Goal: Task Accomplishment & Management: Complete application form

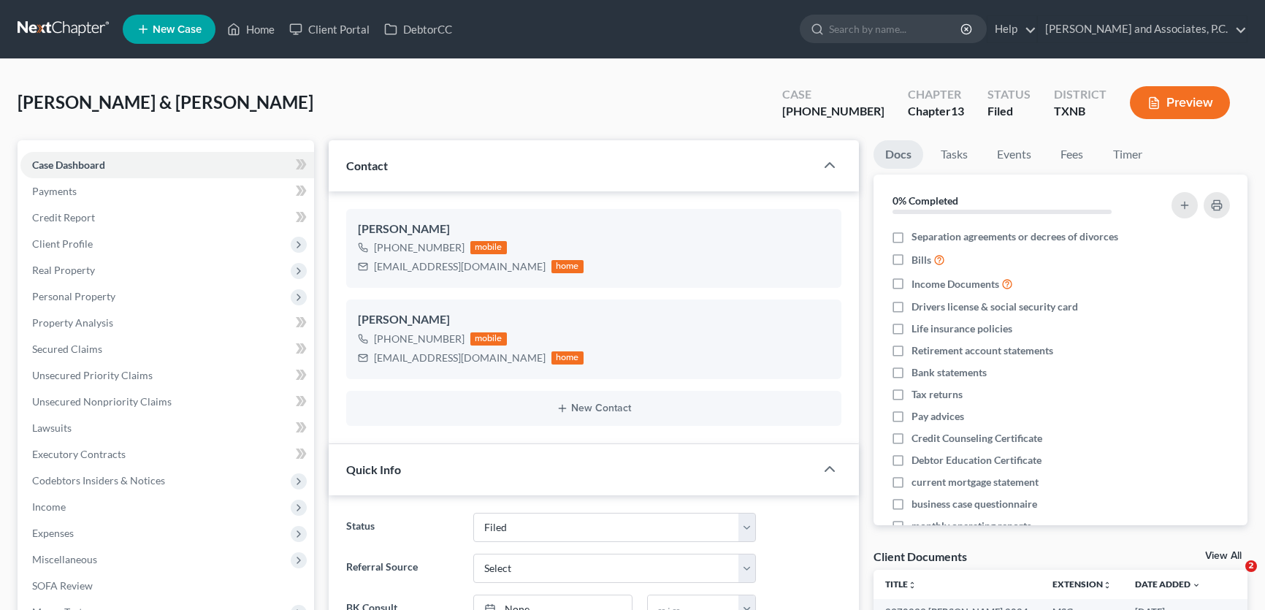
select select "5"
select select "1"
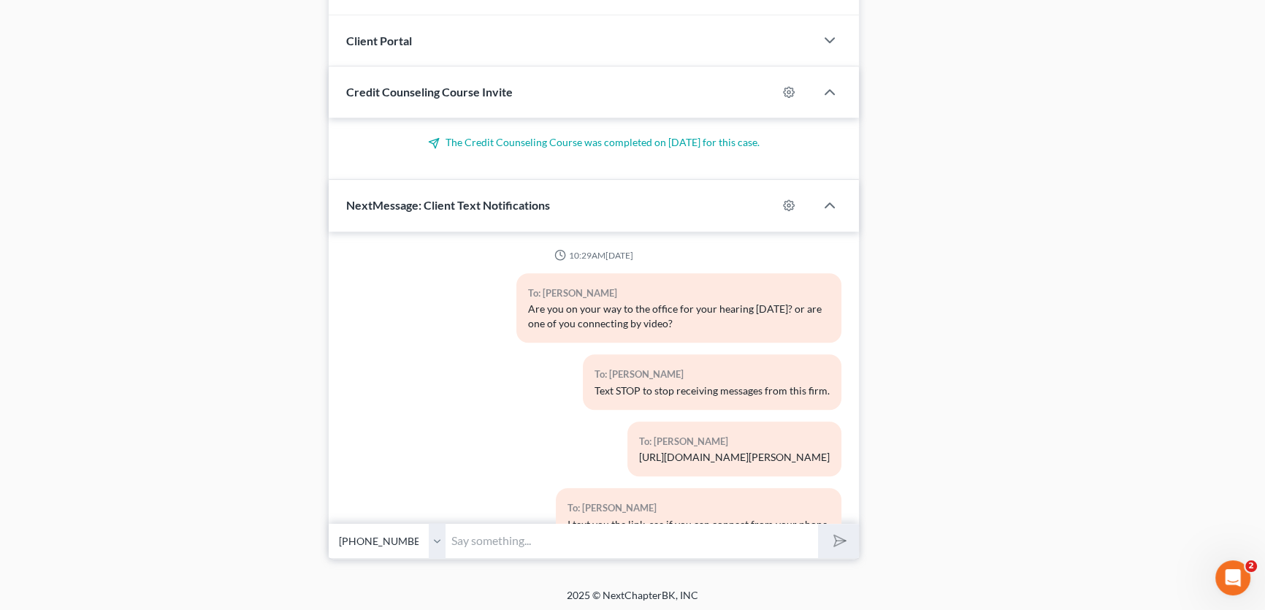
scroll to position [5997, 0]
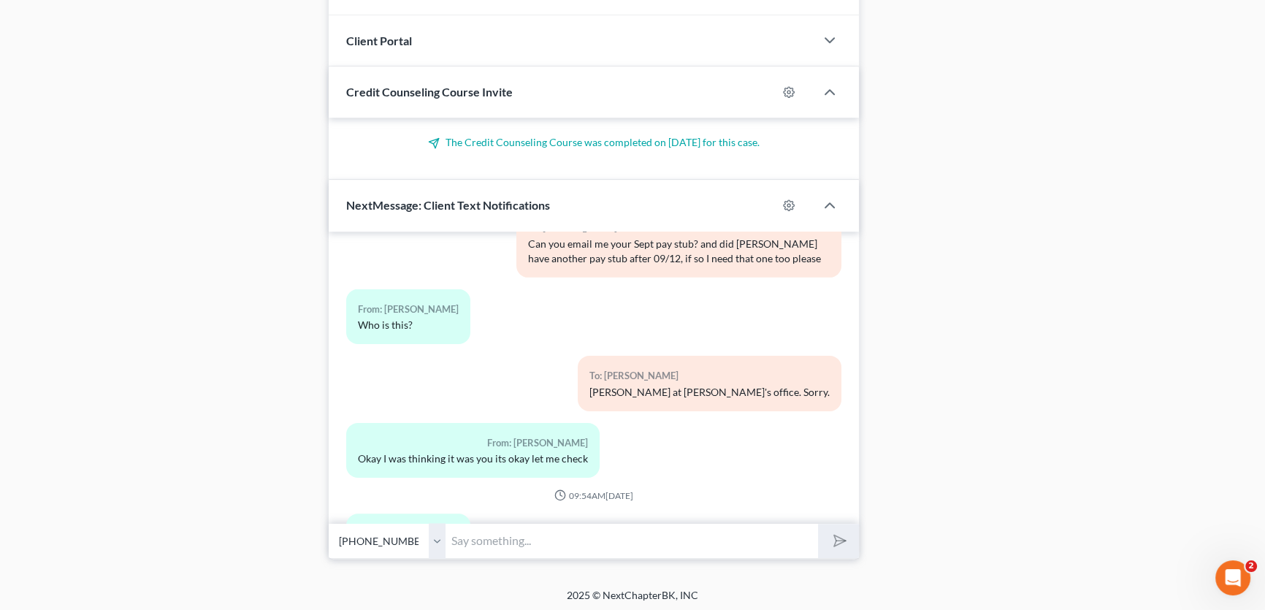
click at [403, 545] on button "Media1" at bounding box center [387, 551] width 47 height 12
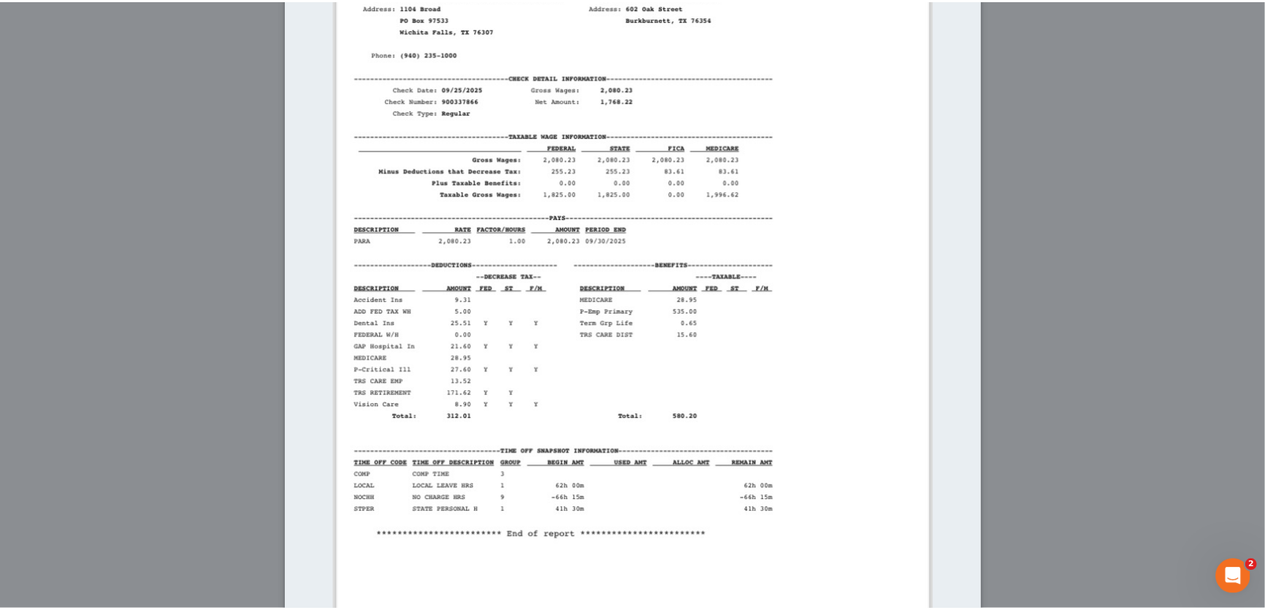
scroll to position [0, 0]
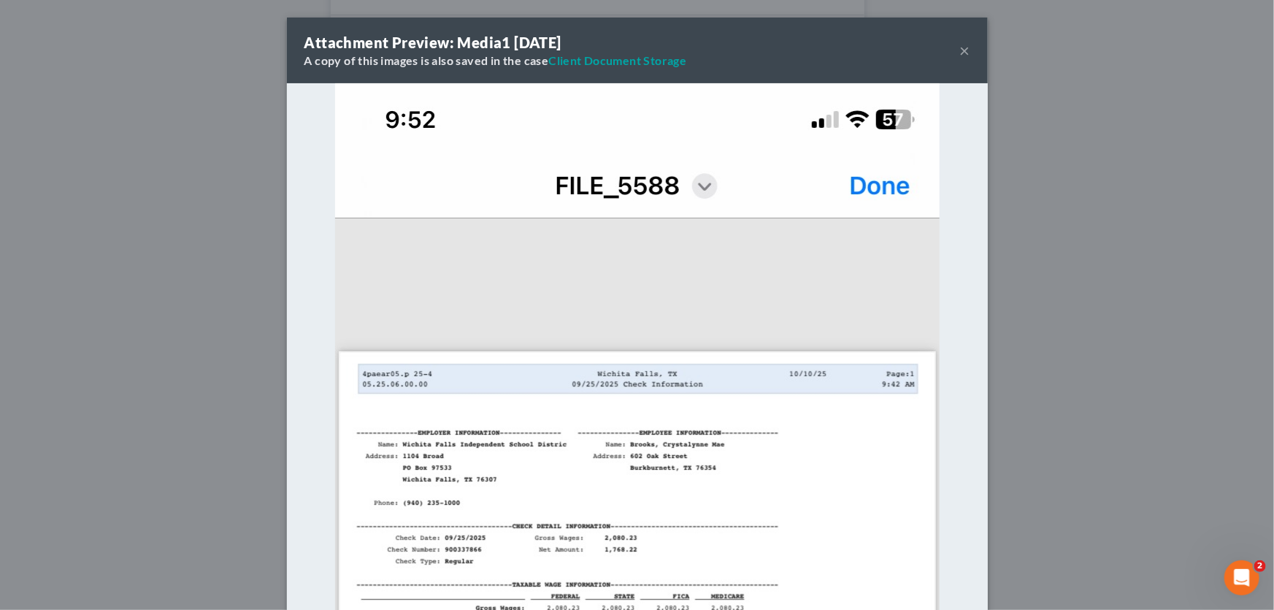
click at [960, 53] on button "×" at bounding box center [965, 51] width 10 height 18
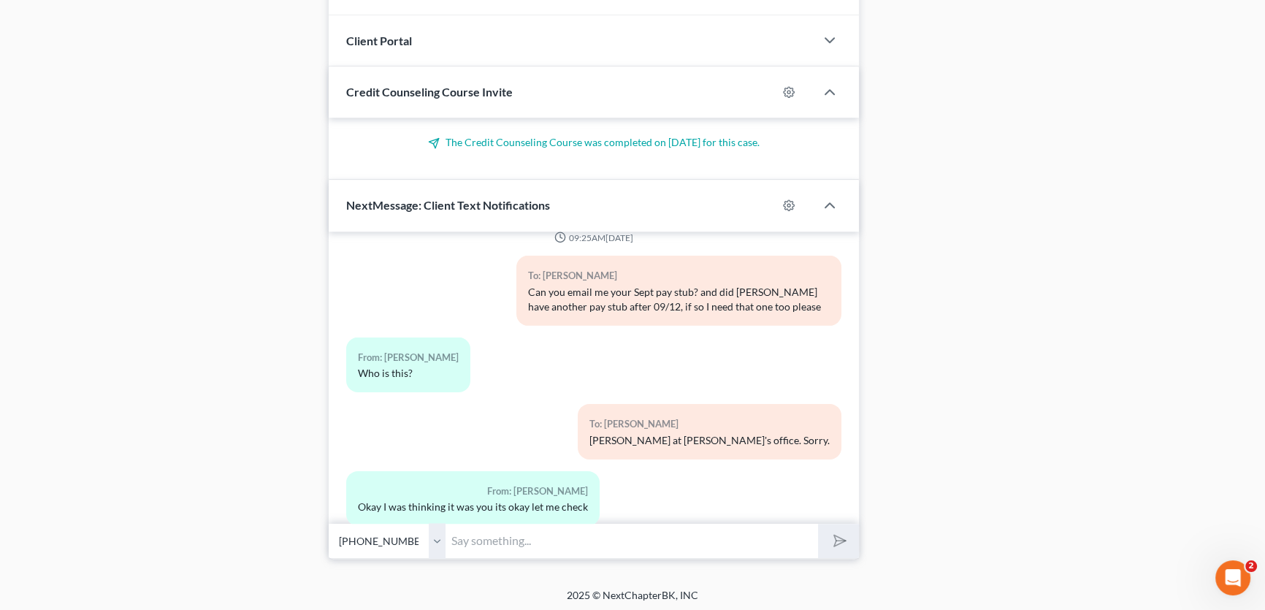
scroll to position [5997, 0]
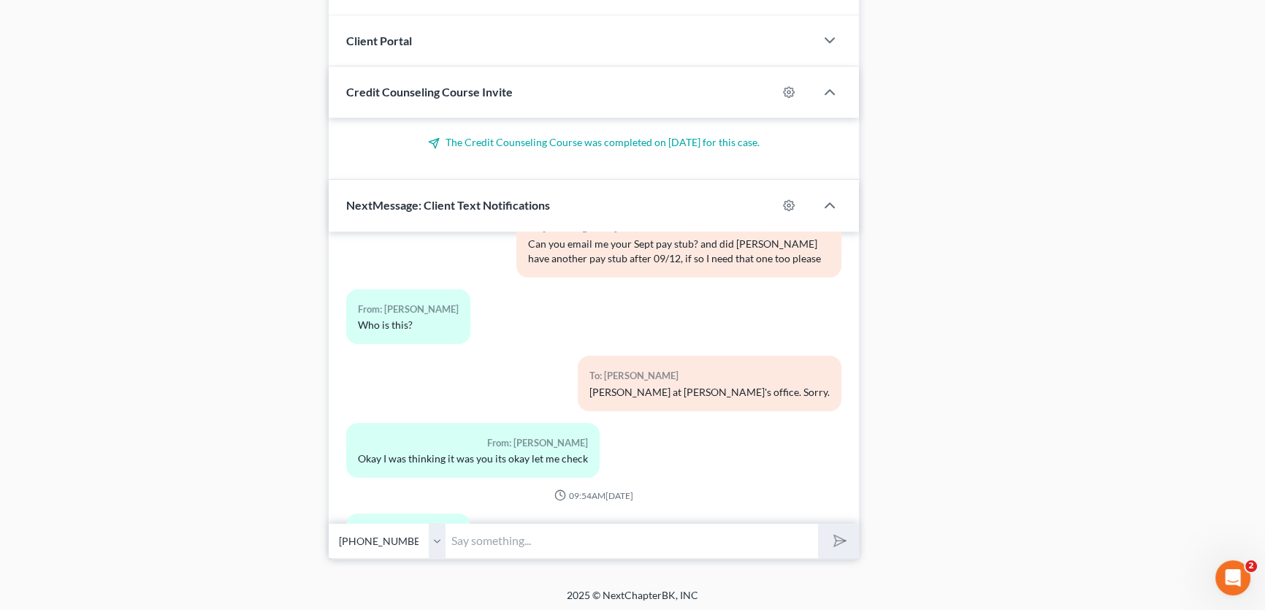
click at [482, 536] on input "text" at bounding box center [631, 541] width 372 height 36
drag, startPoint x: 440, startPoint y: 544, endPoint x: 438, endPoint y: 554, distance: 9.6
click at [440, 544] on select "Select +1 (940) 781-4744 - James Brooks Jr. +1 (940) 782-8172 - Crystalynne Bro…" at bounding box center [387, 541] width 117 height 36
click at [329, 523] on select "Select +1 (940) 781-4744 - James Brooks Jr. +1 (940) 782-8172 - Crystalynne Bro…" at bounding box center [387, 541] width 117 height 36
click at [532, 538] on input "got yours!" at bounding box center [631, 541] width 372 height 36
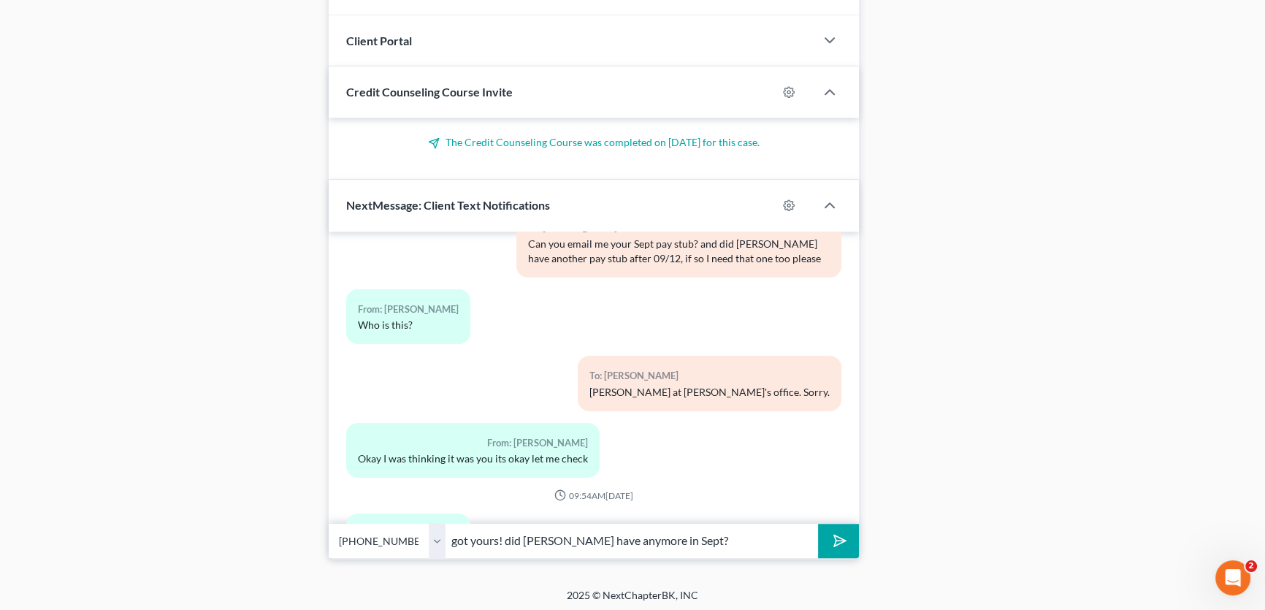
type input "got yours! did James have anymore in Sept?"
click at [818, 524] on button "submit" at bounding box center [838, 541] width 40 height 34
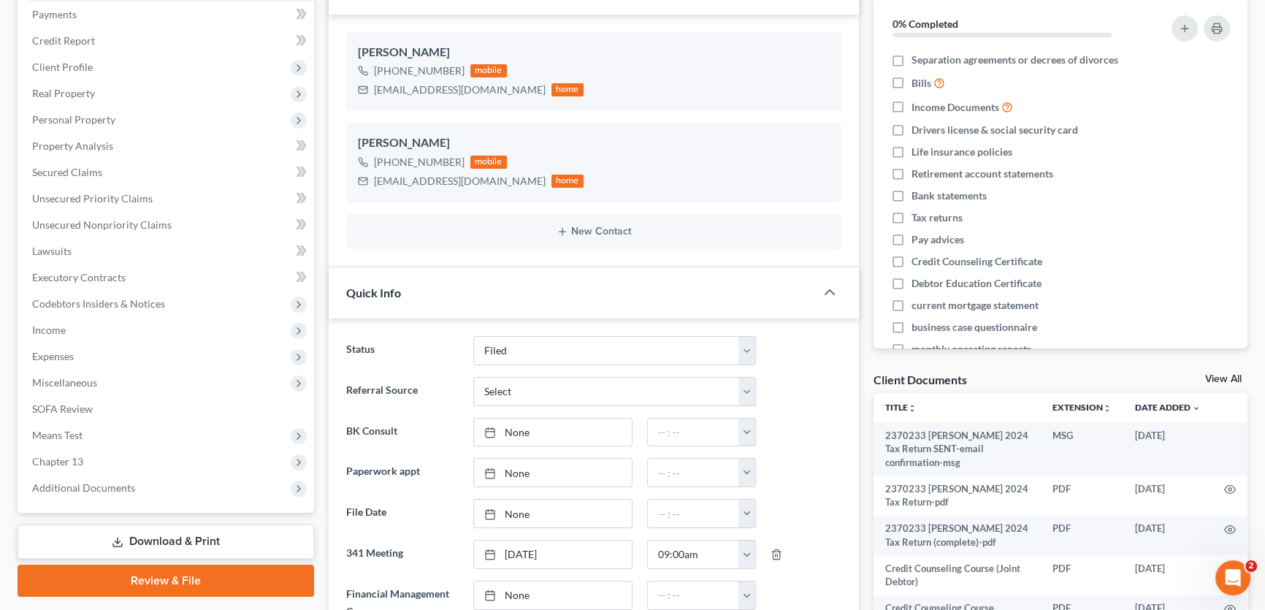
scroll to position [0, 0]
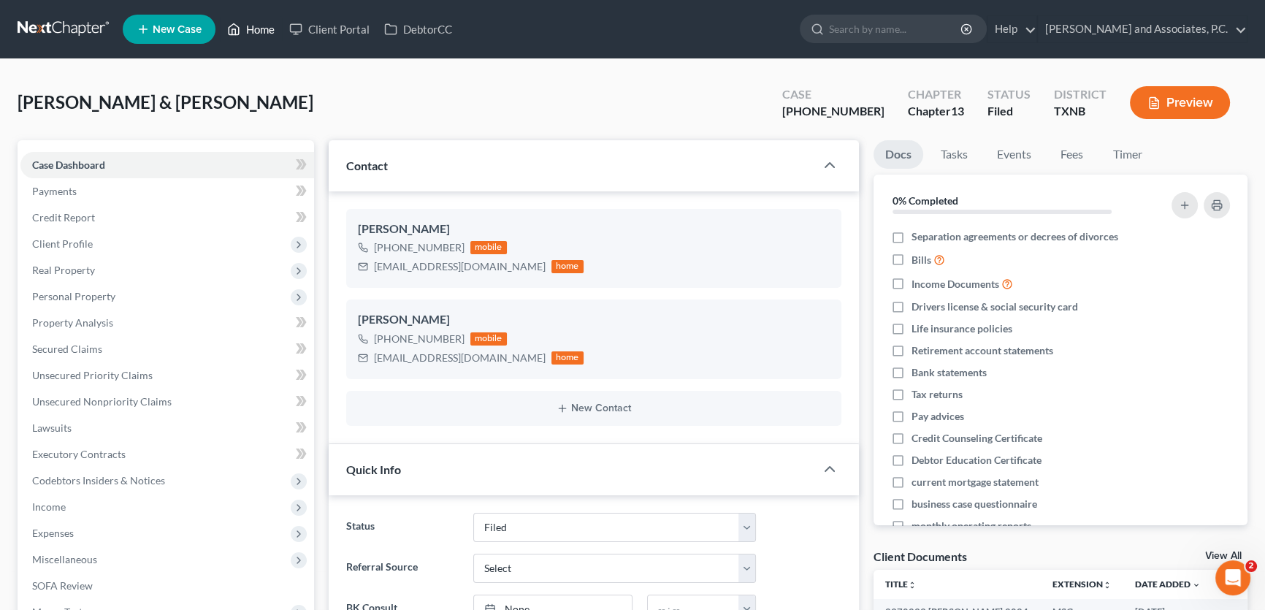
drag, startPoint x: 256, startPoint y: 20, endPoint x: 599, endPoint y: 73, distance: 347.2
click at [256, 20] on link "Home" at bounding box center [251, 29] width 62 height 26
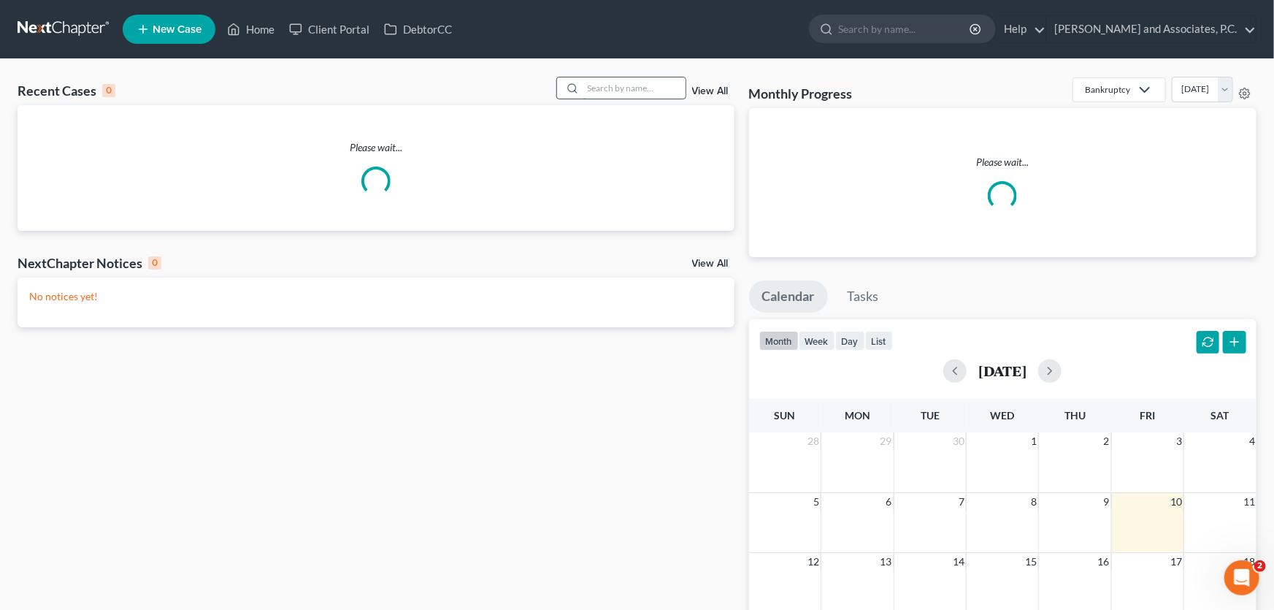
click at [663, 87] on input "search" at bounding box center [634, 87] width 102 height 21
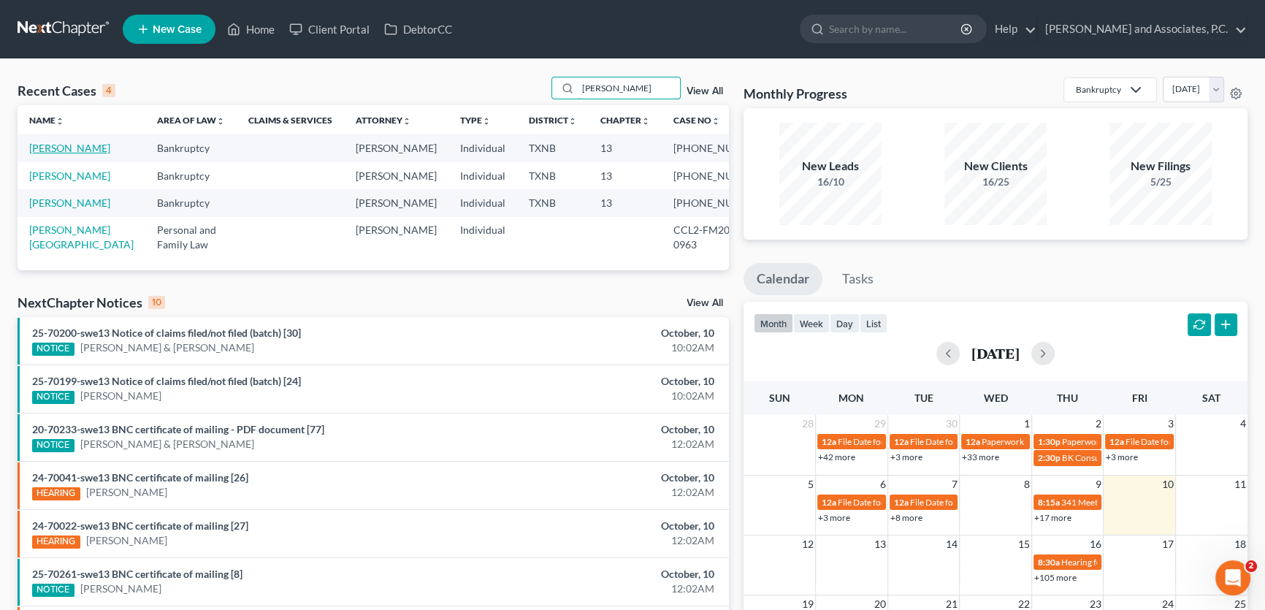
type input "[PERSON_NAME]"
click at [56, 149] on link "[PERSON_NAME]" at bounding box center [69, 148] width 81 height 12
select select "5"
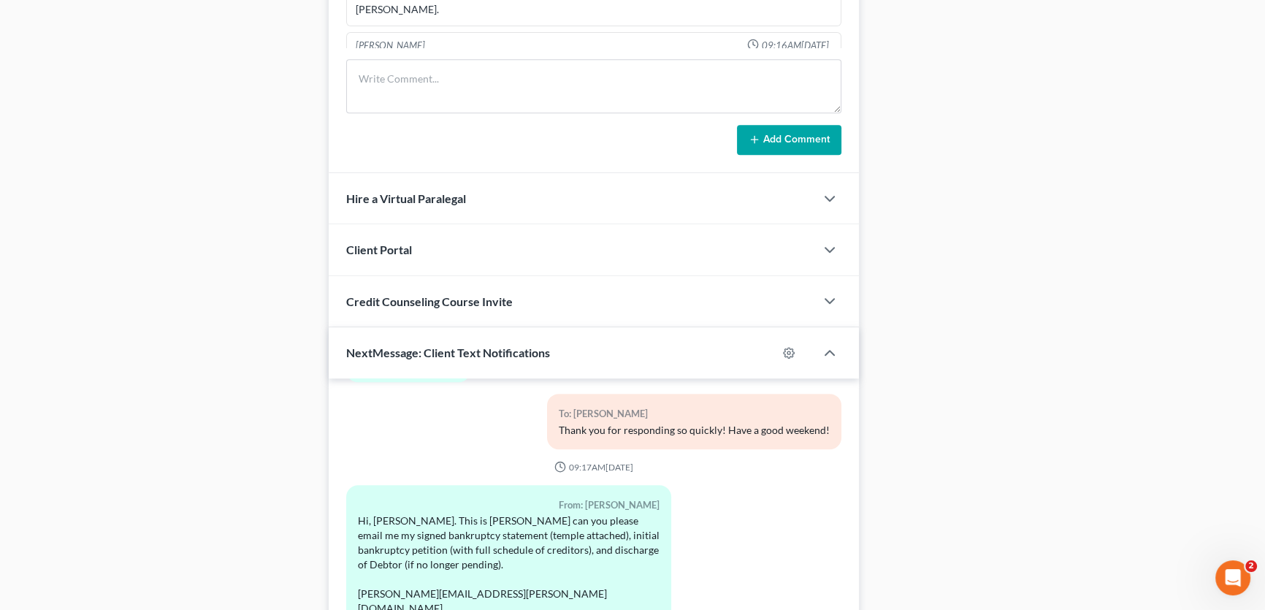
scroll to position [1199, 0]
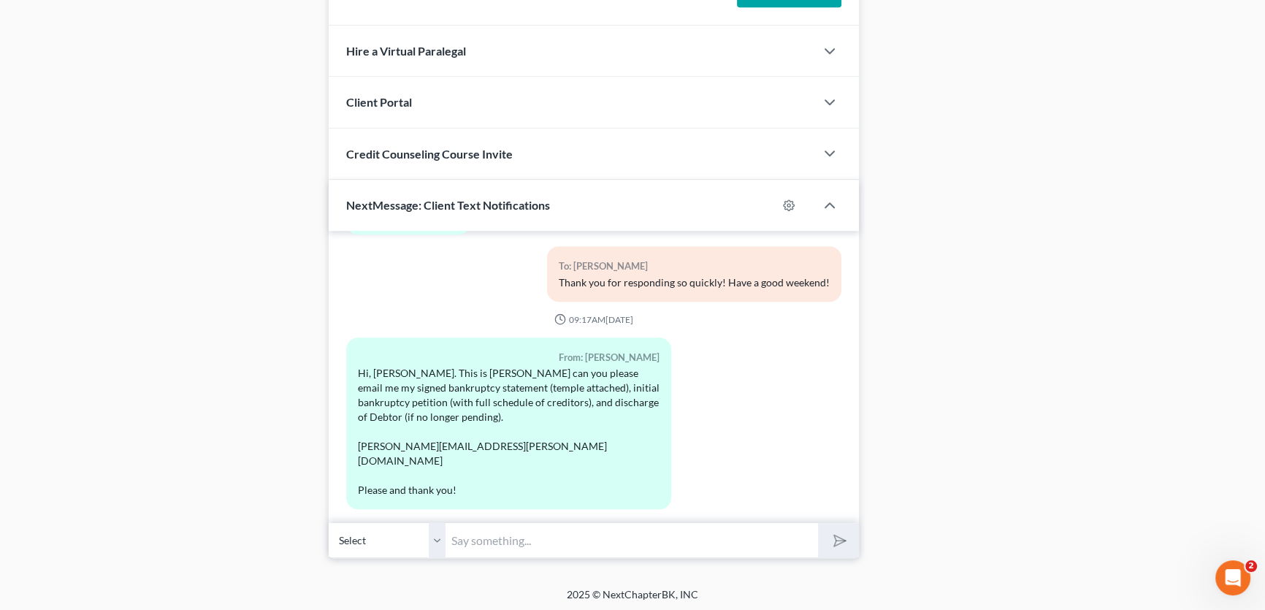
click at [433, 532] on select "Select [PHONE_NUMBER] - [PERSON_NAME]" at bounding box center [387, 540] width 117 height 36
click at [329, 522] on select "Select [PHONE_NUMBER] - [PERSON_NAME]" at bounding box center [387, 540] width 117 height 36
click at [487, 536] on input "text" at bounding box center [631, 540] width 372 height 36
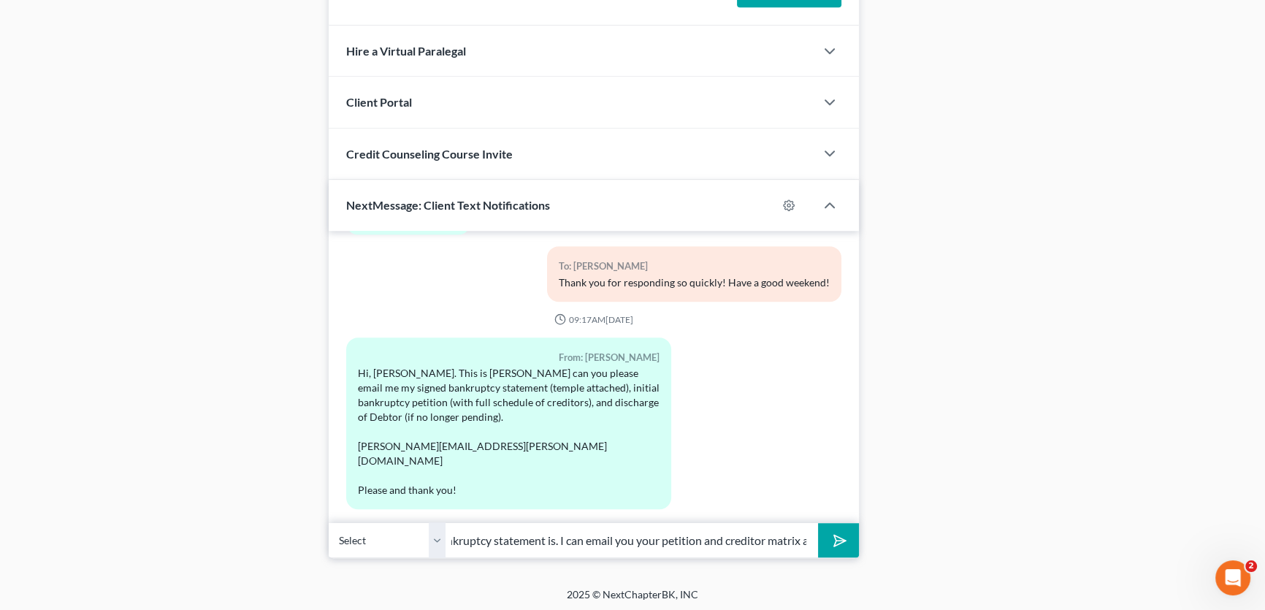
scroll to position [0, 229]
drag, startPoint x: 725, startPoint y: 541, endPoint x: 838, endPoint y: 539, distance: 112.5
click at [813, 540] on input "I am not sure what a signed bankruptcy statement is. I can email you your petit…" at bounding box center [631, 540] width 372 height 36
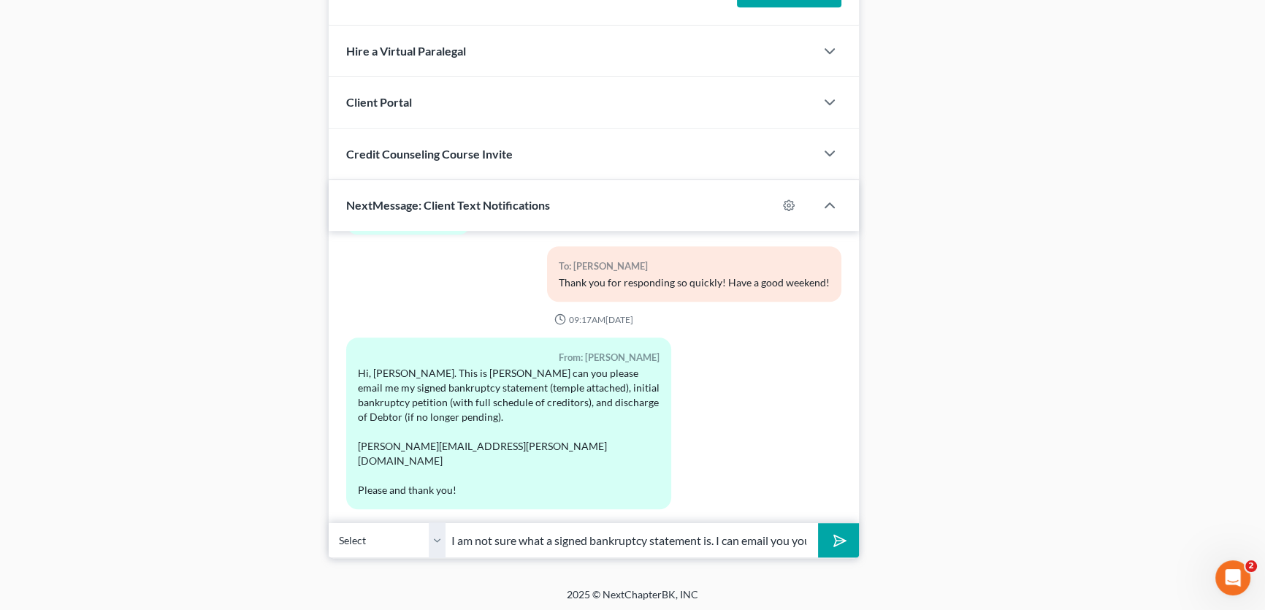
drag, startPoint x: 708, startPoint y: 540, endPoint x: 776, endPoint y: 540, distance: 67.9
click at [838, 540] on div "Select +1 (940) 704-3209 - Emily Bennett I am not sure what a signed bankruptcy…" at bounding box center [594, 540] width 530 height 34
click at [704, 538] on input "I am not sure what a signed bankruptcy statement is. I can email you your petit…" at bounding box center [631, 540] width 372 height 36
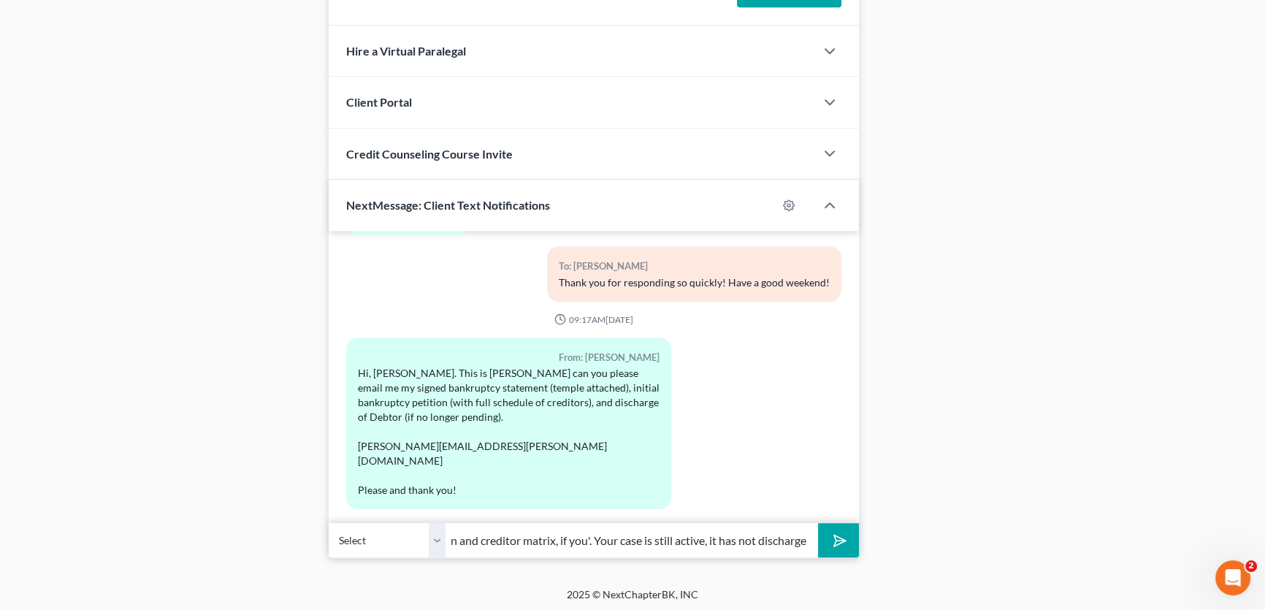
click at [584, 533] on input "I am not sure what a signed bankruptcy statement is. I can email you your petit…" at bounding box center [631, 540] width 372 height 36
type input "I am not sure what a signed bankruptcy statement is. I can email you your petit…"
click at [440, 537] on select "Select [PHONE_NUMBER] - [PERSON_NAME]" at bounding box center [387, 540] width 117 height 36
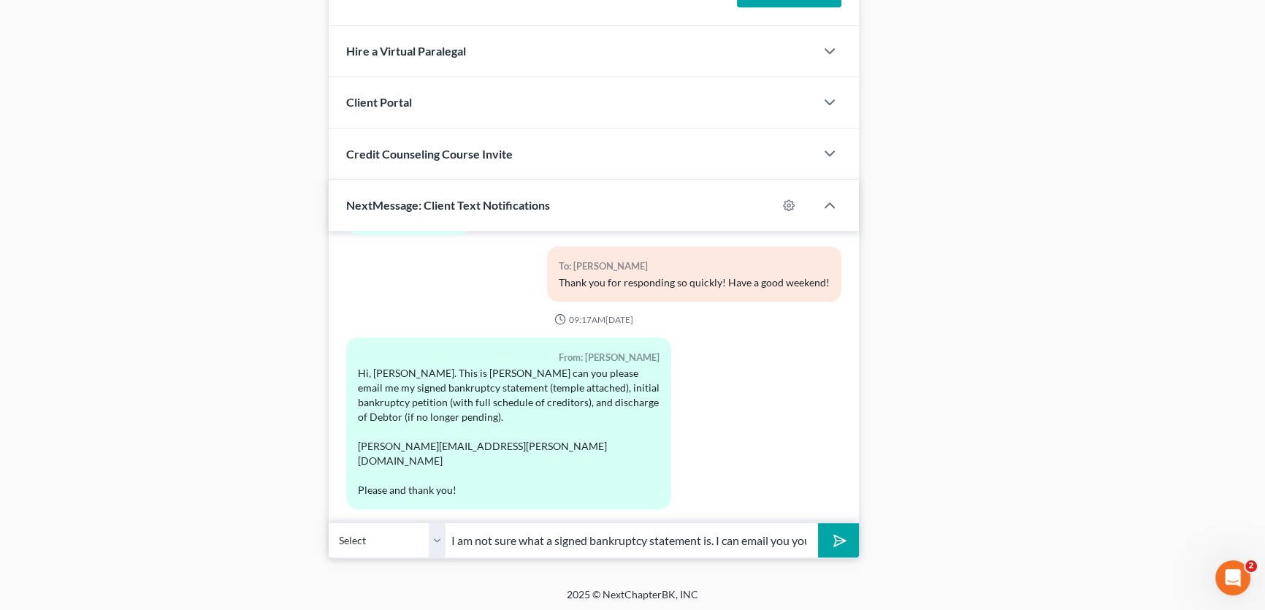
drag, startPoint x: 835, startPoint y: 537, endPoint x: 731, endPoint y: 528, distance: 104.9
click at [835, 537] on polygon "submit" at bounding box center [838, 541] width 18 height 18
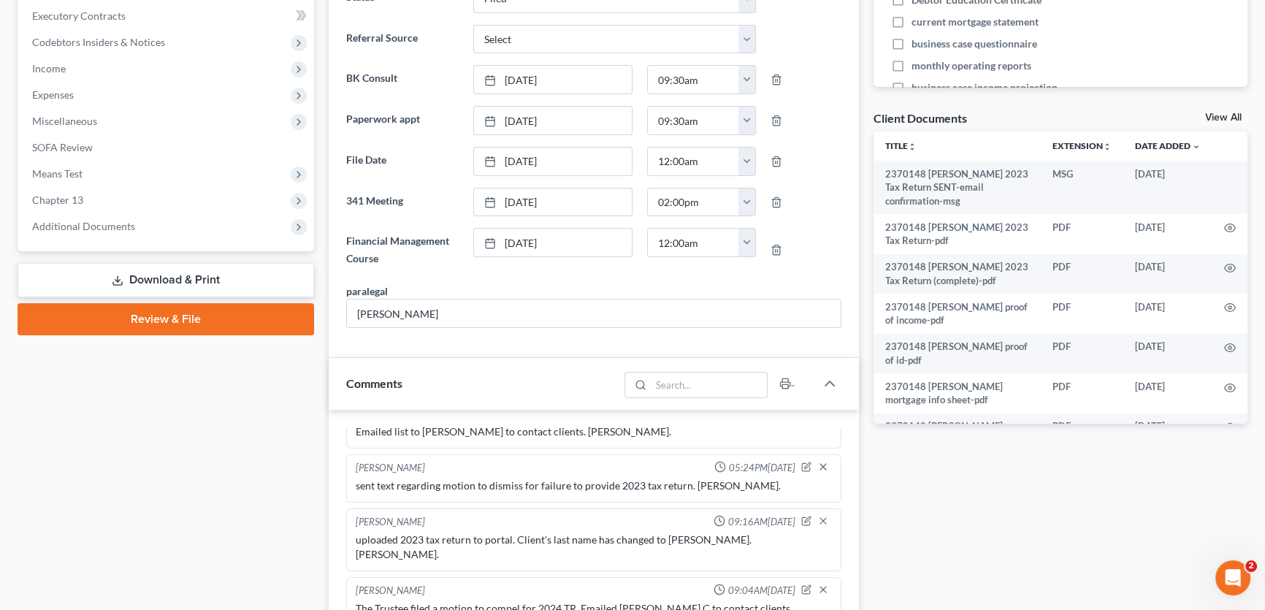
scroll to position [402, 0]
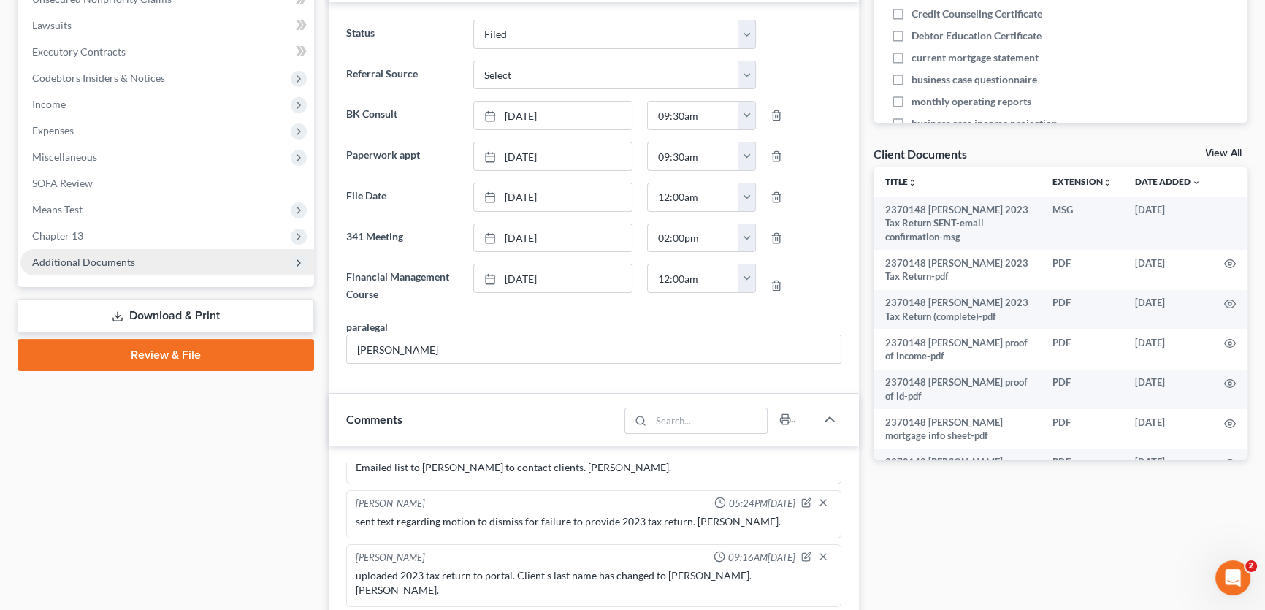
click at [121, 261] on span "Additional Documents" at bounding box center [83, 262] width 103 height 12
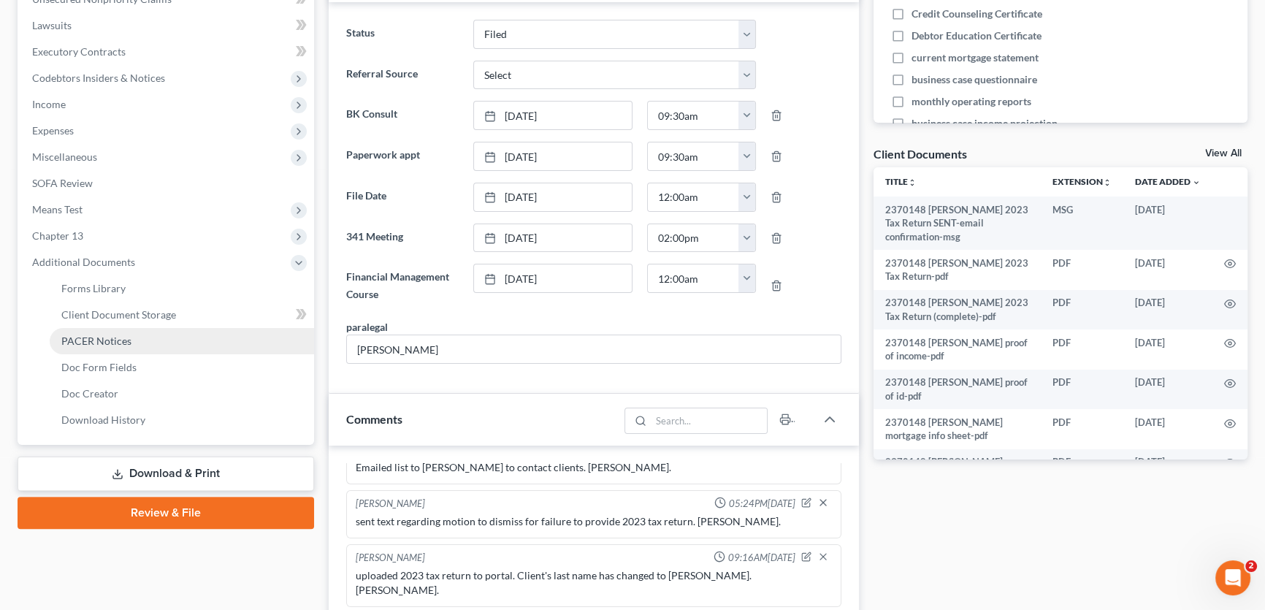
click at [119, 342] on span "PACER Notices" at bounding box center [96, 340] width 70 height 12
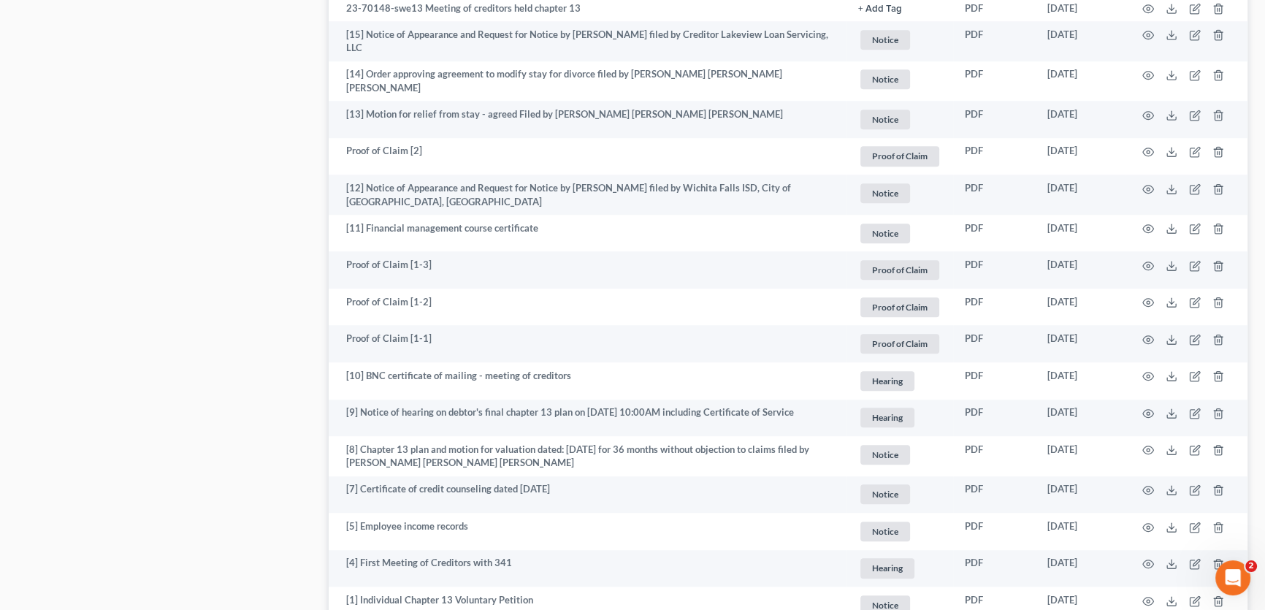
scroll to position [1460, 0]
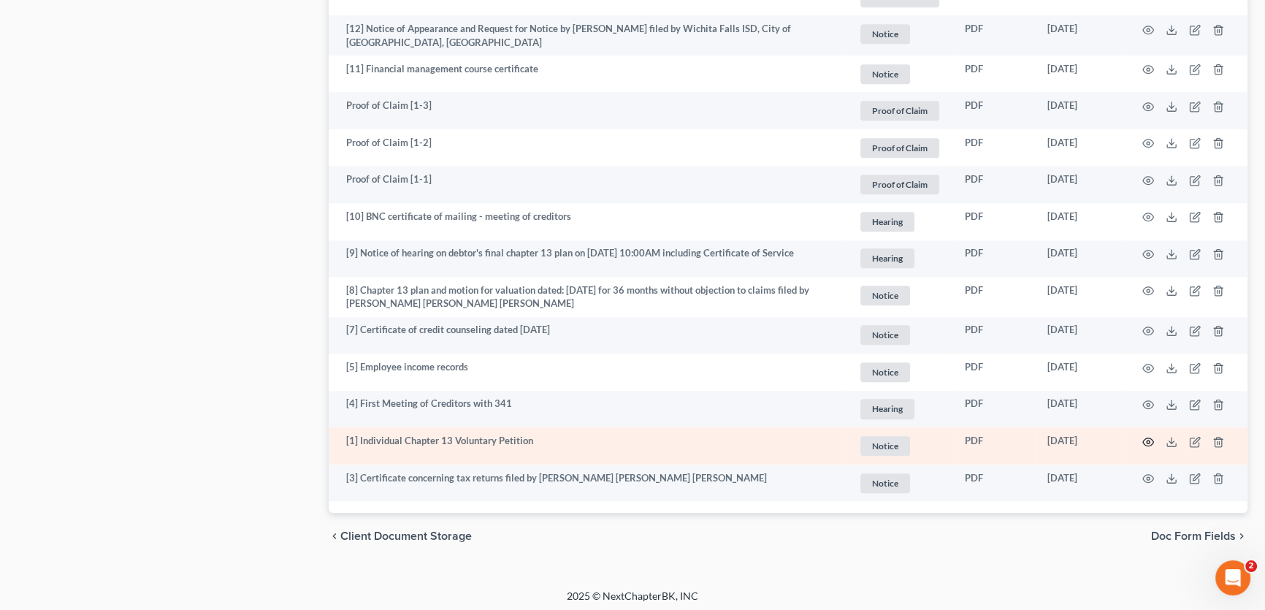
click at [1146, 440] on circle "button" at bounding box center [1147, 441] width 3 height 3
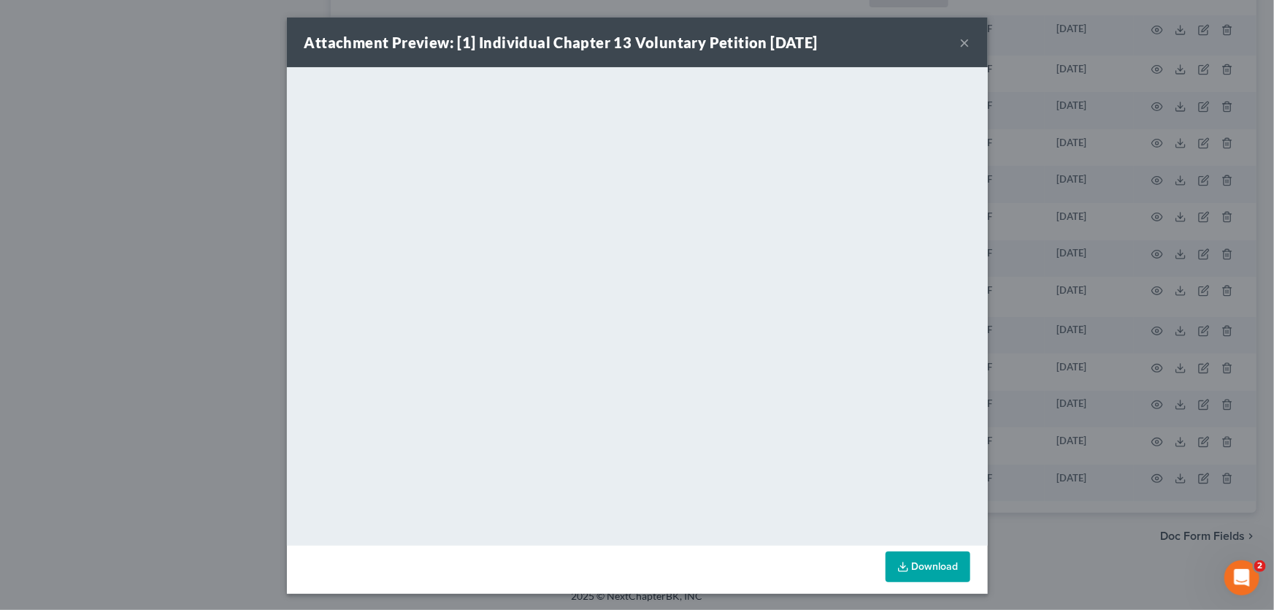
click at [960, 45] on button "×" at bounding box center [965, 43] width 10 height 18
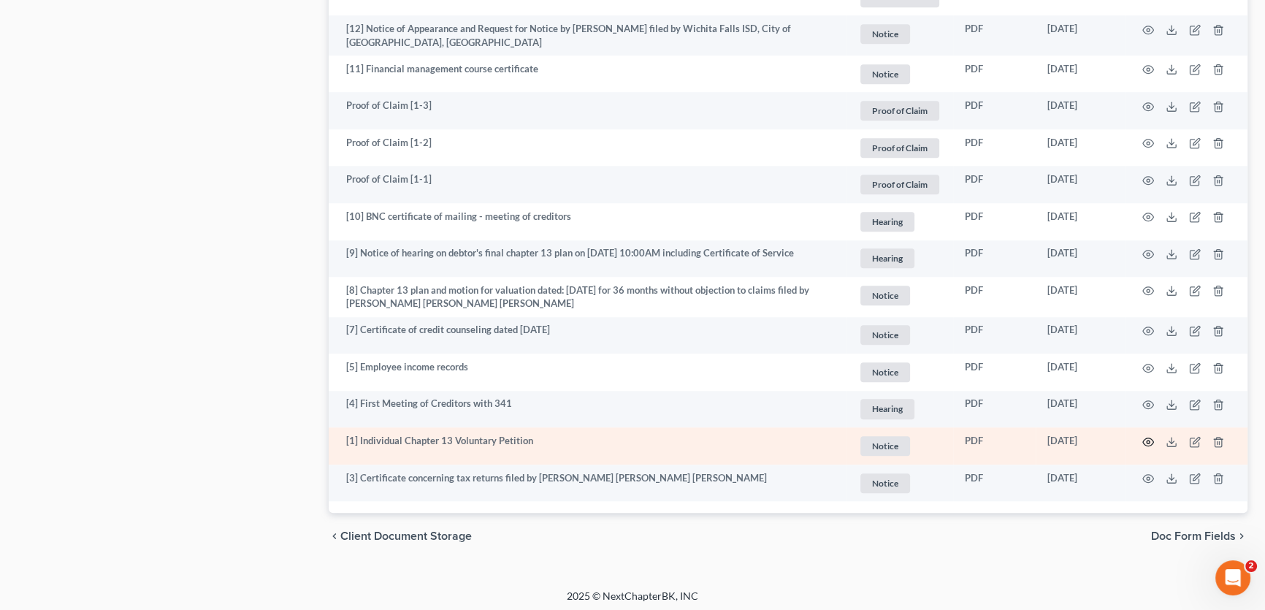
click at [1146, 436] on icon "button" at bounding box center [1148, 442] width 12 height 12
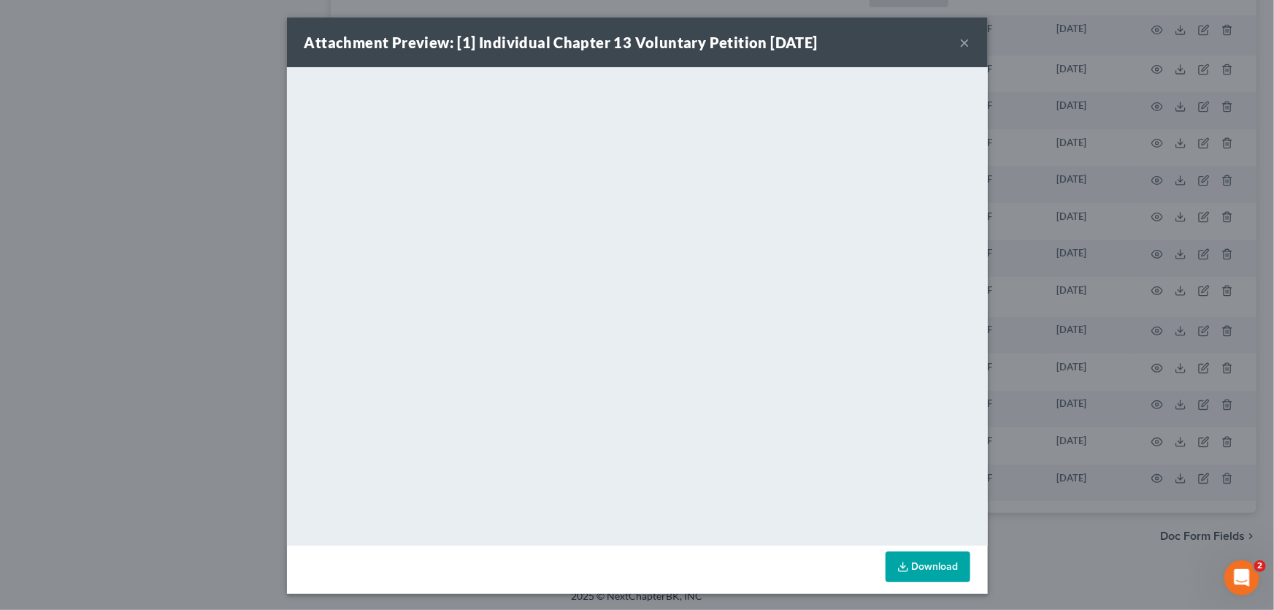
click at [960, 41] on button "×" at bounding box center [965, 43] width 10 height 18
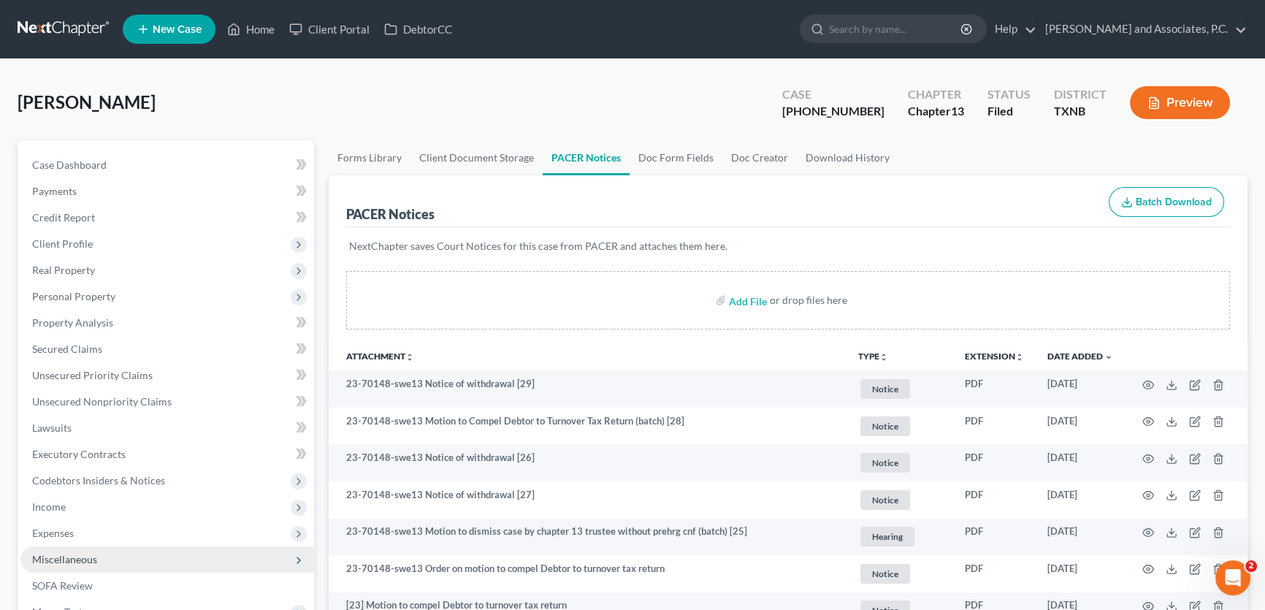
scroll to position [0, 0]
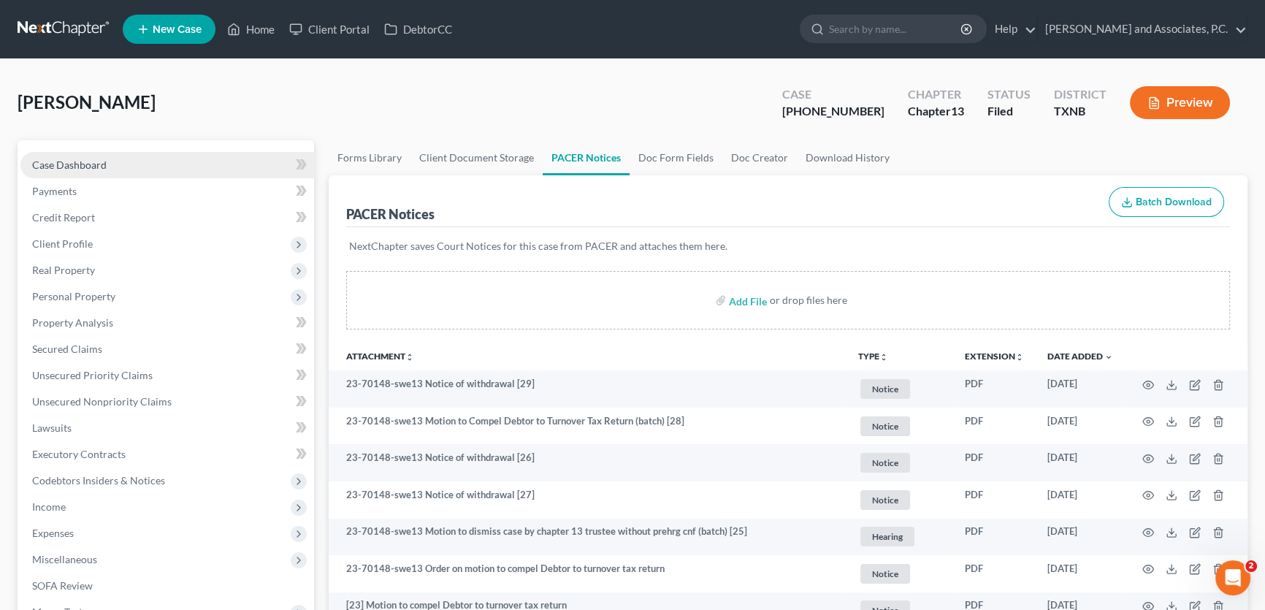
click at [195, 158] on link "Case Dashboard" at bounding box center [167, 165] width 294 height 26
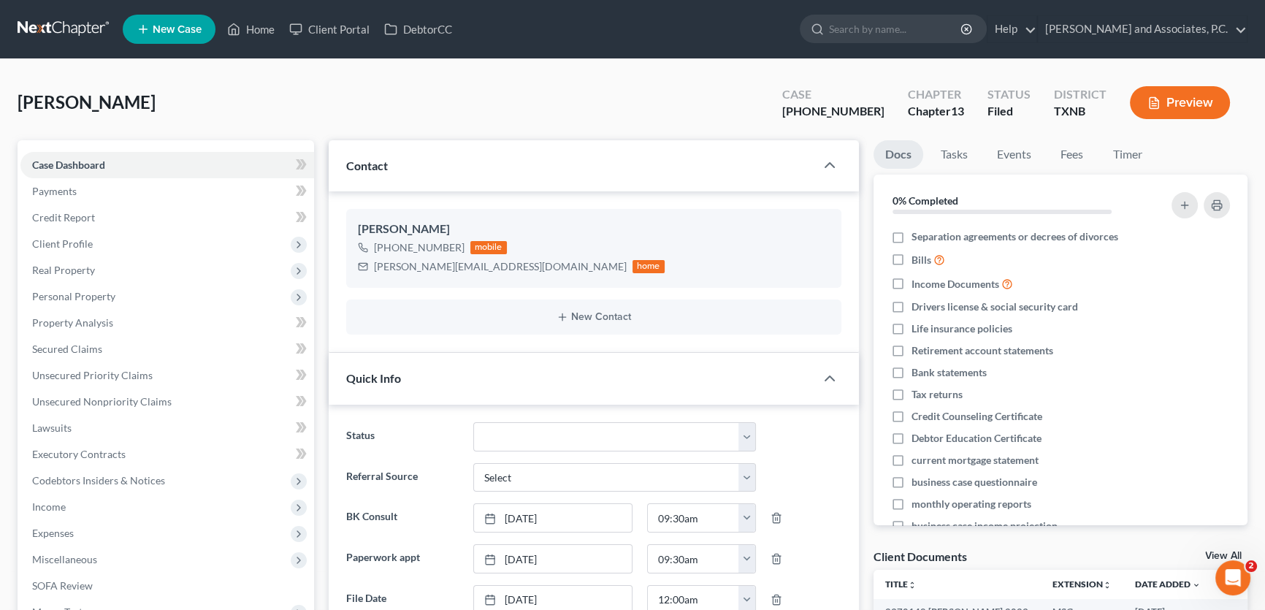
scroll to position [1166, 0]
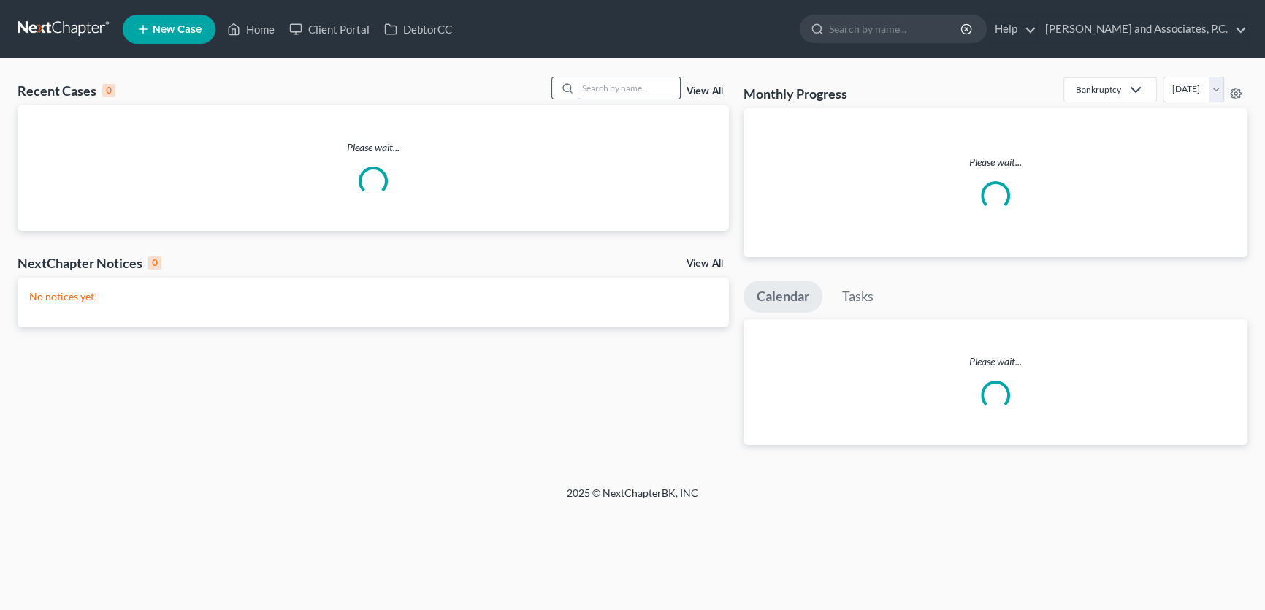
click at [591, 85] on input "search" at bounding box center [629, 87] width 102 height 21
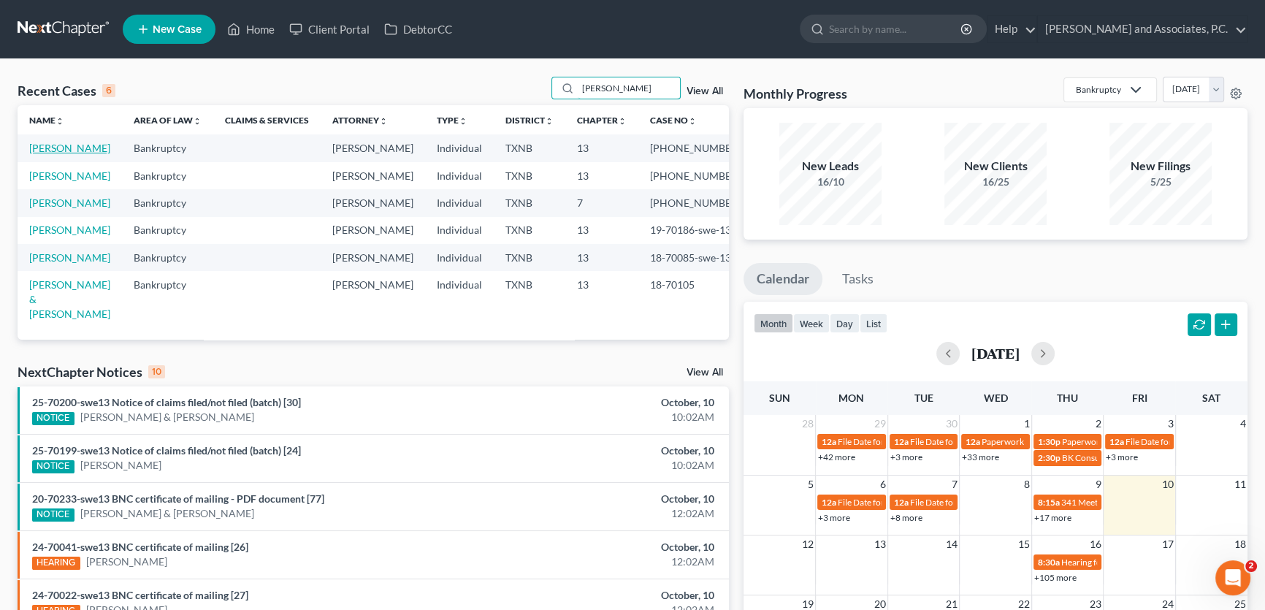
type input "[PERSON_NAME]"
click at [84, 142] on link "[PERSON_NAME]" at bounding box center [69, 148] width 81 height 12
select select "5"
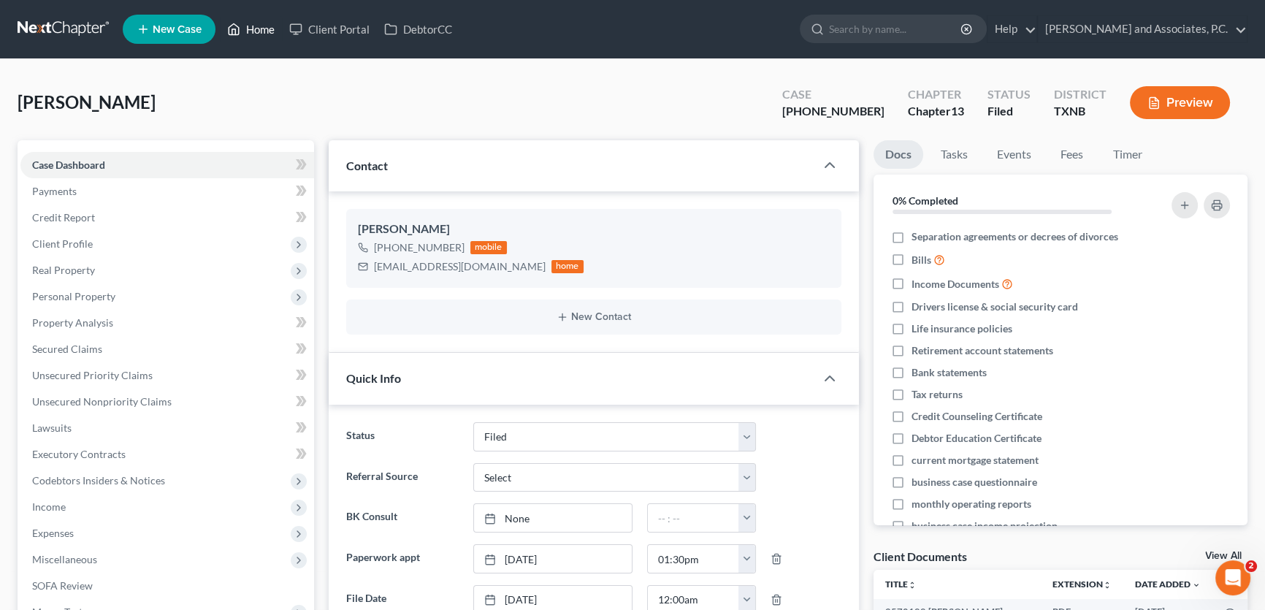
click at [275, 34] on link "Home" at bounding box center [251, 29] width 62 height 26
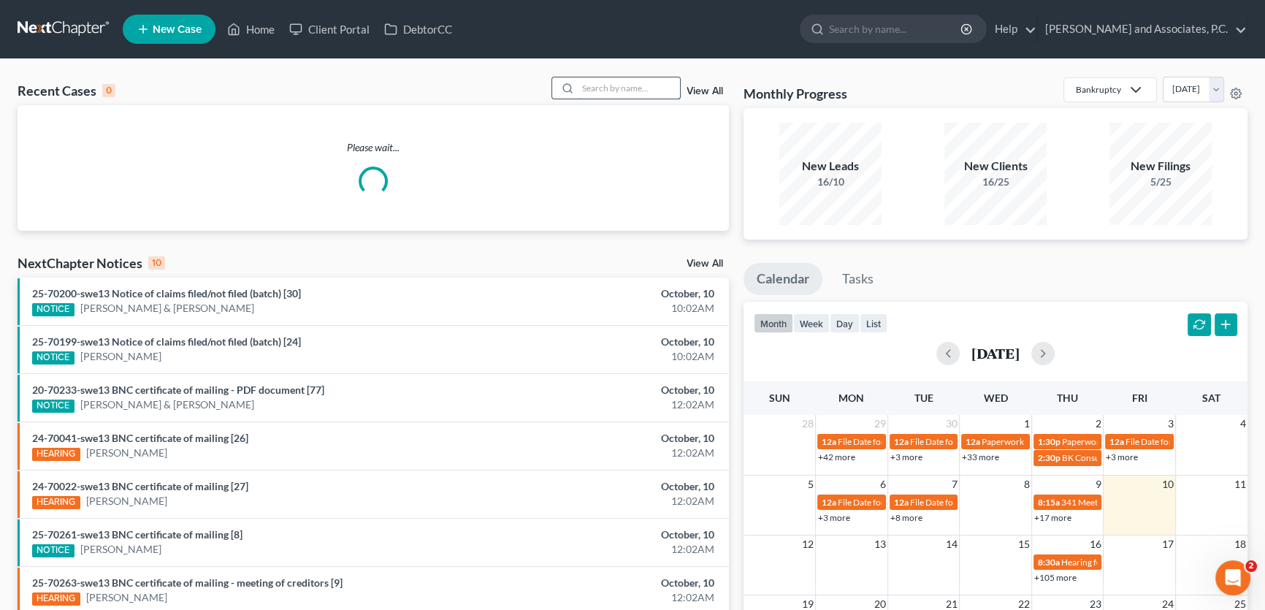
click at [620, 85] on input "search" at bounding box center [629, 87] width 102 height 21
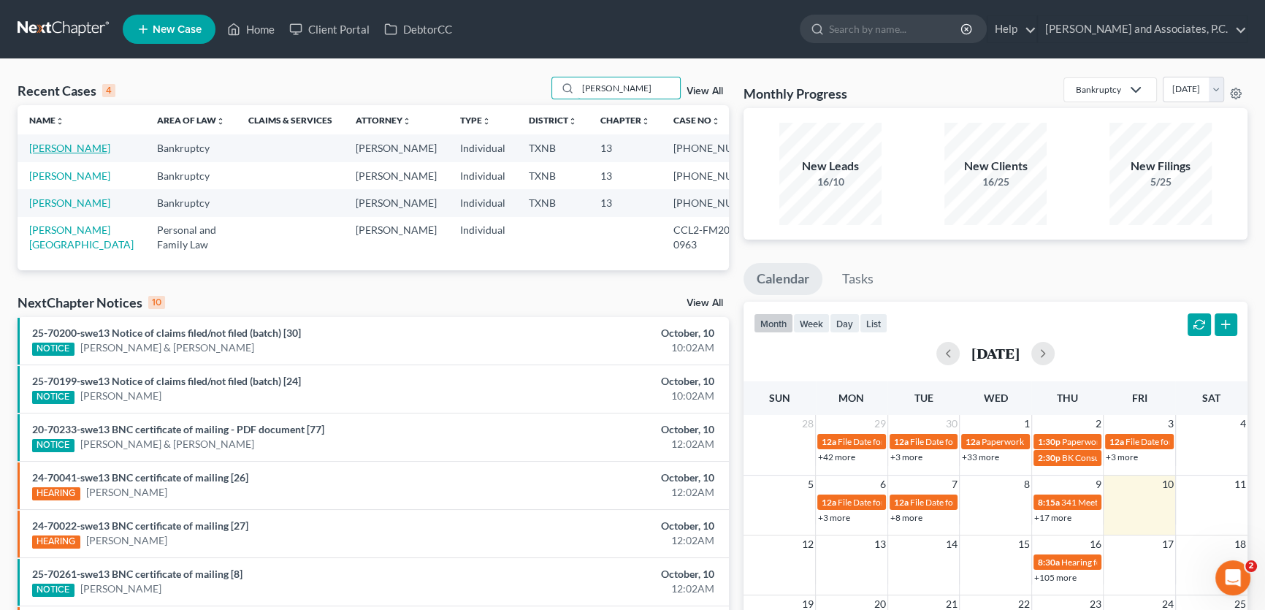
type input "[PERSON_NAME]"
click at [57, 148] on link "[PERSON_NAME]" at bounding box center [69, 148] width 81 height 12
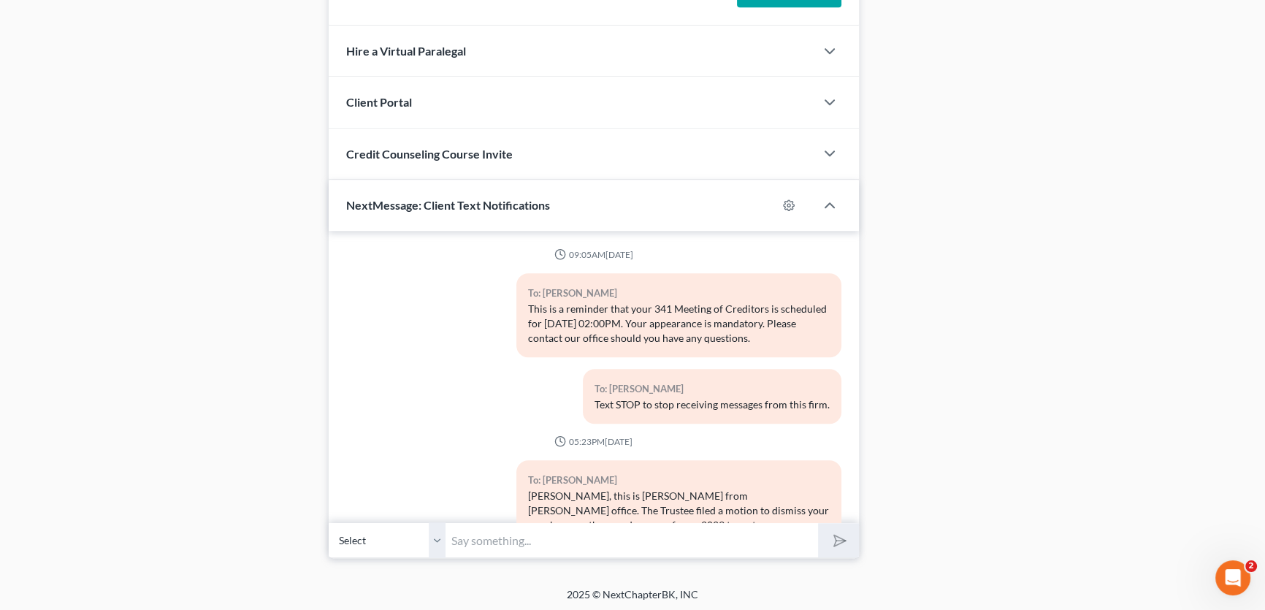
scroll to position [1166, 0]
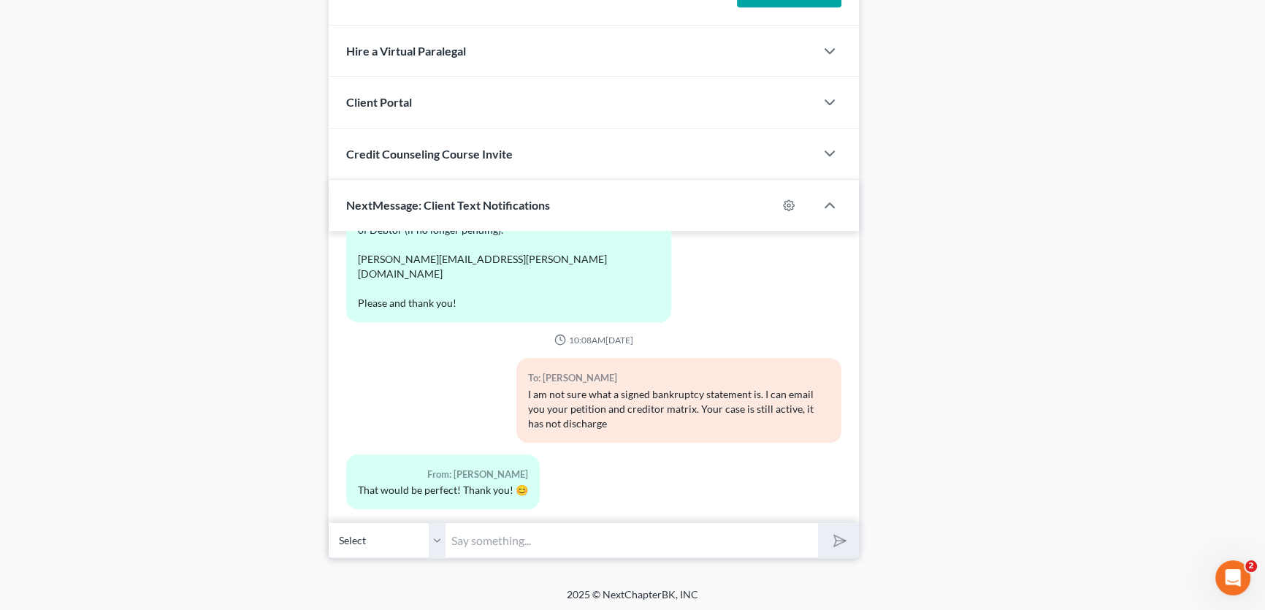
click at [497, 540] on input "text" at bounding box center [631, 540] width 372 height 36
type input "I just sent it to you."
click at [440, 543] on select "Select [PHONE_NUMBER] - [PERSON_NAME]" at bounding box center [387, 540] width 117 height 36
click at [849, 535] on button "submit" at bounding box center [838, 540] width 40 height 34
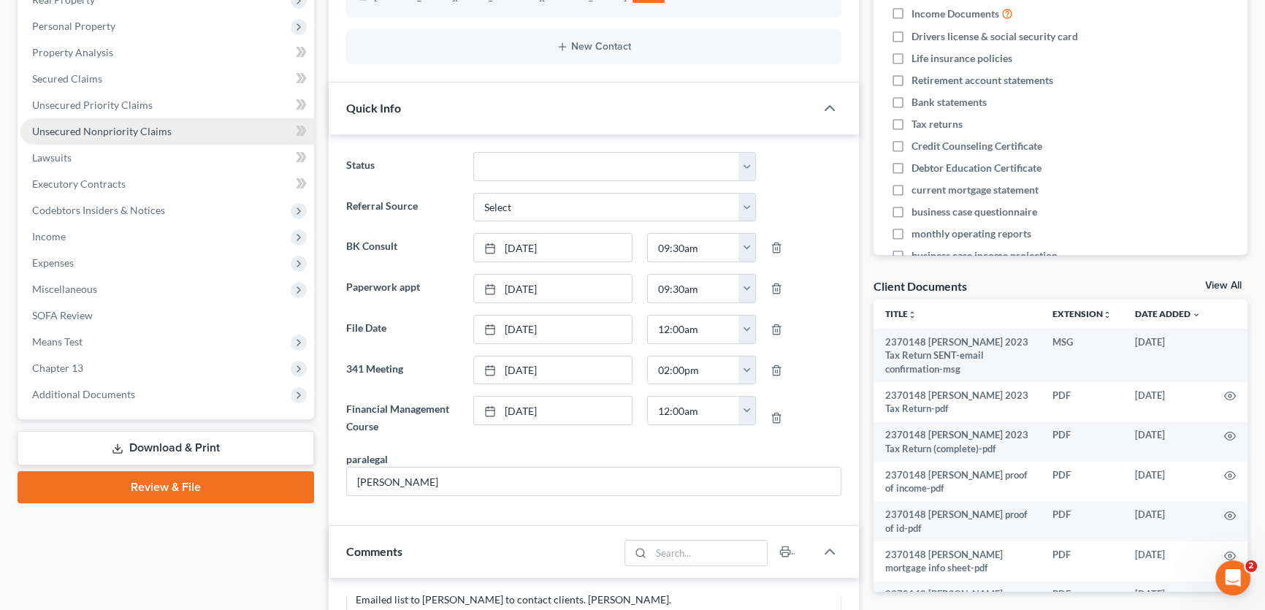
scroll to position [0, 0]
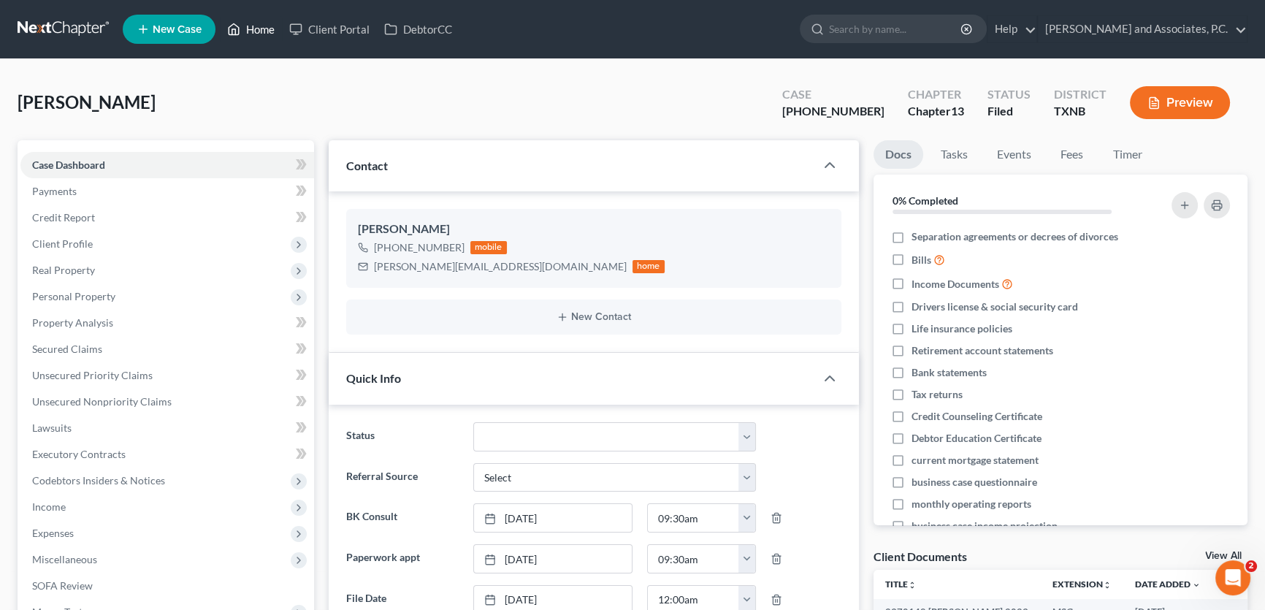
click at [268, 30] on link "Home" at bounding box center [251, 29] width 62 height 26
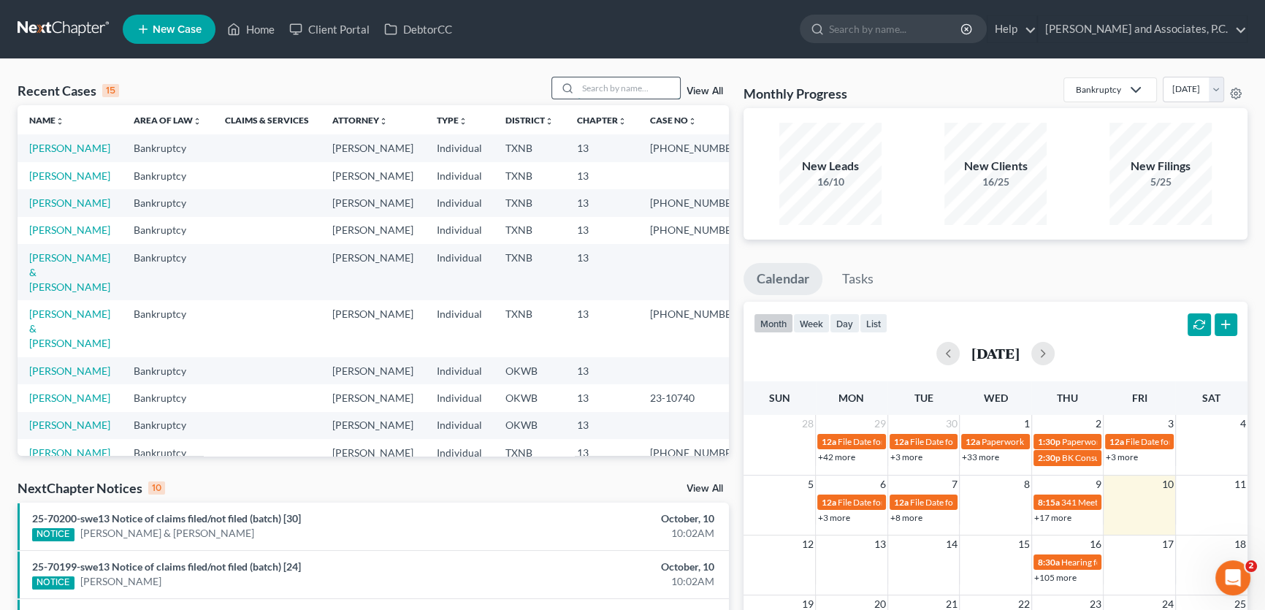
click at [643, 88] on input "search" at bounding box center [629, 87] width 102 height 21
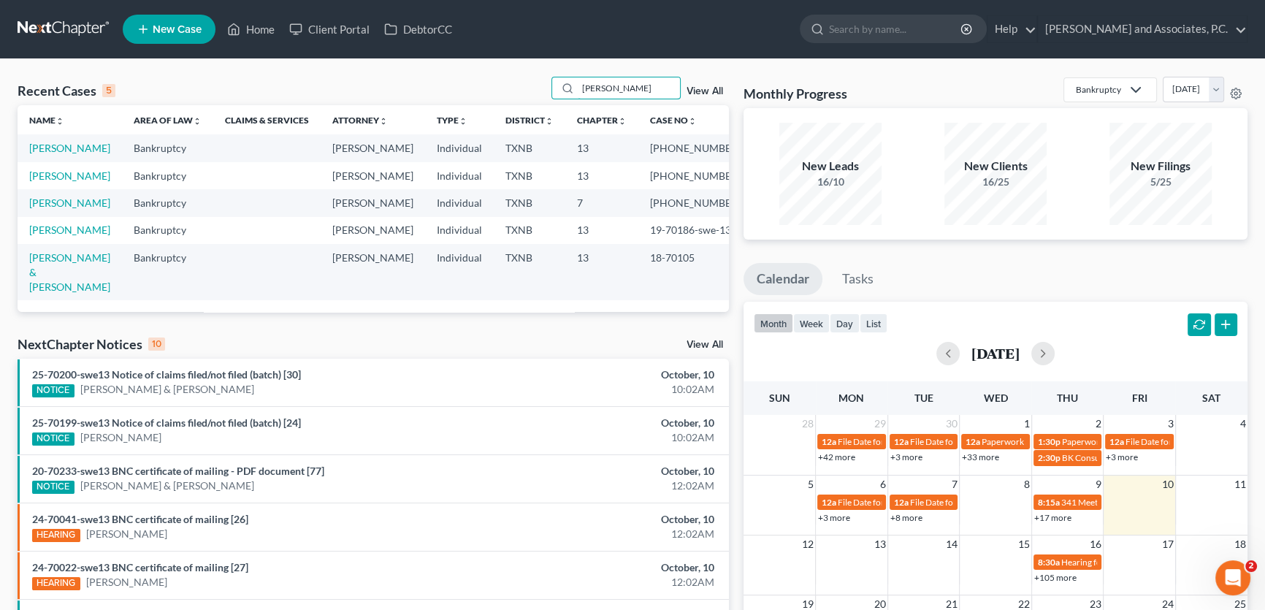
type input "[PERSON_NAME]"
drag, startPoint x: 618, startPoint y: 89, endPoint x: 554, endPoint y: 90, distance: 64.3
click at [554, 90] on div "[PERSON_NAME]" at bounding box center [616, 88] width 130 height 23
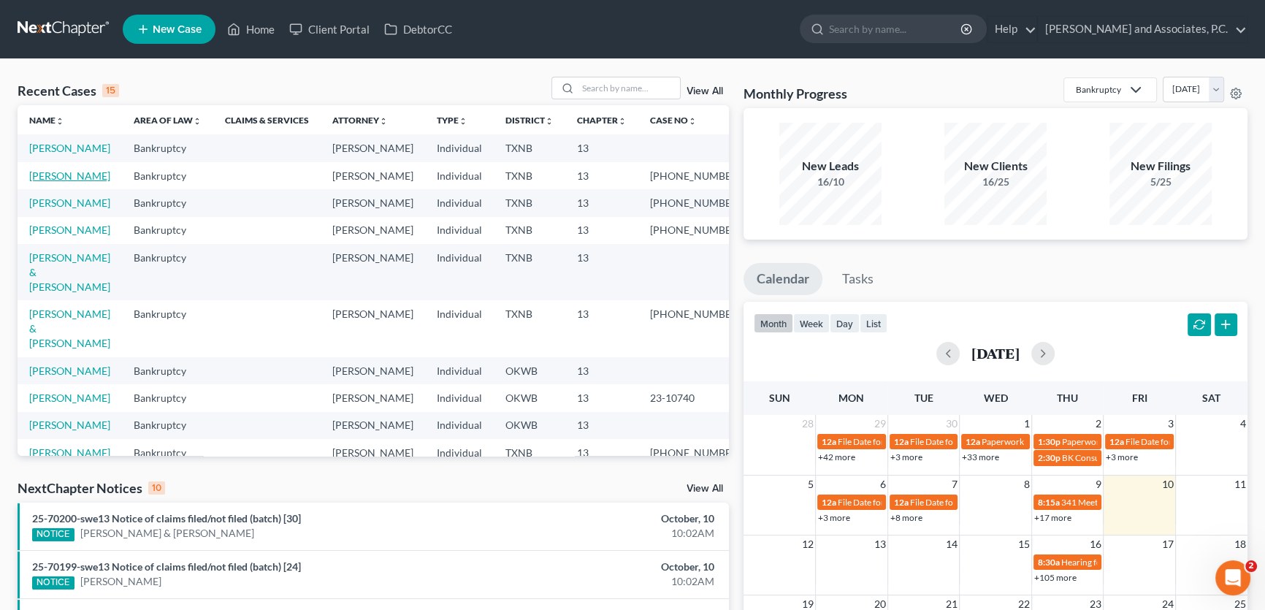
click at [80, 182] on link "[PERSON_NAME]" at bounding box center [69, 175] width 81 height 12
select select "5"
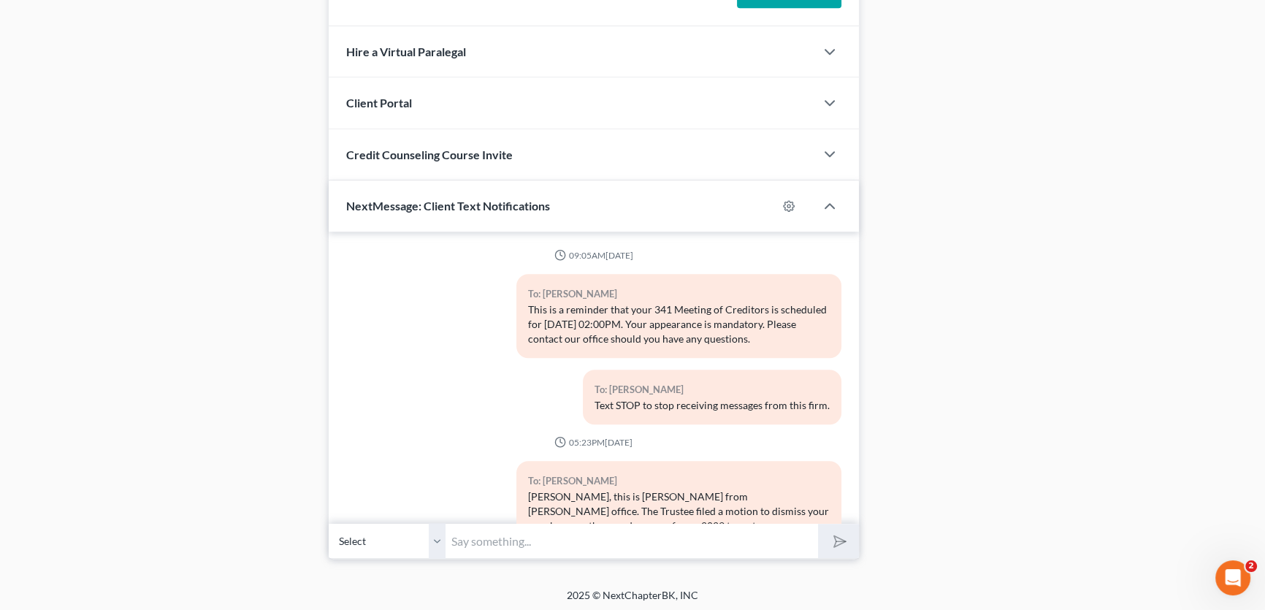
scroll to position [1199, 0]
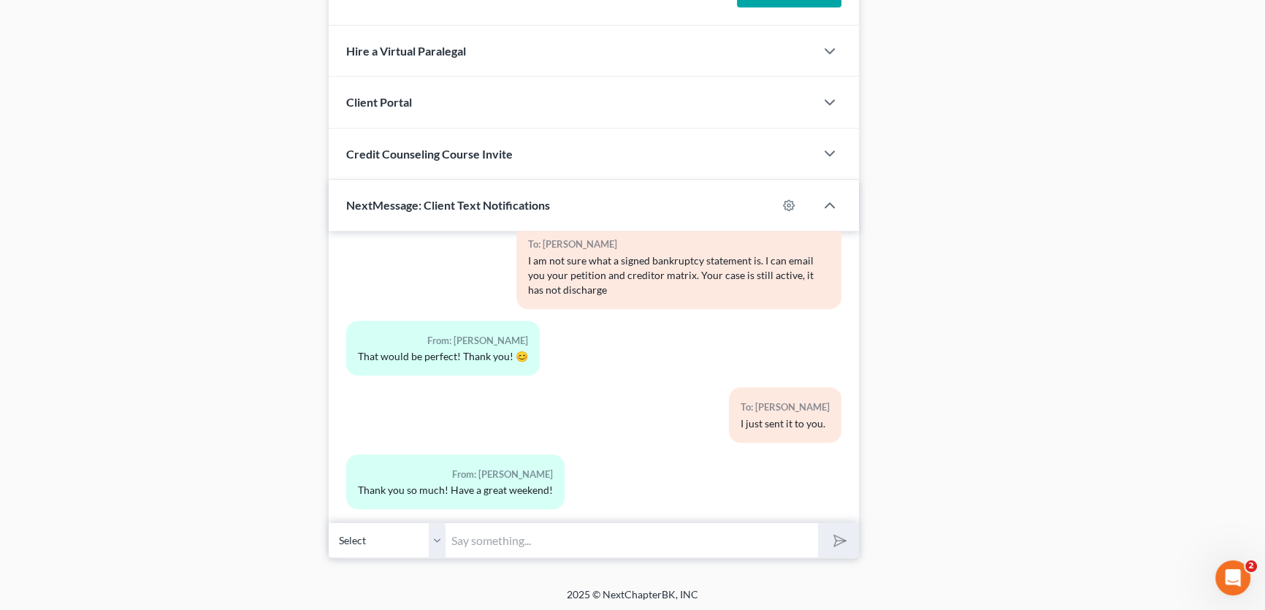
click at [478, 543] on input "text" at bounding box center [631, 540] width 372 height 36
type input "you too!"
click at [818, 523] on button "submit" at bounding box center [838, 540] width 40 height 34
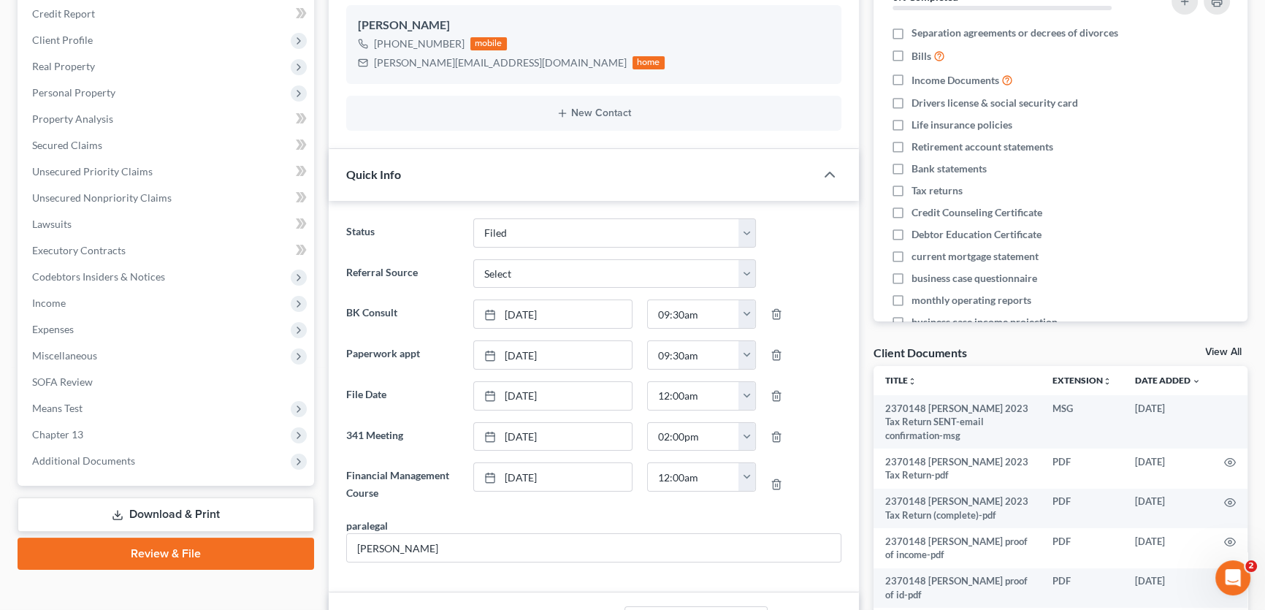
scroll to position [0, 0]
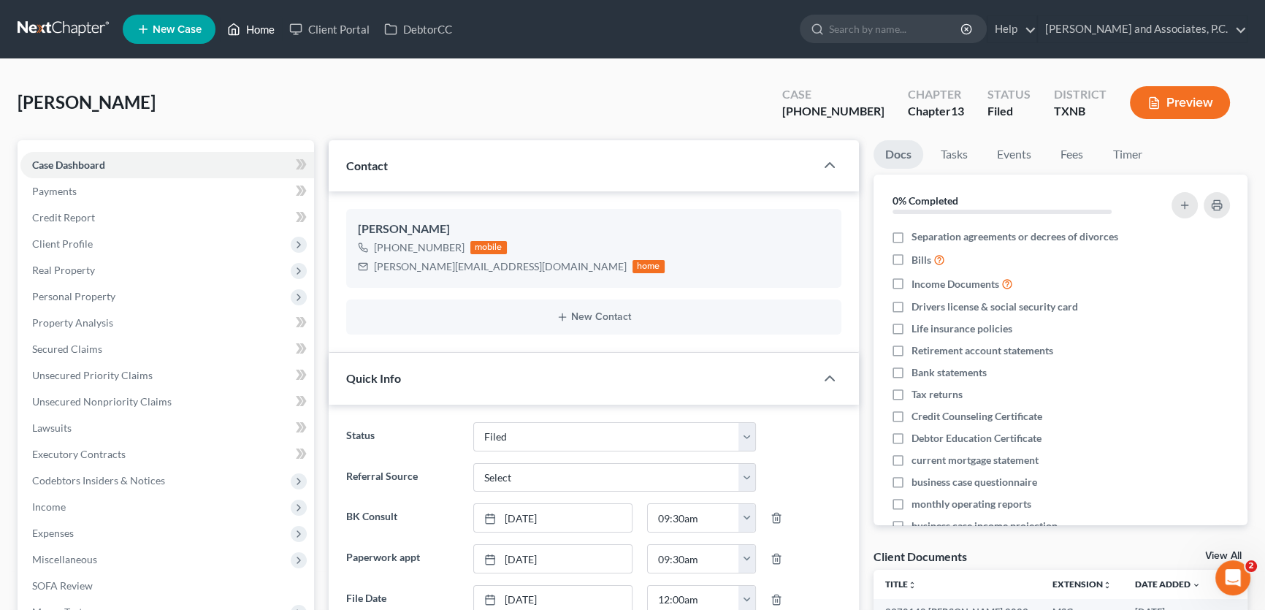
click at [249, 25] on link "Home" at bounding box center [251, 29] width 62 height 26
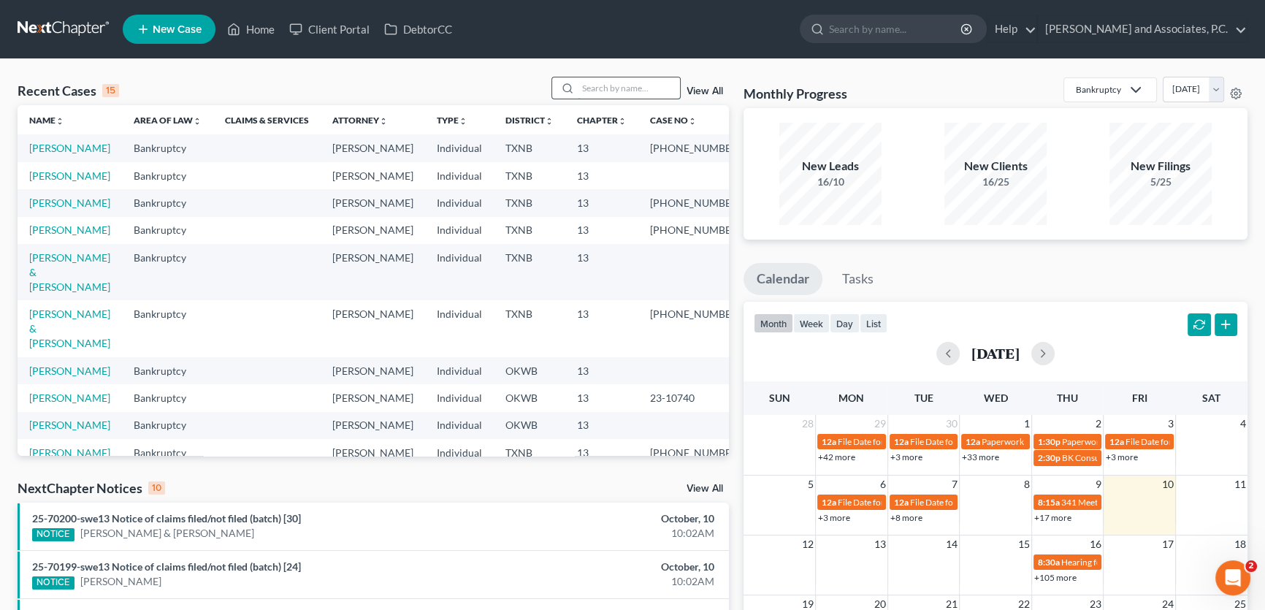
click at [589, 93] on input "search" at bounding box center [629, 87] width 102 height 21
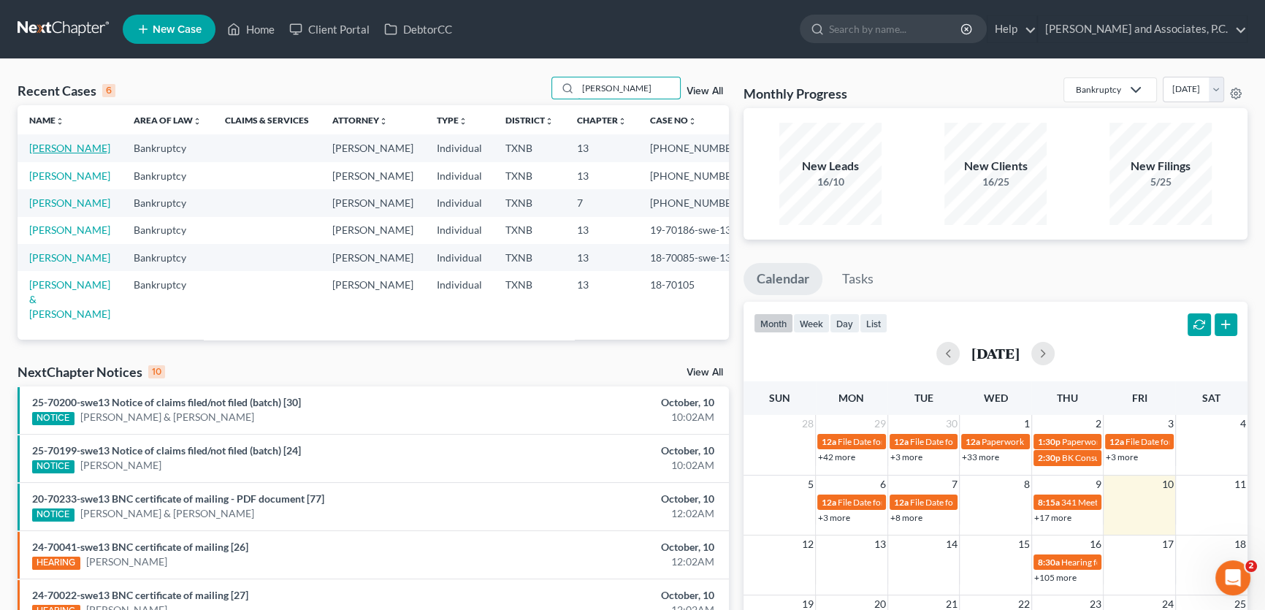
type input "[PERSON_NAME]"
click at [73, 147] on link "[PERSON_NAME]" at bounding box center [69, 148] width 81 height 12
select select "5"
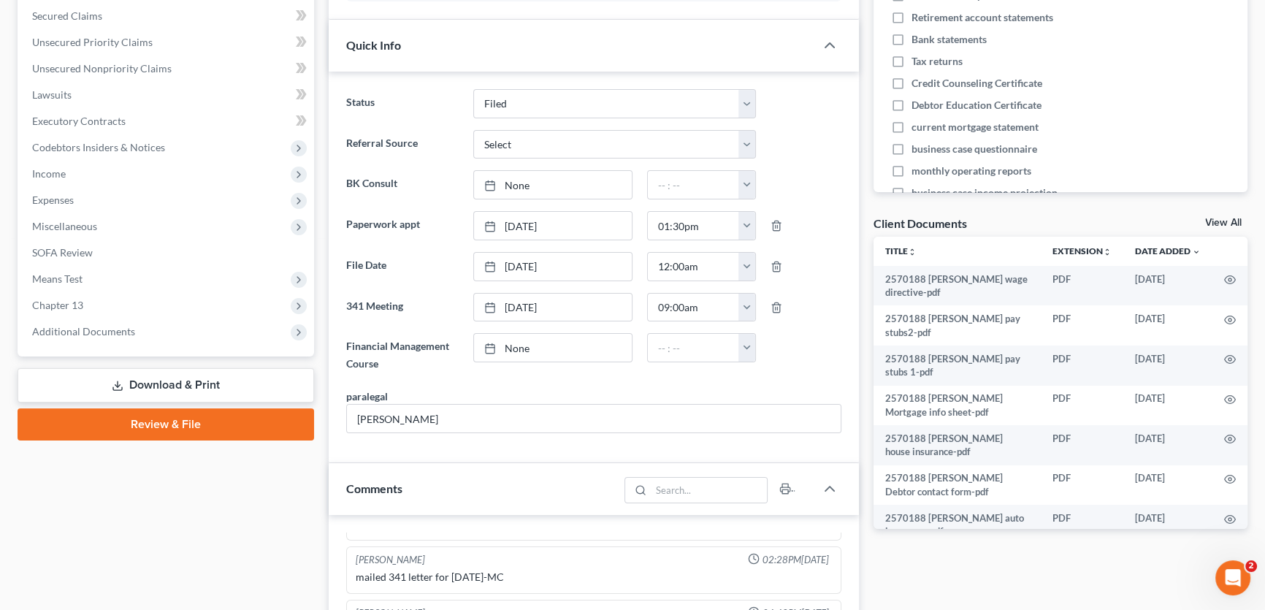
scroll to position [398, 0]
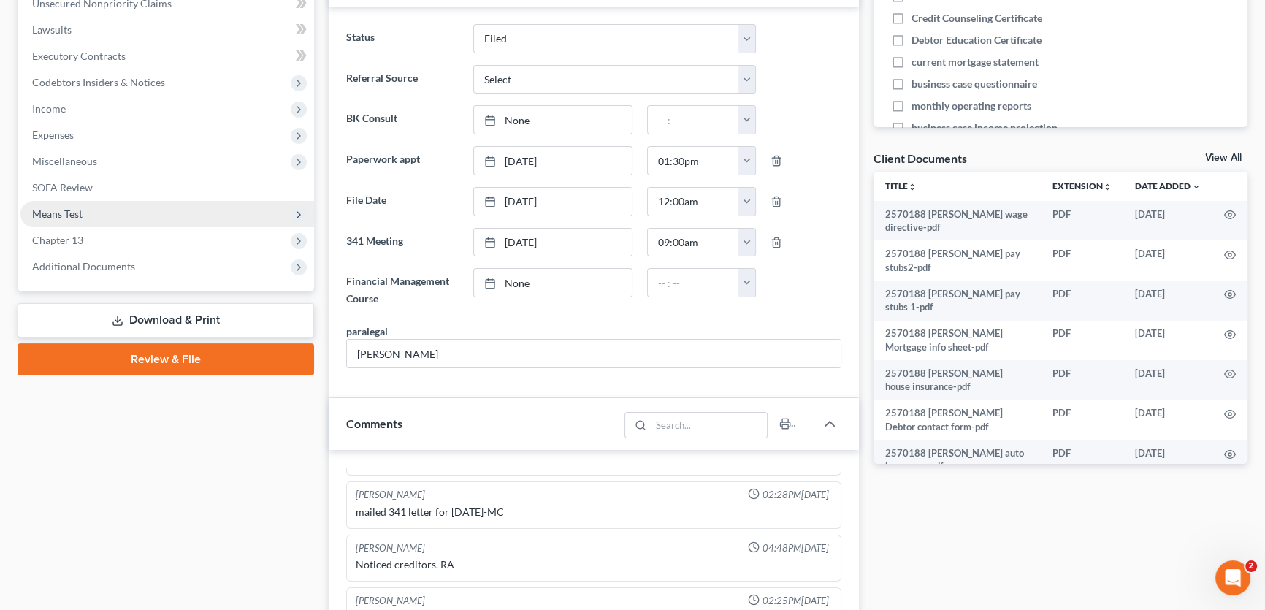
click at [79, 209] on span "Means Test" at bounding box center [57, 213] width 50 height 12
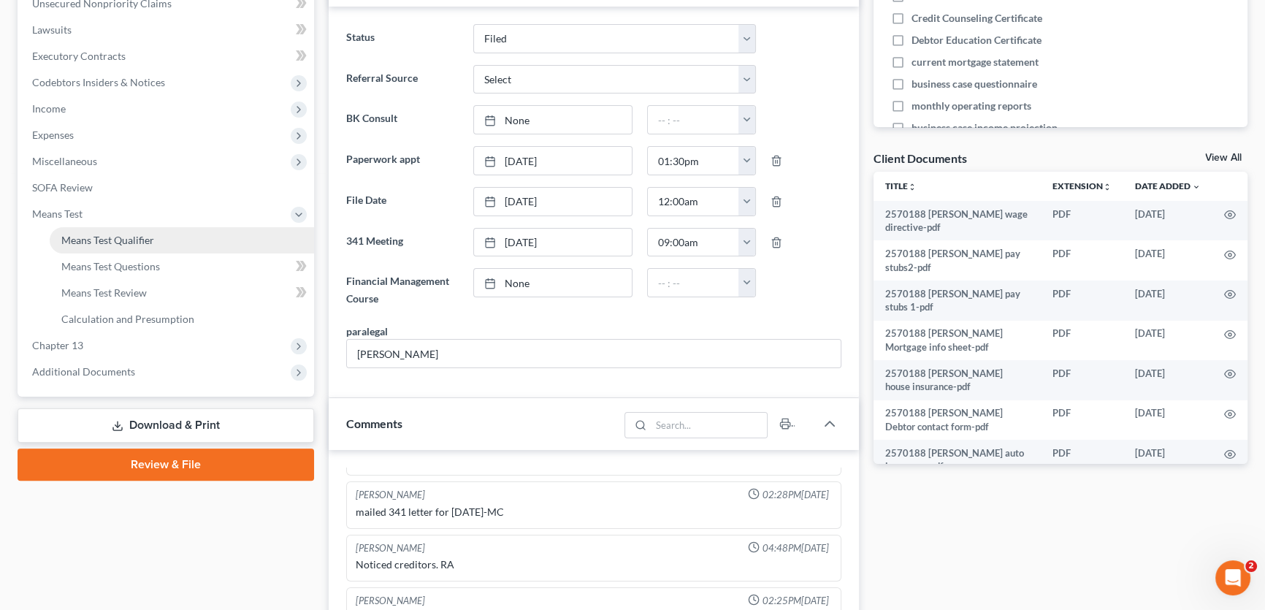
click at [95, 241] on span "Means Test Qualifier" at bounding box center [107, 240] width 93 height 12
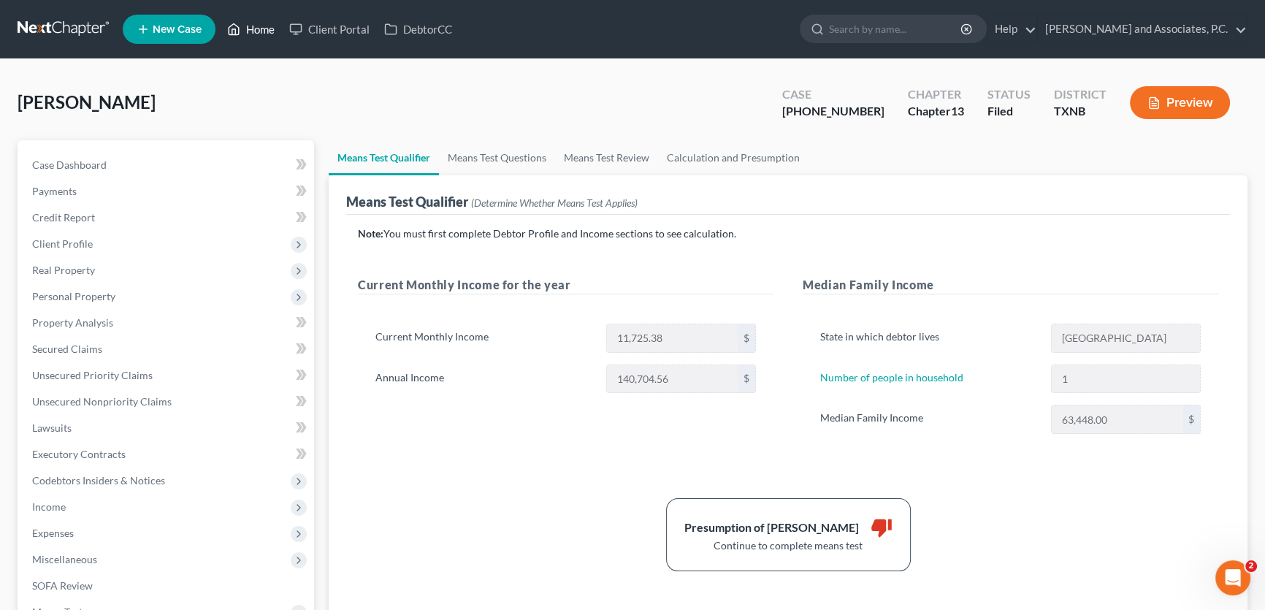
click at [266, 31] on link "Home" at bounding box center [251, 29] width 62 height 26
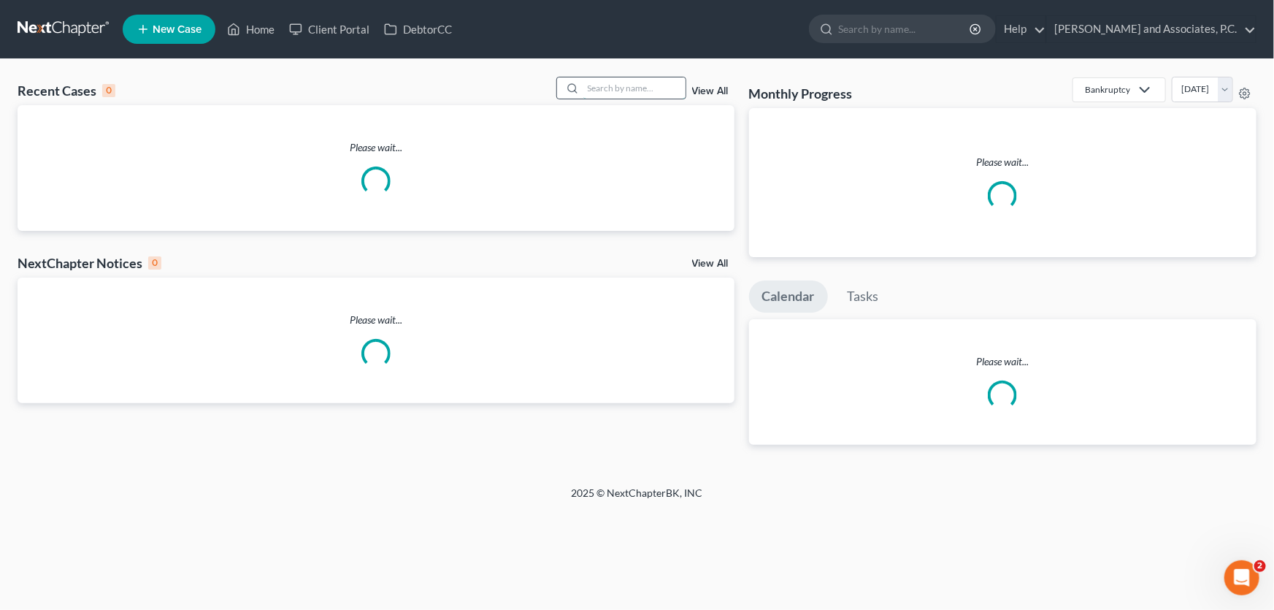
click at [606, 87] on input "search" at bounding box center [634, 87] width 102 height 21
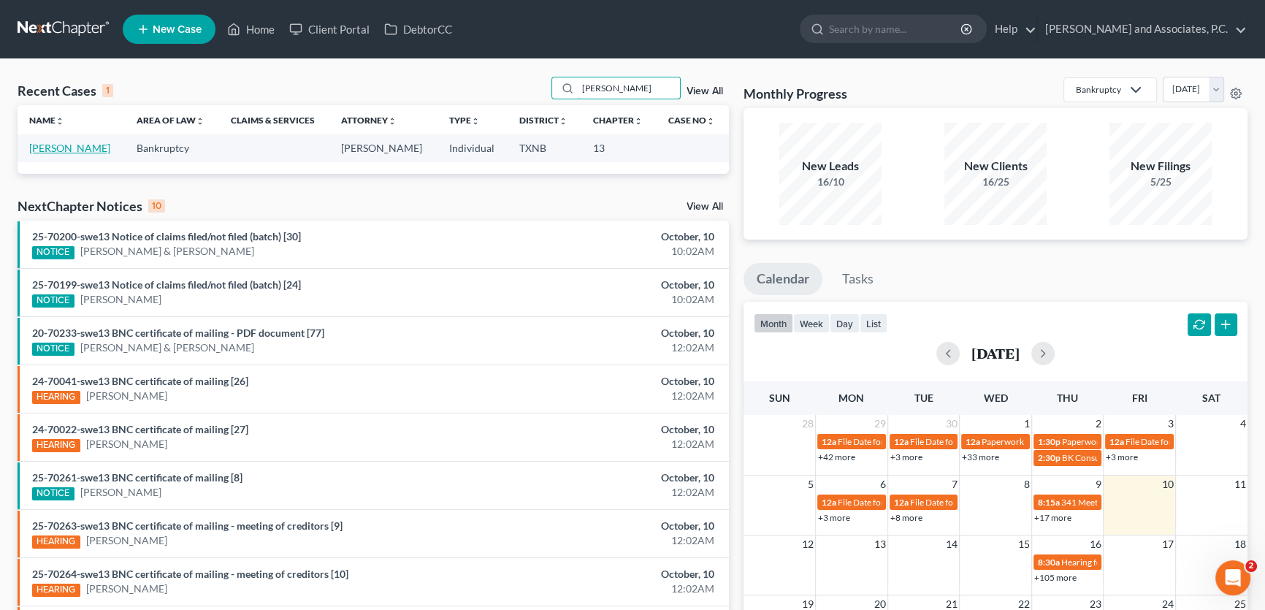
type input "[PERSON_NAME]"
click at [70, 151] on link "[PERSON_NAME]" at bounding box center [69, 148] width 81 height 12
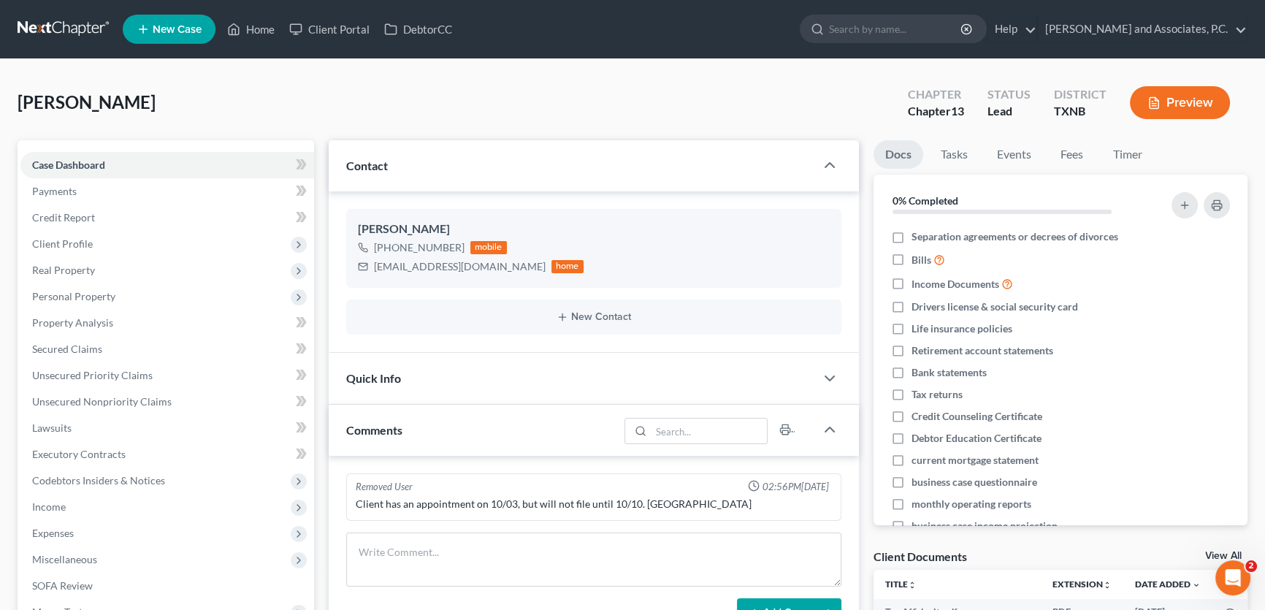
scroll to position [345, 0]
click at [1077, 148] on link "Fees" at bounding box center [1072, 154] width 47 height 28
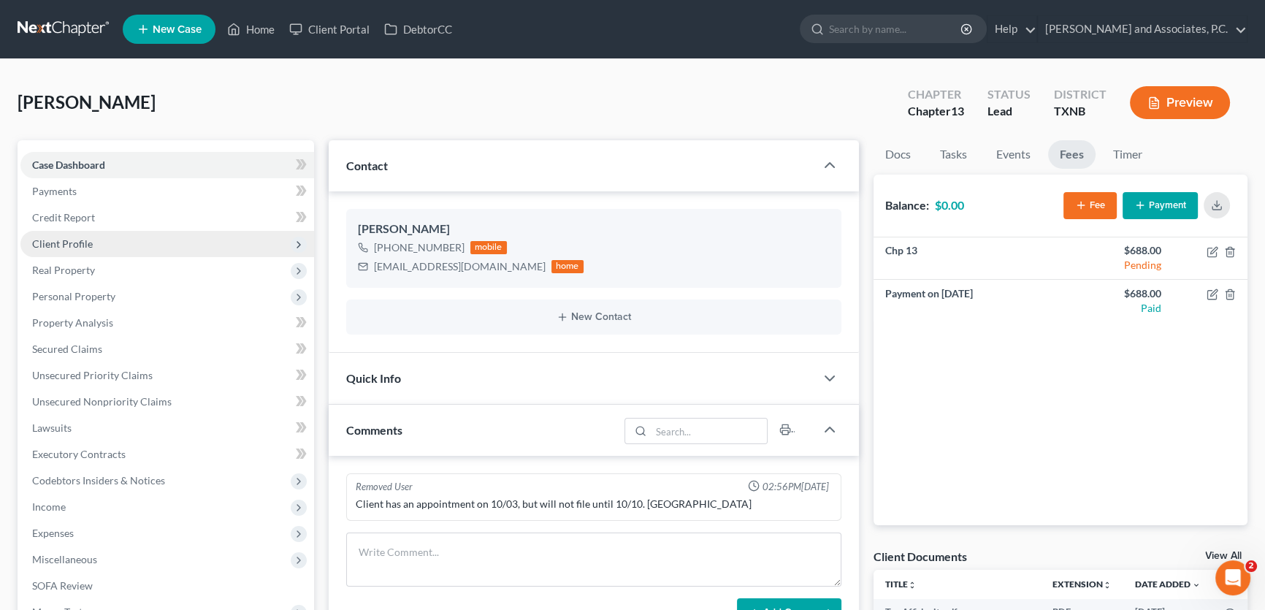
click at [131, 244] on span "Client Profile" at bounding box center [167, 244] width 294 height 26
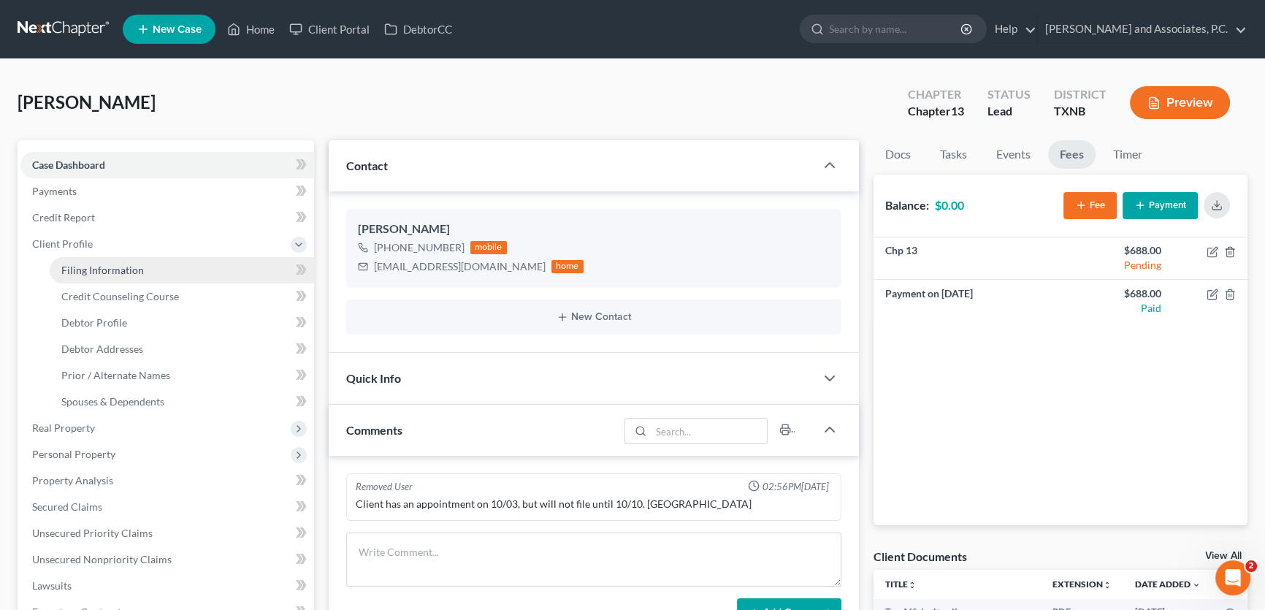
click at [134, 268] on span "Filing Information" at bounding box center [102, 270] width 83 height 12
select select "1"
select select "0"
select select "3"
select select "45"
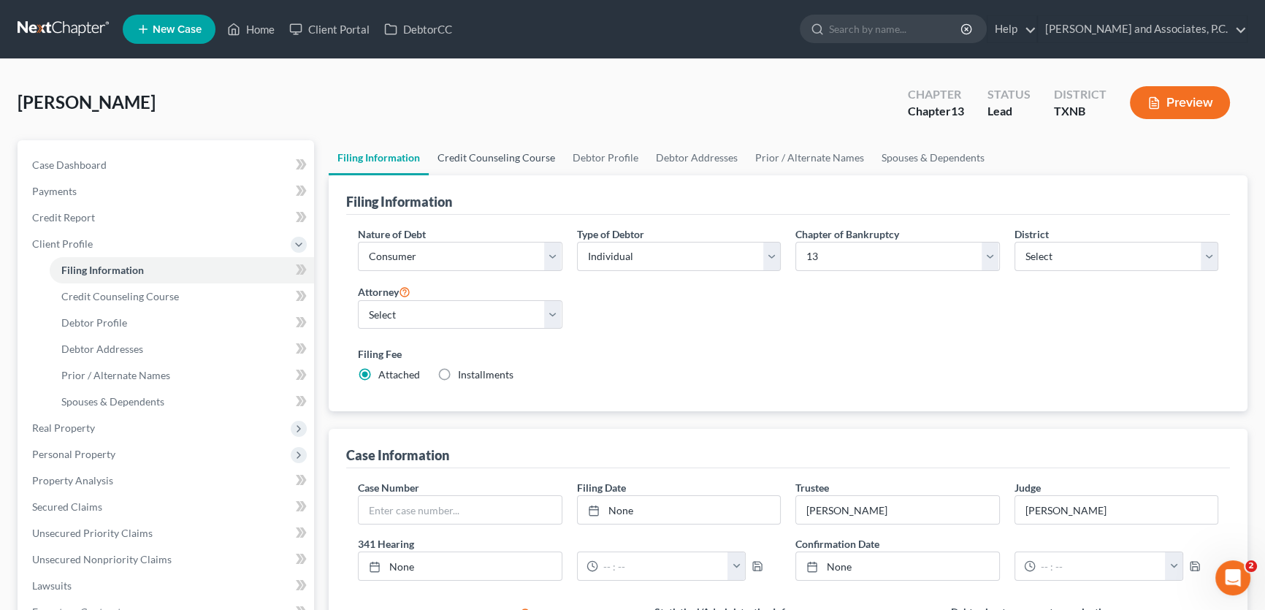
click at [496, 157] on link "Credit Counseling Course" at bounding box center [496, 157] width 135 height 35
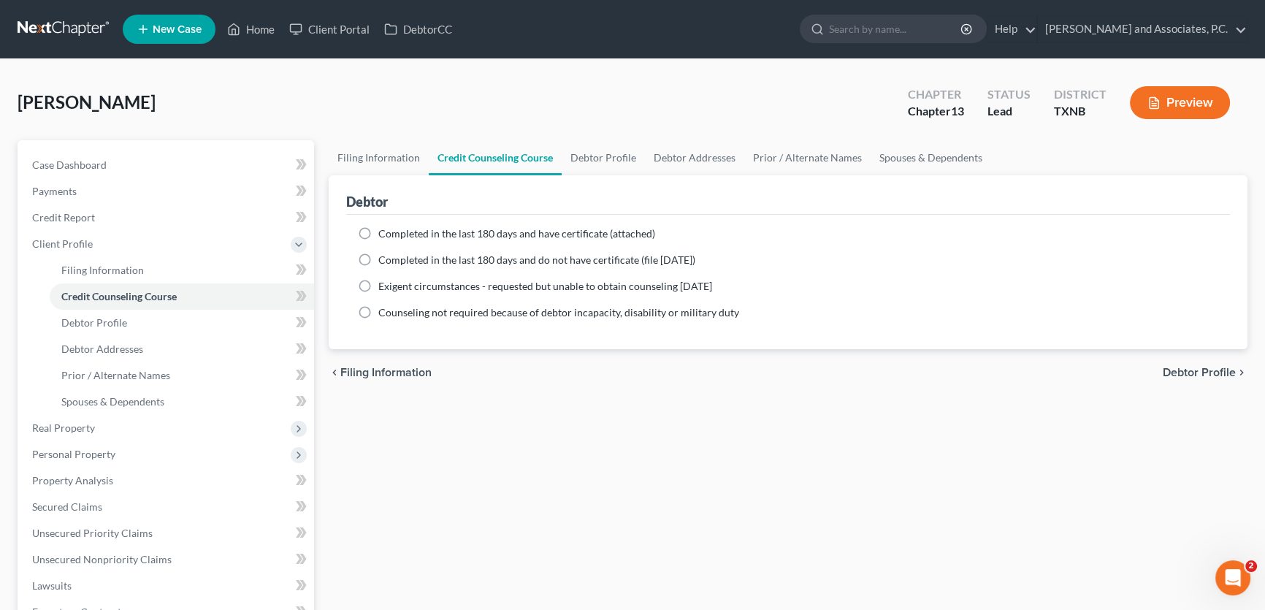
click at [378, 233] on label "Completed in the last 180 days and have certificate (attached)" at bounding box center [516, 233] width 277 height 15
click at [384, 233] on input "Completed in the last 180 days and have certificate (attached)" at bounding box center [388, 230] width 9 height 9
radio input "true"
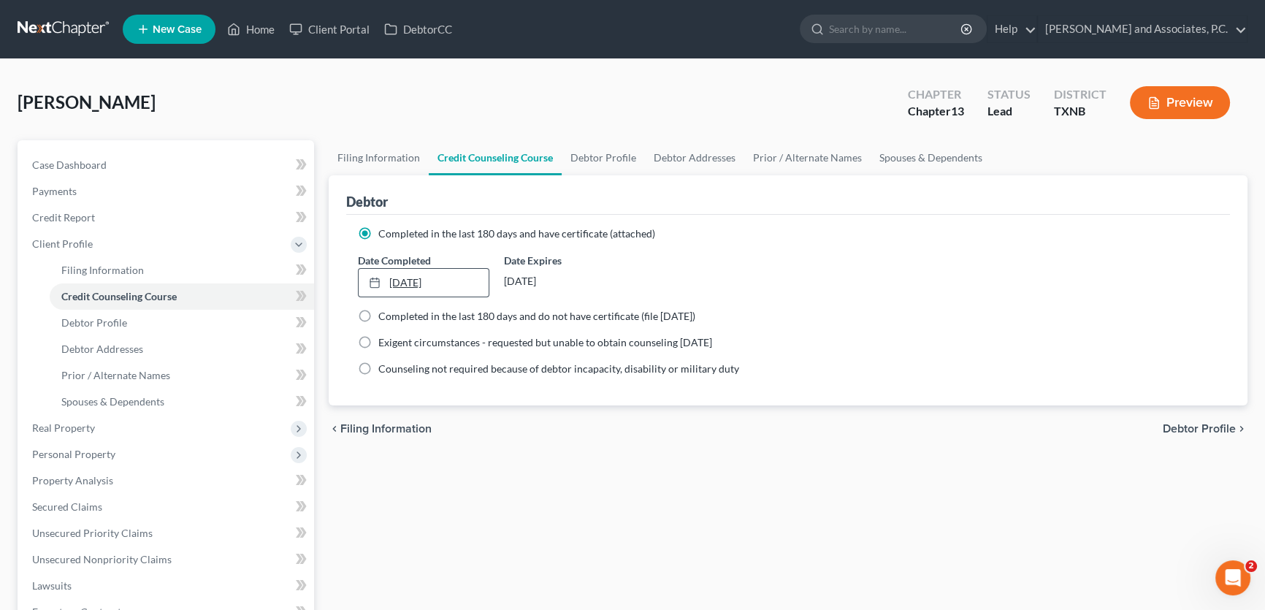
click at [393, 279] on link "[DATE]" at bounding box center [424, 283] width 130 height 28
click at [594, 160] on link "Debtor Profile" at bounding box center [603, 157] width 83 height 35
select select "0"
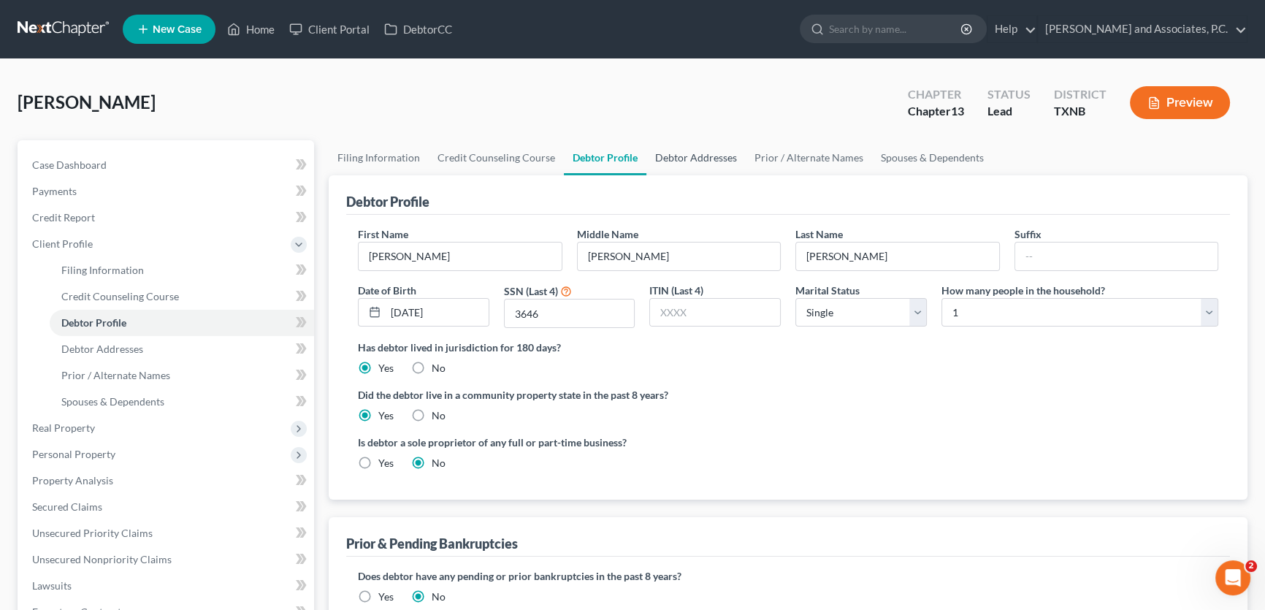
click at [682, 162] on link "Debtor Addresses" at bounding box center [695, 157] width 99 height 35
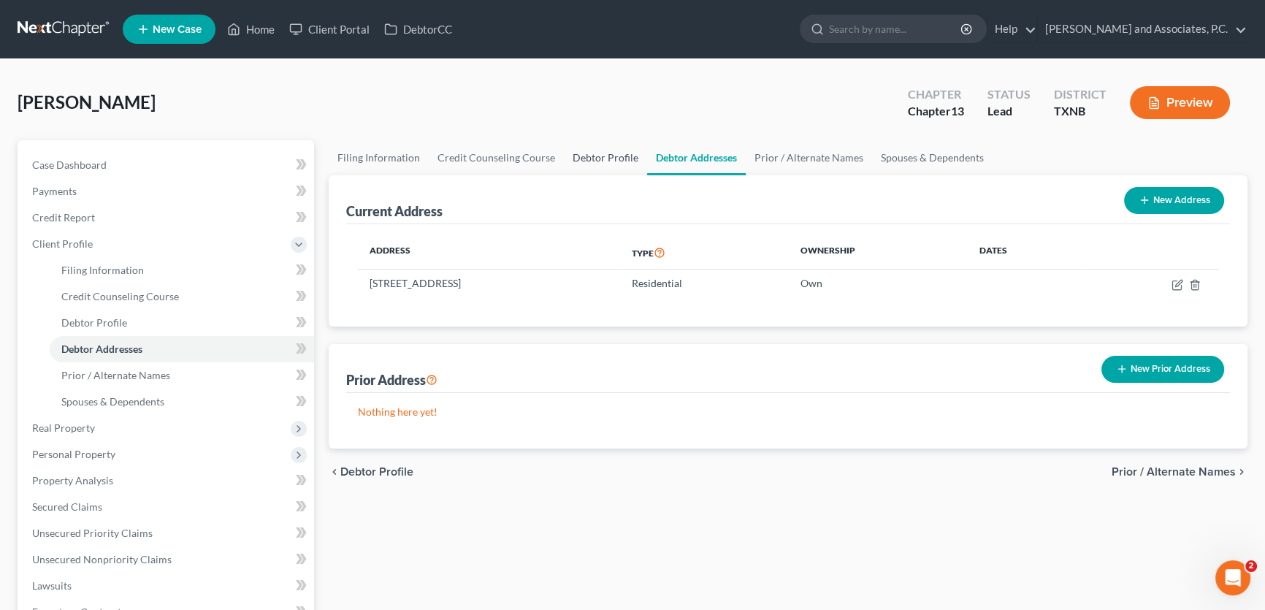
click at [602, 150] on link "Debtor Profile" at bounding box center [605, 157] width 83 height 35
select select "0"
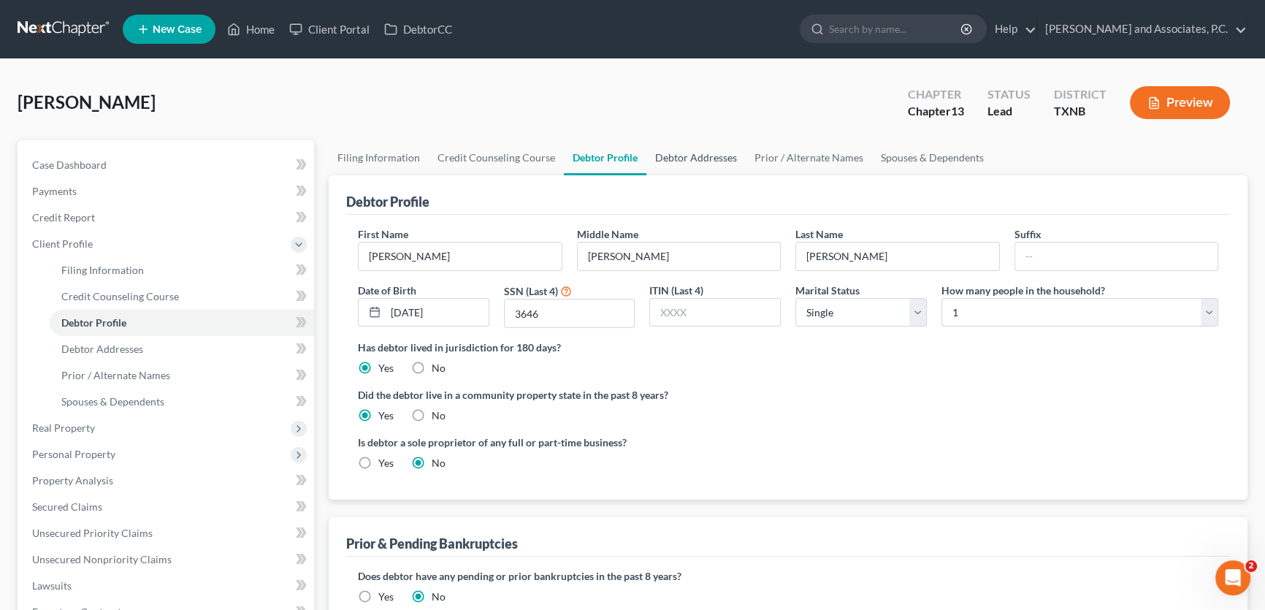
click at [689, 151] on link "Debtor Addresses" at bounding box center [695, 157] width 99 height 35
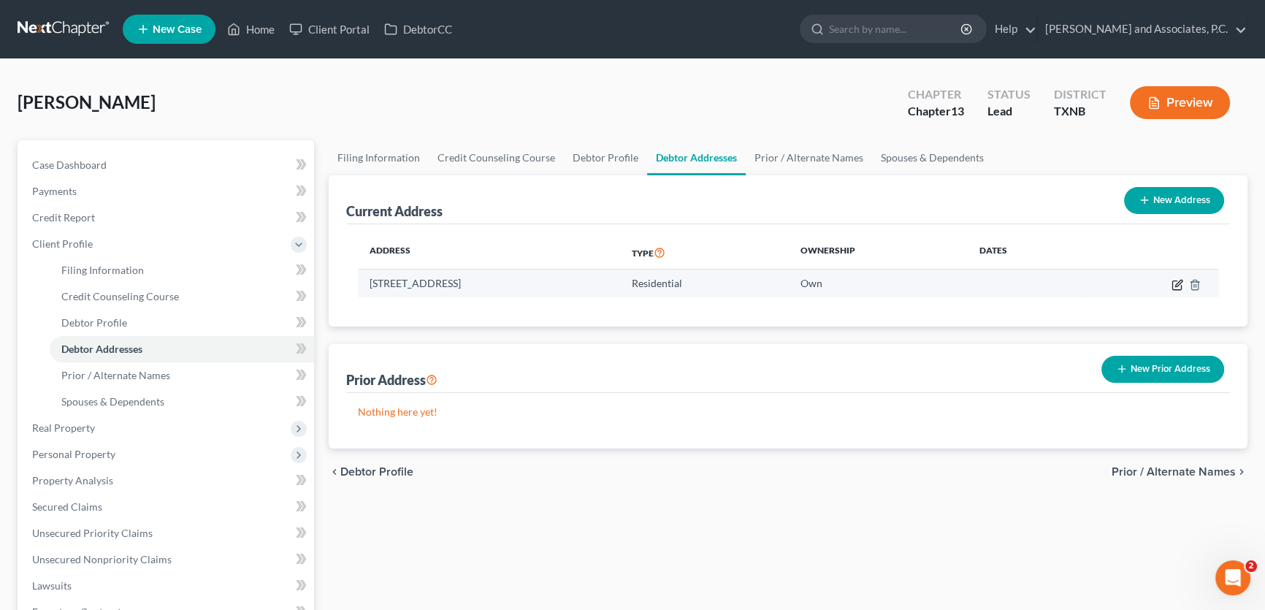
click at [1176, 283] on icon "button" at bounding box center [1178, 283] width 7 height 7
select select "45"
select select "0"
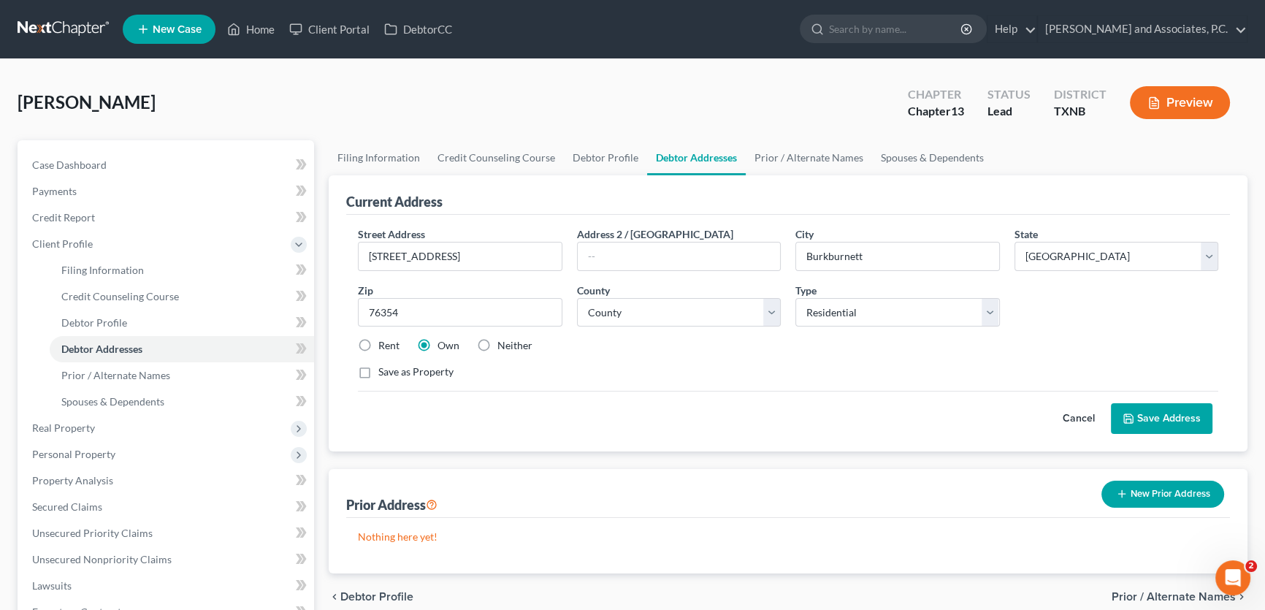
click at [1135, 407] on button "Save Address" at bounding box center [1162, 418] width 102 height 31
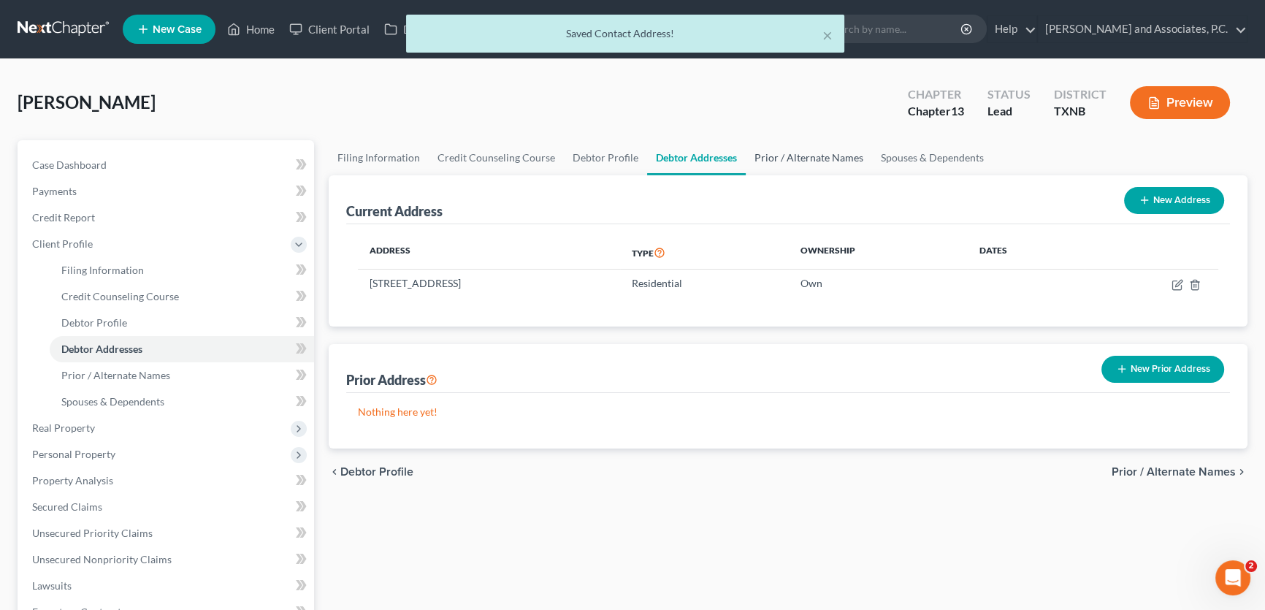
click at [784, 153] on link "Prior / Alternate Names" at bounding box center [809, 157] width 126 height 35
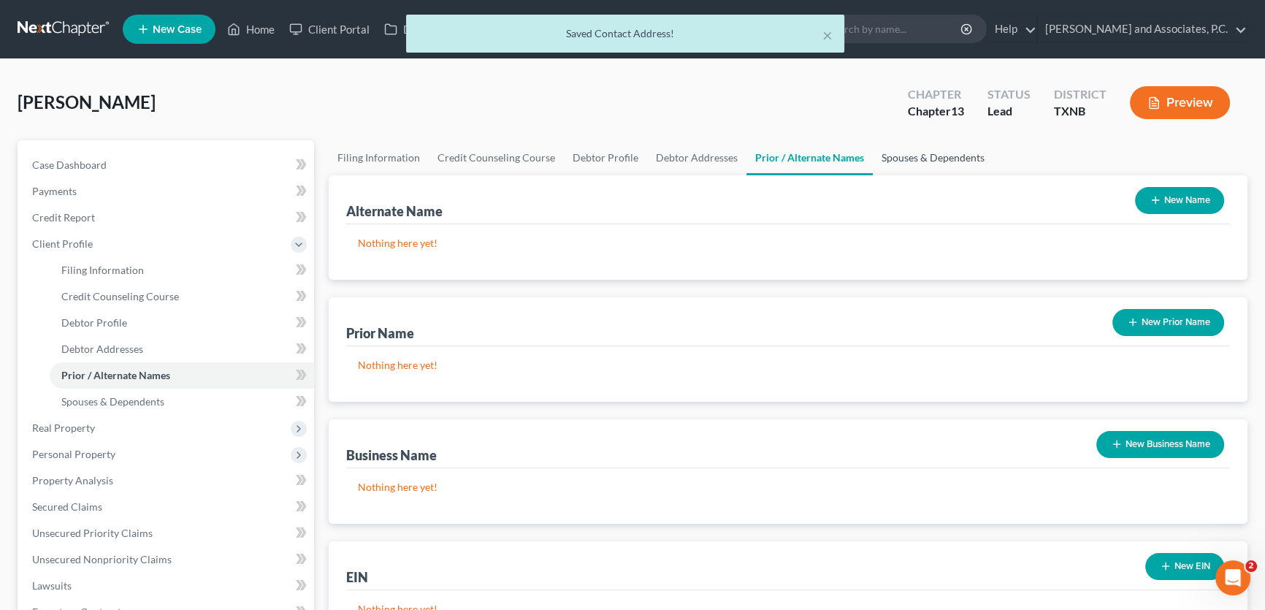
click at [900, 156] on link "Spouses & Dependents" at bounding box center [933, 157] width 120 height 35
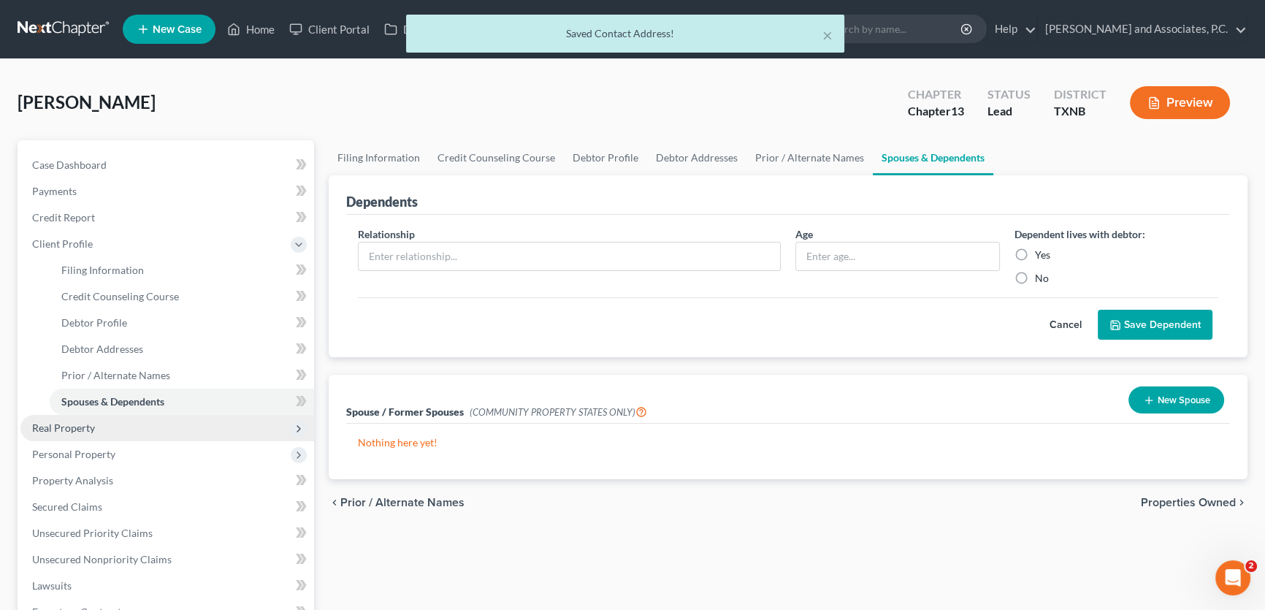
click at [130, 431] on span "Real Property" at bounding box center [167, 428] width 294 height 26
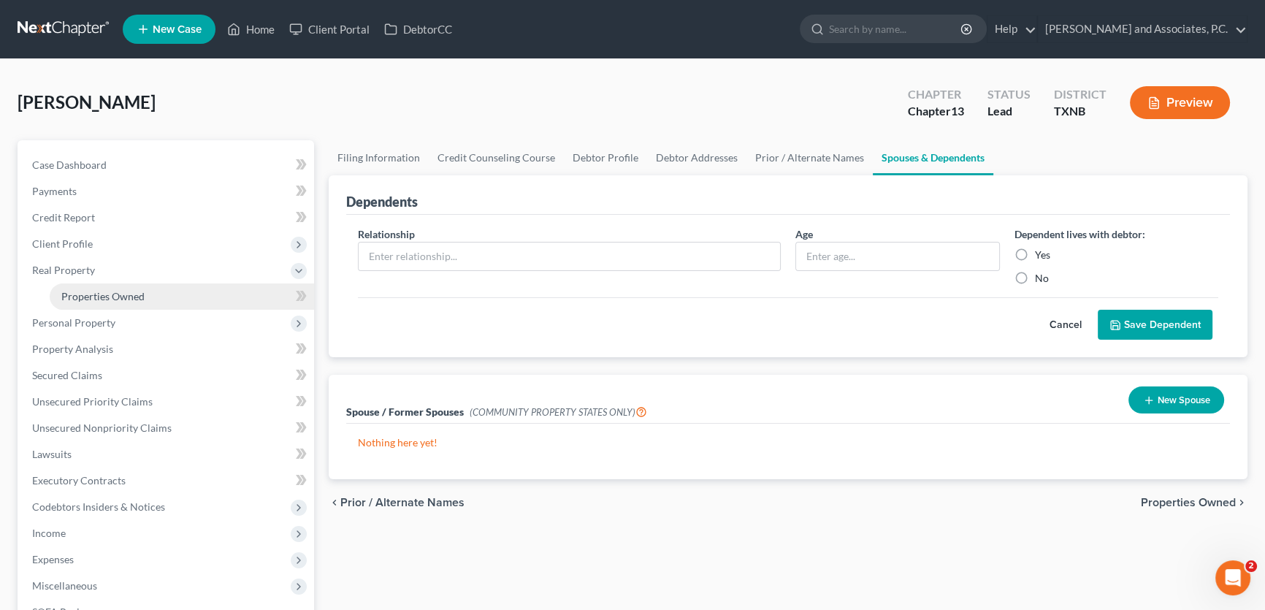
click at [139, 301] on link "Properties Owned" at bounding box center [182, 296] width 264 height 26
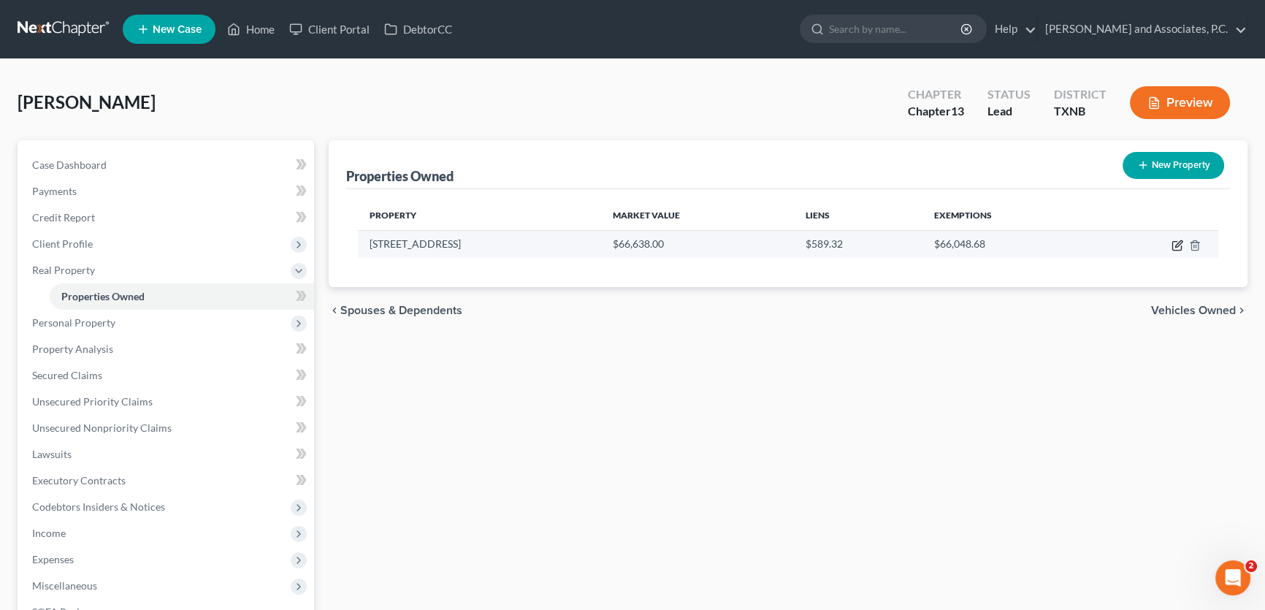
click at [1176, 245] on icon "button" at bounding box center [1177, 246] width 12 height 12
select select "45"
select select "242"
select select "0"
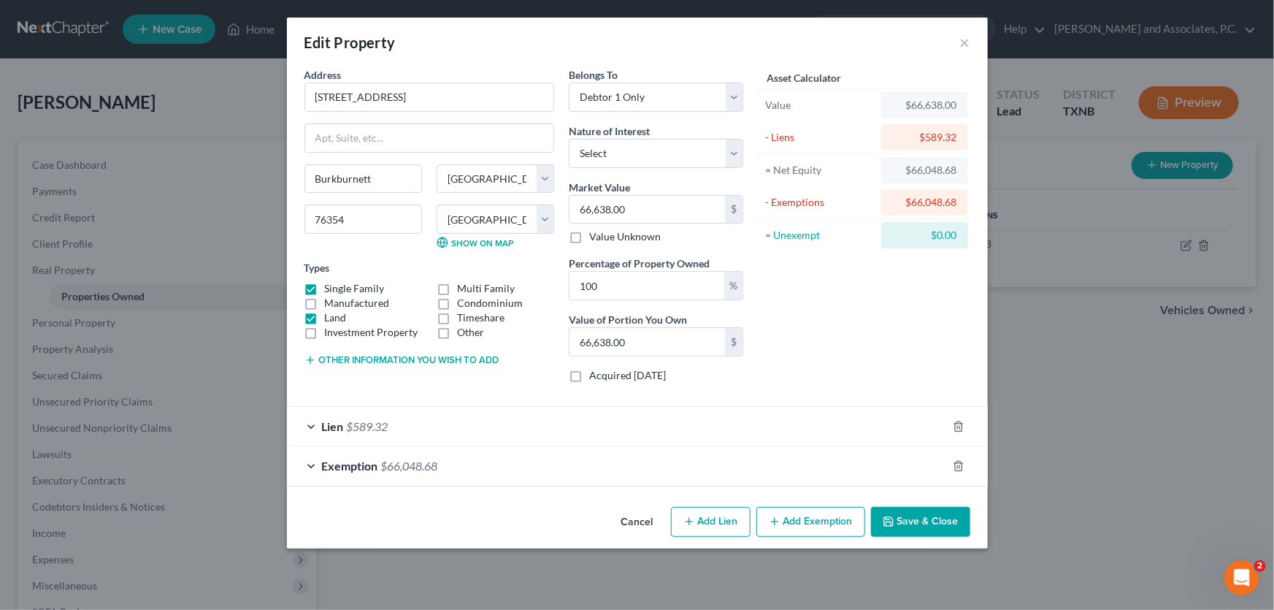
click at [420, 459] on span "$66,048.68" at bounding box center [409, 466] width 57 height 14
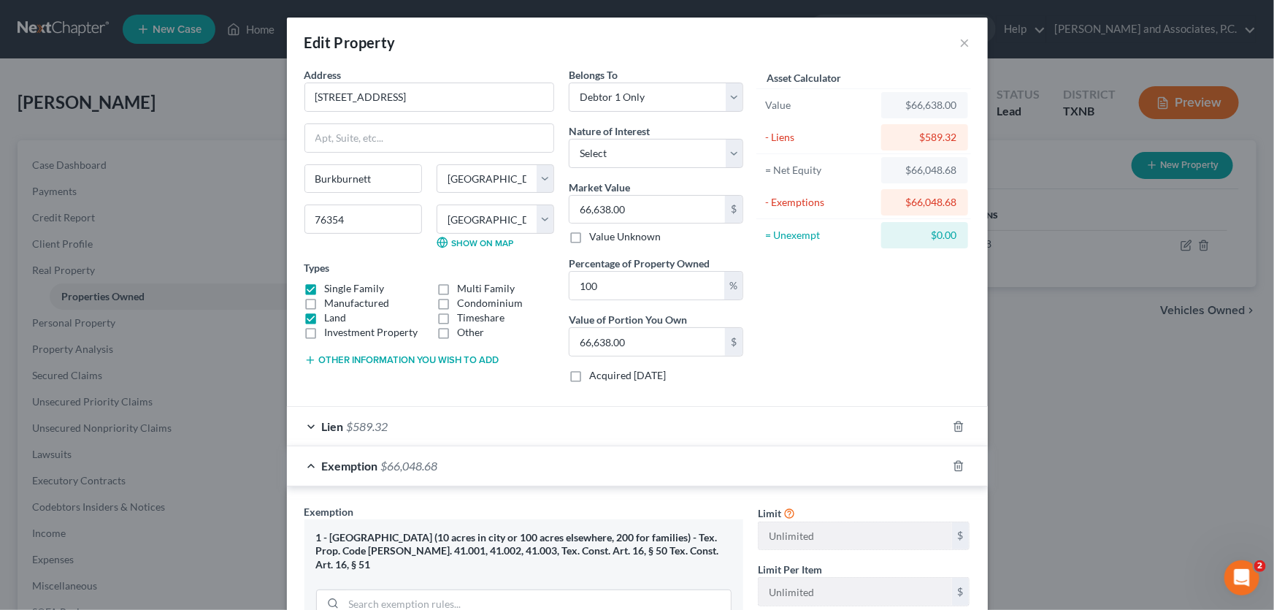
click at [325, 317] on label "Land" at bounding box center [336, 317] width 22 height 15
click at [331, 317] on input "Land" at bounding box center [335, 314] width 9 height 9
checkbox input "false"
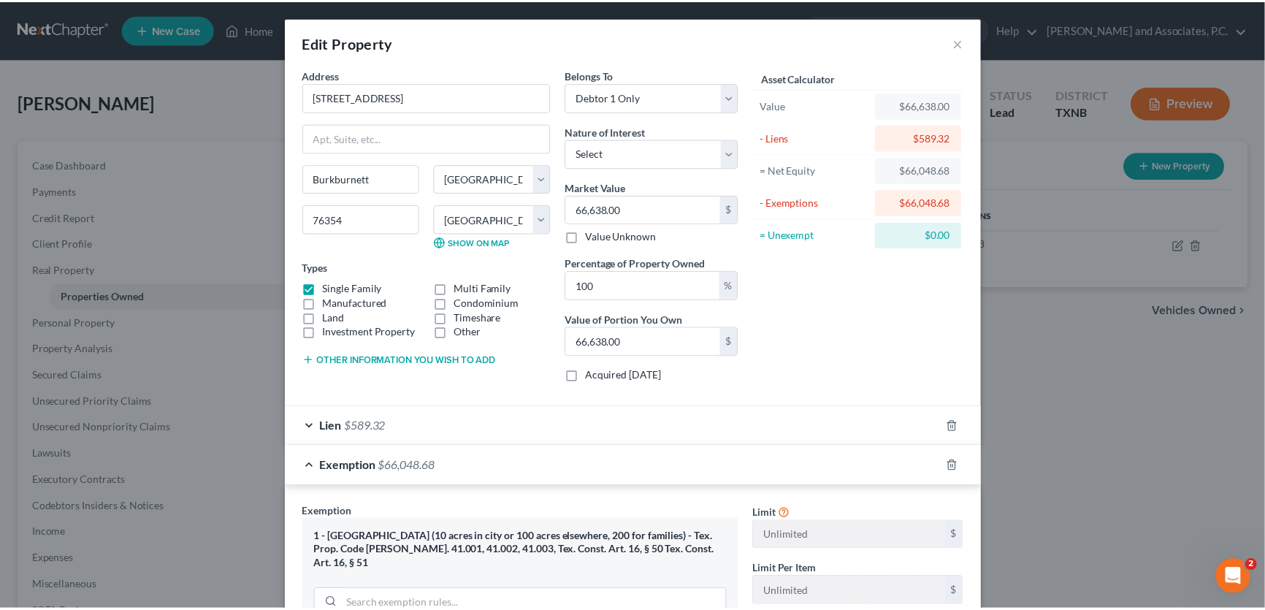
scroll to position [345, 0]
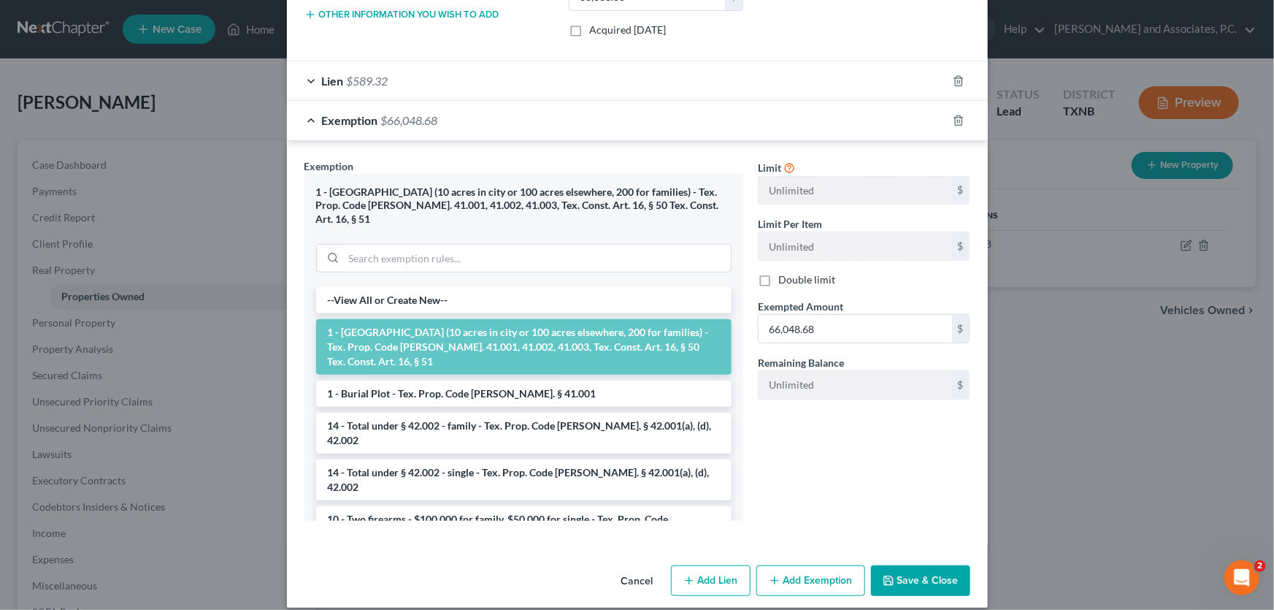
click at [905, 565] on button "Save & Close" at bounding box center [920, 580] width 99 height 31
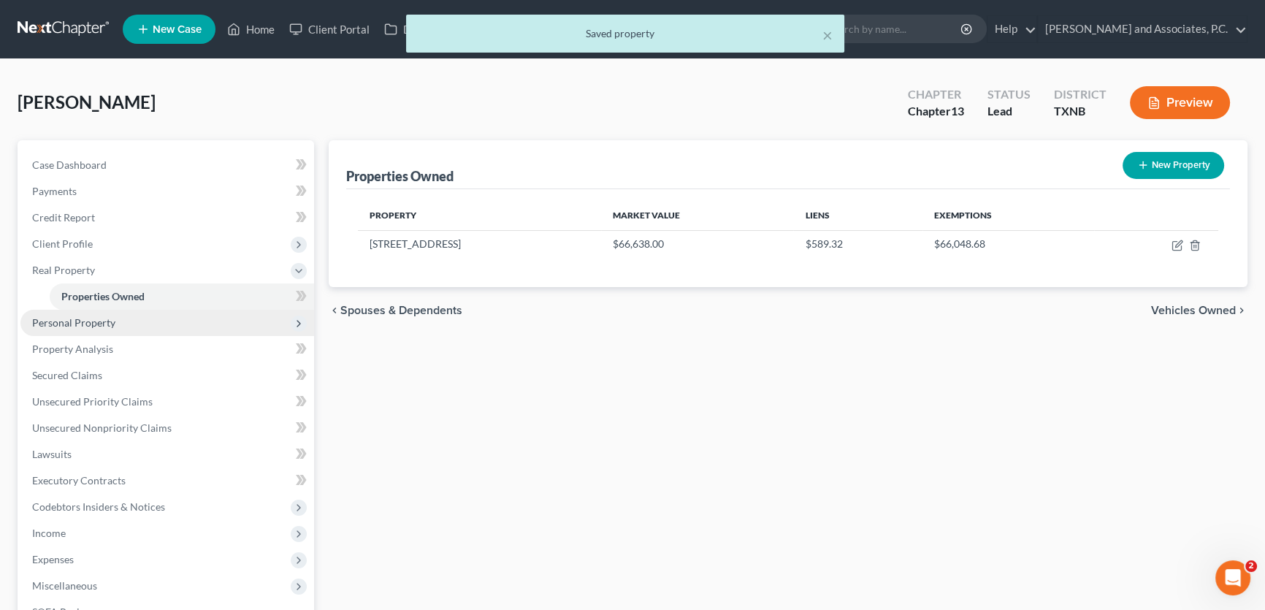
click at [142, 322] on span "Personal Property" at bounding box center [167, 323] width 294 height 26
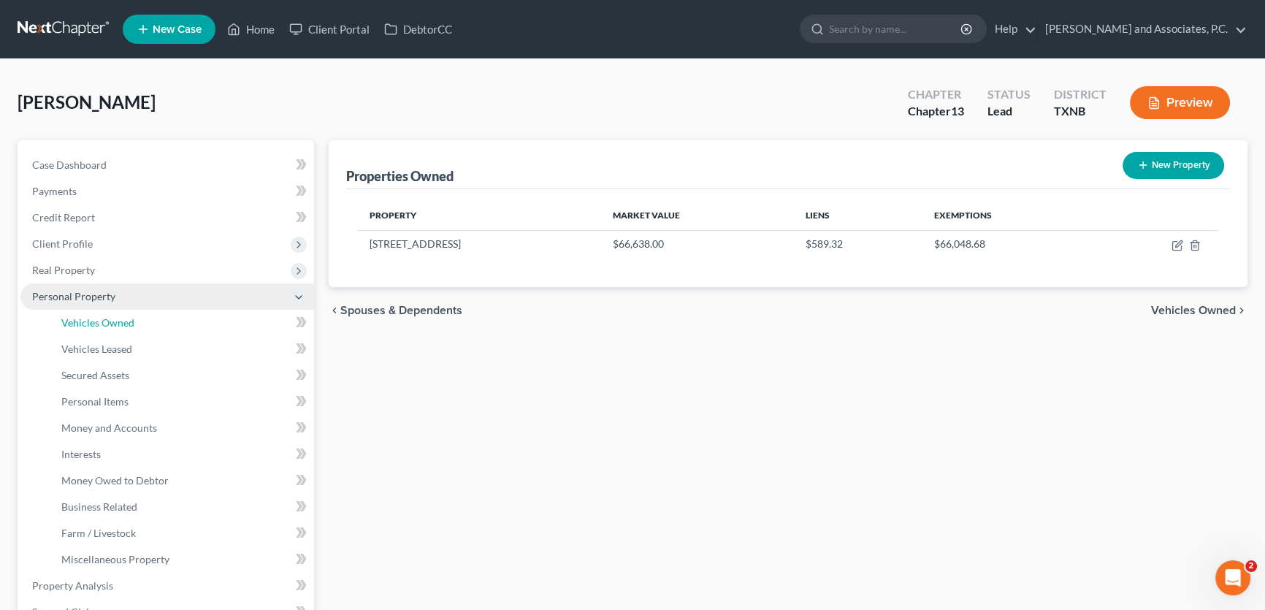
click at [142, 322] on link "Vehicles Owned" at bounding box center [182, 323] width 264 height 26
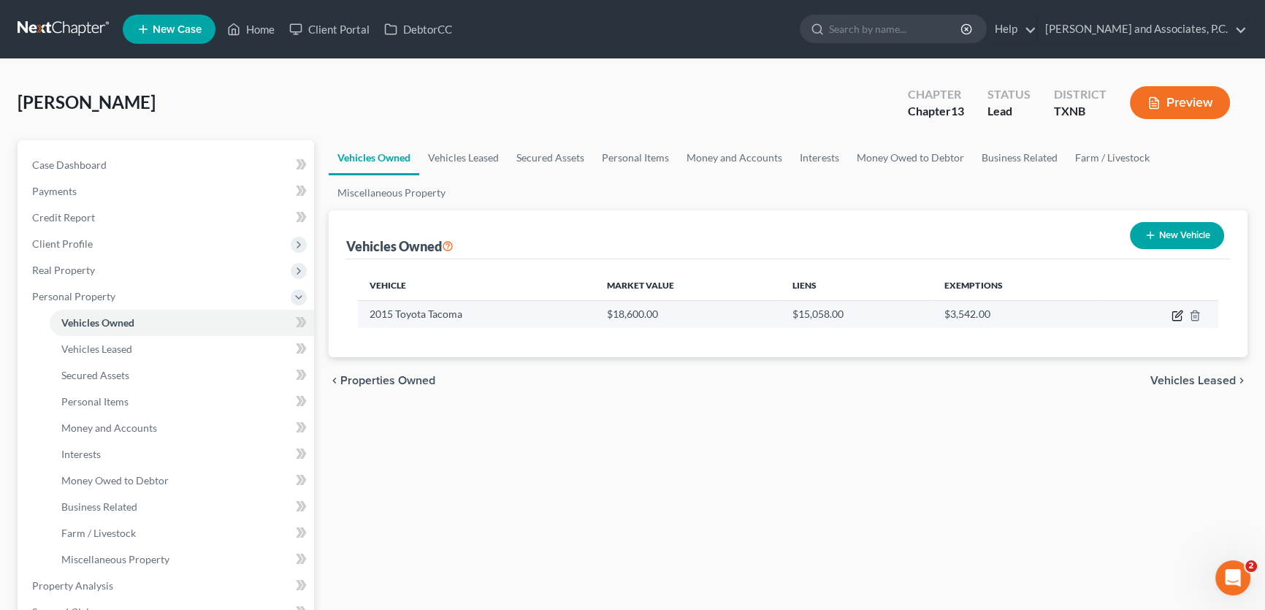
click at [1173, 312] on icon "button" at bounding box center [1177, 316] width 12 height 12
select select "0"
select select "11"
select select "2"
select select "0"
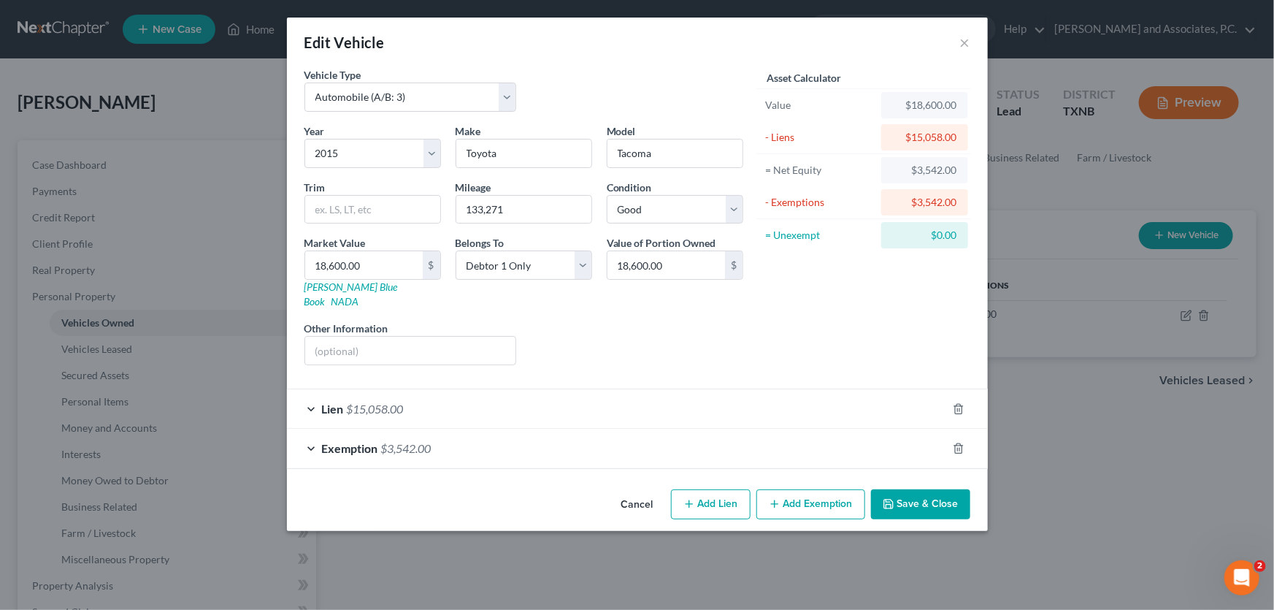
click at [640, 491] on button "Cancel" at bounding box center [637, 505] width 55 height 29
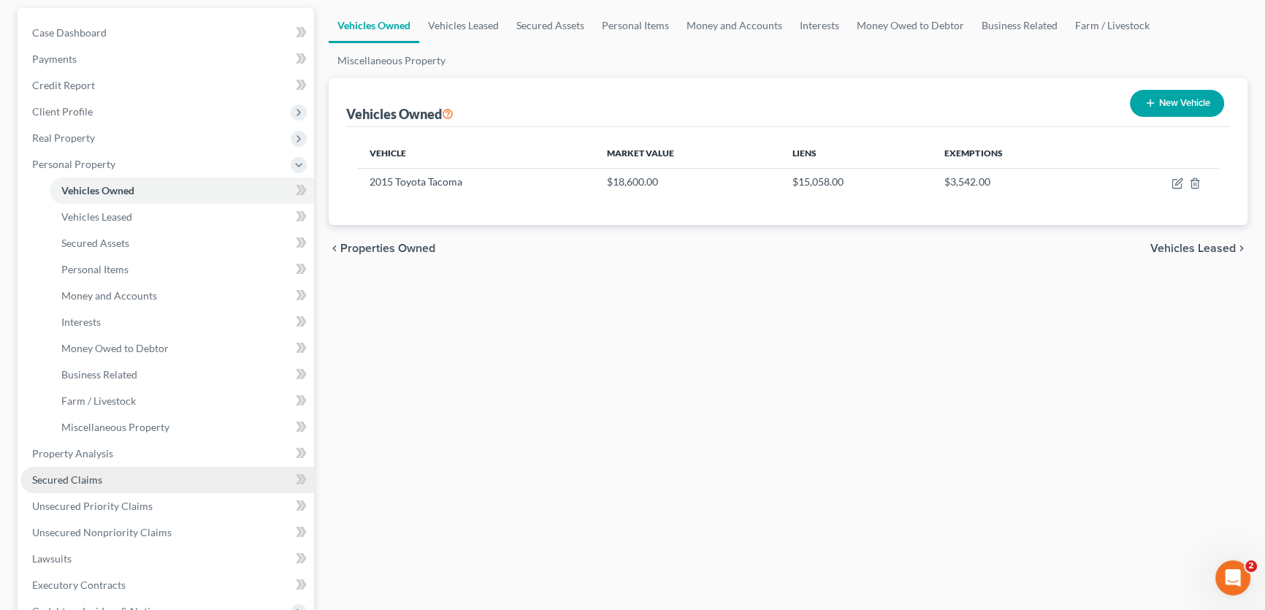
click at [99, 475] on span "Secured Claims" at bounding box center [67, 479] width 70 height 12
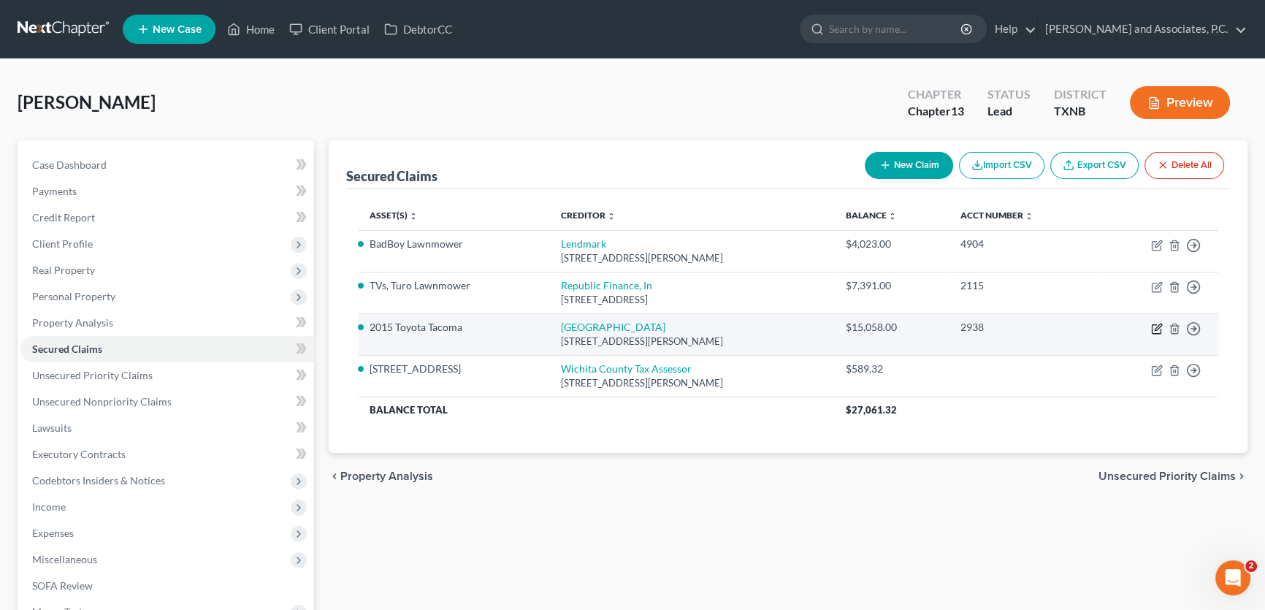
click at [1152, 325] on icon "button" at bounding box center [1157, 329] width 12 height 12
select select "45"
select select "0"
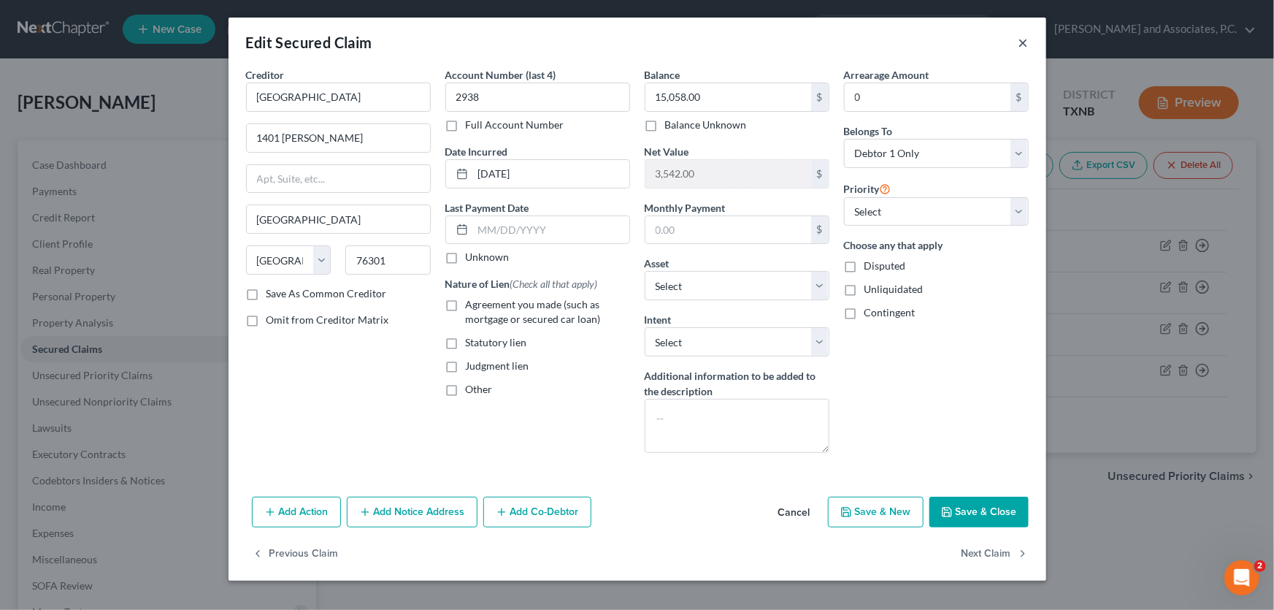
click at [1024, 47] on button "×" at bounding box center [1024, 43] width 10 height 18
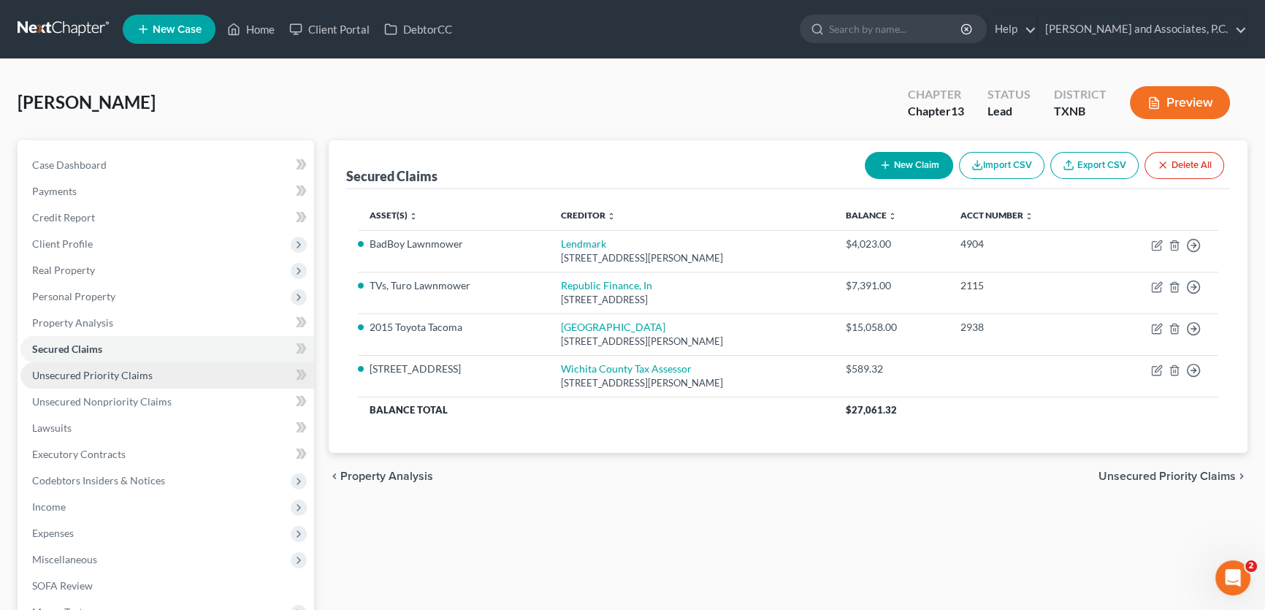
click at [100, 383] on link "Unsecured Priority Claims" at bounding box center [167, 375] width 294 height 26
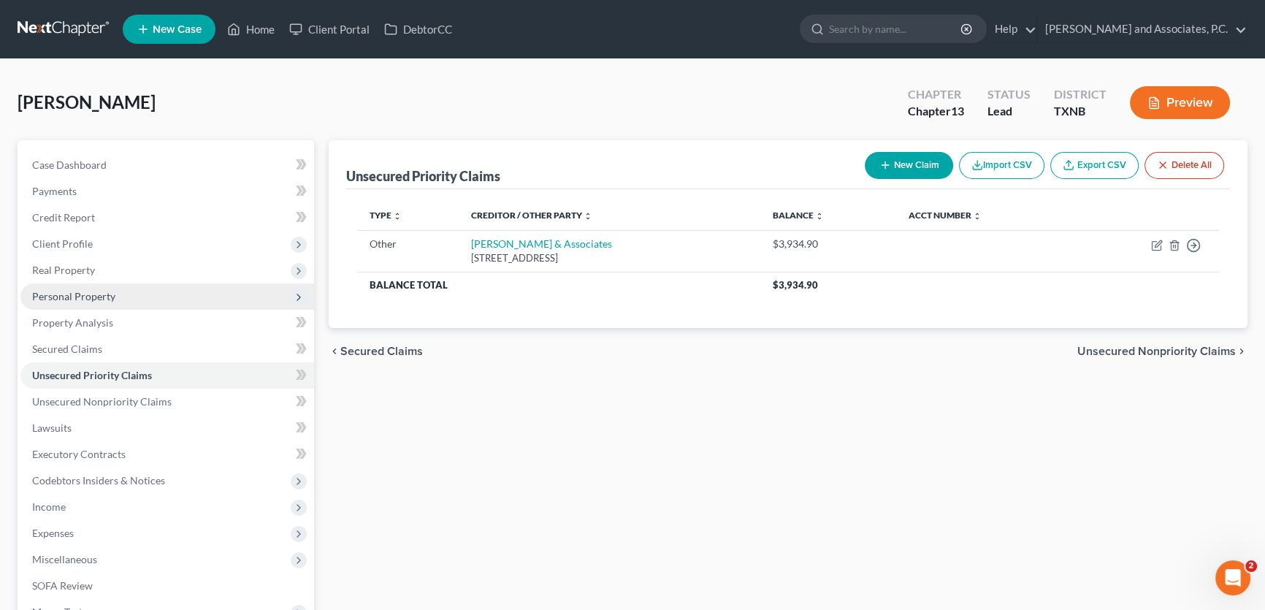
click at [90, 299] on span "Personal Property" at bounding box center [73, 296] width 83 height 12
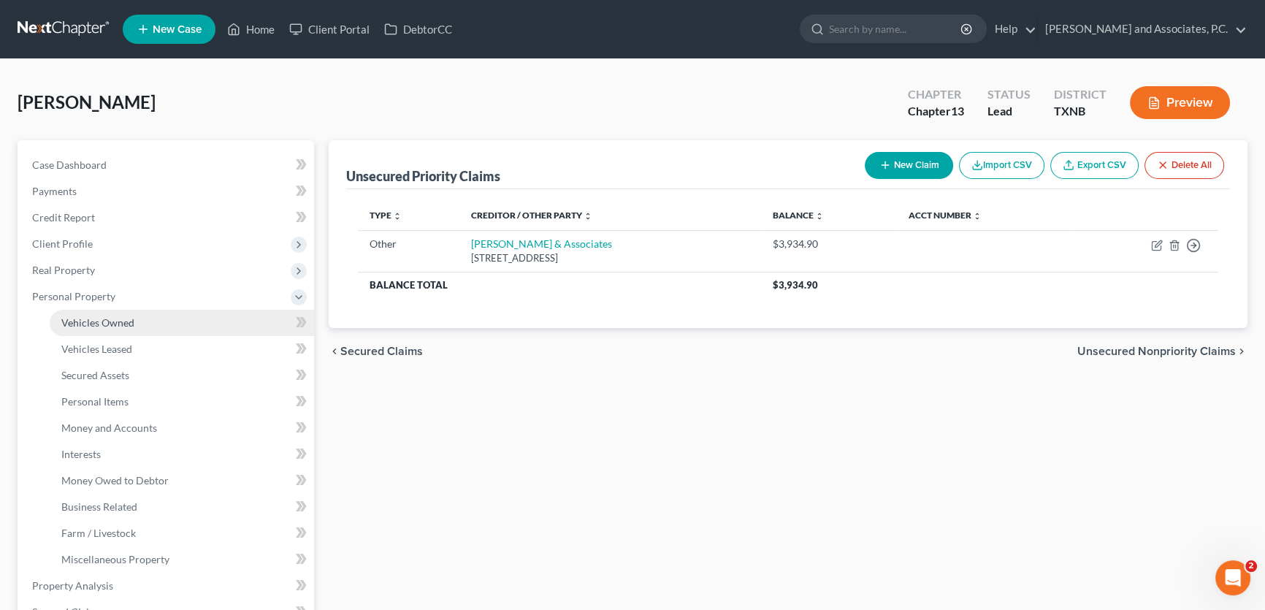
click at [117, 320] on span "Vehicles Owned" at bounding box center [97, 322] width 73 height 12
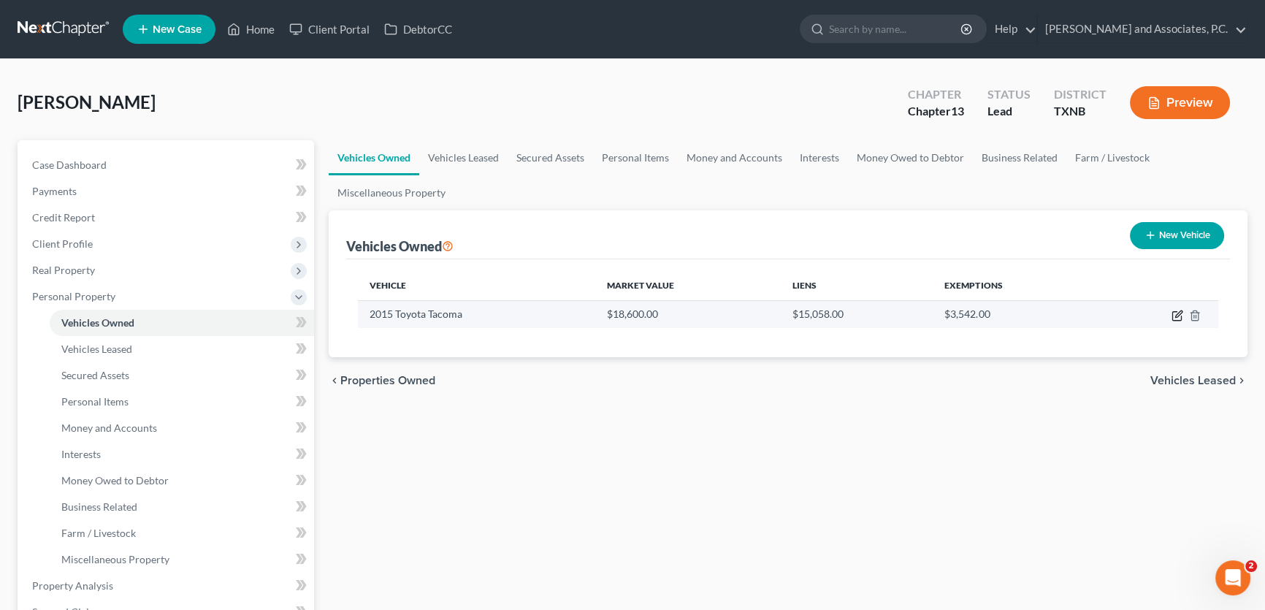
click at [1179, 313] on icon "button" at bounding box center [1178, 313] width 7 height 7
select select "0"
select select "11"
select select "2"
select select "0"
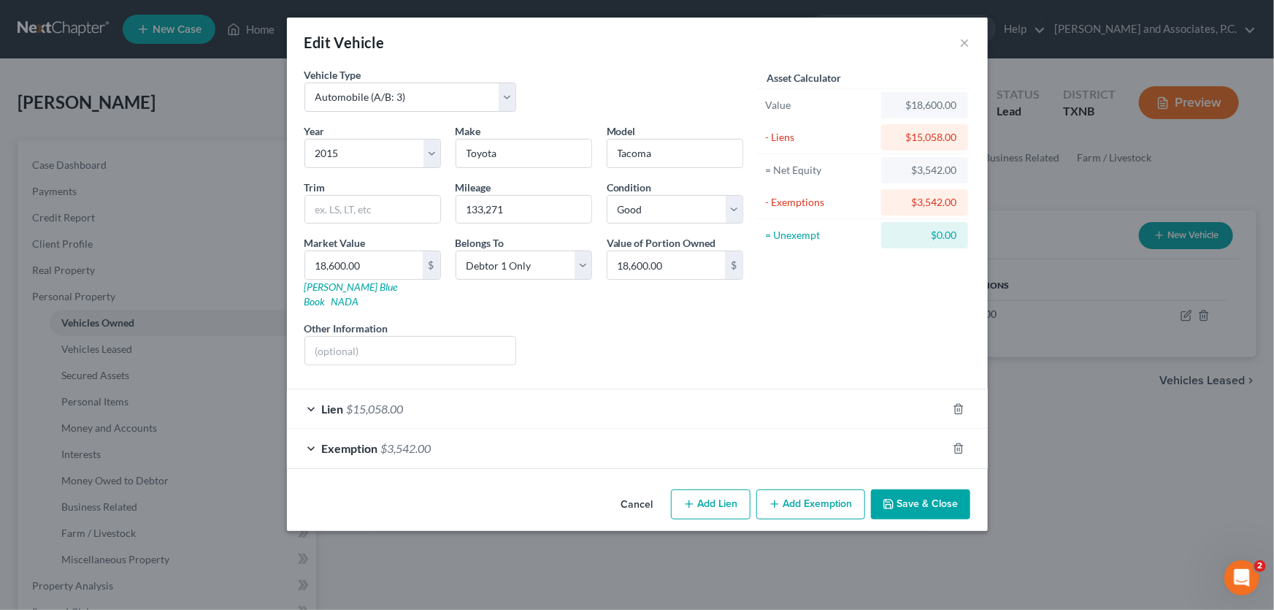
click at [421, 441] on span "$3,542.00" at bounding box center [406, 448] width 50 height 14
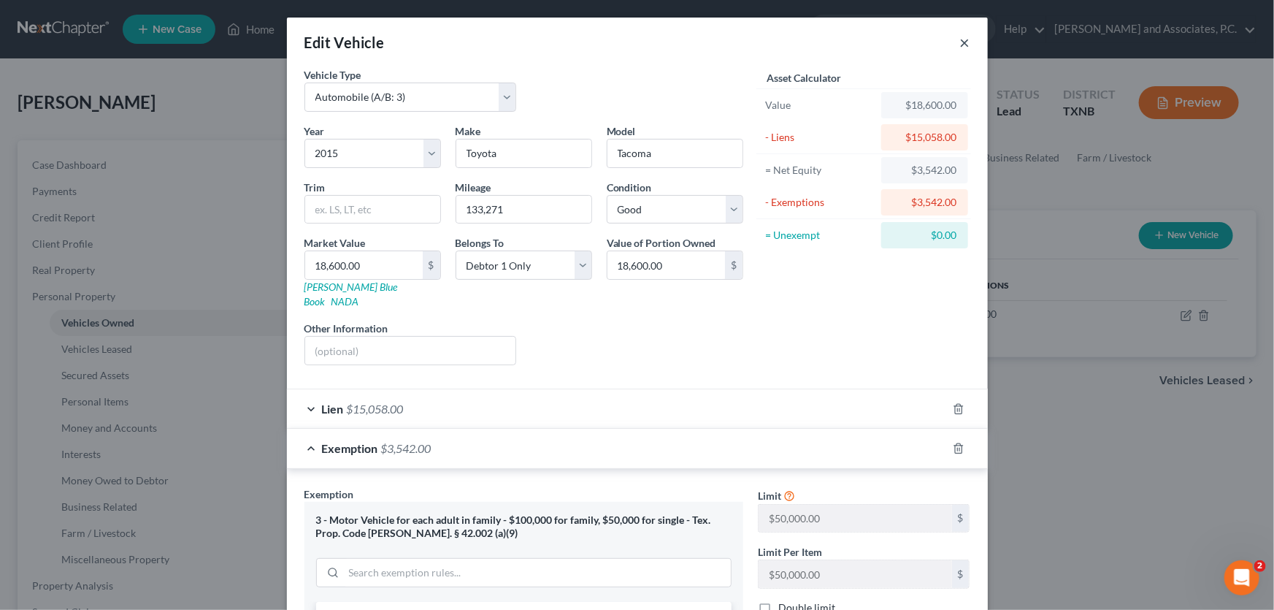
click at [960, 45] on button "×" at bounding box center [965, 43] width 10 height 18
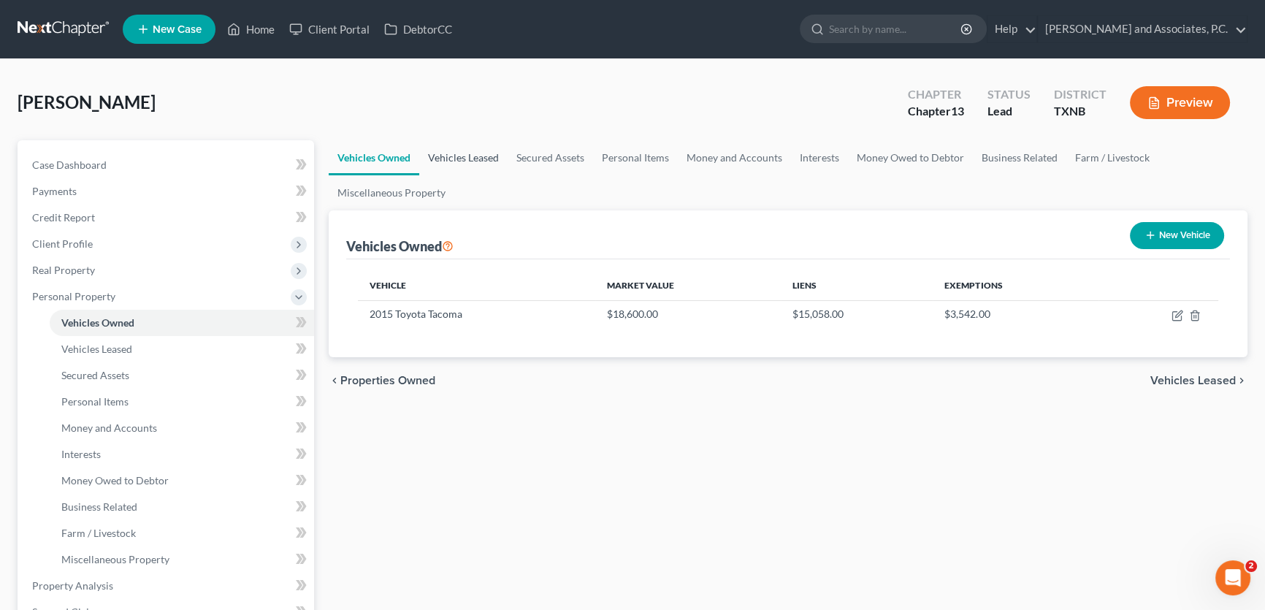
click at [491, 155] on link "Vehicles Leased" at bounding box center [463, 157] width 88 height 35
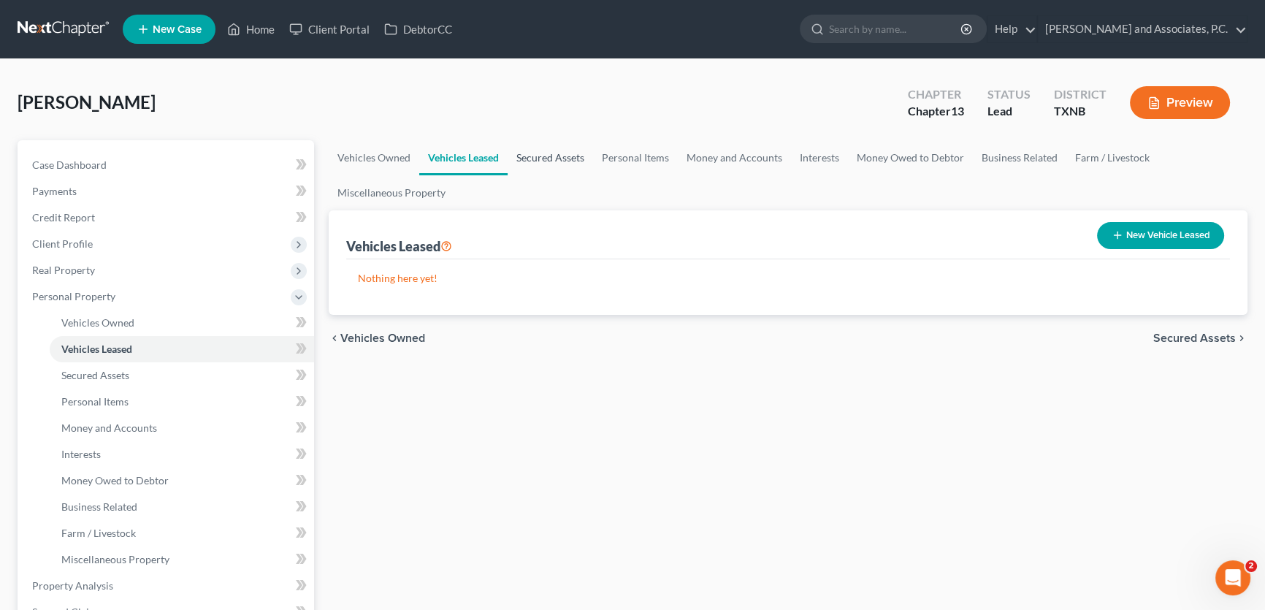
click at [562, 157] on link "Secured Assets" at bounding box center [550, 157] width 85 height 35
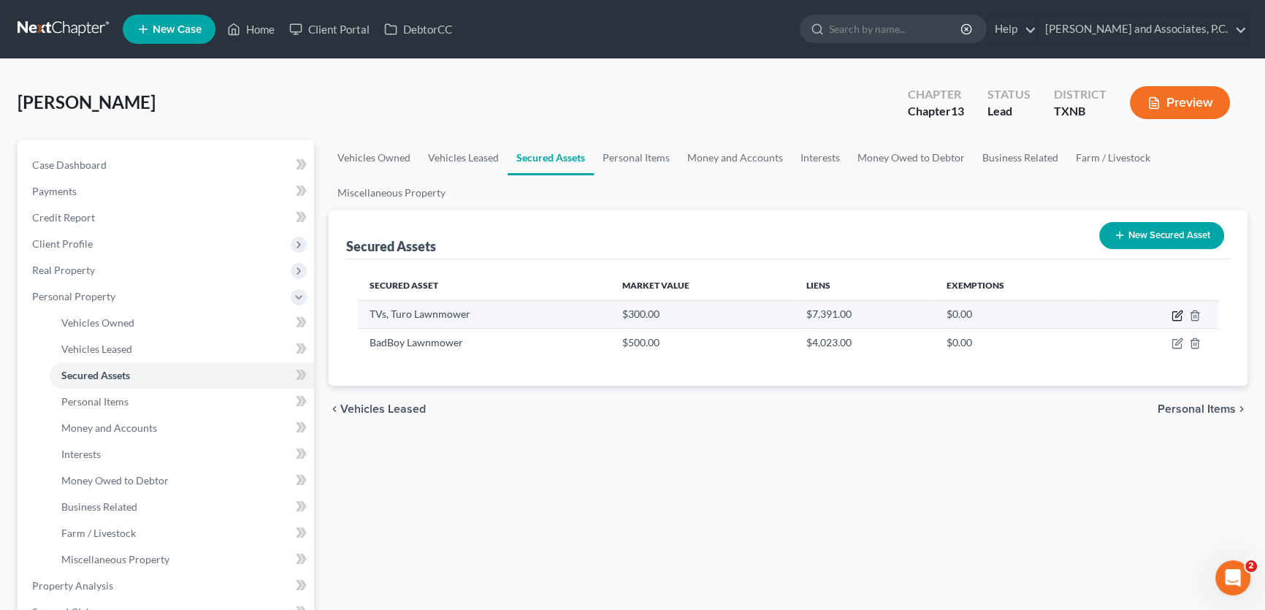
click at [1173, 313] on icon "button" at bounding box center [1177, 316] width 12 height 12
select select "other"
select select "2"
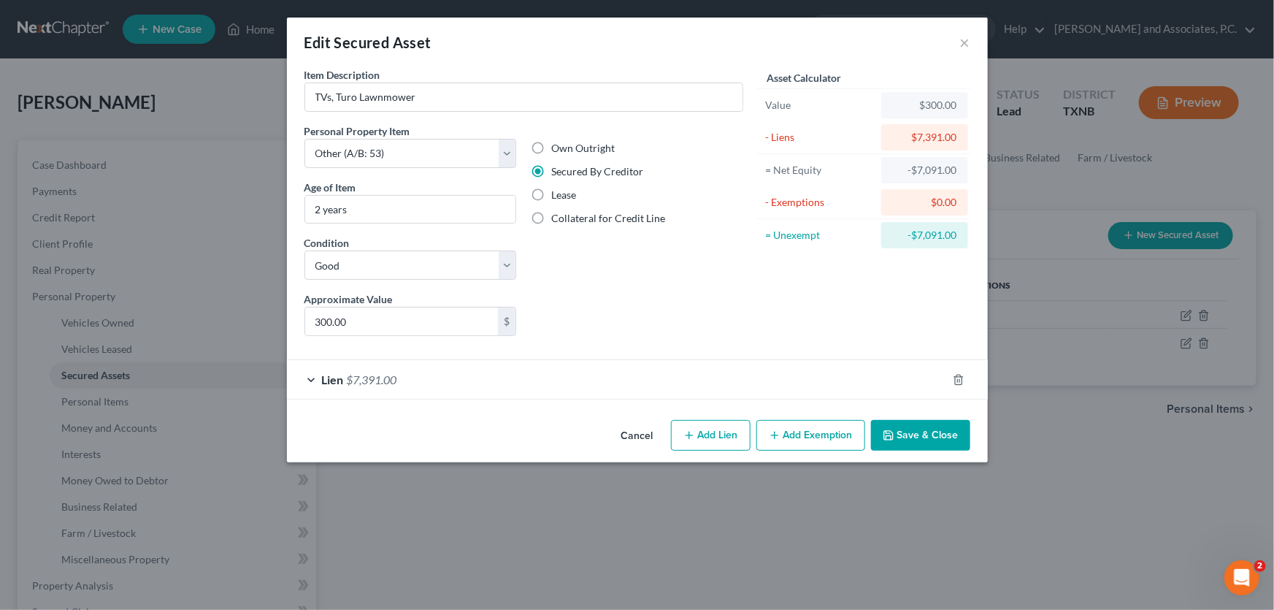
click at [630, 440] on button "Cancel" at bounding box center [637, 435] width 55 height 29
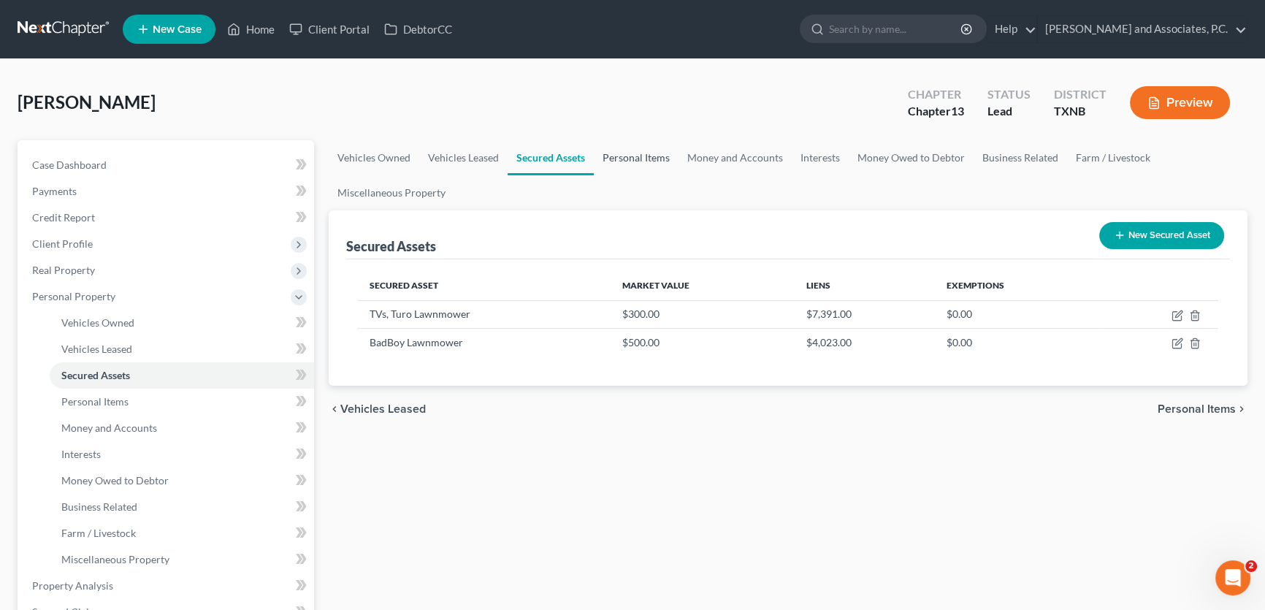
click at [632, 156] on link "Personal Items" at bounding box center [636, 157] width 85 height 35
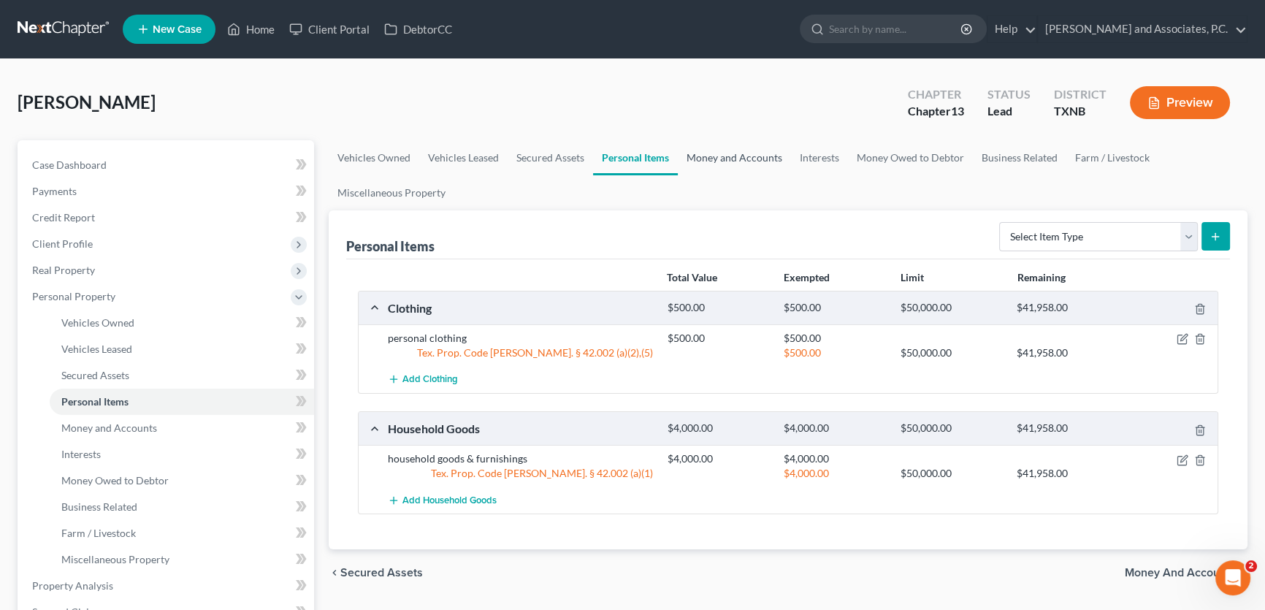
click at [708, 160] on link "Money and Accounts" at bounding box center [734, 157] width 113 height 35
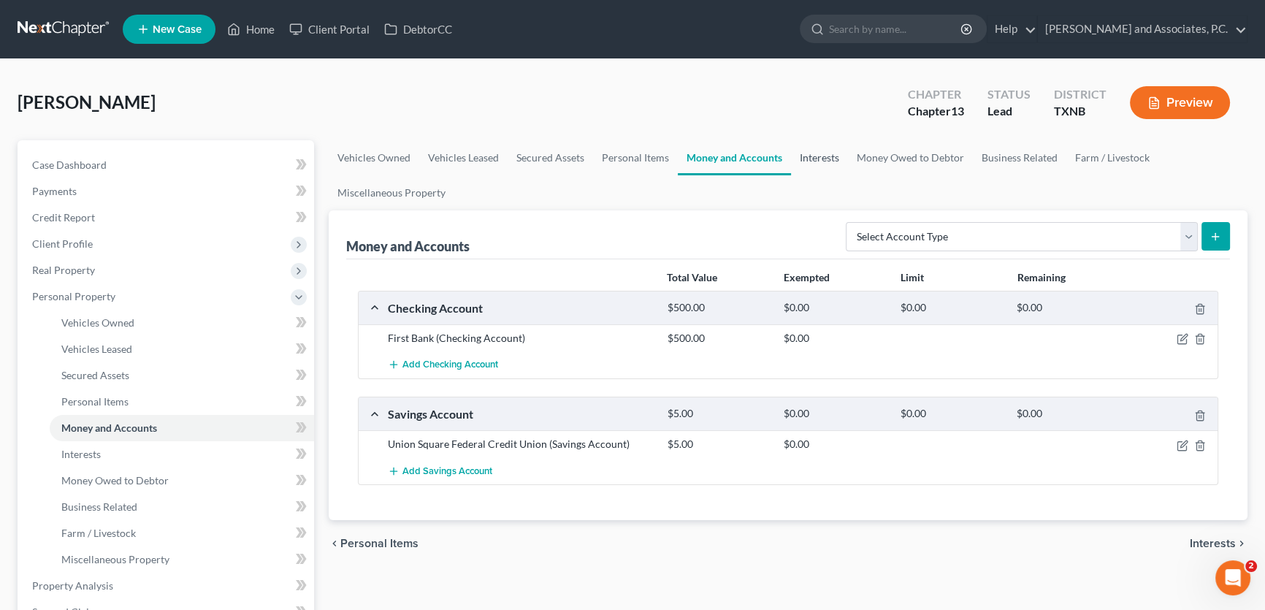
click at [816, 153] on link "Interests" at bounding box center [819, 157] width 57 height 35
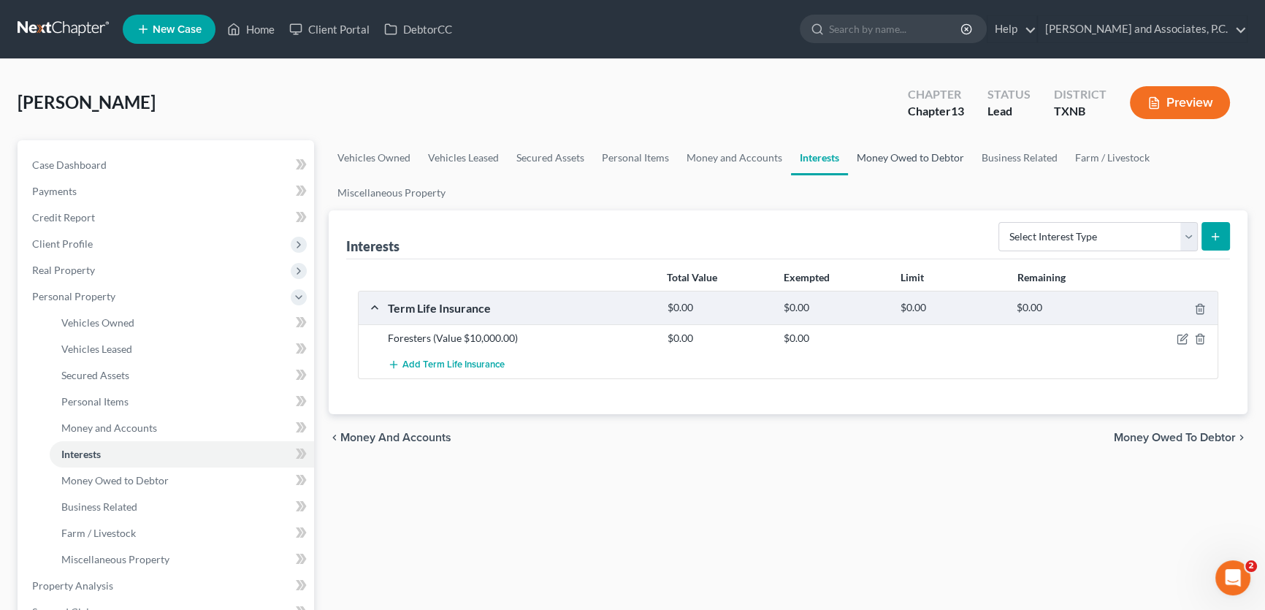
click at [878, 153] on link "Money Owed to Debtor" at bounding box center [910, 157] width 125 height 35
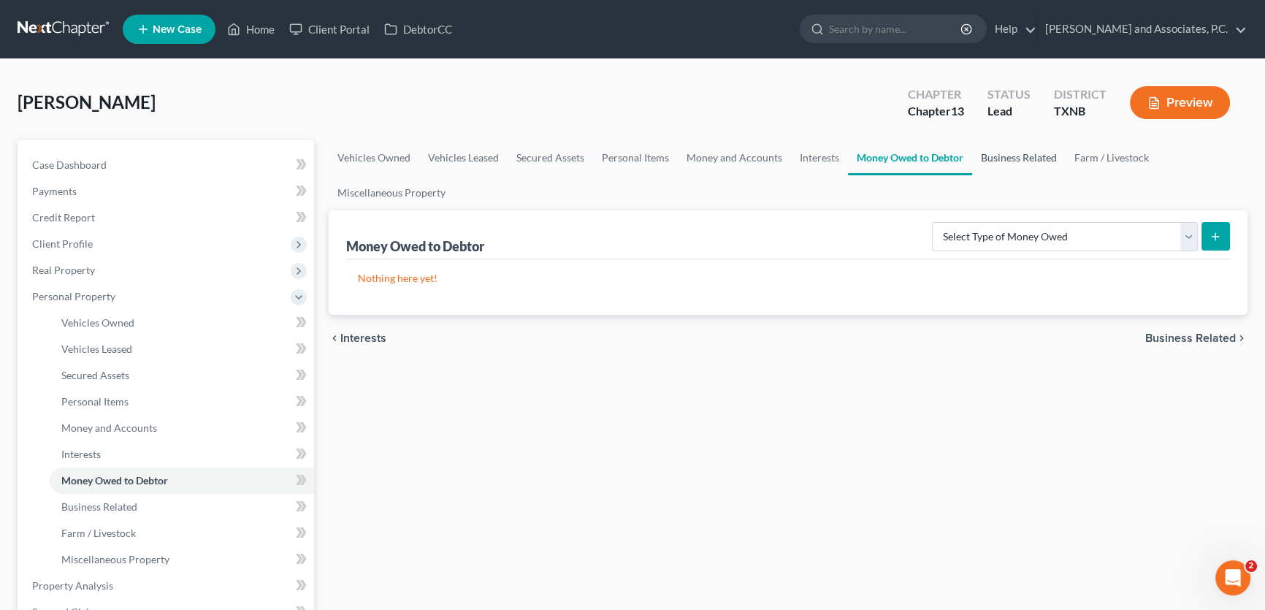
click at [991, 157] on link "Business Related" at bounding box center [1018, 157] width 93 height 35
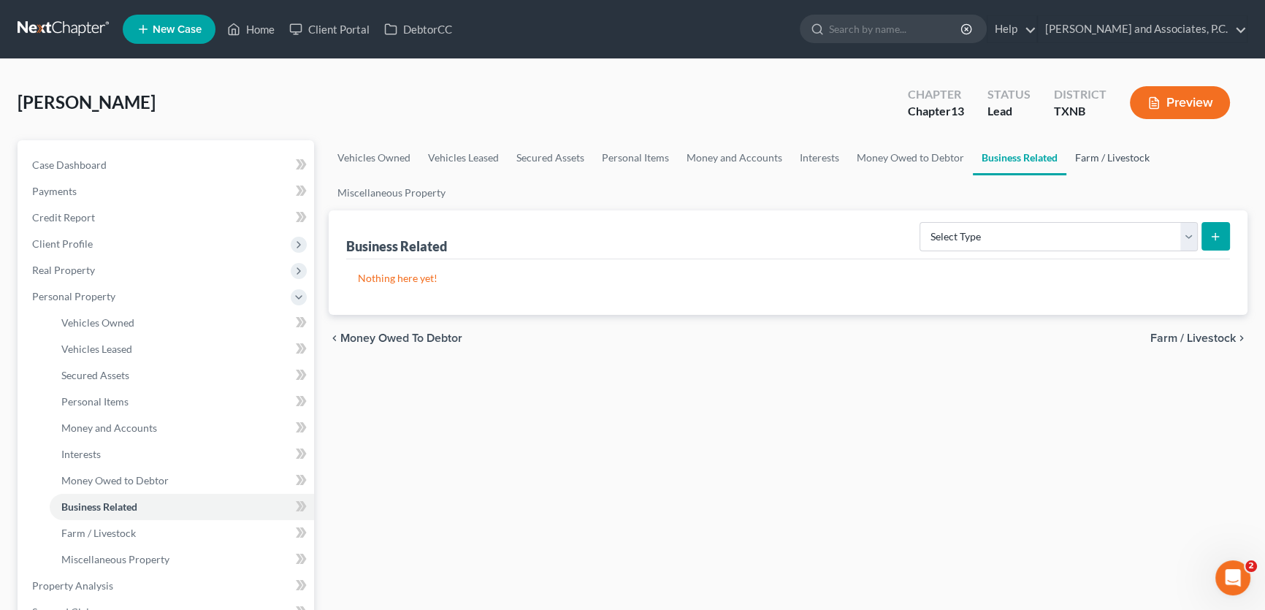
click at [1081, 160] on link "Farm / Livestock" at bounding box center [1112, 157] width 92 height 35
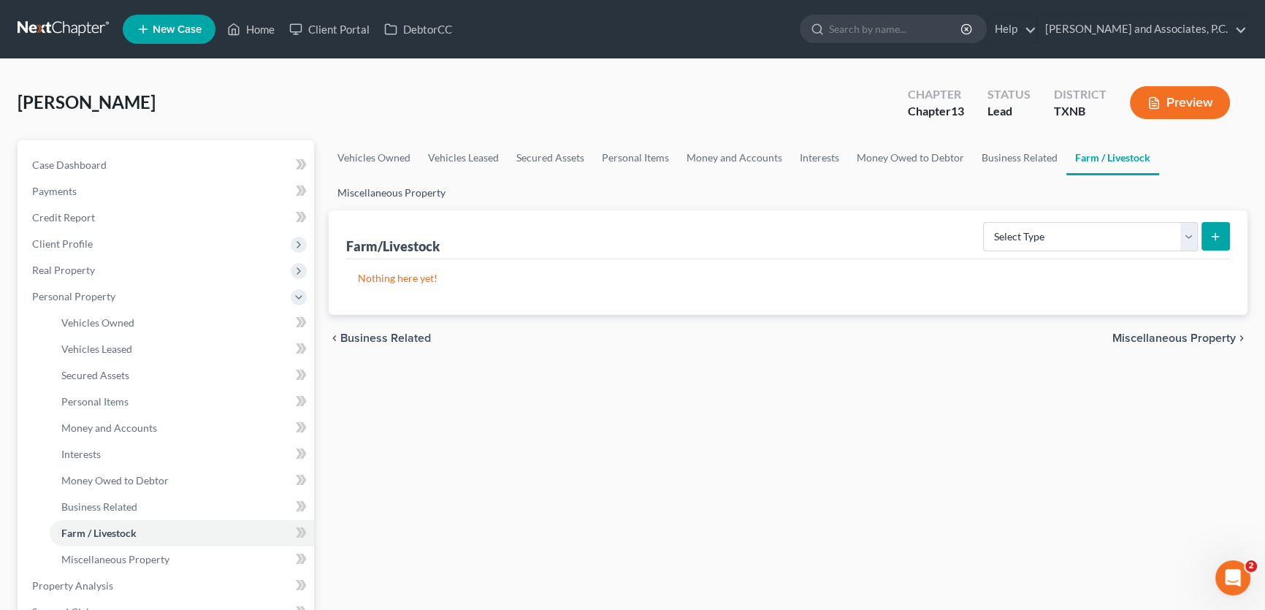
click at [431, 188] on link "Miscellaneous Property" at bounding box center [392, 192] width 126 height 35
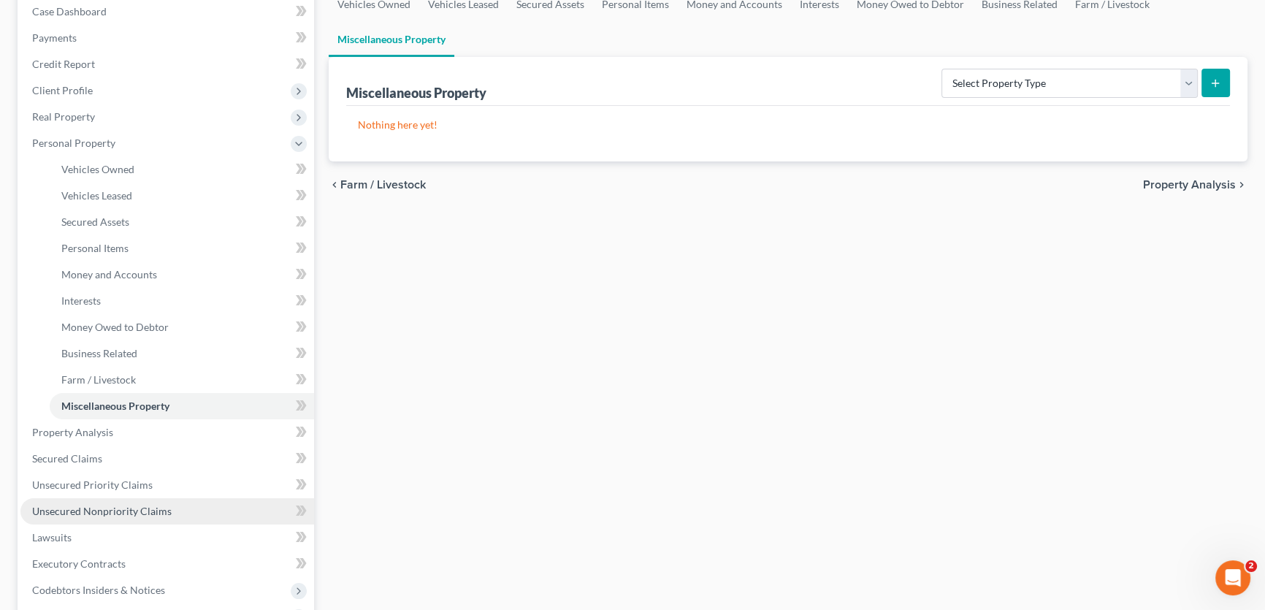
scroll to position [199, 0]
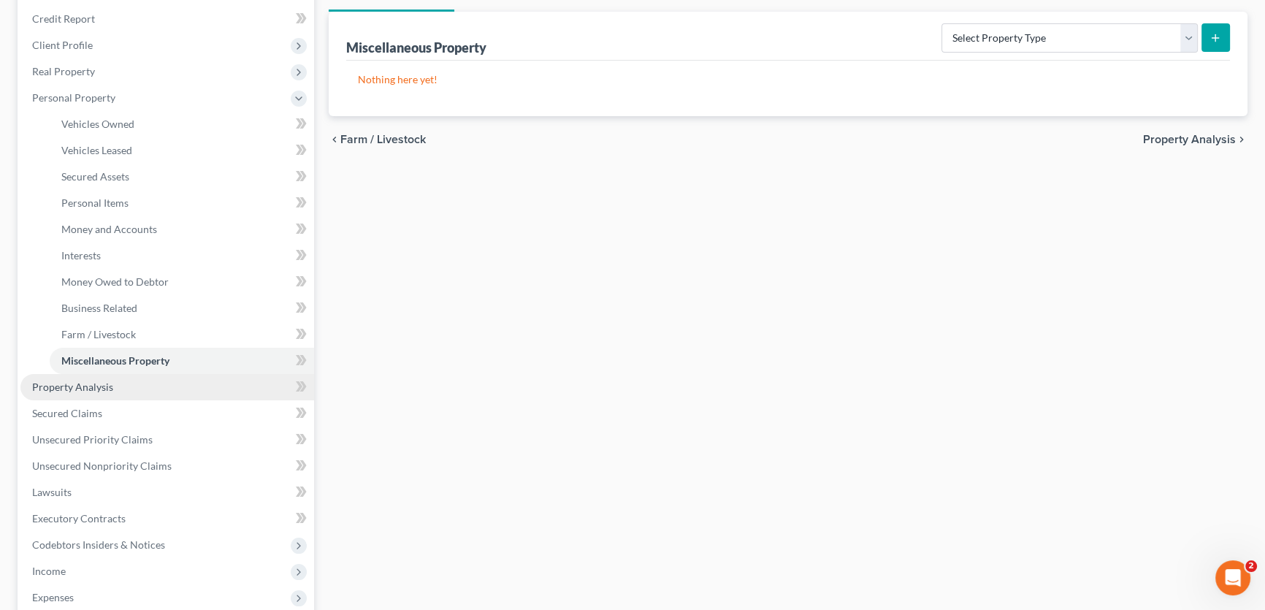
click at [102, 392] on link "Property Analysis" at bounding box center [167, 387] width 294 height 26
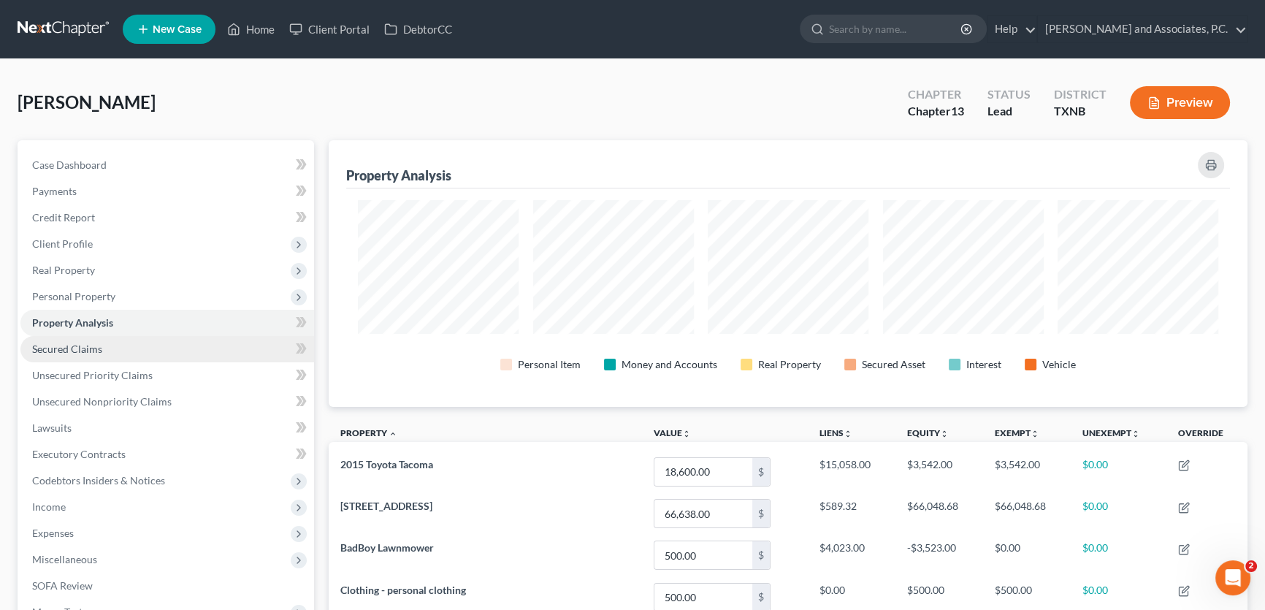
click at [116, 356] on link "Secured Claims" at bounding box center [167, 349] width 294 height 26
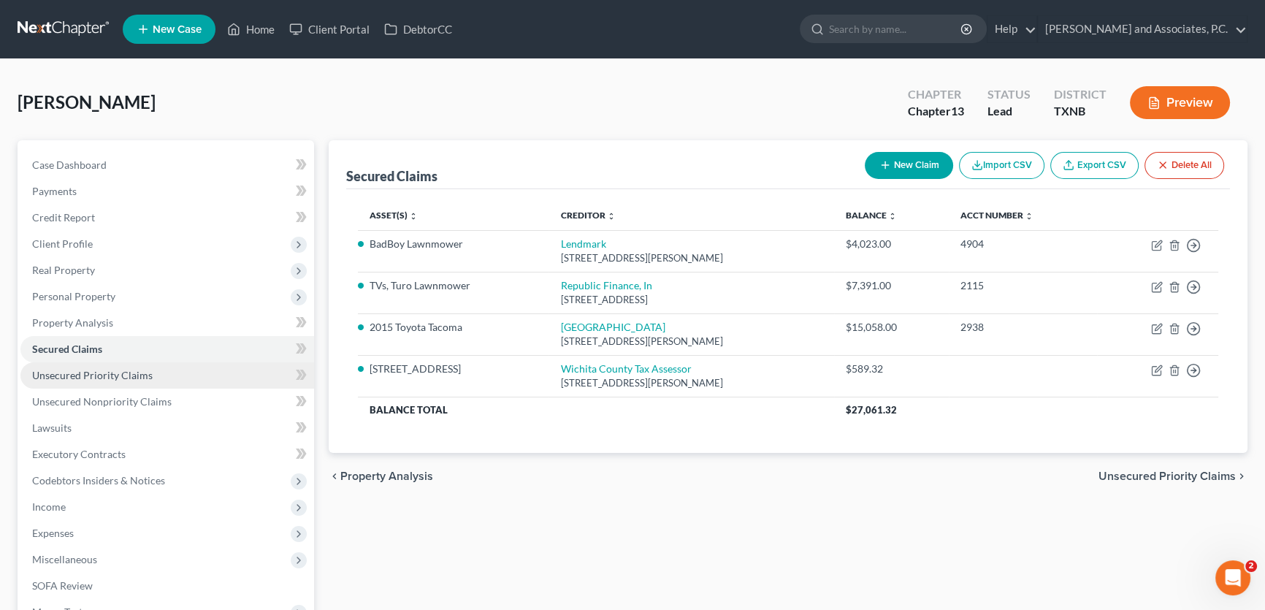
click at [112, 374] on span "Unsecured Priority Claims" at bounding box center [92, 375] width 120 height 12
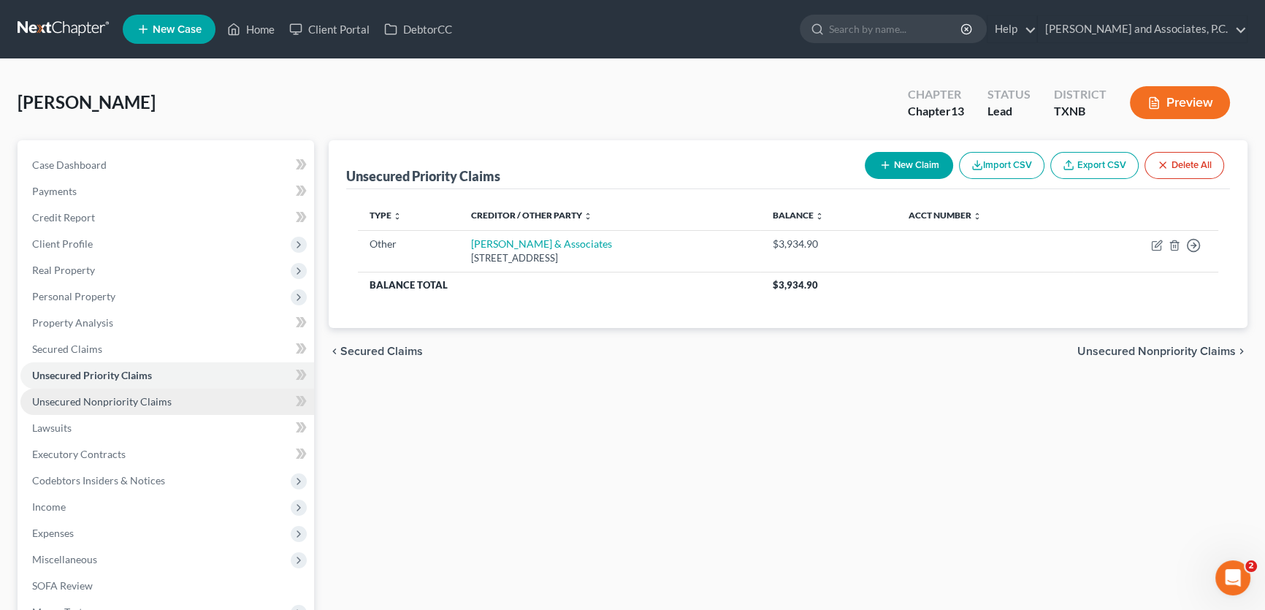
click at [115, 398] on span "Unsecured Nonpriority Claims" at bounding box center [101, 401] width 139 height 12
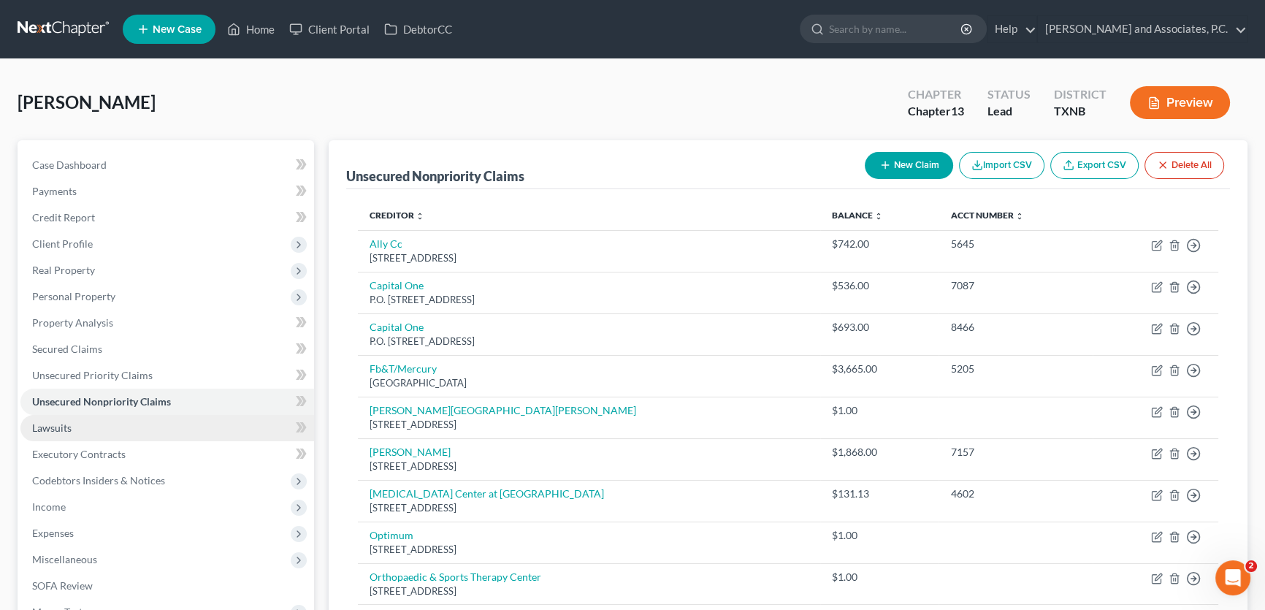
click at [75, 420] on link "Lawsuits" at bounding box center [167, 428] width 294 height 26
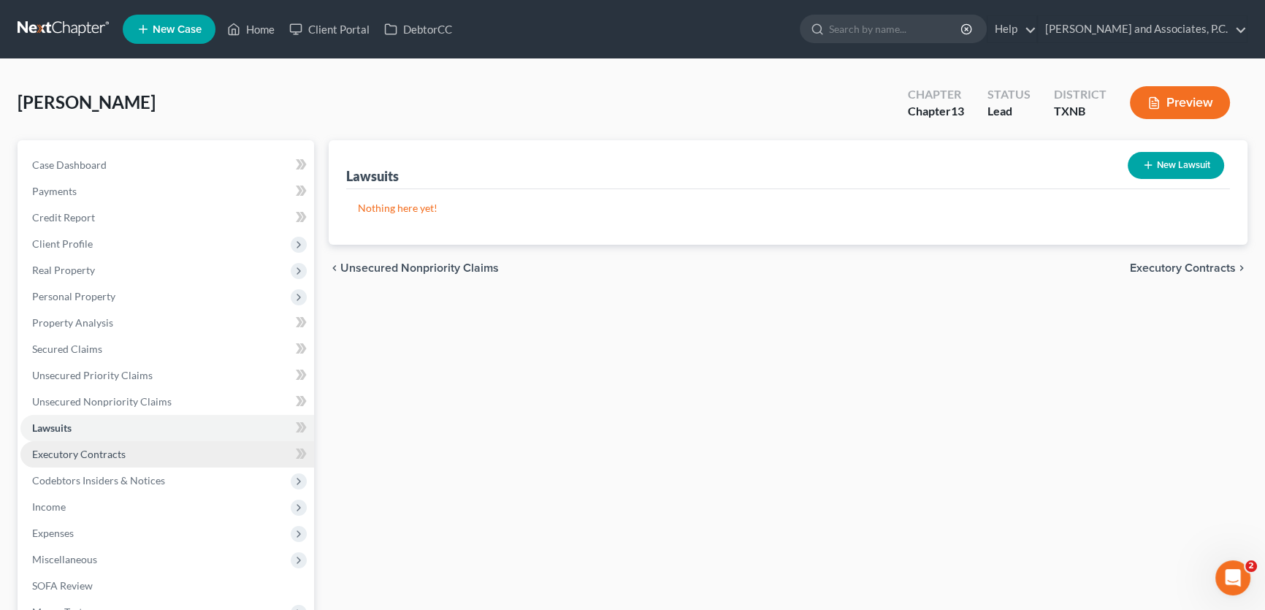
click at [81, 453] on span "Executory Contracts" at bounding box center [78, 454] width 93 height 12
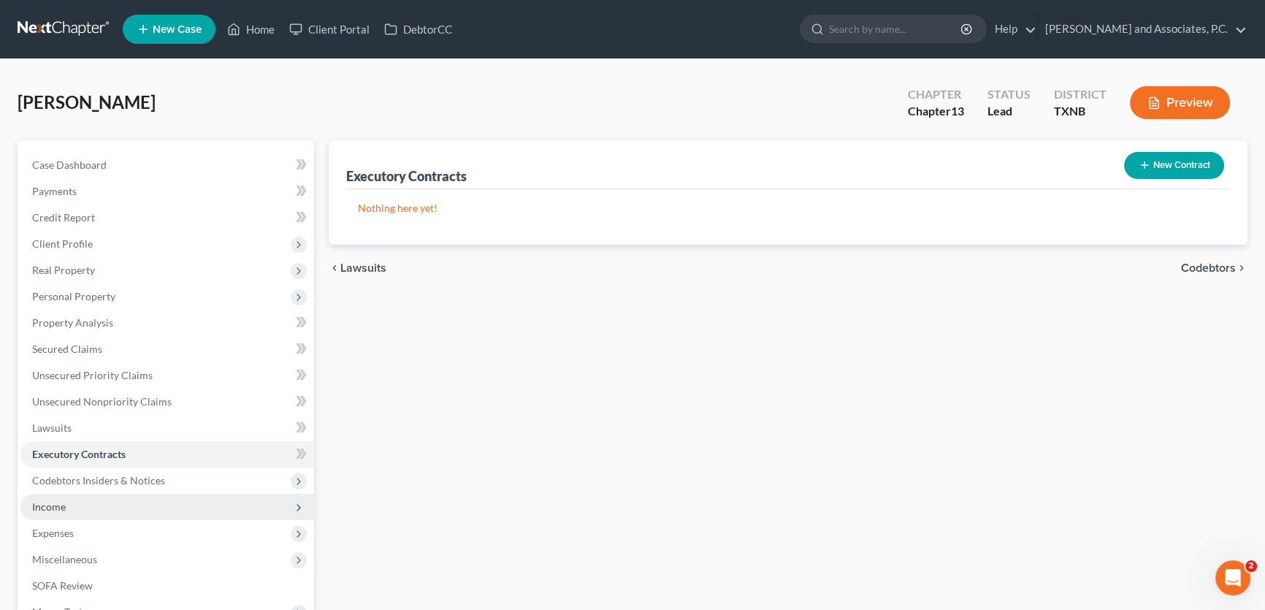
click at [59, 502] on span "Income" at bounding box center [49, 506] width 34 height 12
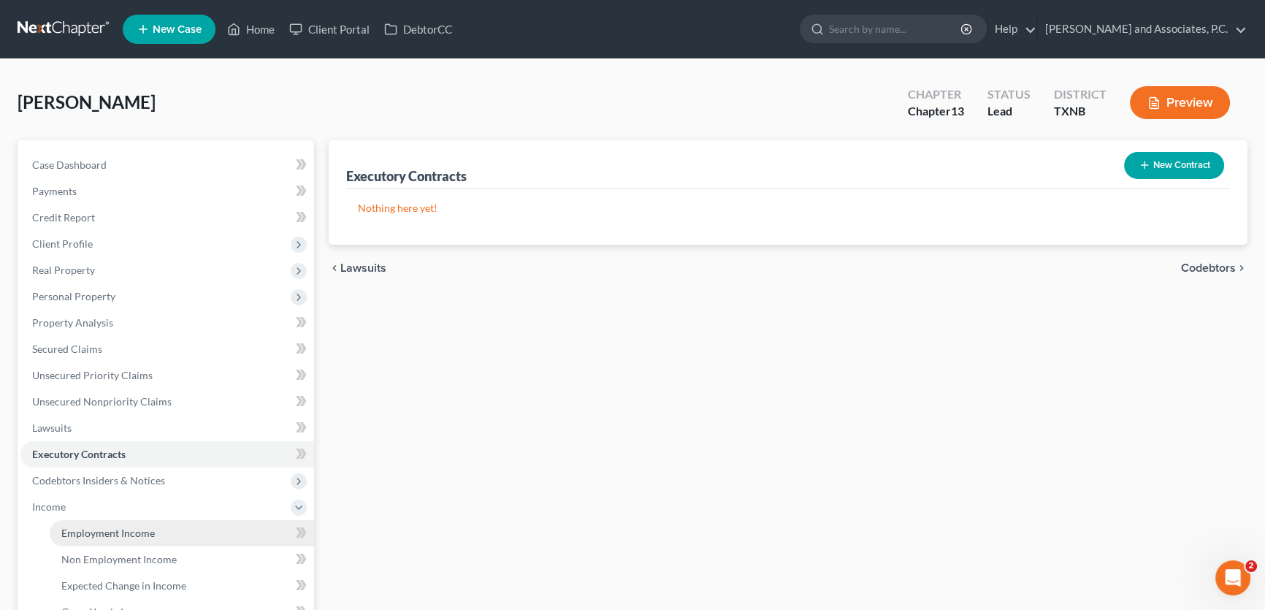
click at [90, 532] on span "Employment Income" at bounding box center [107, 532] width 93 height 12
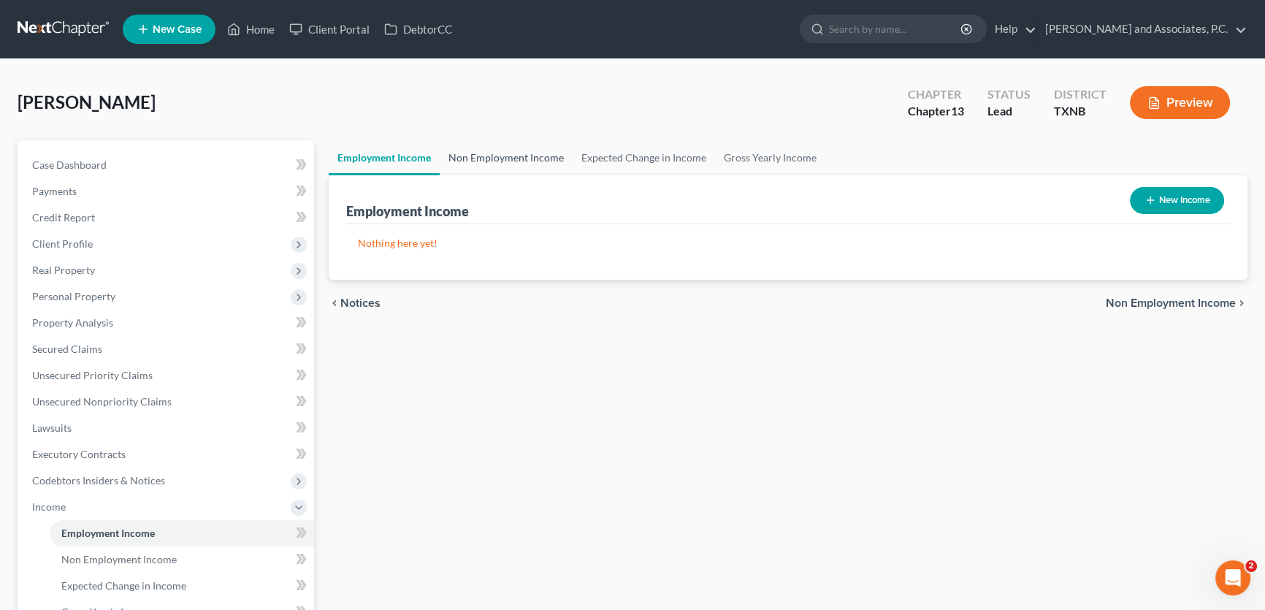
click at [491, 148] on link "Non Employment Income" at bounding box center [506, 157] width 133 height 35
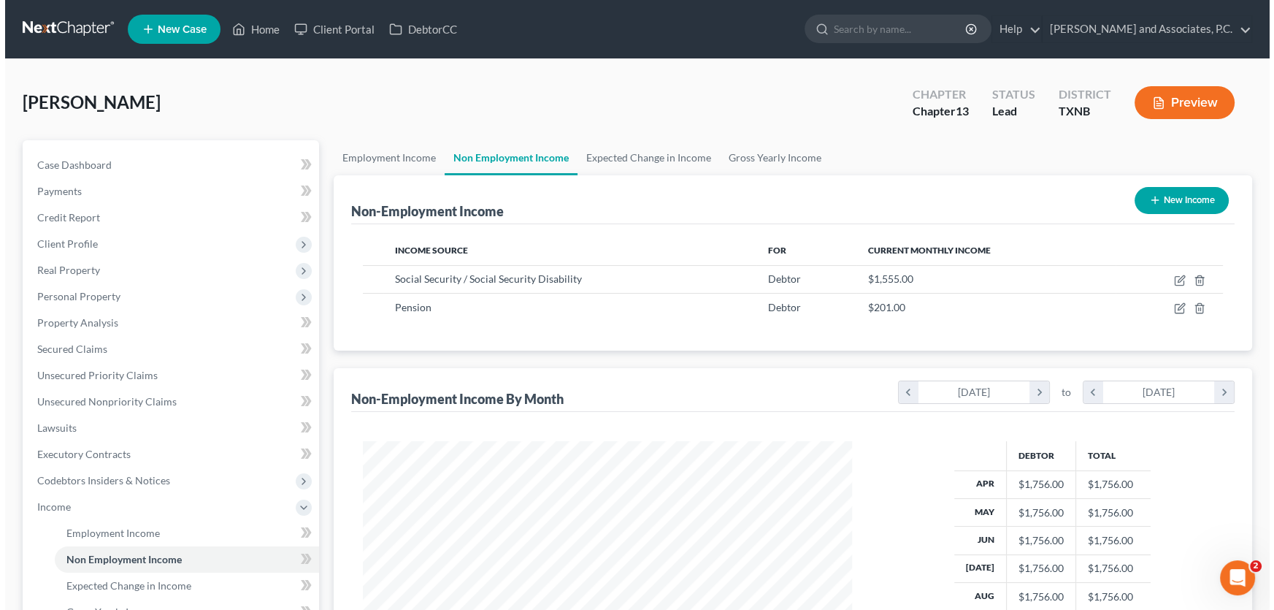
scroll to position [261, 518]
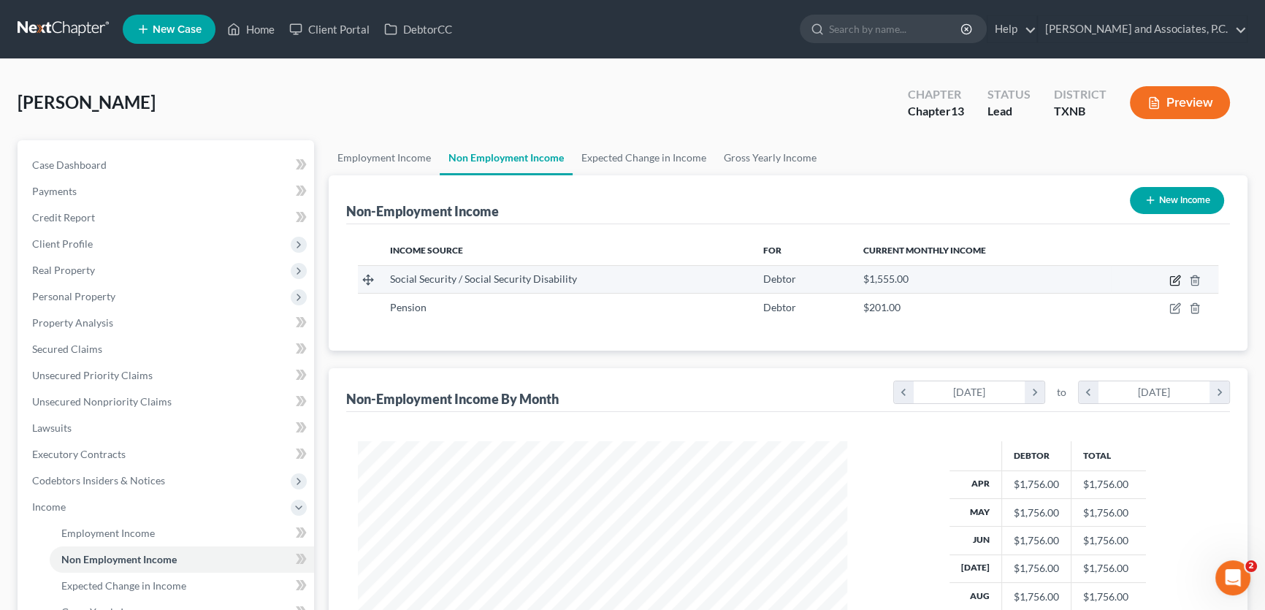
click at [1172, 280] on icon "button" at bounding box center [1175, 281] width 12 height 12
select select "4"
select select "0"
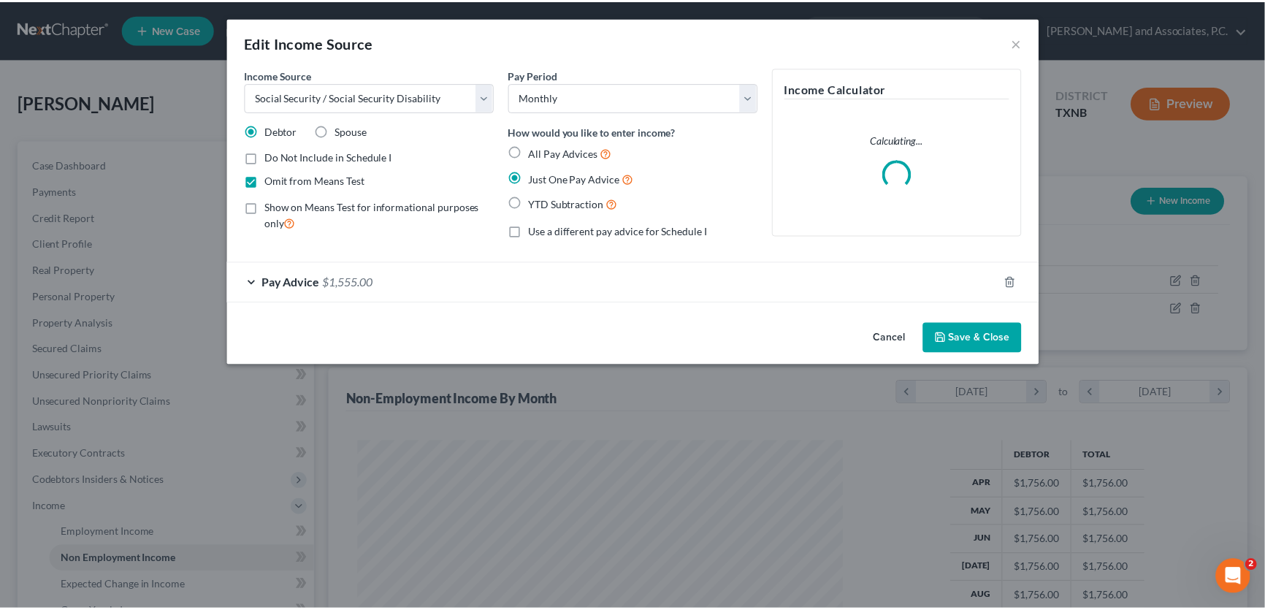
scroll to position [261, 523]
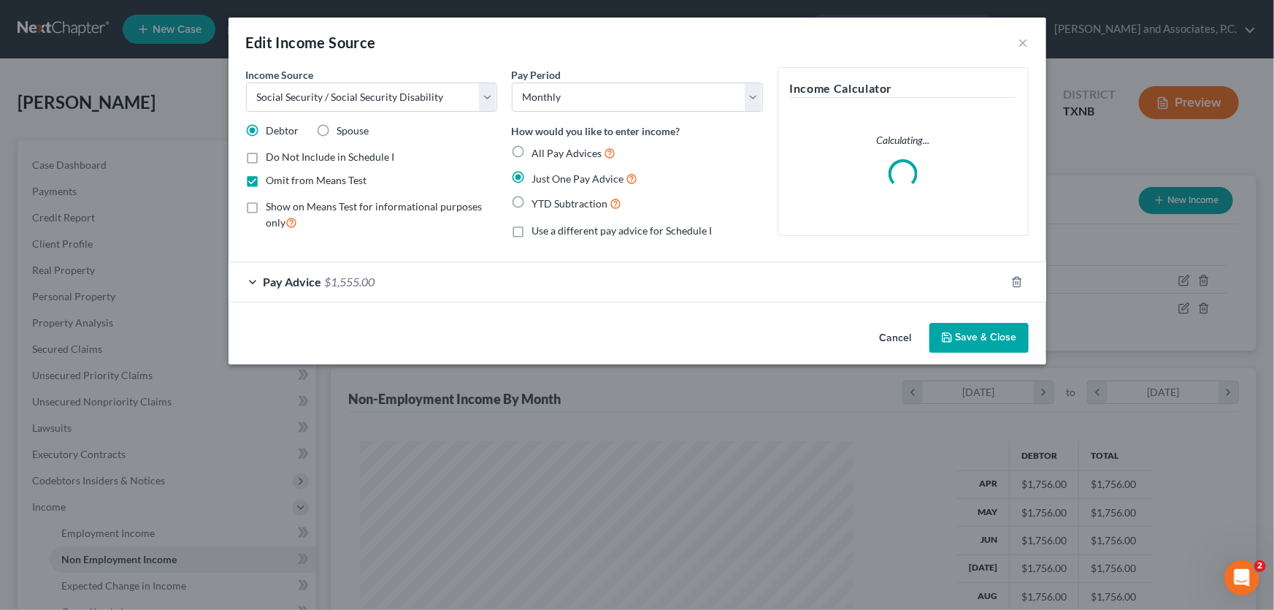
click at [267, 181] on label "Omit from Means Test" at bounding box center [317, 180] width 101 height 15
click at [272, 181] on input "Omit from Means Test" at bounding box center [276, 177] width 9 height 9
checkbox input "false"
click at [267, 208] on label "Show on Means Test for informational purposes only" at bounding box center [382, 214] width 231 height 31
click at [272, 208] on input "Show on Means Test for informational purposes only" at bounding box center [276, 203] width 9 height 9
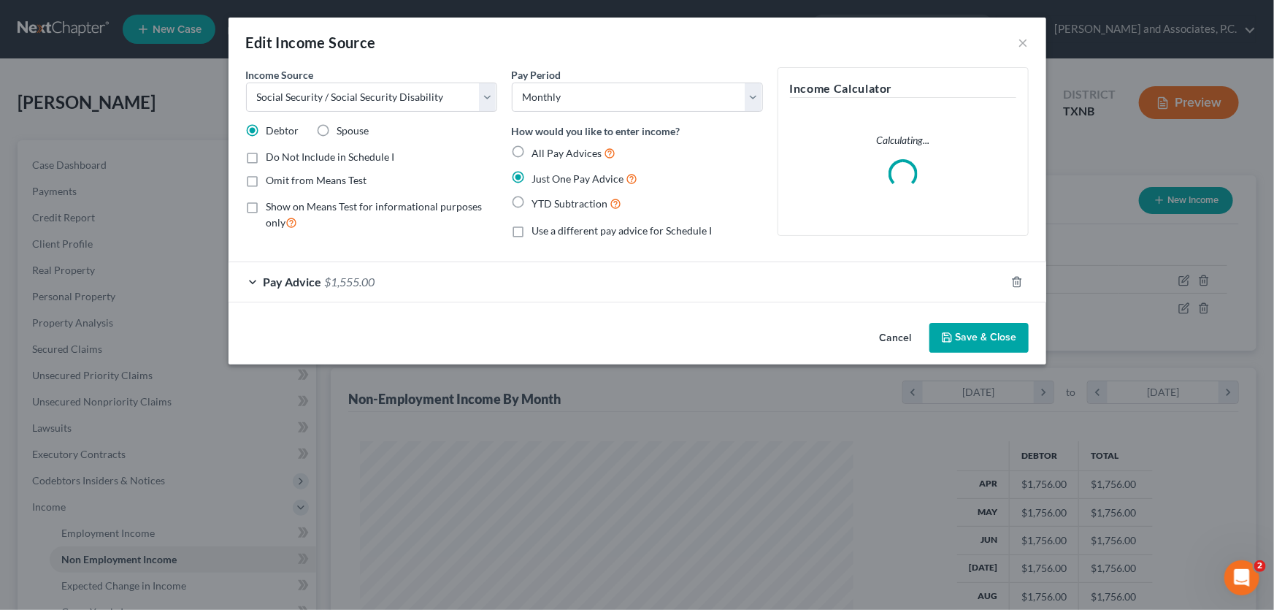
checkbox input "true"
click at [974, 326] on button "Save & Close" at bounding box center [979, 338] width 99 height 31
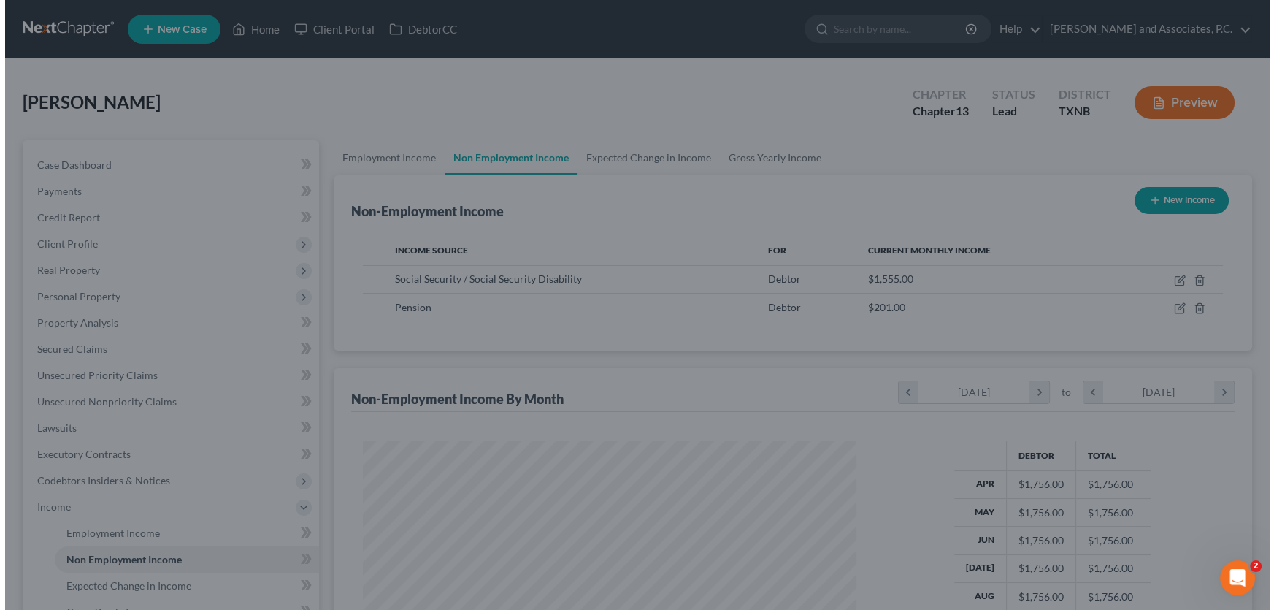
scroll to position [729957, 729700]
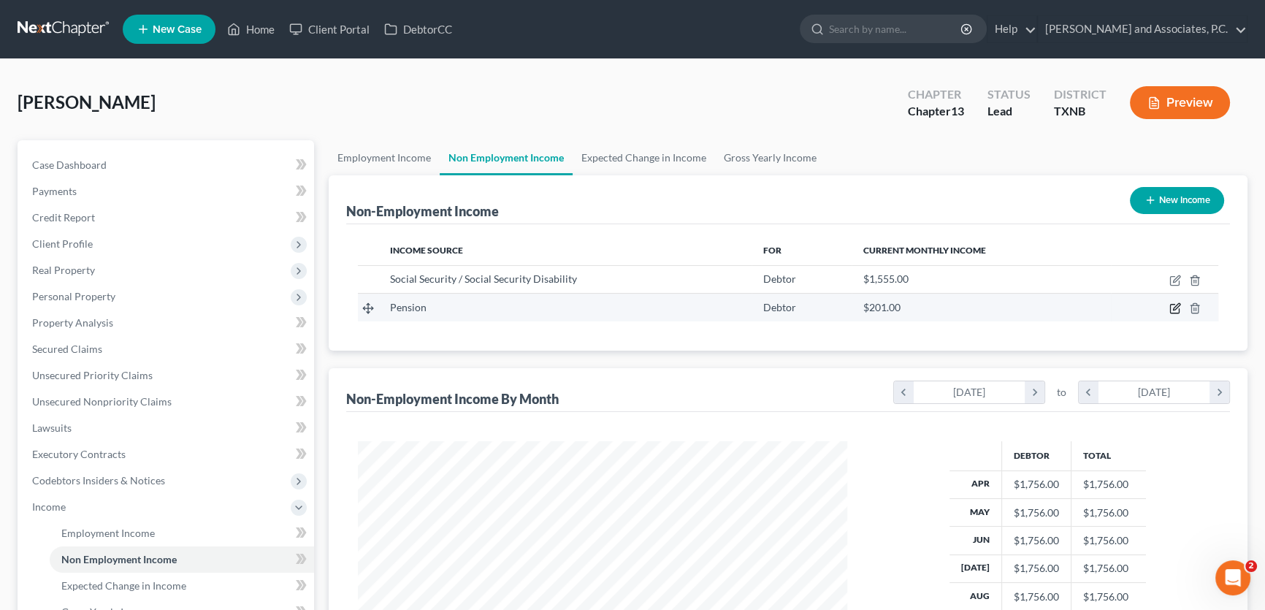
click at [1176, 305] on icon "button" at bounding box center [1176, 307] width 7 height 7
select select "2"
select select "0"
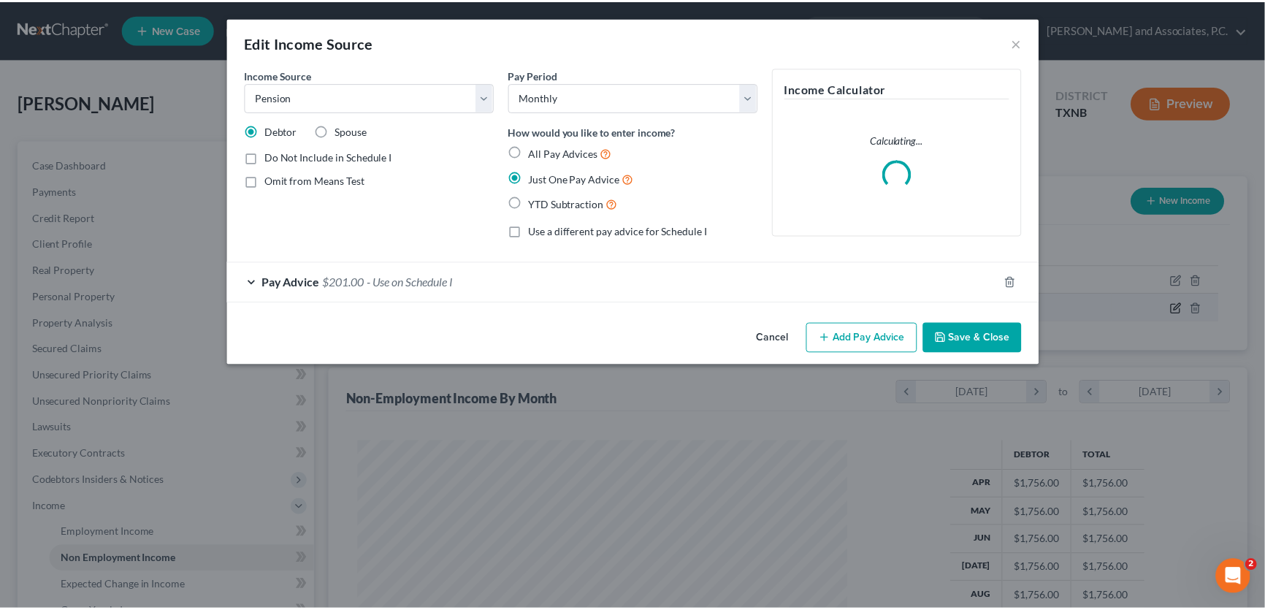
scroll to position [261, 523]
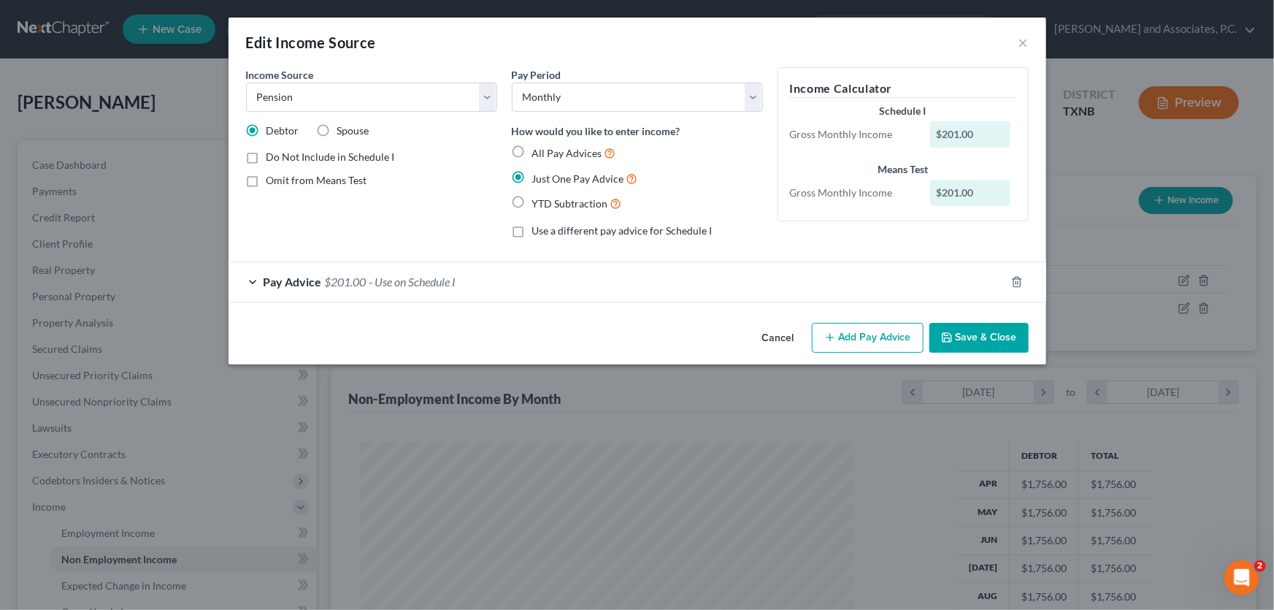
click at [978, 329] on button "Save & Close" at bounding box center [979, 338] width 99 height 31
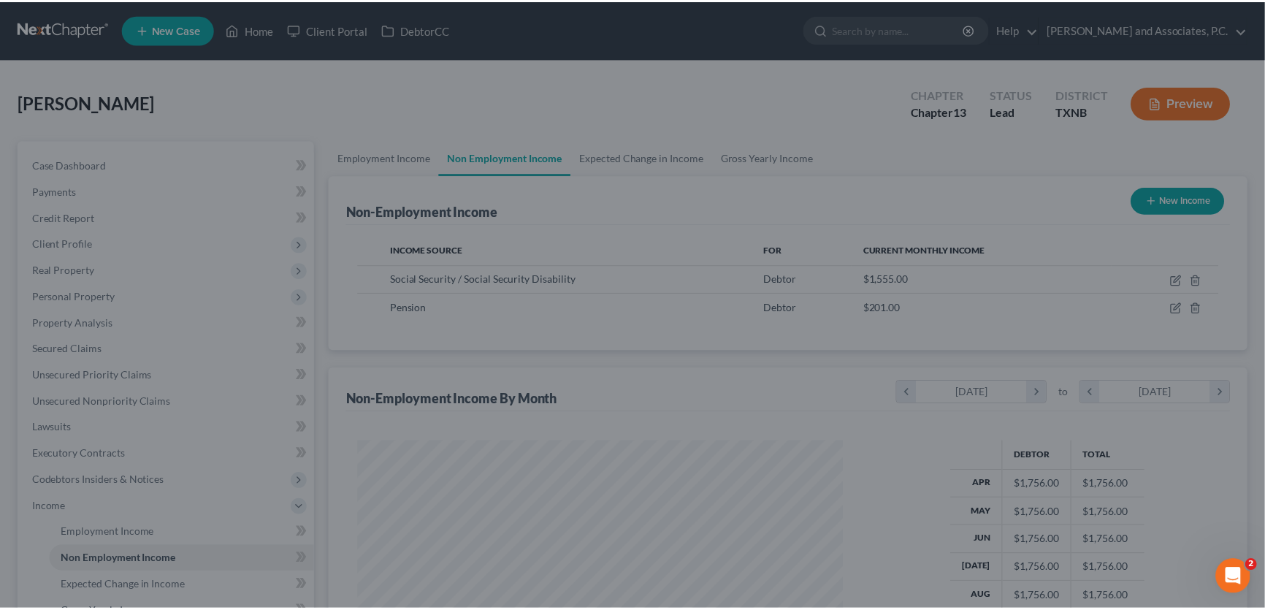
scroll to position [729957, 729700]
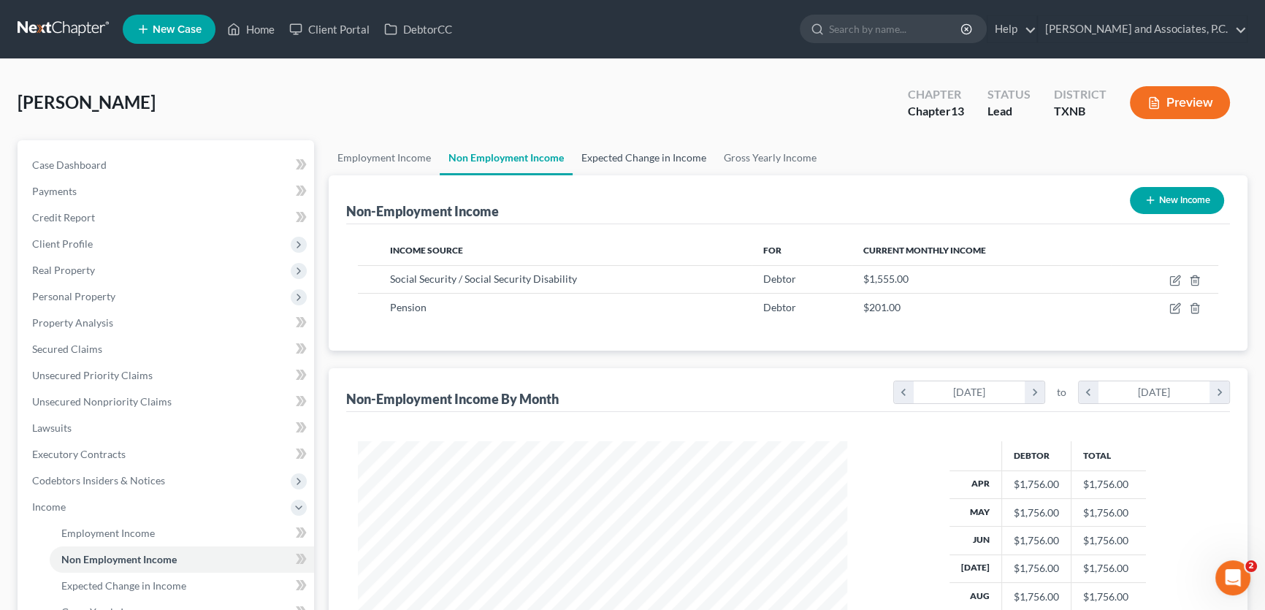
click at [651, 156] on link "Expected Change in Income" at bounding box center [643, 157] width 142 height 35
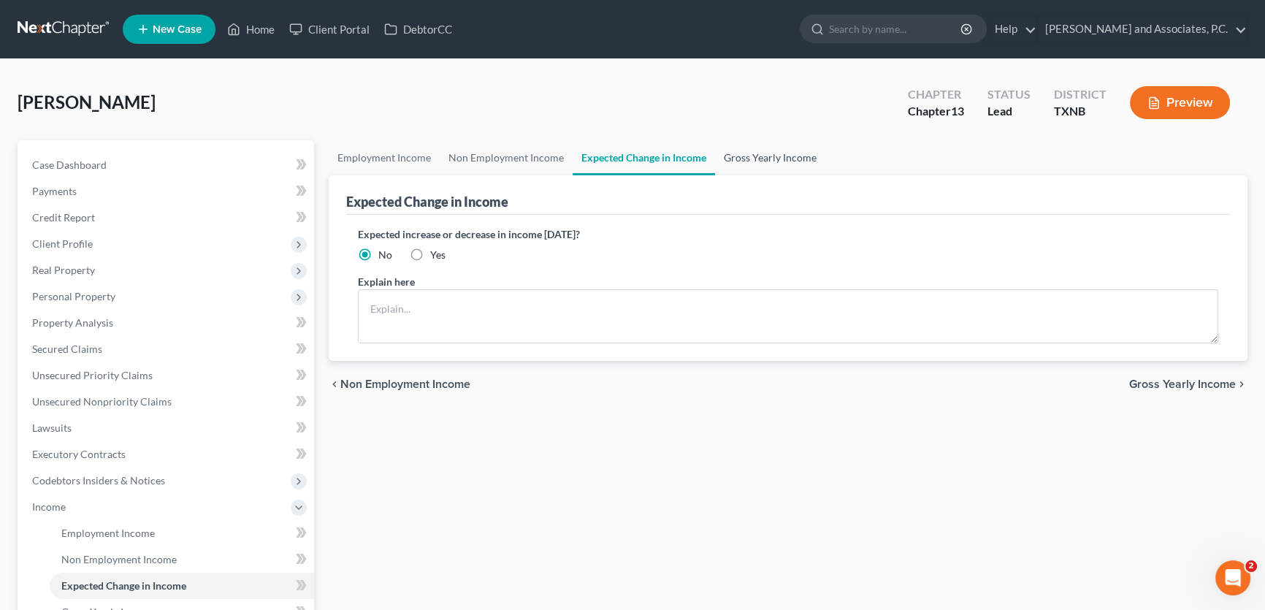
click at [729, 154] on link "Gross Yearly Income" at bounding box center [770, 157] width 110 height 35
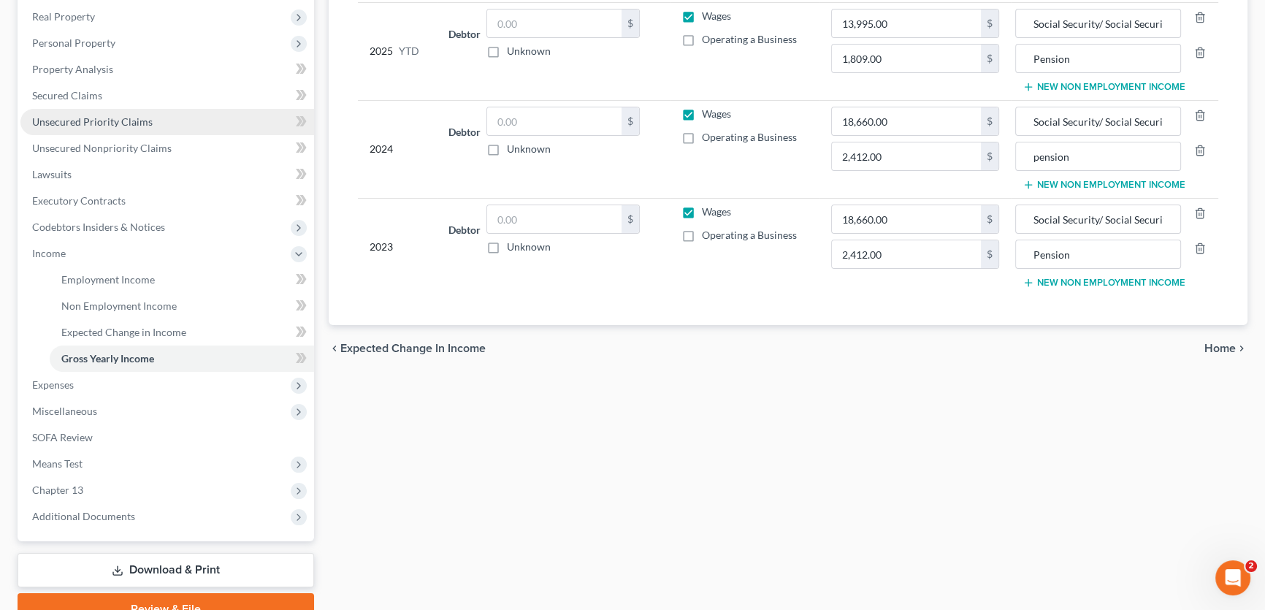
scroll to position [265, 0]
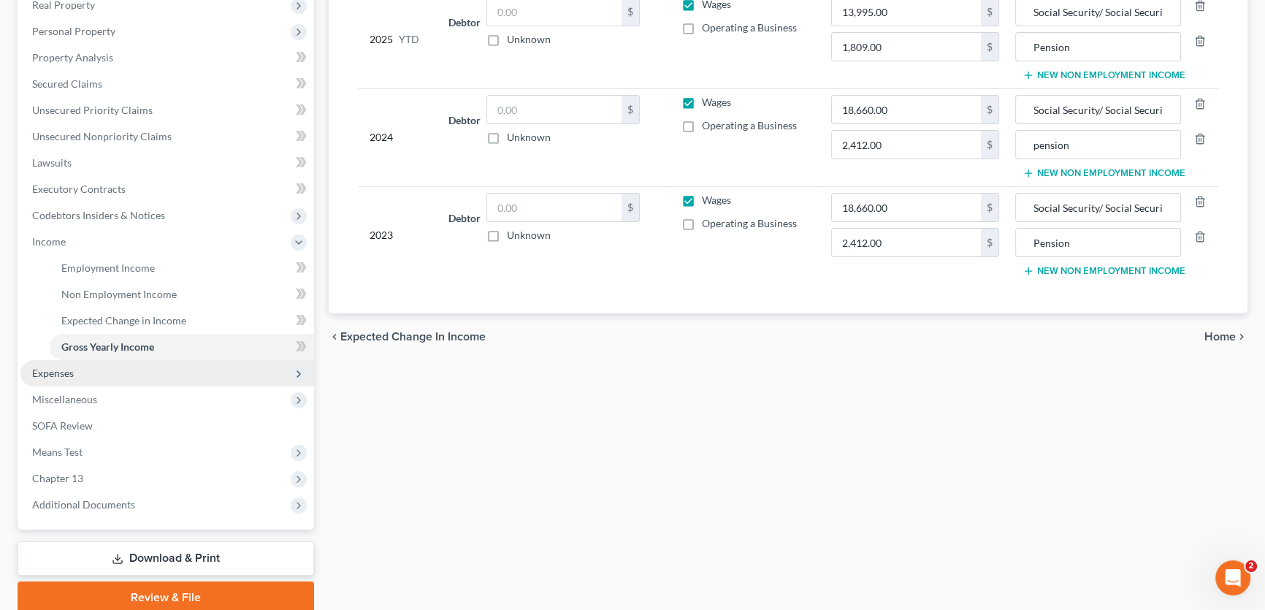
click at [133, 379] on span "Expenses" at bounding box center [167, 373] width 294 height 26
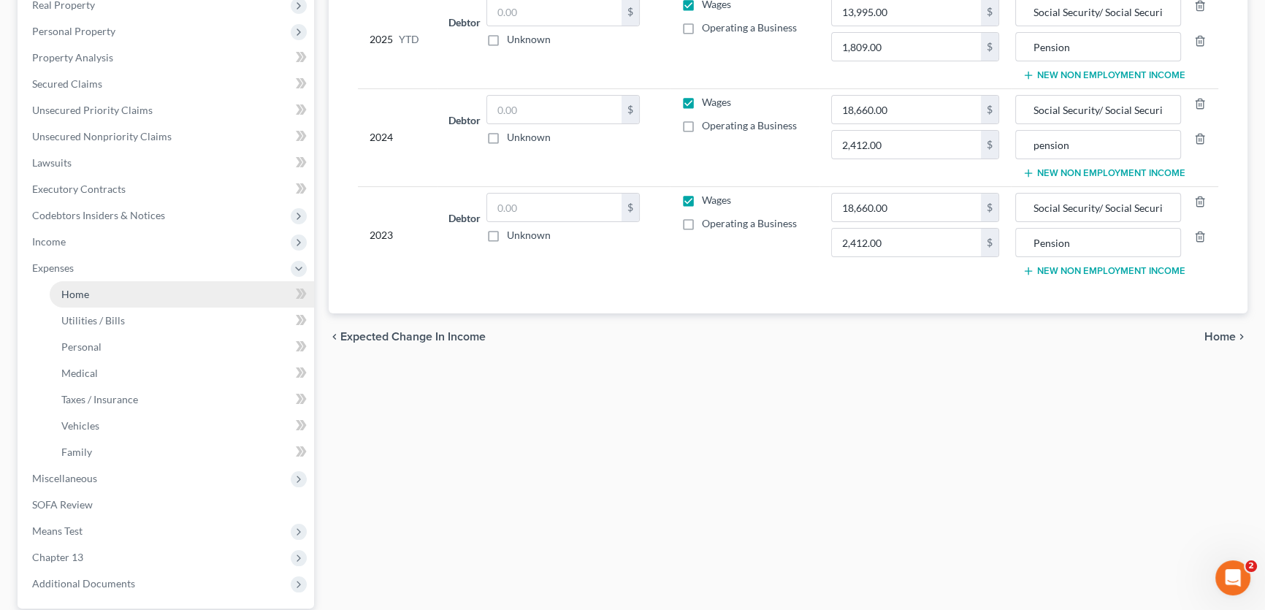
click at [117, 292] on link "Home" at bounding box center [182, 294] width 264 height 26
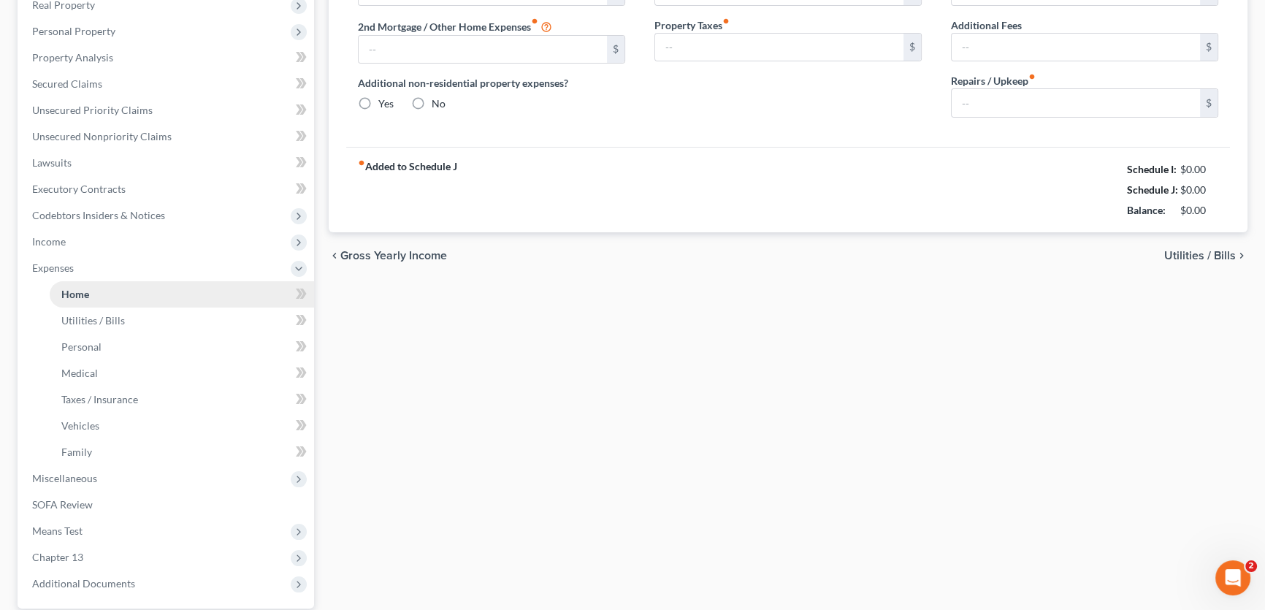
type input "0.00"
radio input "true"
type input "0.00"
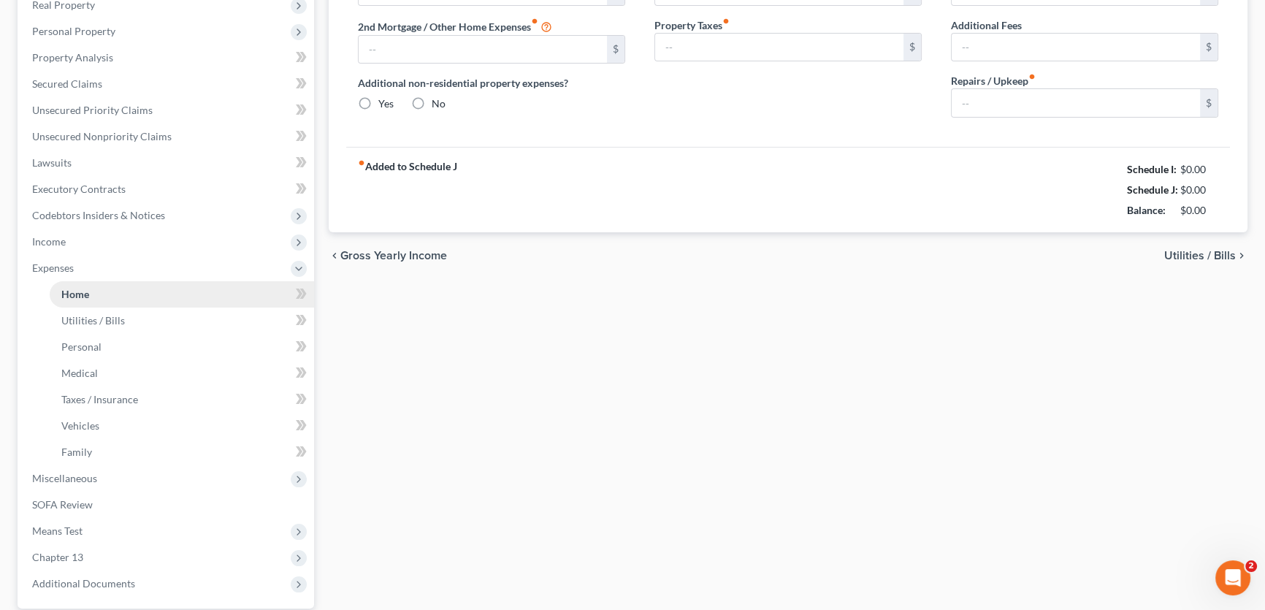
type input "0.00"
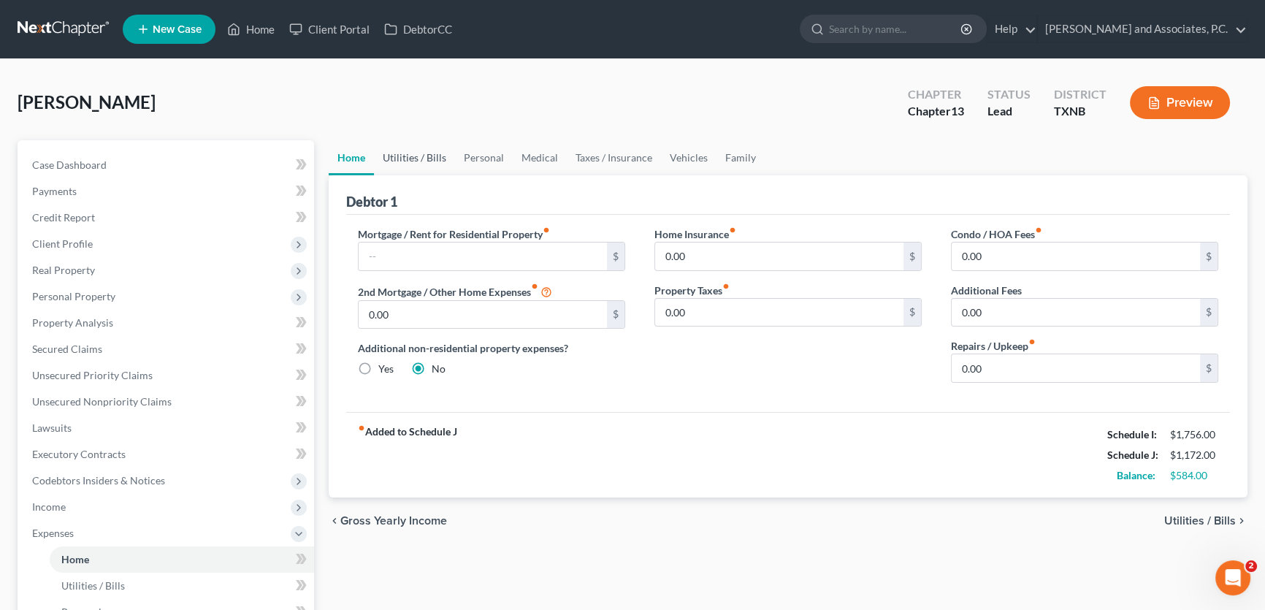
click at [419, 150] on link "Utilities / Bills" at bounding box center [414, 157] width 81 height 35
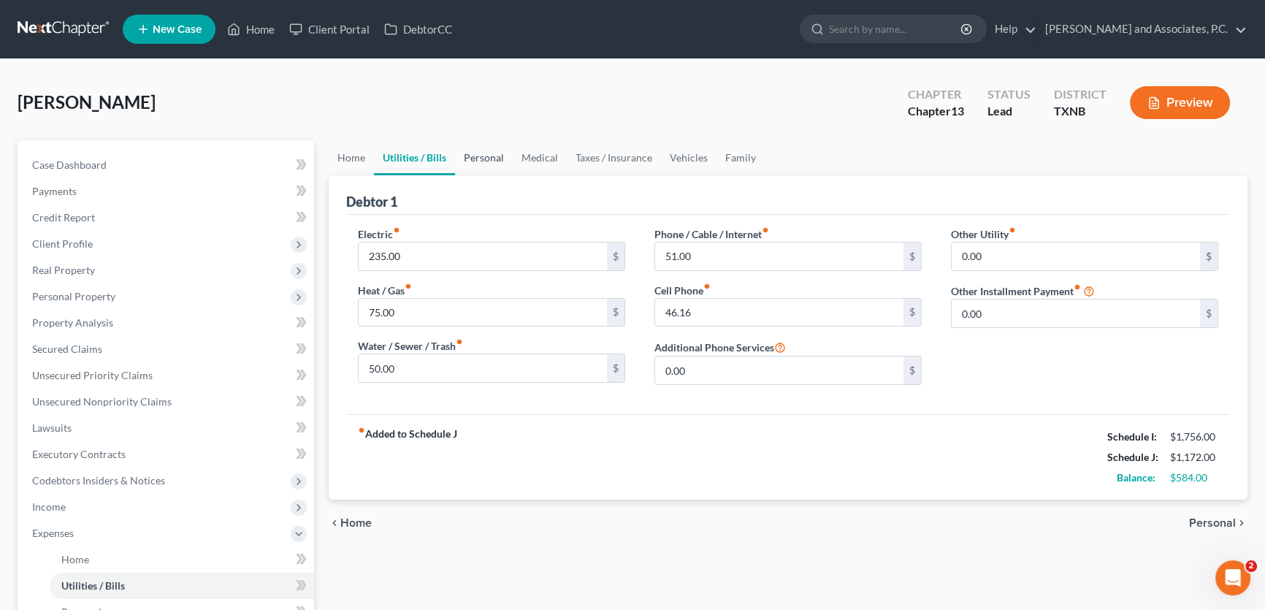
click at [486, 157] on link "Personal" at bounding box center [484, 157] width 58 height 35
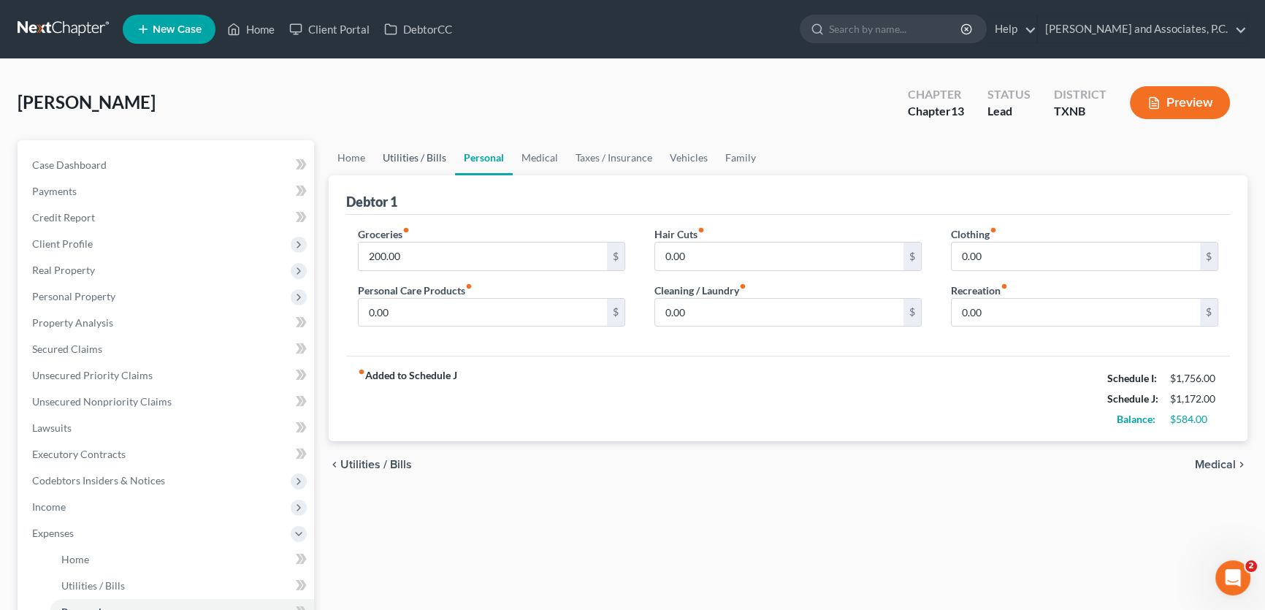
click at [438, 157] on link "Utilities / Bills" at bounding box center [414, 157] width 81 height 35
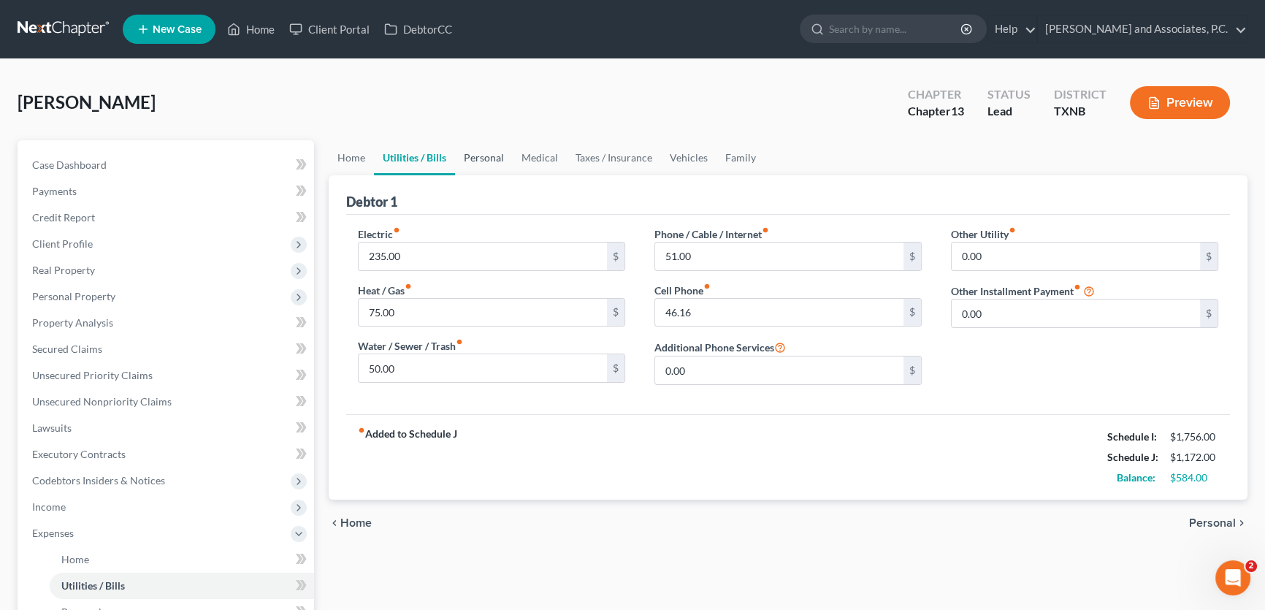
click at [472, 156] on link "Personal" at bounding box center [484, 157] width 58 height 35
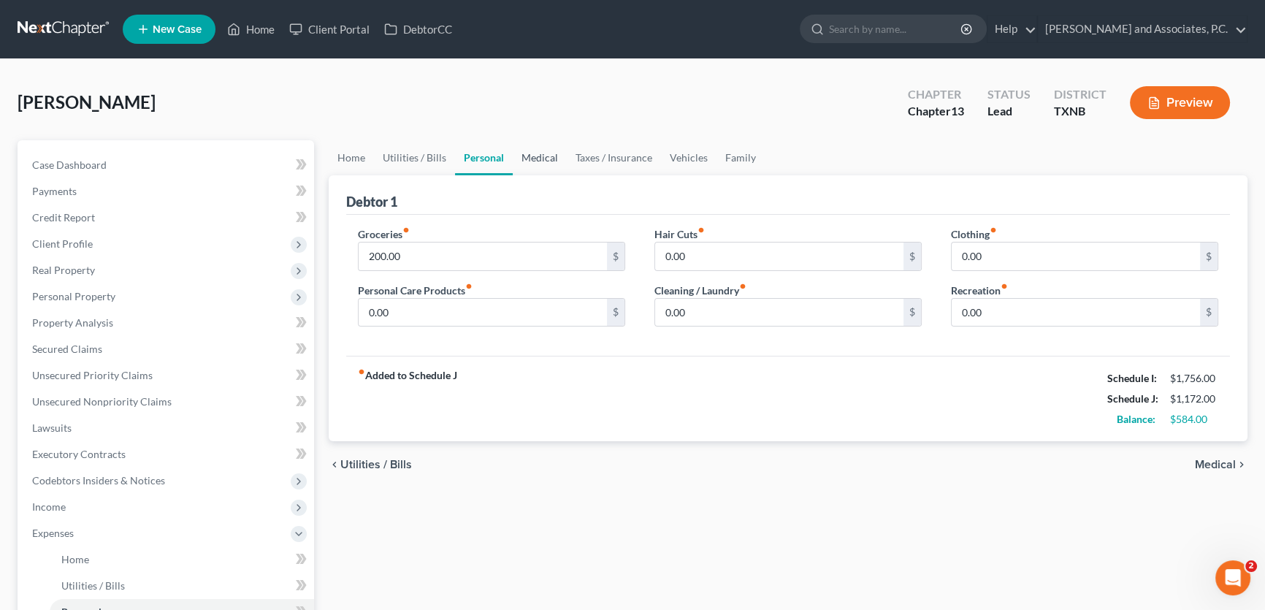
click at [538, 158] on link "Medical" at bounding box center [540, 157] width 54 height 35
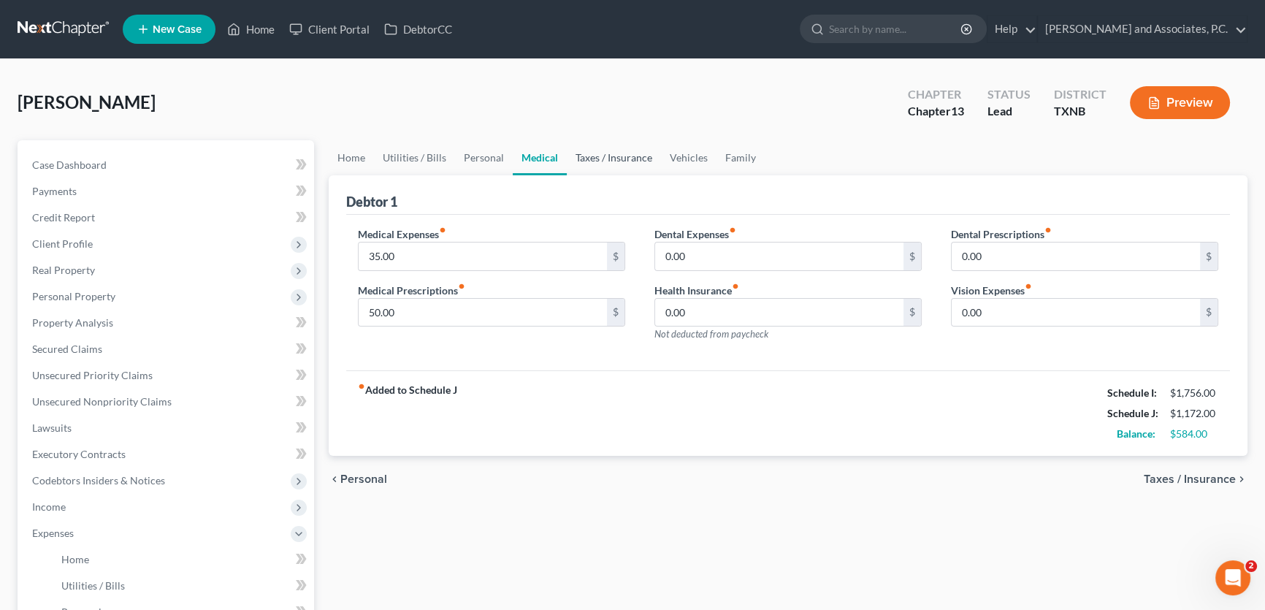
click at [611, 164] on link "Taxes / Insurance" at bounding box center [614, 157] width 94 height 35
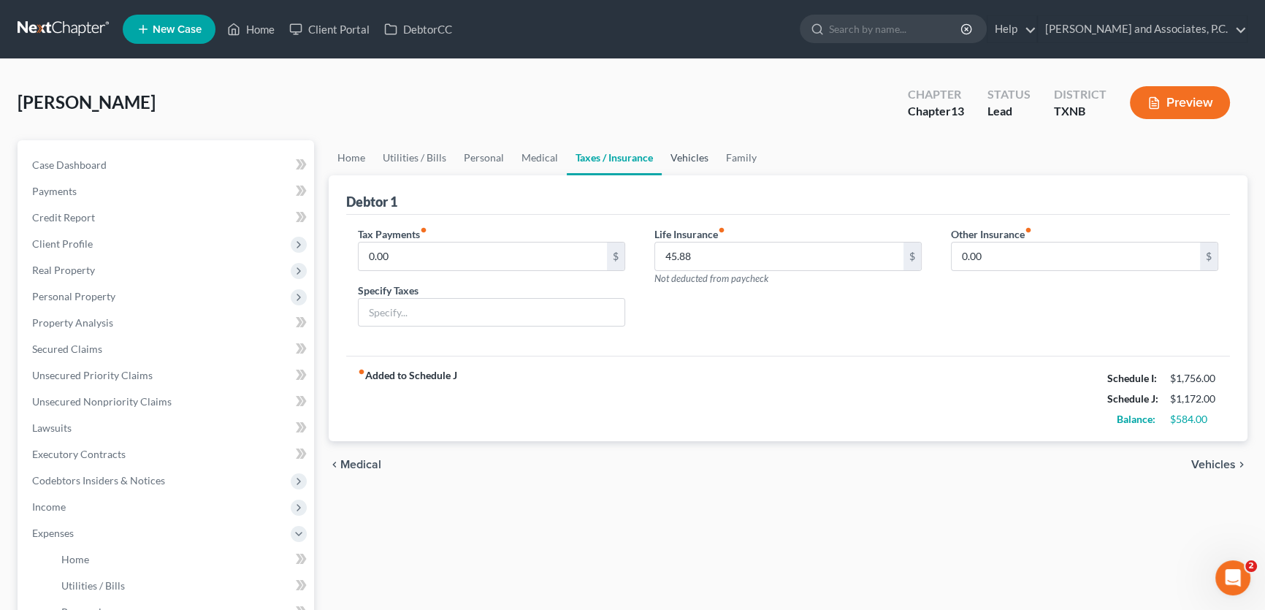
click at [684, 160] on link "Vehicles" at bounding box center [689, 157] width 55 height 35
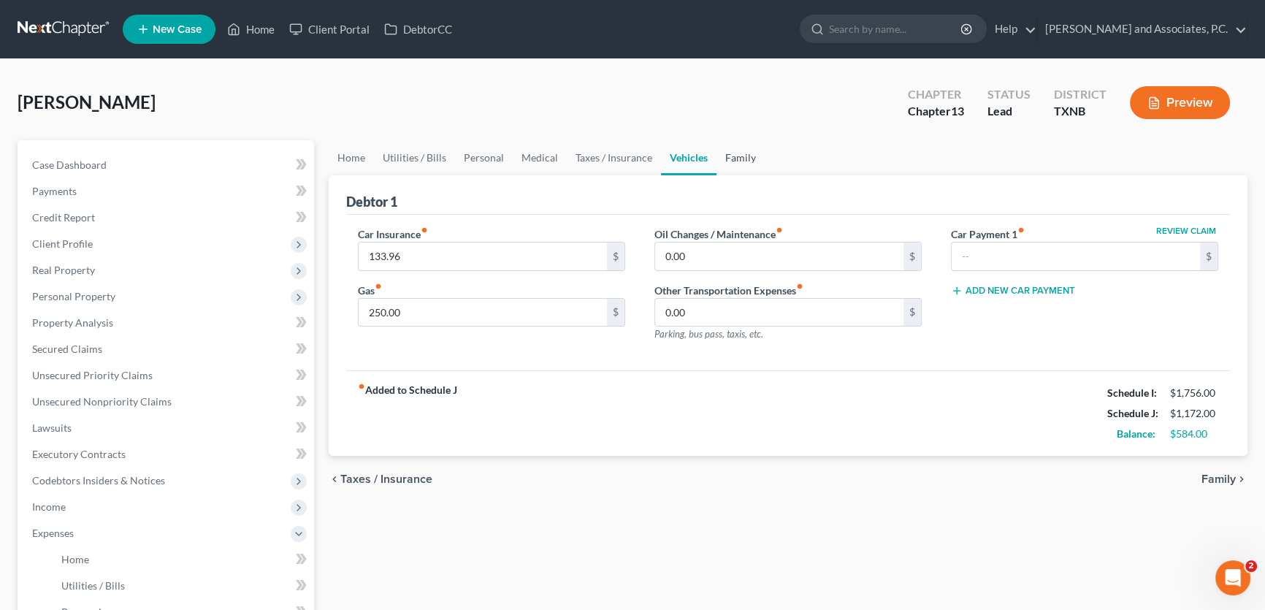
click at [732, 160] on link "Family" at bounding box center [740, 157] width 48 height 35
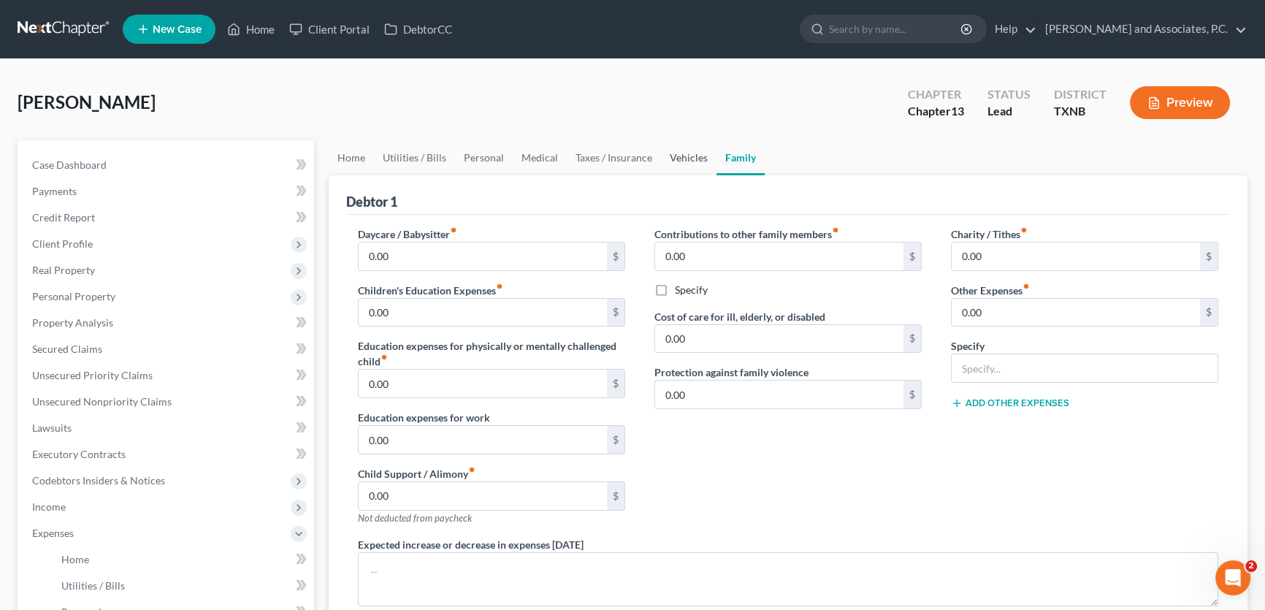
click at [680, 160] on link "Vehicles" at bounding box center [688, 157] width 55 height 35
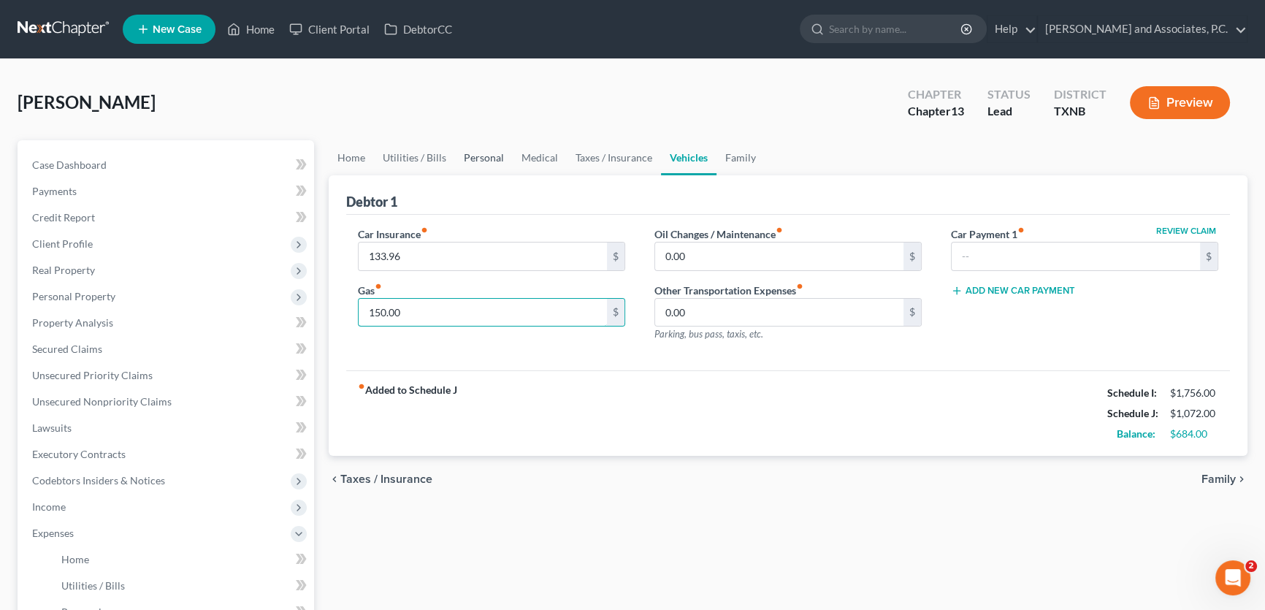
type input "150.00"
click at [499, 158] on link "Personal" at bounding box center [484, 157] width 58 height 35
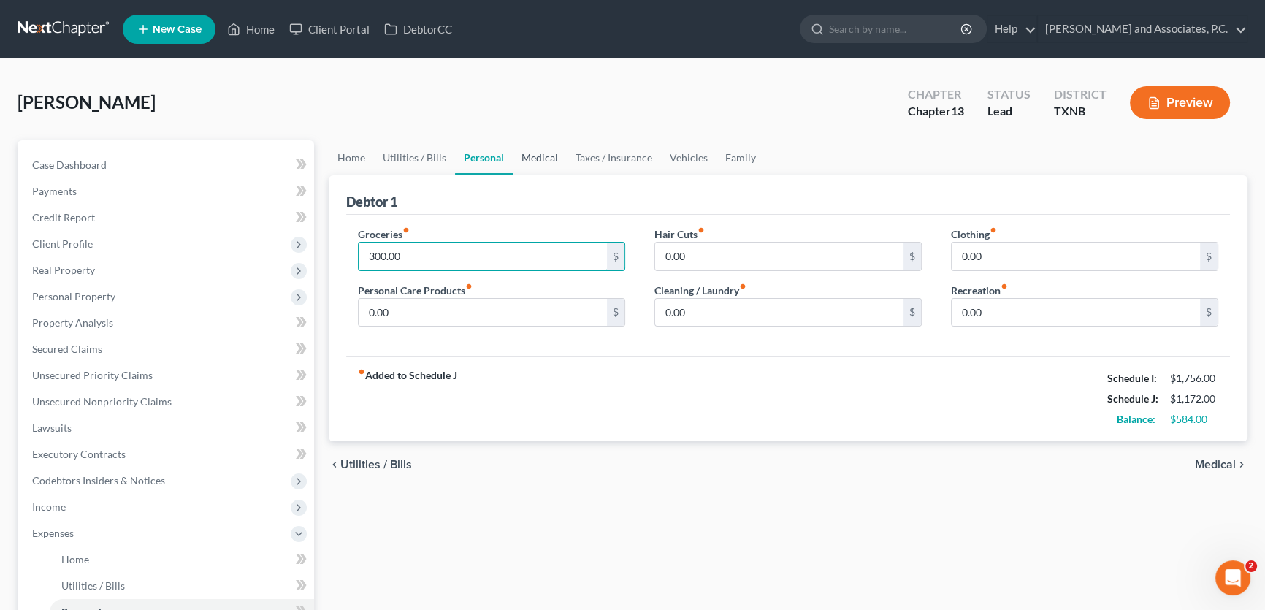
type input "300.00"
click at [549, 161] on link "Medical" at bounding box center [540, 157] width 54 height 35
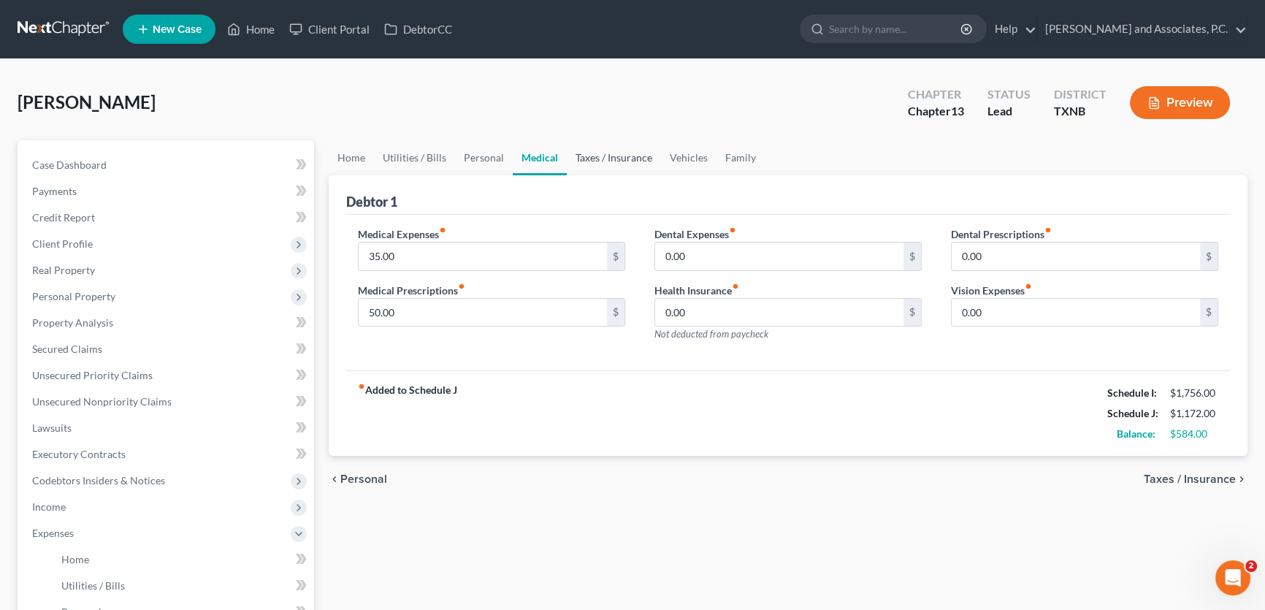
click at [586, 160] on link "Taxes / Insurance" at bounding box center [614, 157] width 94 height 35
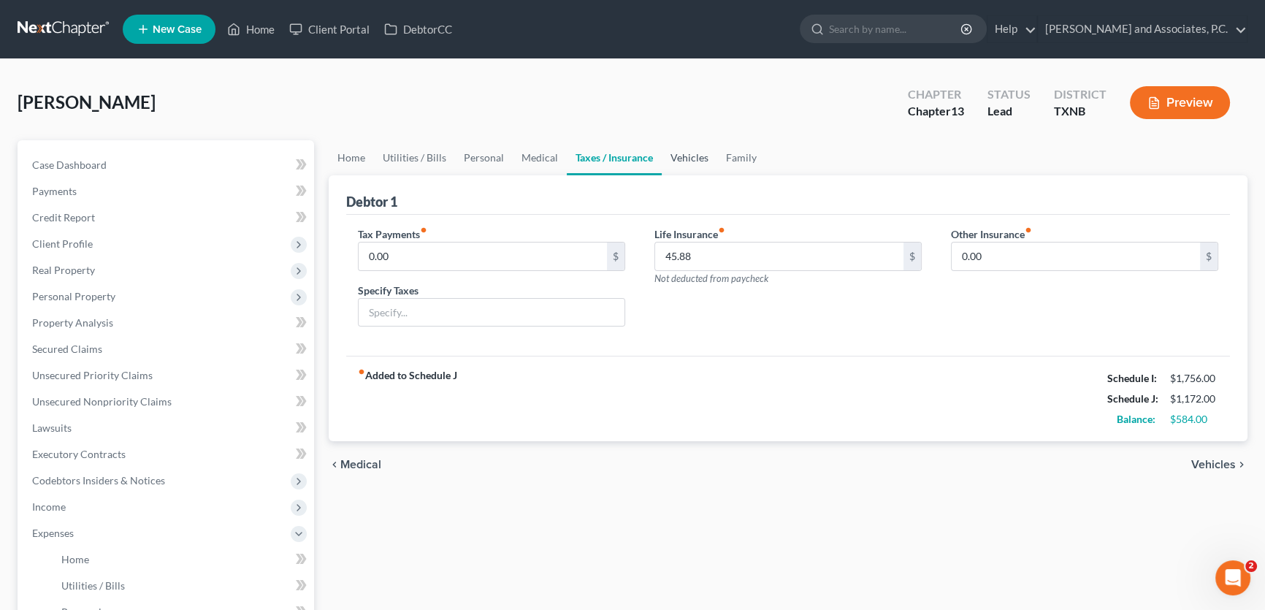
click at [686, 158] on link "Vehicles" at bounding box center [689, 157] width 55 height 35
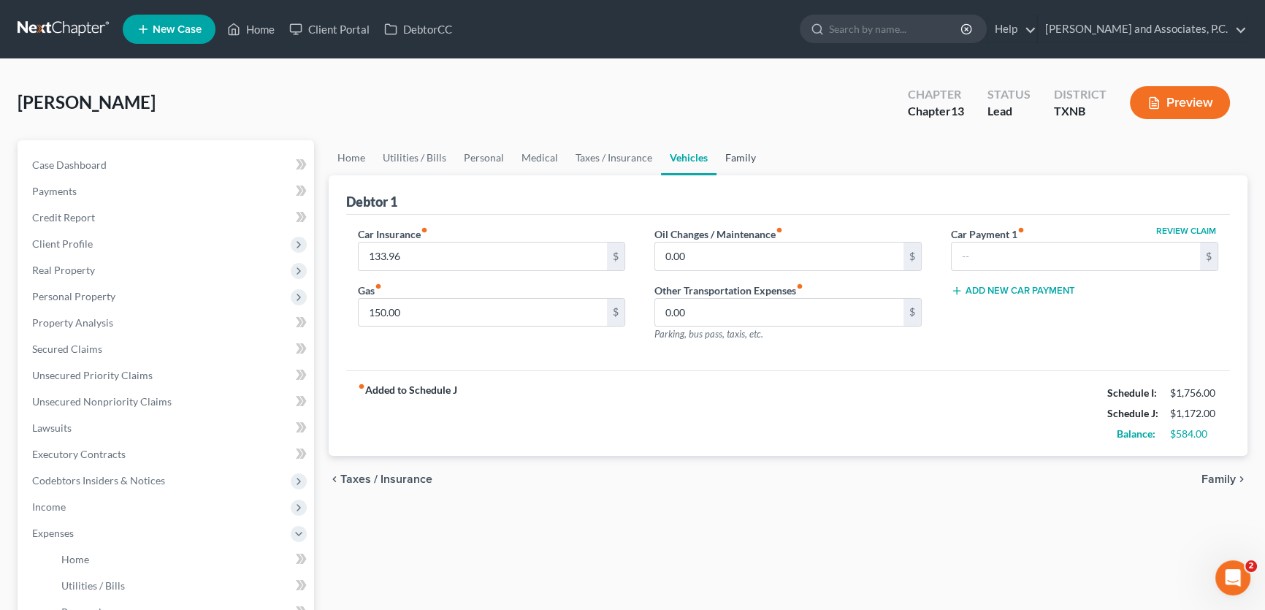
click at [727, 157] on link "Family" at bounding box center [740, 157] width 48 height 35
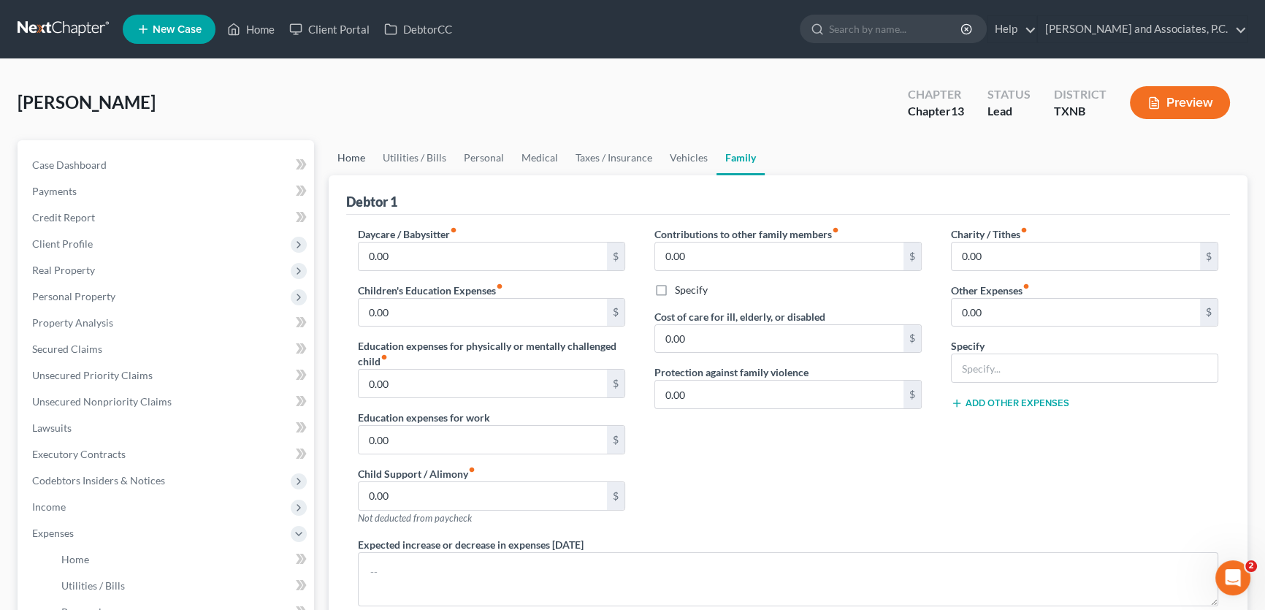
click at [350, 159] on link "Home" at bounding box center [351, 157] width 45 height 35
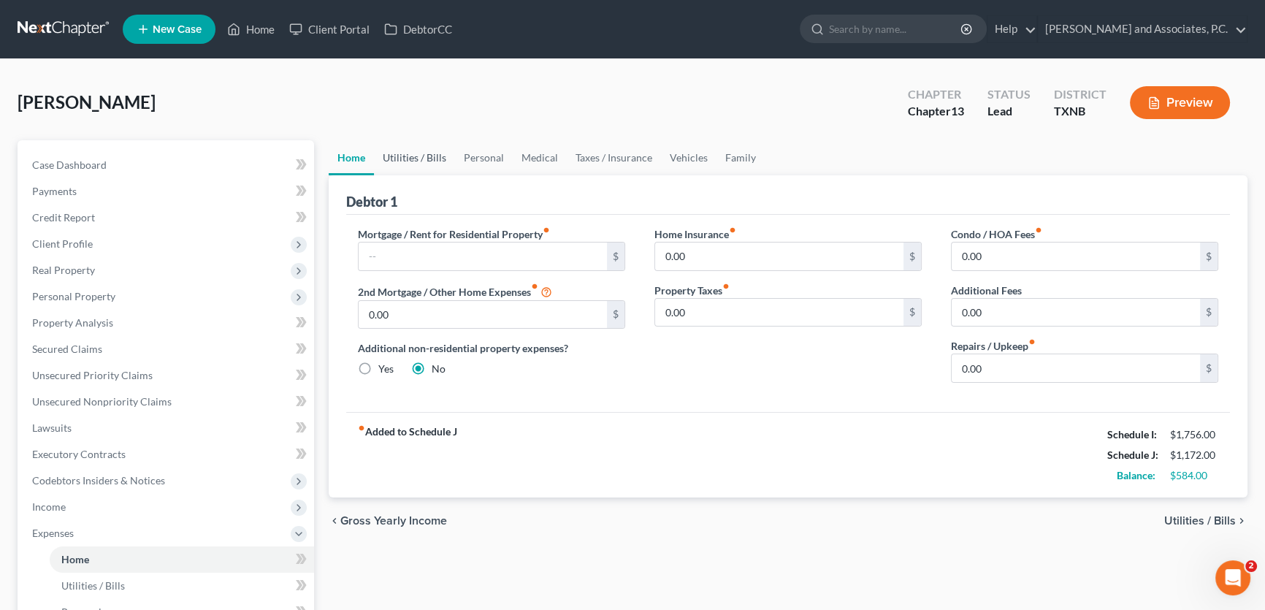
click at [408, 159] on link "Utilities / Bills" at bounding box center [414, 157] width 81 height 35
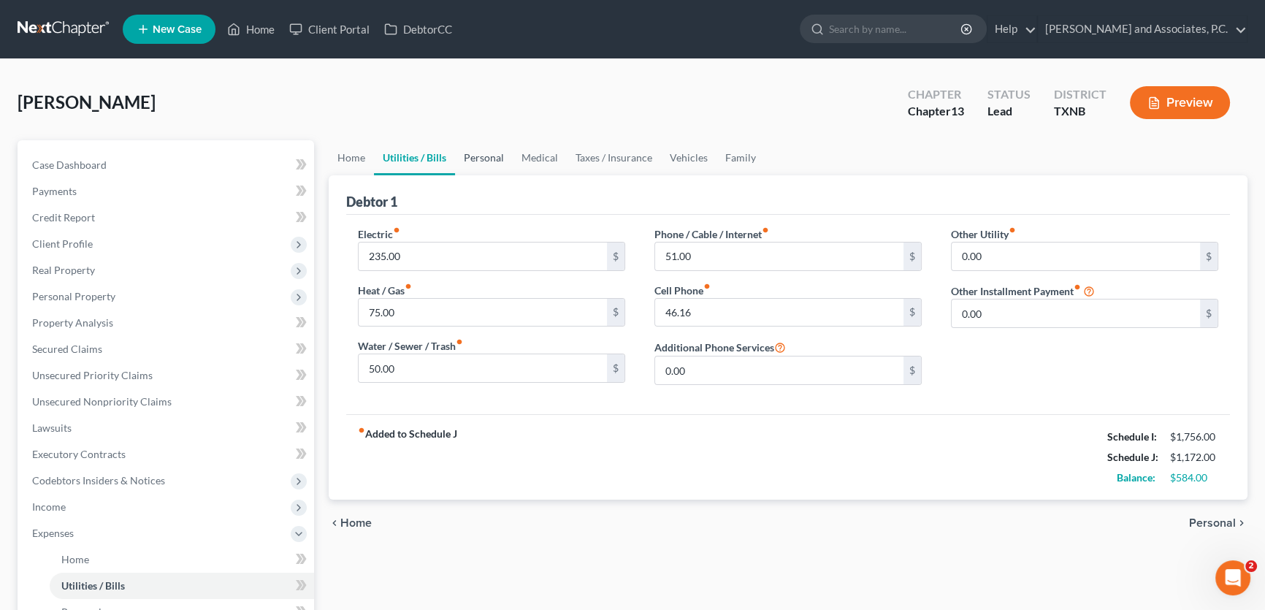
click at [487, 159] on link "Personal" at bounding box center [484, 157] width 58 height 35
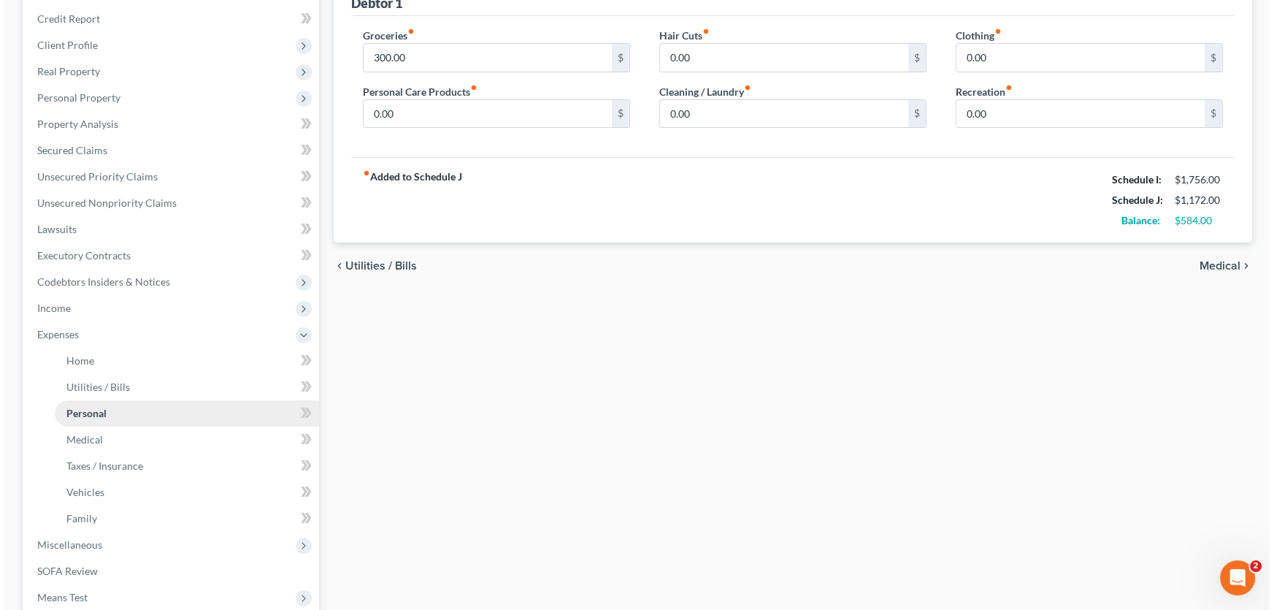
scroll to position [332, 0]
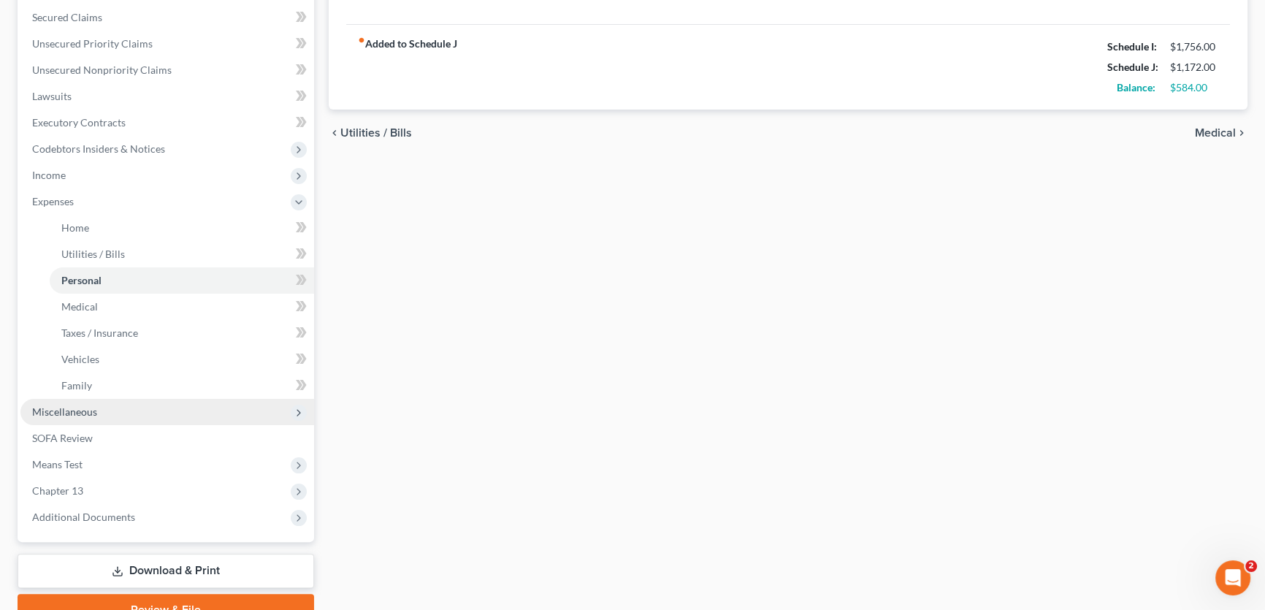
click at [136, 404] on span "Miscellaneous" at bounding box center [167, 412] width 294 height 26
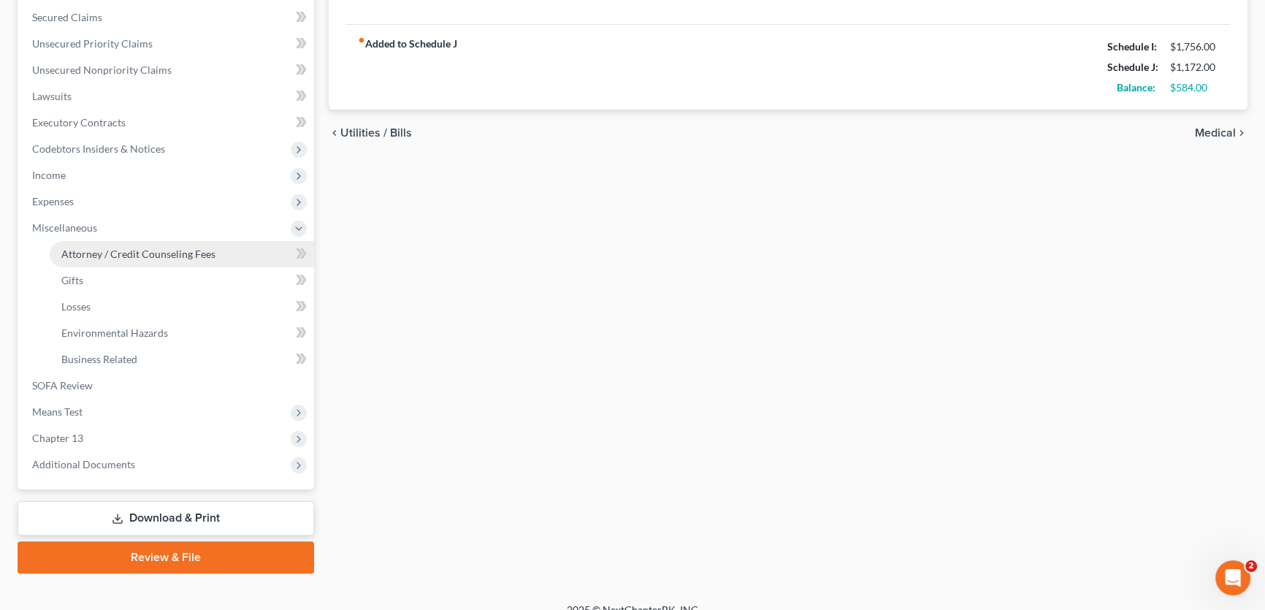
click at [131, 256] on span "Attorney / Credit Counseling Fees" at bounding box center [138, 254] width 154 height 12
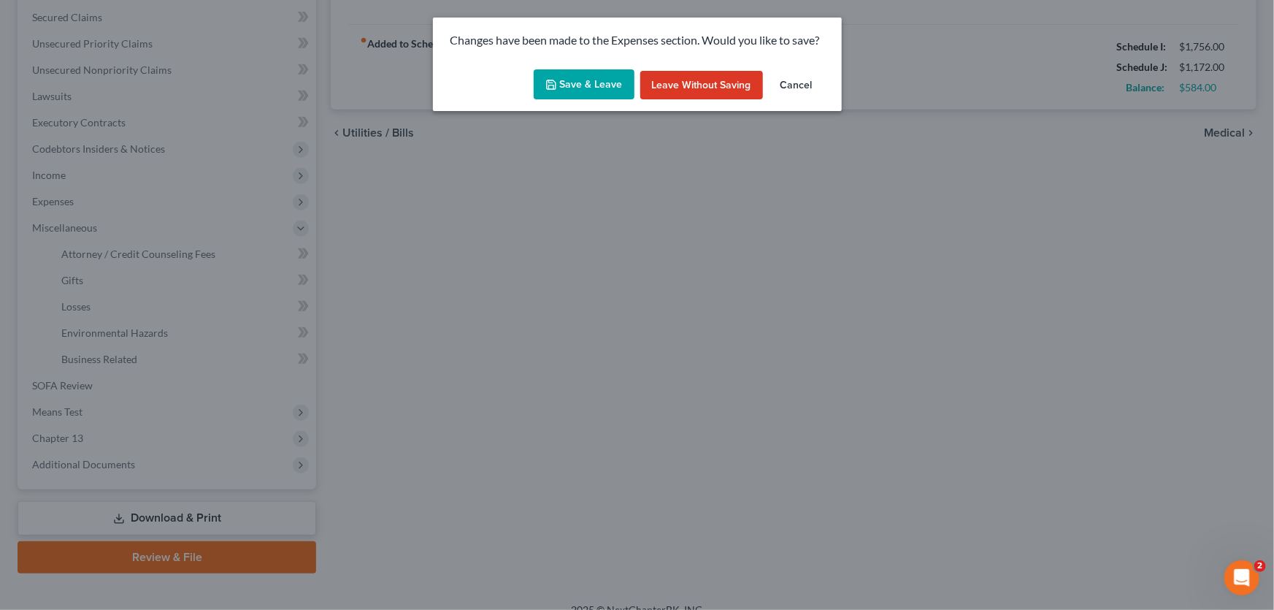
click at [600, 96] on button "Save & Leave" at bounding box center [584, 84] width 101 height 31
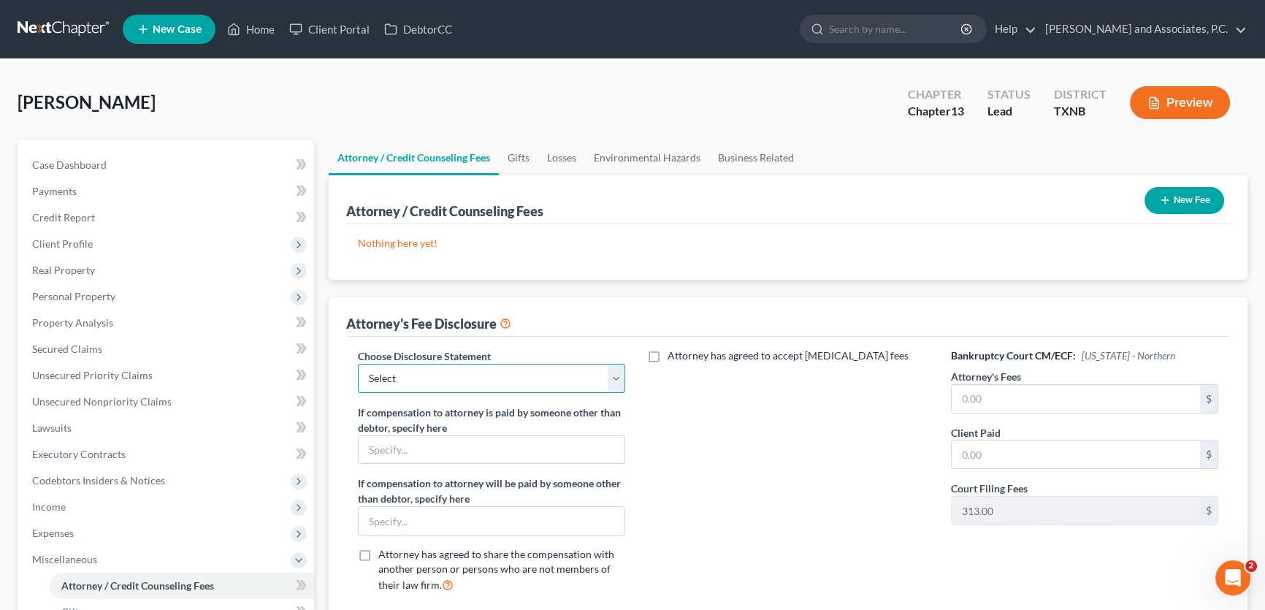
click at [613, 383] on select "Select attorney disclosure-[US_STATE] attorney disclosure-[US_STATE]" at bounding box center [491, 378] width 267 height 29
select select "1"
click at [358, 364] on select "Select attorney disclosure-[US_STATE] attorney disclosure-[US_STATE]" at bounding box center [491, 378] width 267 height 29
click at [974, 388] on input "text" at bounding box center [1075, 399] width 248 height 28
type input "4,250.00"
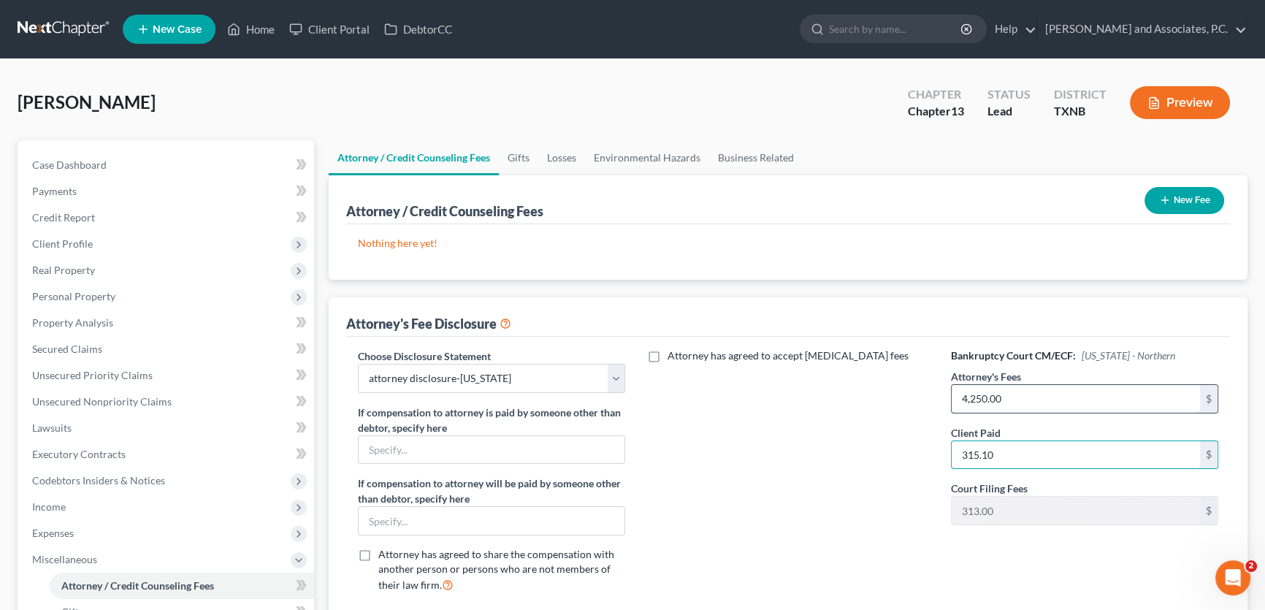
type input "315.10"
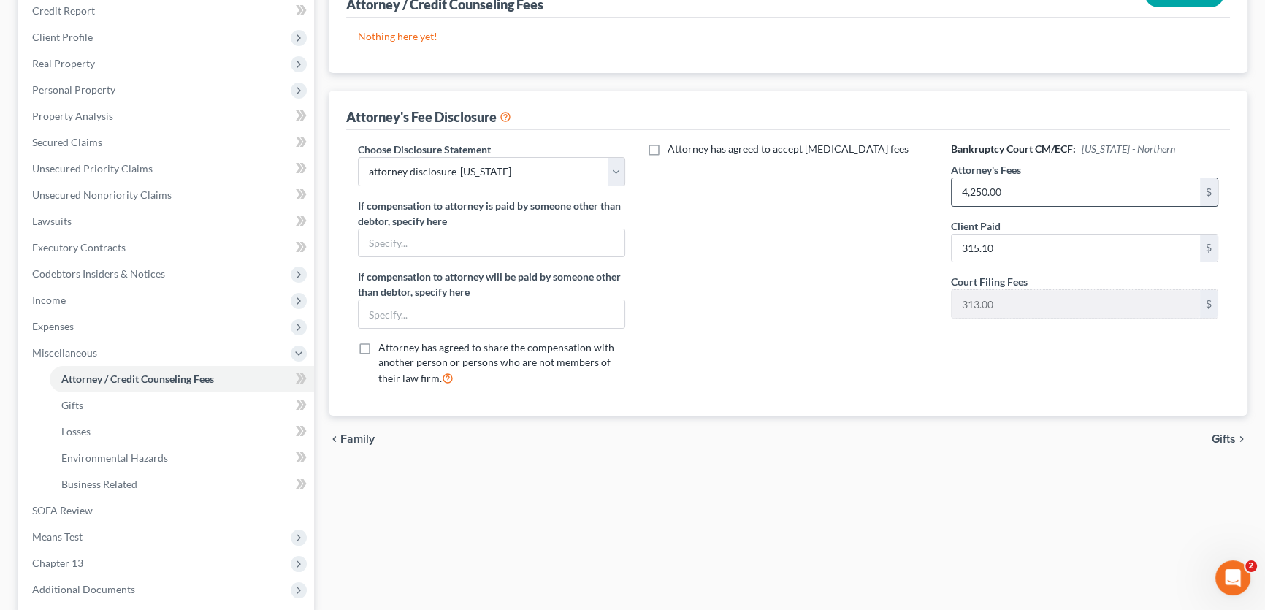
scroll to position [73, 0]
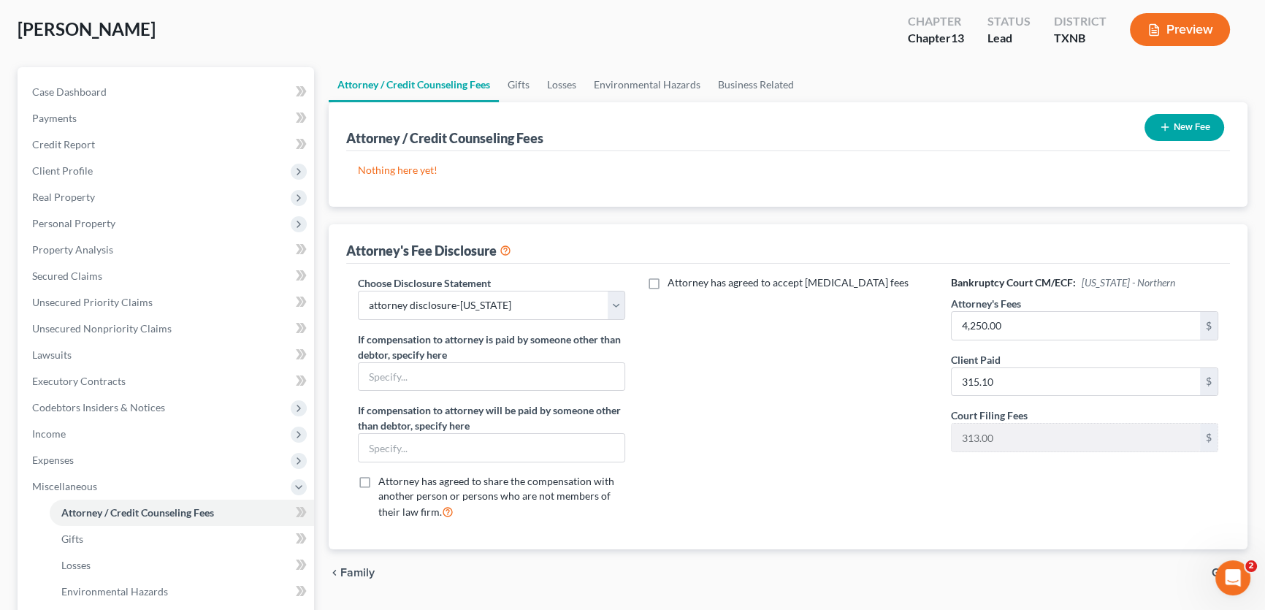
click at [1185, 129] on button "New Fee" at bounding box center [1184, 127] width 80 height 27
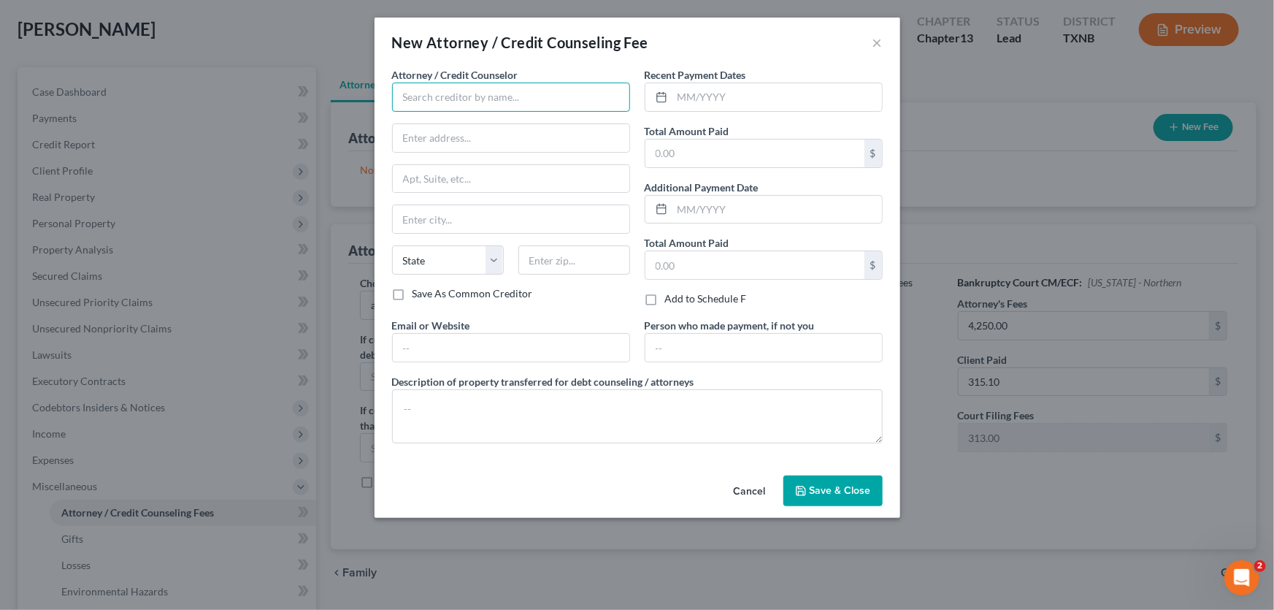
click at [445, 88] on input "text" at bounding box center [511, 97] width 238 height 29
type input "o"
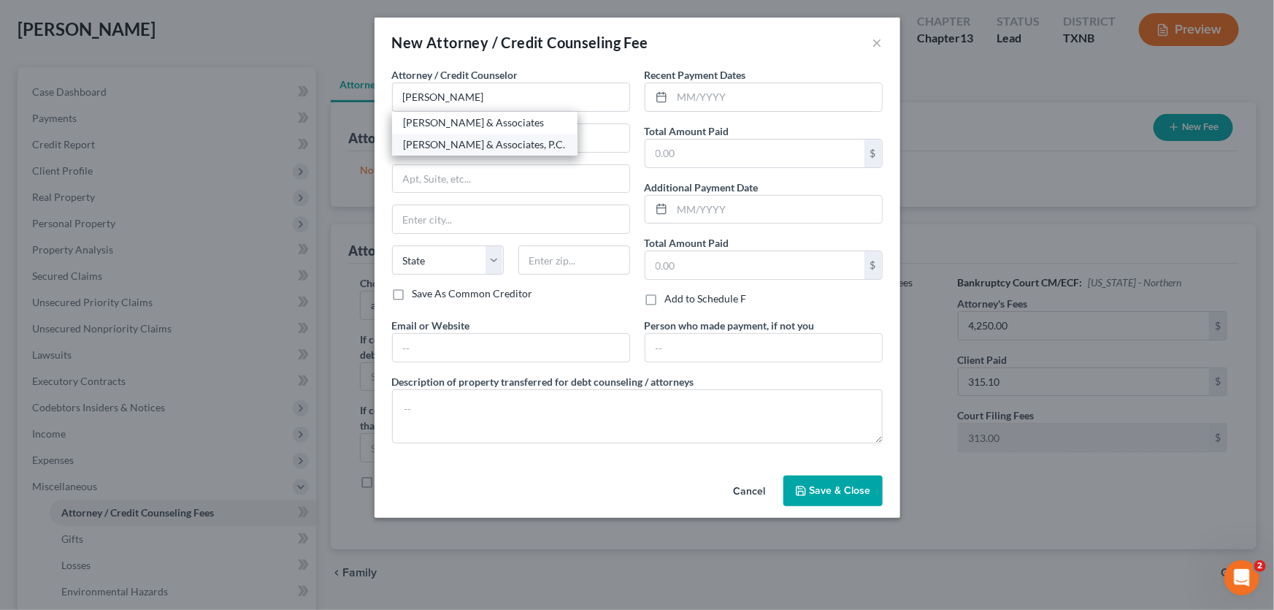
click at [451, 141] on div "[PERSON_NAME] & Associates, P.C." at bounding box center [485, 144] width 162 height 15
type input "[PERSON_NAME] & Associates, P.C."
type input "[STREET_ADDRESS]"
type input "[GEOGRAPHIC_DATA]"
select select "45"
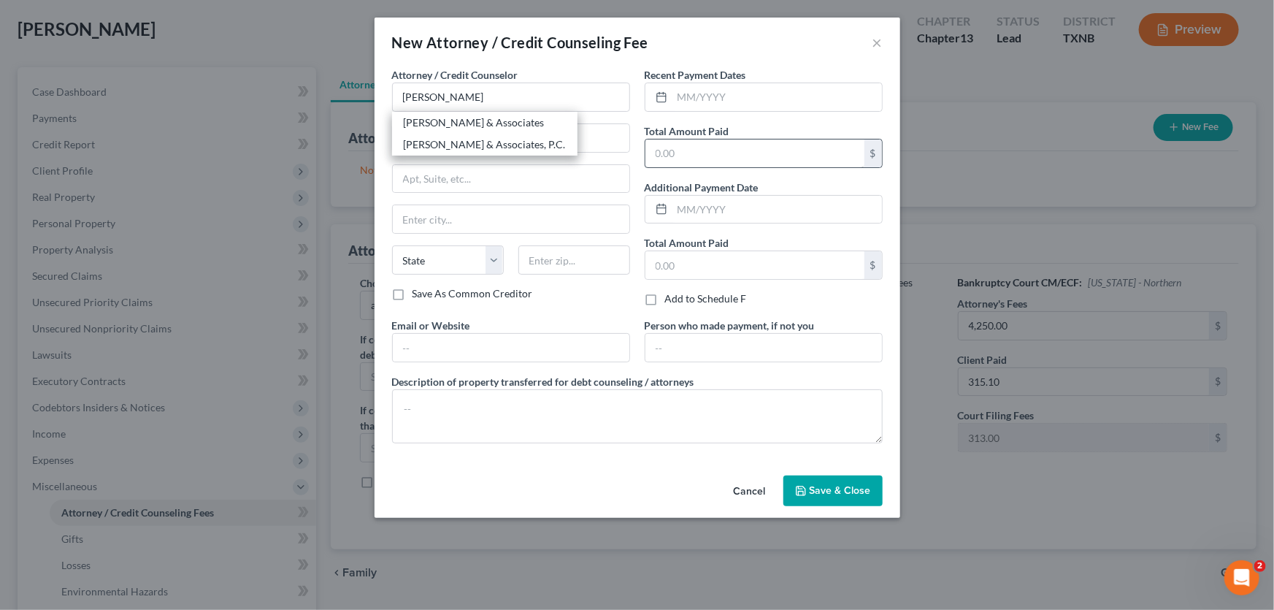
type input "76301"
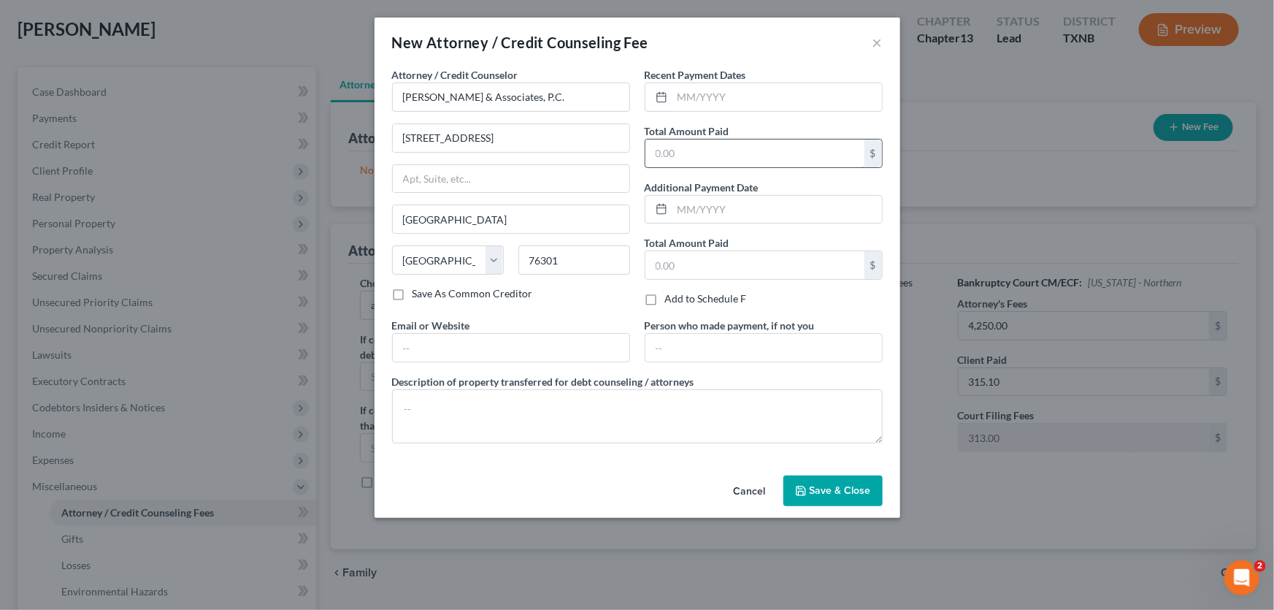
click at [729, 148] on input "text" at bounding box center [755, 153] width 219 height 28
type input "315.10"
click at [819, 476] on button "Save & Close" at bounding box center [833, 490] width 99 height 31
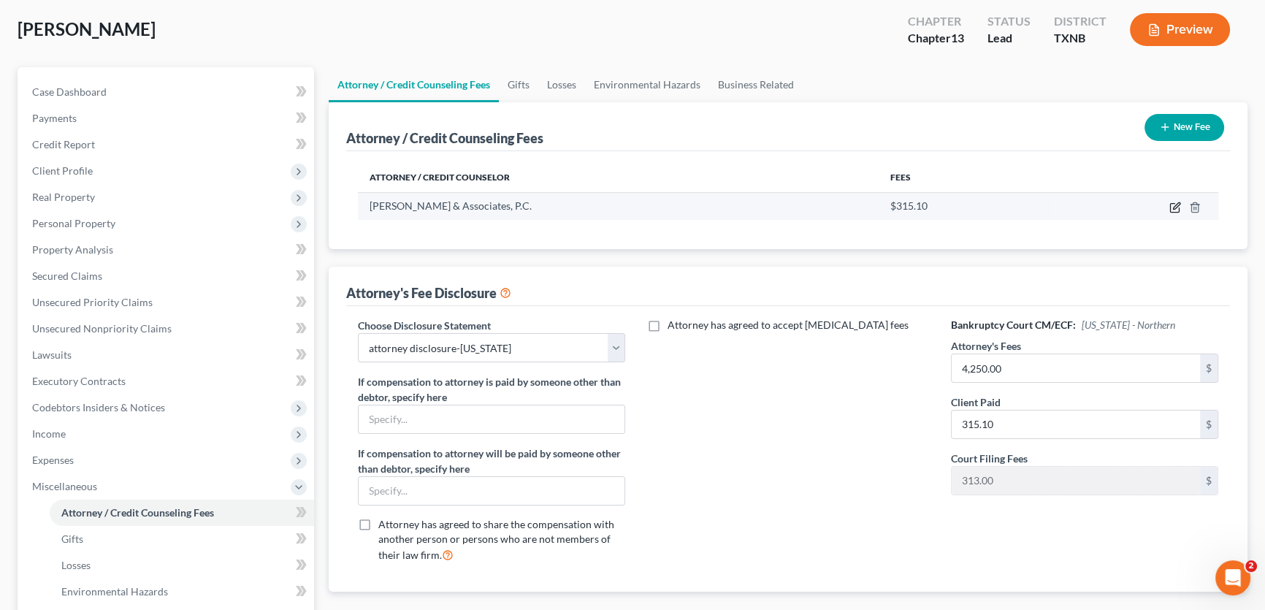
click at [1176, 205] on icon "button" at bounding box center [1175, 208] width 12 height 12
select select "45"
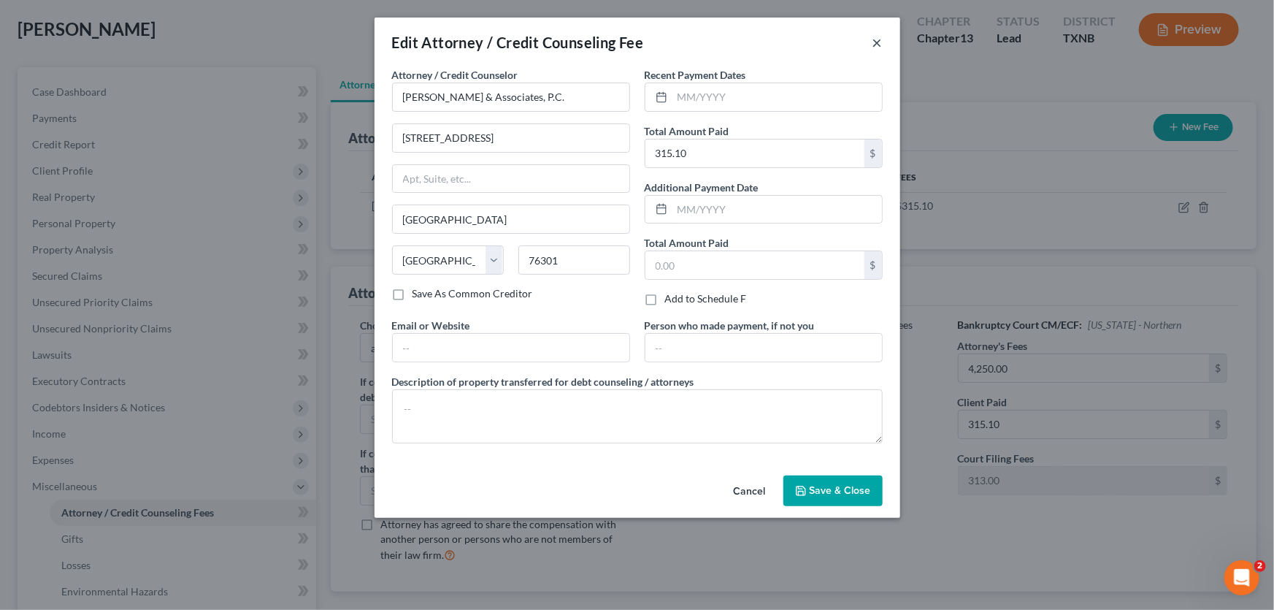
click at [881, 41] on button "×" at bounding box center [878, 43] width 10 height 18
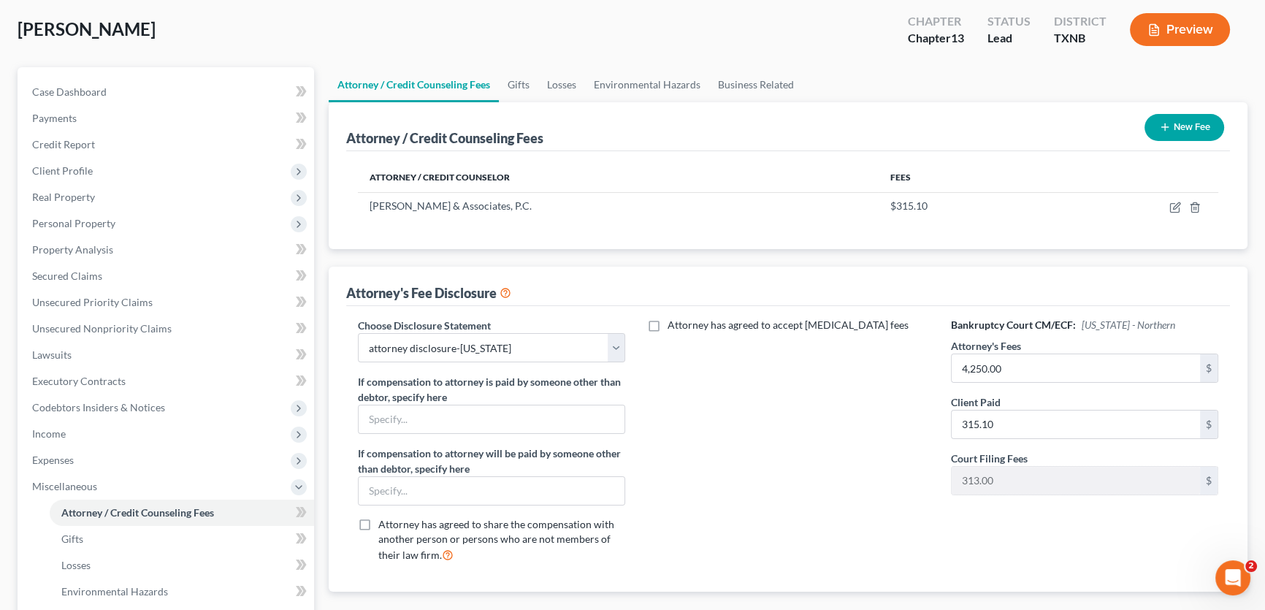
click at [1189, 125] on button "New Fee" at bounding box center [1184, 127] width 80 height 27
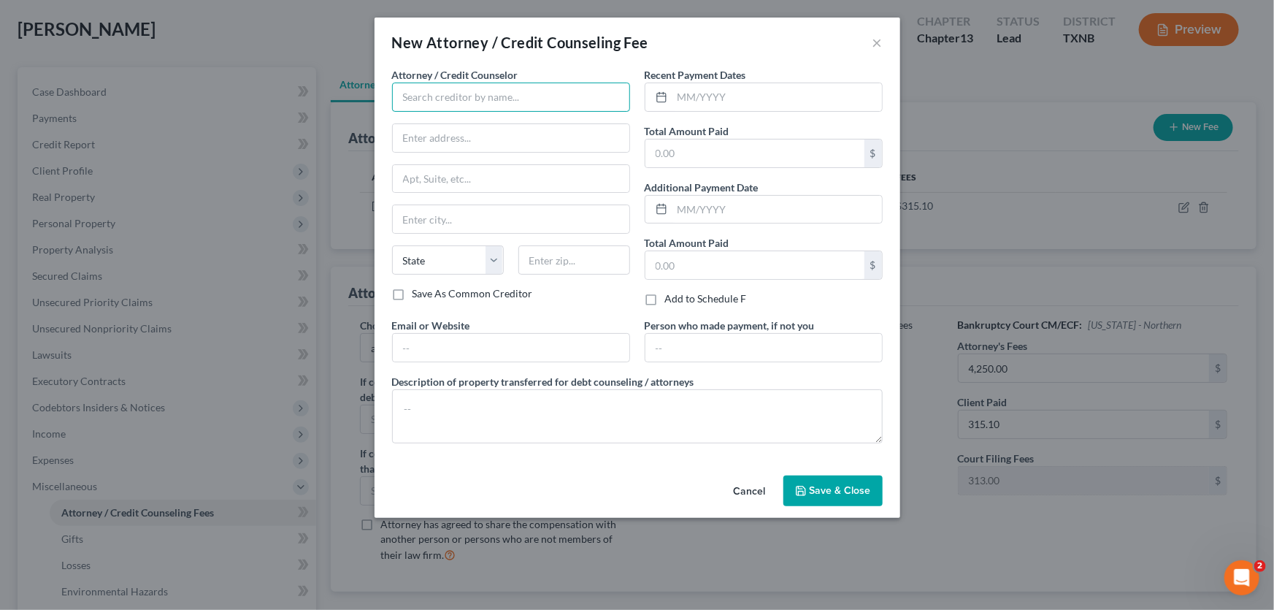
click at [426, 96] on input "text" at bounding box center [511, 97] width 238 height 29
click at [476, 120] on div "Universal Credit Service" at bounding box center [480, 122] width 152 height 15
type input "Universal Credit Service"
type input "[STREET_ADDRESS][PERSON_NAME]"
type input "Broomall"
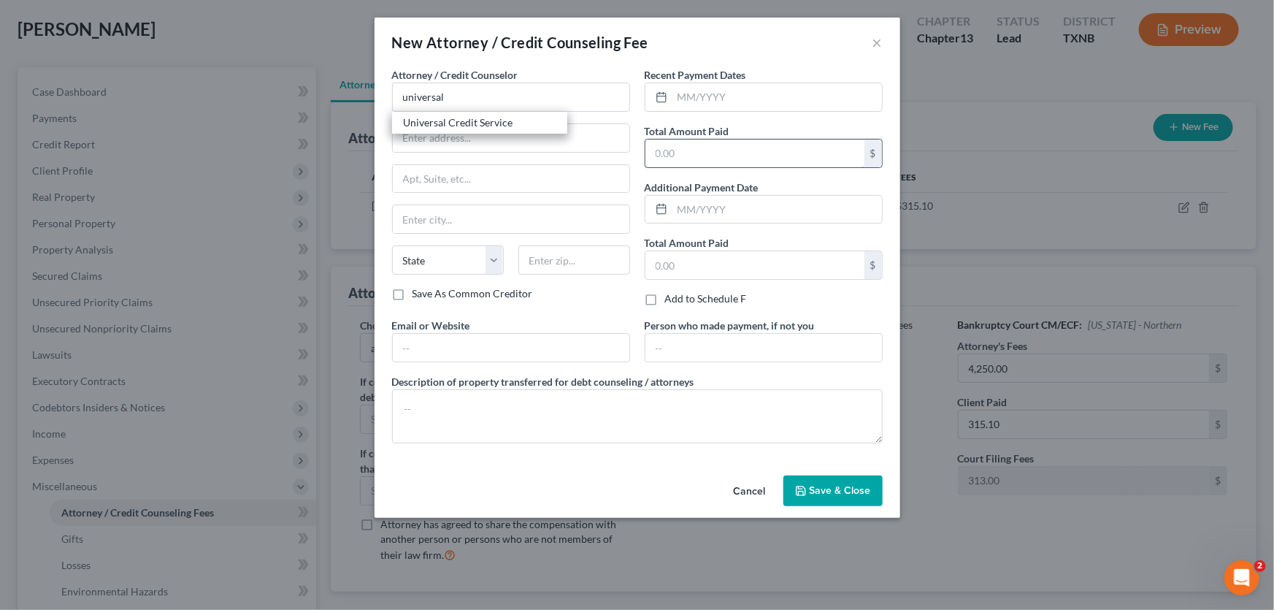
select select "39"
type input "19008"
click at [713, 145] on input "text" at bounding box center [755, 153] width 219 height 28
type input "35.00"
click at [832, 484] on span "Save & Close" at bounding box center [840, 490] width 61 height 12
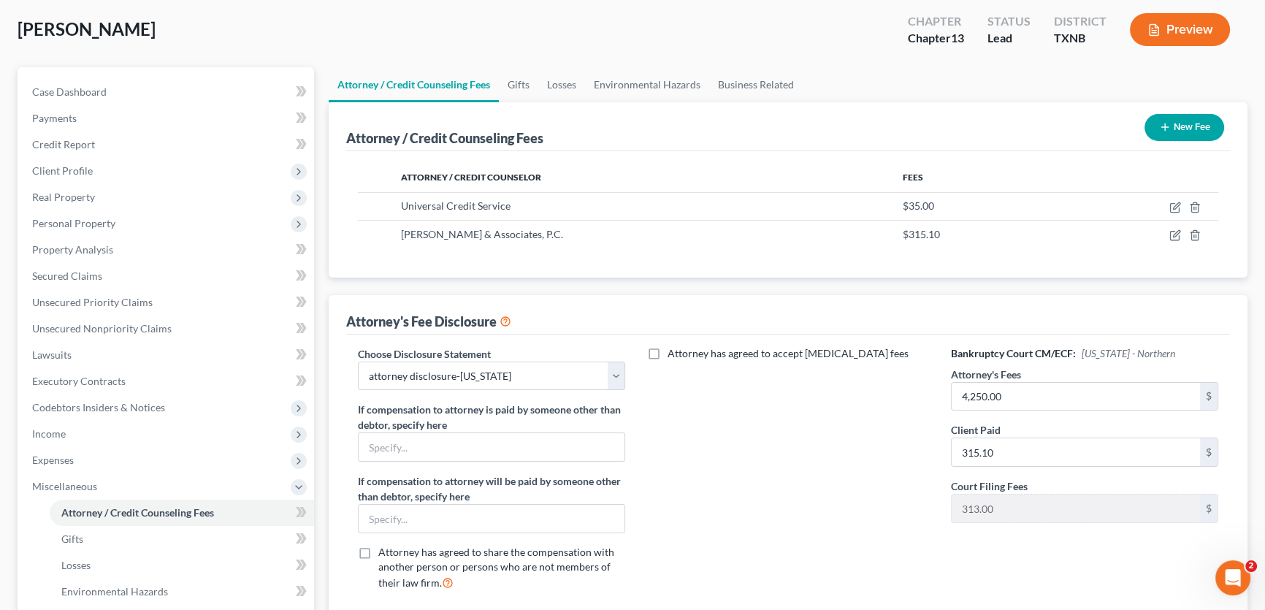
click at [1174, 126] on button "New Fee" at bounding box center [1184, 127] width 80 height 27
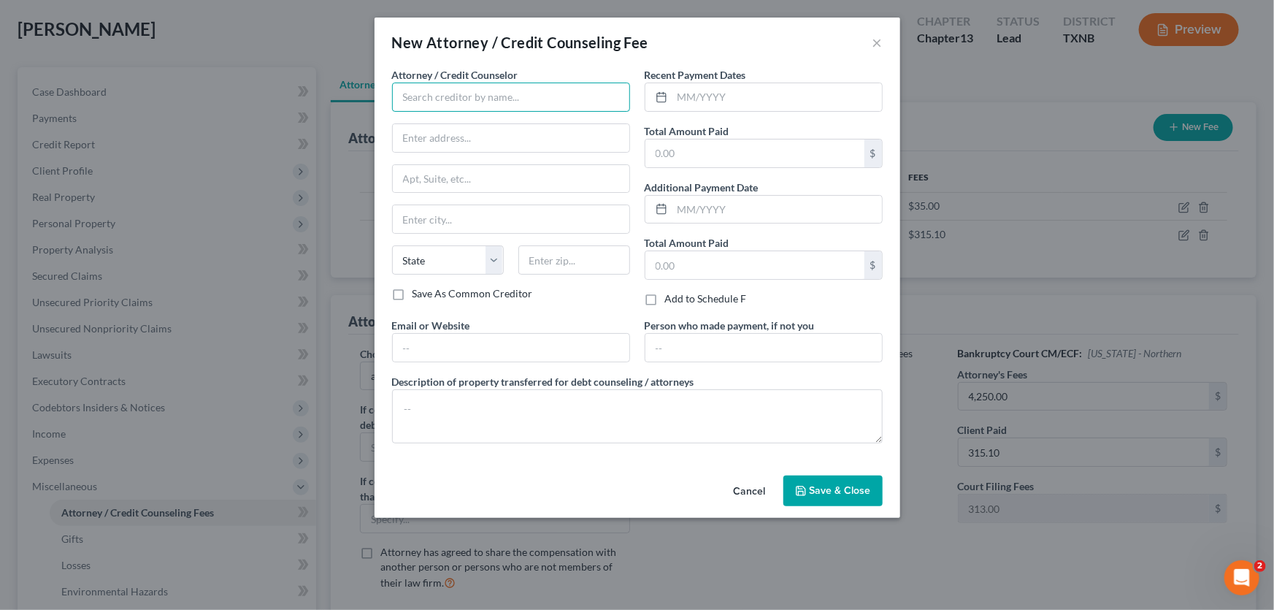
click at [545, 99] on input "text" at bounding box center [511, 97] width 238 height 29
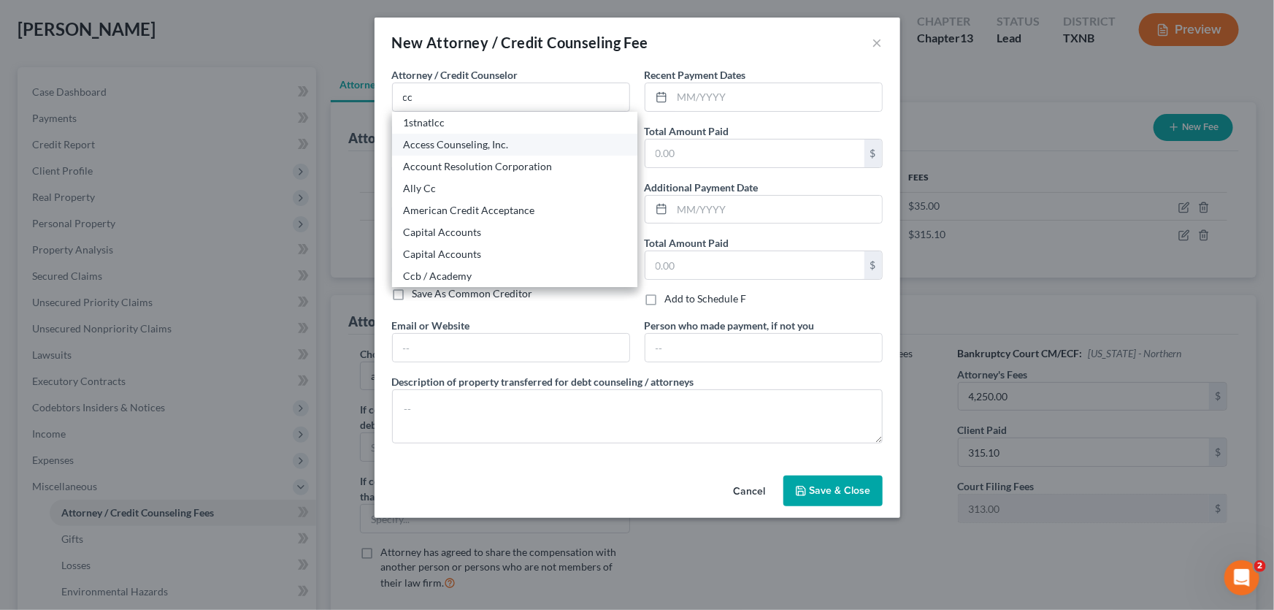
click at [479, 149] on div "Access Counseling, Inc." at bounding box center [515, 144] width 222 height 15
type input "Access Counseling, Inc."
type input "[STREET_ADDRESS]"
type input "[GEOGRAPHIC_DATA]"
select select "4"
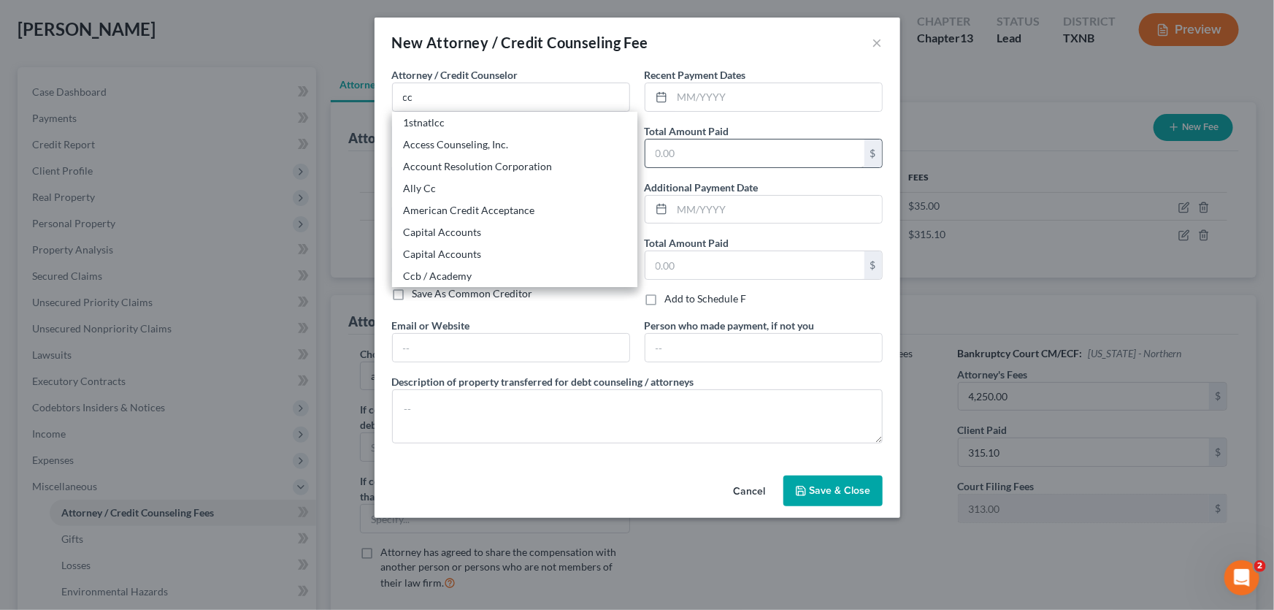
type input "90071"
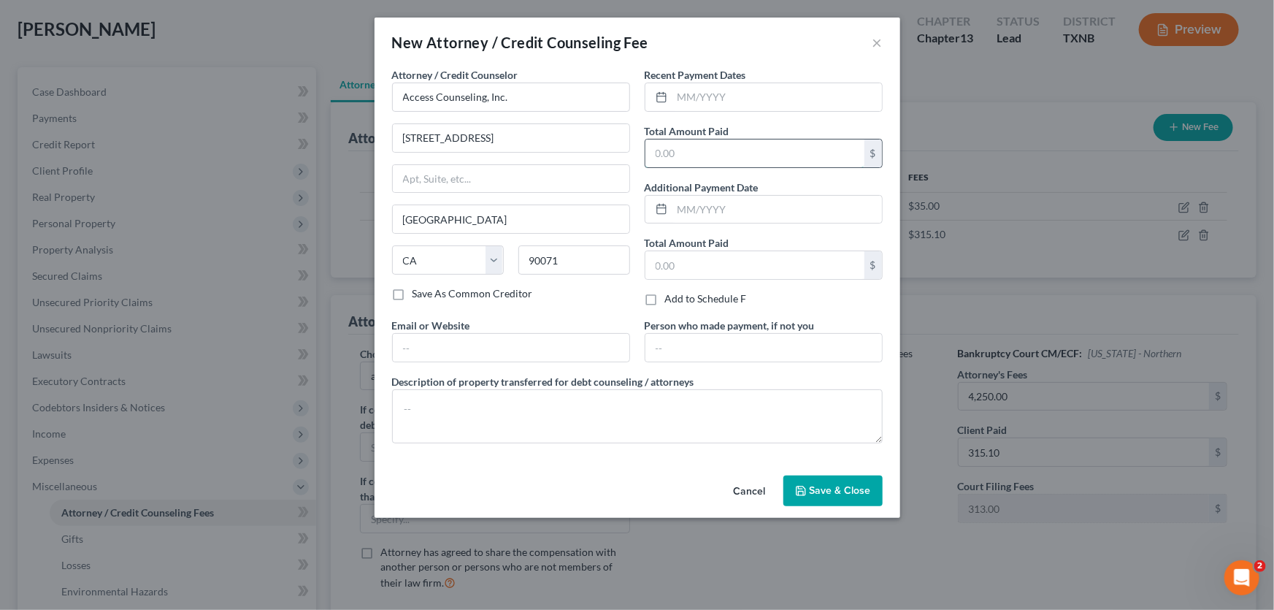
click at [679, 145] on input "text" at bounding box center [755, 153] width 219 height 28
type input "24.90"
click at [839, 489] on span "Save & Close" at bounding box center [840, 490] width 61 height 12
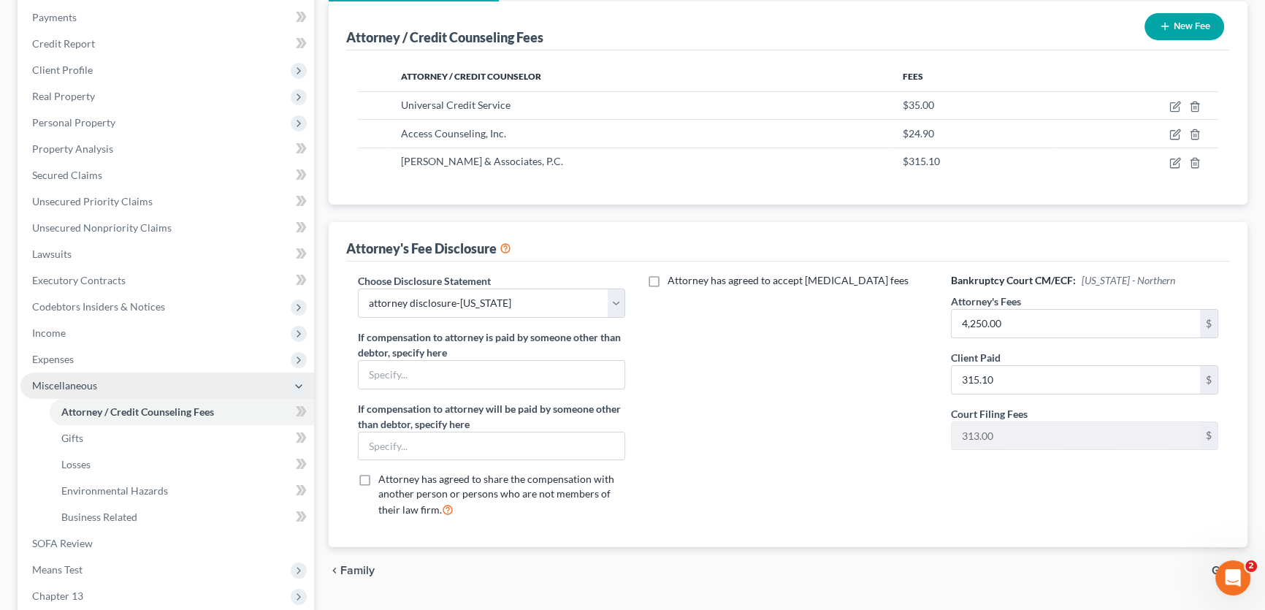
scroll to position [338, 0]
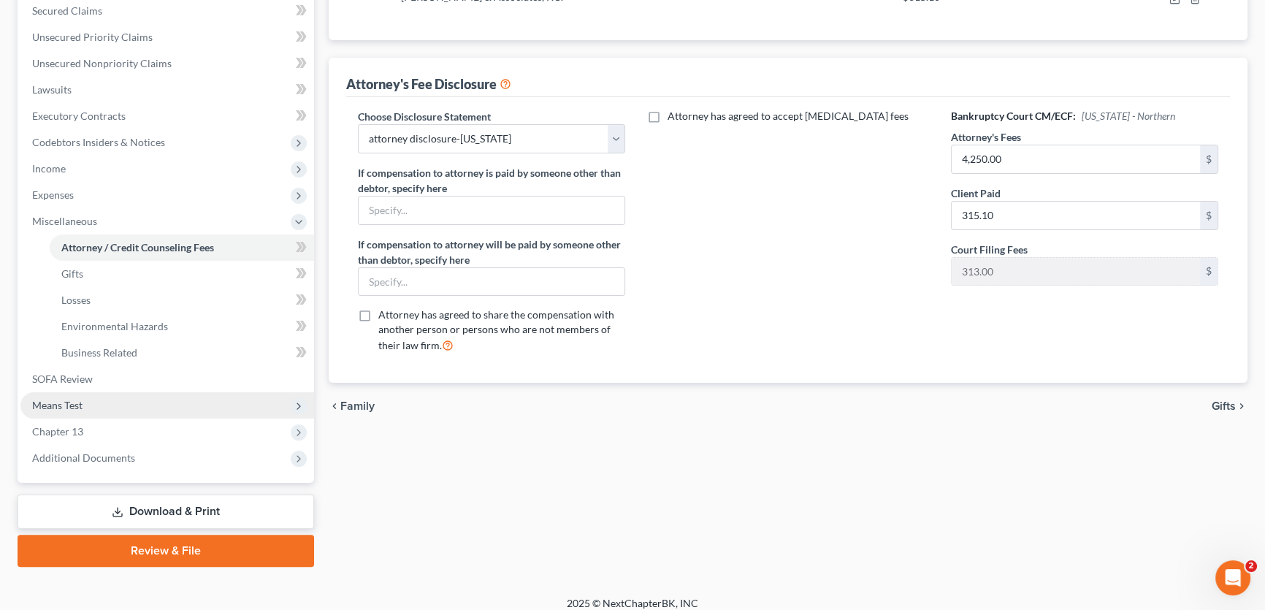
click at [93, 405] on span "Means Test" at bounding box center [167, 405] width 294 height 26
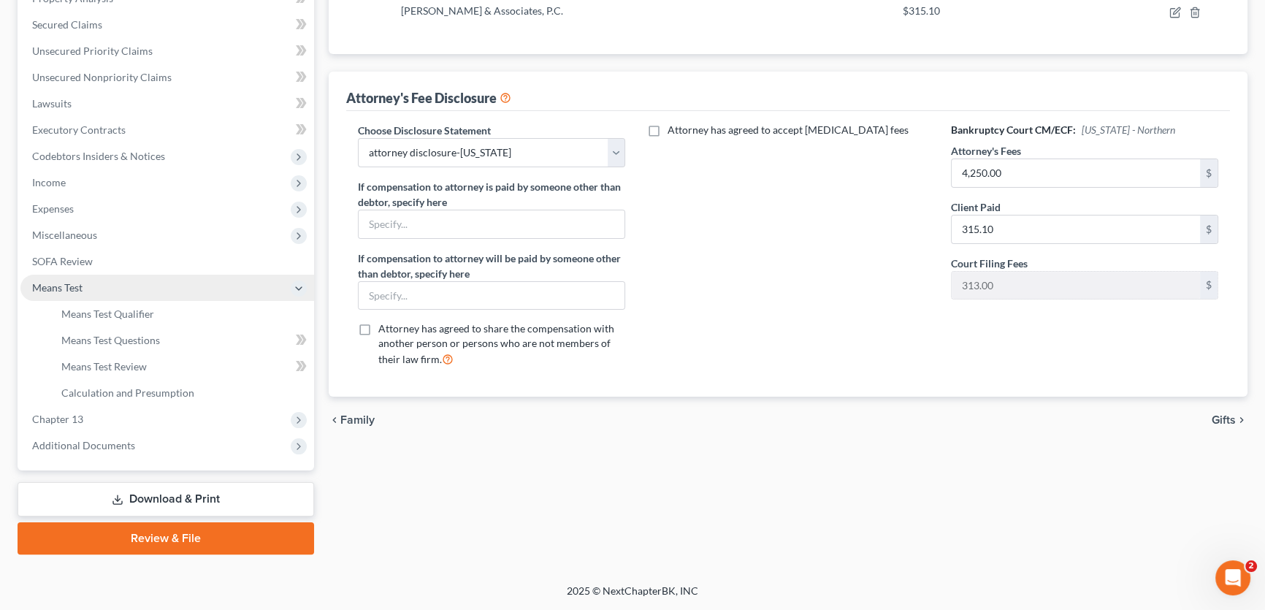
scroll to position [321, 0]
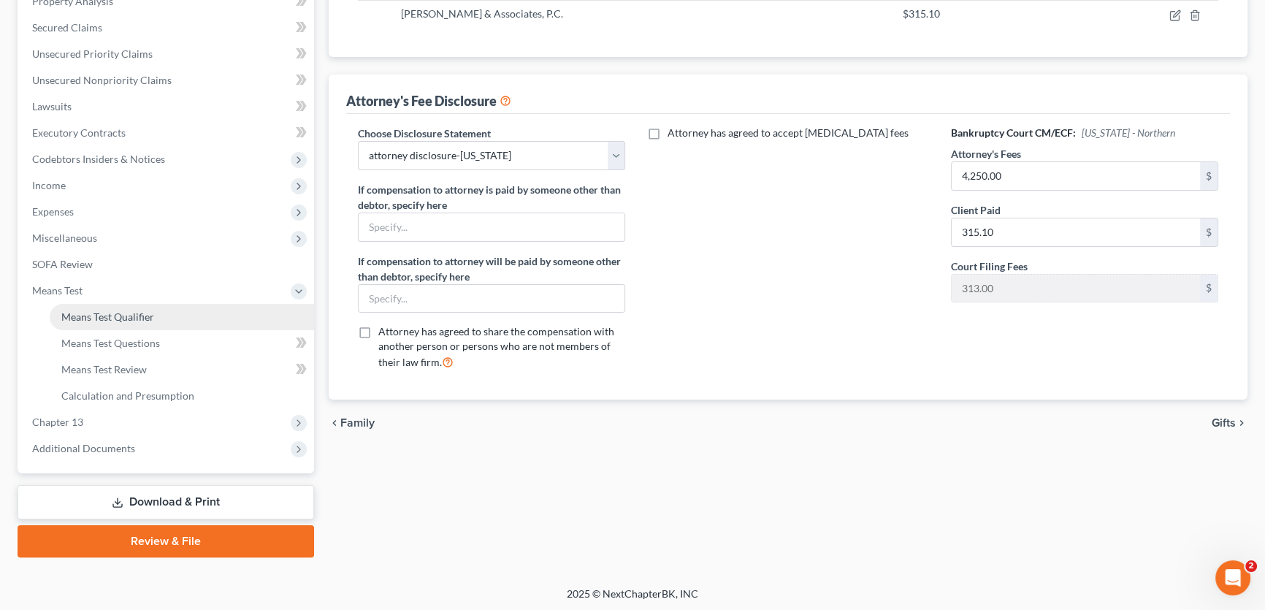
click at [117, 320] on span "Means Test Qualifier" at bounding box center [107, 316] width 93 height 12
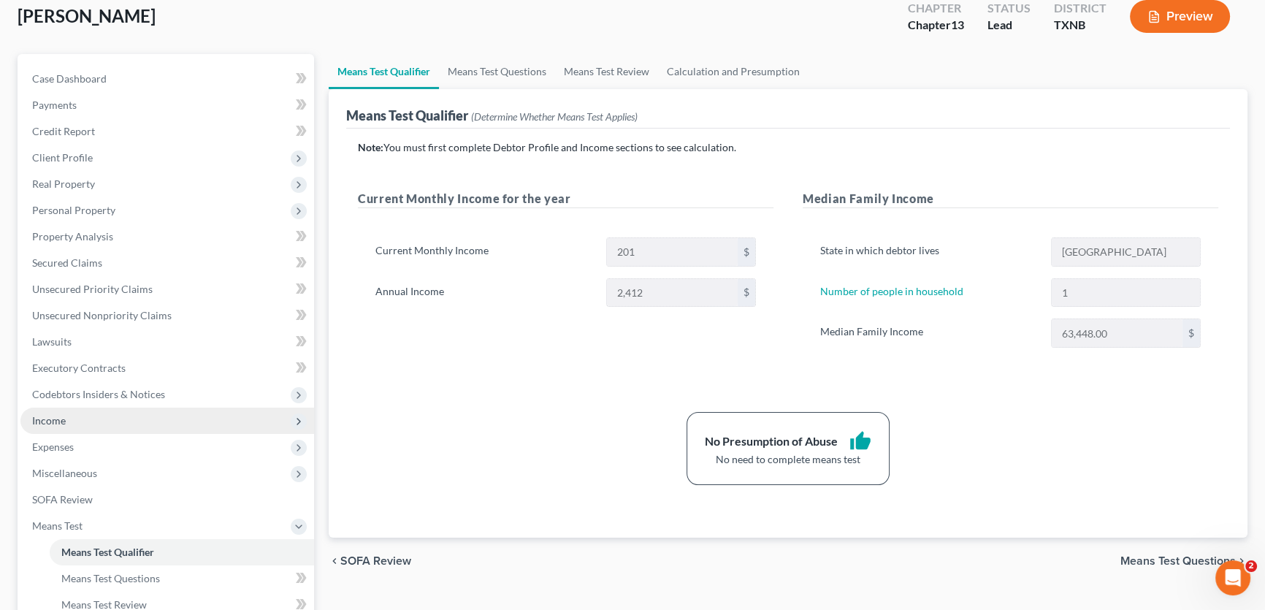
scroll to position [265, 0]
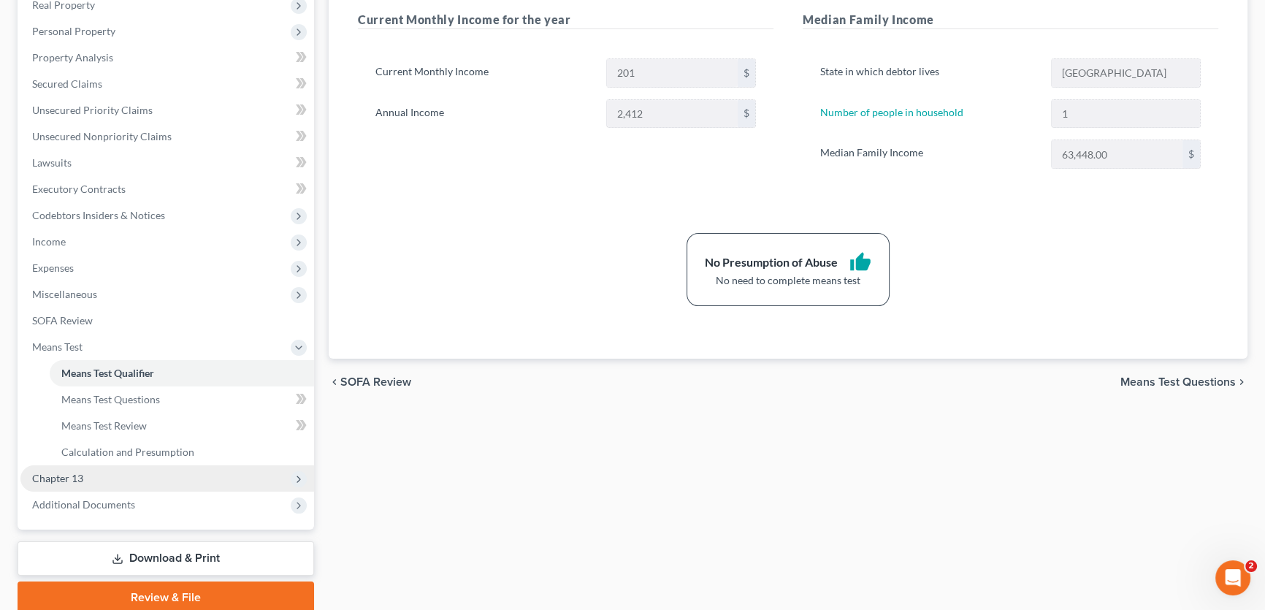
click at [110, 472] on span "Chapter 13" at bounding box center [167, 478] width 294 height 26
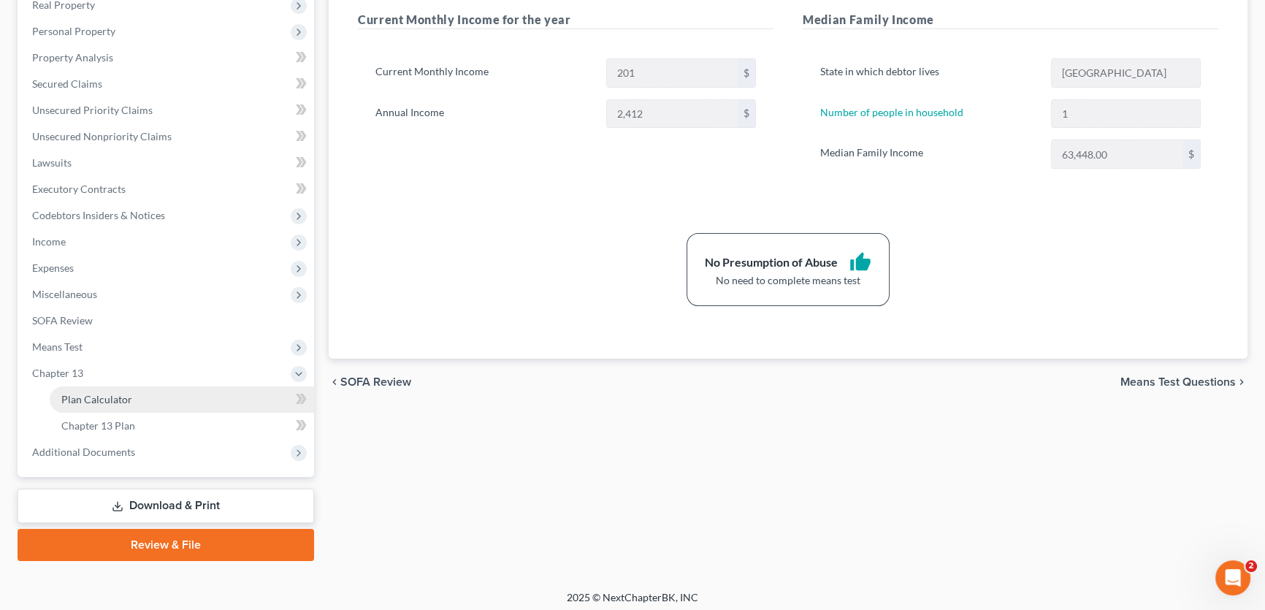
click at [137, 398] on link "Plan Calculator" at bounding box center [182, 399] width 264 height 26
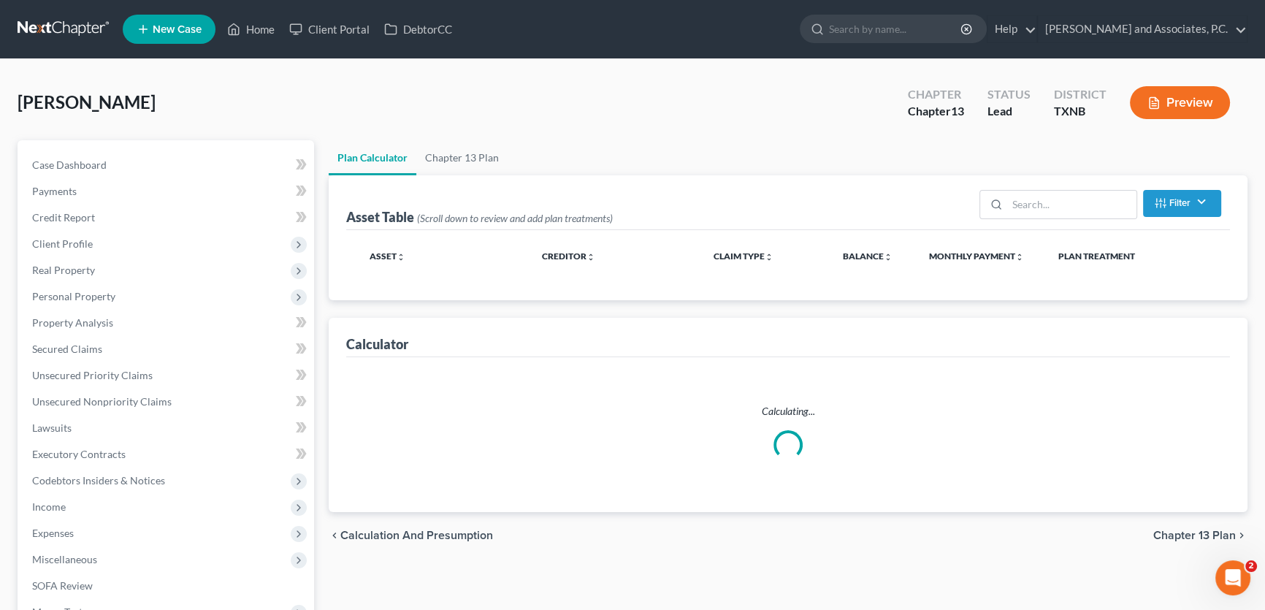
select select "59"
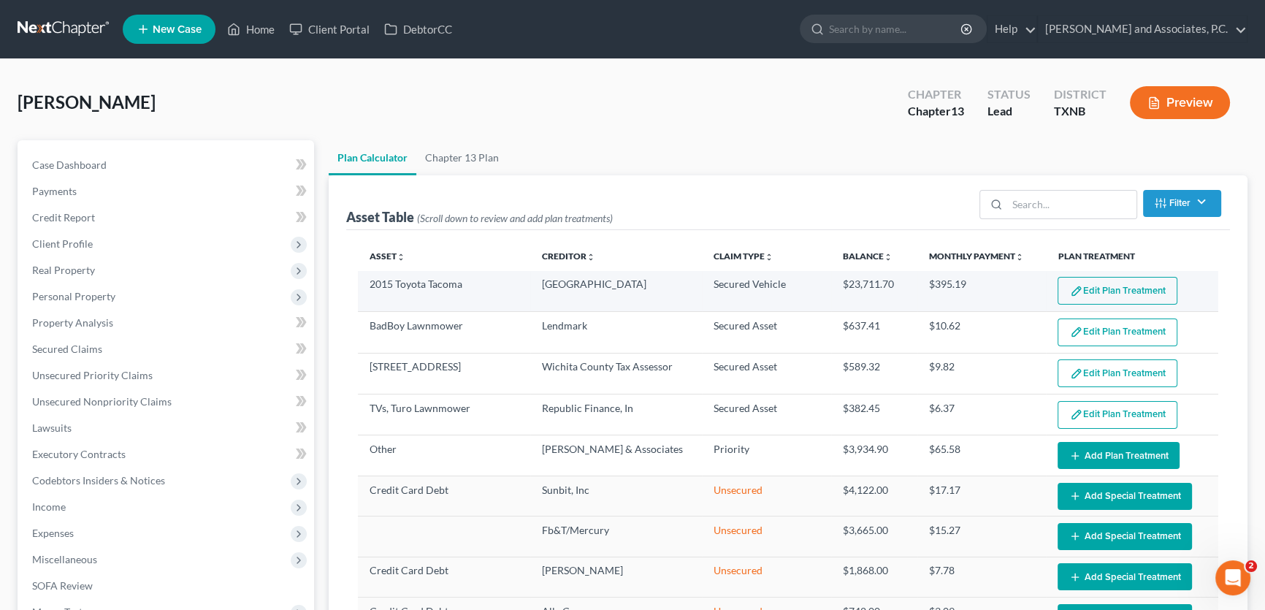
click at [1070, 289] on img "button" at bounding box center [1076, 291] width 12 height 12
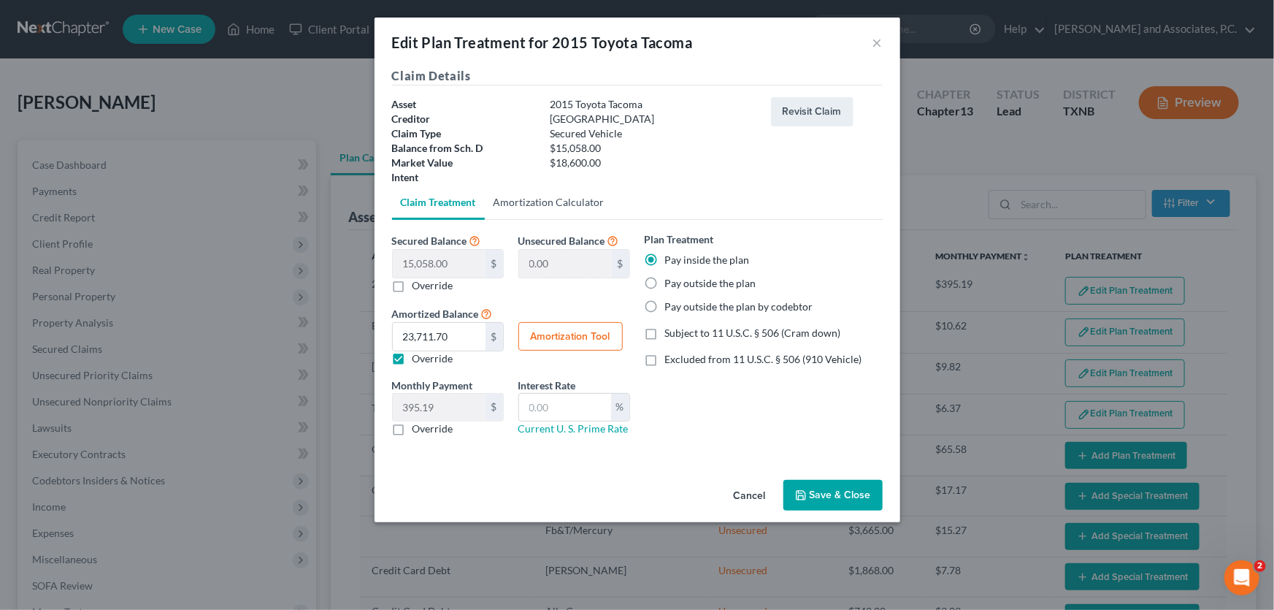
click at [555, 197] on link "Amortization Calculator" at bounding box center [549, 202] width 129 height 35
type input "15,058.00"
type input "60"
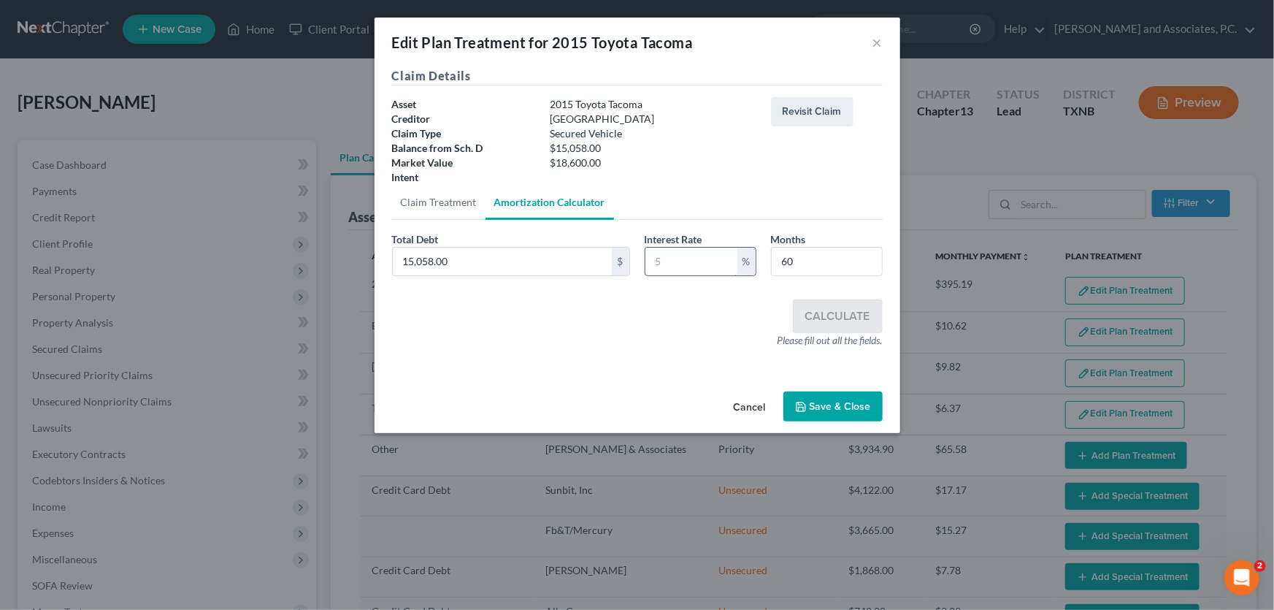
click at [667, 254] on input "text" at bounding box center [692, 262] width 92 height 28
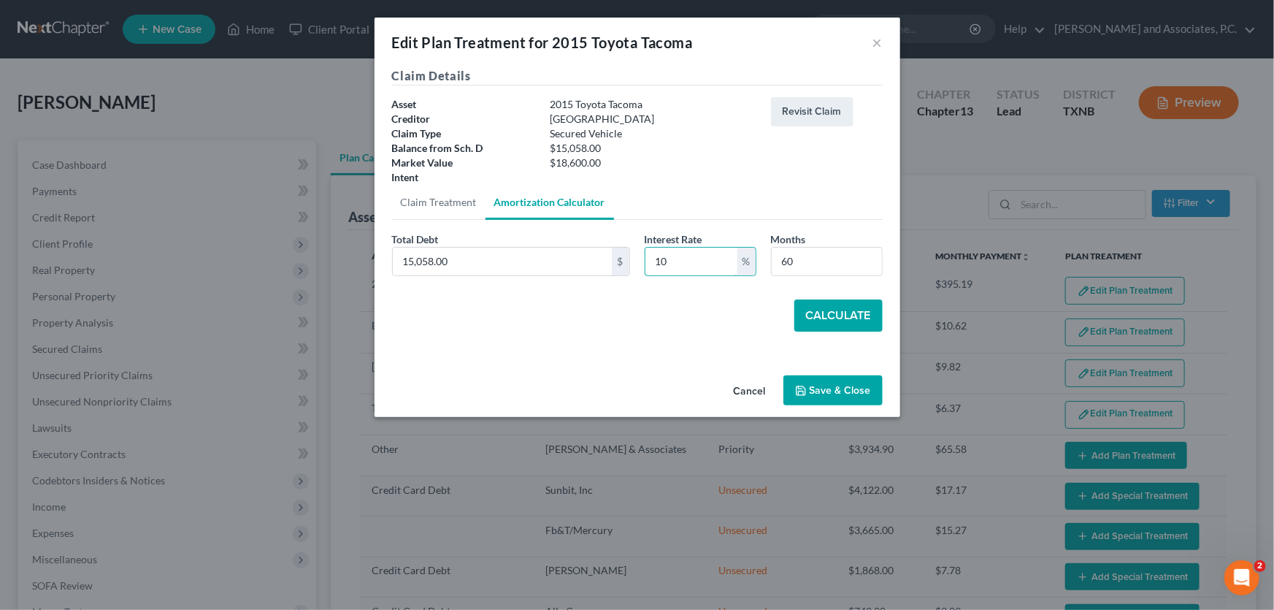
type input "10"
click at [820, 303] on button "Calculate" at bounding box center [838, 315] width 88 height 32
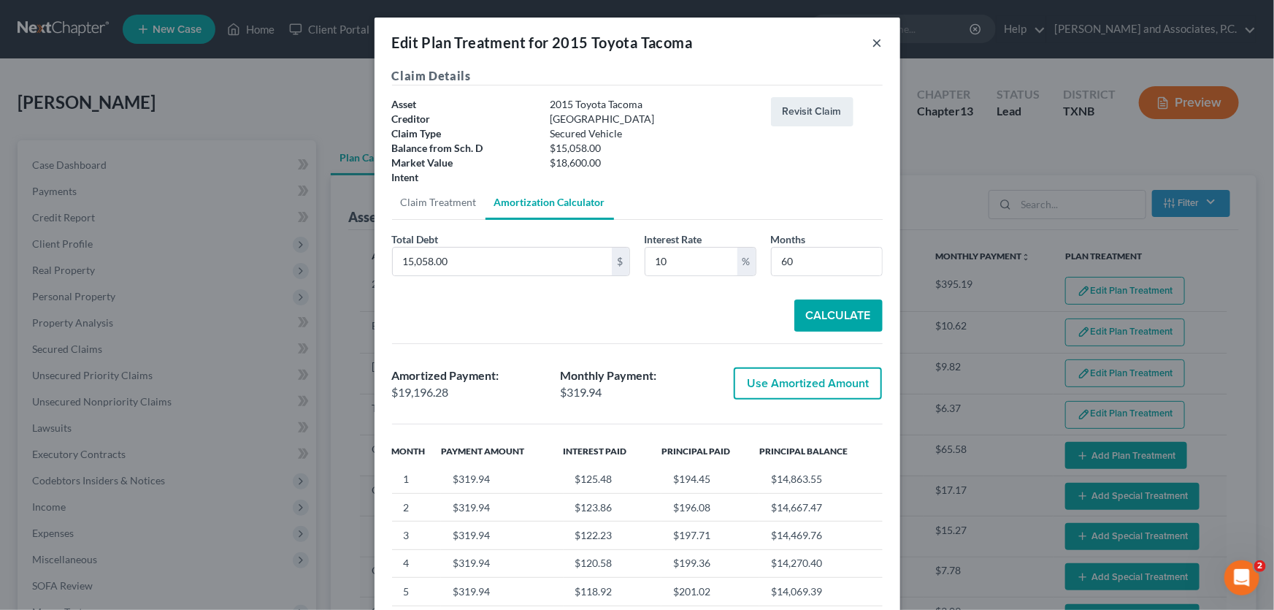
click at [873, 45] on button "×" at bounding box center [878, 43] width 10 height 18
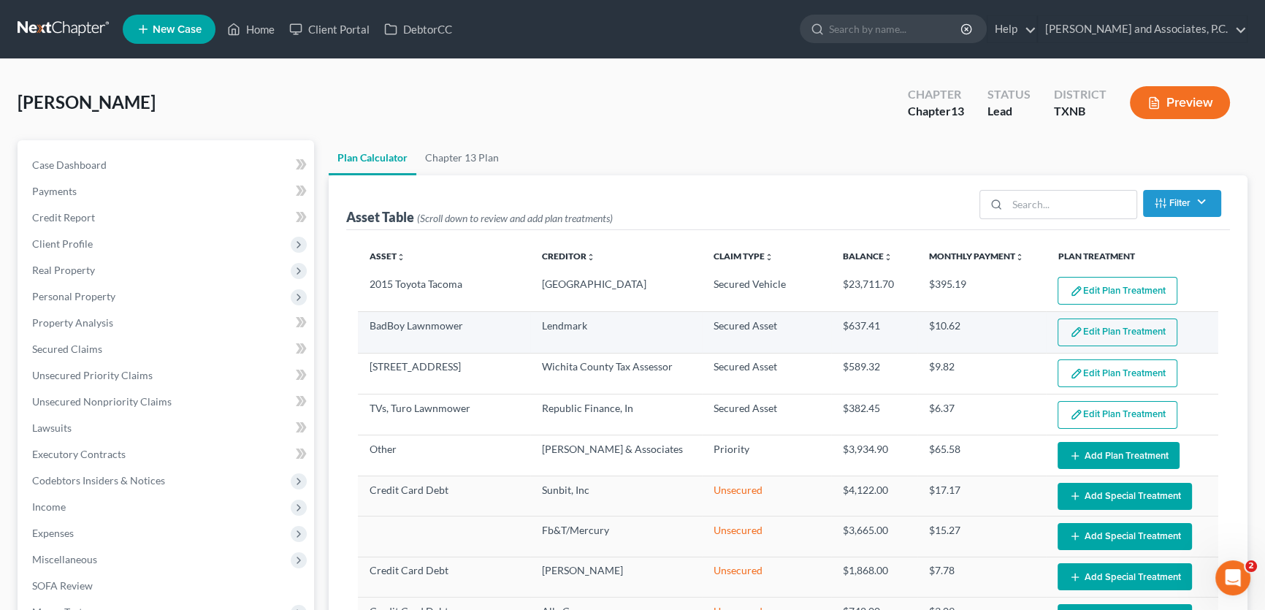
click at [1089, 332] on button "Edit Plan Treatment" at bounding box center [1117, 332] width 120 height 28
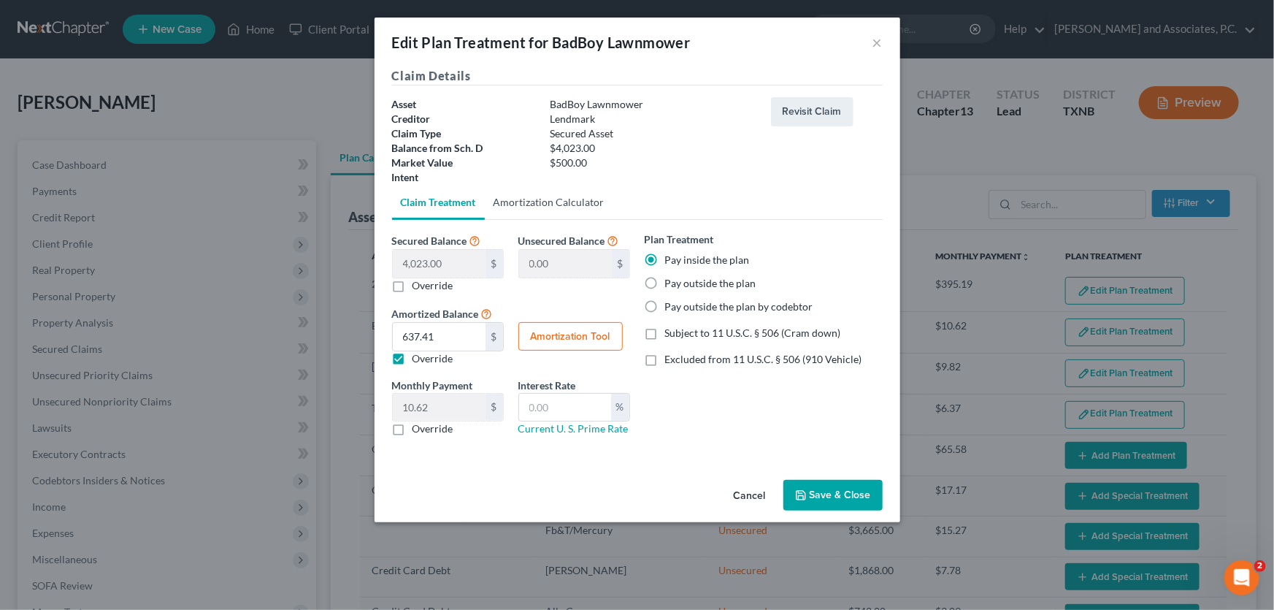
click at [542, 200] on link "Amortization Calculator" at bounding box center [549, 202] width 129 height 35
type input "4,023.00"
type input "60"
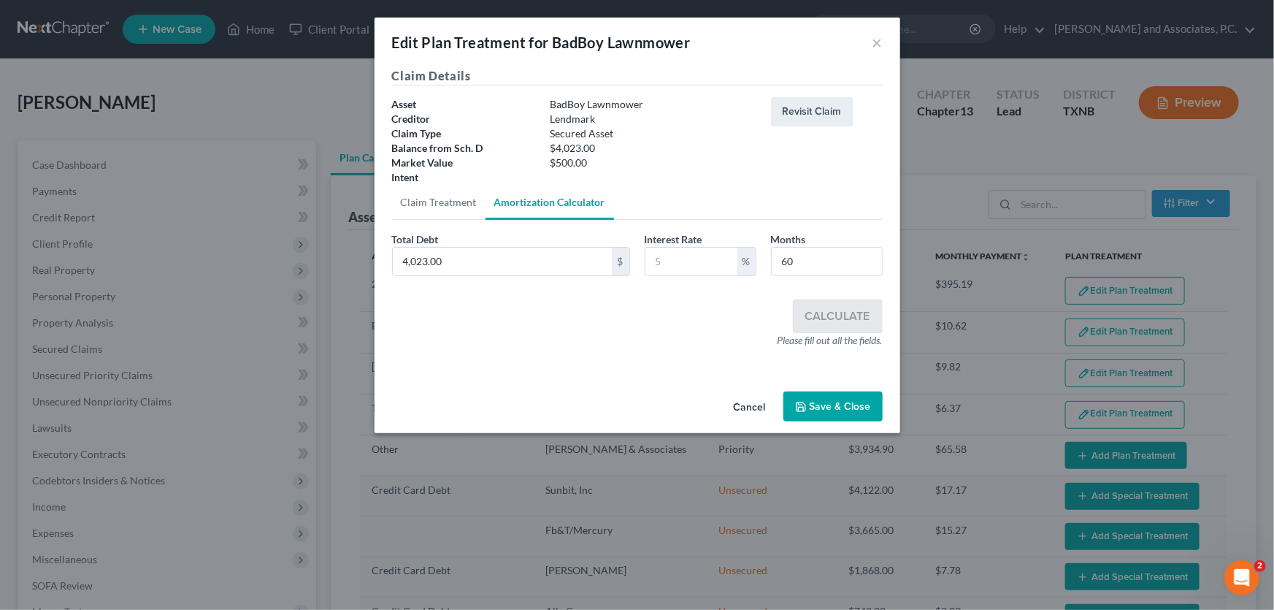
click at [740, 409] on button "Cancel" at bounding box center [749, 407] width 55 height 29
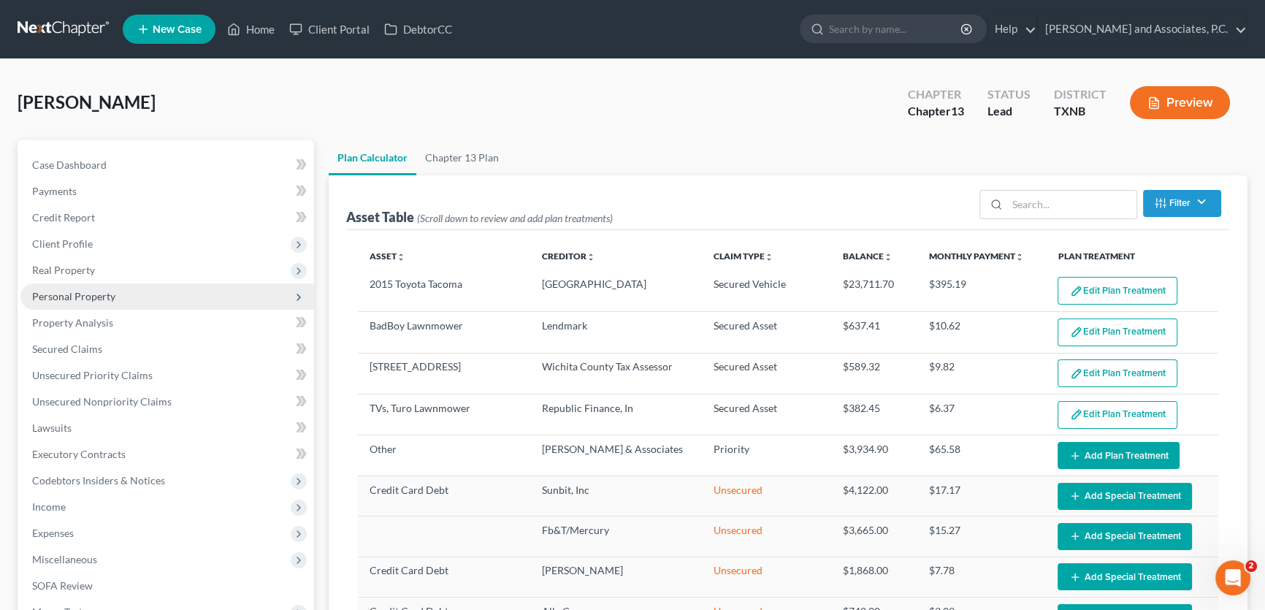
click at [82, 296] on span "Personal Property" at bounding box center [73, 296] width 83 height 12
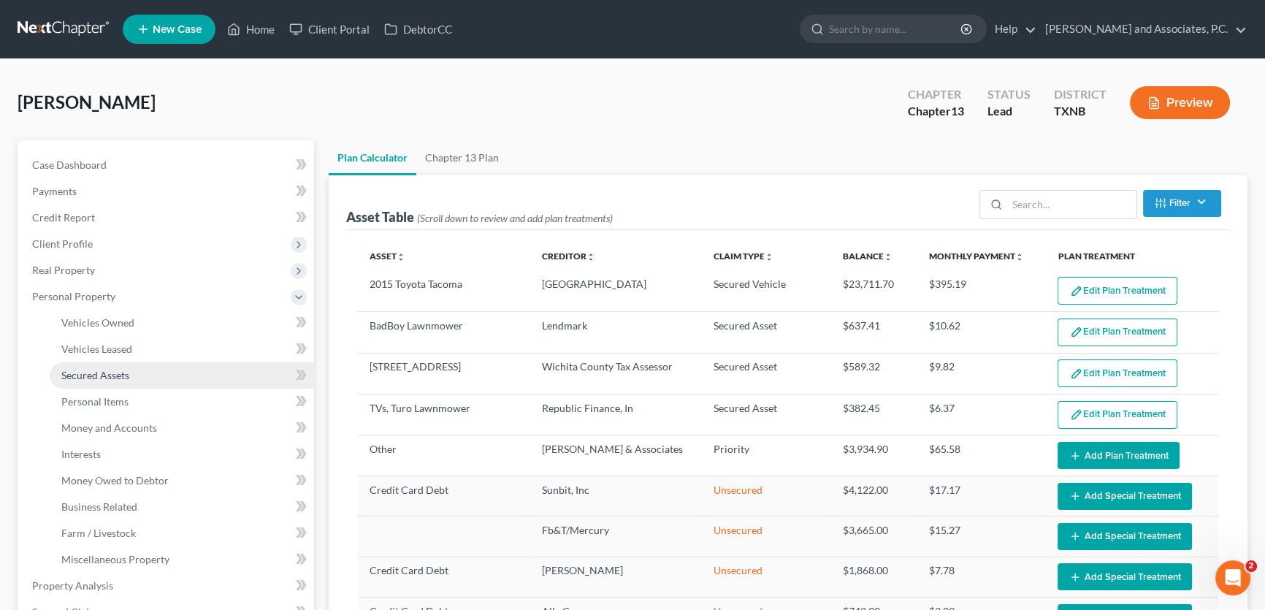
click at [93, 369] on span "Secured Assets" at bounding box center [95, 375] width 68 height 12
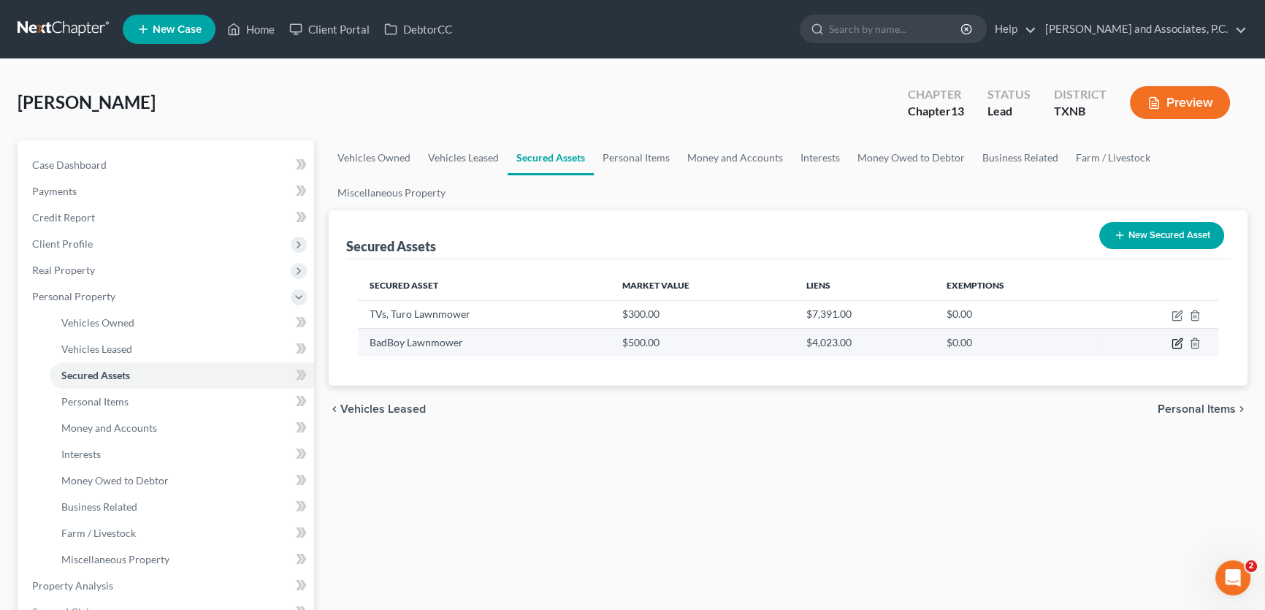
click at [1179, 343] on icon "button" at bounding box center [1177, 343] width 12 height 12
select select "other"
select select "2"
select select "10"
select select "0"
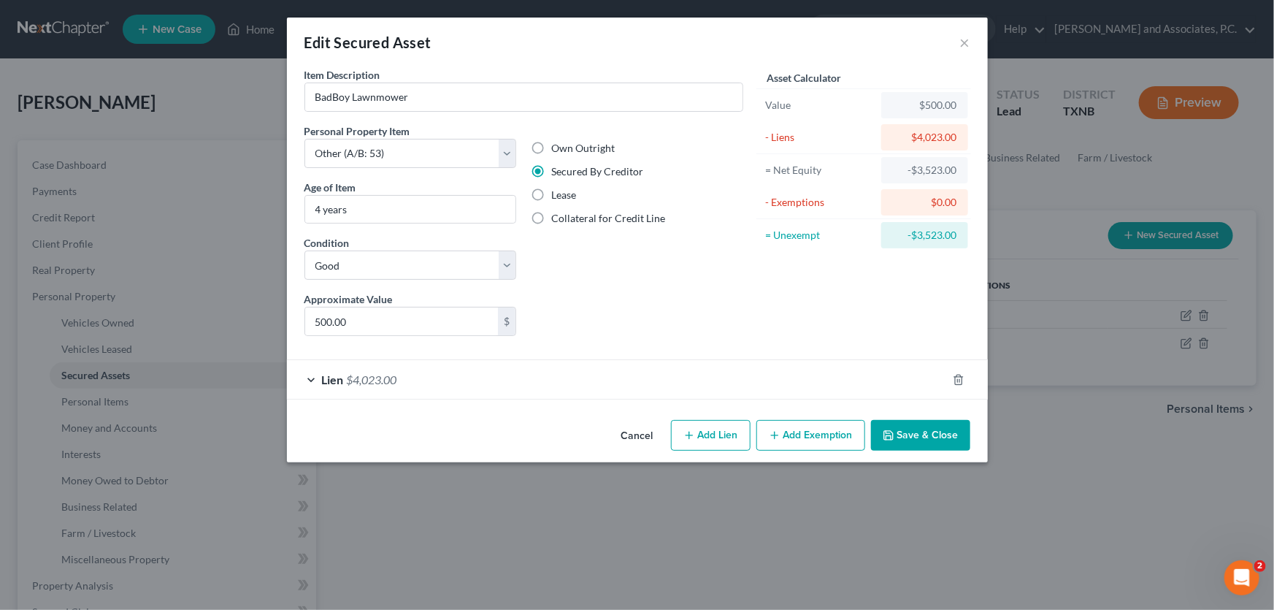
click at [371, 375] on span "$4,023.00" at bounding box center [372, 379] width 50 height 14
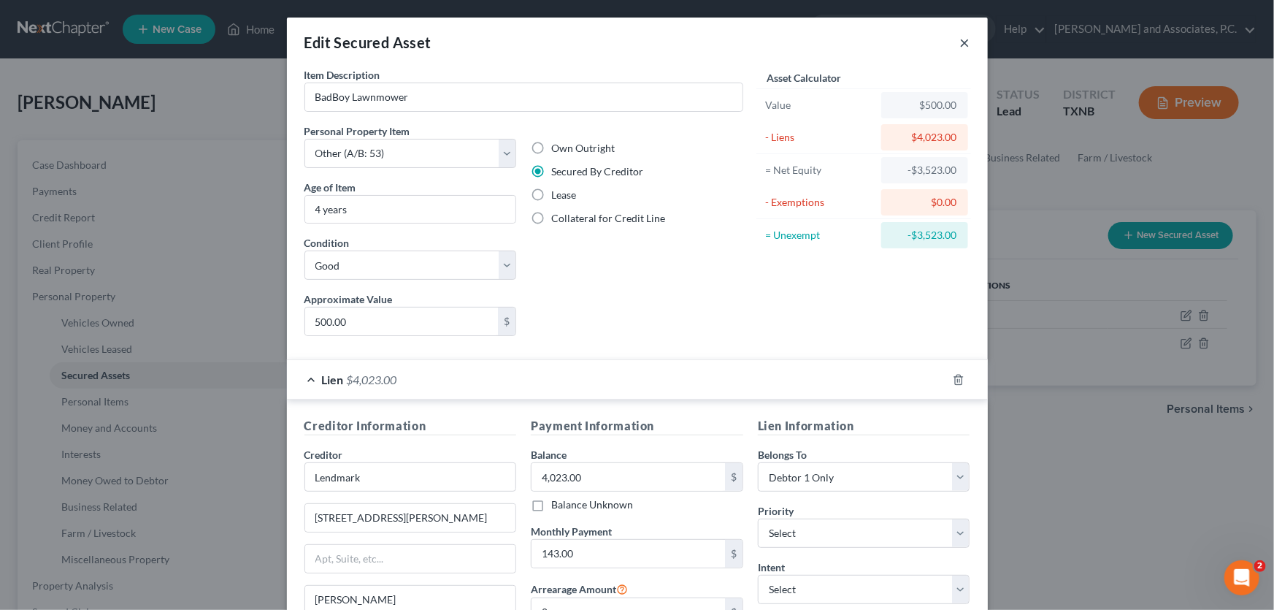
click at [960, 43] on button "×" at bounding box center [965, 43] width 10 height 18
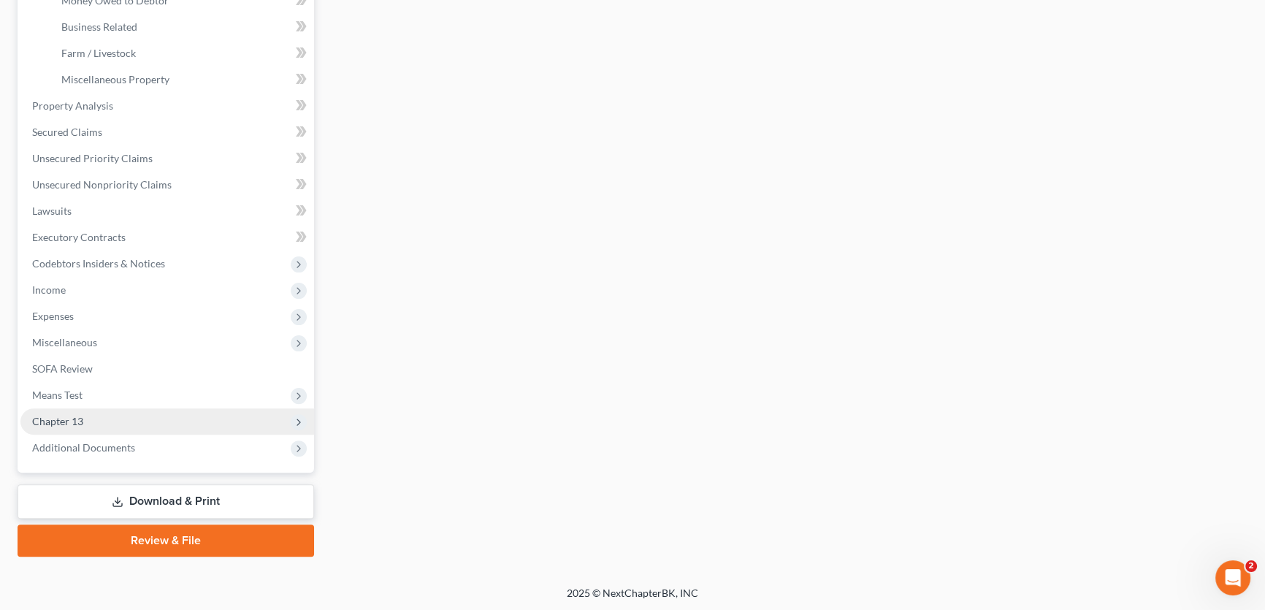
click at [112, 421] on span "Chapter 13" at bounding box center [167, 421] width 294 height 26
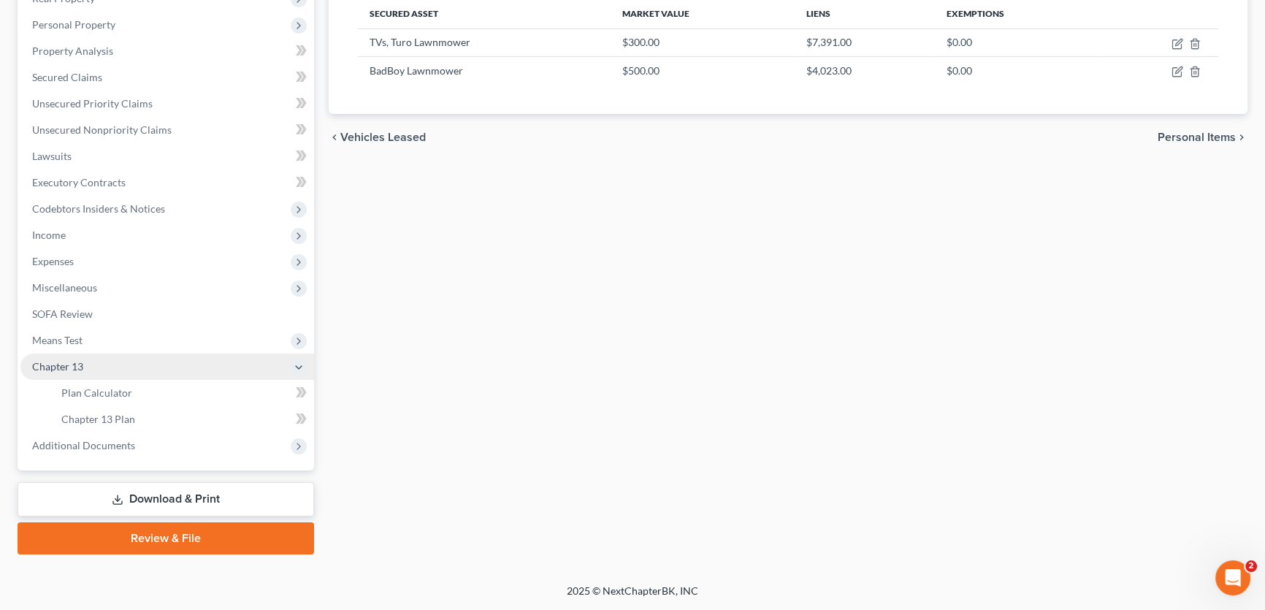
scroll to position [269, 0]
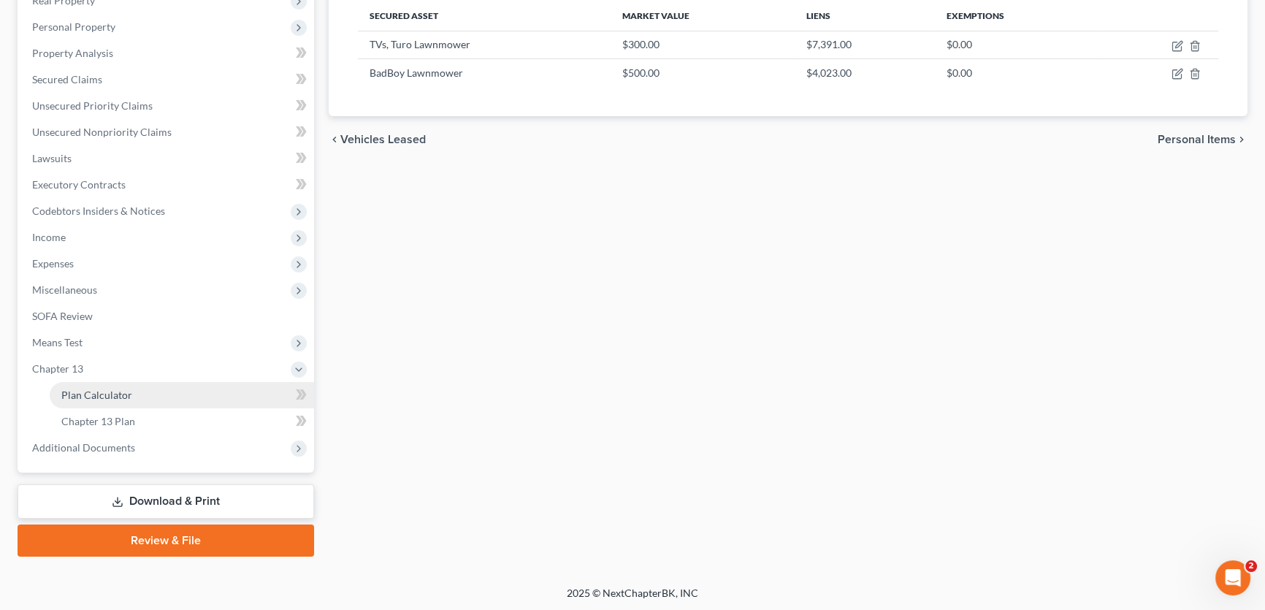
click at [118, 398] on span "Plan Calculator" at bounding box center [96, 394] width 71 height 12
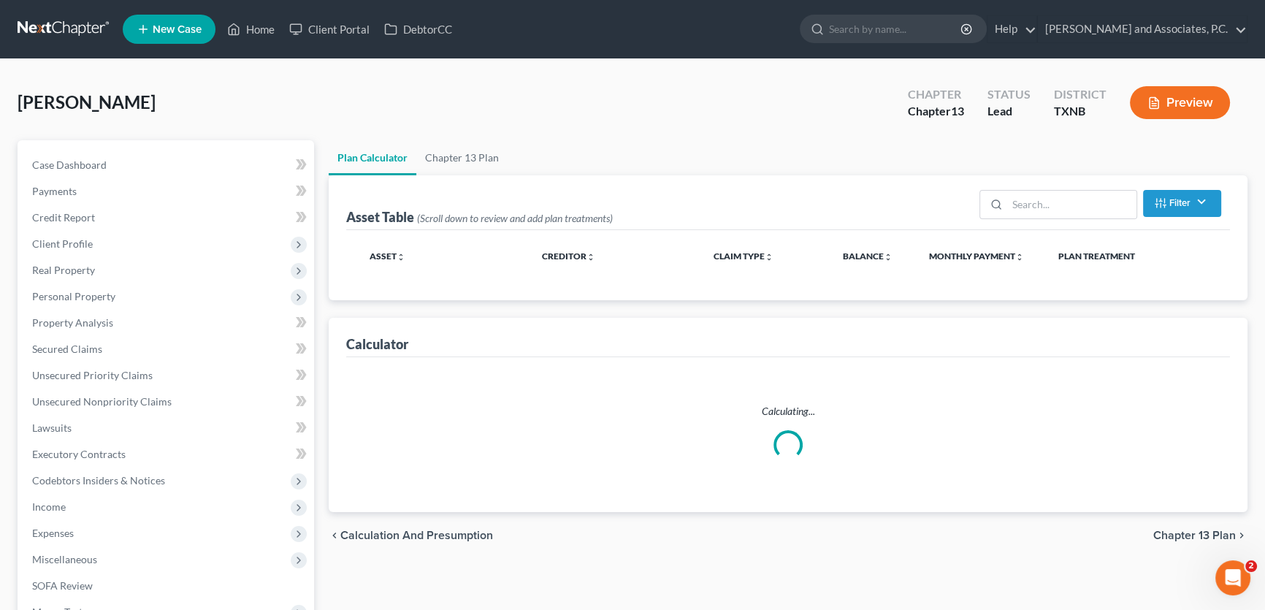
select select "59"
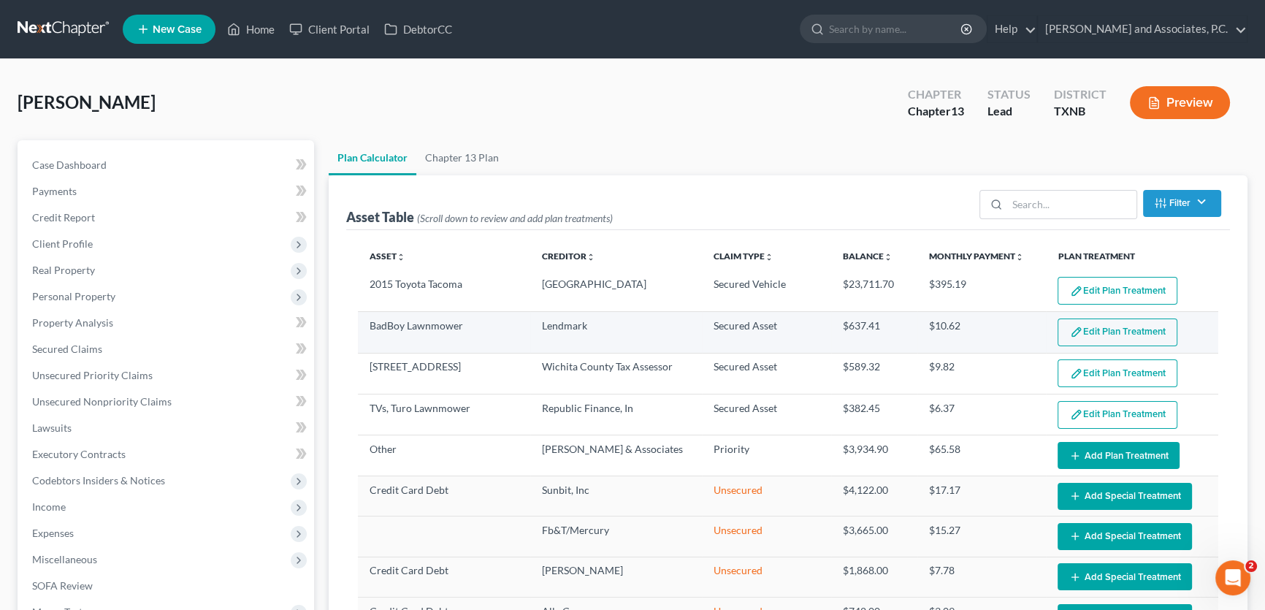
click at [1073, 328] on img "button" at bounding box center [1076, 332] width 12 height 12
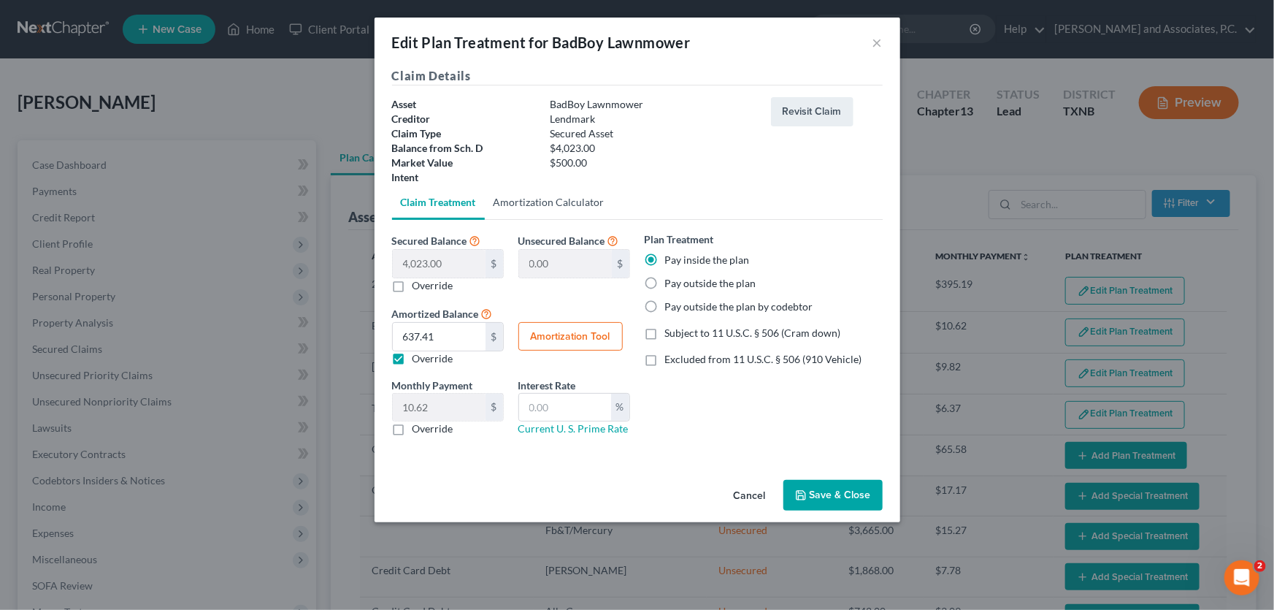
click at [556, 203] on link "Amortization Calculator" at bounding box center [549, 202] width 129 height 35
type input "4,023.00"
type input "60"
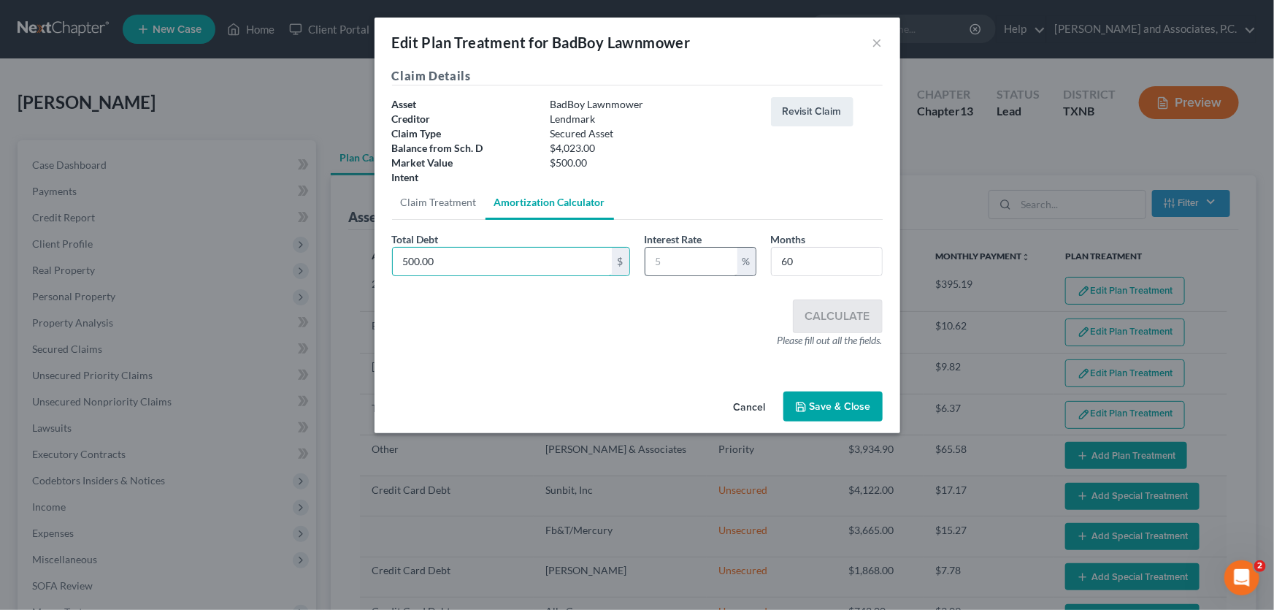
type input "500.00"
click at [672, 248] on input "text" at bounding box center [692, 262] width 92 height 28
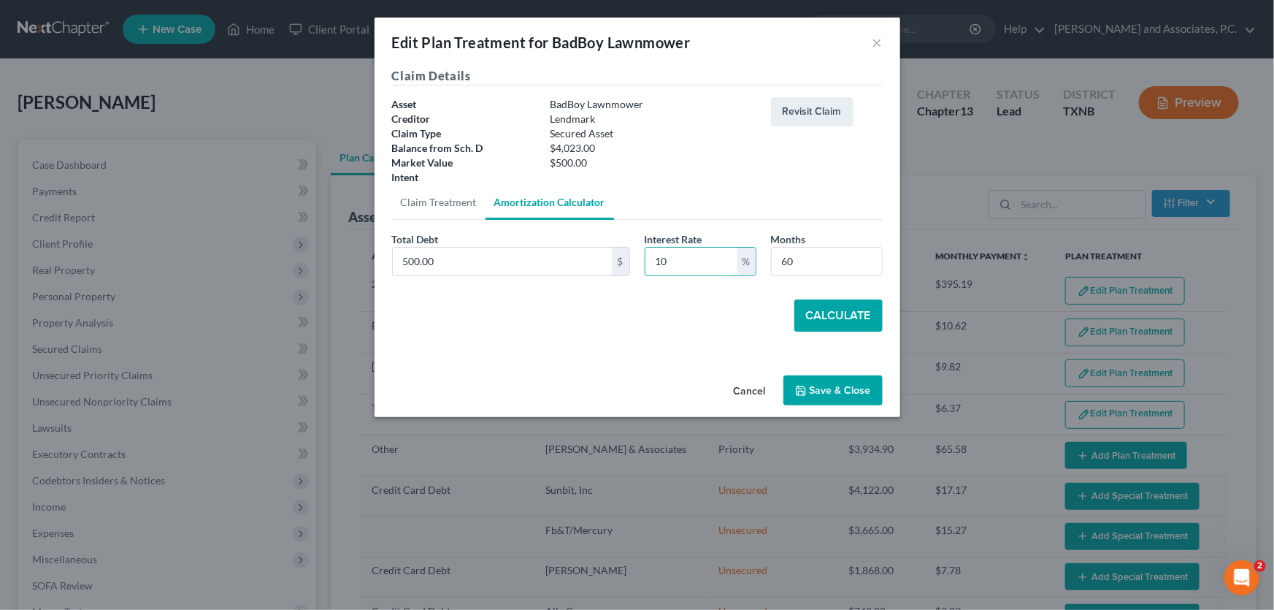
type input "10"
click at [832, 315] on button "Calculate" at bounding box center [838, 315] width 88 height 32
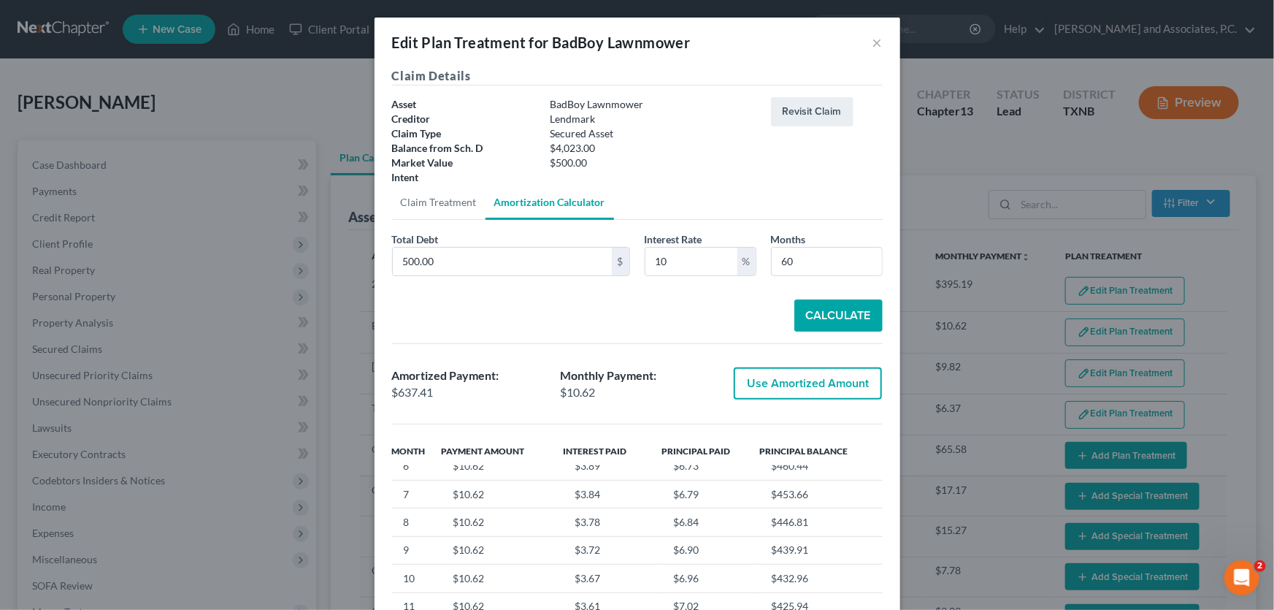
scroll to position [398, 0]
click at [873, 45] on button "×" at bounding box center [878, 43] width 10 height 18
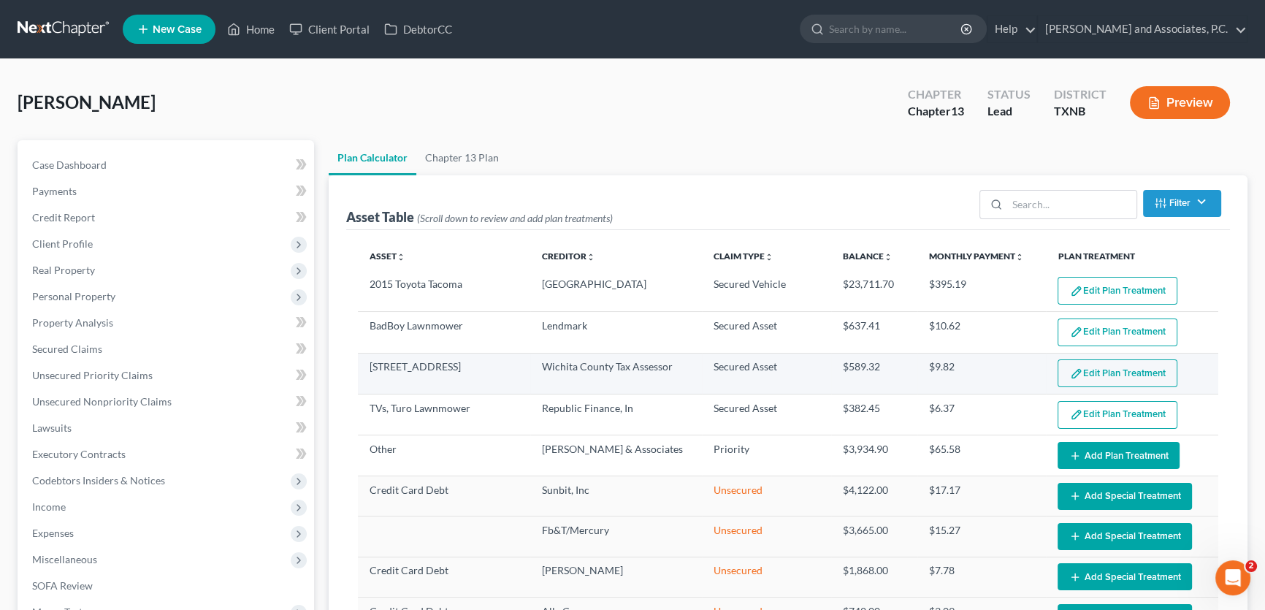
click at [1080, 376] on button "Edit Plan Treatment" at bounding box center [1117, 373] width 120 height 28
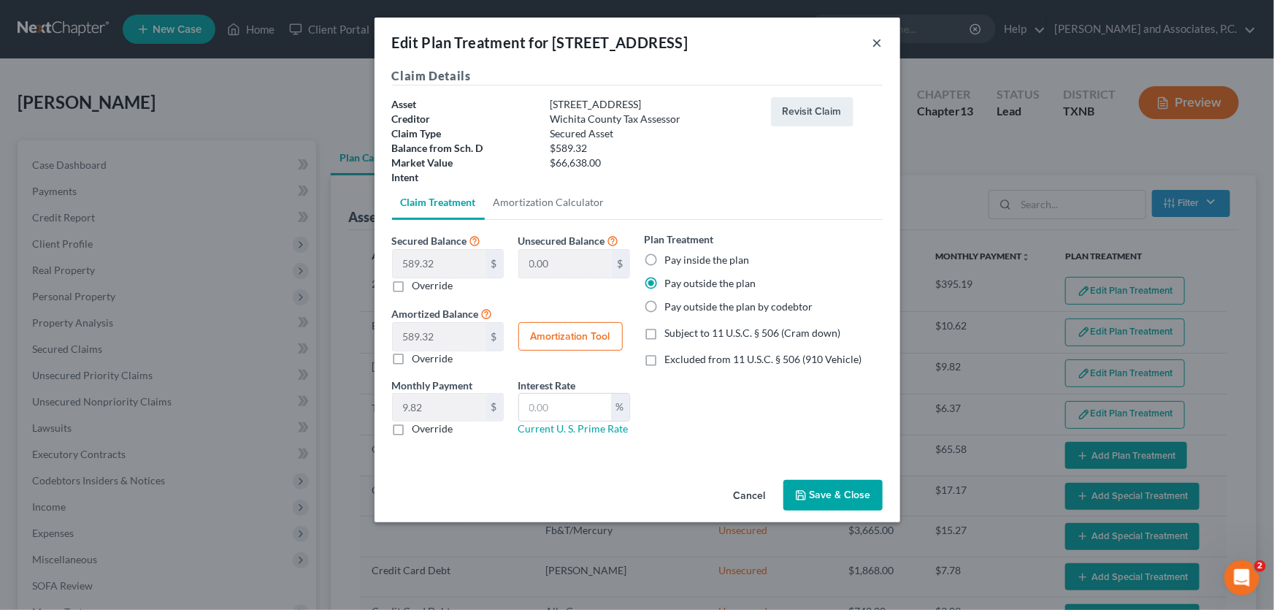
click at [876, 42] on button "×" at bounding box center [878, 43] width 10 height 18
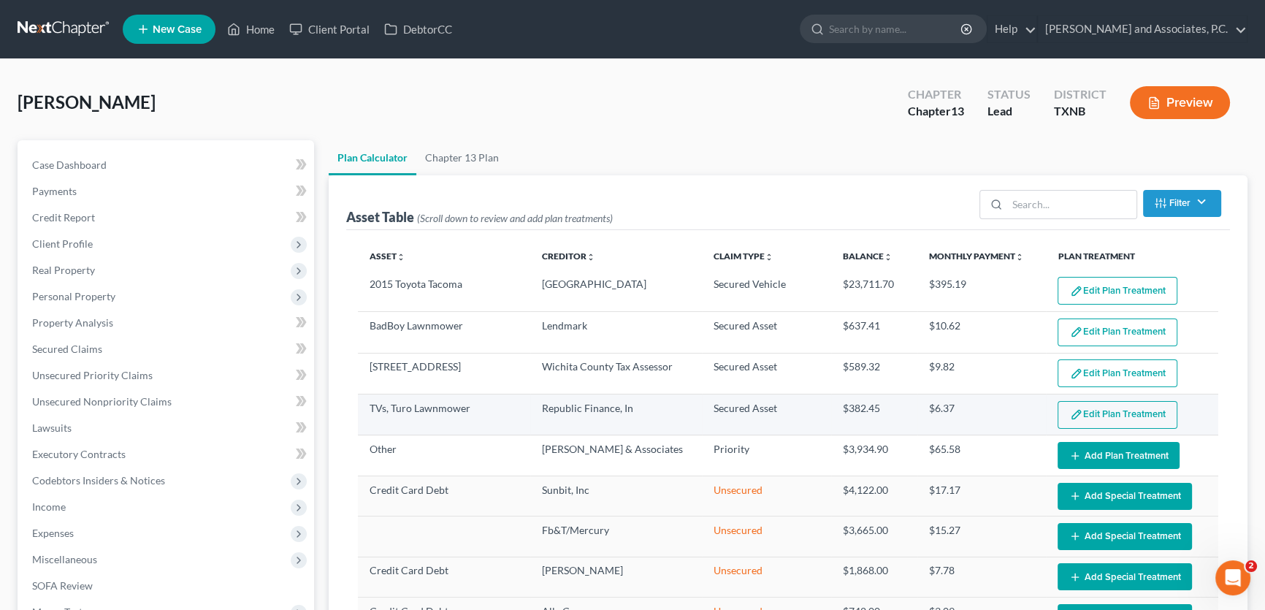
click at [1112, 410] on button "Edit Plan Treatment" at bounding box center [1117, 415] width 120 height 28
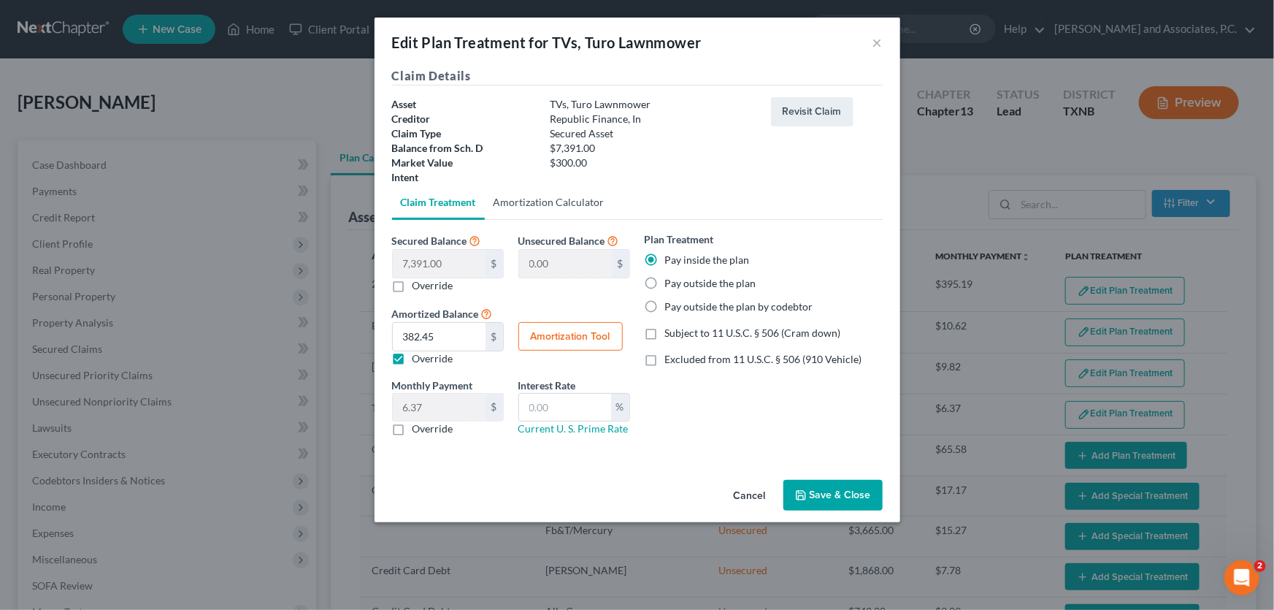
click at [562, 204] on link "Amortization Calculator" at bounding box center [549, 202] width 129 height 35
type input "7,391.00"
type input "60"
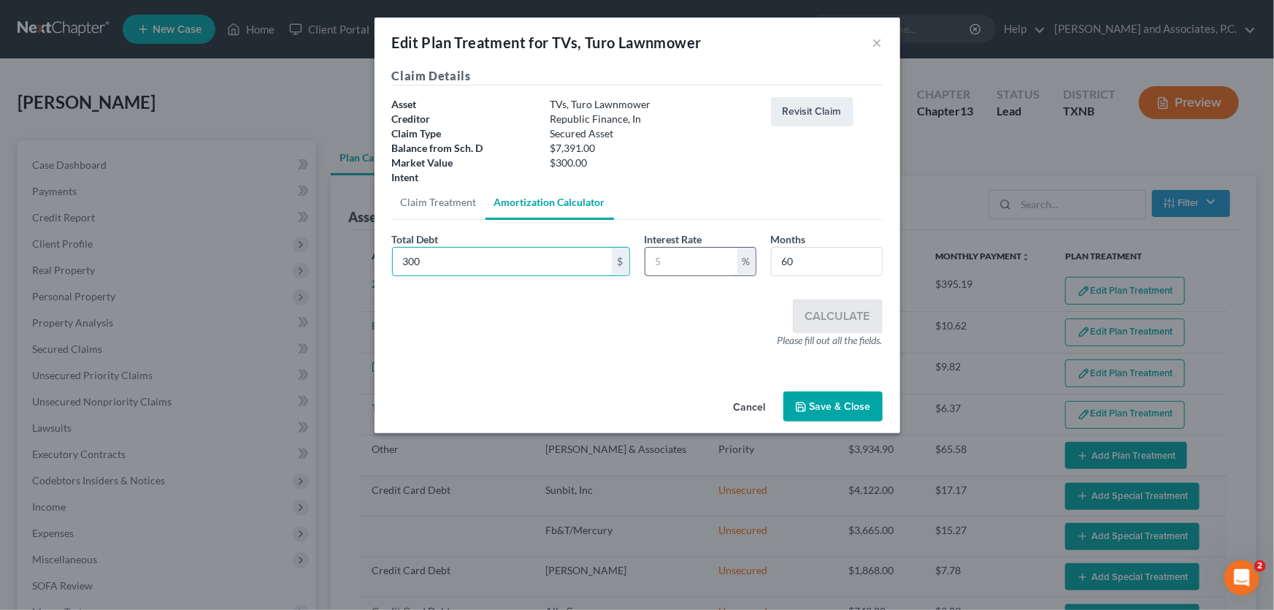
type input "300"
click at [681, 248] on input "text" at bounding box center [692, 262] width 92 height 28
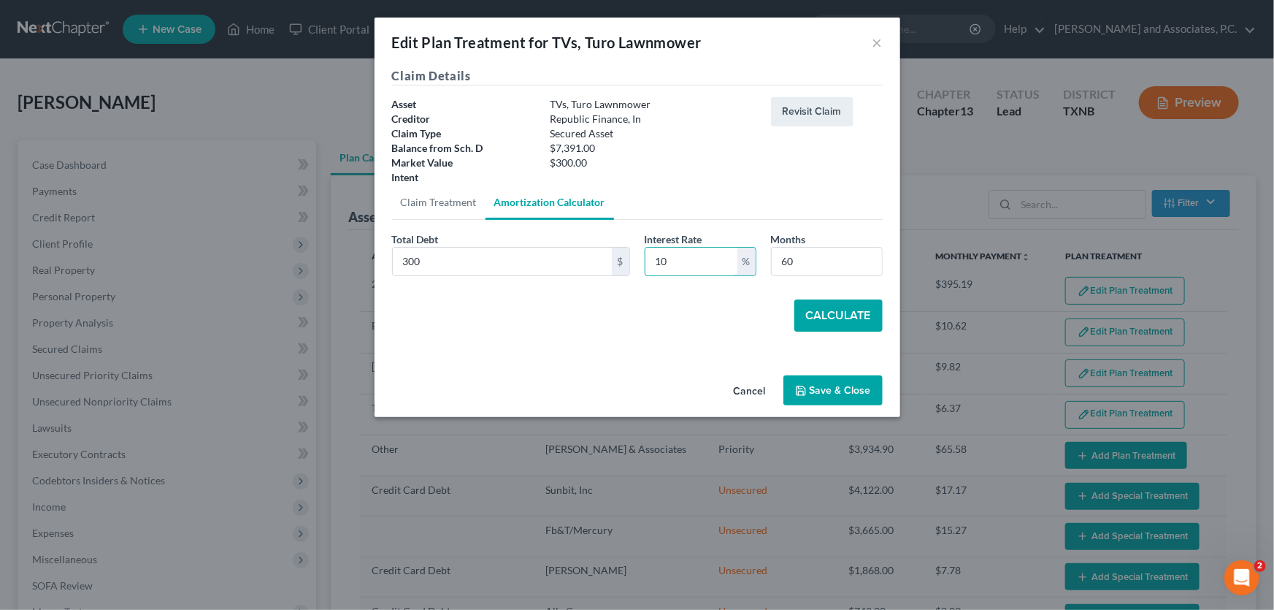
type input "10"
click at [865, 312] on button "Calculate" at bounding box center [838, 315] width 88 height 32
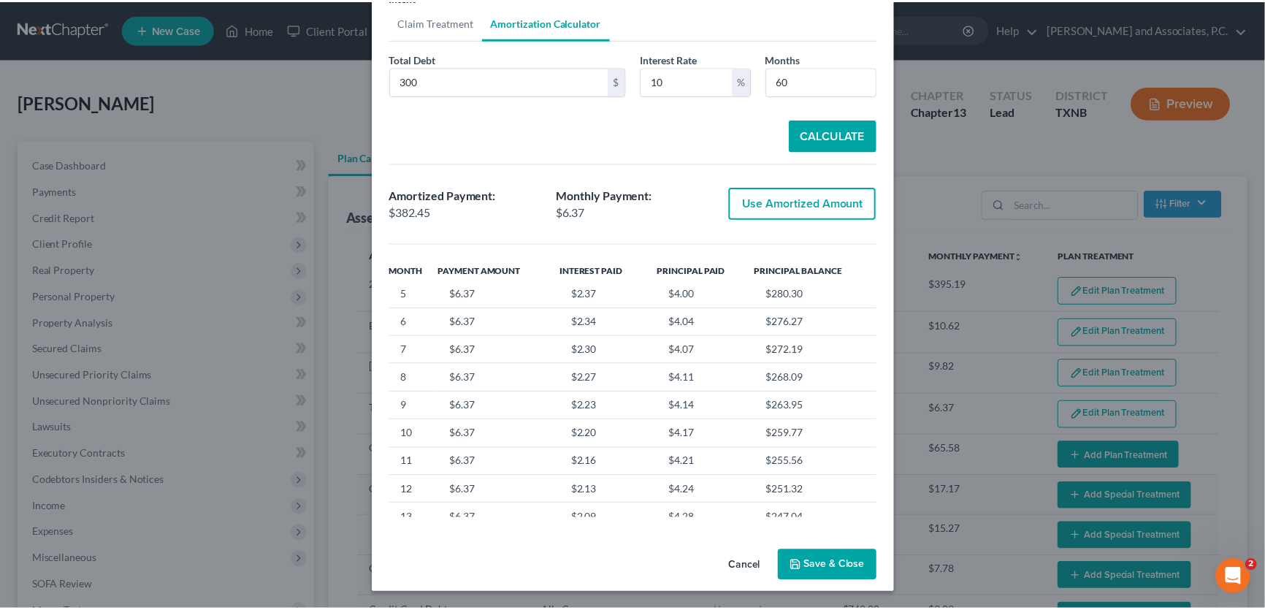
scroll to position [265, 0]
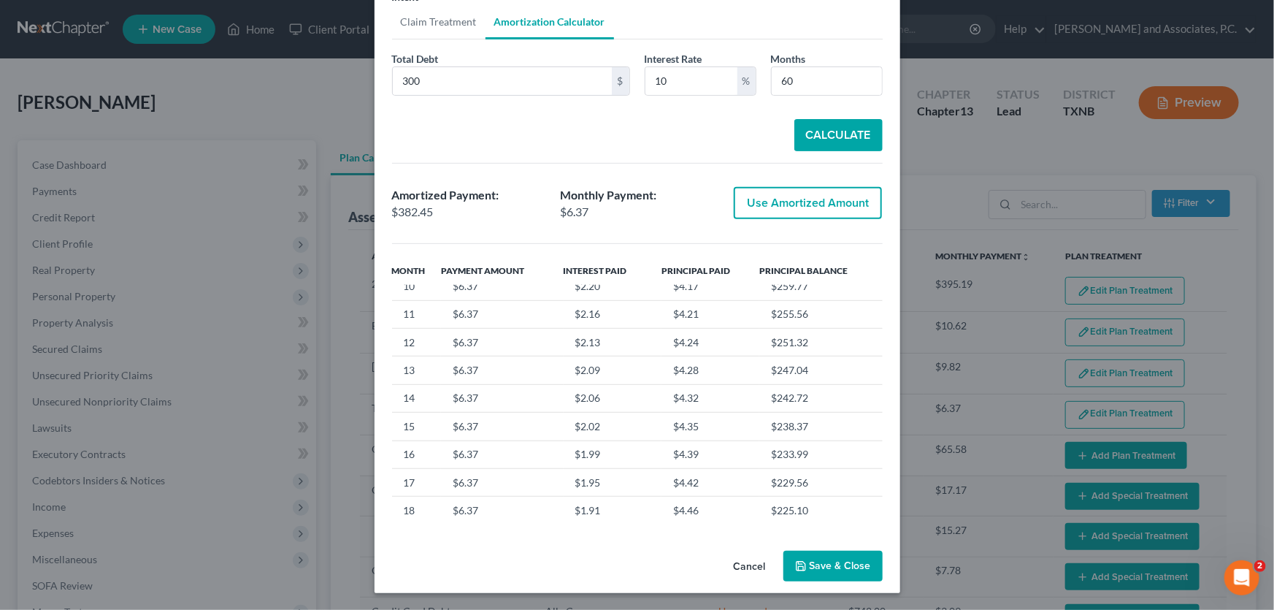
click at [818, 562] on button "Save & Close" at bounding box center [833, 566] width 99 height 31
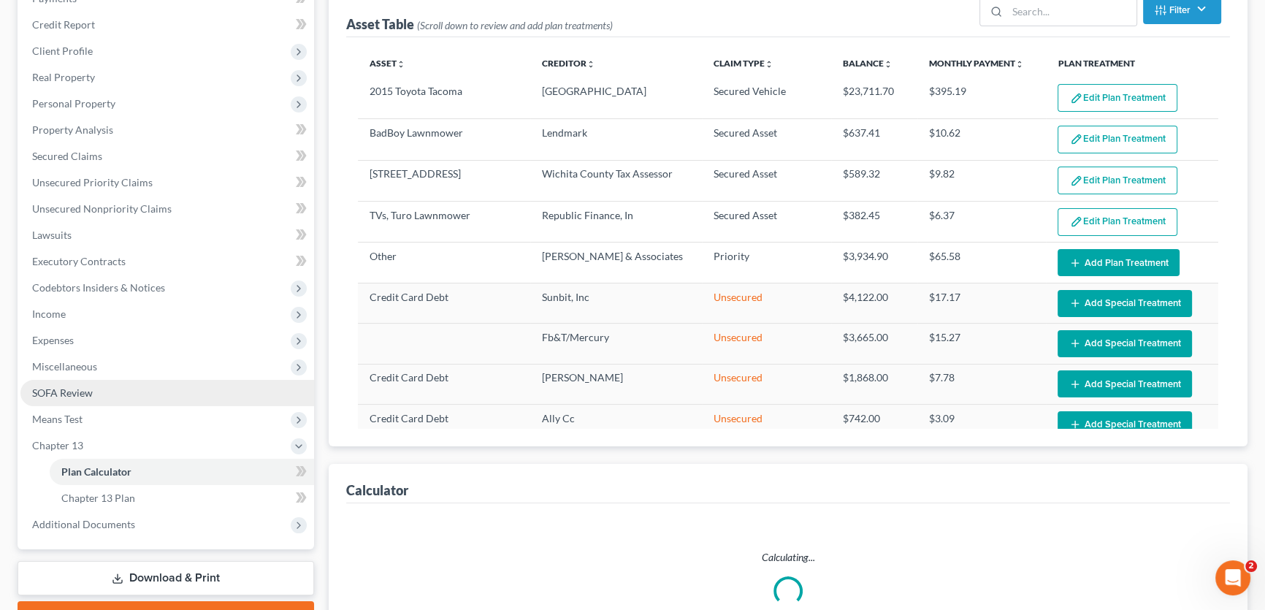
scroll to position [199, 0]
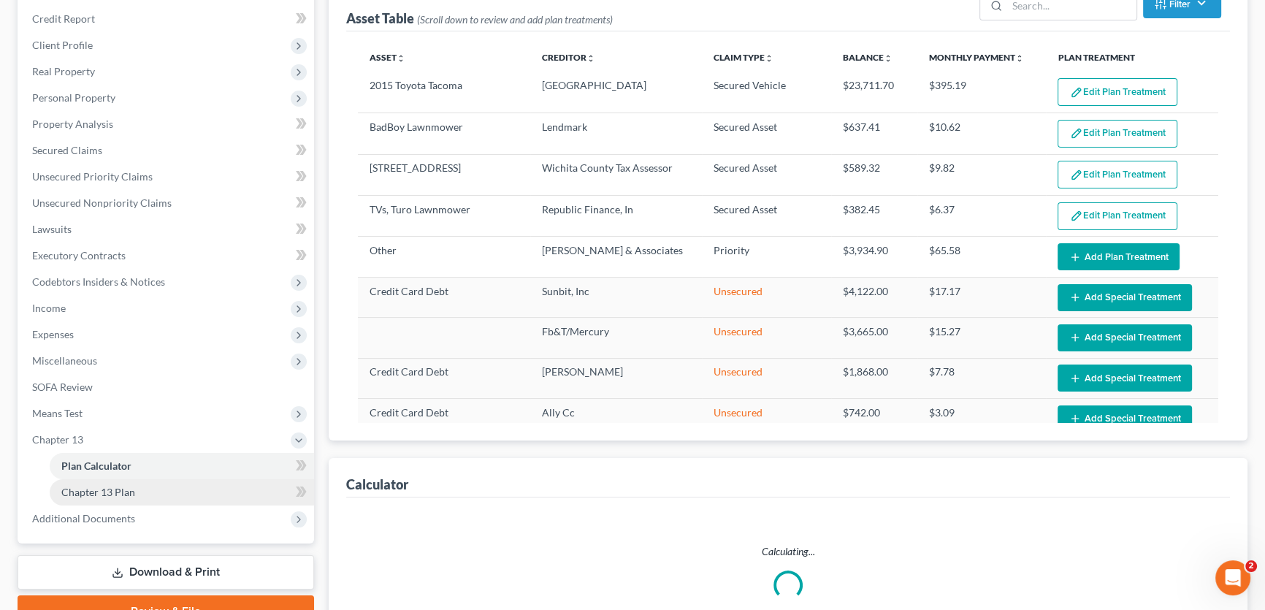
select select "59"
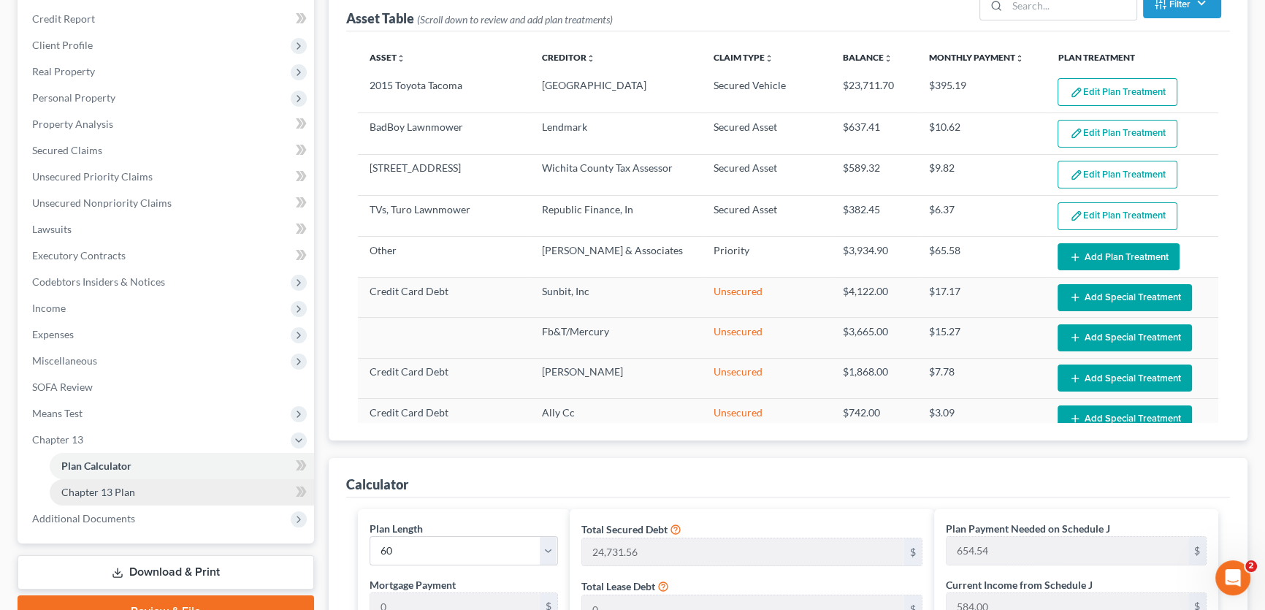
click at [134, 497] on link "Chapter 13 Plan" at bounding box center [182, 492] width 264 height 26
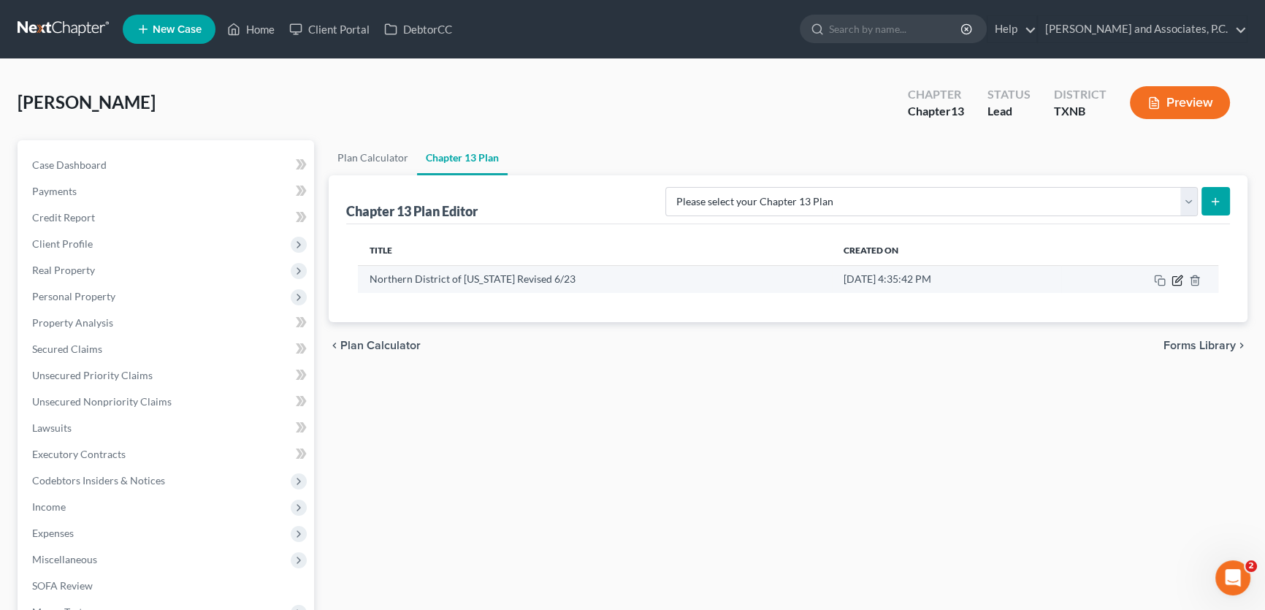
click at [1182, 278] on icon "button" at bounding box center [1177, 281] width 12 height 12
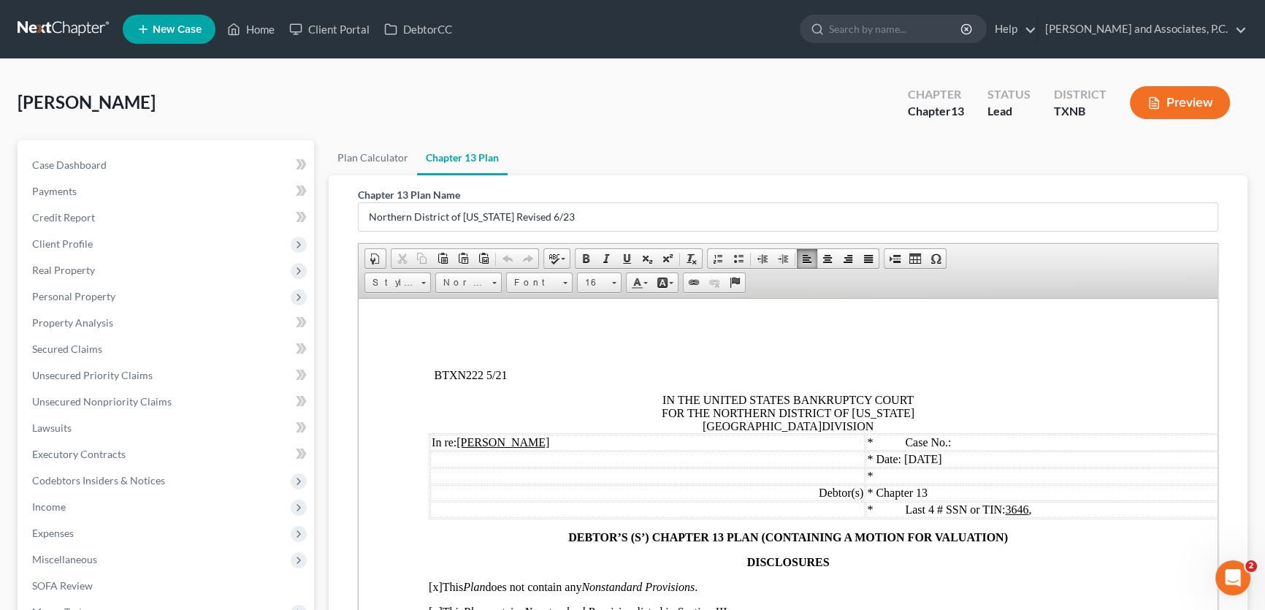
click at [941, 459] on span "Date: [DATE]" at bounding box center [909, 458] width 66 height 12
click at [1030, 513] on td "* Last 4 # SSN or TIN: 3646 ," at bounding box center [1053, 509] width 377 height 16
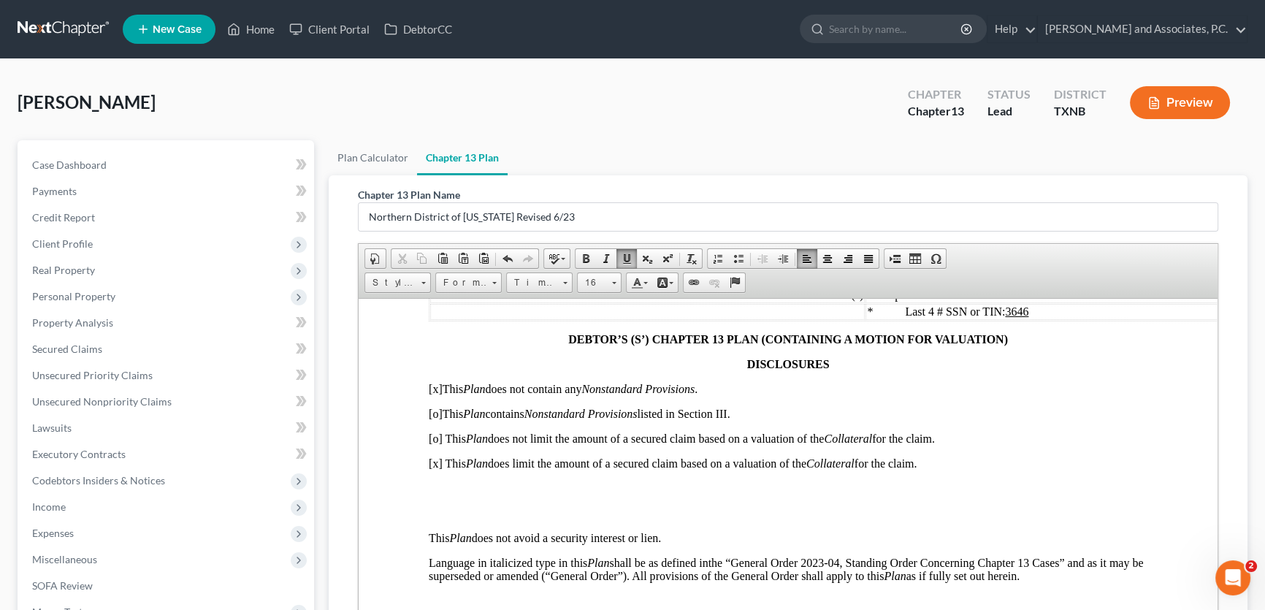
scroll to position [199, 0]
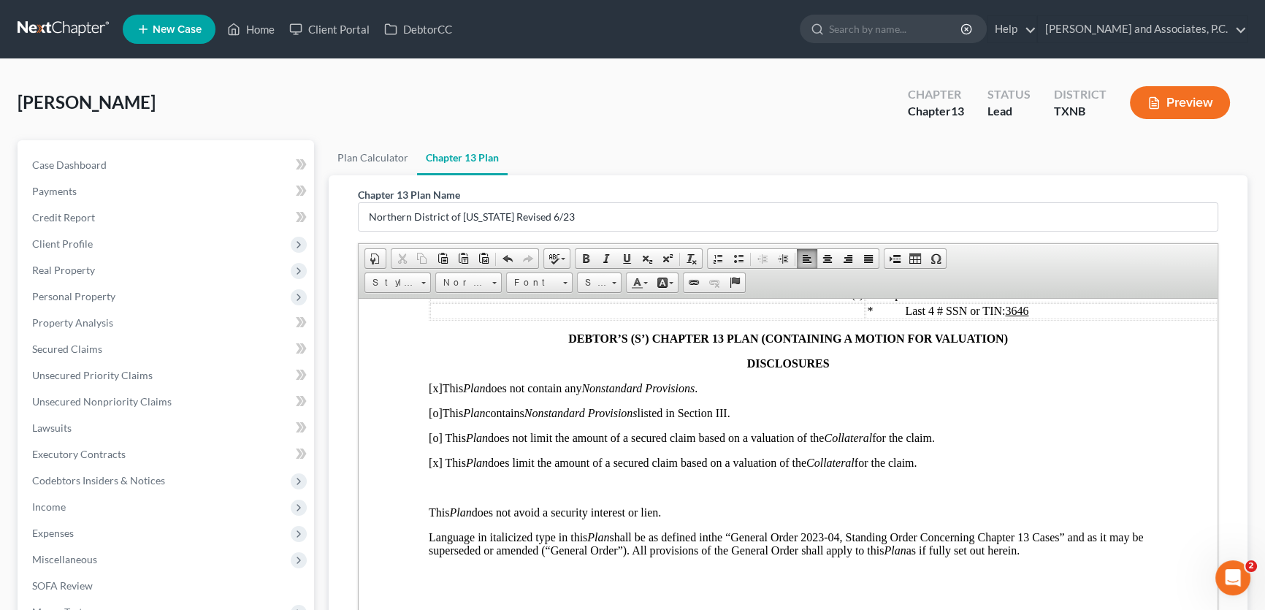
scroll to position [332, 0]
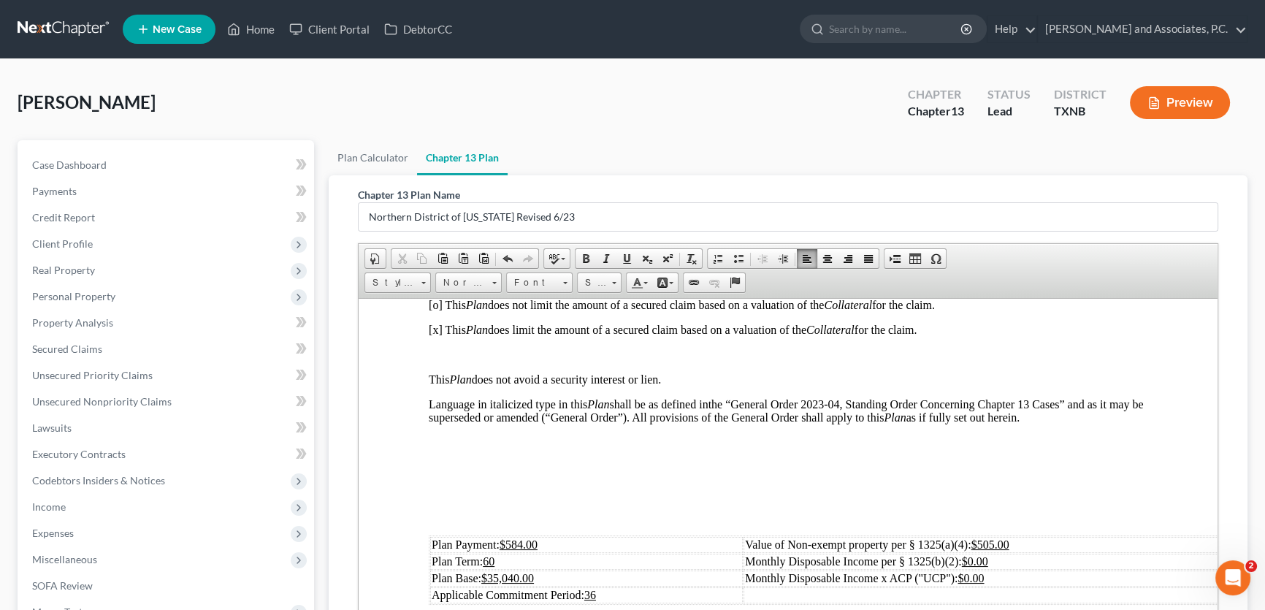
click at [509, 523] on p at bounding box center [788, 516] width 719 height 13
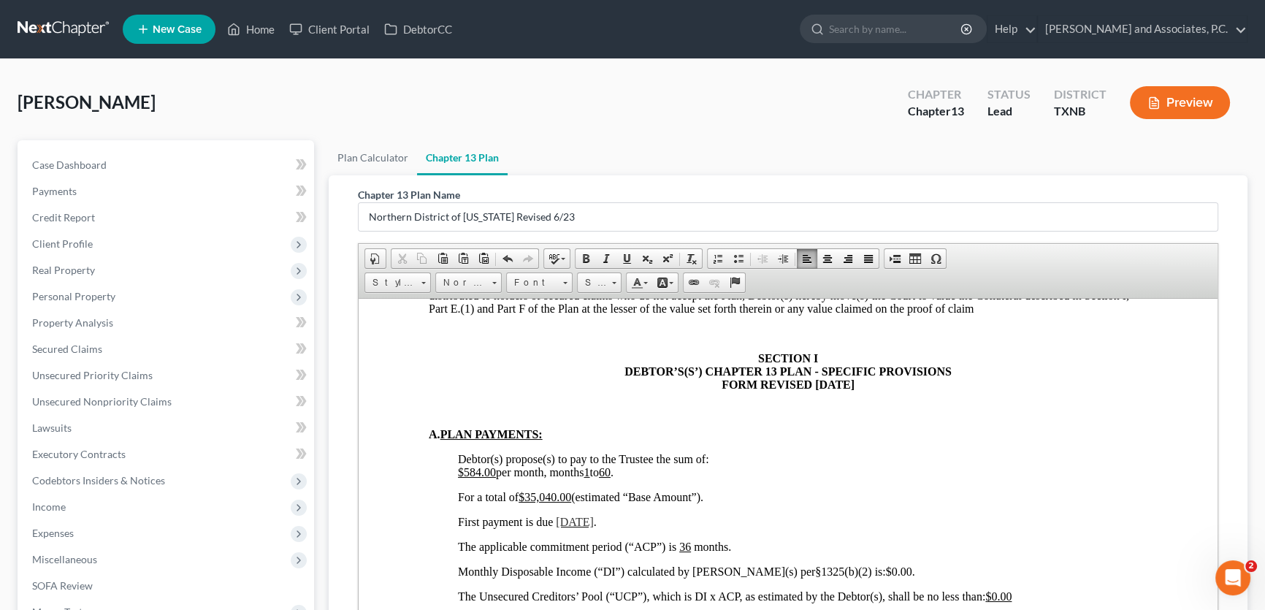
scroll to position [796, 0]
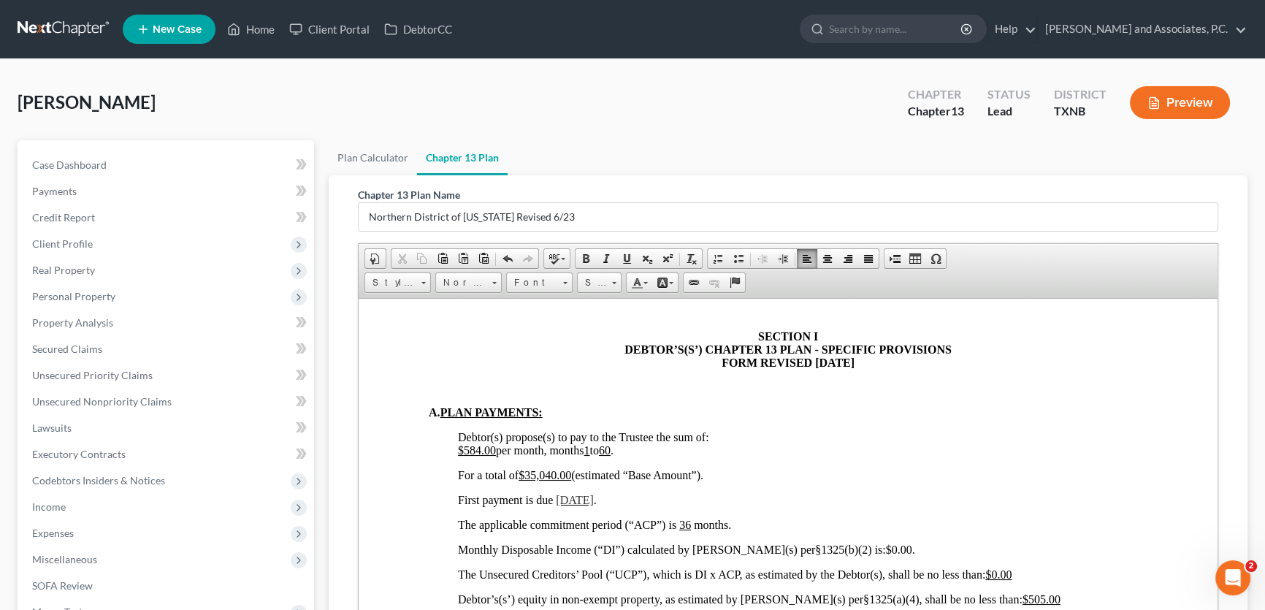
click at [581, 505] on span "[DATE]" at bounding box center [575, 499] width 38 height 12
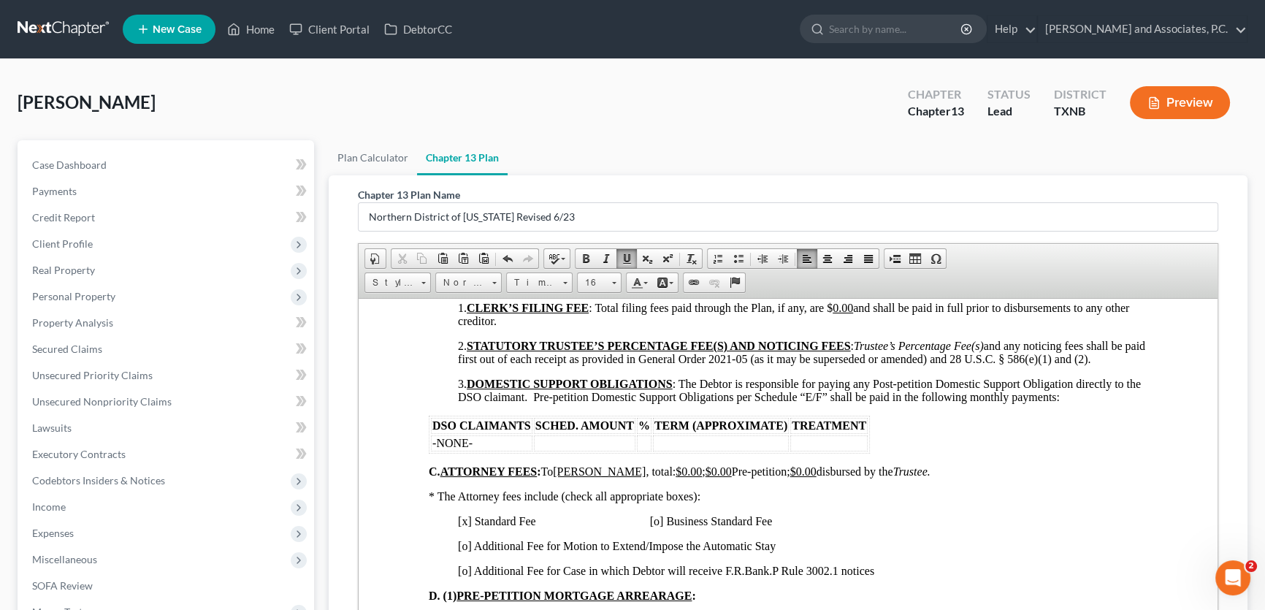
scroll to position [1195, 0]
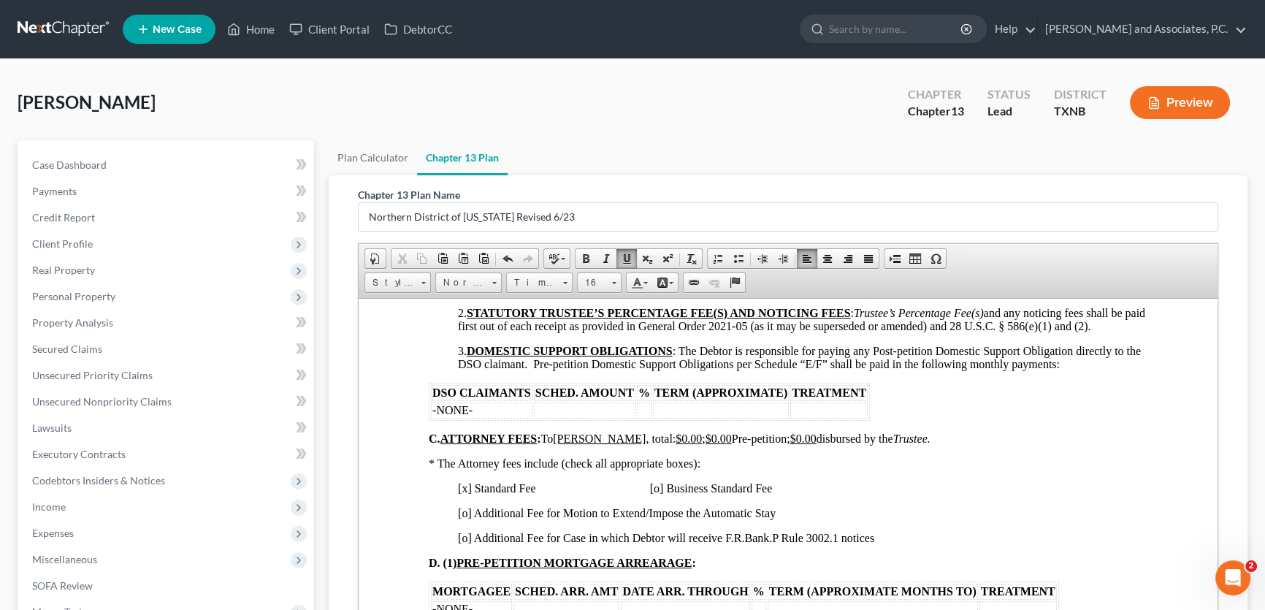
click at [675, 444] on u "$0.00" at bounding box center [688, 438] width 26 height 12
click at [828, 444] on u "$0.00" at bounding box center [834, 438] width 26 height 12
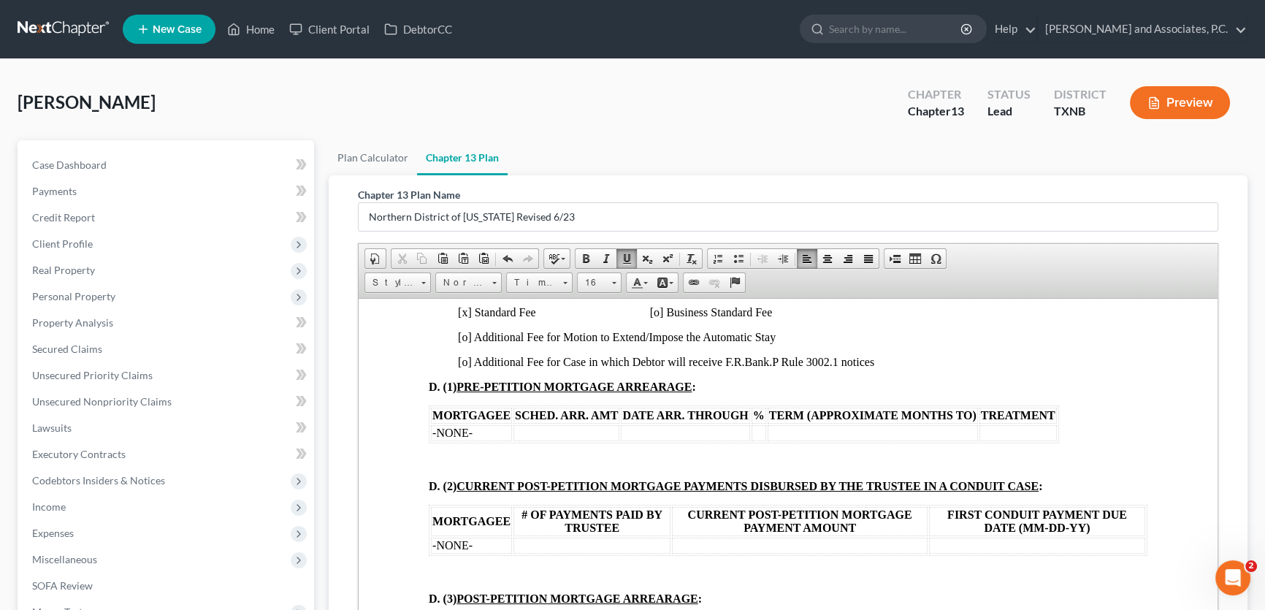
scroll to position [1394, 0]
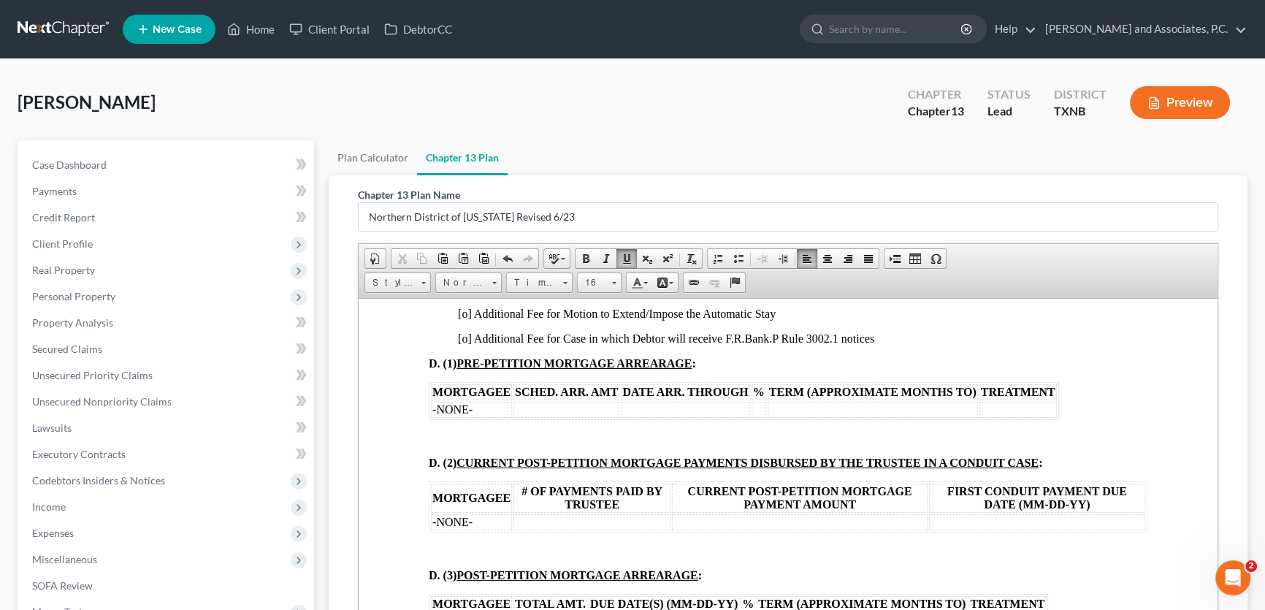
click at [893, 345] on p "[o] Additional Fee for Case in which Debtor will receive F.R.Bank.P Rule 3002.1…" at bounding box center [802, 338] width 689 height 13
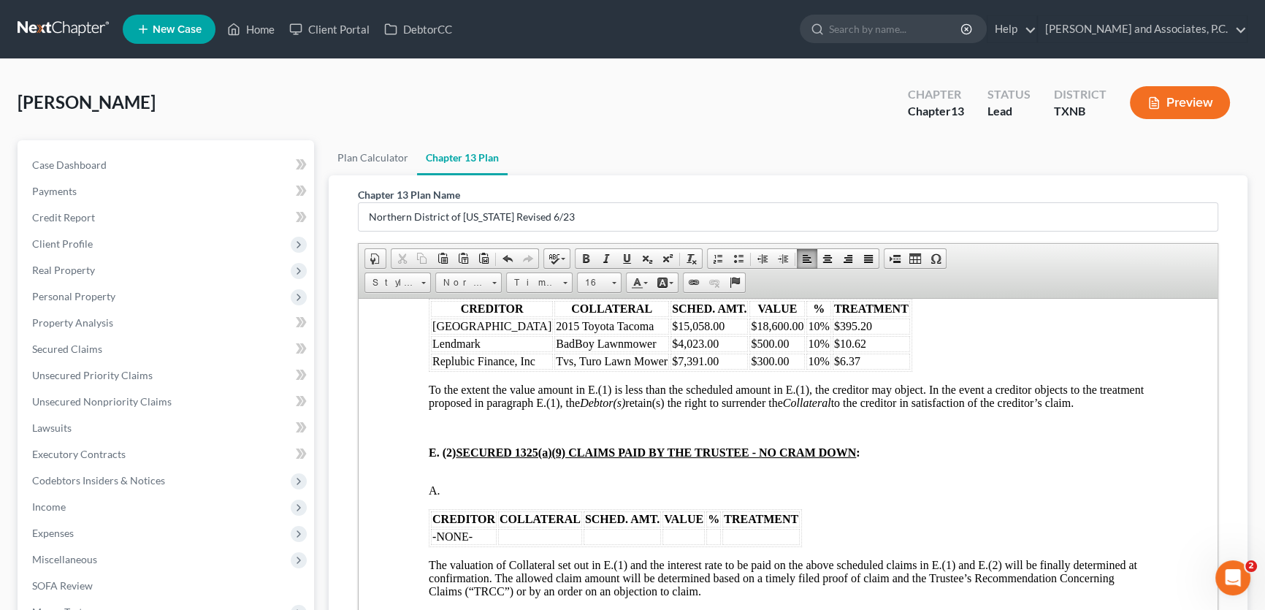
scroll to position [1858, 0]
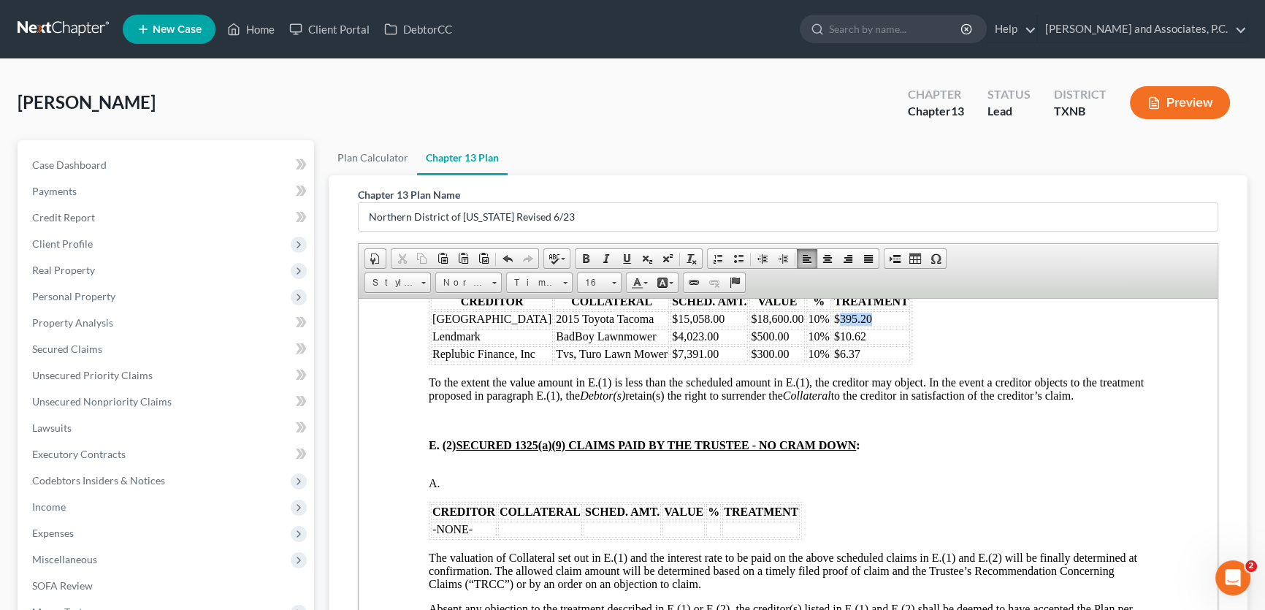
drag, startPoint x: 866, startPoint y: 380, endPoint x: 821, endPoint y: 383, distance: 44.7
click at [832, 326] on td "$395.20" at bounding box center [870, 318] width 77 height 16
click at [858, 344] on td "$10.62" at bounding box center [883, 336] width 102 height 16
click at [858, 361] on td "$6.37" at bounding box center [883, 353] width 102 height 16
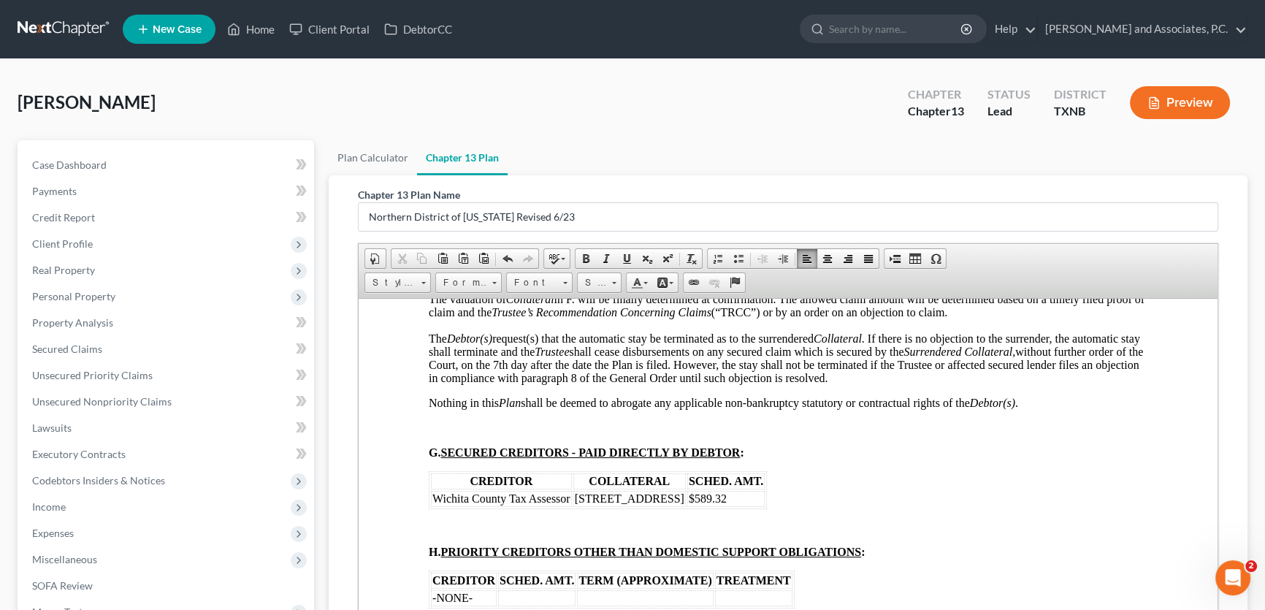
scroll to position [2456, 0]
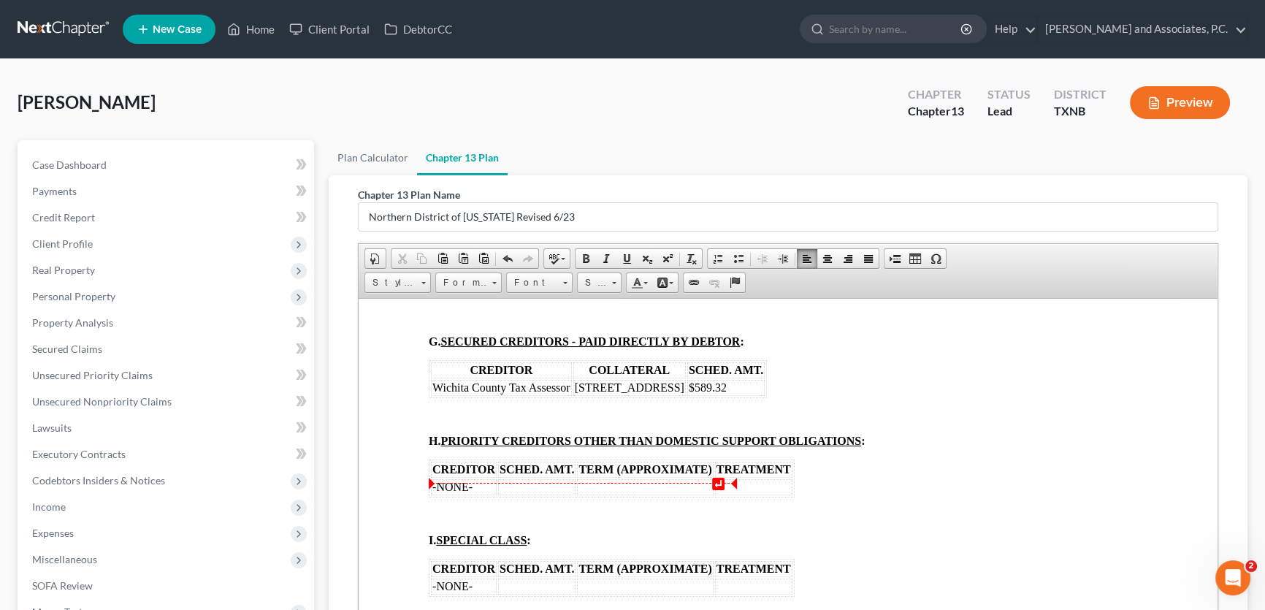
click at [715, 395] on td "$589.32" at bounding box center [725, 387] width 77 height 16
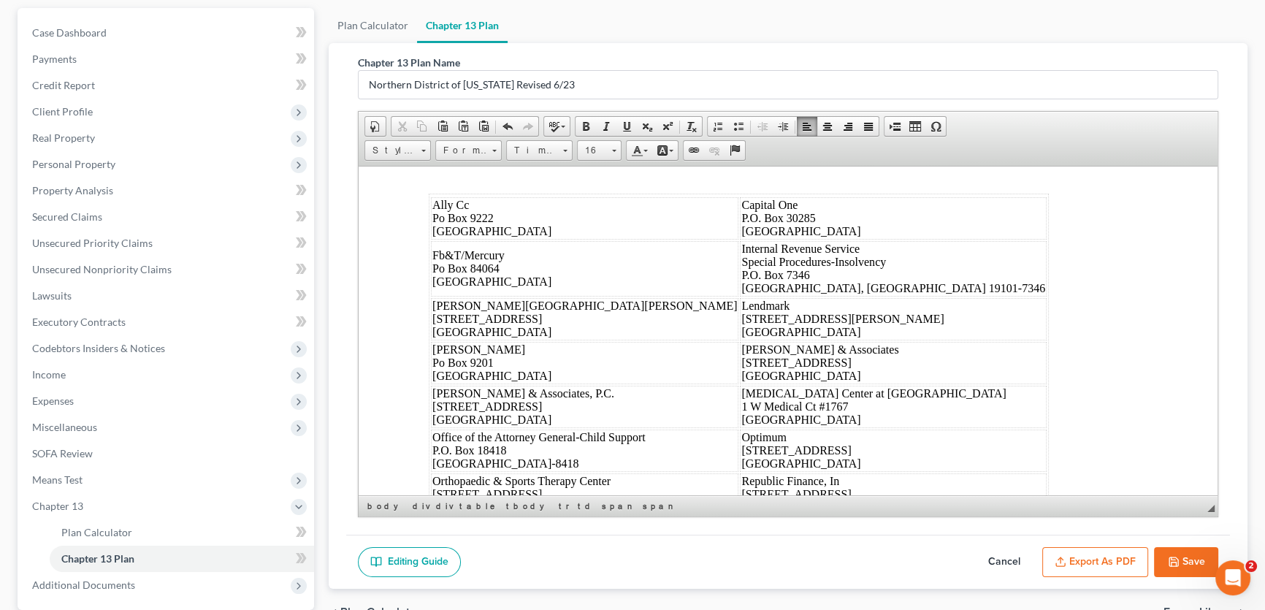
scroll to position [6903, 0]
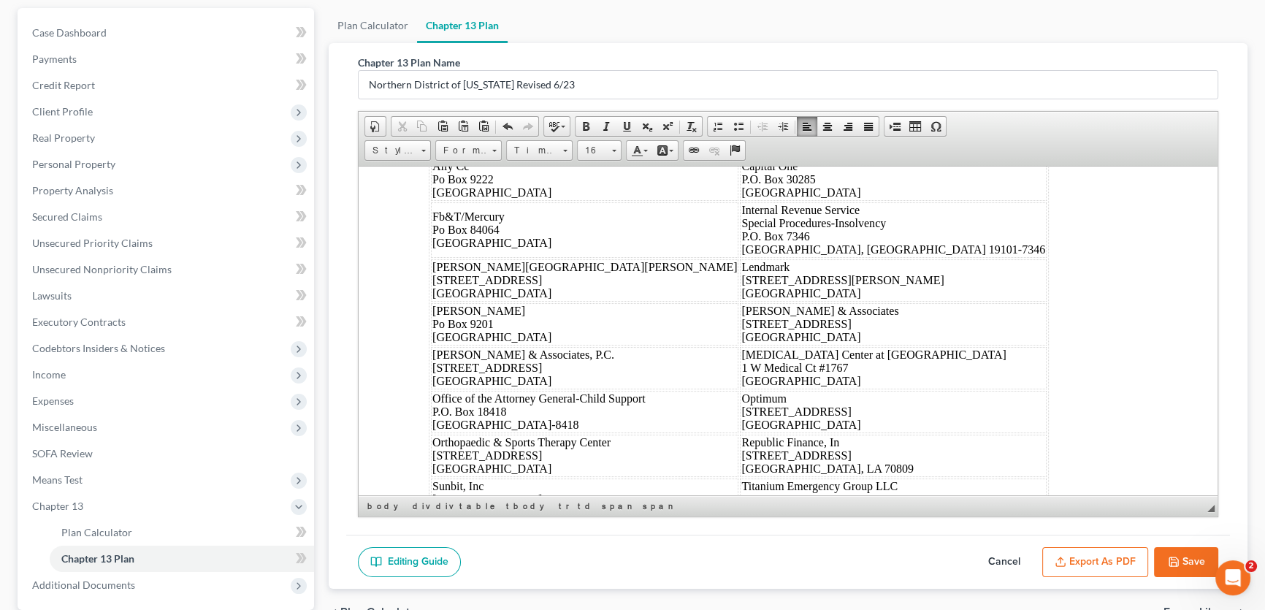
click at [824, 45] on span "9th" at bounding box center [826, 39] width 15 height 12
click at [490, 107] on span "[DATE]" at bounding box center [482, 101] width 38 height 12
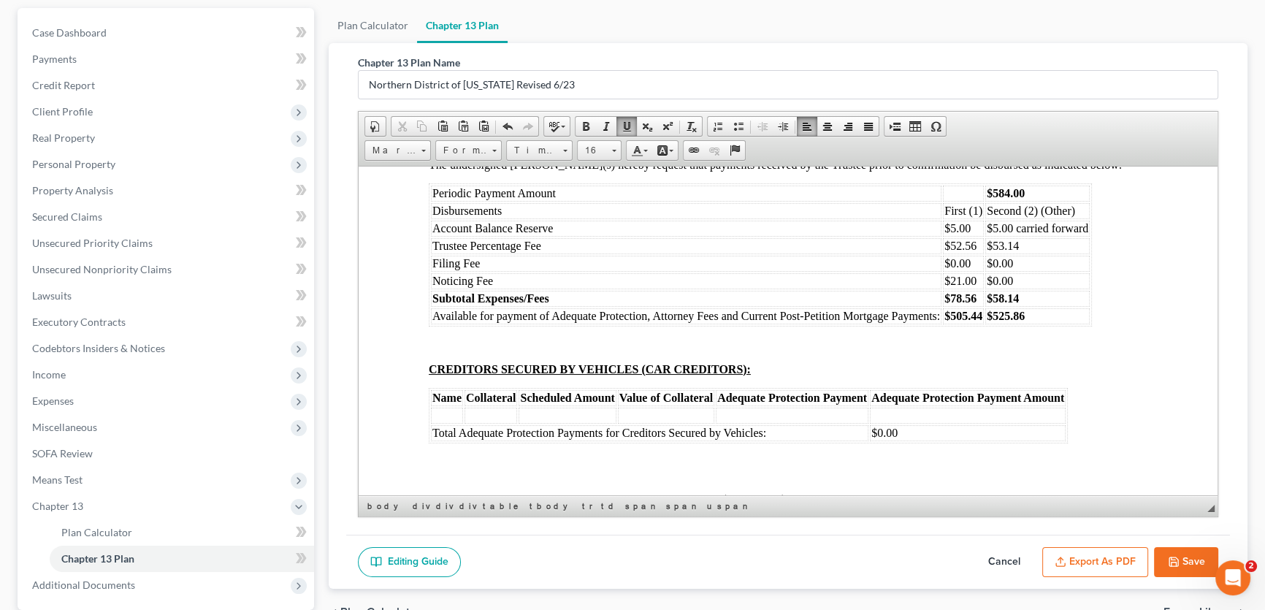
scroll to position [7634, 0]
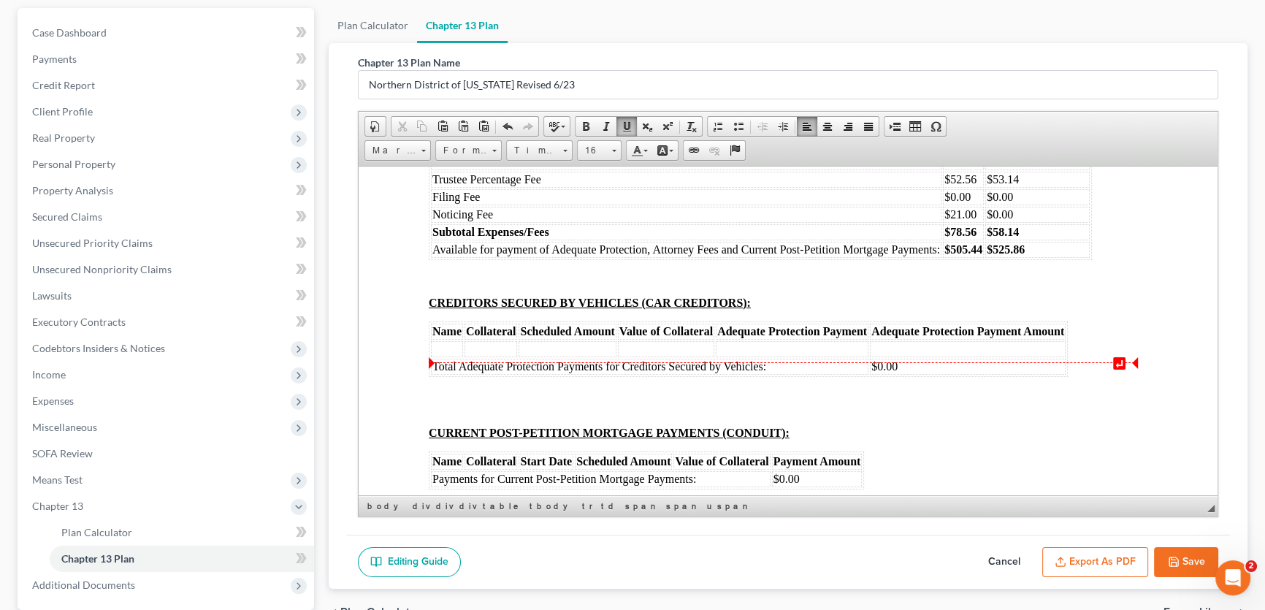
click at [1028, 51] on span "* Last 4 # SSN or TIN: 3646 ," at bounding box center [949, 45] width 164 height 12
click at [886, 79] on strong "[DATE]" at bounding box center [870, 72] width 39 height 12
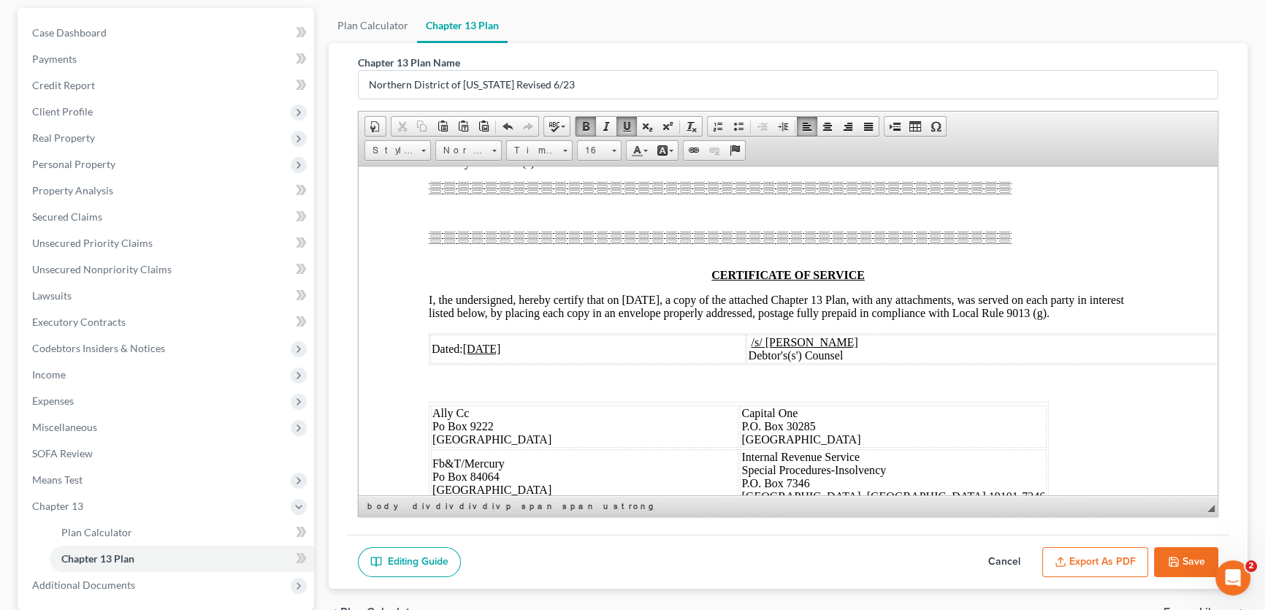
scroll to position [8696, 0]
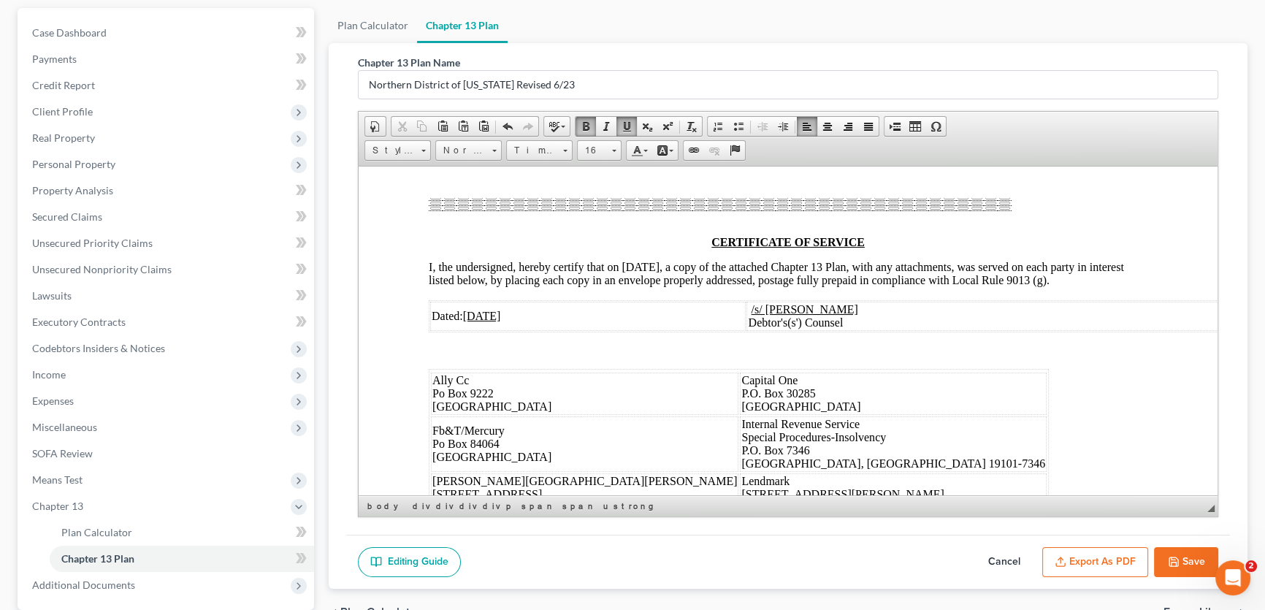
click at [489, 72] on u "[DATE]" at bounding box center [489, 66] width 38 height 12
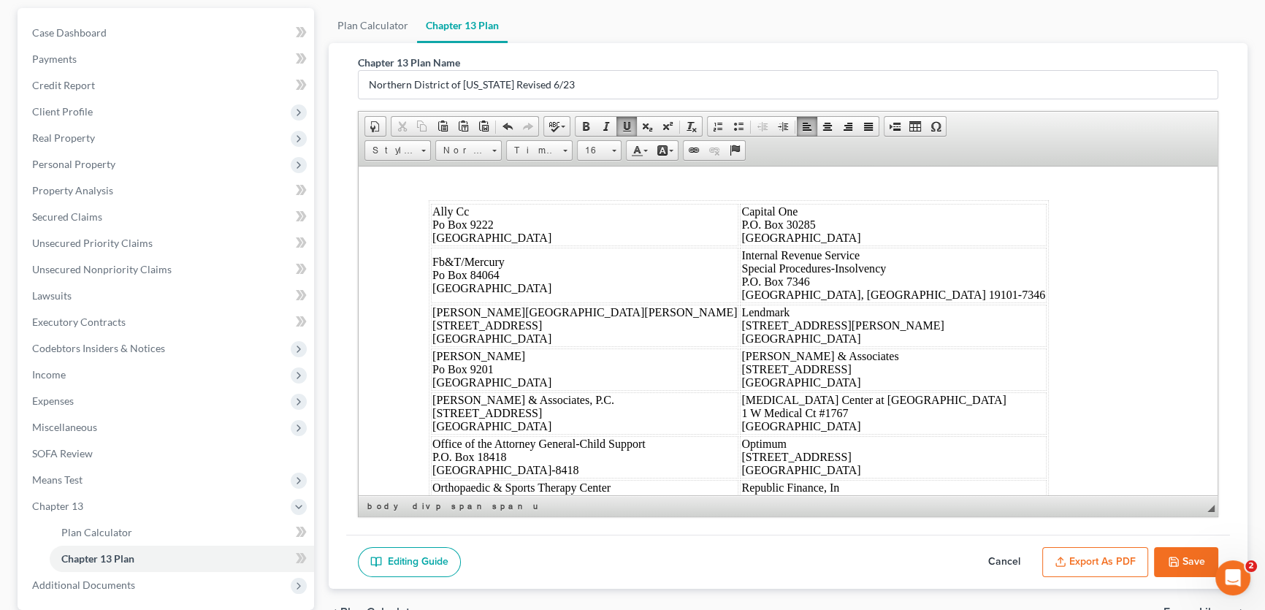
scroll to position [8895, 0]
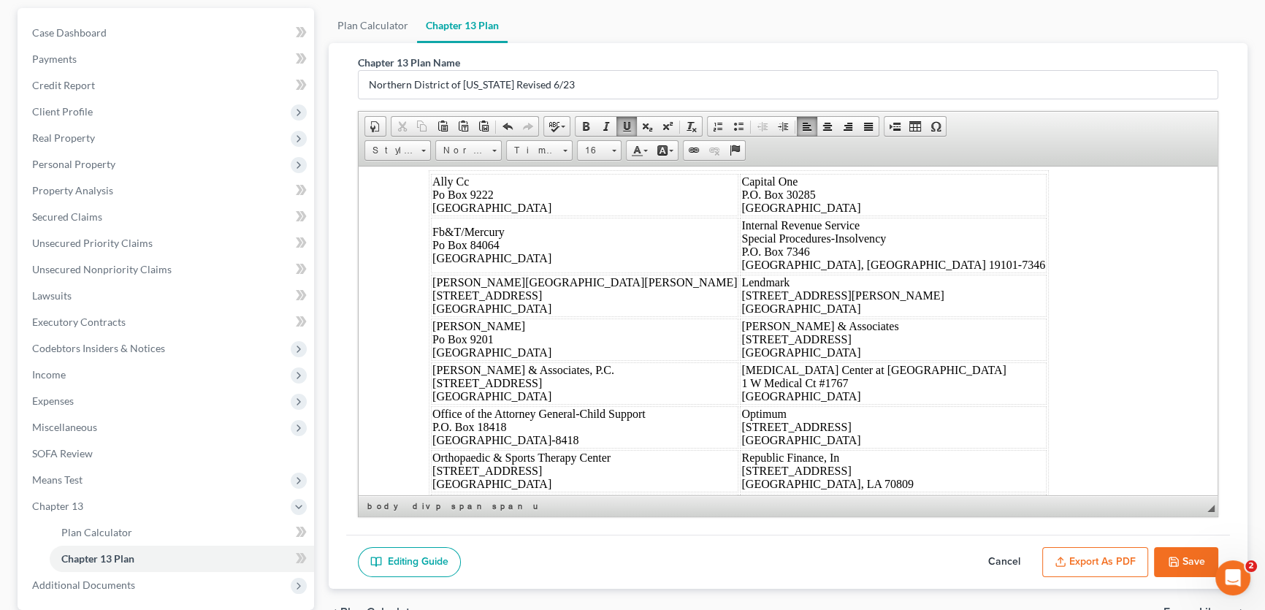
click at [570, 12] on div at bounding box center [720, 5] width 583 height 13
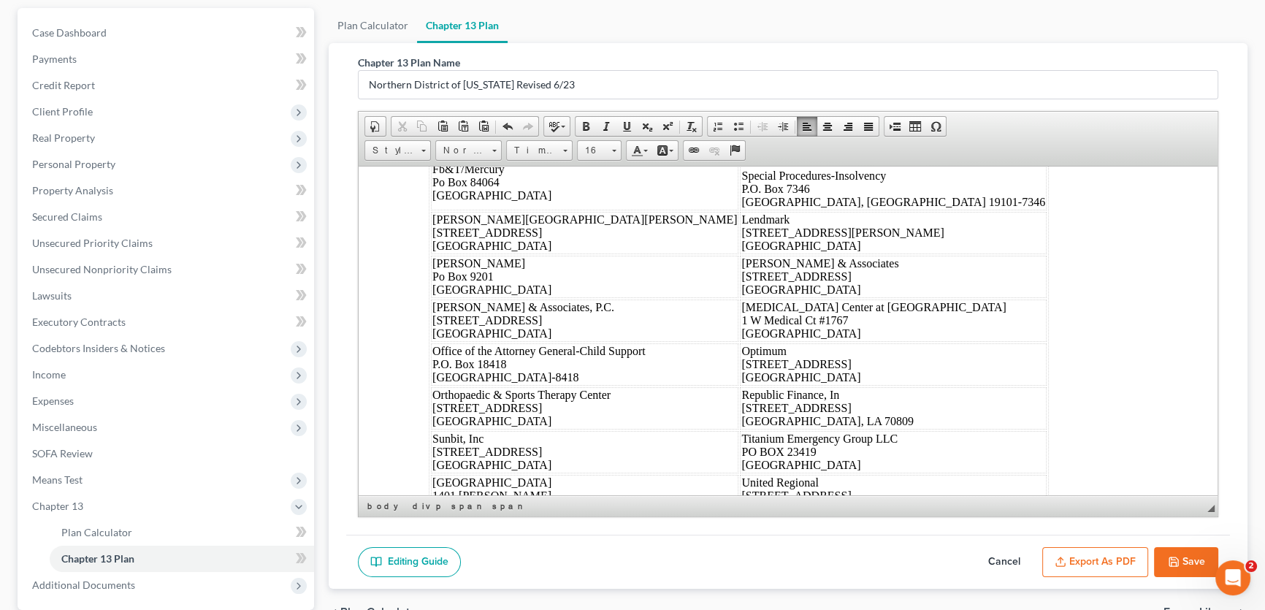
click at [672, 24] on span "I, the undersigned, hereby certify that on [DATE], a copy of the attached Chapt…" at bounding box center [776, 12] width 695 height 26
click at [484, 60] on u "[DATE]" at bounding box center [482, 53] width 38 height 12
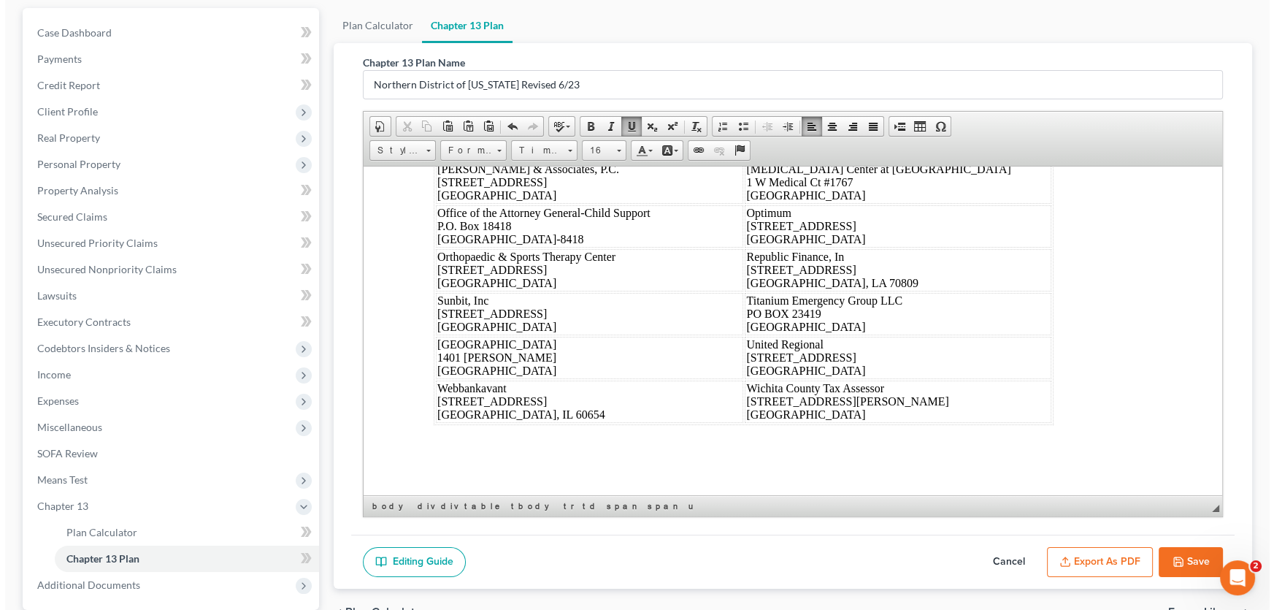
scroll to position [9413, 0]
click at [1081, 560] on button "Export as PDF" at bounding box center [1095, 562] width 106 height 31
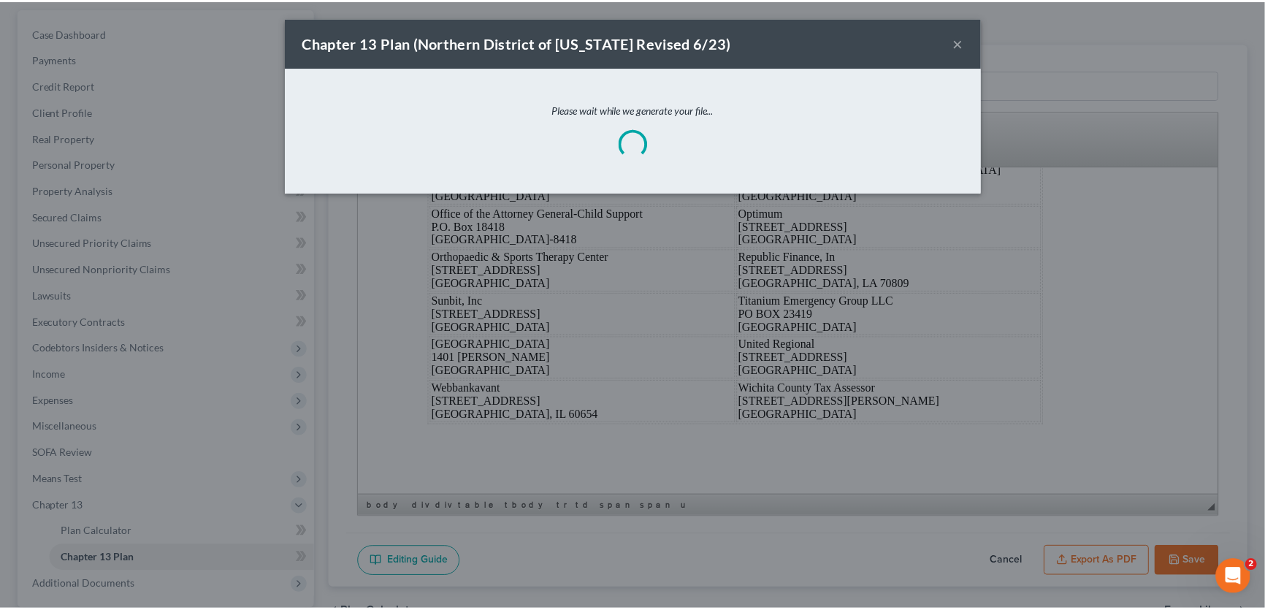
scroll to position [9398, 0]
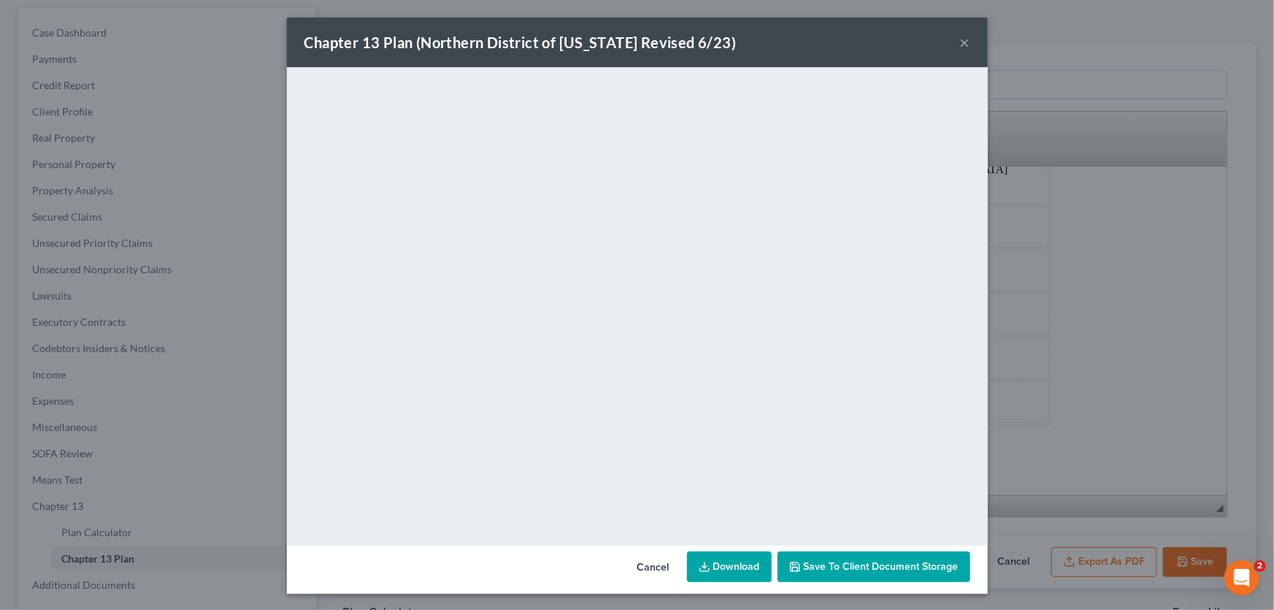
click at [961, 42] on button "×" at bounding box center [965, 43] width 10 height 18
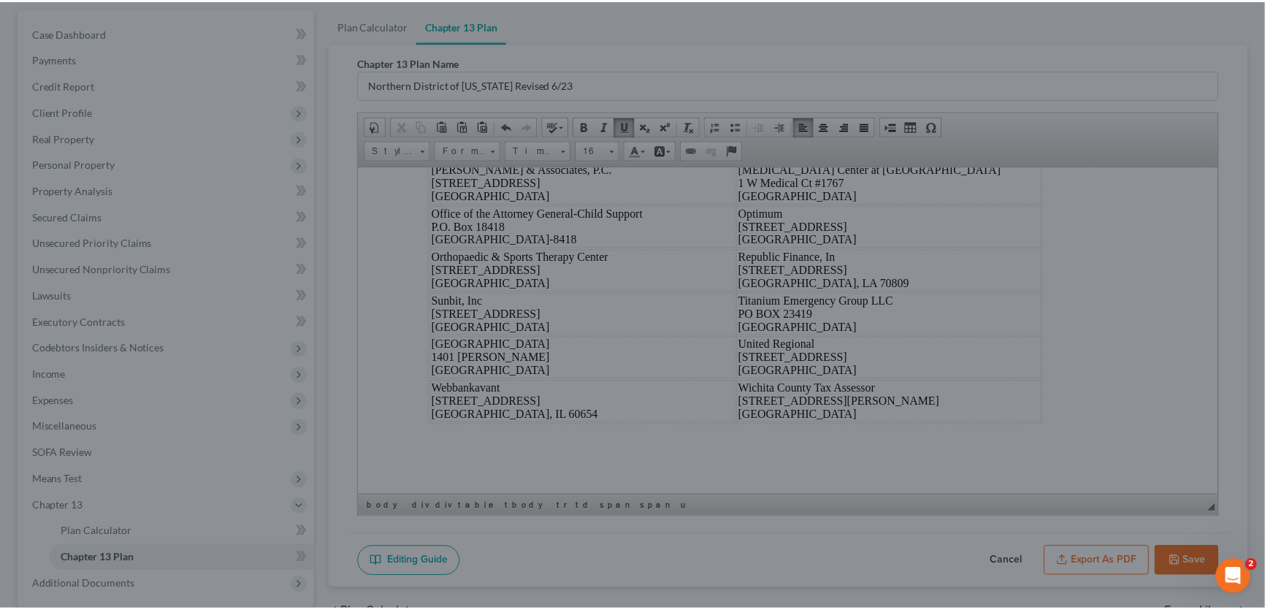
scroll to position [9413, 0]
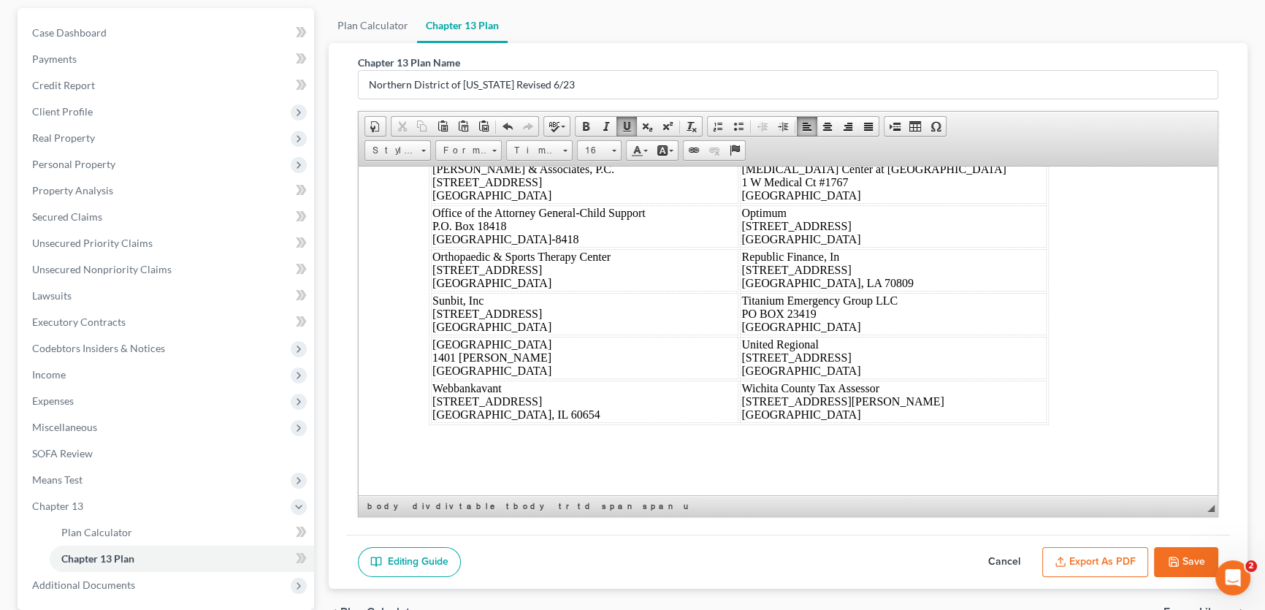
click at [1179, 566] on button "Save" at bounding box center [1186, 562] width 64 height 31
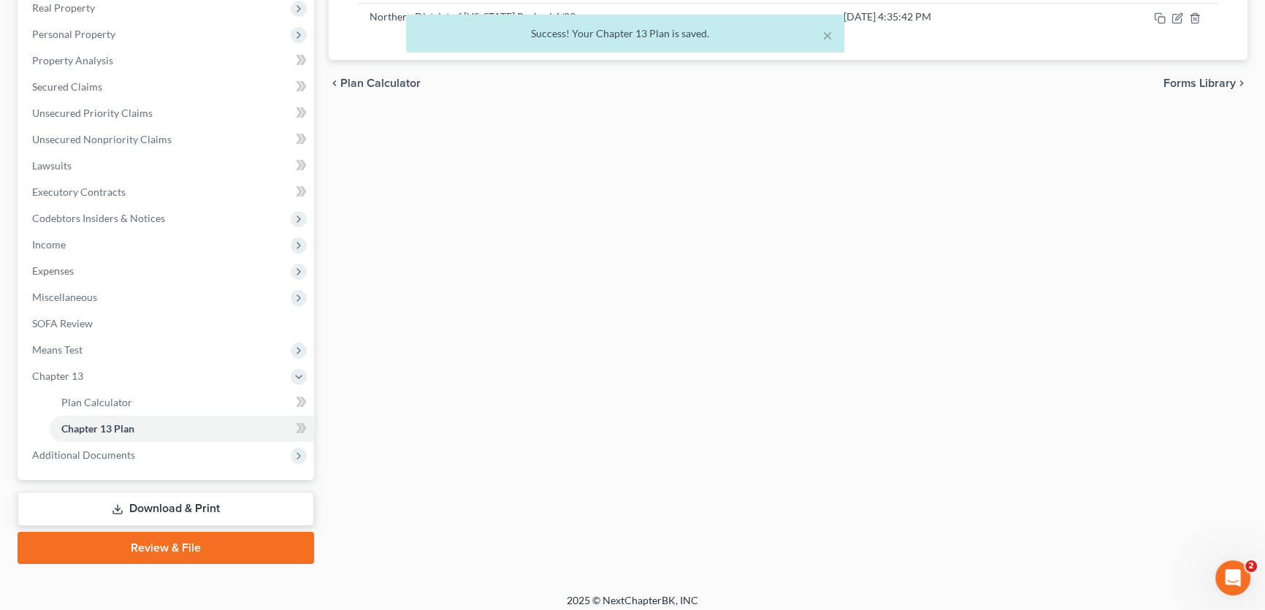
scroll to position [269, 0]
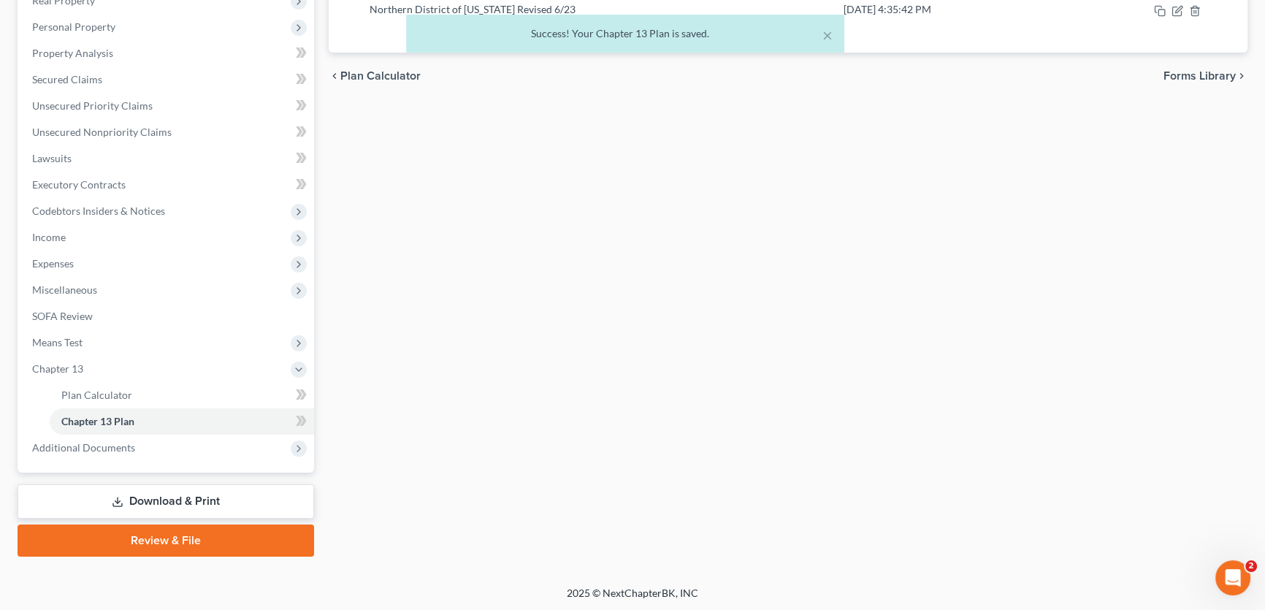
click at [158, 502] on link "Download & Print" at bounding box center [166, 501] width 296 height 34
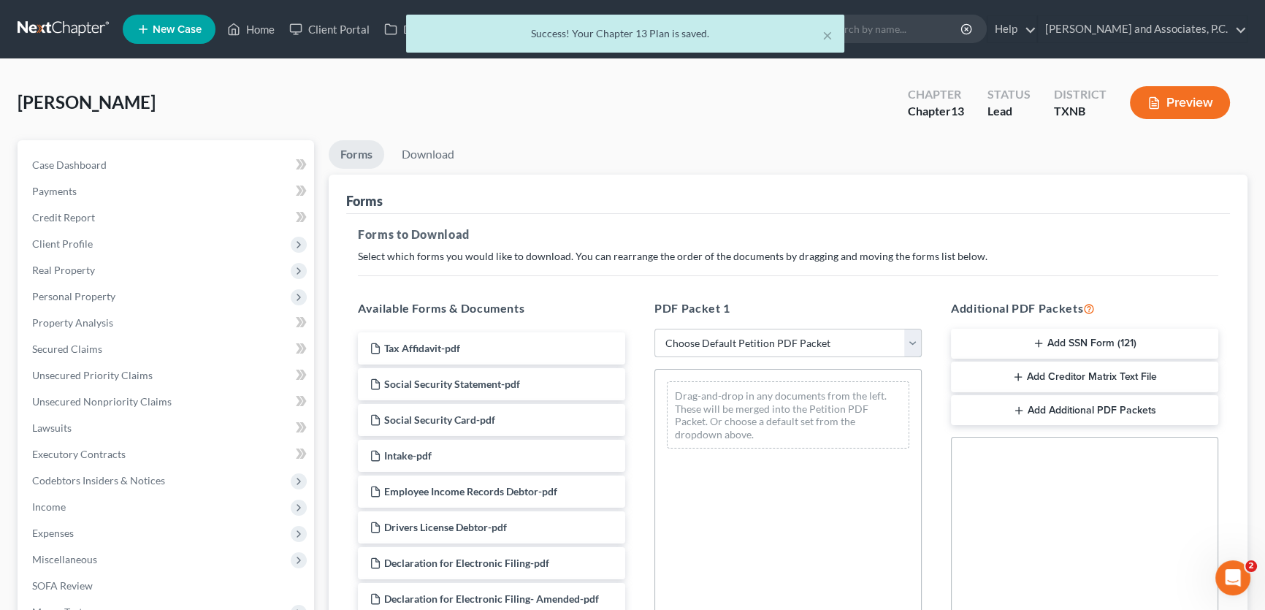
drag, startPoint x: 715, startPoint y: 343, endPoint x: 714, endPoint y: 353, distance: 9.5
click at [715, 343] on select "Choose Default Petition PDF Packet Complete Bankruptcy Petition (all forms and …" at bounding box center [787, 343] width 267 height 29
select select "8"
click at [654, 329] on select "Choose Default Petition PDF Packet Complete Bankruptcy Petition (all forms and …" at bounding box center [787, 343] width 267 height 29
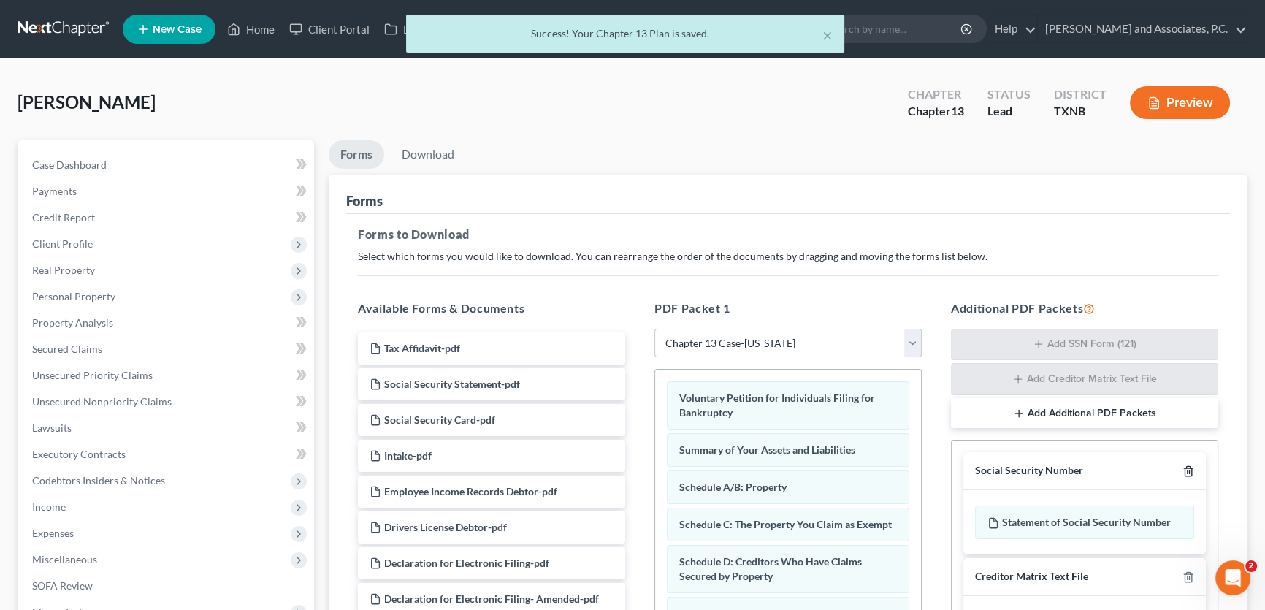
click at [1189, 472] on line "button" at bounding box center [1189, 472] width 0 height 3
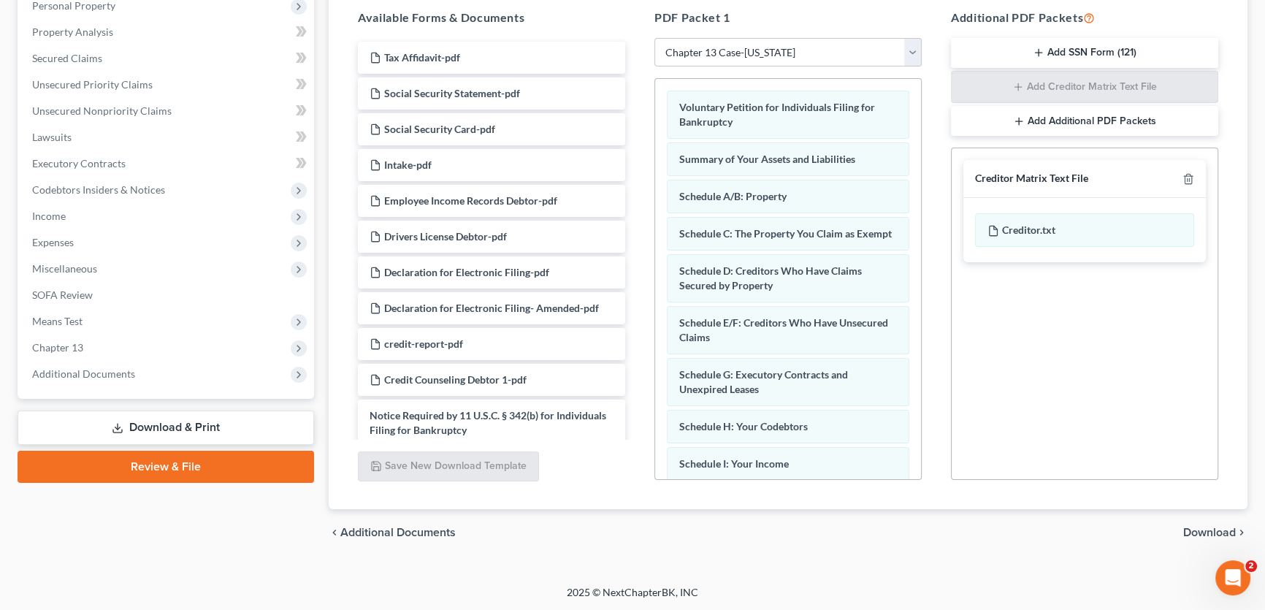
click at [1236, 527] on icon "chevron_right" at bounding box center [1242, 532] width 12 height 12
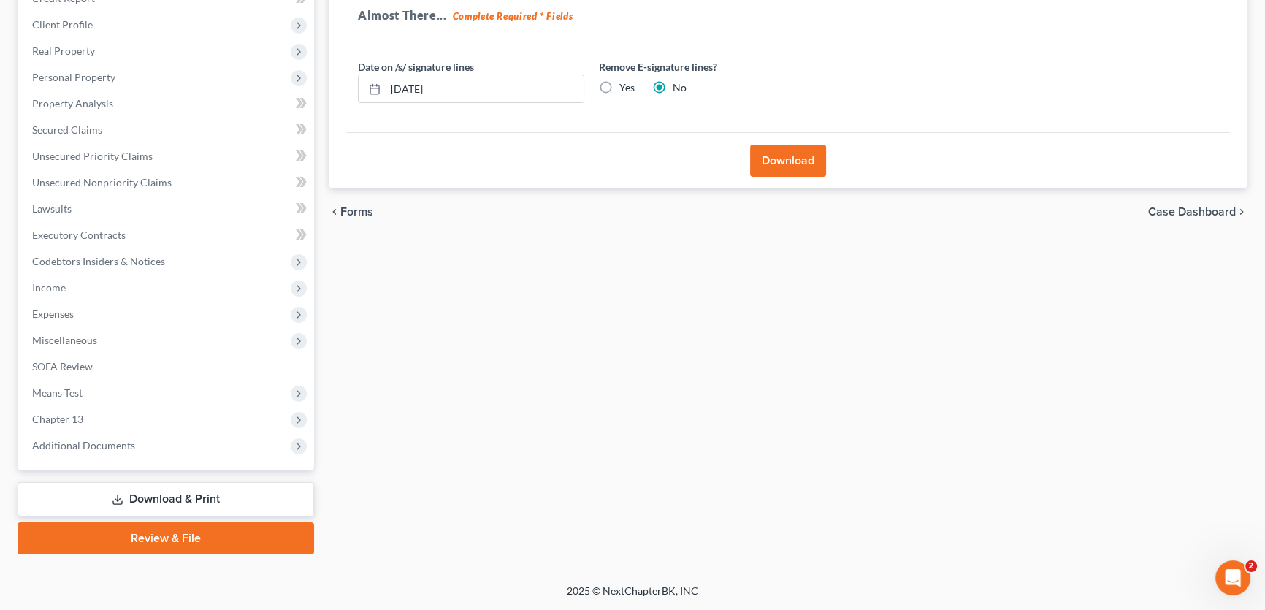
scroll to position [217, 0]
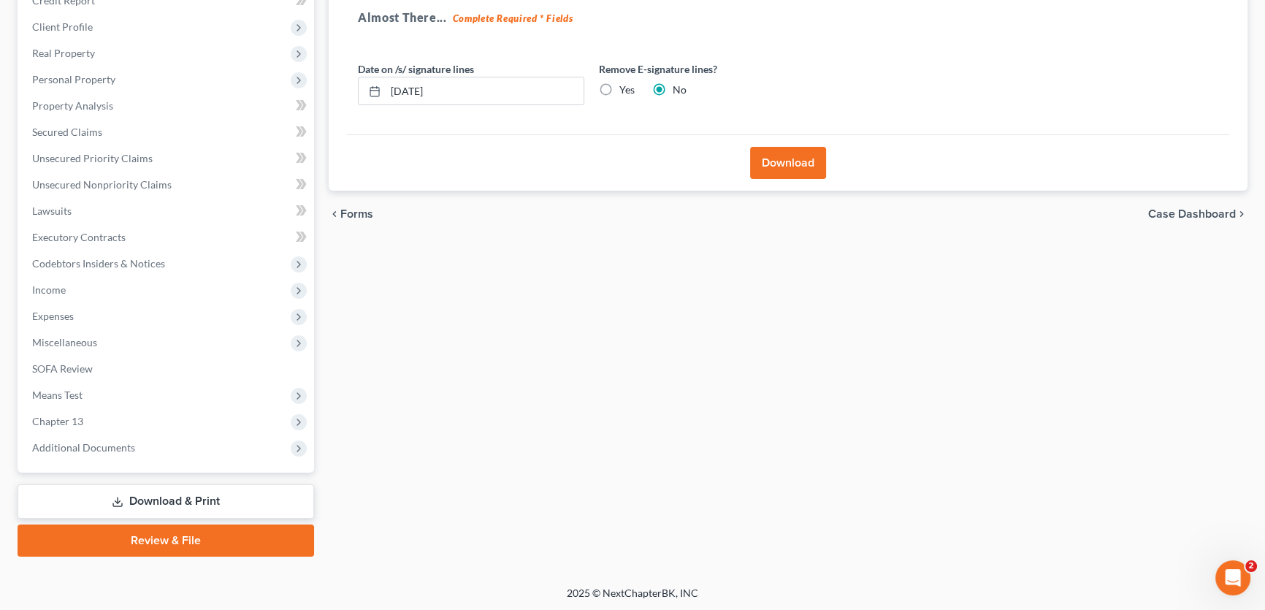
click at [619, 83] on label "Yes" at bounding box center [626, 90] width 15 height 15
click at [625, 83] on input "Yes" at bounding box center [629, 87] width 9 height 9
radio input "true"
radio input "false"
click at [766, 157] on button "Download" at bounding box center [788, 163] width 76 height 32
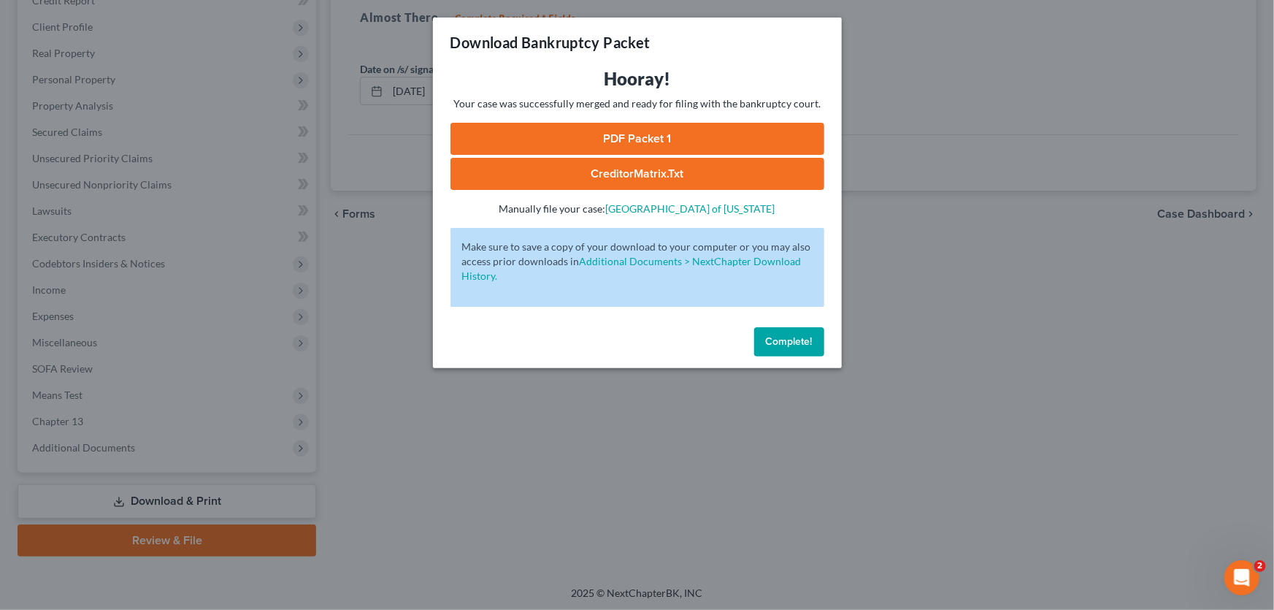
click at [645, 138] on link "PDF Packet 1" at bounding box center [638, 139] width 374 height 32
click at [821, 337] on button "Complete!" at bounding box center [789, 341] width 70 height 29
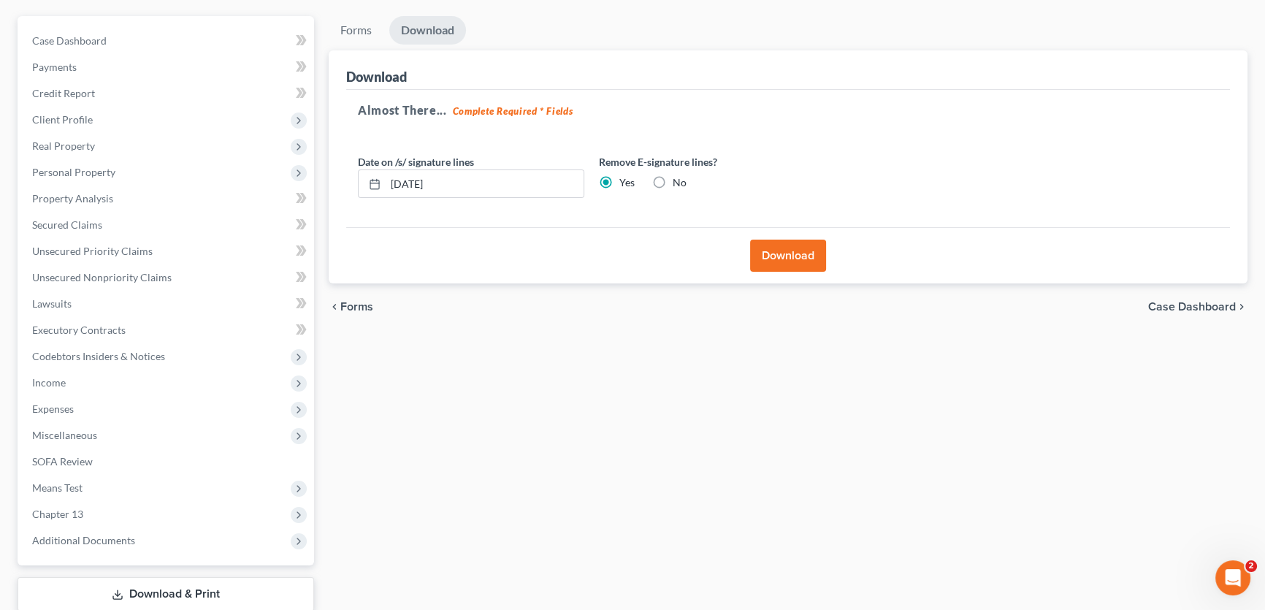
scroll to position [0, 0]
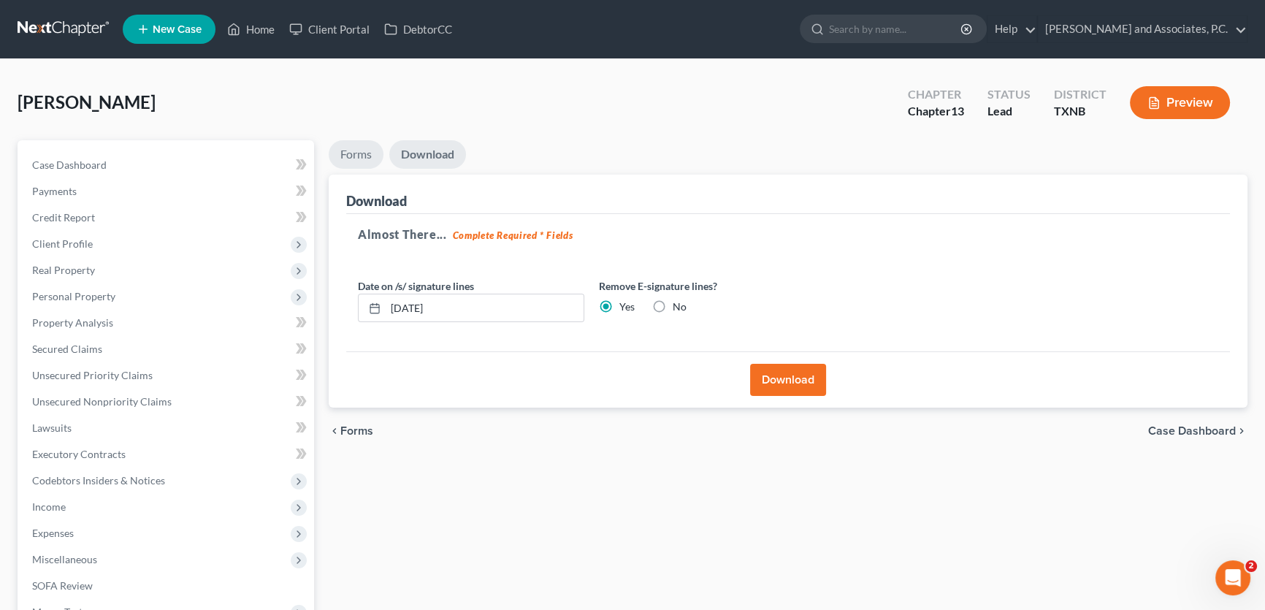
click at [352, 158] on link "Forms" at bounding box center [356, 154] width 55 height 28
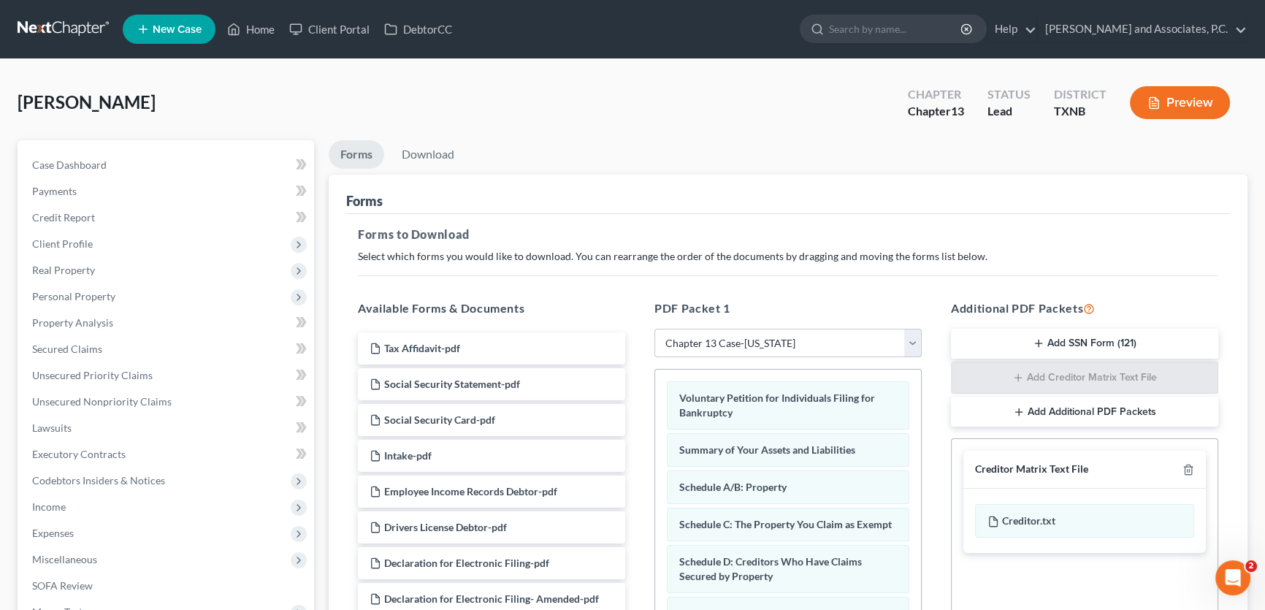
drag, startPoint x: 869, startPoint y: 332, endPoint x: 816, endPoint y: 355, distance: 57.9
click at [869, 332] on select "Choose Default Petition PDF Packet Complete Bankruptcy Petition (all forms and …" at bounding box center [787, 343] width 267 height 29
select select
click at [654, 329] on select "Choose Default Petition PDF Packet Complete Bankruptcy Petition (all forms and …" at bounding box center [787, 343] width 267 height 29
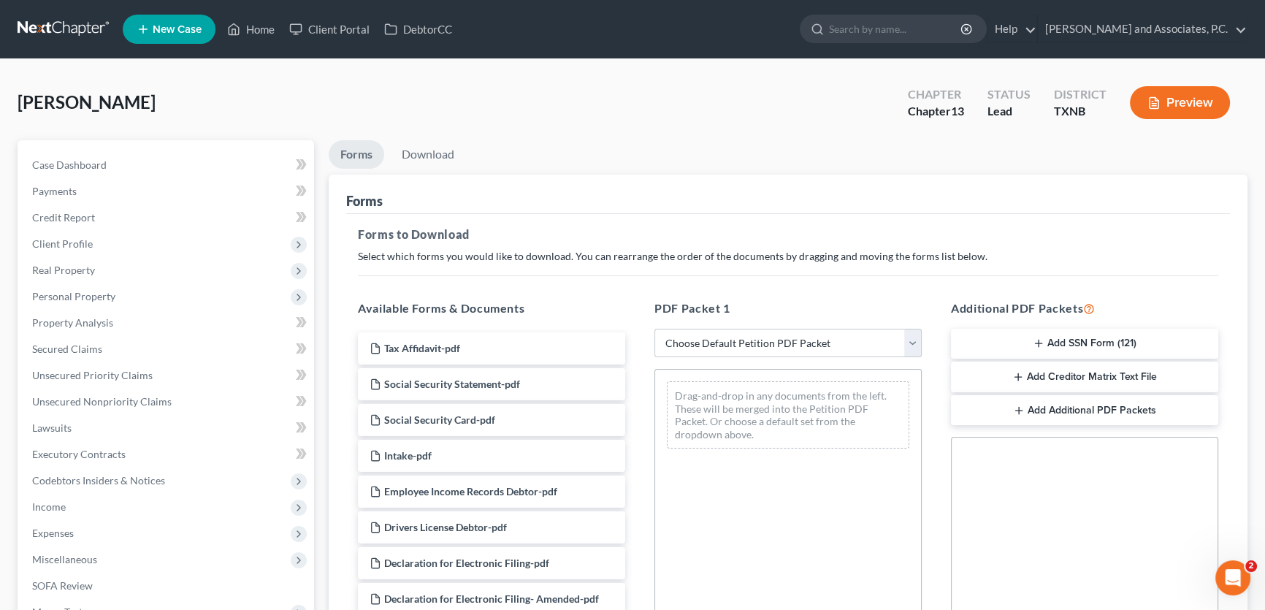
click at [1066, 342] on button "Add SSN Form (121)" at bounding box center [1084, 344] width 267 height 31
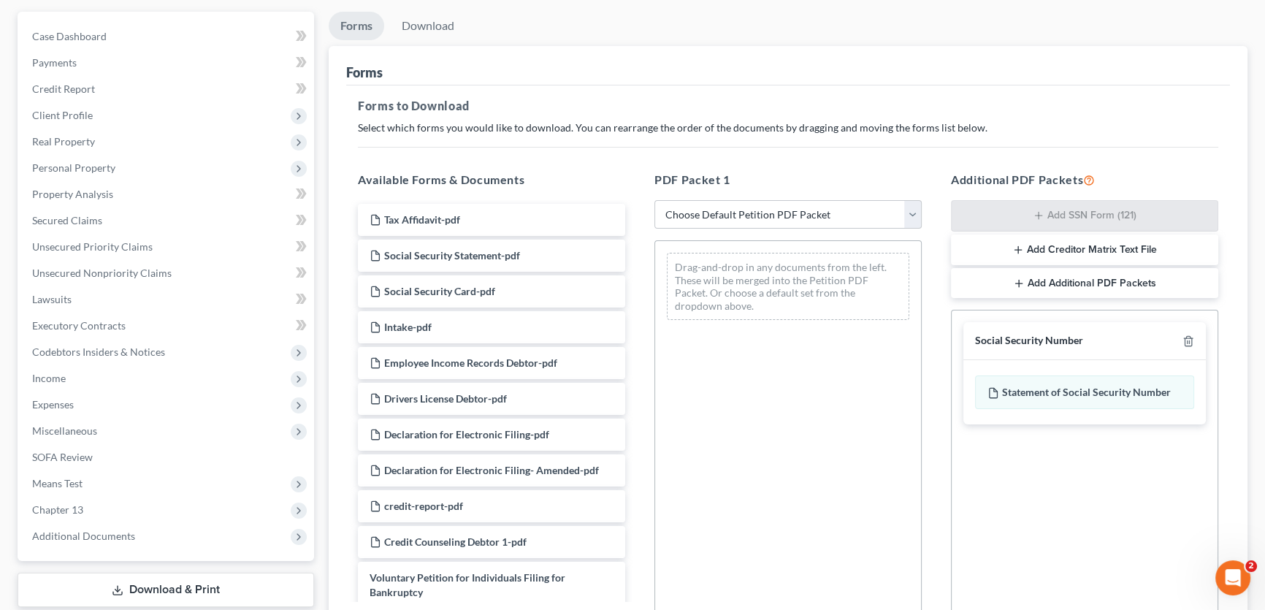
scroll to position [291, 0]
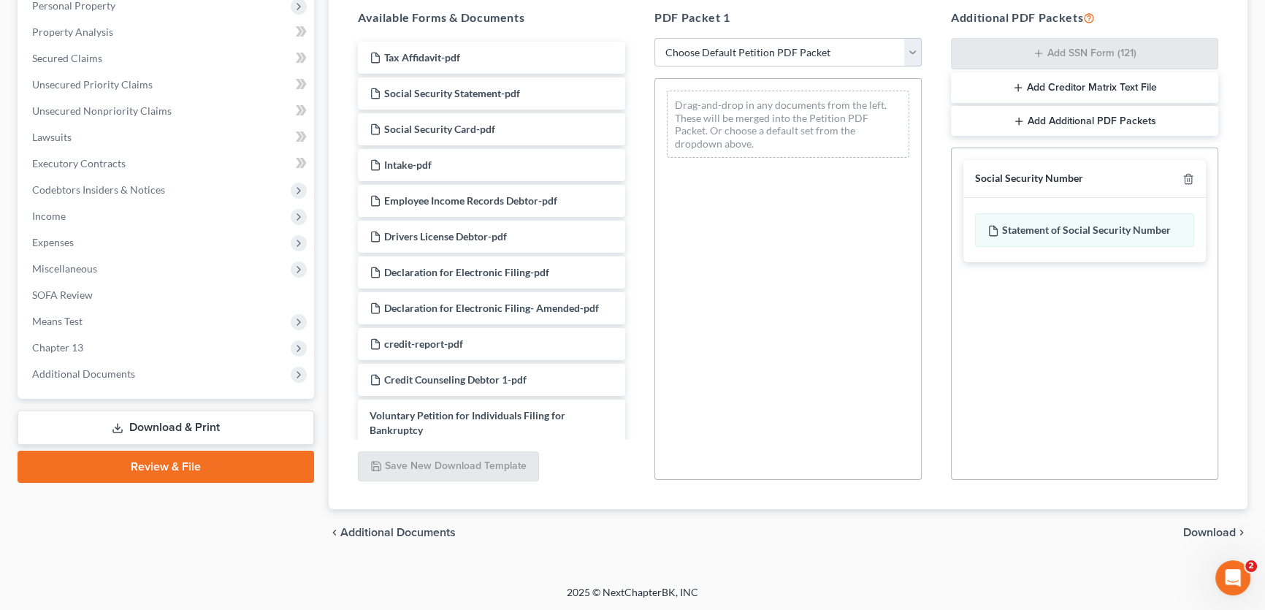
click at [1203, 529] on span "Download" at bounding box center [1209, 532] width 53 height 12
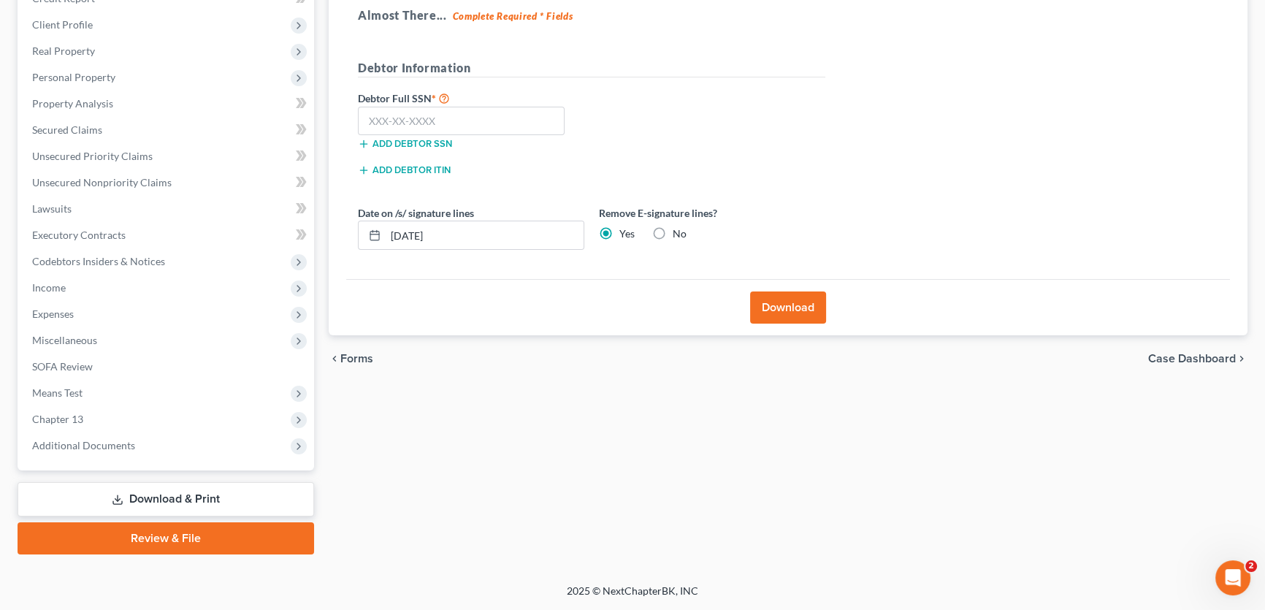
scroll to position [217, 0]
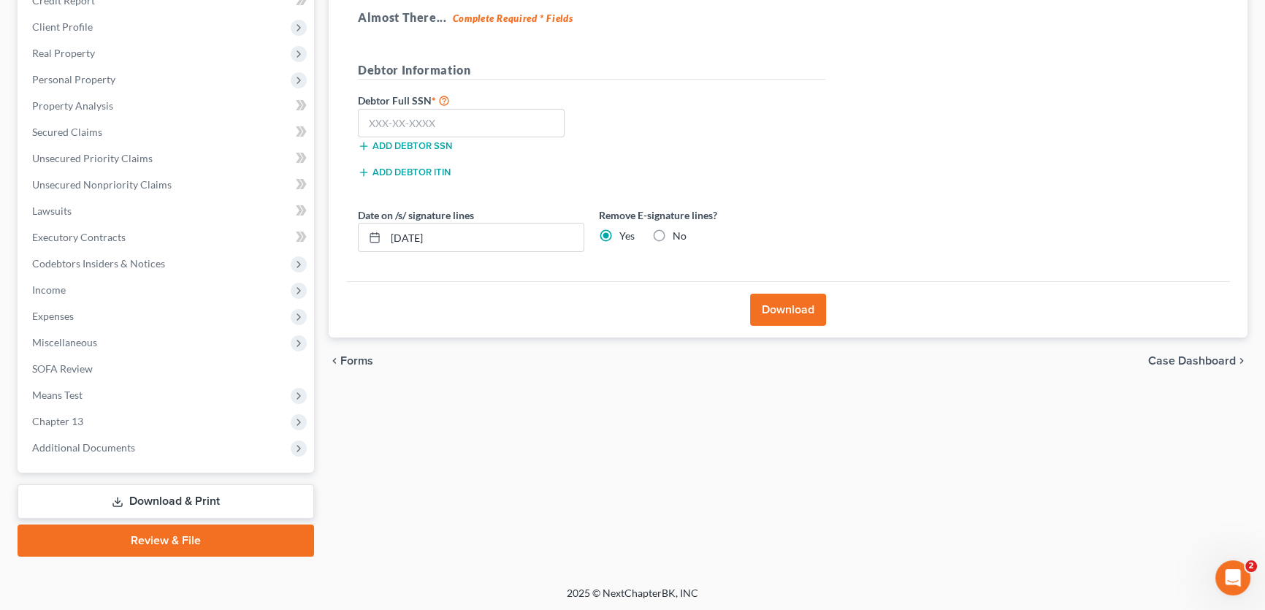
click at [673, 237] on label "No" at bounding box center [680, 236] width 14 height 15
click at [678, 237] on input "No" at bounding box center [682, 233] width 9 height 9
radio input "true"
radio input "false"
click at [498, 119] on input "text" at bounding box center [461, 123] width 207 height 29
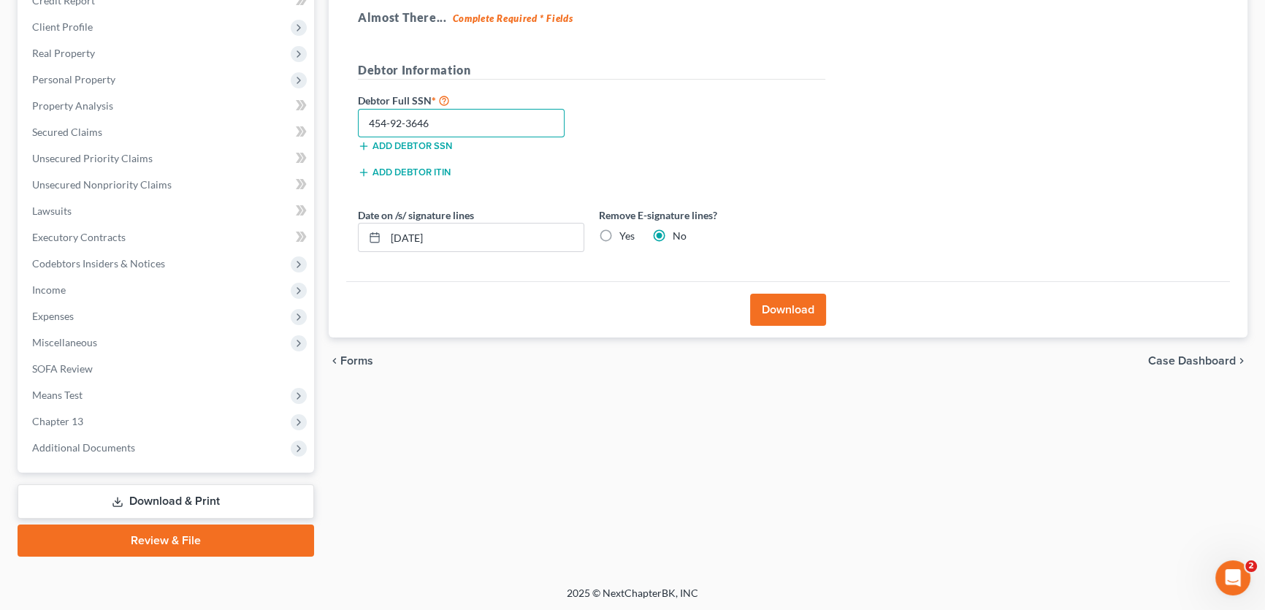
type input "454-92-3646"
click at [569, 155] on div "Debtor Full SSN * 454-92-3646 Add debtor SSN" at bounding box center [471, 127] width 241 height 73
click at [792, 312] on button "Download" at bounding box center [788, 310] width 76 height 32
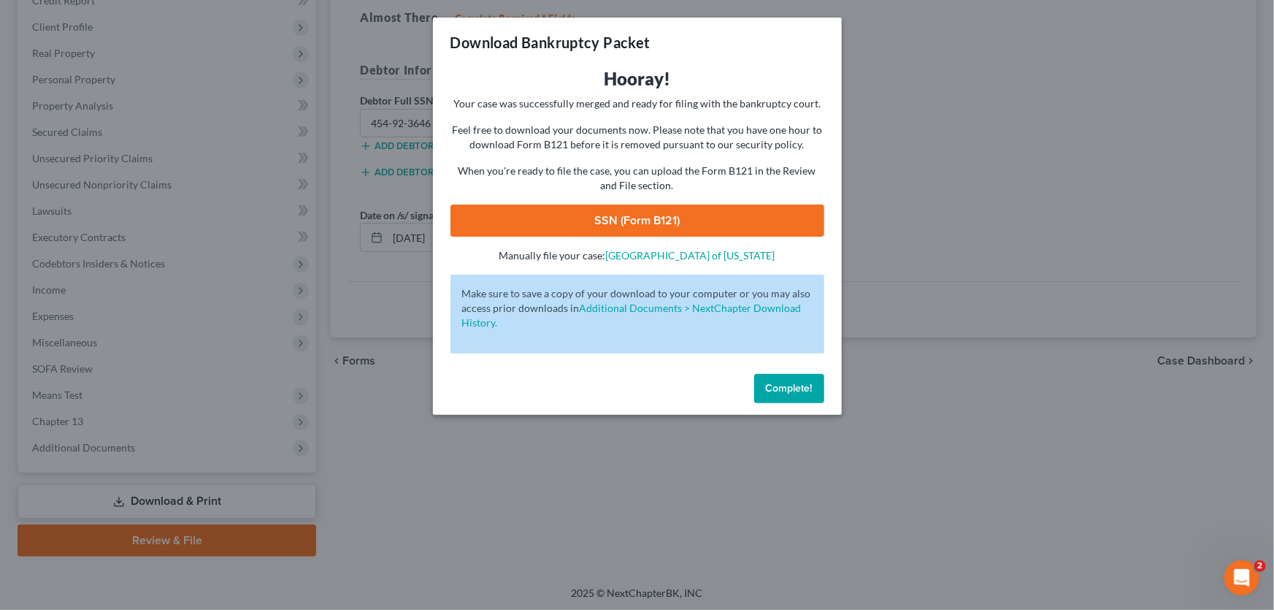
click at [638, 221] on link "SSN (Form B121)" at bounding box center [638, 220] width 374 height 32
click at [796, 391] on span "Complete!" at bounding box center [789, 388] width 47 height 12
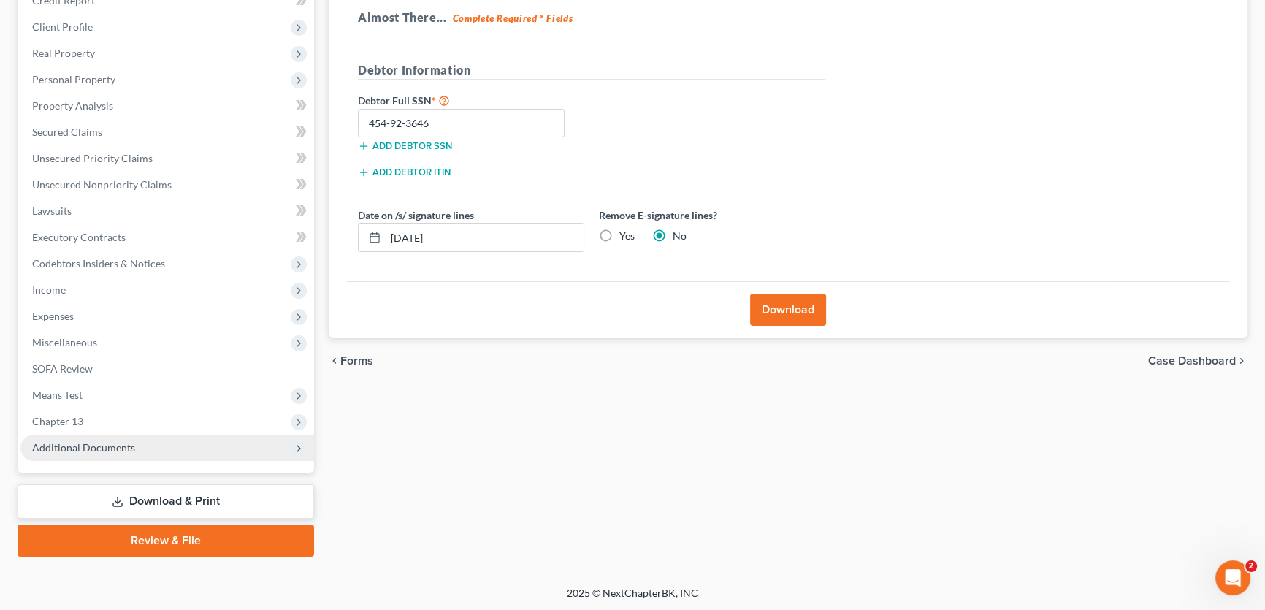
click at [117, 442] on span "Additional Documents" at bounding box center [83, 447] width 103 height 12
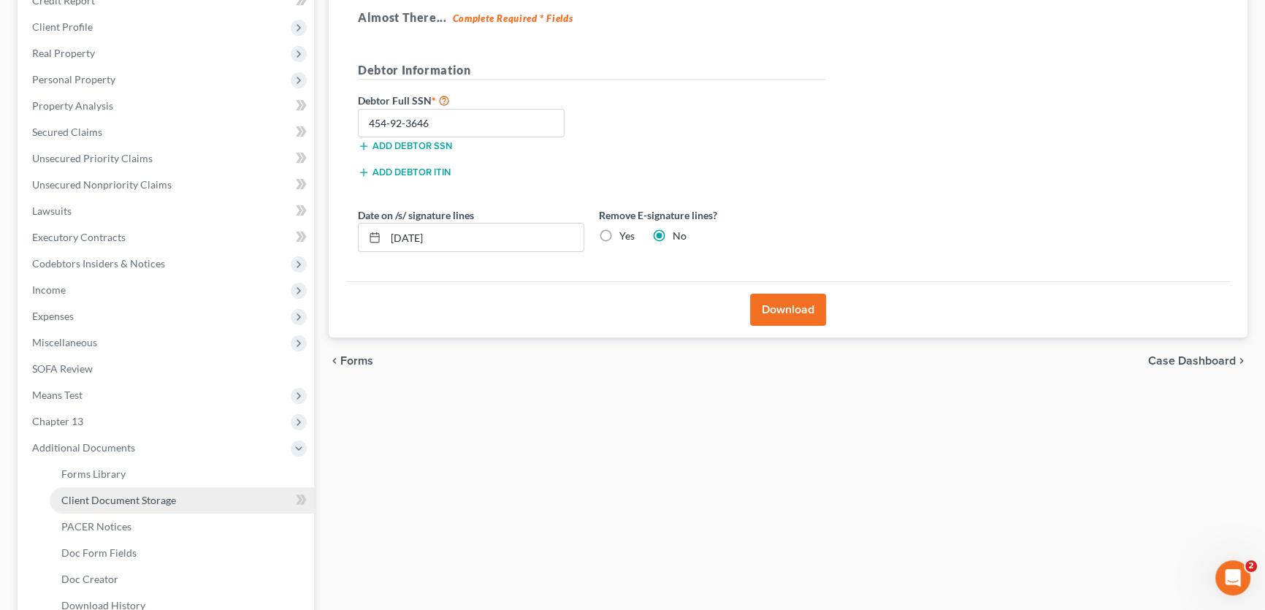
click at [136, 502] on span "Client Document Storage" at bounding box center [118, 500] width 115 height 12
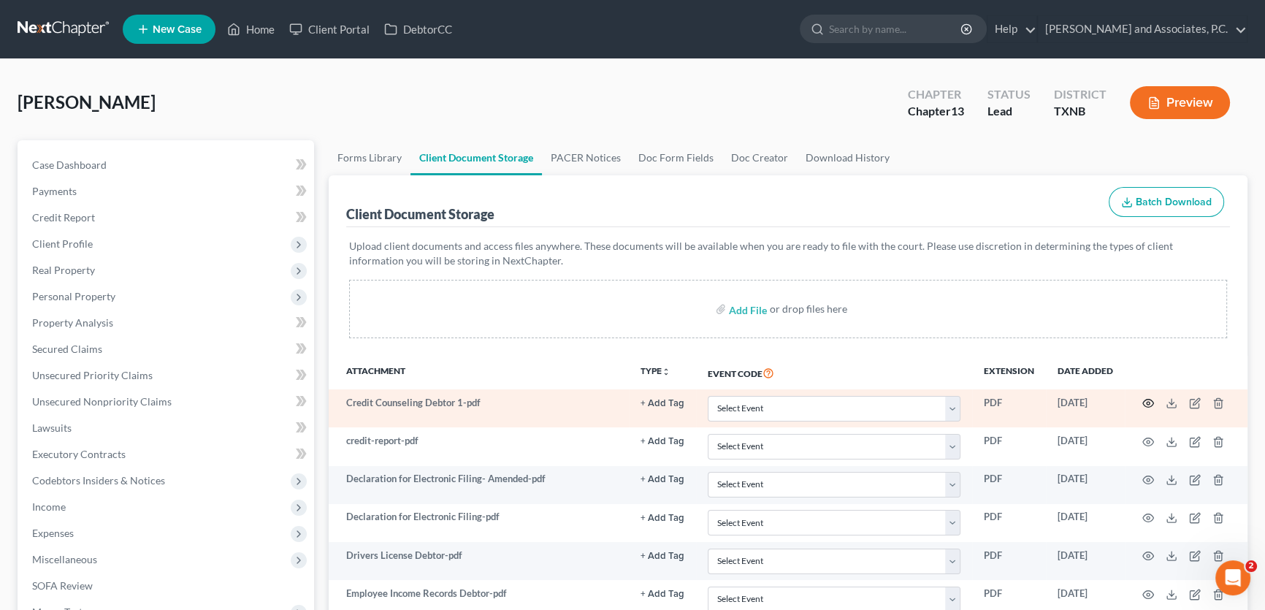
click at [1149, 397] on icon "button" at bounding box center [1148, 403] width 12 height 12
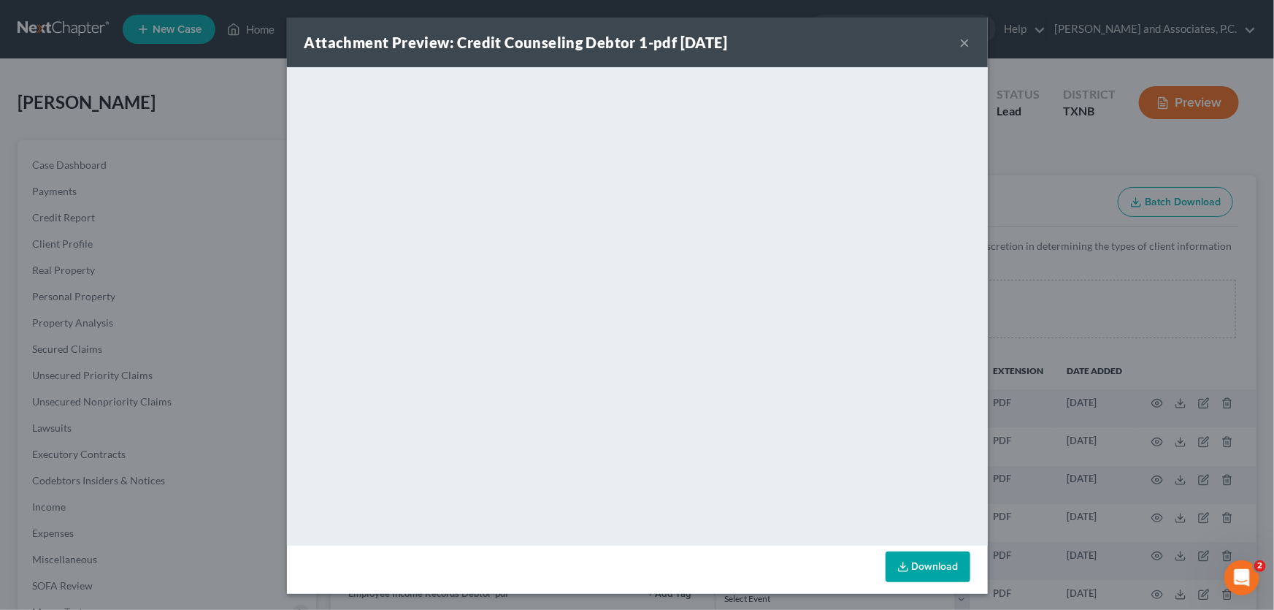
click at [960, 45] on button "×" at bounding box center [965, 43] width 10 height 18
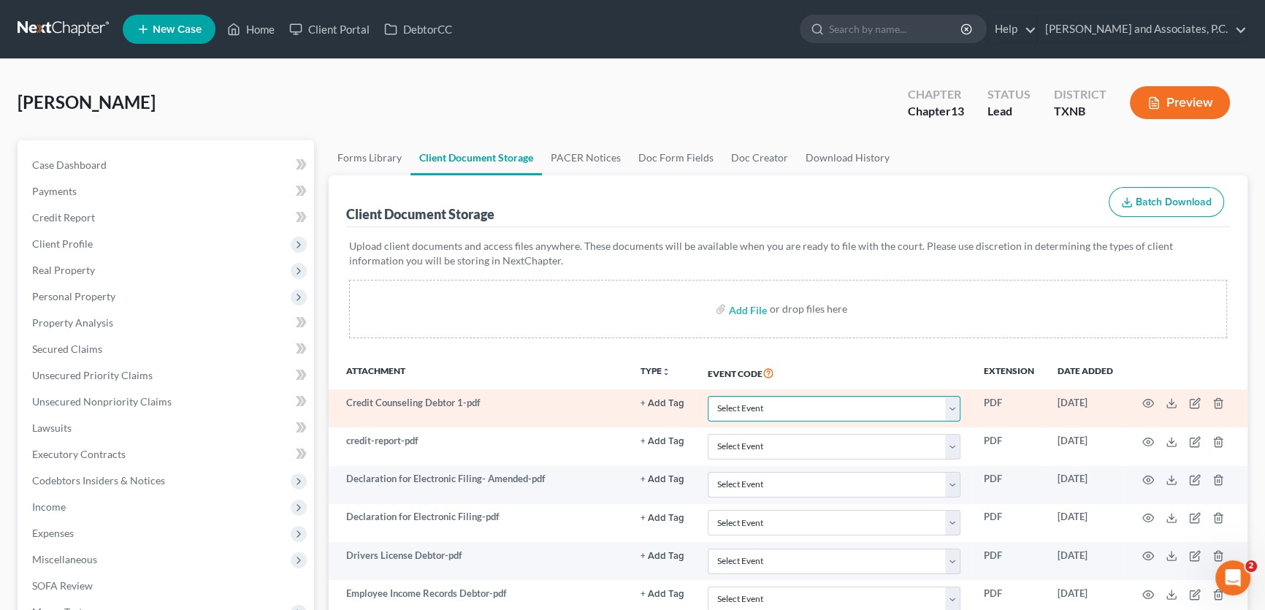
drag, startPoint x: 748, startPoint y: 413, endPoint x: 761, endPoint y: 395, distance: 21.5
click at [748, 413] on select "Select Event 20 Largest unsecured creditors Amended petition Attachment to Volu…" at bounding box center [834, 409] width 253 height 26
select select "6"
click at [708, 396] on select "Select Event 20 Largest unsecured creditors Amended petition Attachment to Volu…" at bounding box center [834, 409] width 253 height 26
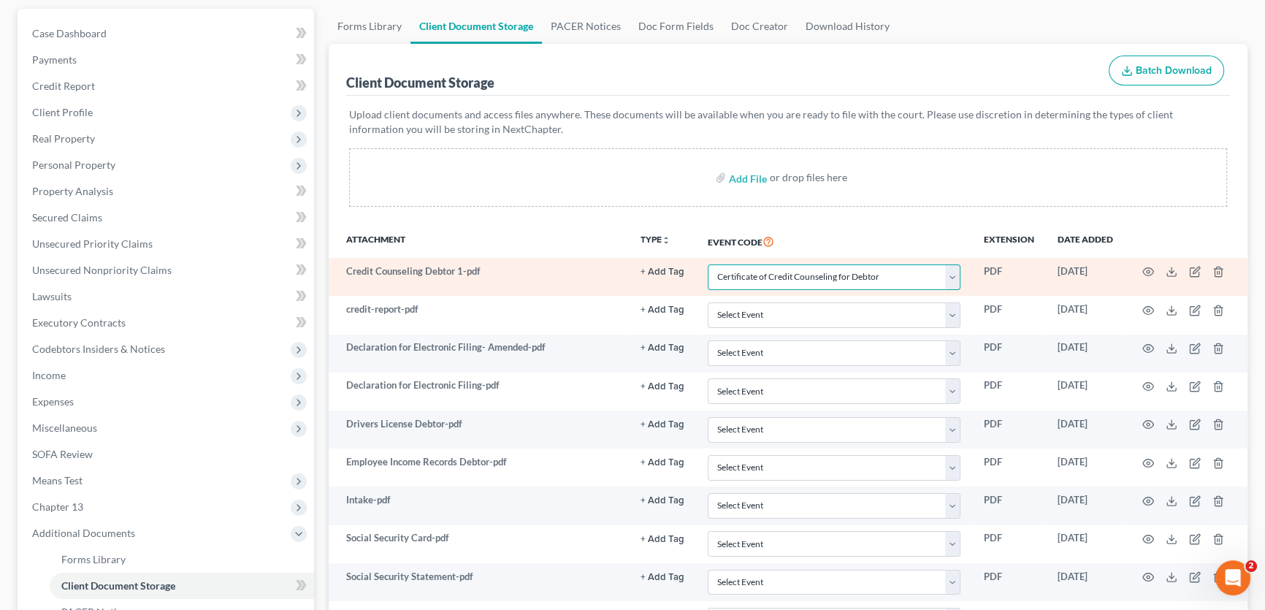
scroll to position [132, 0]
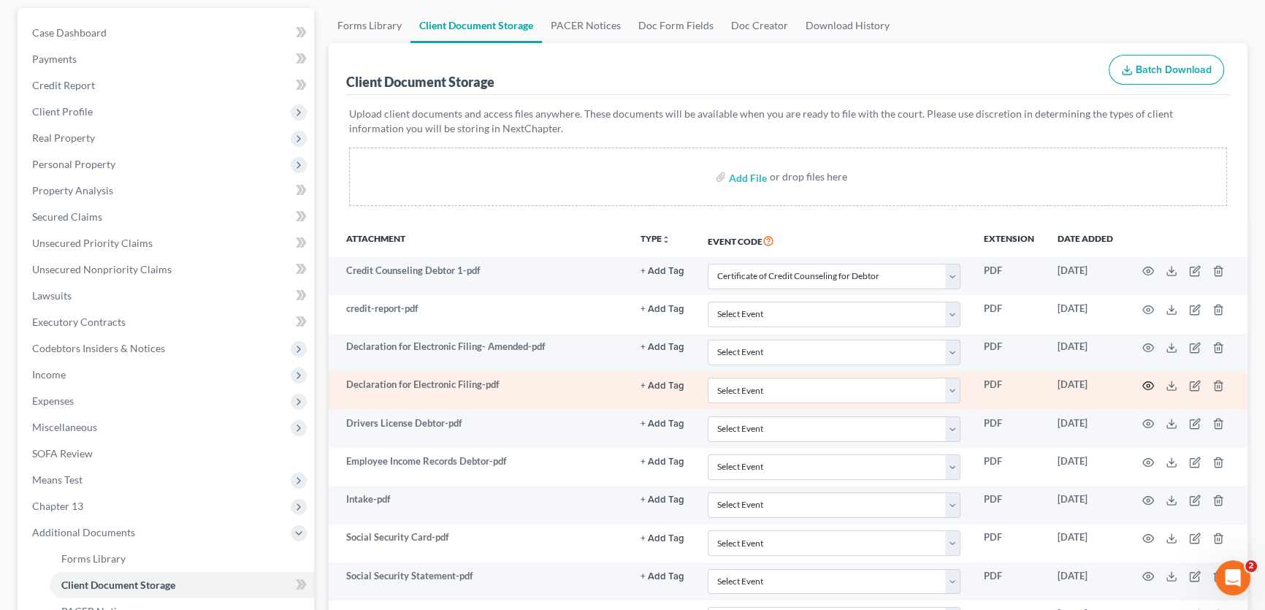
click at [1144, 382] on icon "button" at bounding box center [1148, 386] width 11 height 8
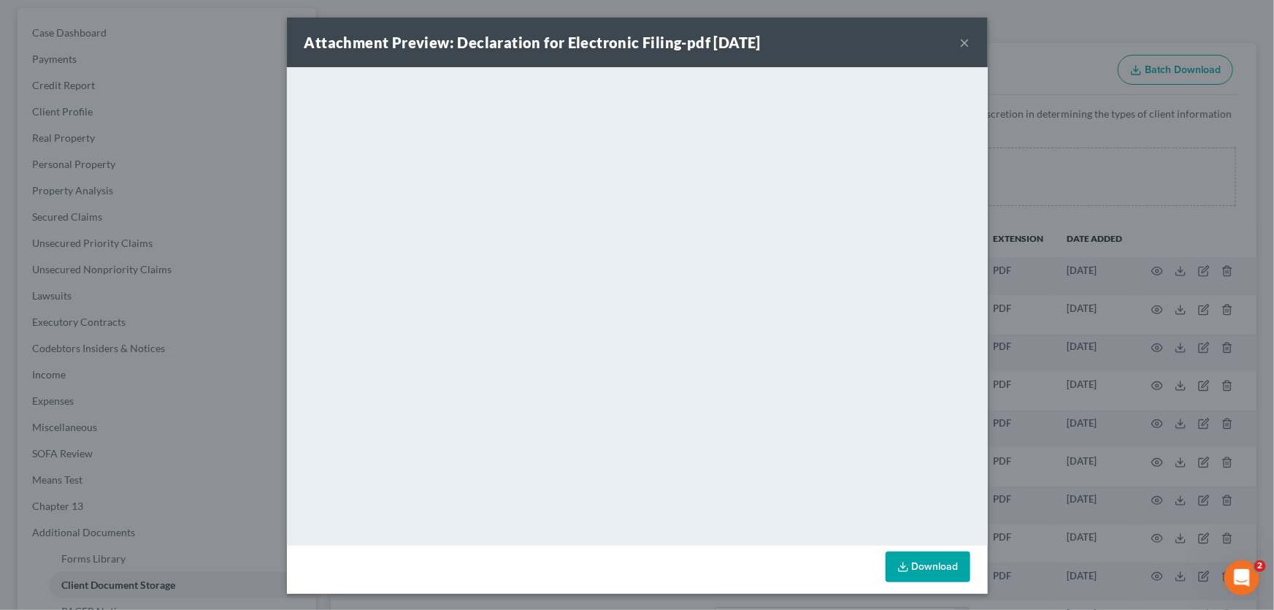
click at [961, 42] on button "×" at bounding box center [965, 43] width 10 height 18
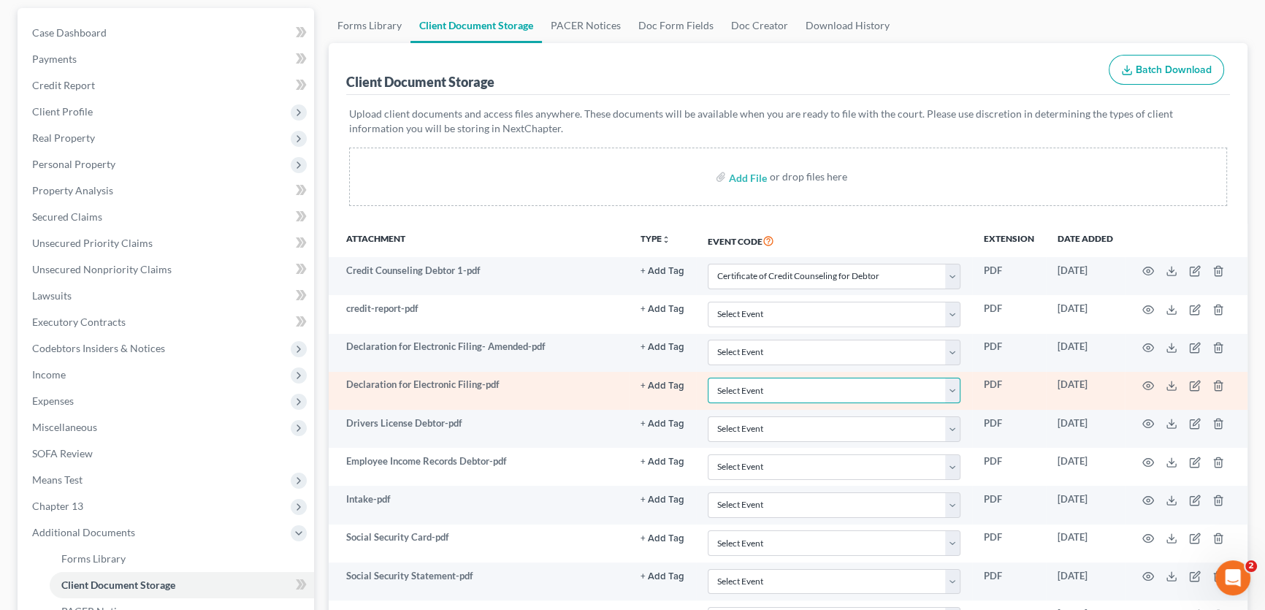
drag, startPoint x: 752, startPoint y: 390, endPoint x: 755, endPoint y: 375, distance: 14.9
click at [752, 390] on select "Select Event 20 Largest unsecured creditors Amended petition Attachment to Volu…" at bounding box center [834, 391] width 253 height 26
select select "19"
click at [708, 378] on select "Select Event 20 Largest unsecured creditors Amended petition Attachment to Volu…" at bounding box center [834, 391] width 253 height 26
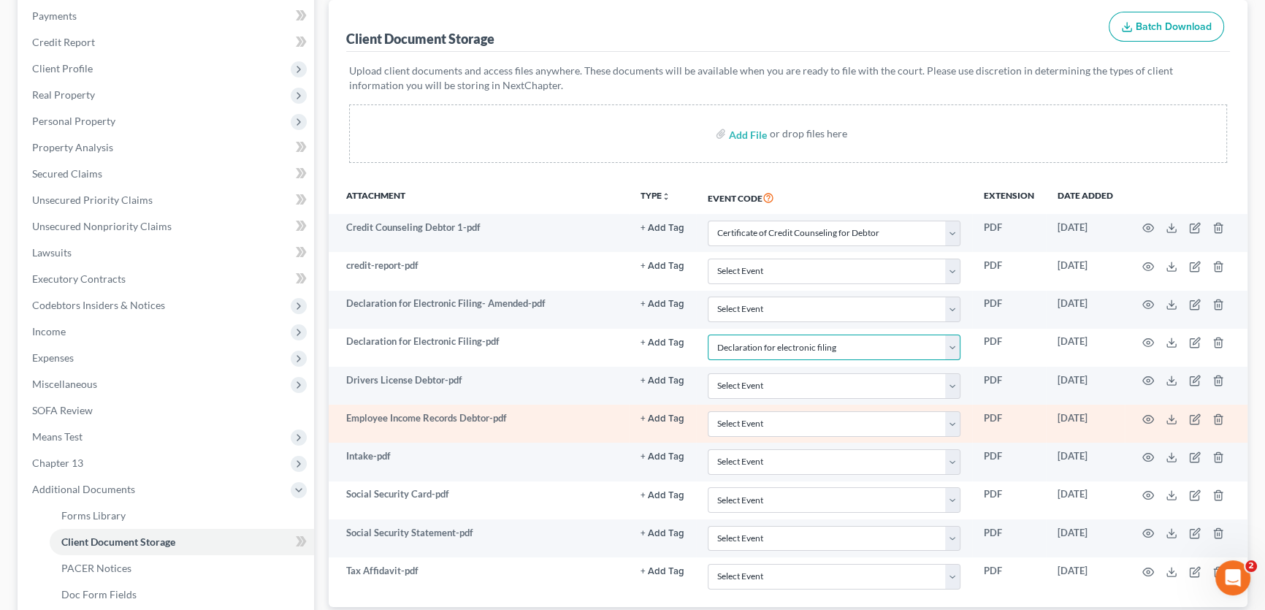
scroll to position [199, 0]
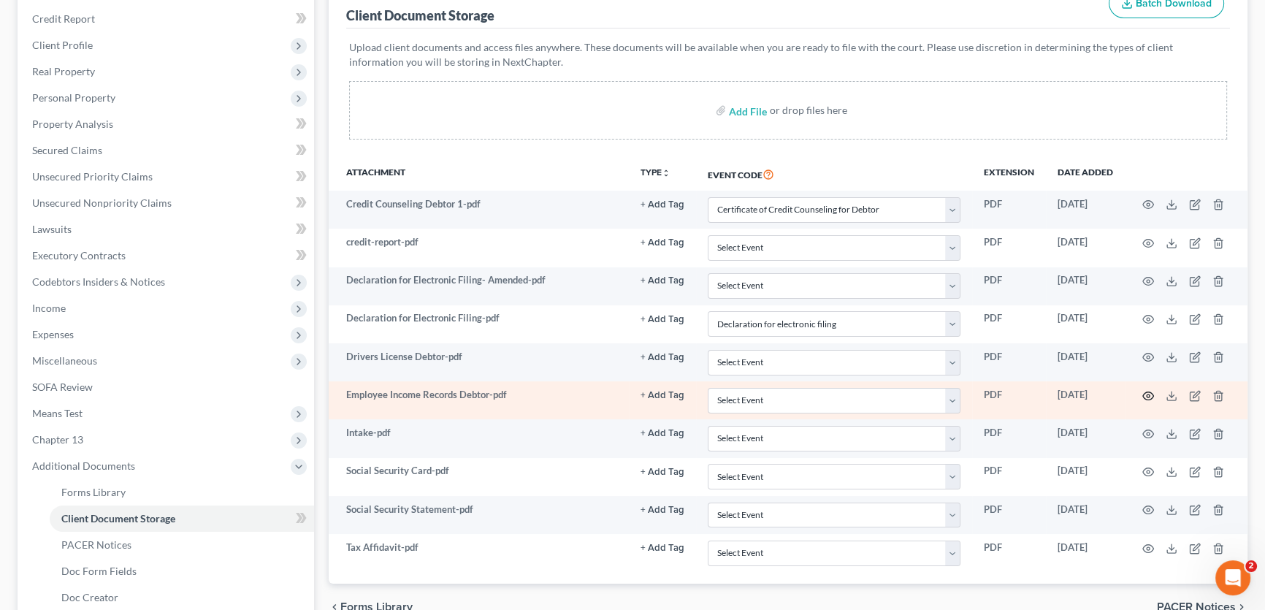
click at [1145, 392] on icon "button" at bounding box center [1148, 396] width 12 height 12
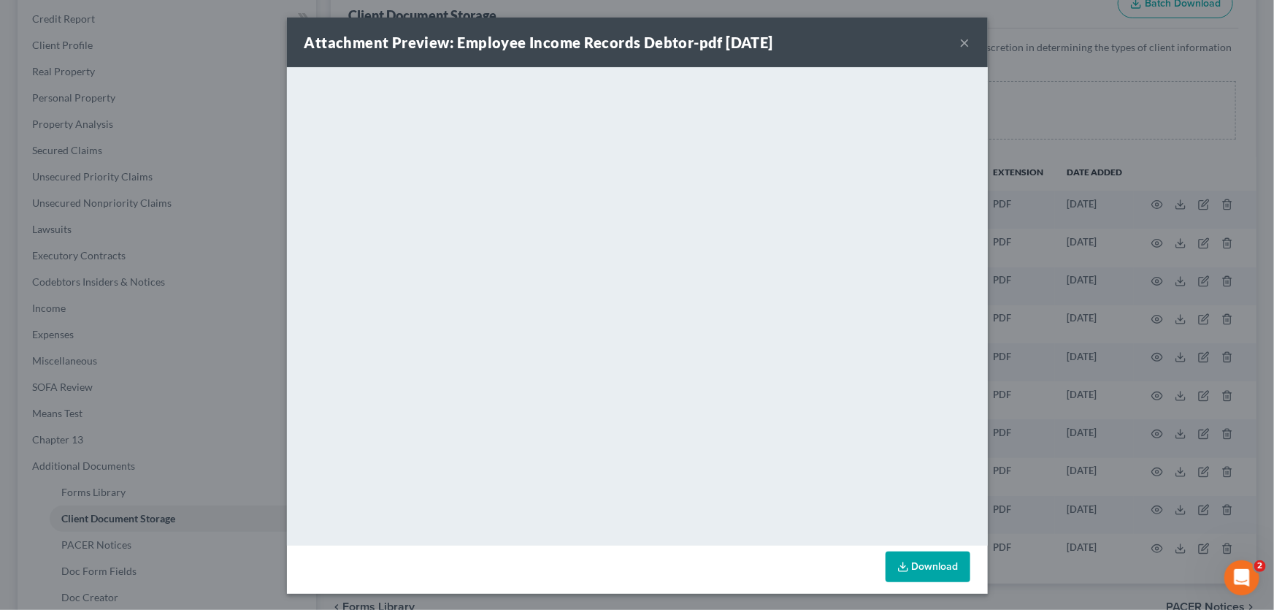
click at [960, 42] on button "×" at bounding box center [965, 43] width 10 height 18
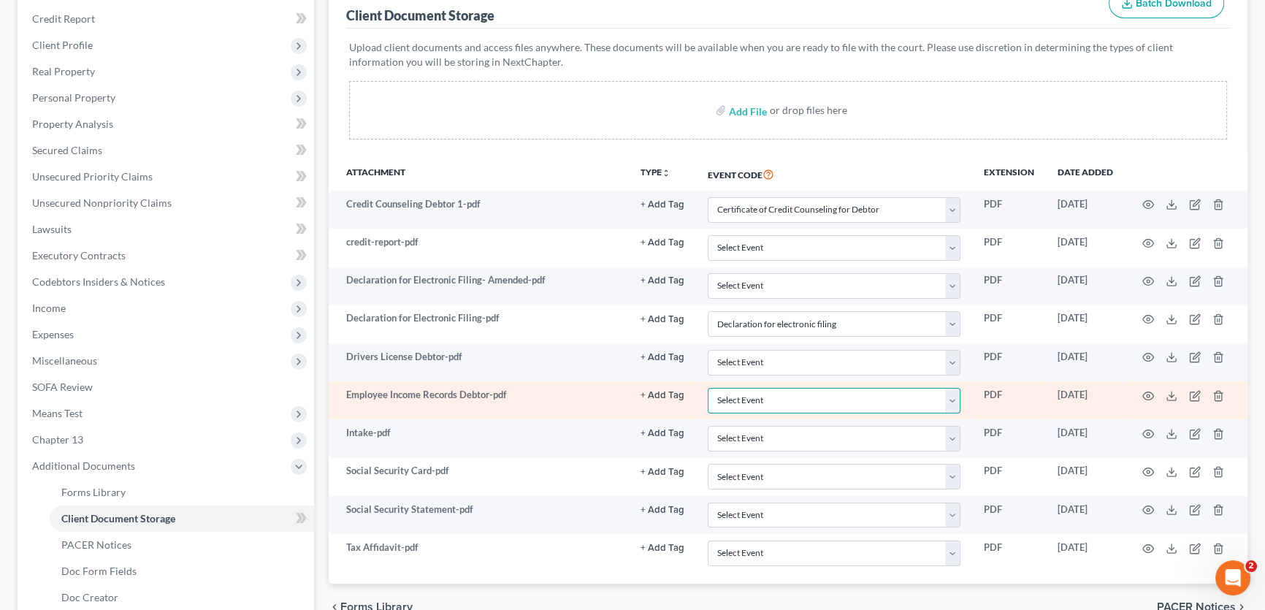
click at [736, 402] on select "Select Event 20 Largest unsecured creditors Amended petition Attachment to Volu…" at bounding box center [834, 401] width 253 height 26
select select "22"
click at [708, 388] on select "Select Event 20 Largest unsecured creditors Amended petition Attachment to Volu…" at bounding box center [834, 401] width 253 height 26
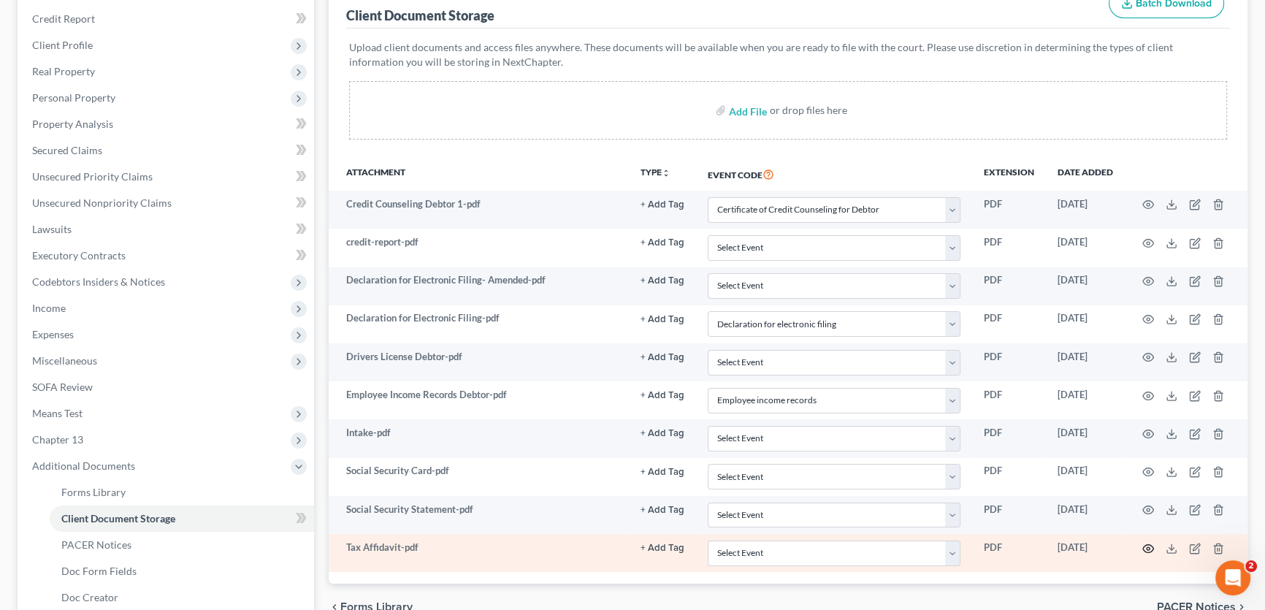
click at [1152, 546] on icon "button" at bounding box center [1148, 548] width 11 height 8
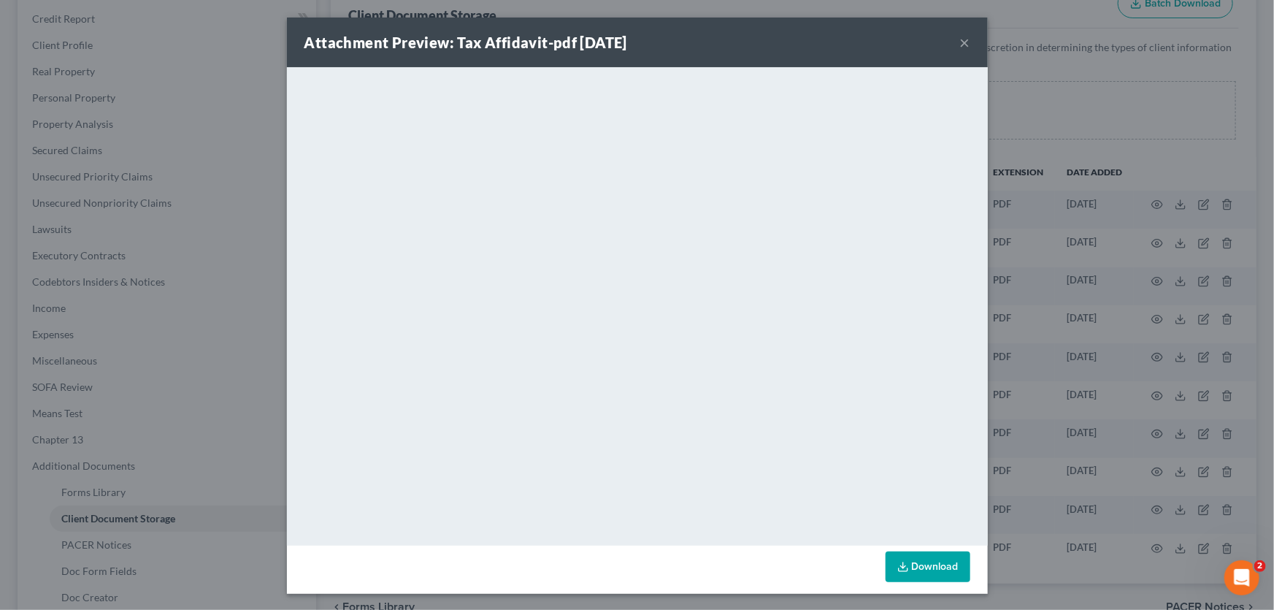
drag, startPoint x: 962, startPoint y: 41, endPoint x: 944, endPoint y: 67, distance: 31.6
click at [962, 41] on button "×" at bounding box center [965, 43] width 10 height 18
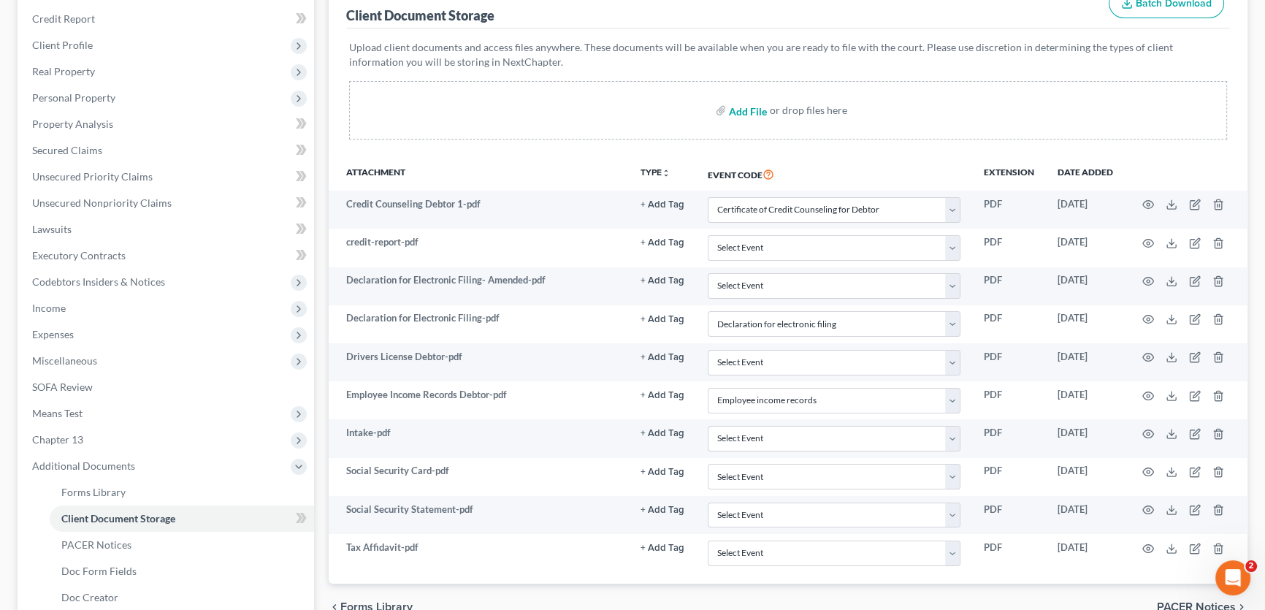
click at [750, 104] on input "file" at bounding box center [746, 110] width 35 height 26
type input "C:\fakepath\ch 13 plan.pdf"
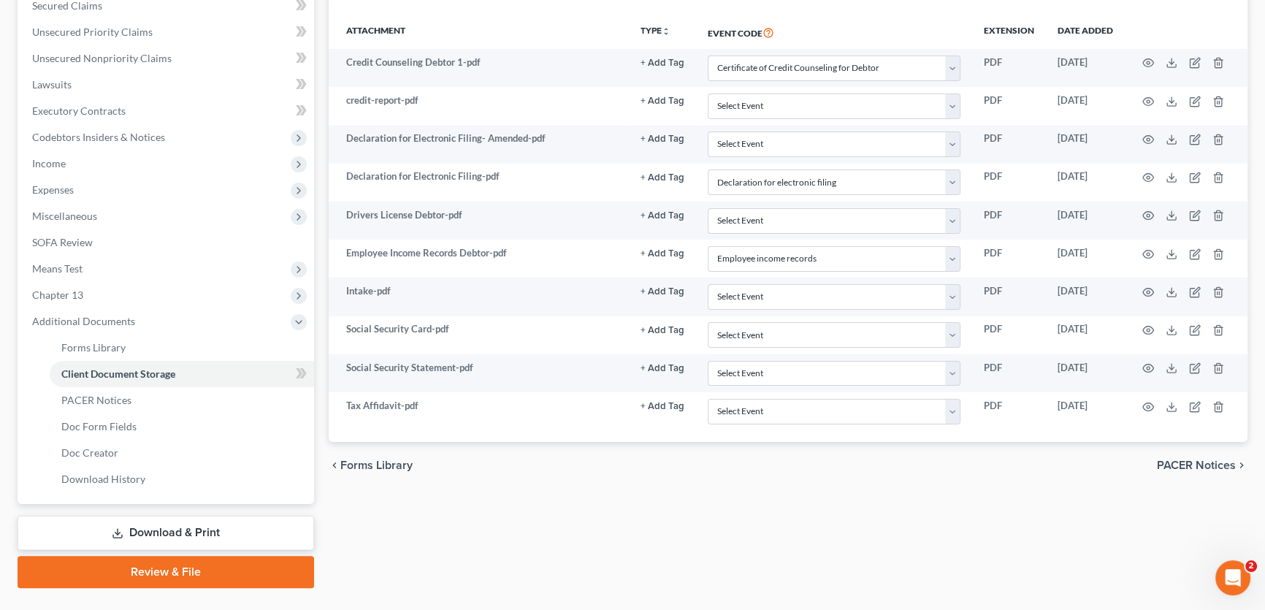
select select "6"
select select "19"
select select "22"
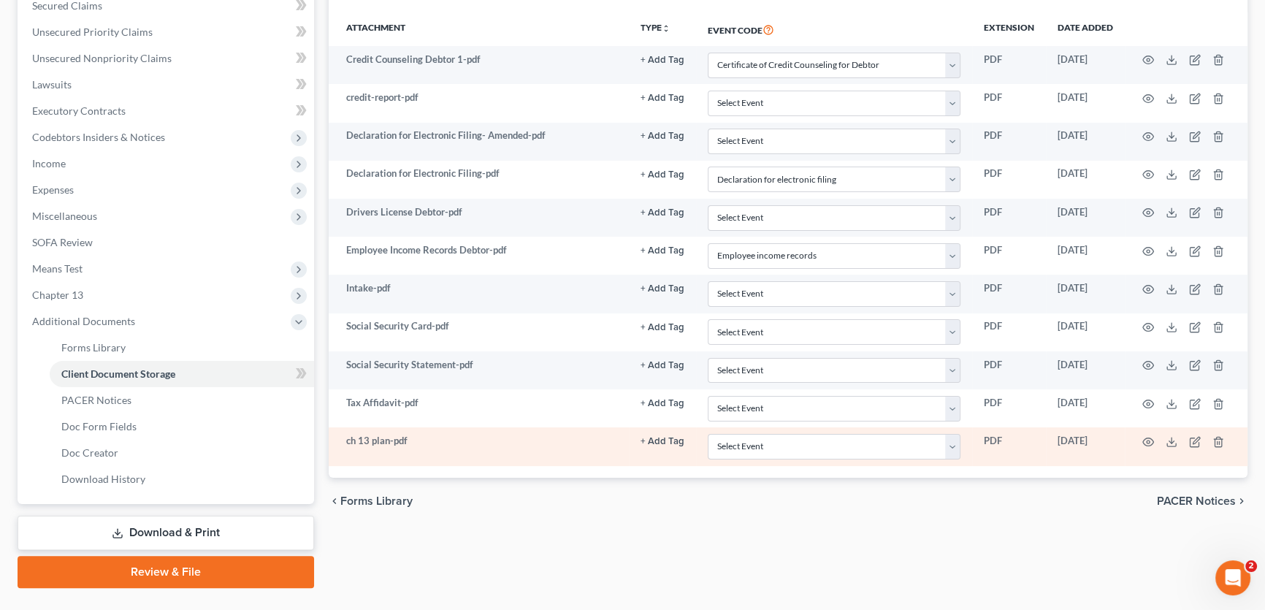
scroll to position [375, 0]
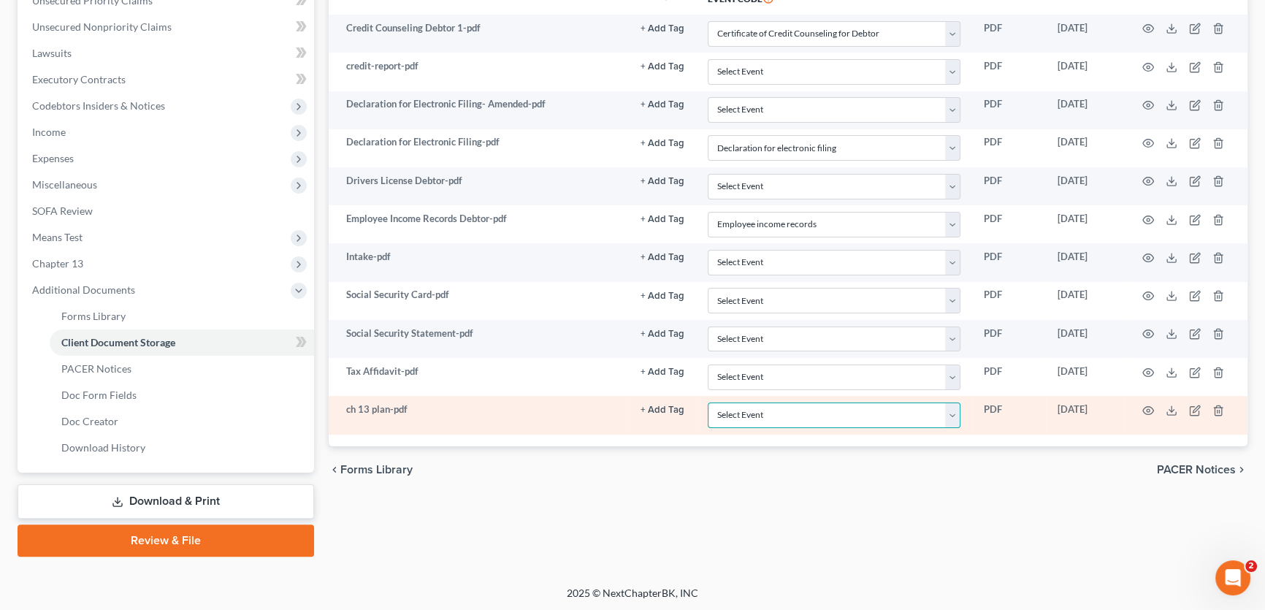
drag, startPoint x: 741, startPoint y: 416, endPoint x: 747, endPoint y: 403, distance: 14.4
click at [741, 416] on select "Select Event 20 Largest unsecured creditors Amended petition Attachment to Volu…" at bounding box center [834, 415] width 253 height 26
select select "11"
click at [708, 402] on select "Select Event 20 Largest unsecured creditors Amended petition Attachment to Volu…" at bounding box center [834, 415] width 253 height 26
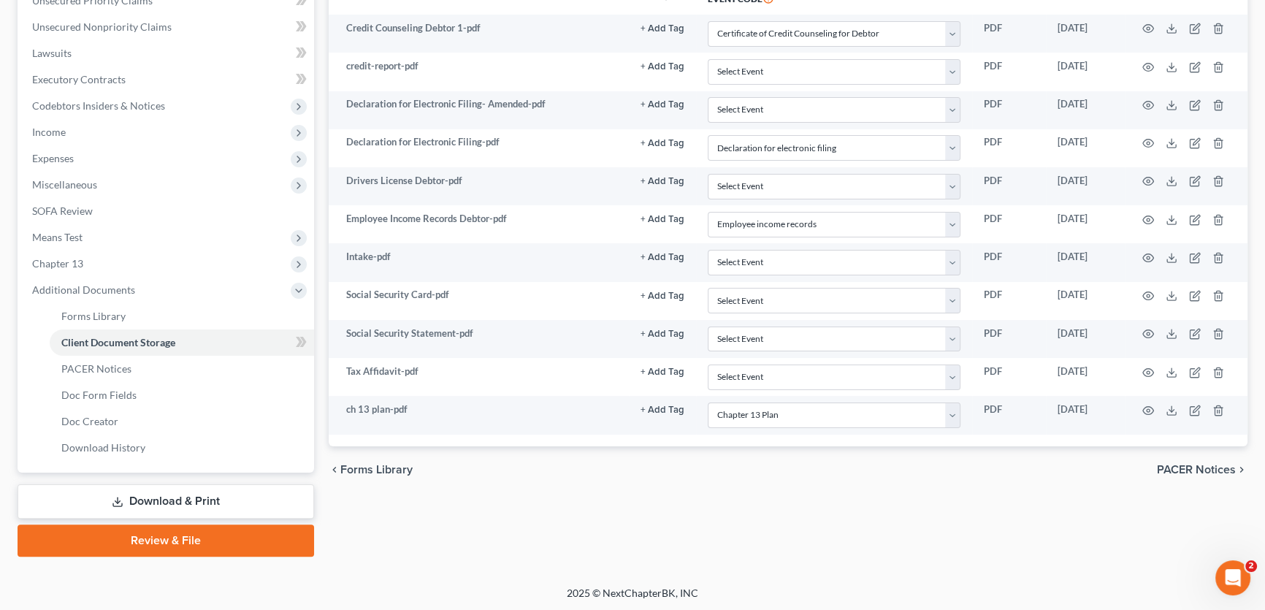
click at [220, 544] on link "Review & File" at bounding box center [166, 540] width 296 height 32
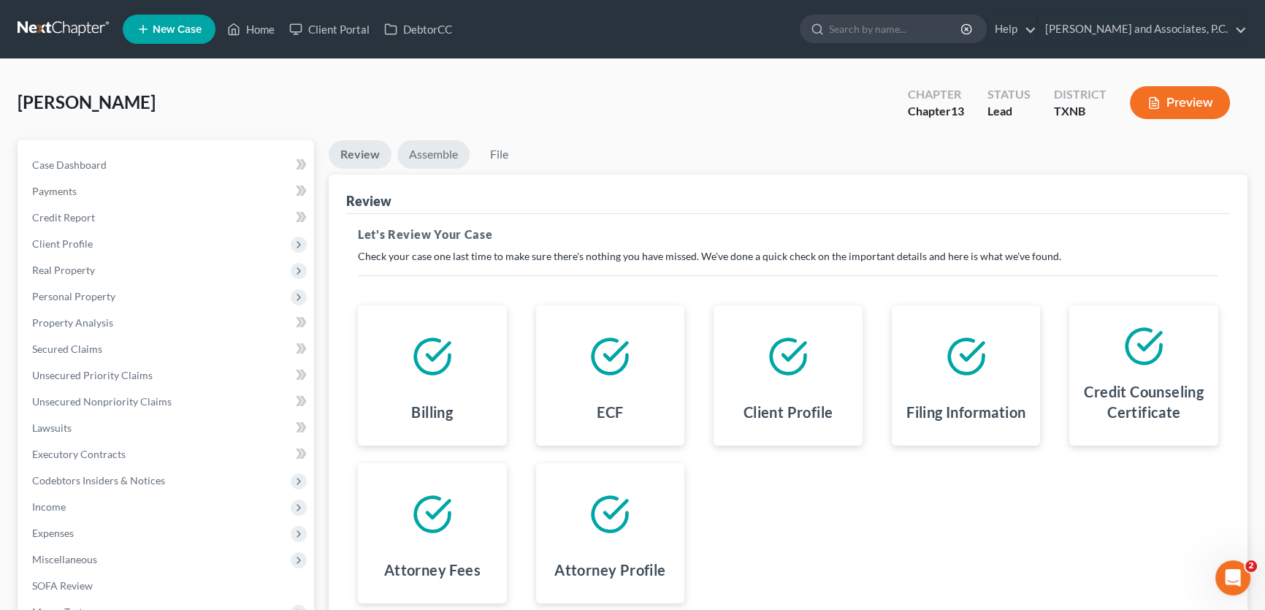
click at [437, 156] on link "Assemble" at bounding box center [433, 154] width 72 height 28
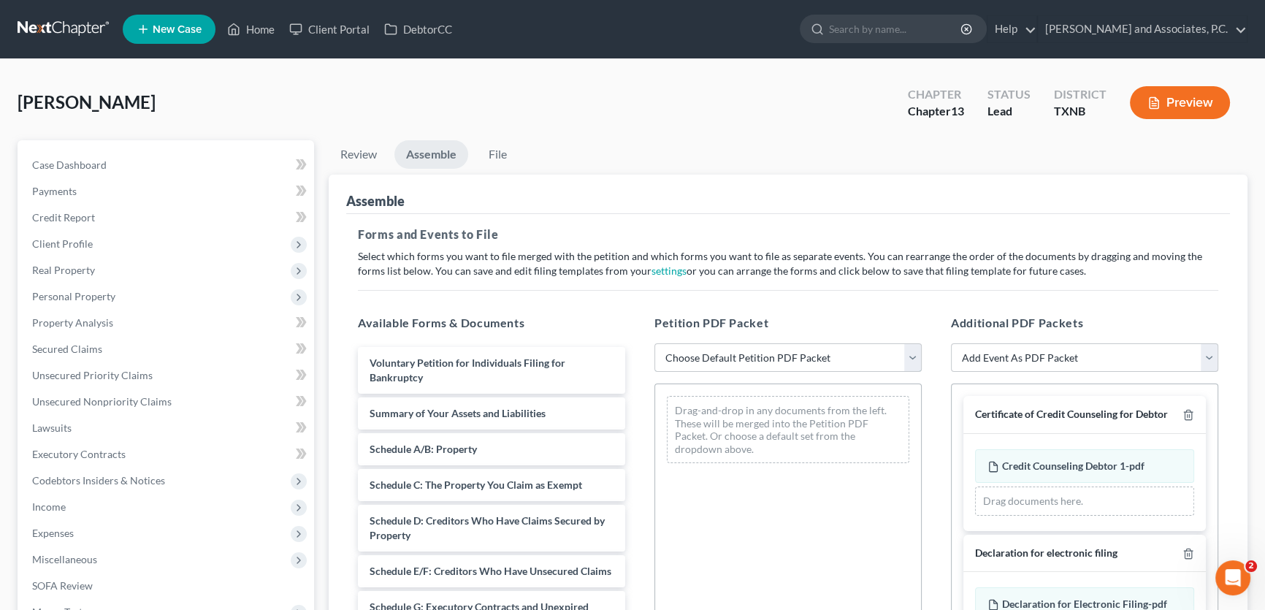
drag, startPoint x: 700, startPoint y: 349, endPoint x: 700, endPoint y: 367, distance: 17.5
click at [700, 349] on select "Choose Default Petition PDF Packet Complete Bankruptcy Petition (all forms and …" at bounding box center [787, 357] width 267 height 29
select select "3"
click at [654, 343] on select "Choose Default Petition PDF Packet Complete Bankruptcy Petition (all forms and …" at bounding box center [787, 357] width 267 height 29
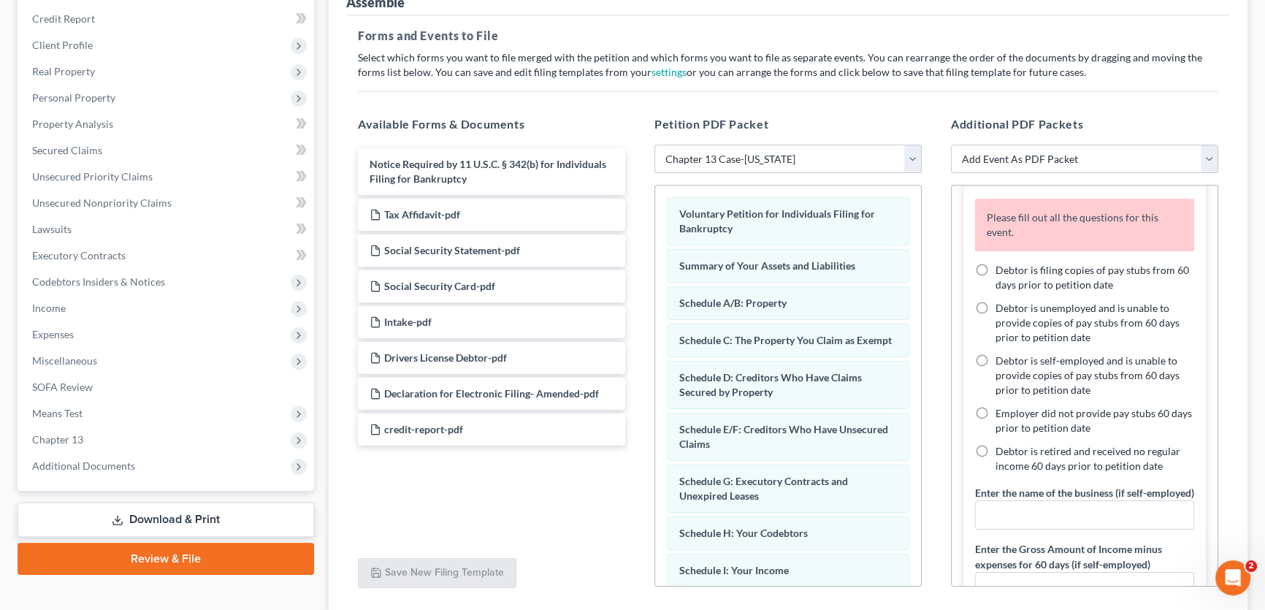
scroll to position [398, 0]
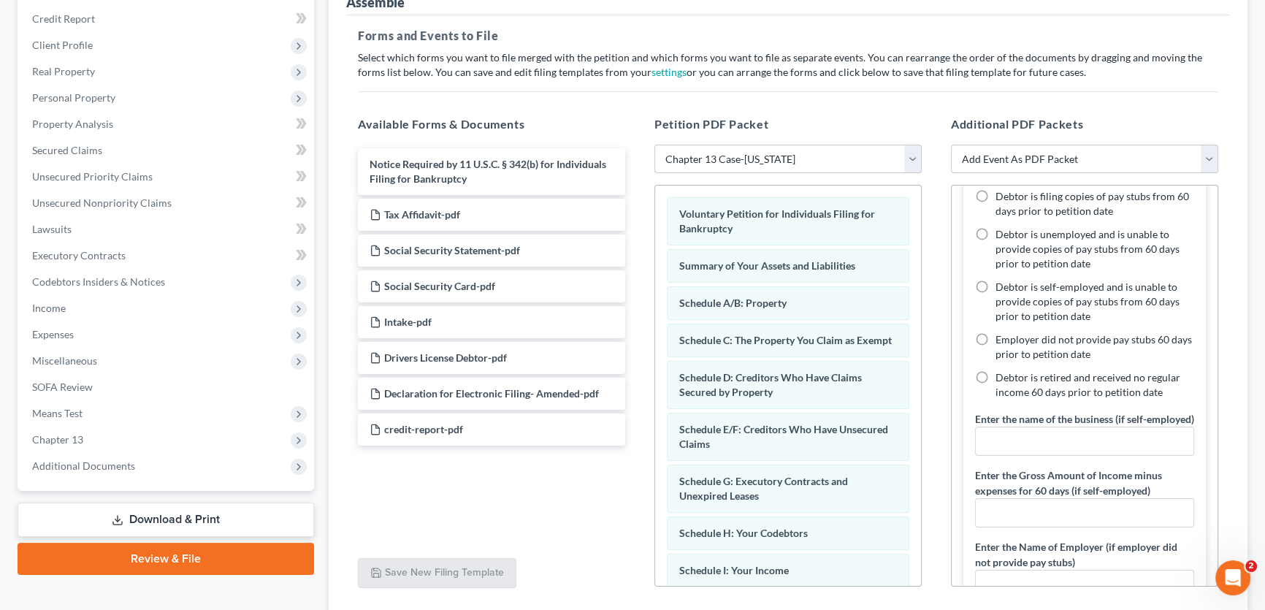
click at [995, 392] on label "Debtor is retired and received no regular income 60 days prior to petition date" at bounding box center [1094, 384] width 199 height 29
click at [1001, 380] on input "Debtor is retired and received no regular income 60 days prior to petition date" at bounding box center [1005, 374] width 9 height 9
radio input "true"
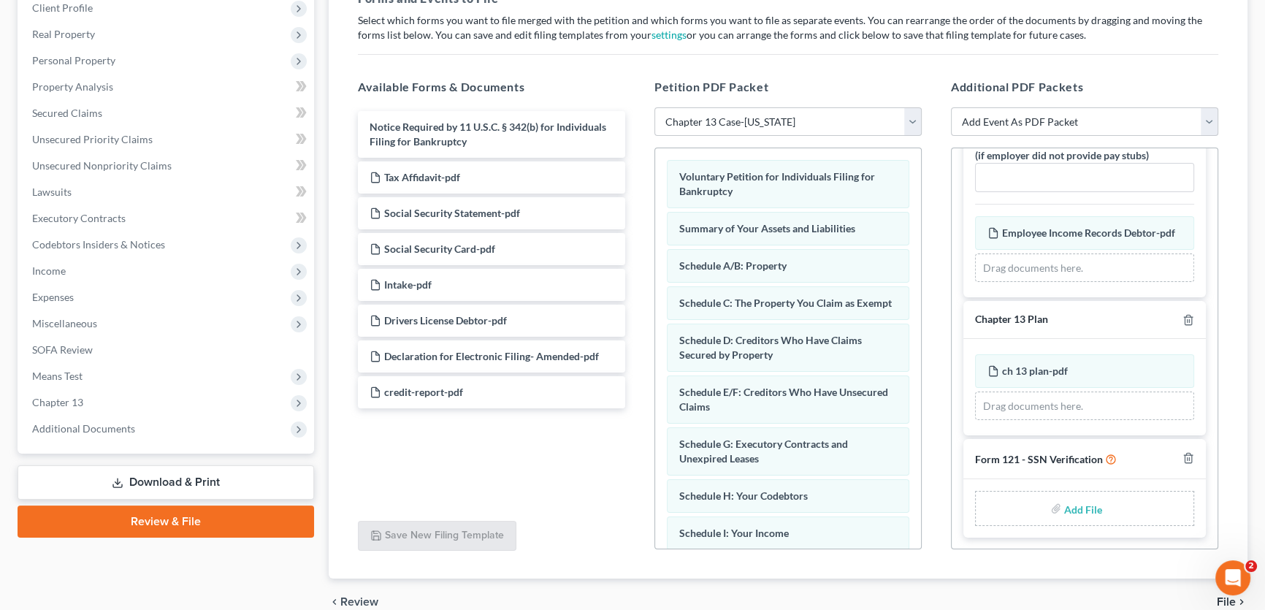
scroll to position [265, 0]
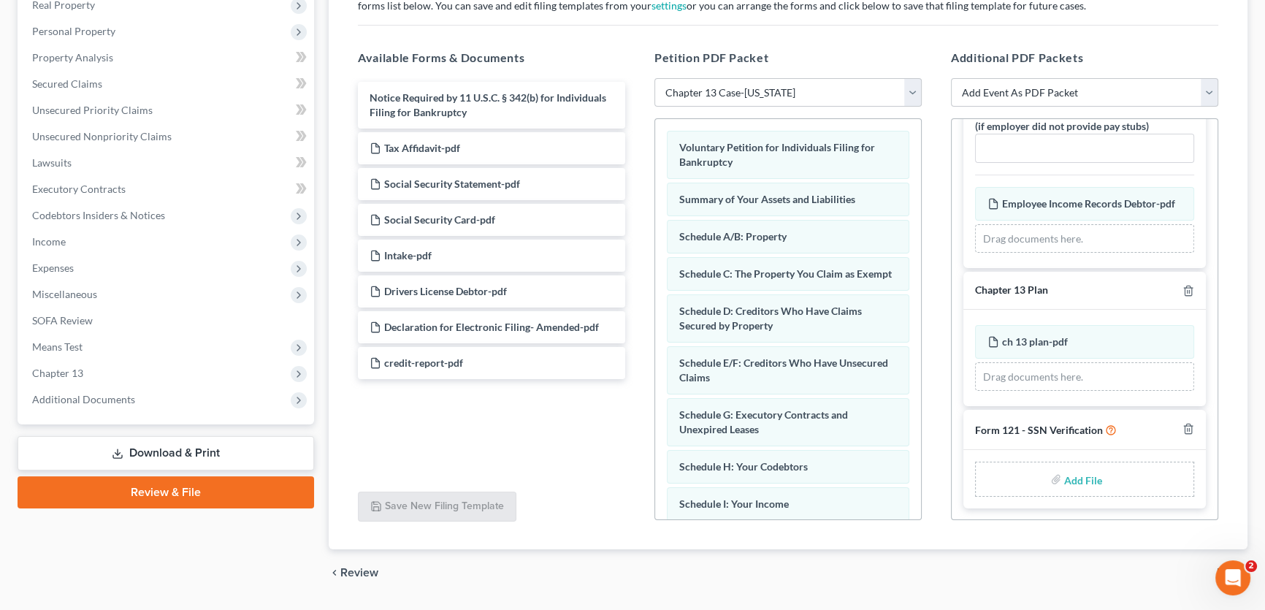
click at [1073, 477] on input "file" at bounding box center [1081, 479] width 35 height 26
type input "C:\fakepath\SSN form.pdf"
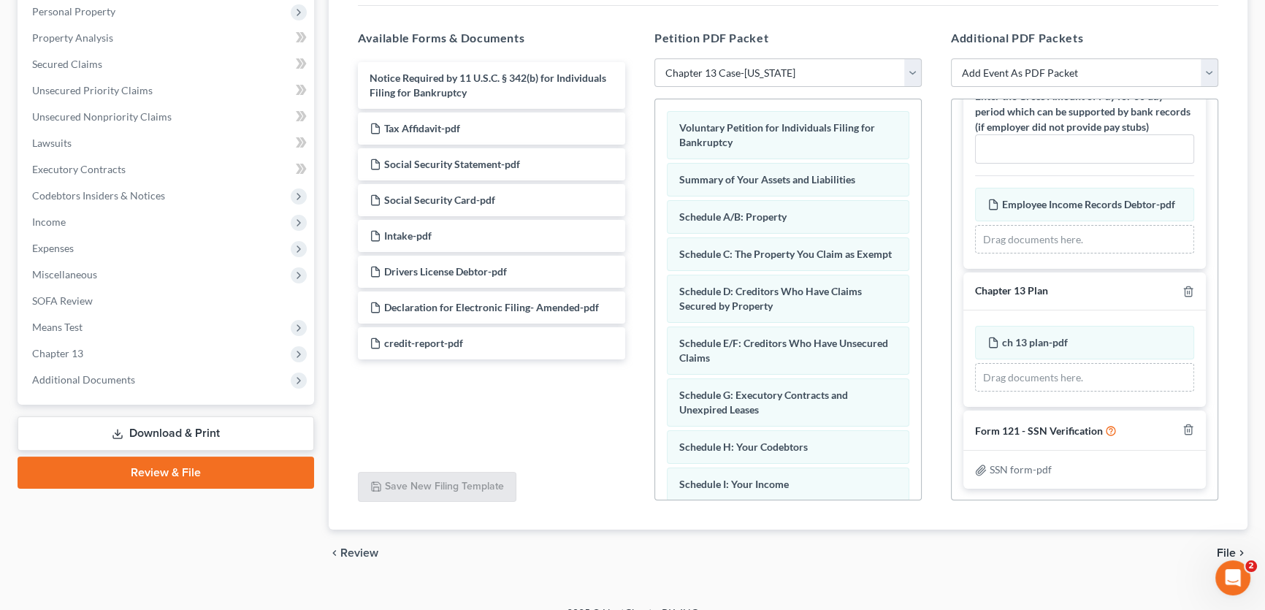
scroll to position [305, 0]
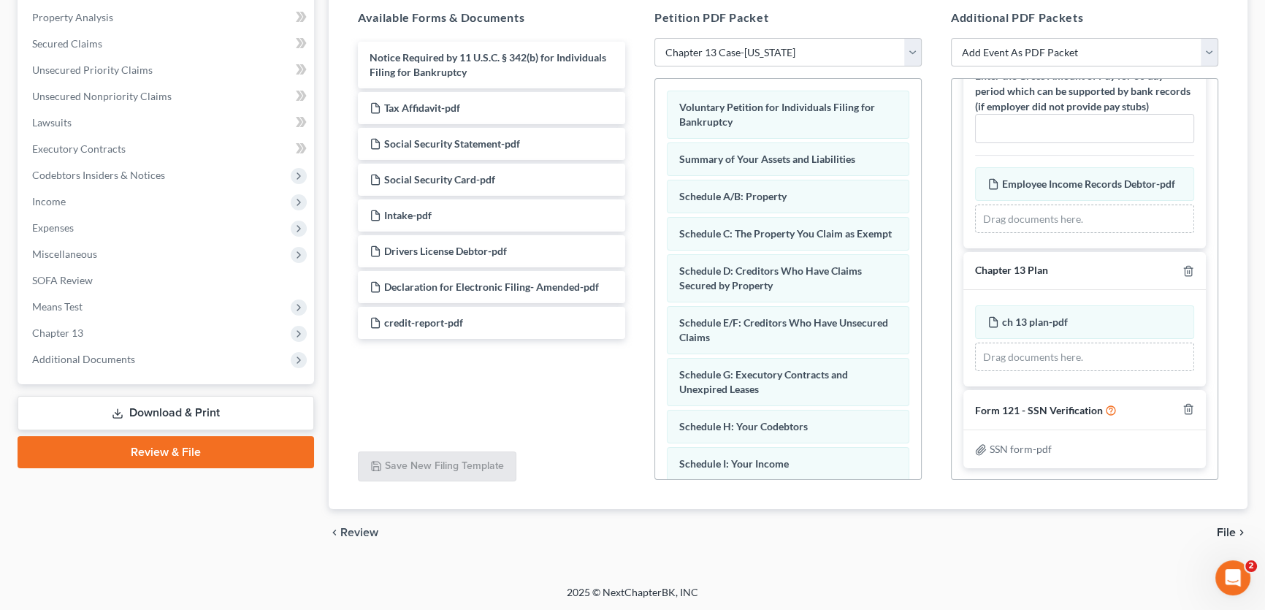
click at [1227, 529] on span "File" at bounding box center [1226, 532] width 19 height 12
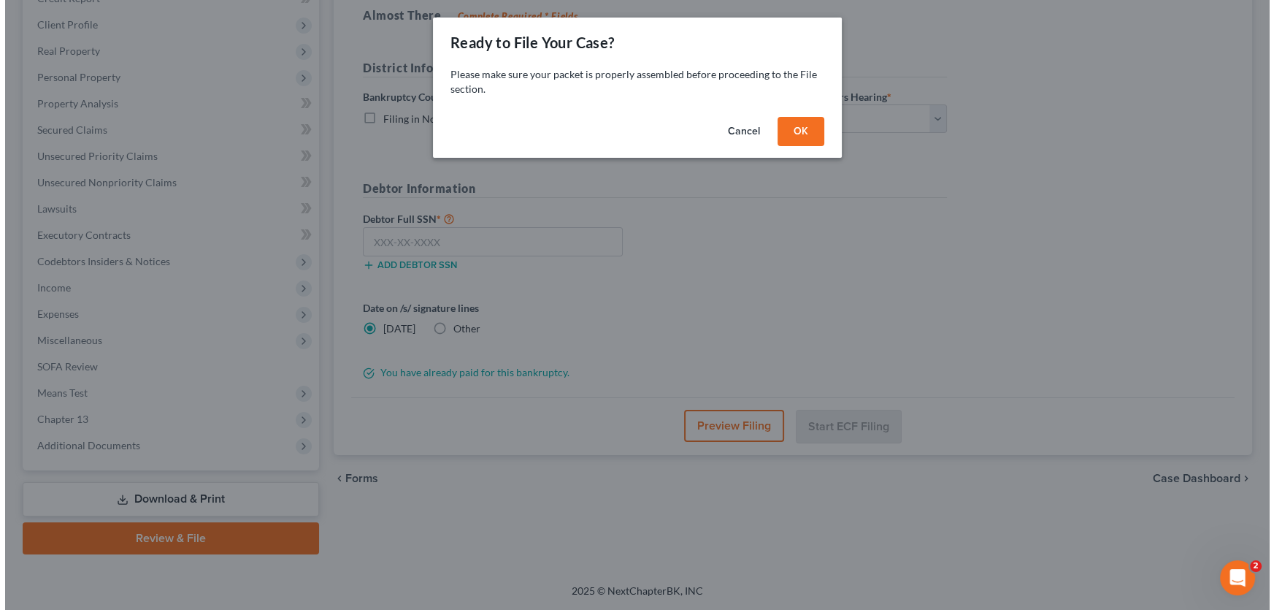
scroll to position [217, 0]
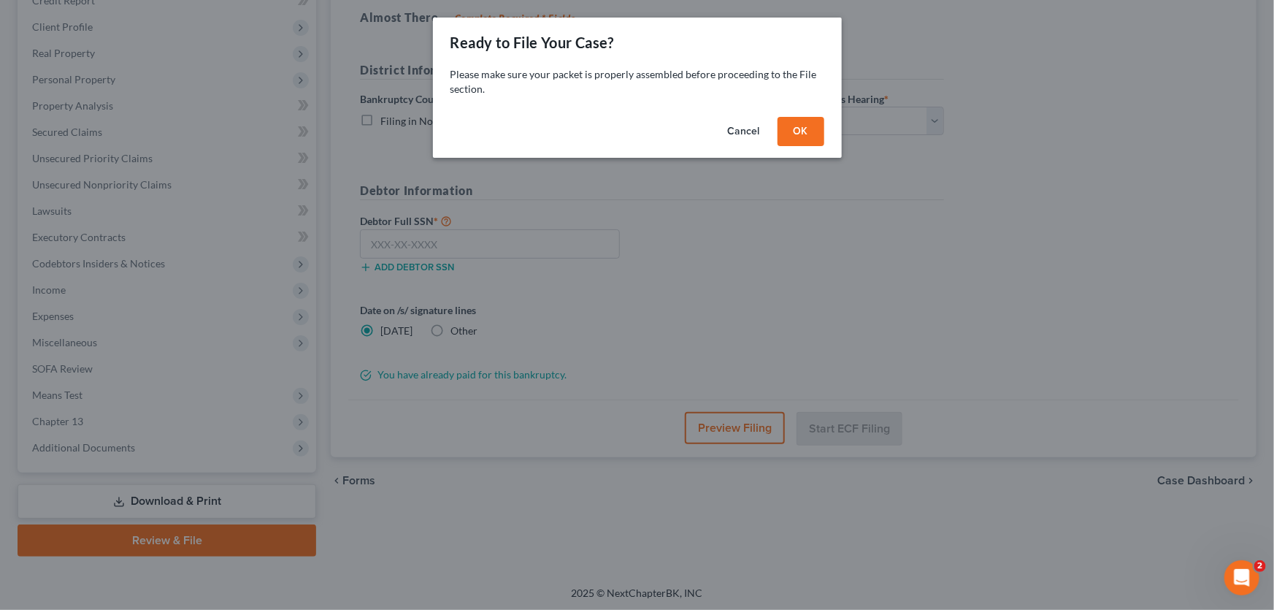
click at [792, 126] on button "OK" at bounding box center [801, 131] width 47 height 29
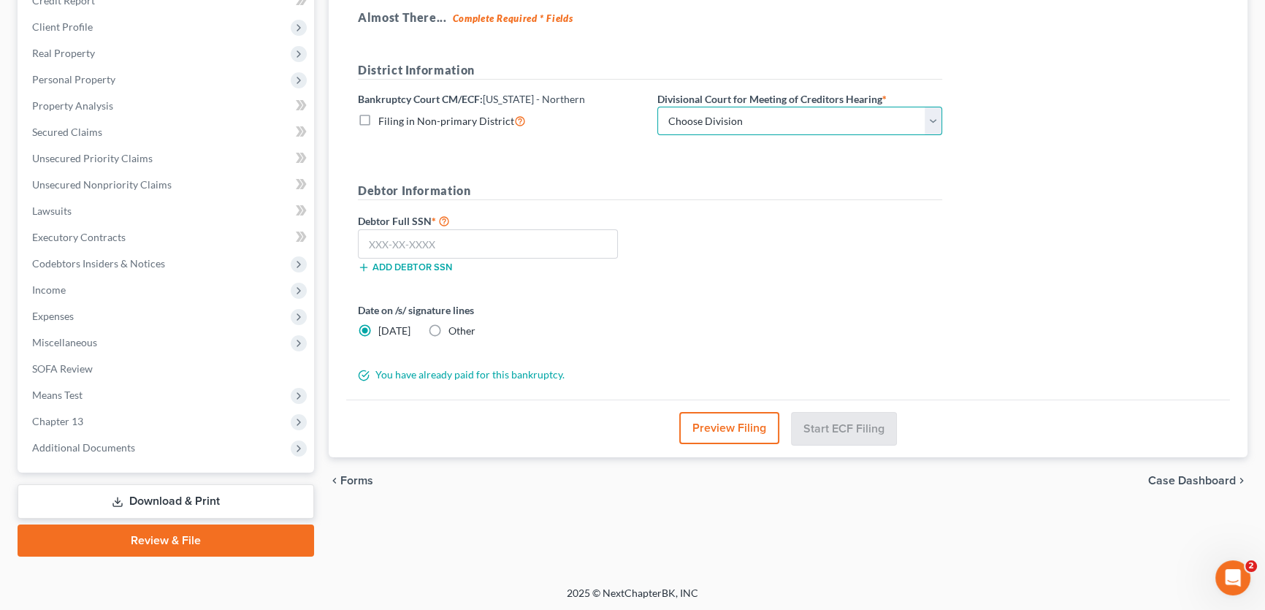
click at [705, 127] on select "Choose Division [PERSON_NAME] [GEOGRAPHIC_DATA] [GEOGRAPHIC_DATA] [GEOGRAPHIC_D…" at bounding box center [799, 121] width 285 height 29
click at [641, 313] on label "Date on /s/ signature lines" at bounding box center [500, 309] width 285 height 15
click at [715, 435] on button "Preview Filing" at bounding box center [729, 428] width 100 height 32
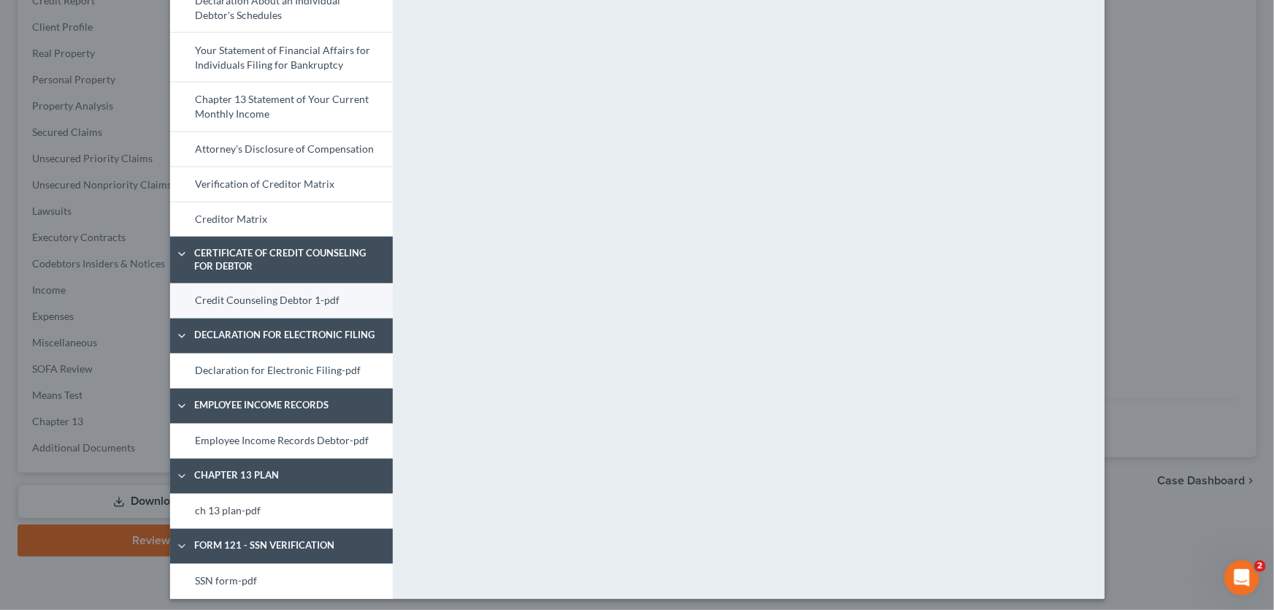
scroll to position [546, 0]
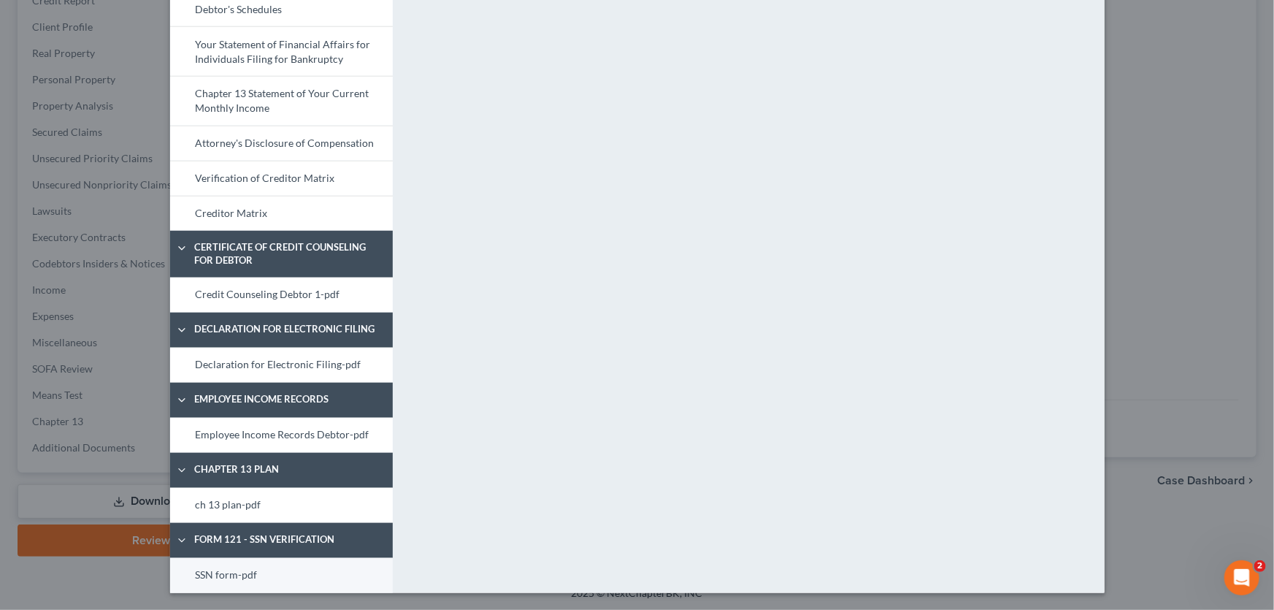
click at [258, 577] on link "SSN form-pdf" at bounding box center [281, 575] width 223 height 35
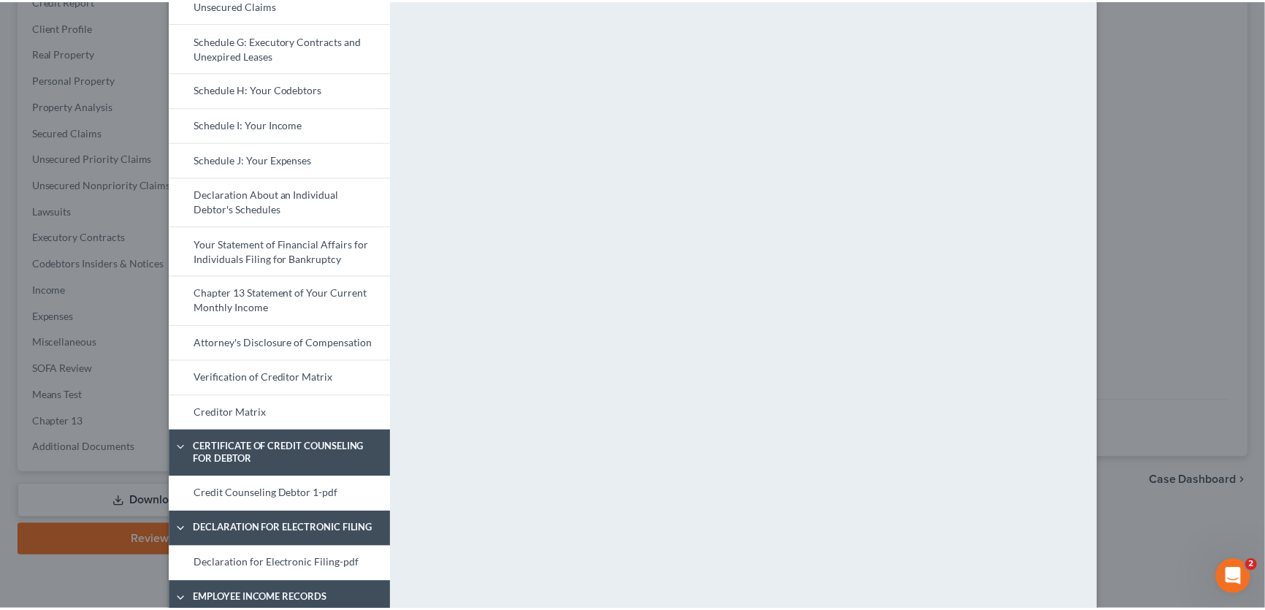
scroll to position [0, 0]
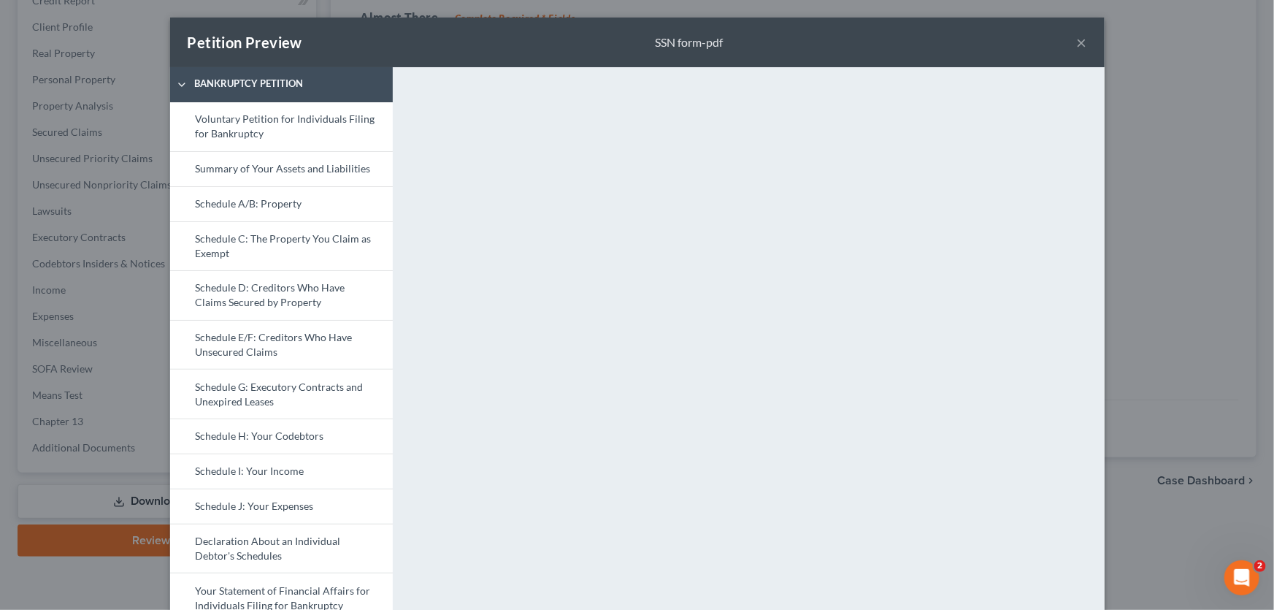
click at [1077, 38] on button "×" at bounding box center [1082, 43] width 10 height 18
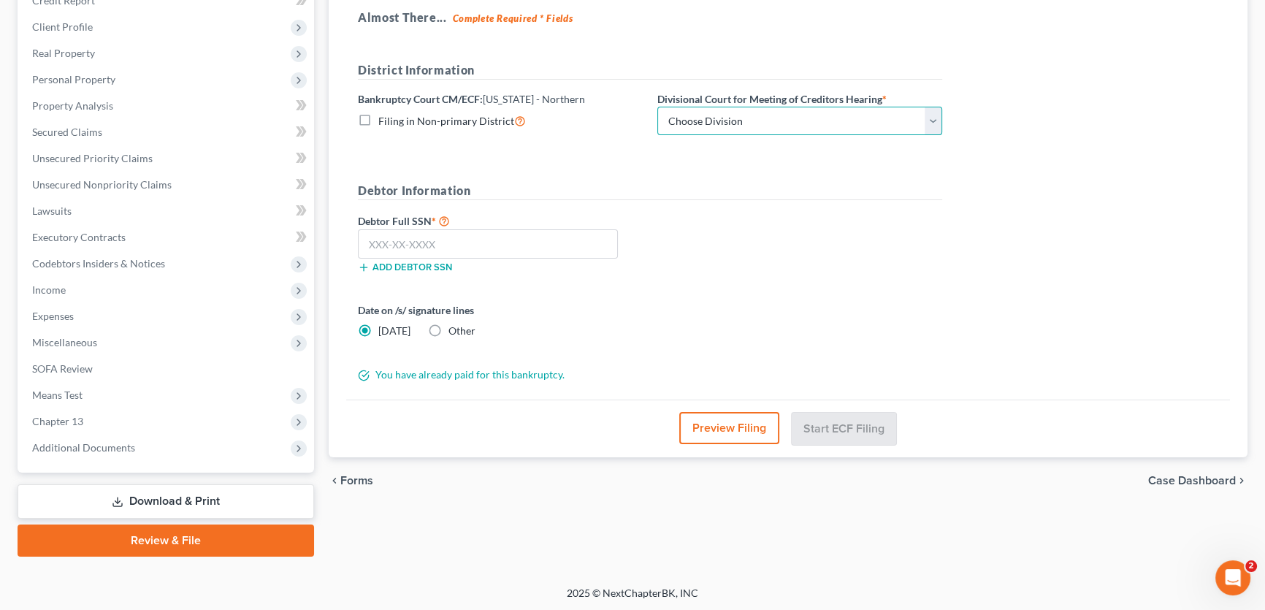
drag, startPoint x: 751, startPoint y: 117, endPoint x: 734, endPoint y: 133, distance: 23.2
click at [751, 117] on select "Choose Division [PERSON_NAME] [GEOGRAPHIC_DATA] [GEOGRAPHIC_DATA] [GEOGRAPHIC_D…" at bounding box center [799, 121] width 285 height 29
select select "6"
click at [657, 107] on select "Choose Division [PERSON_NAME] [GEOGRAPHIC_DATA] [GEOGRAPHIC_DATA] [GEOGRAPHIC_D…" at bounding box center [799, 121] width 285 height 29
click at [500, 245] on input "text" at bounding box center [488, 243] width 260 height 29
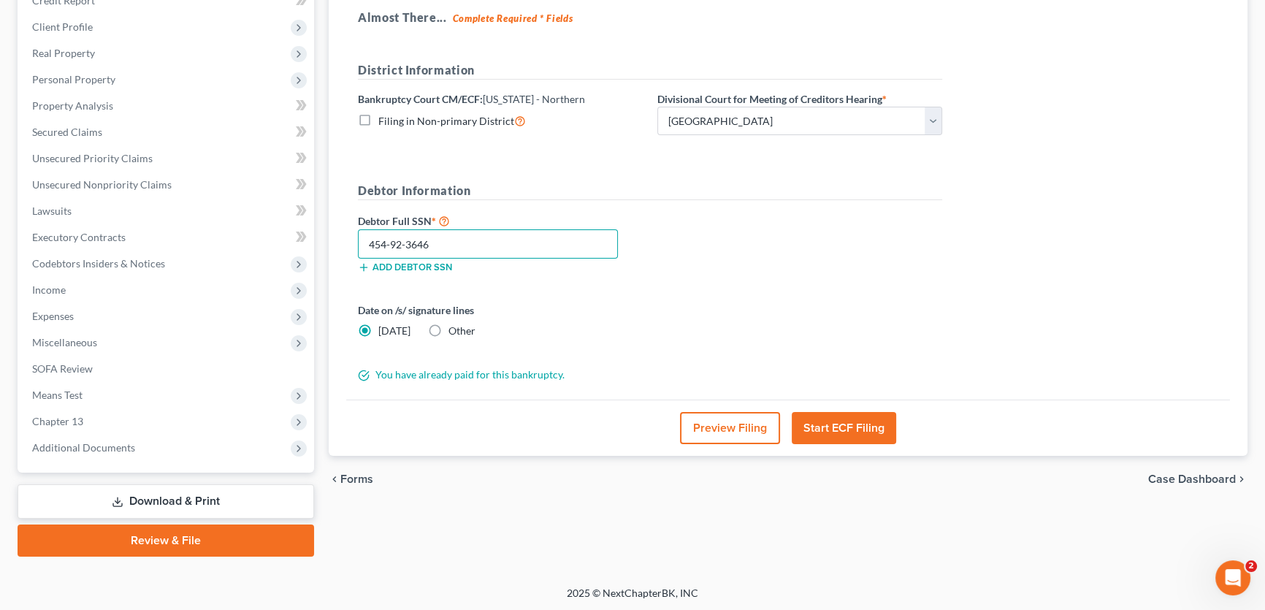
type input "454-92-3646"
click at [846, 426] on button "Start ECF Filing" at bounding box center [844, 428] width 104 height 32
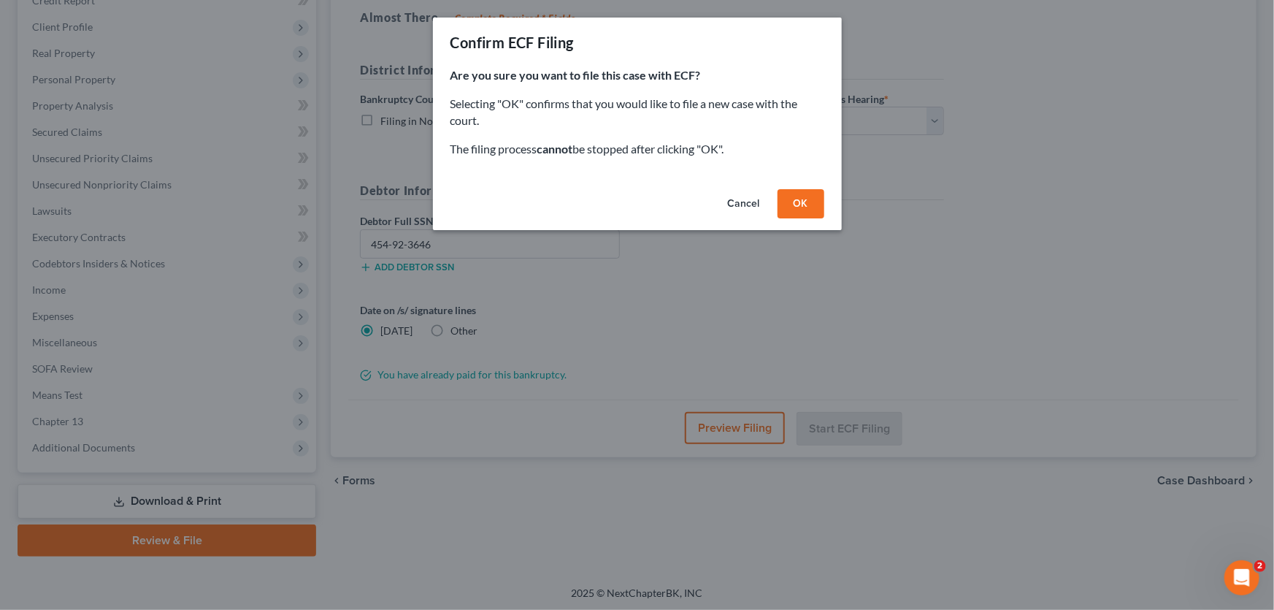
click at [788, 204] on button "OK" at bounding box center [801, 203] width 47 height 29
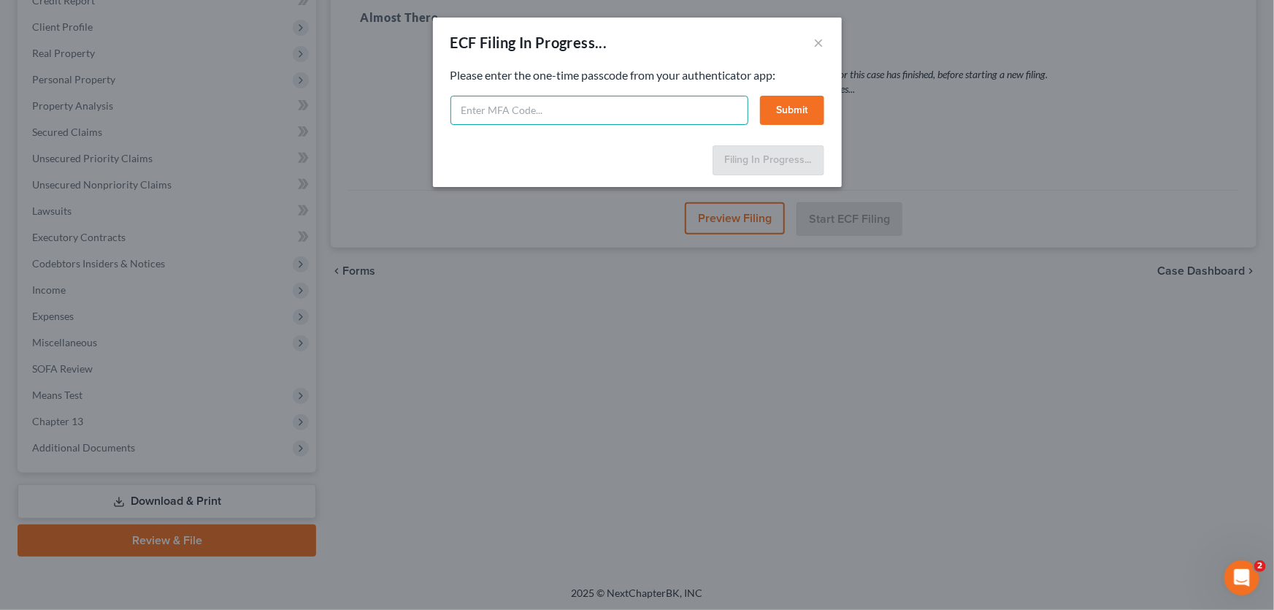
click at [617, 114] on input "text" at bounding box center [600, 110] width 298 height 29
type input "491162"
click at [795, 104] on button "Submit" at bounding box center [792, 110] width 64 height 29
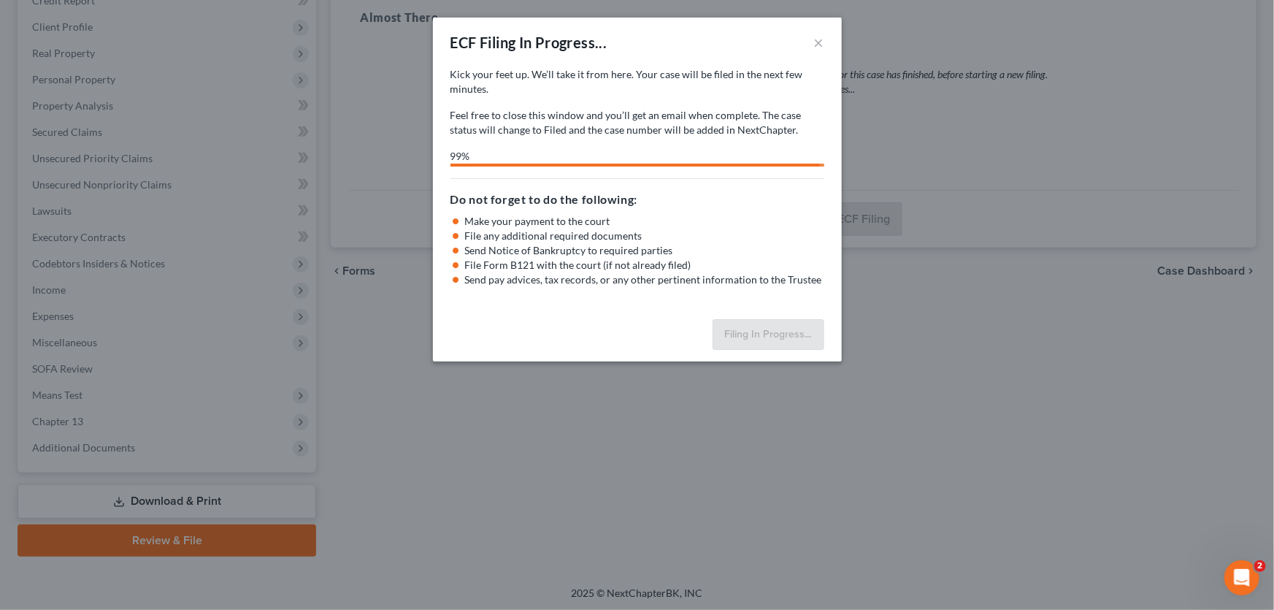
select select "6"
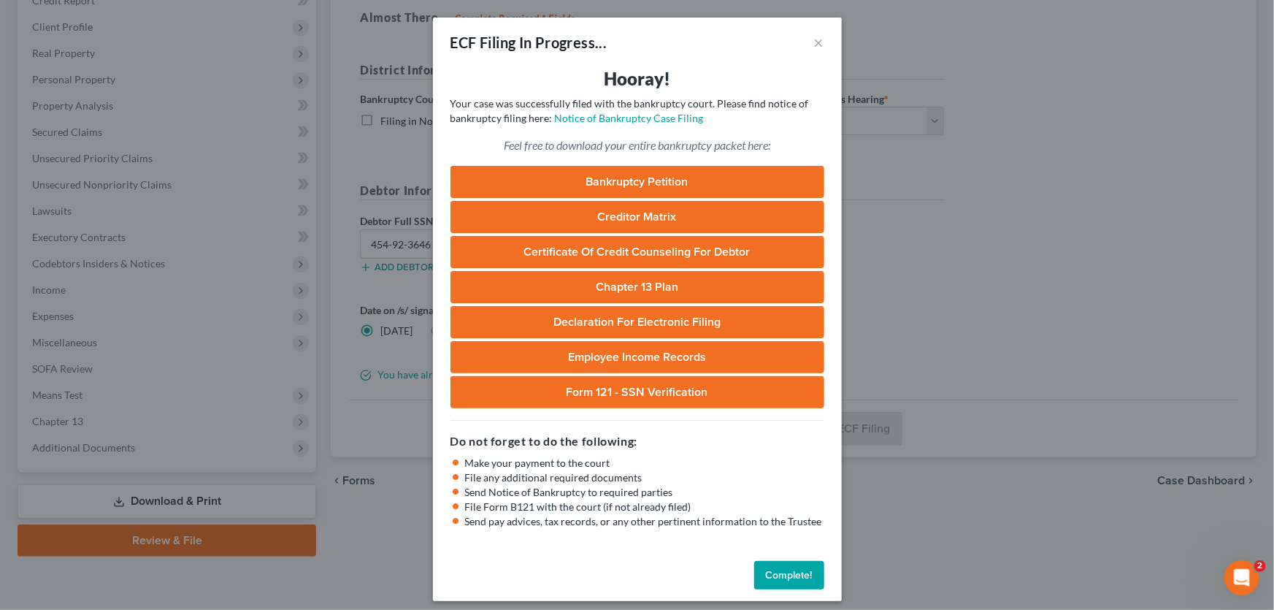
click at [805, 581] on button "Complete!" at bounding box center [789, 575] width 70 height 29
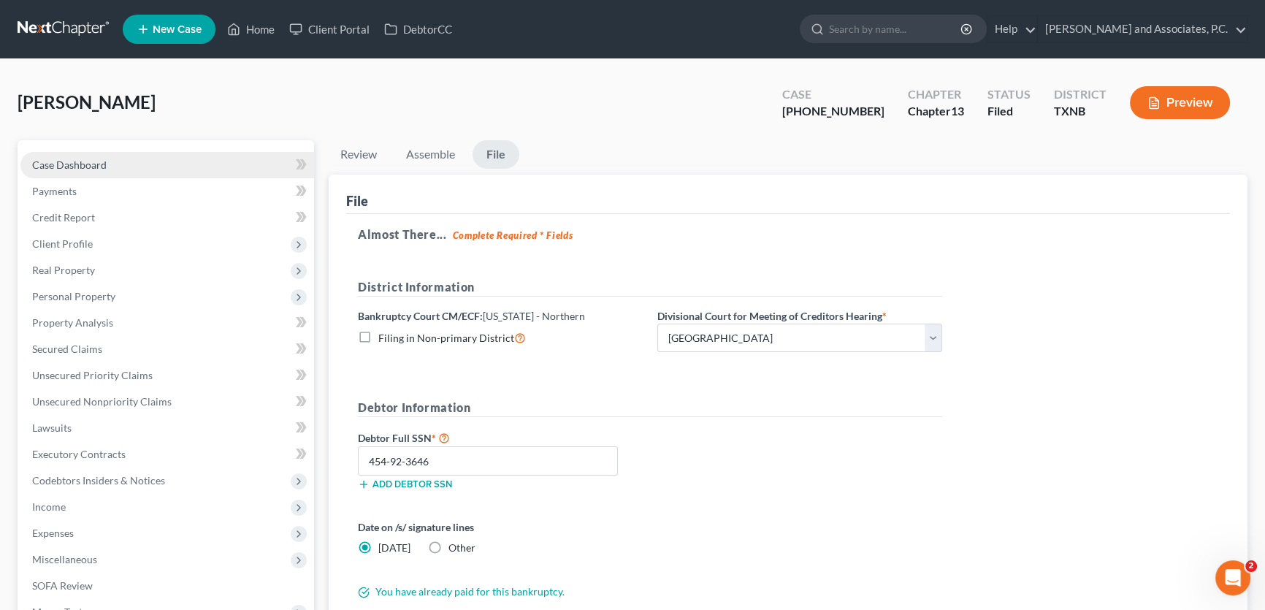
click at [102, 168] on span "Case Dashboard" at bounding box center [69, 164] width 74 height 12
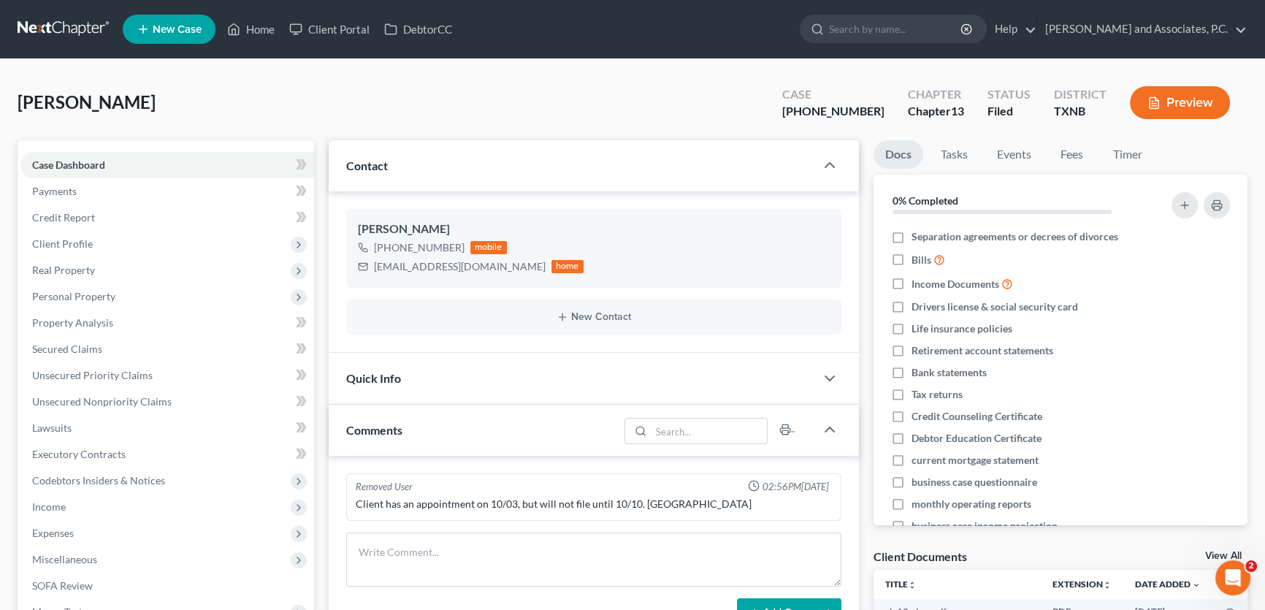
scroll to position [345, 0]
drag, startPoint x: 382, startPoint y: 376, endPoint x: 371, endPoint y: 371, distance: 12.1
click at [382, 376] on span "Quick Info" at bounding box center [373, 378] width 55 height 14
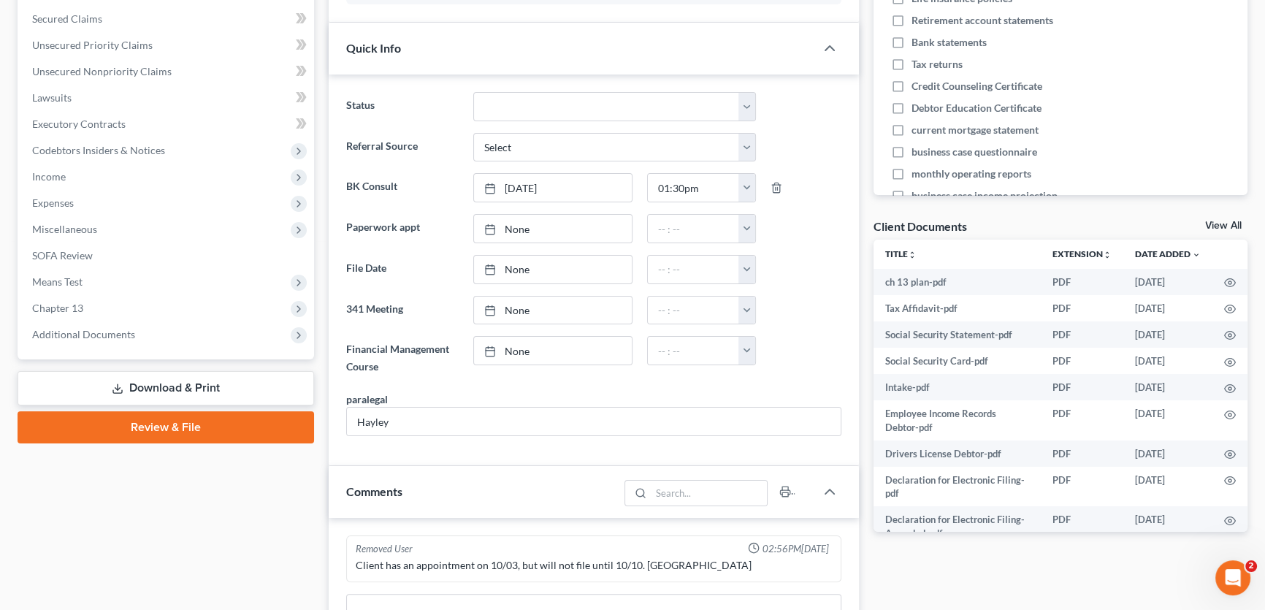
scroll to position [332, 0]
click at [518, 269] on link "None" at bounding box center [552, 268] width 157 height 28
type input "[DATE]"
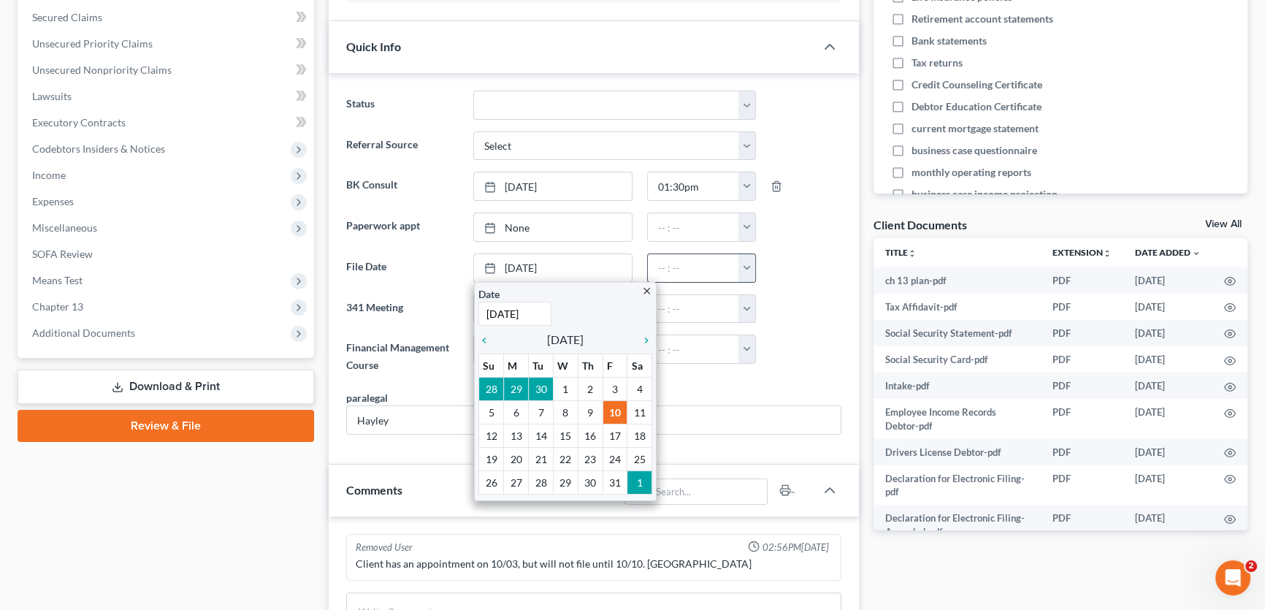
click at [746, 268] on button "button" at bounding box center [746, 268] width 17 height 28
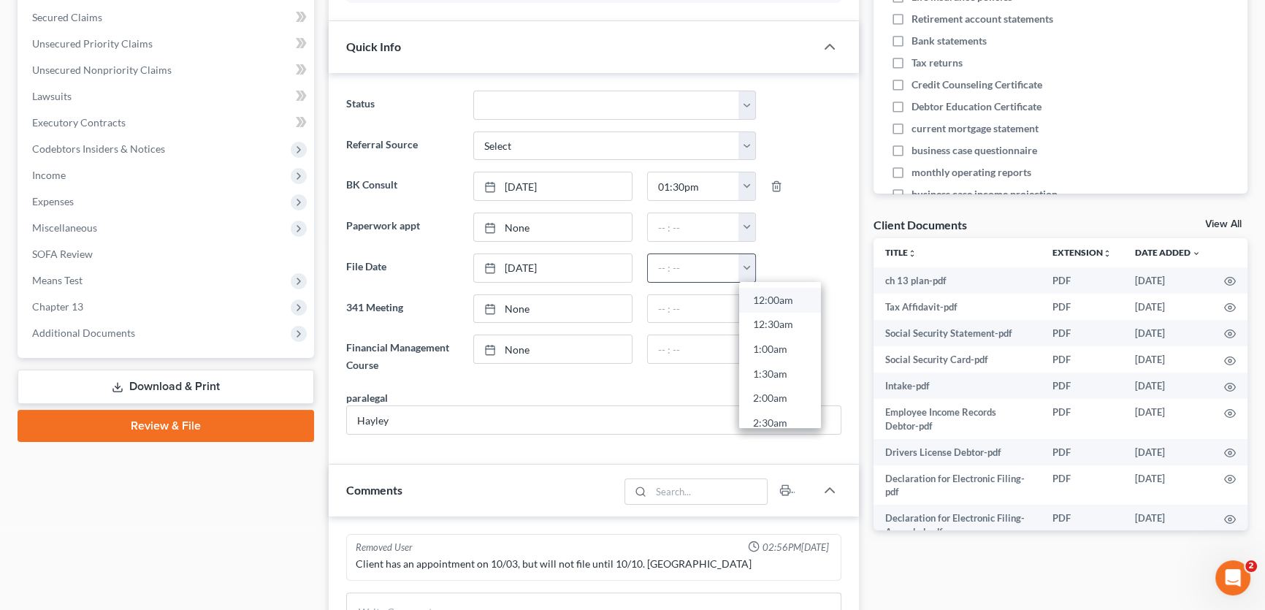
click at [762, 295] on link "12:00am" at bounding box center [780, 300] width 82 height 25
type input "12:00am"
type input "[DATE]"
click at [526, 309] on link "[DATE]" at bounding box center [552, 309] width 157 height 28
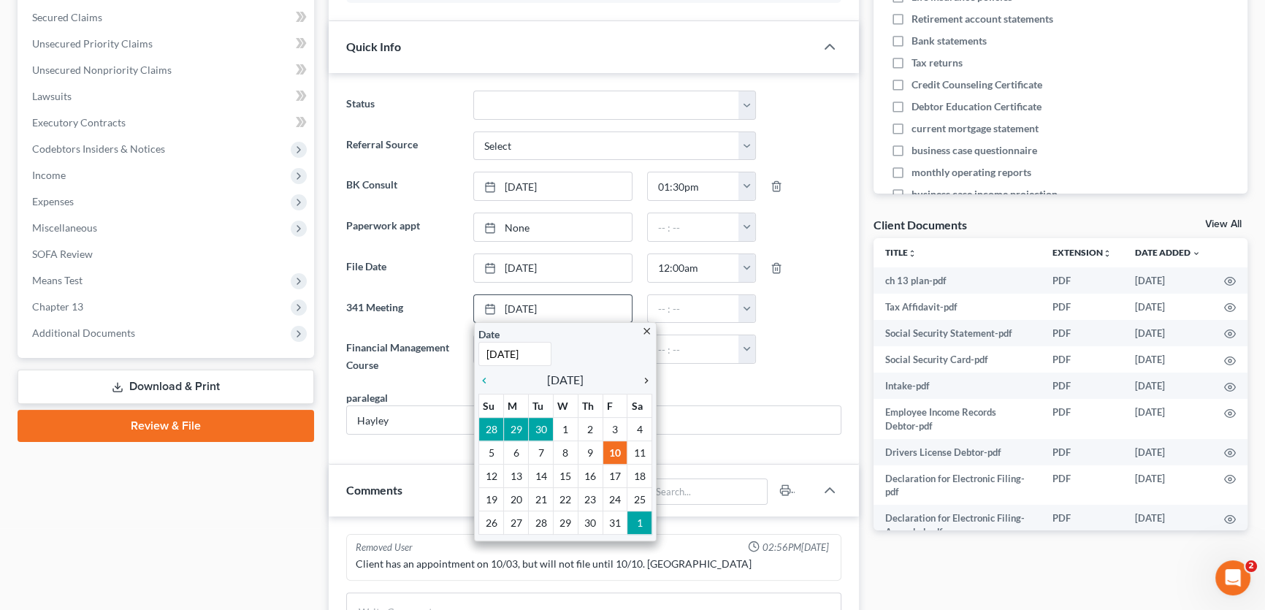
click at [646, 378] on icon "chevron_right" at bounding box center [642, 381] width 19 height 12
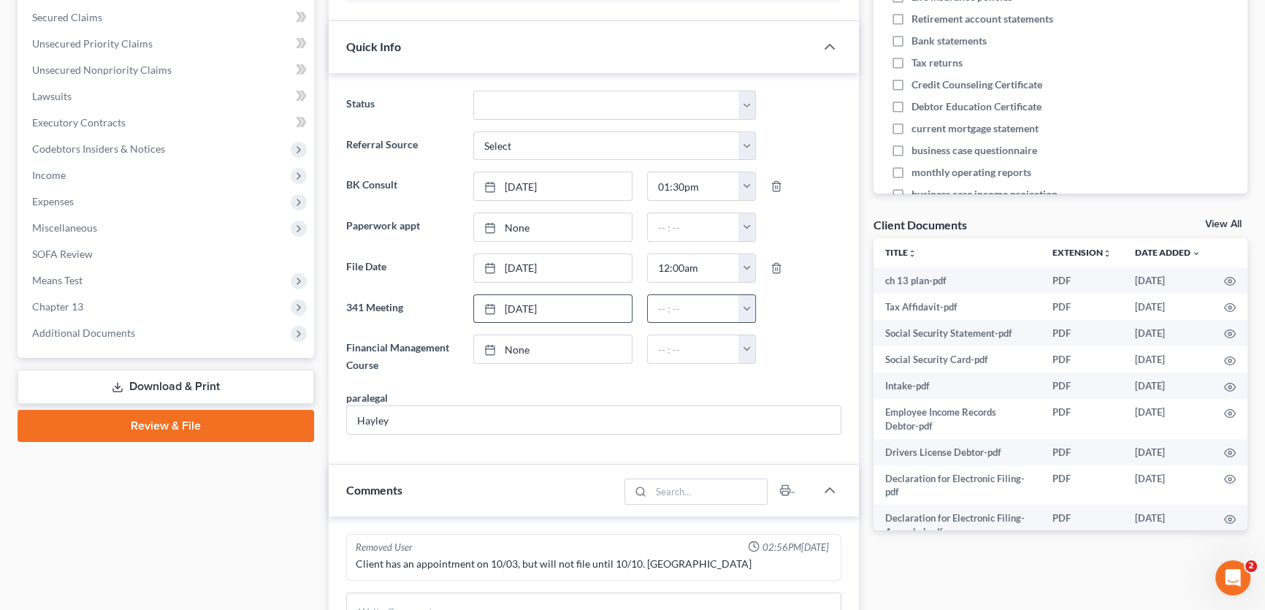
click at [743, 311] on button "button" at bounding box center [746, 309] width 17 height 28
click at [767, 426] on link "10:00am" at bounding box center [780, 433] width 82 height 25
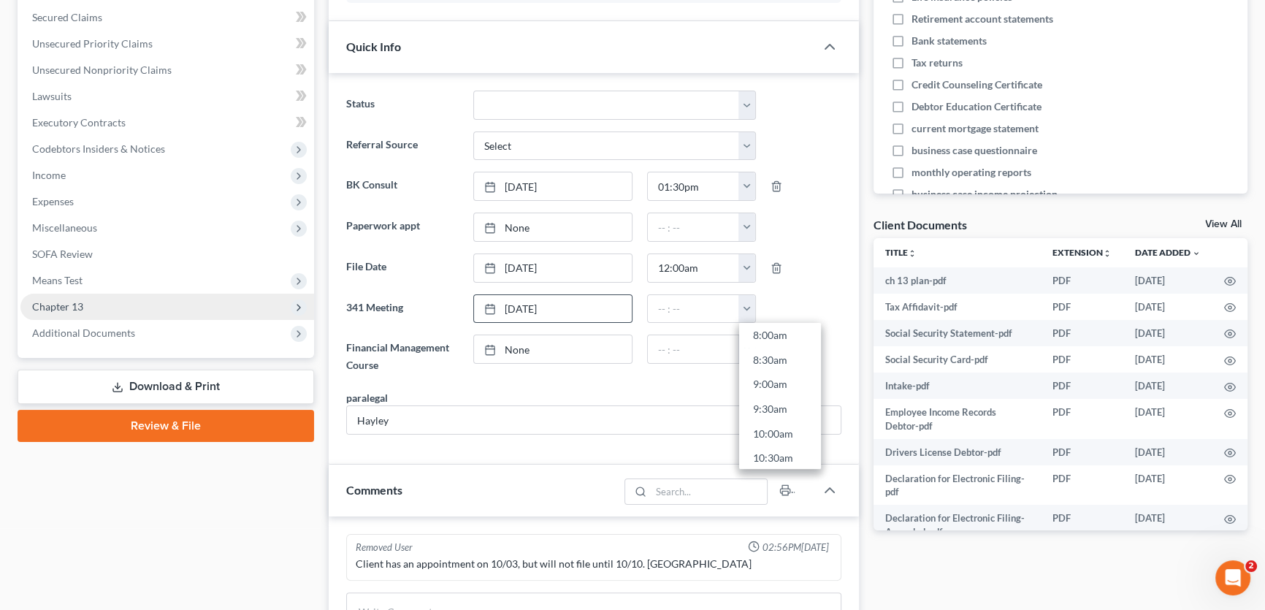
type input "10:00am"
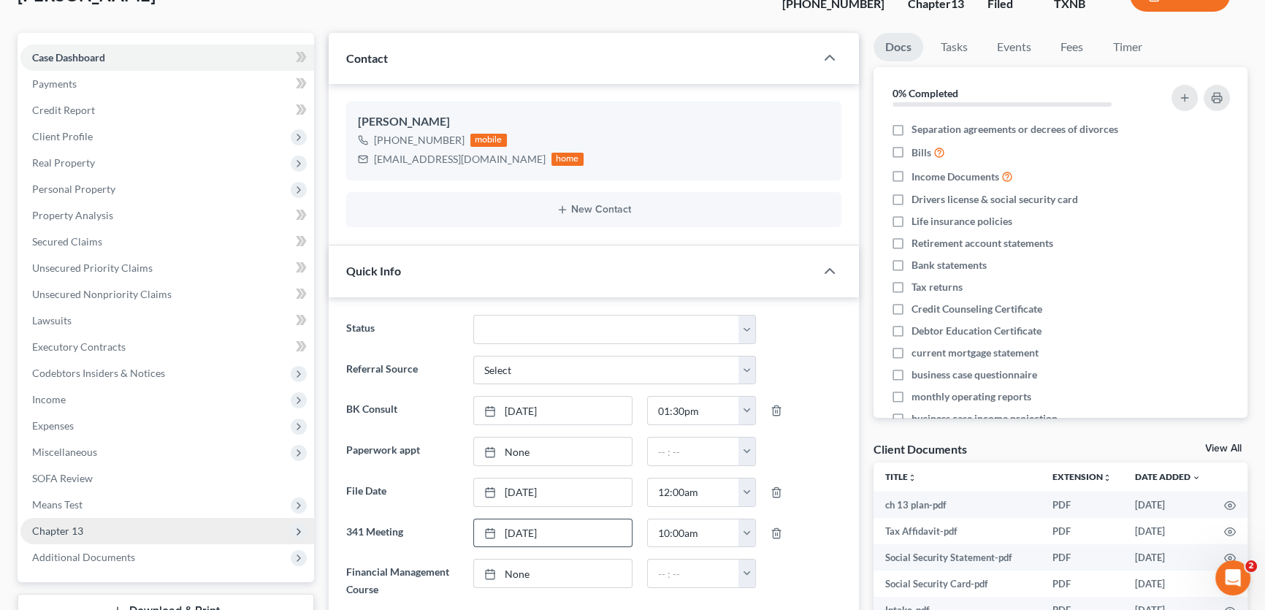
scroll to position [0, 0]
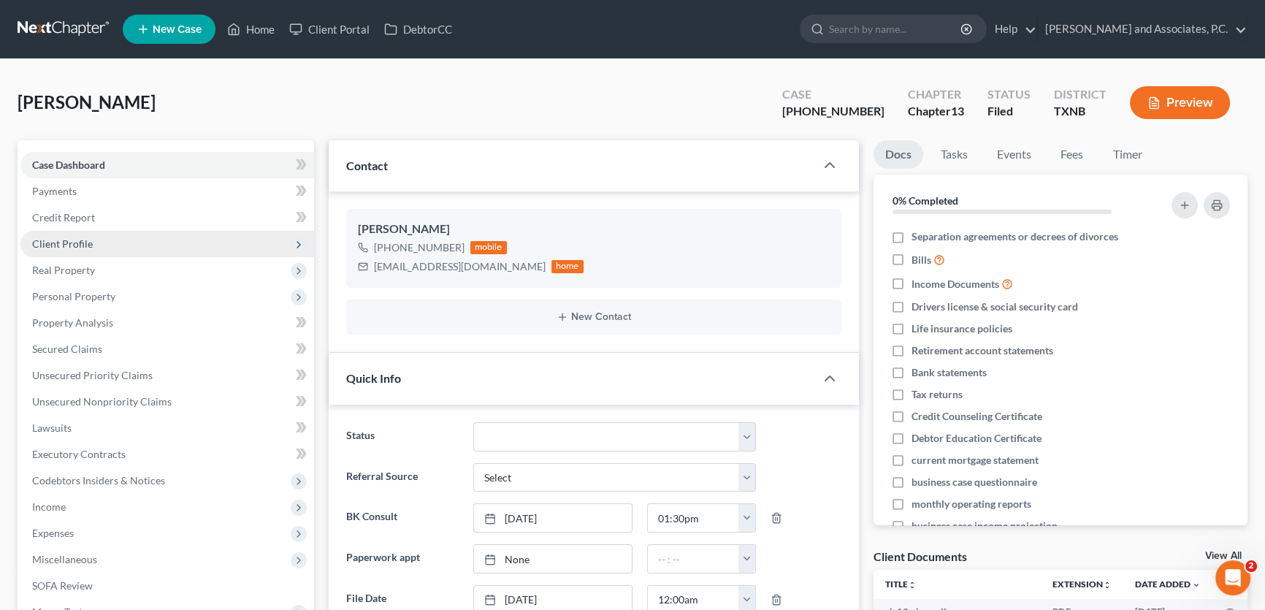
click at [77, 244] on span "Client Profile" at bounding box center [62, 243] width 61 height 12
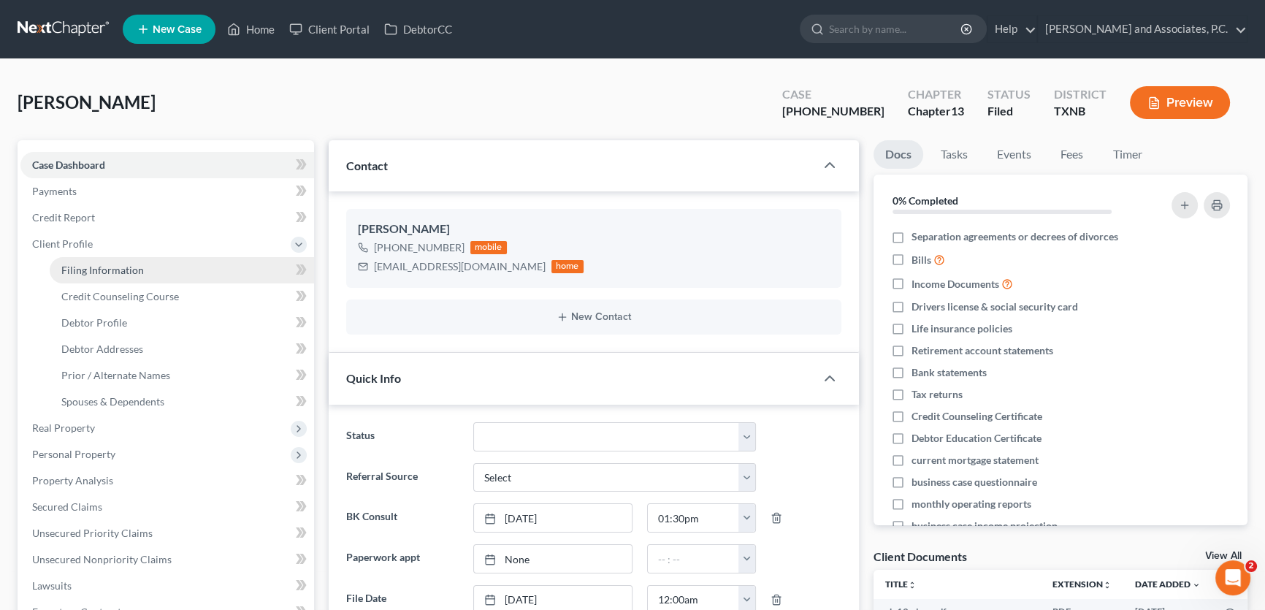
click at [90, 268] on span "Filing Information" at bounding box center [102, 270] width 83 height 12
select select "1"
select select "0"
select select "3"
select select "78"
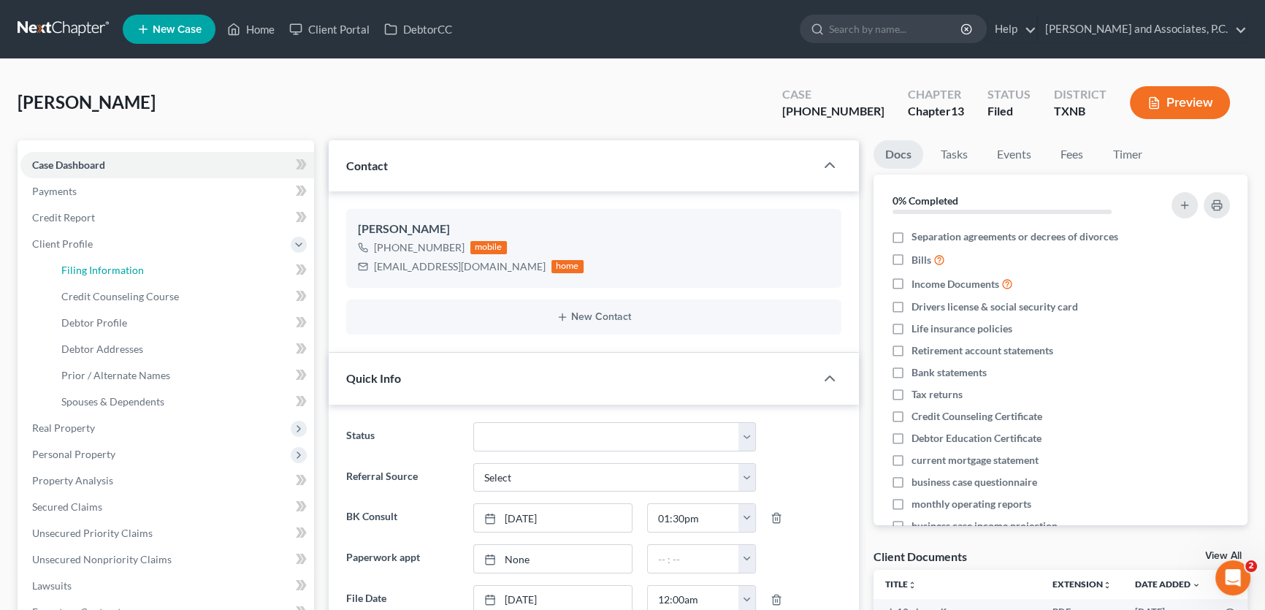
select select "0"
select select "45"
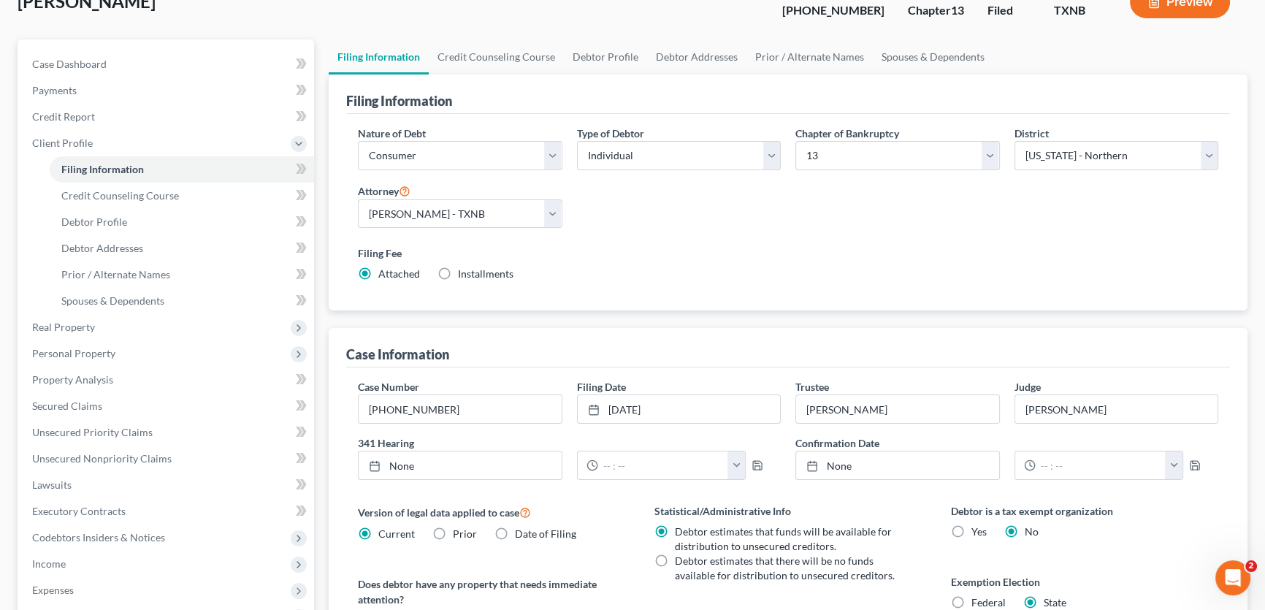
scroll to position [132, 0]
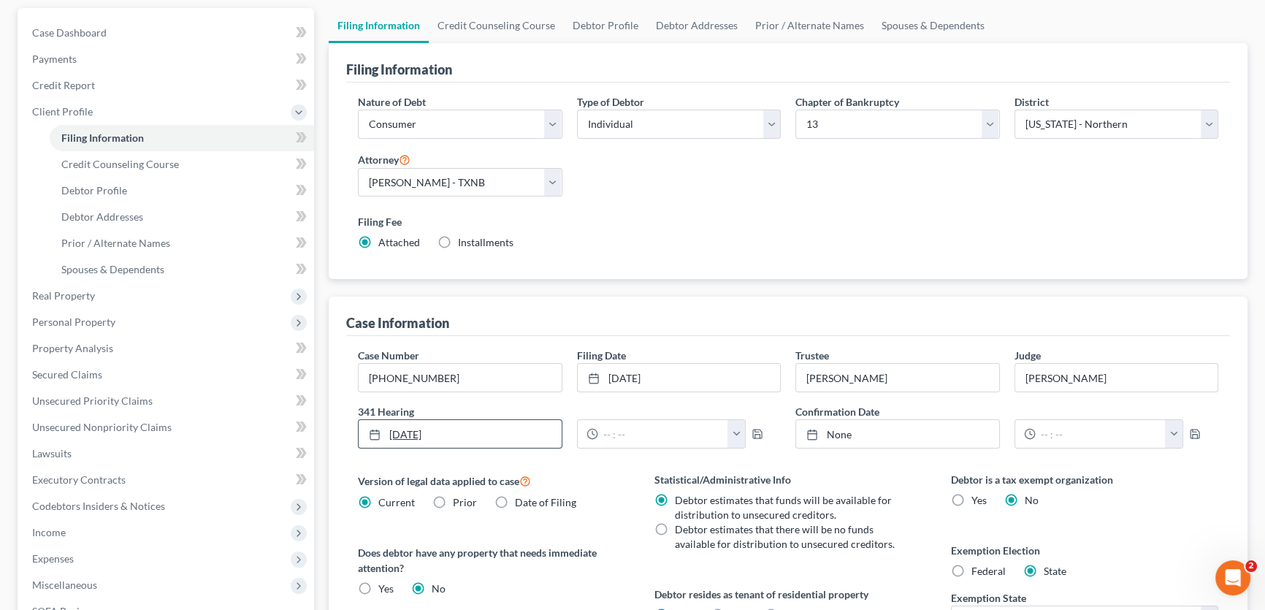
click at [445, 426] on link "[DATE]" at bounding box center [460, 434] width 203 height 28
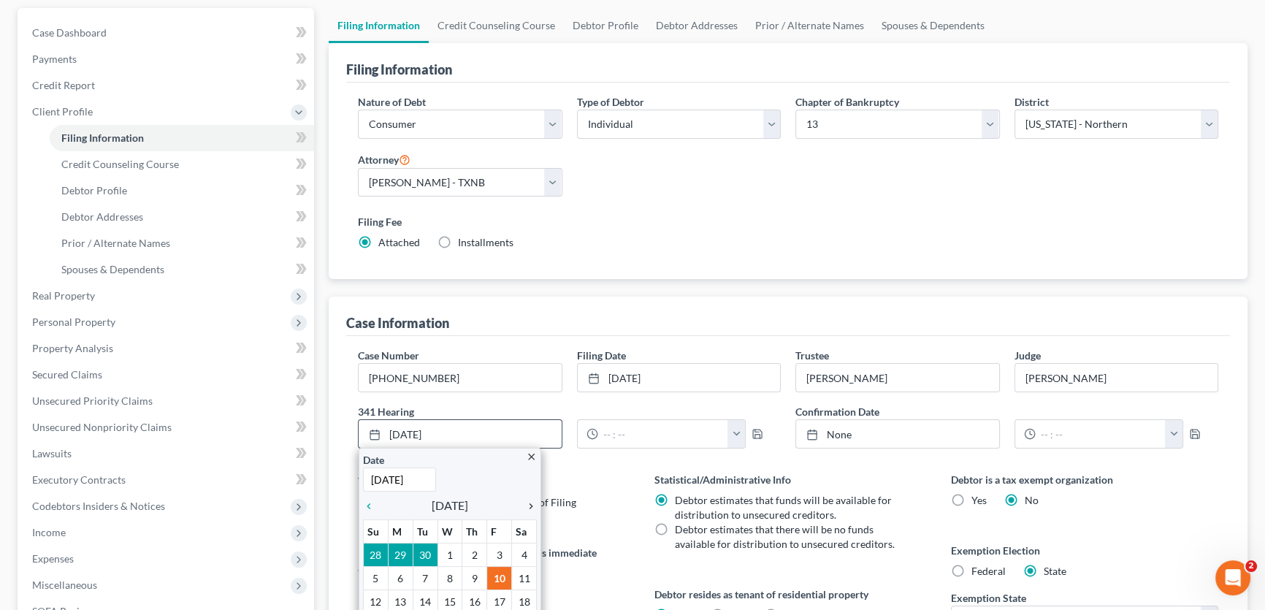
click at [531, 500] on icon "chevron_right" at bounding box center [527, 506] width 19 height 12
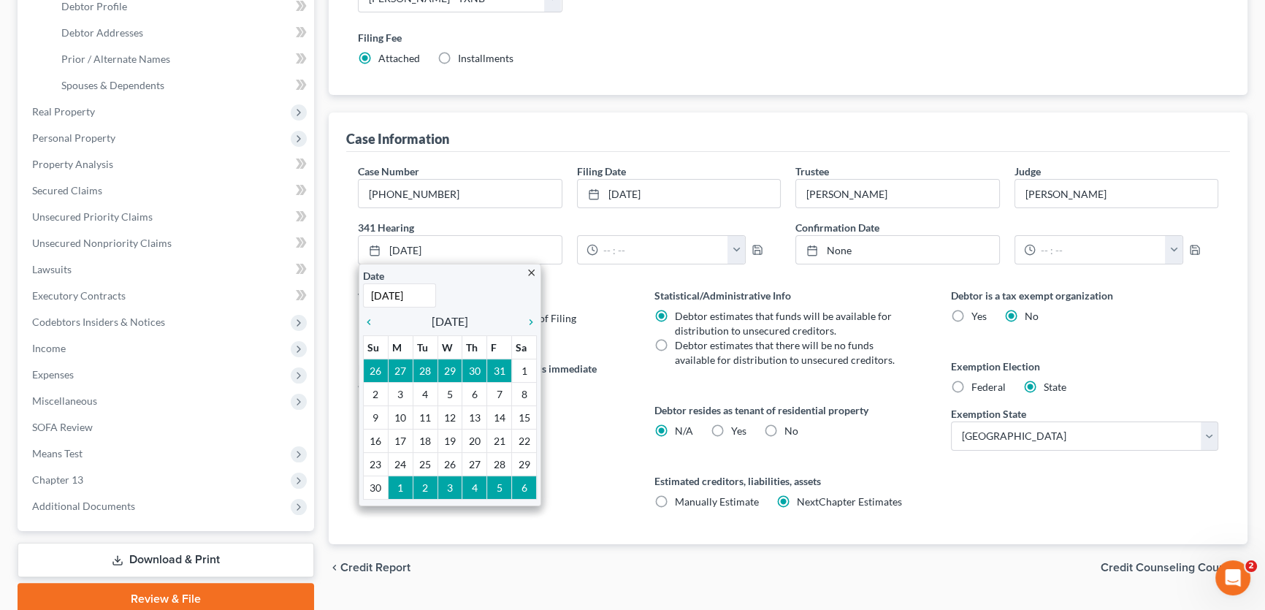
scroll to position [332, 0]
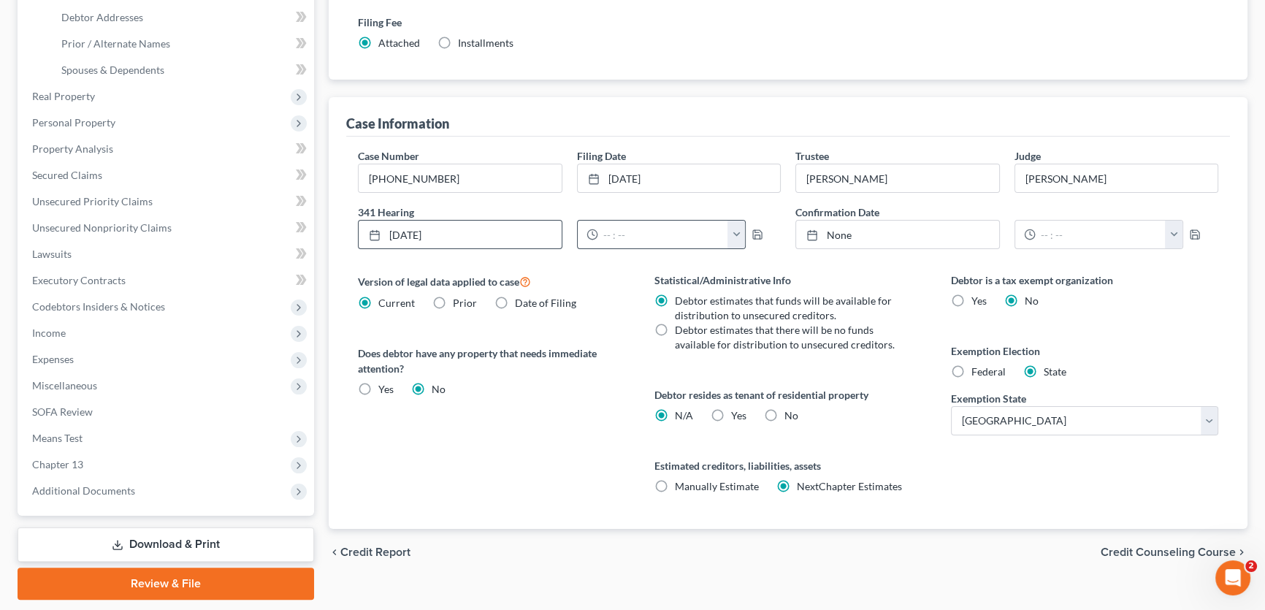
click at [731, 240] on button "button" at bounding box center [736, 235] width 18 height 28
click at [752, 357] on link "10:00am" at bounding box center [768, 359] width 82 height 25
type input "10:00am"
click at [758, 230] on icon "button" at bounding box center [757, 234] width 9 height 9
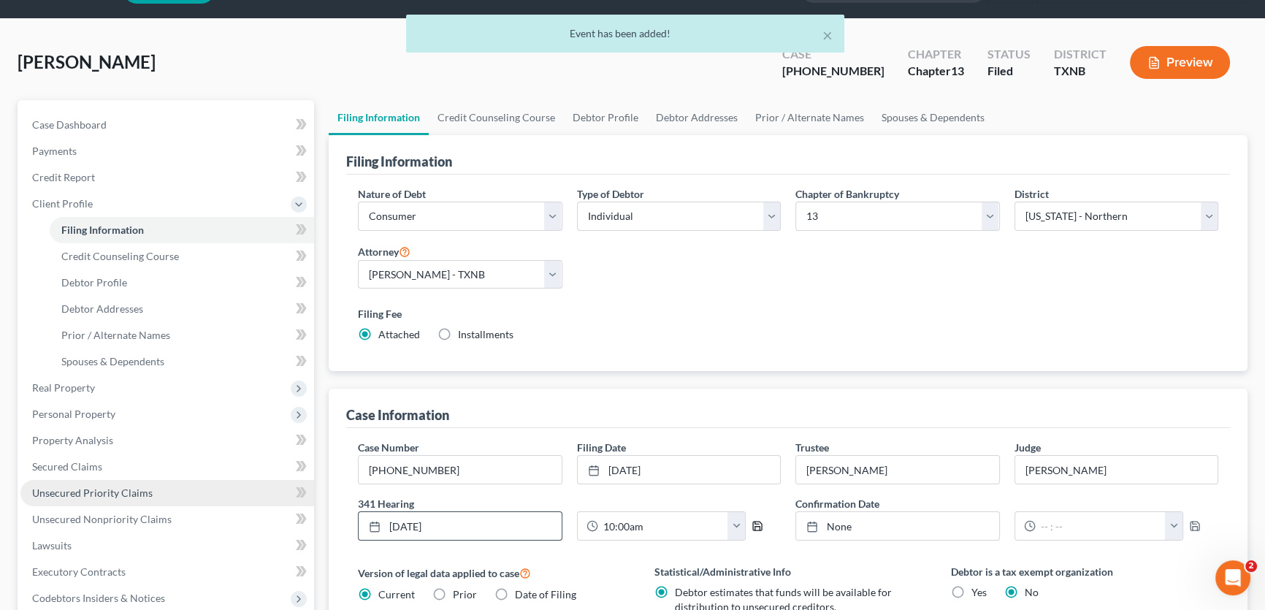
scroll to position [0, 0]
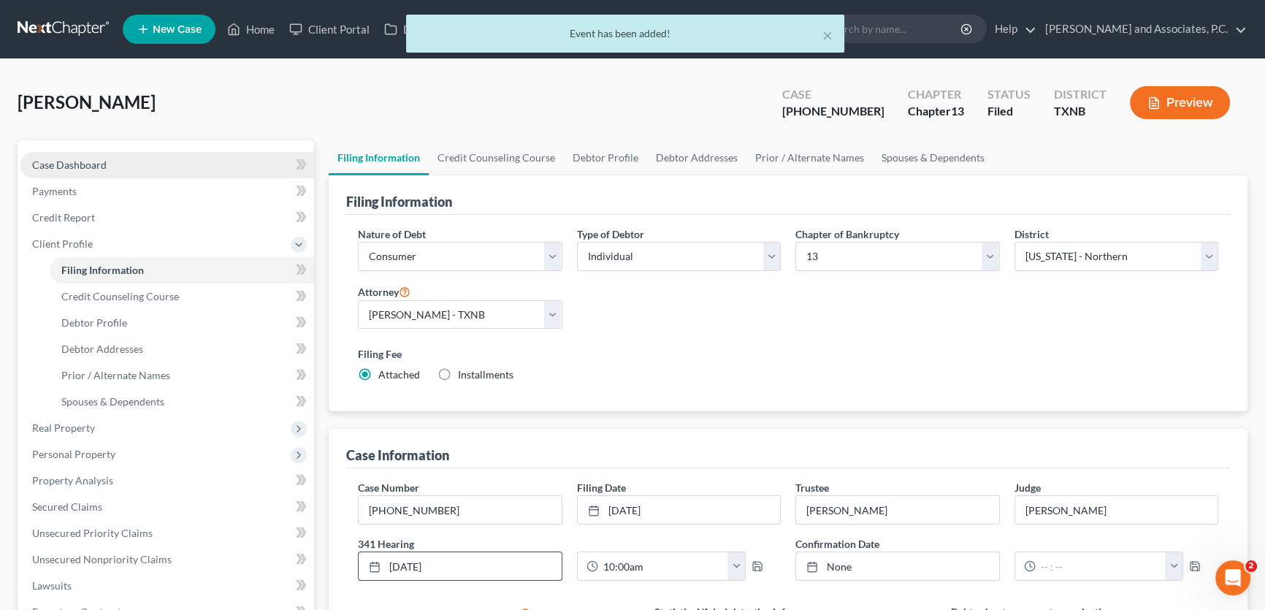
click at [115, 161] on link "Case Dashboard" at bounding box center [167, 165] width 294 height 26
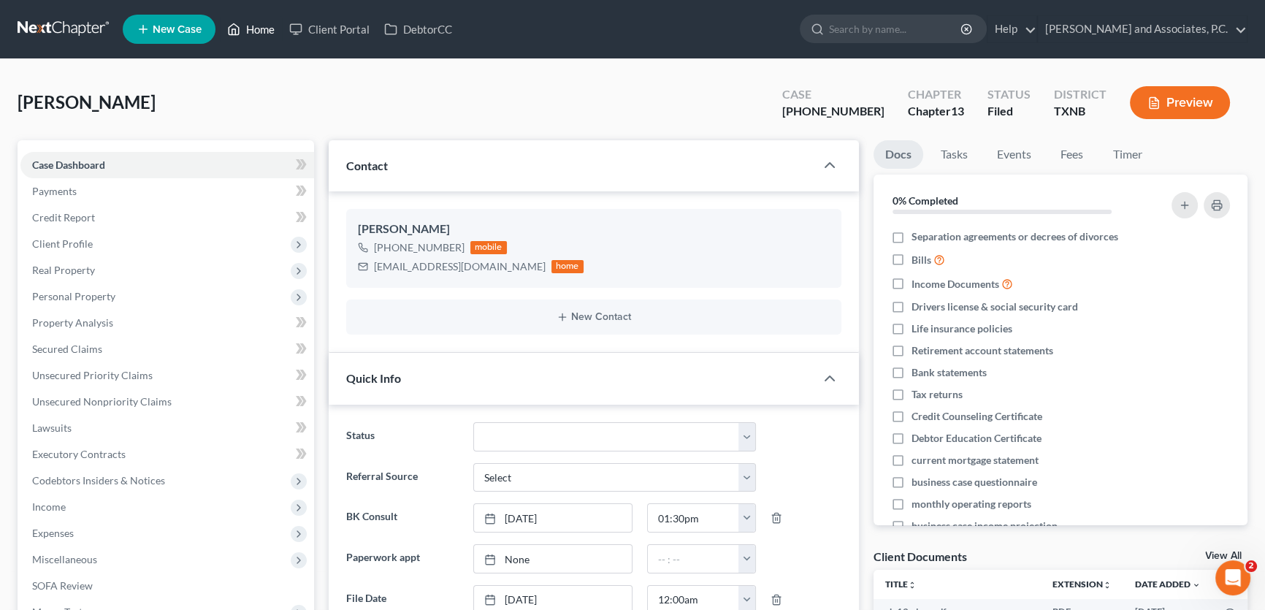
click at [266, 23] on link "Home" at bounding box center [251, 29] width 62 height 26
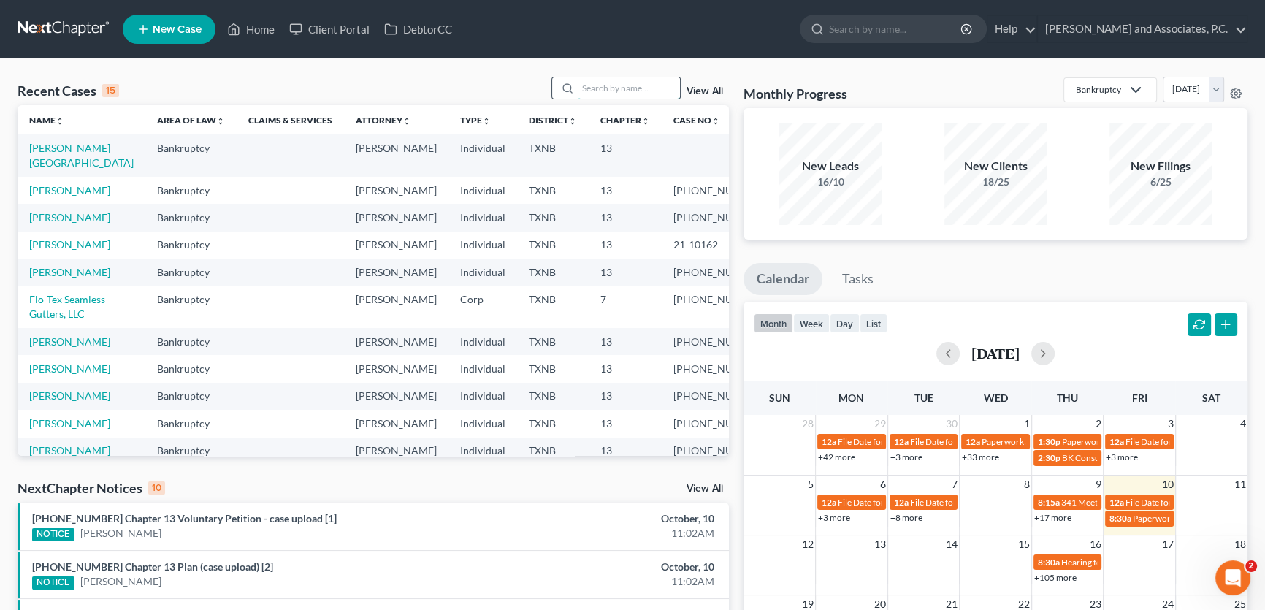
click at [608, 88] on input "search" at bounding box center [629, 87] width 102 height 21
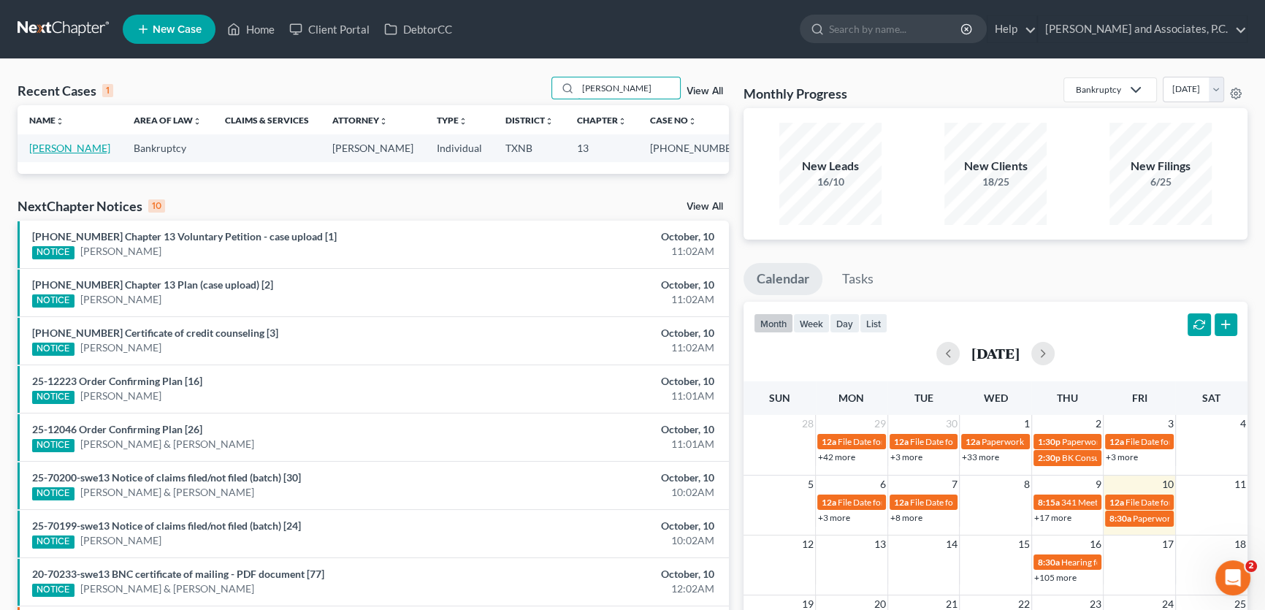
type input "[PERSON_NAME]"
click at [60, 148] on link "[PERSON_NAME]" at bounding box center [69, 148] width 81 height 12
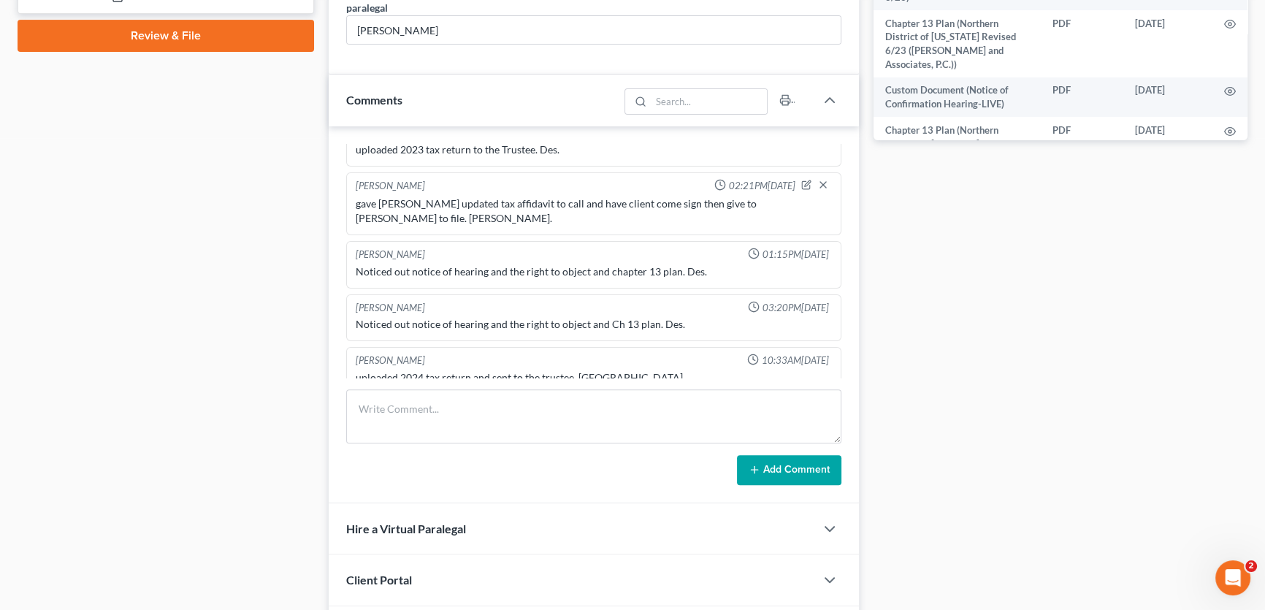
scroll to position [862, 0]
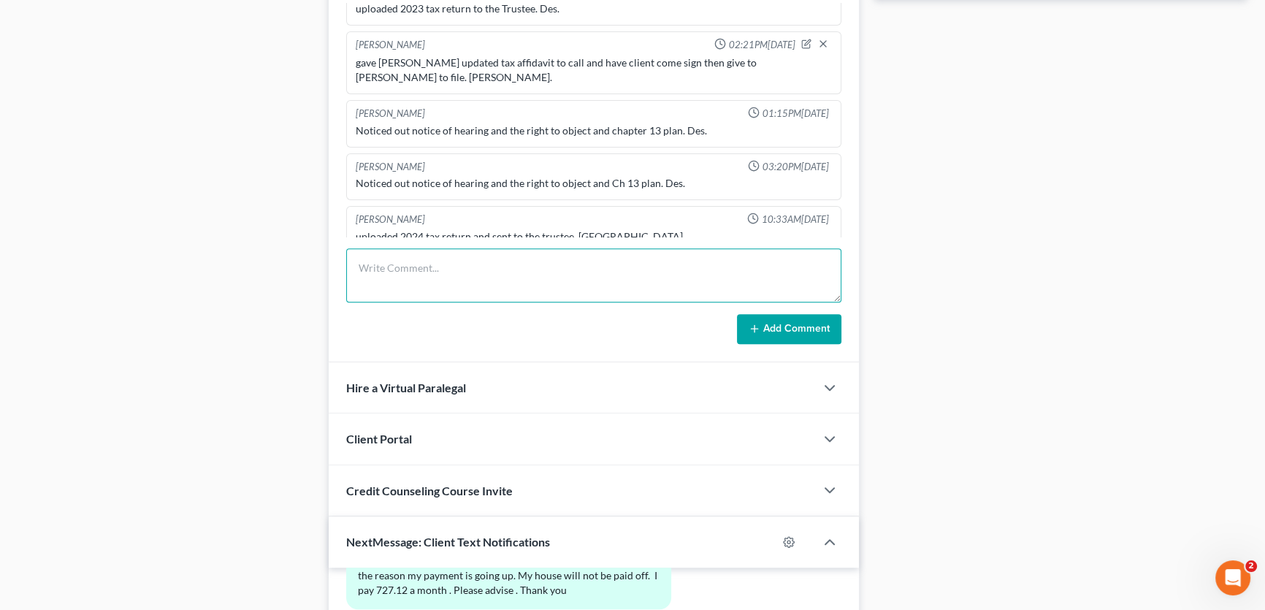
click at [395, 267] on textarea at bounding box center [593, 275] width 495 height 54
type textarea "client called about documents she received in the mail and would not listen to …"
drag, startPoint x: 407, startPoint y: 286, endPoint x: 307, endPoint y: 249, distance: 106.1
click at [307, 249] on div "Petition Navigation Case Dashboard Payments Invoices Payments Payments Credit R…" at bounding box center [632, 86] width 1244 height 1617
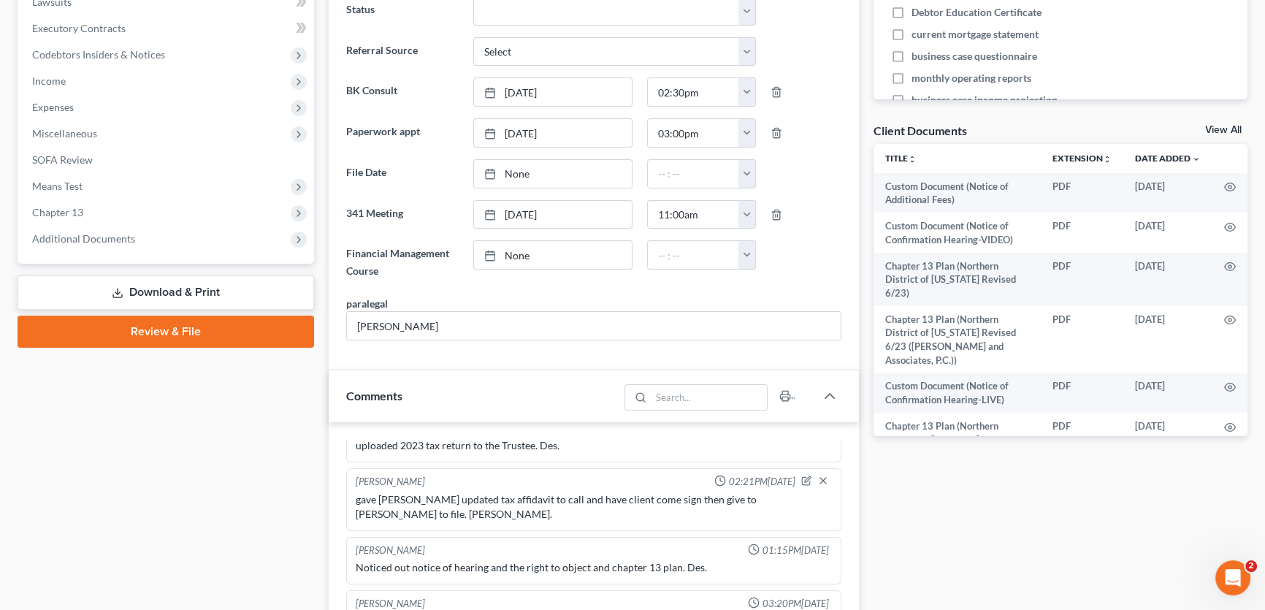
scroll to position [398, 0]
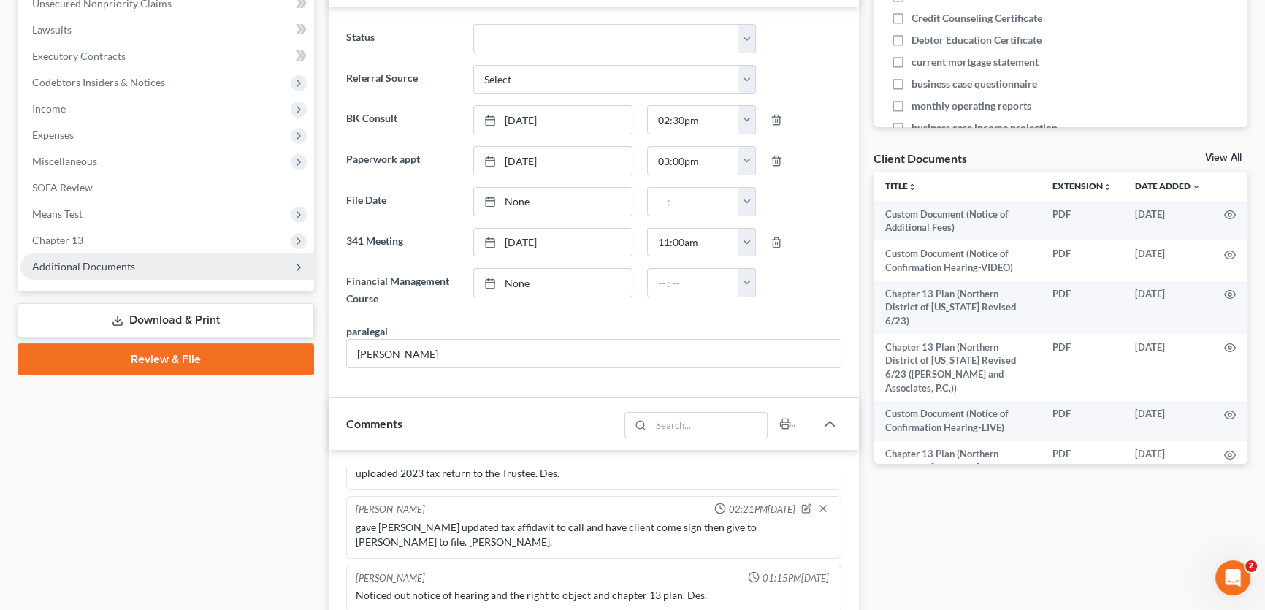
click at [120, 269] on span "Additional Documents" at bounding box center [83, 266] width 103 height 12
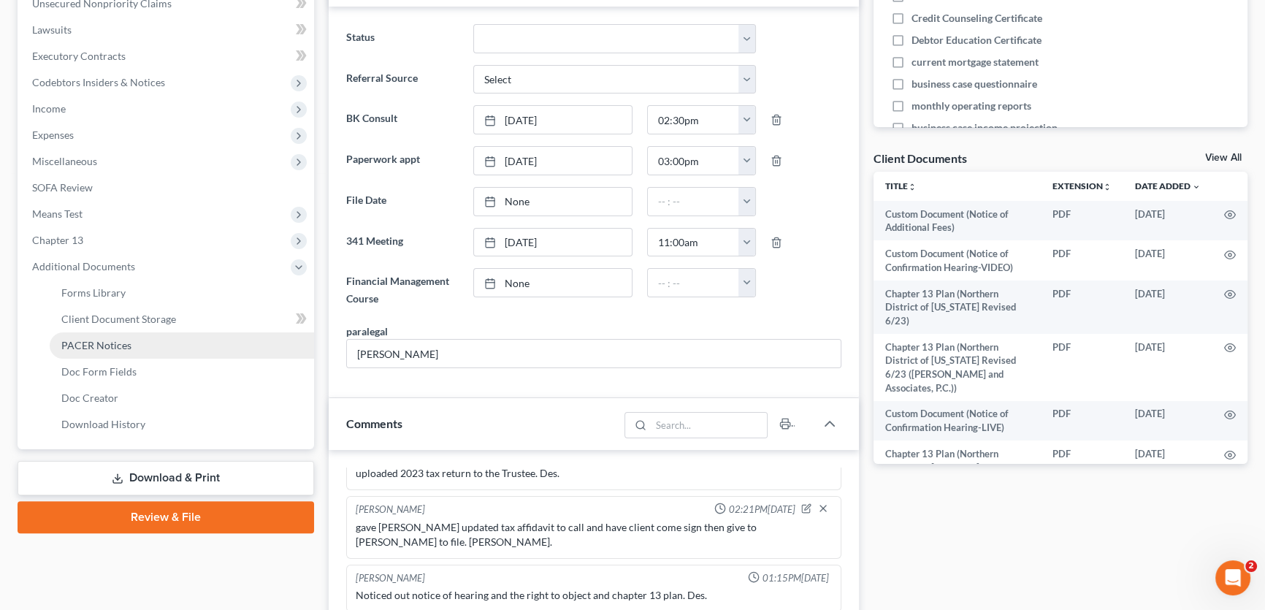
click at [117, 345] on span "PACER Notices" at bounding box center [96, 345] width 70 height 12
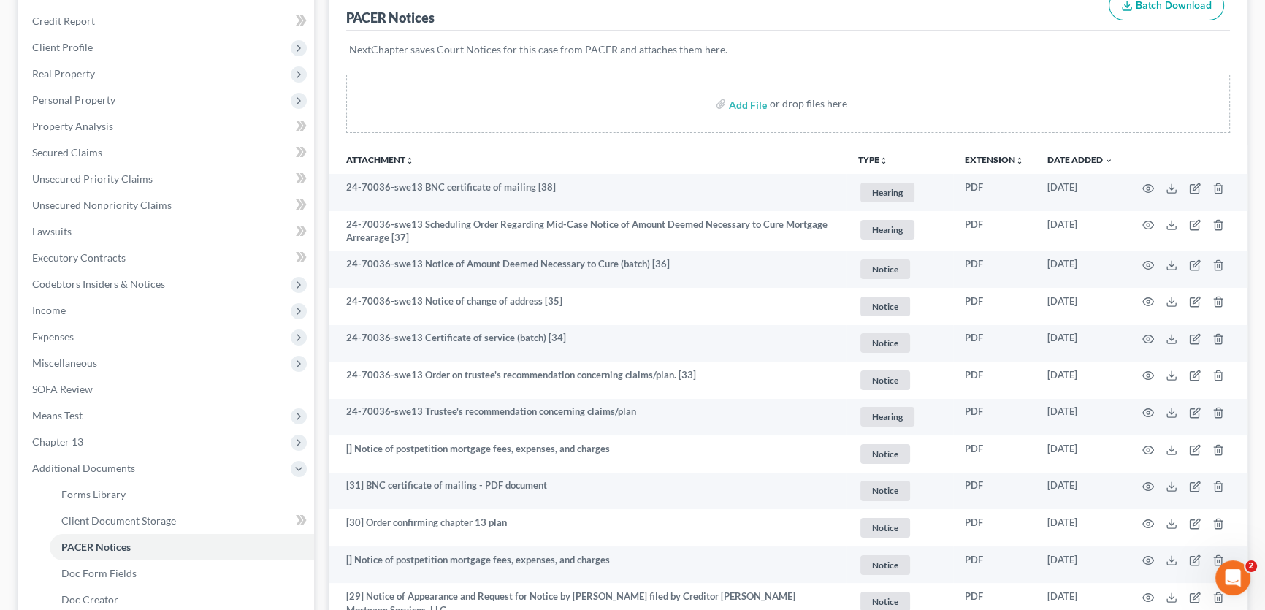
scroll to position [199, 0]
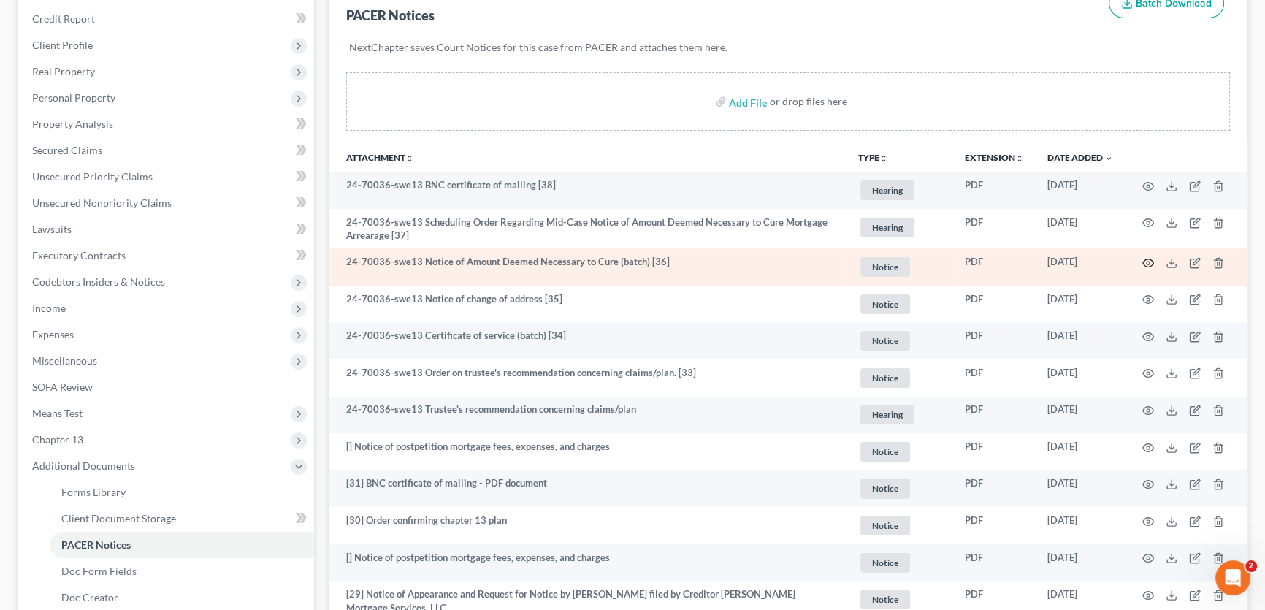
click at [1146, 261] on icon "button" at bounding box center [1148, 263] width 12 height 12
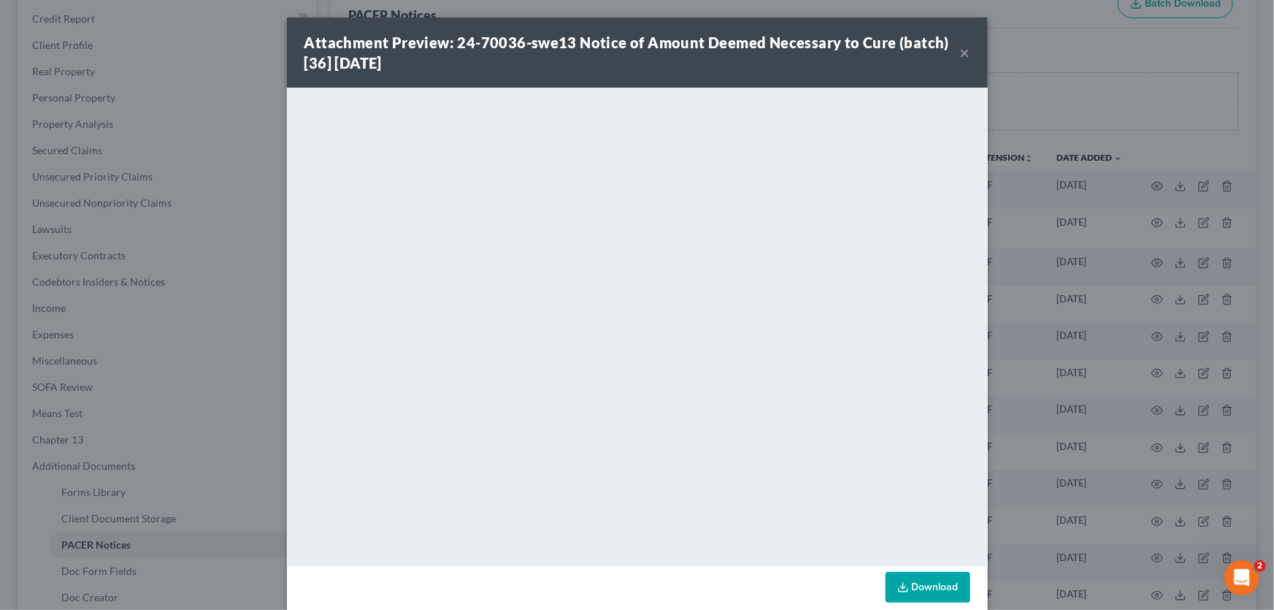
click at [961, 53] on button "×" at bounding box center [965, 53] width 10 height 18
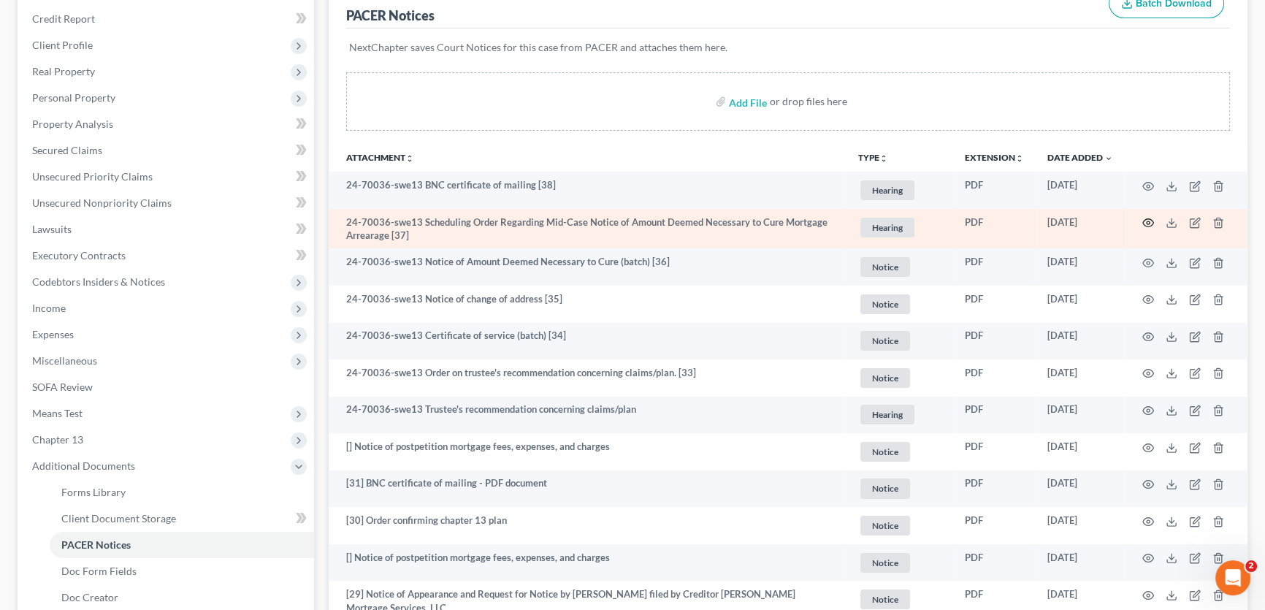
click at [1146, 221] on icon "button" at bounding box center [1148, 223] width 12 height 12
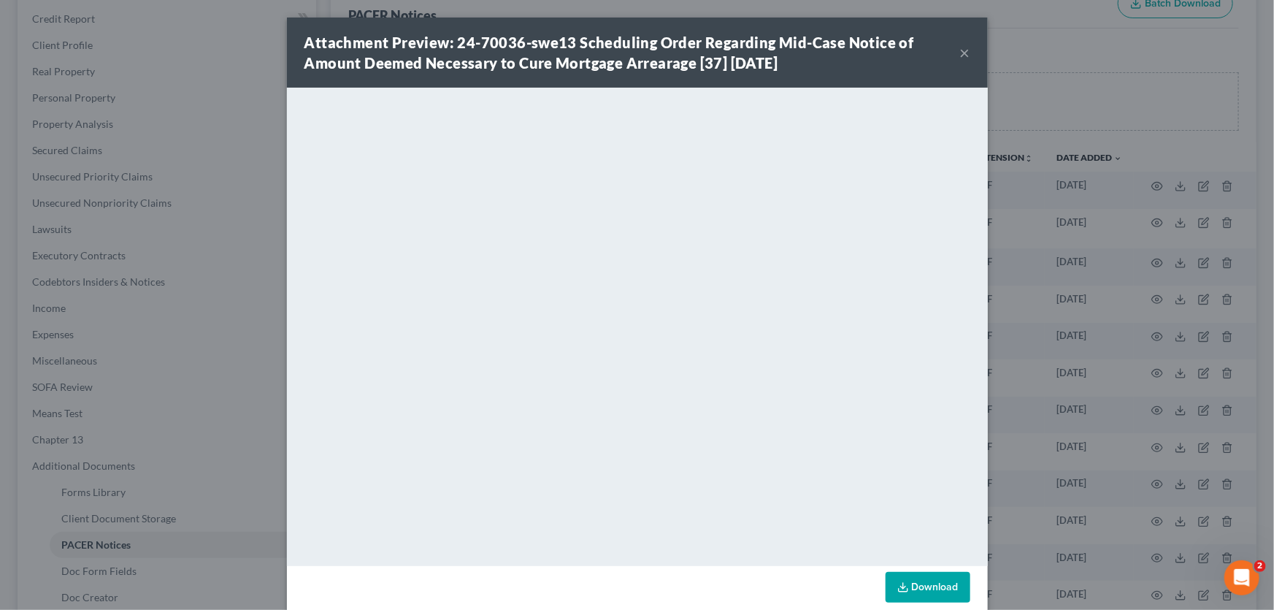
click at [960, 50] on button "×" at bounding box center [965, 53] width 10 height 18
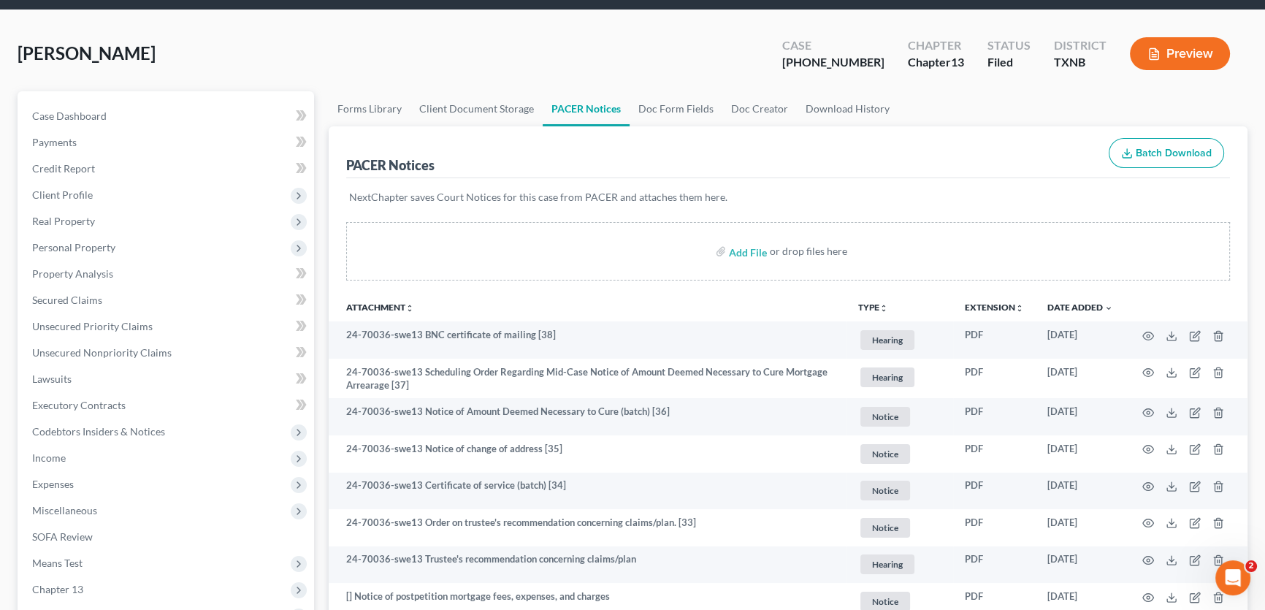
scroll to position [0, 0]
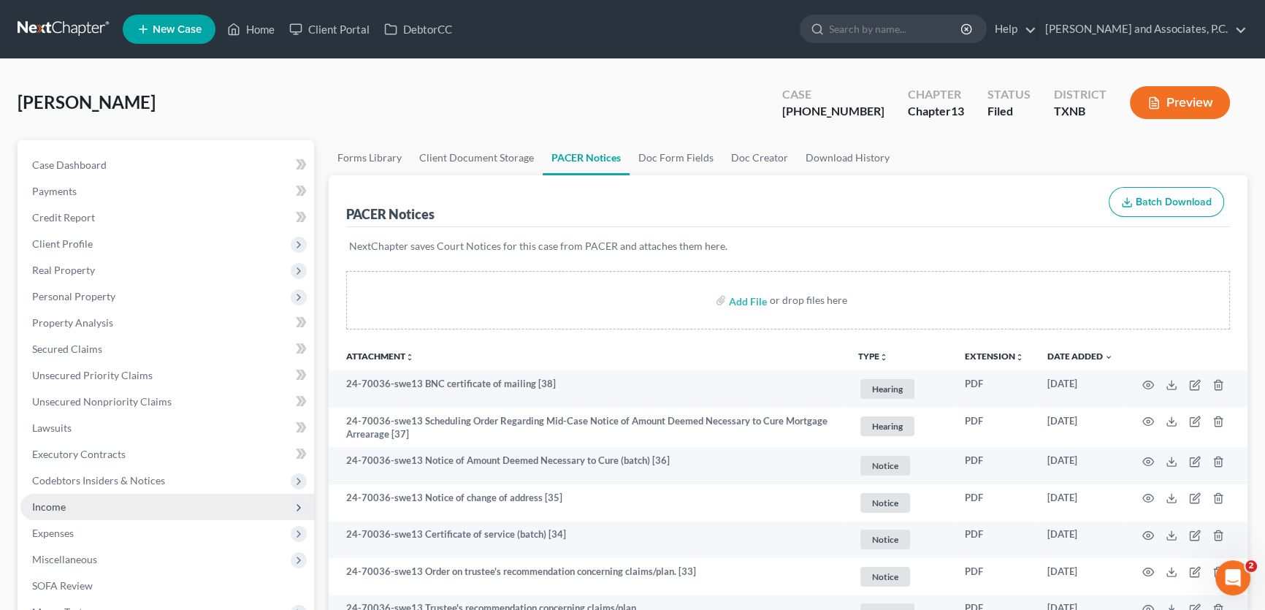
click at [84, 510] on span "Income" at bounding box center [167, 507] width 294 height 26
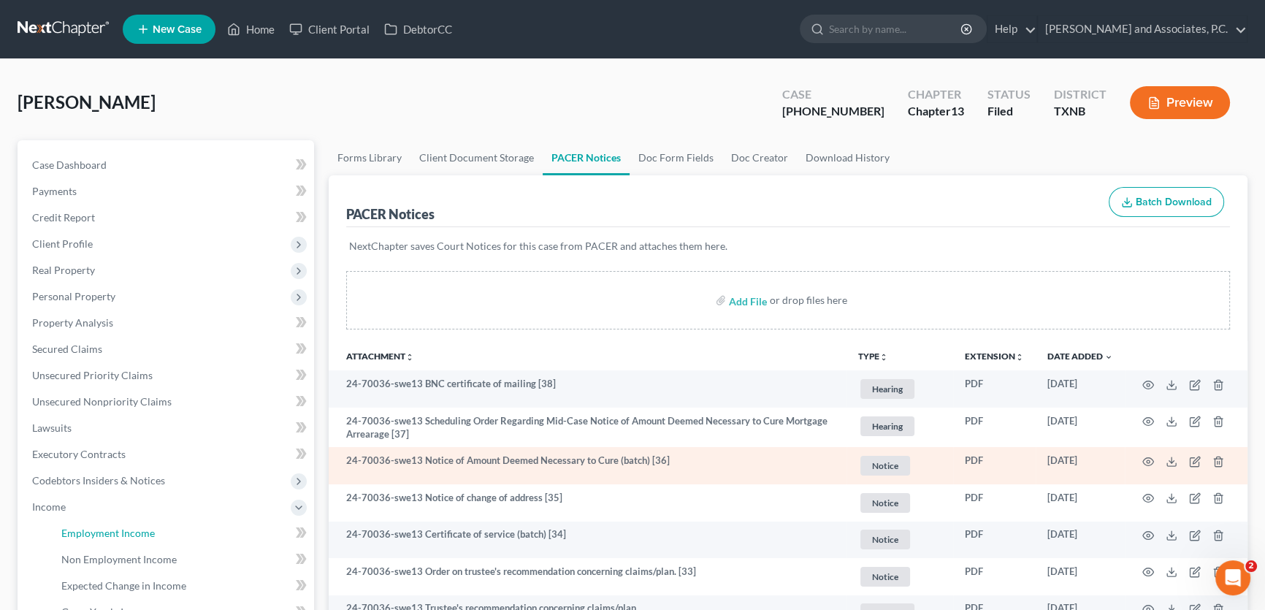
click at [107, 527] on span "Employment Income" at bounding box center [107, 532] width 93 height 12
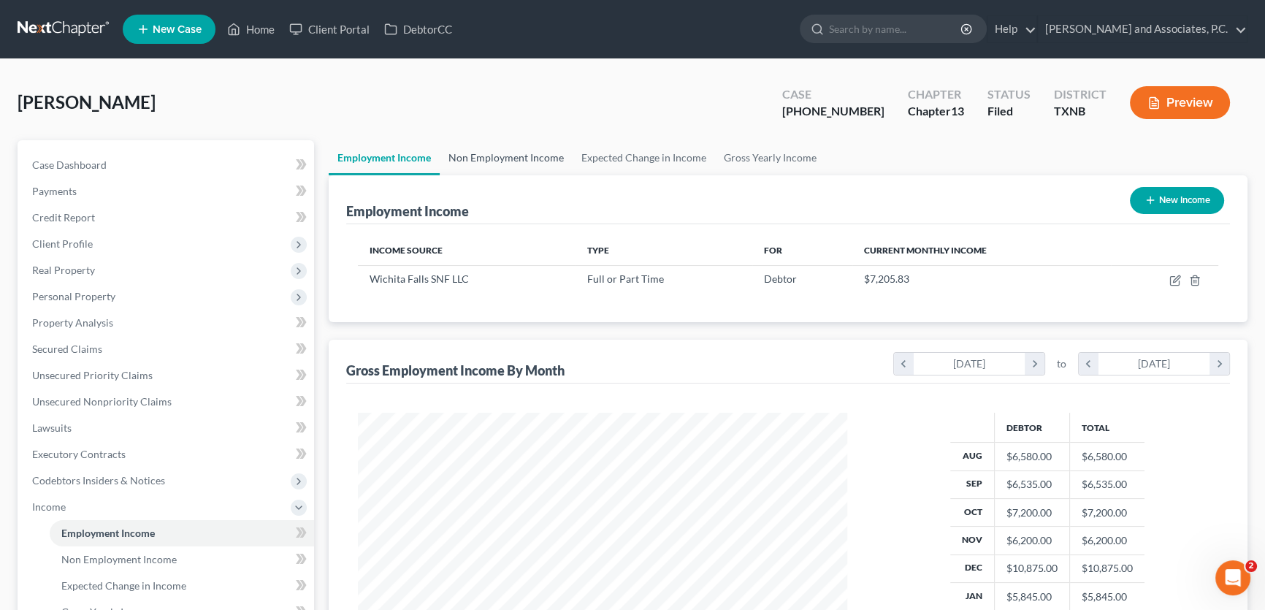
scroll to position [261, 518]
click at [524, 158] on link "Non Employment Income" at bounding box center [506, 157] width 133 height 35
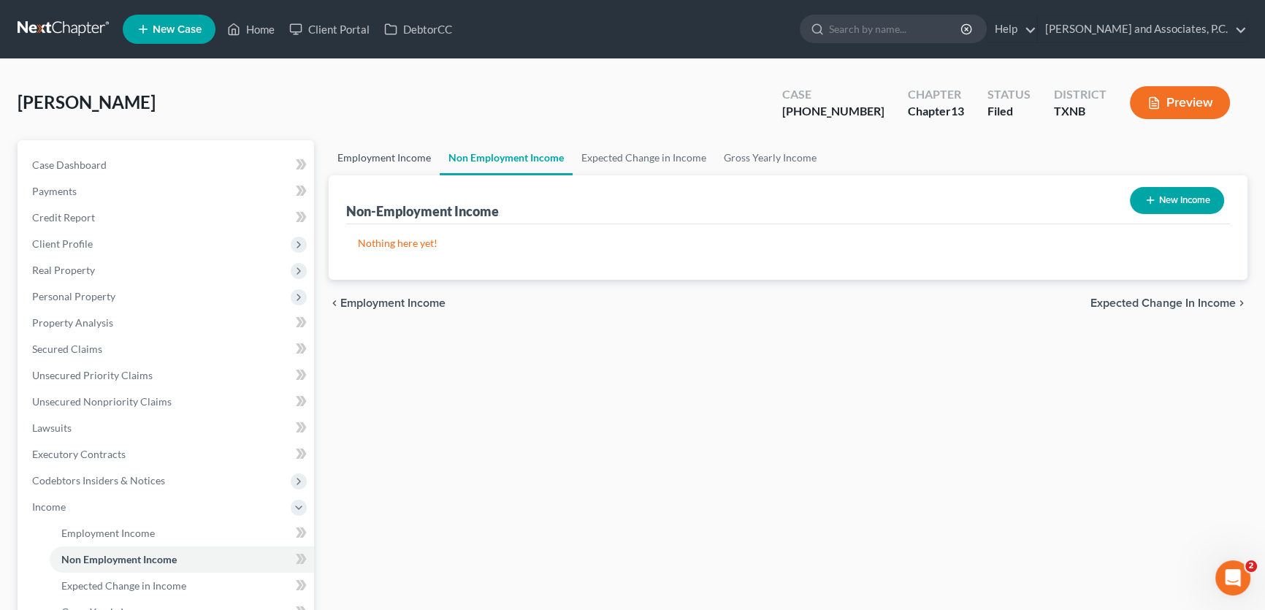
click at [419, 157] on link "Employment Income" at bounding box center [384, 157] width 111 height 35
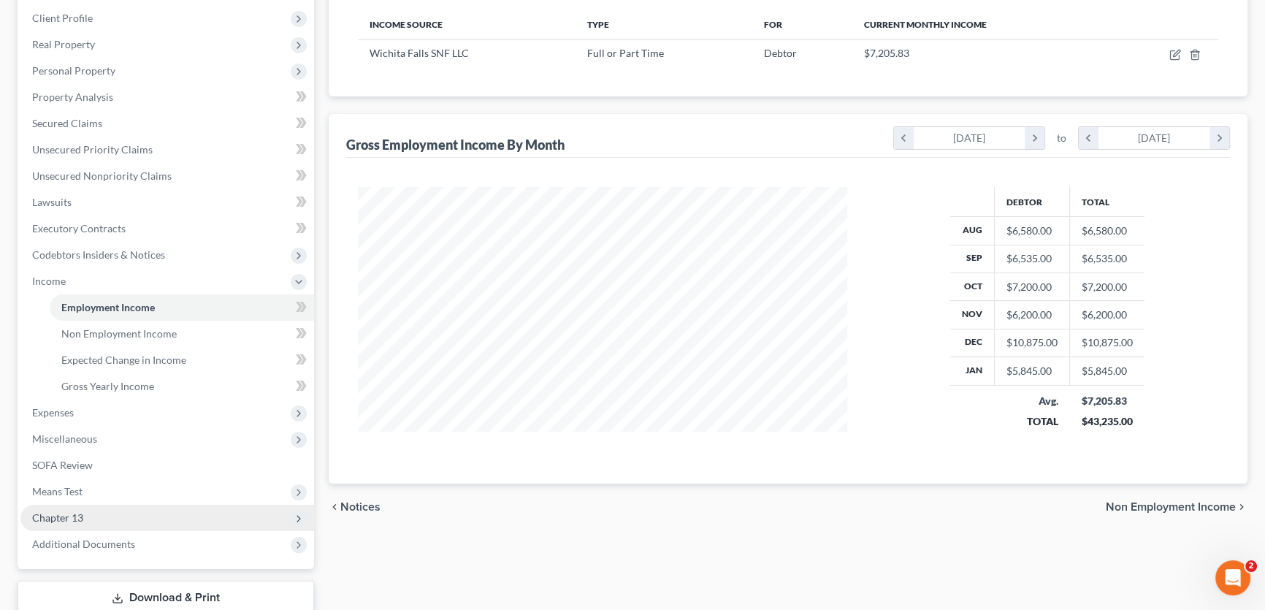
scroll to position [321, 0]
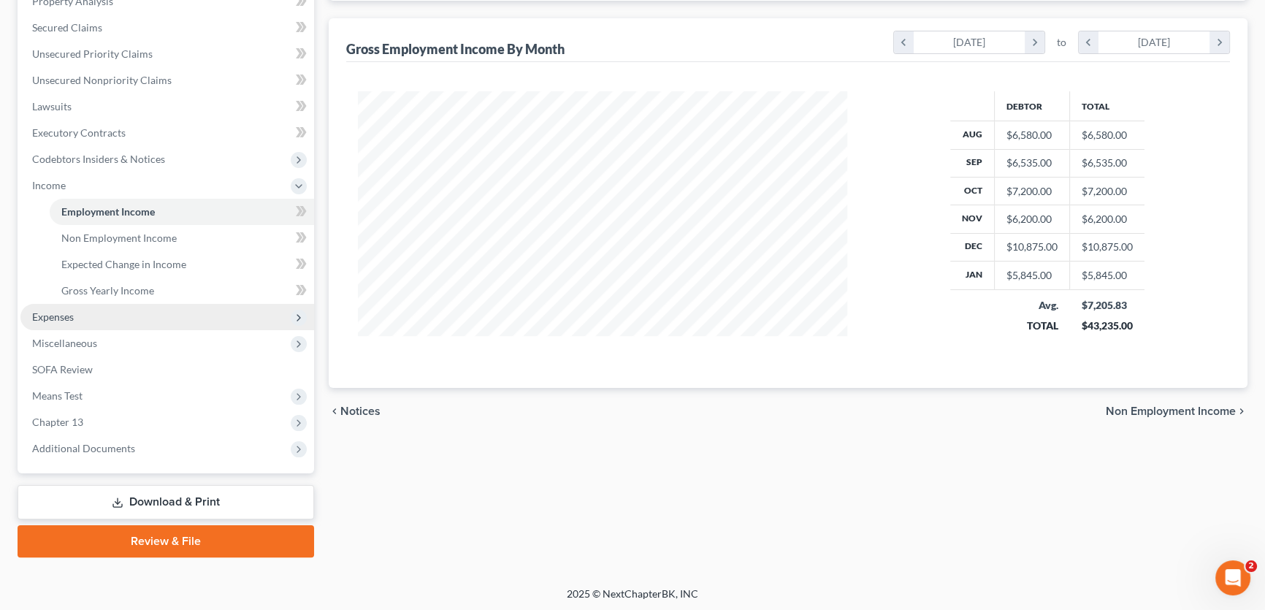
click at [58, 311] on span "Expenses" at bounding box center [53, 316] width 42 height 12
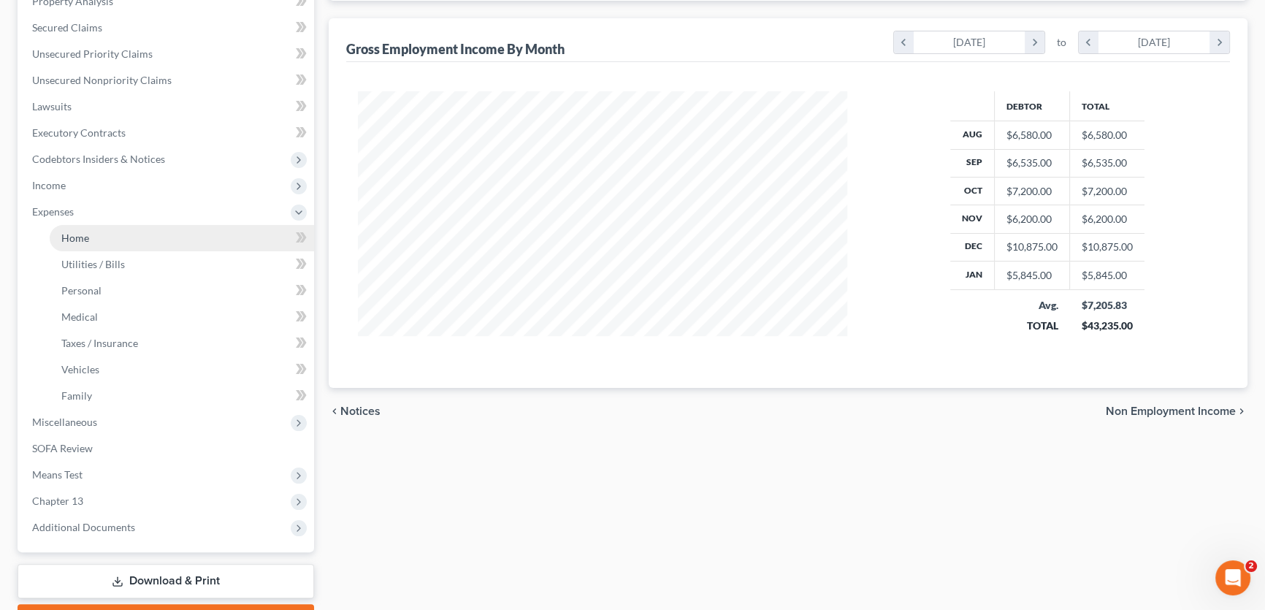
click at [80, 241] on span "Home" at bounding box center [75, 237] width 28 height 12
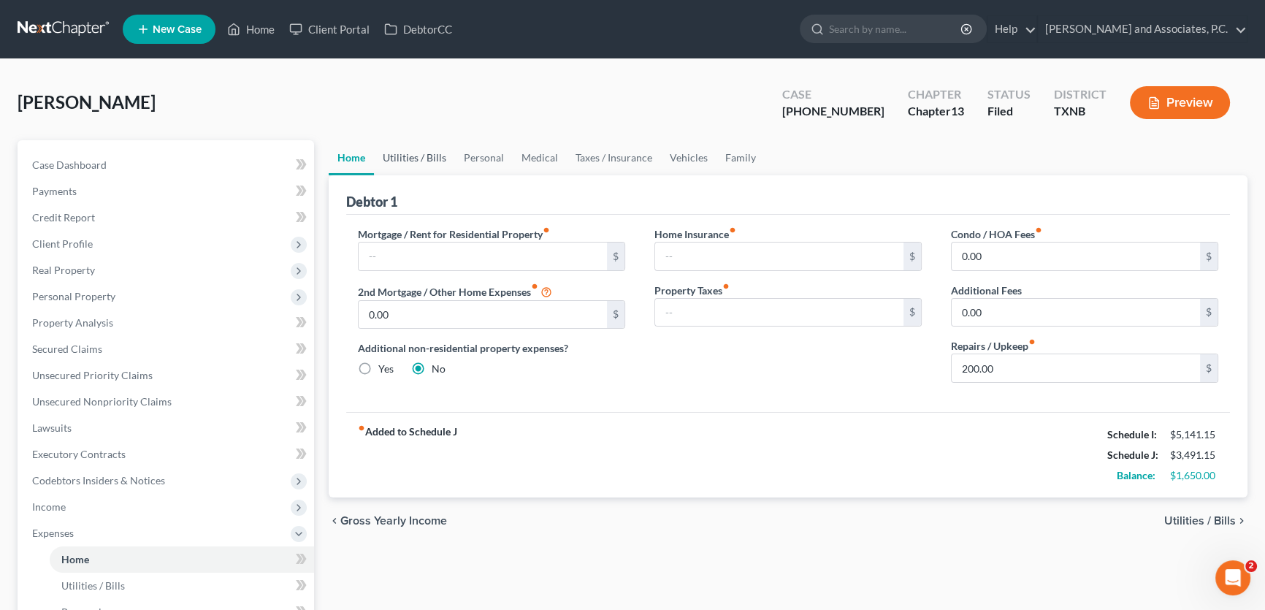
click at [427, 152] on link "Utilities / Bills" at bounding box center [414, 157] width 81 height 35
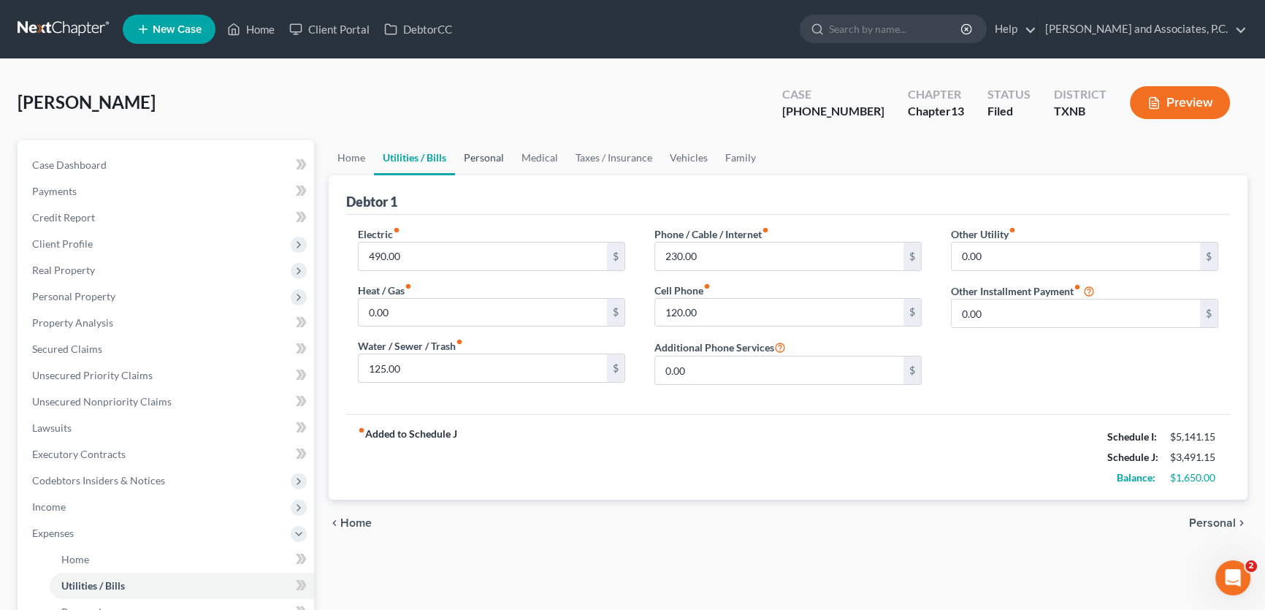
click at [471, 152] on link "Personal" at bounding box center [484, 157] width 58 height 35
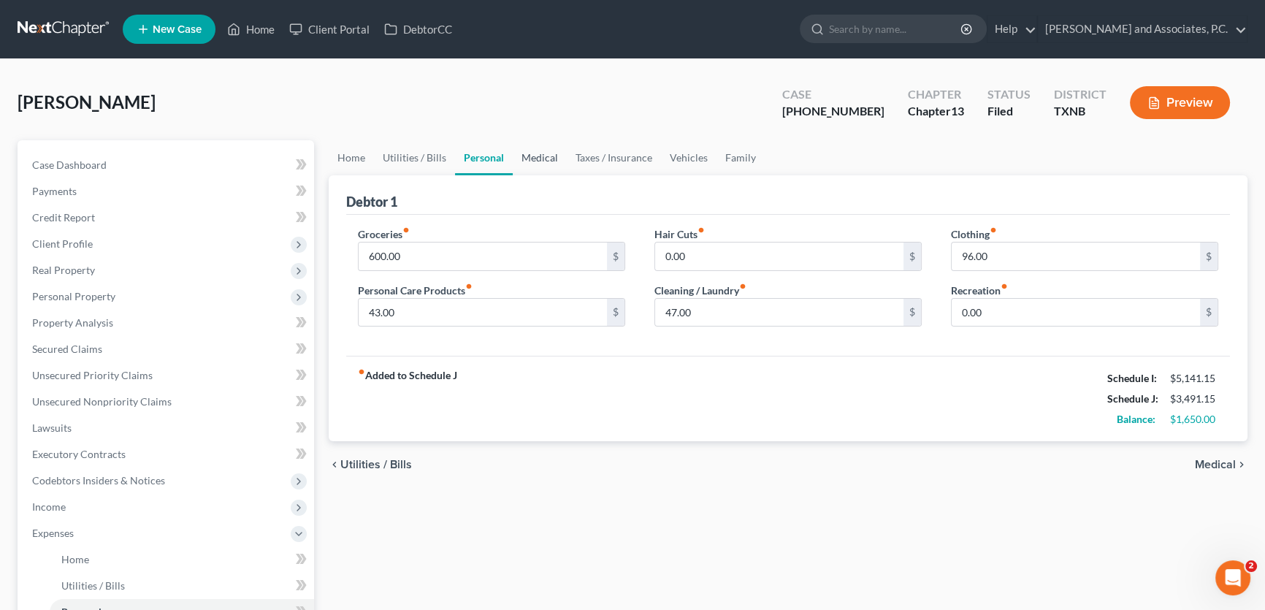
click at [530, 153] on link "Medical" at bounding box center [540, 157] width 54 height 35
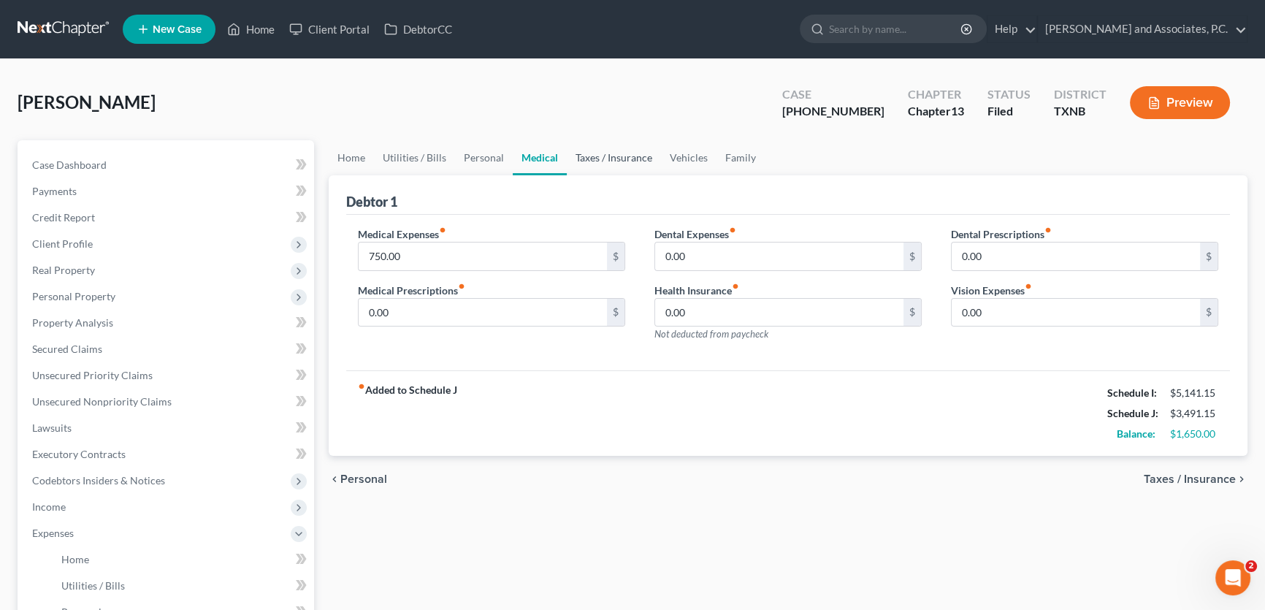
click at [602, 153] on link "Taxes / Insurance" at bounding box center [614, 157] width 94 height 35
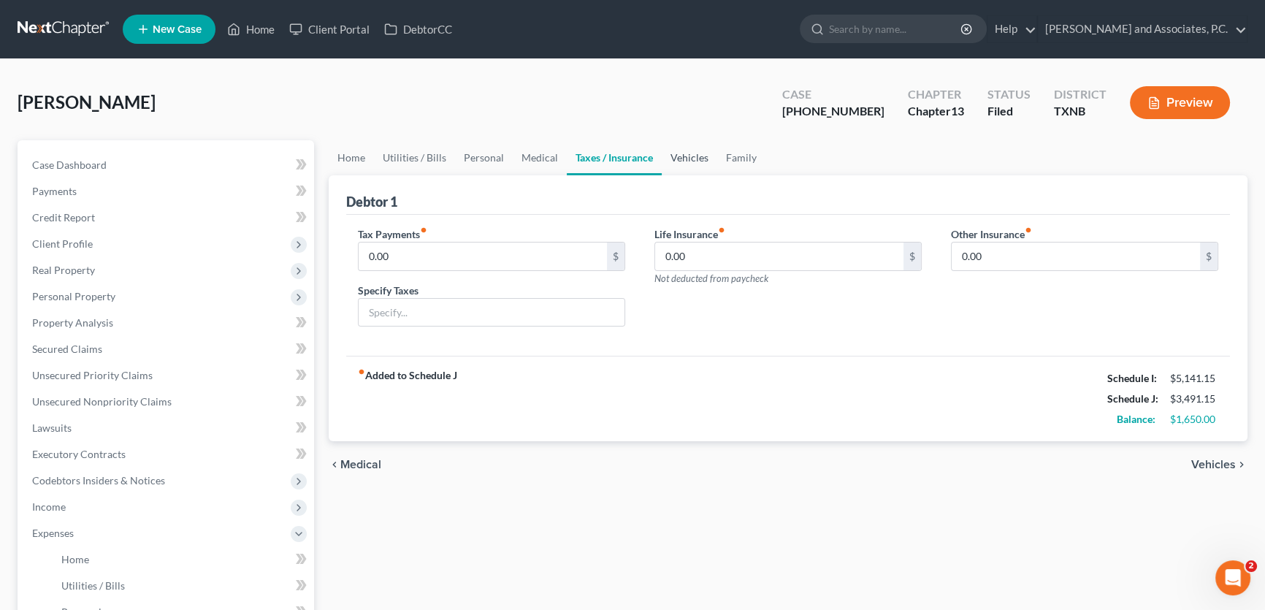
click at [679, 153] on link "Vehicles" at bounding box center [689, 157] width 55 height 35
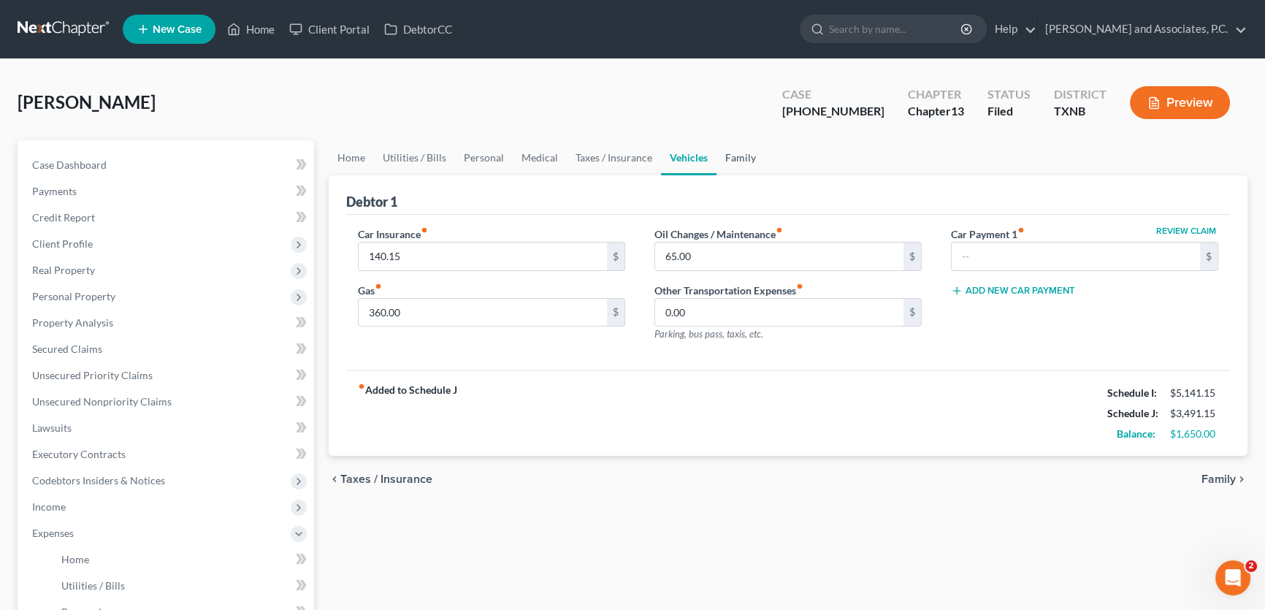
click at [737, 153] on link "Family" at bounding box center [740, 157] width 48 height 35
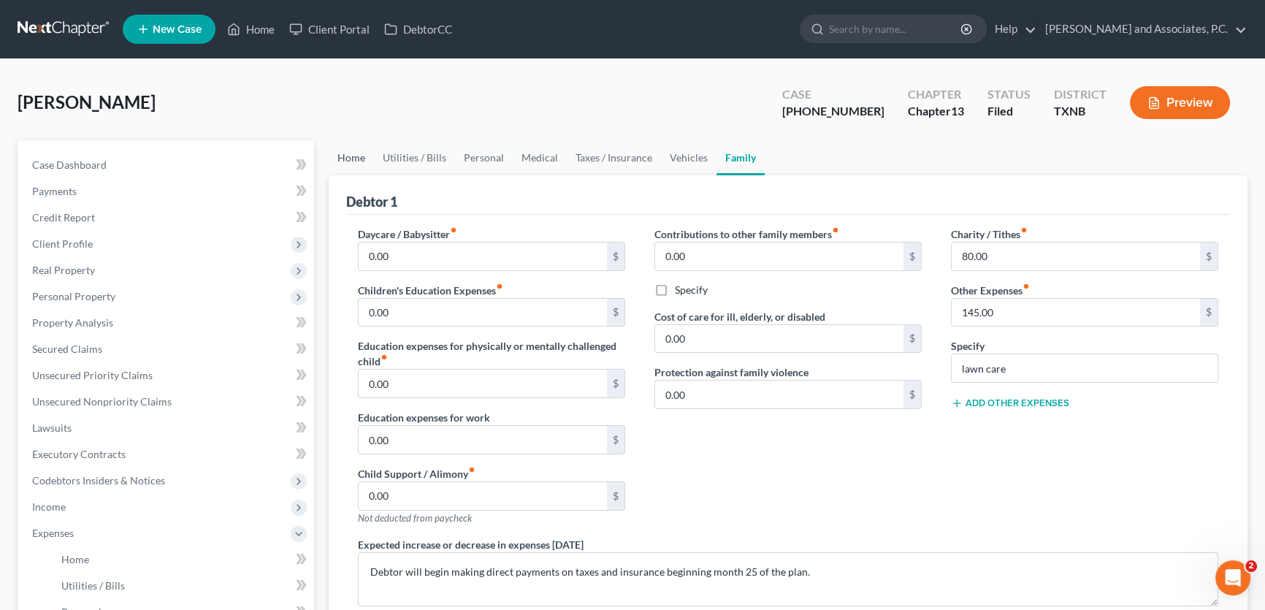
click at [356, 160] on link "Home" at bounding box center [351, 157] width 45 height 35
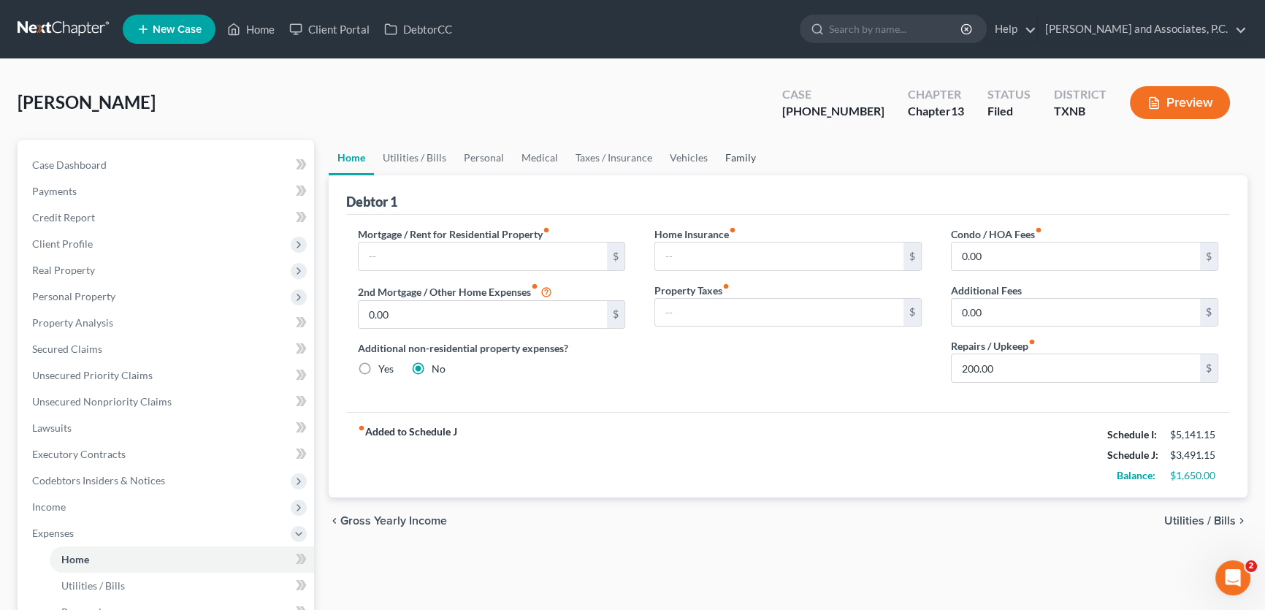
click at [720, 151] on link "Family" at bounding box center [740, 157] width 48 height 35
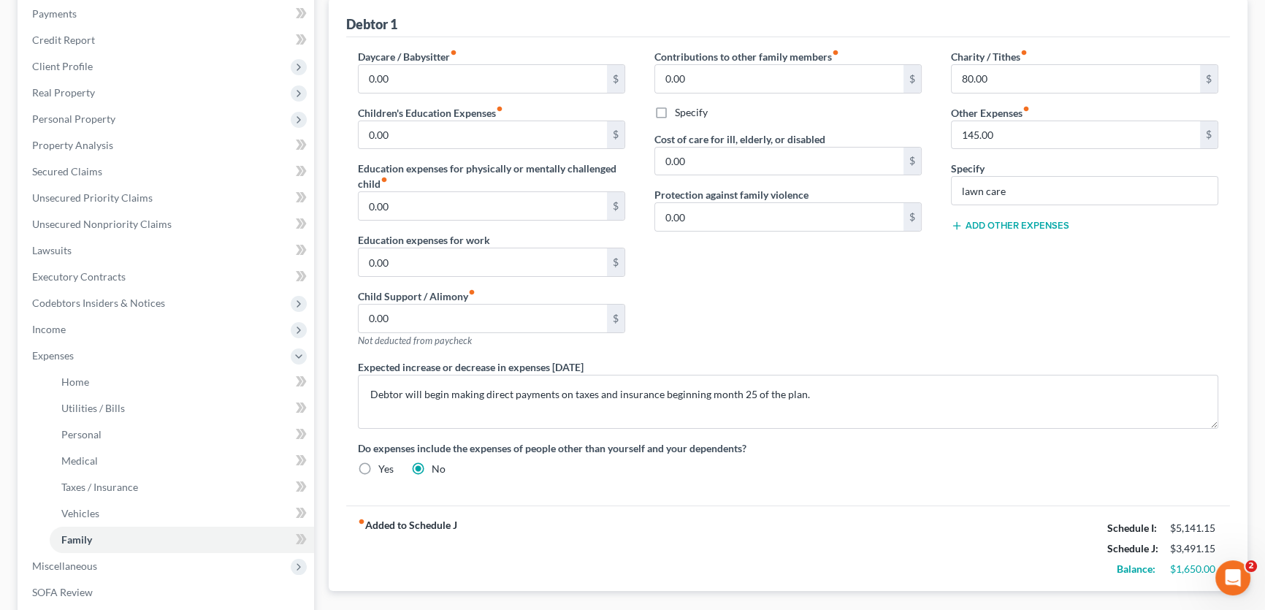
scroll to position [199, 0]
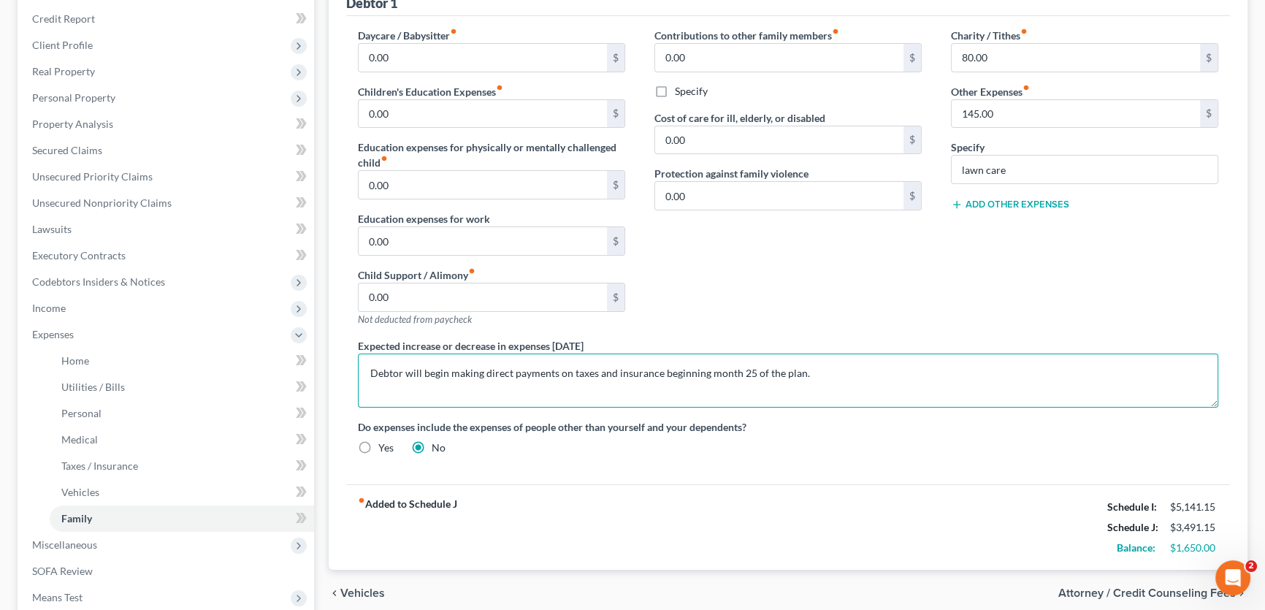
drag, startPoint x: 369, startPoint y: 368, endPoint x: 865, endPoint y: 367, distance: 495.8
click at [865, 367] on textarea "Debtor will begin making direct payments on taxes and insurance beginning month…" at bounding box center [788, 380] width 860 height 54
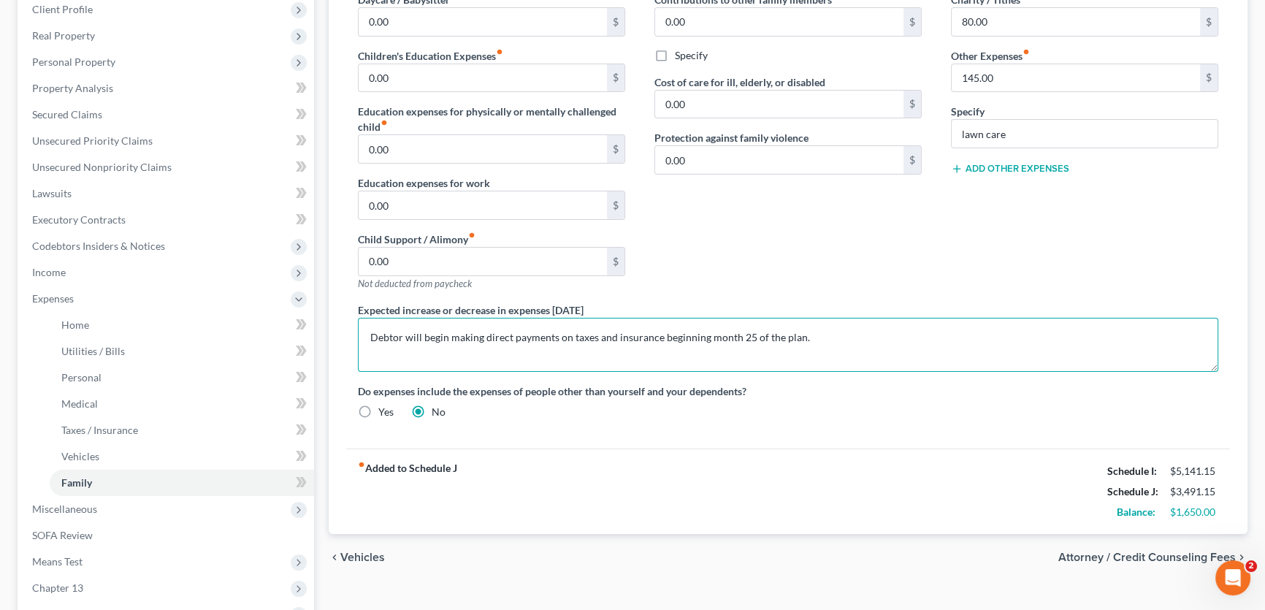
scroll to position [265, 0]
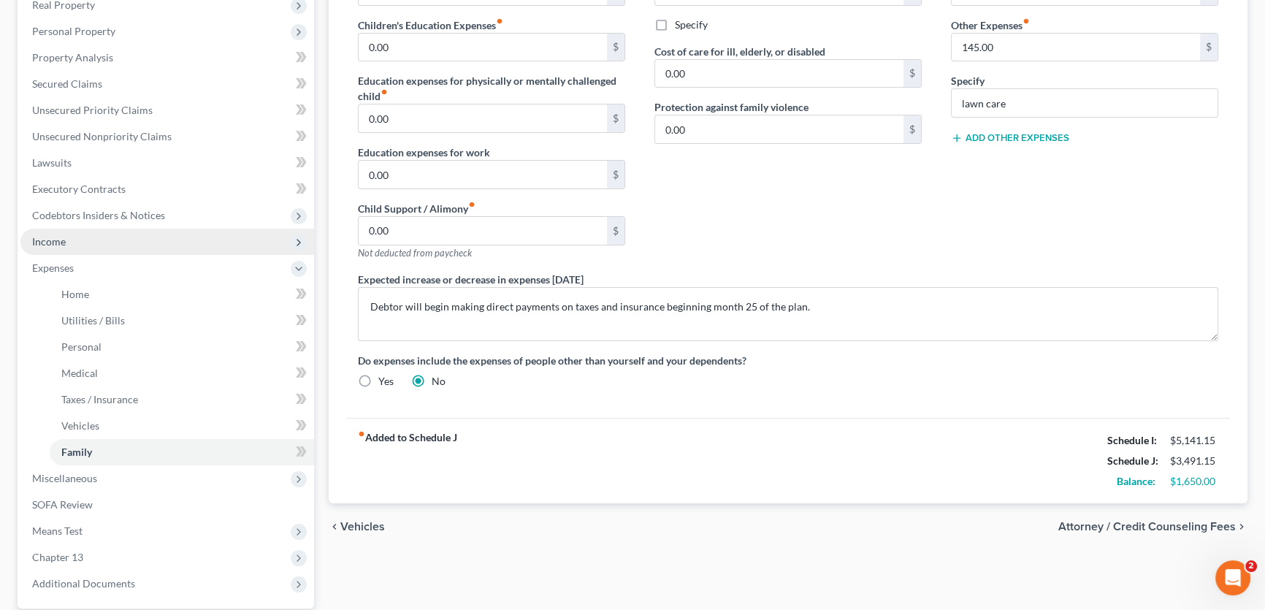
click at [83, 245] on span "Income" at bounding box center [167, 242] width 294 height 26
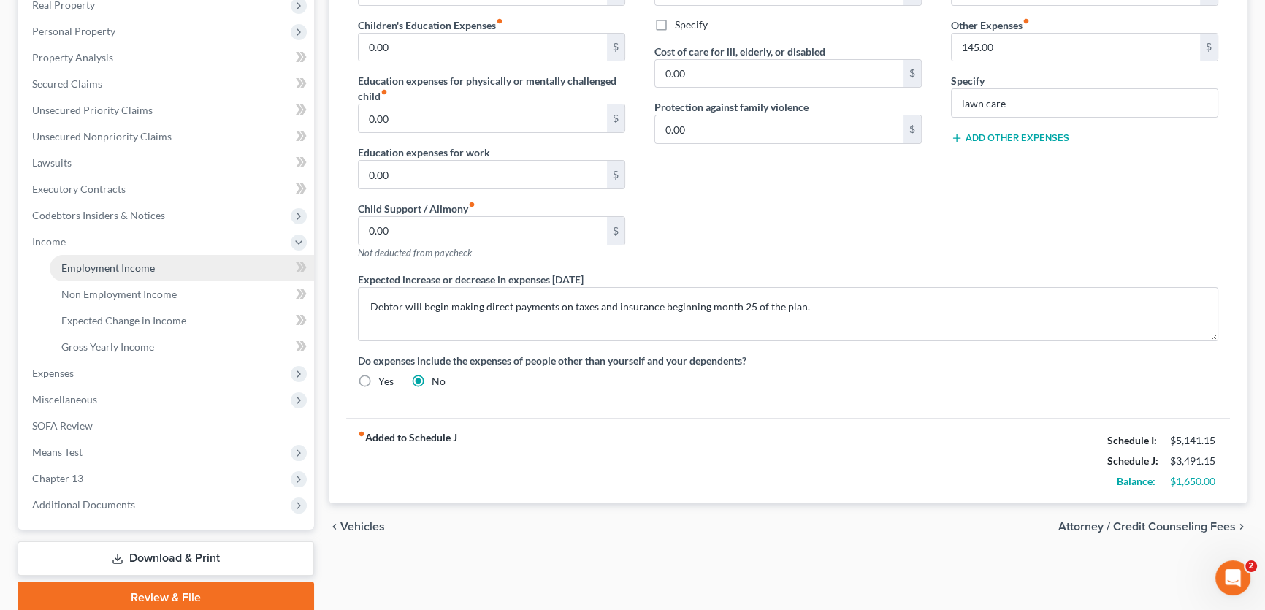
click at [97, 267] on span "Employment Income" at bounding box center [107, 267] width 93 height 12
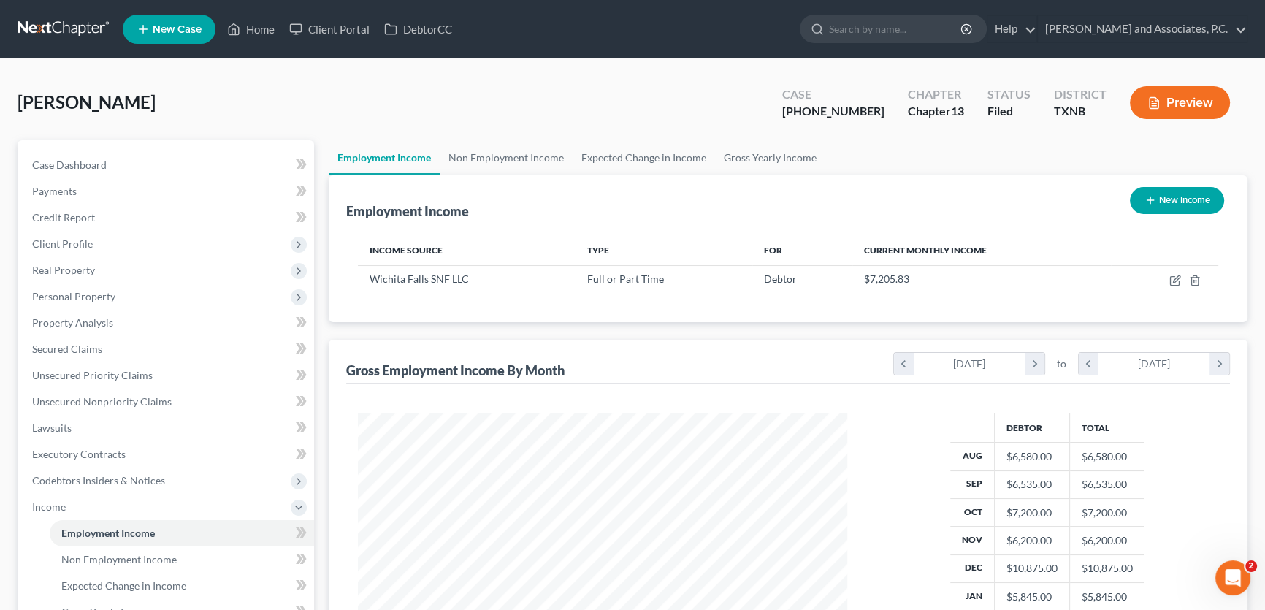
scroll to position [261, 518]
click at [487, 158] on link "Non Employment Income" at bounding box center [506, 157] width 133 height 35
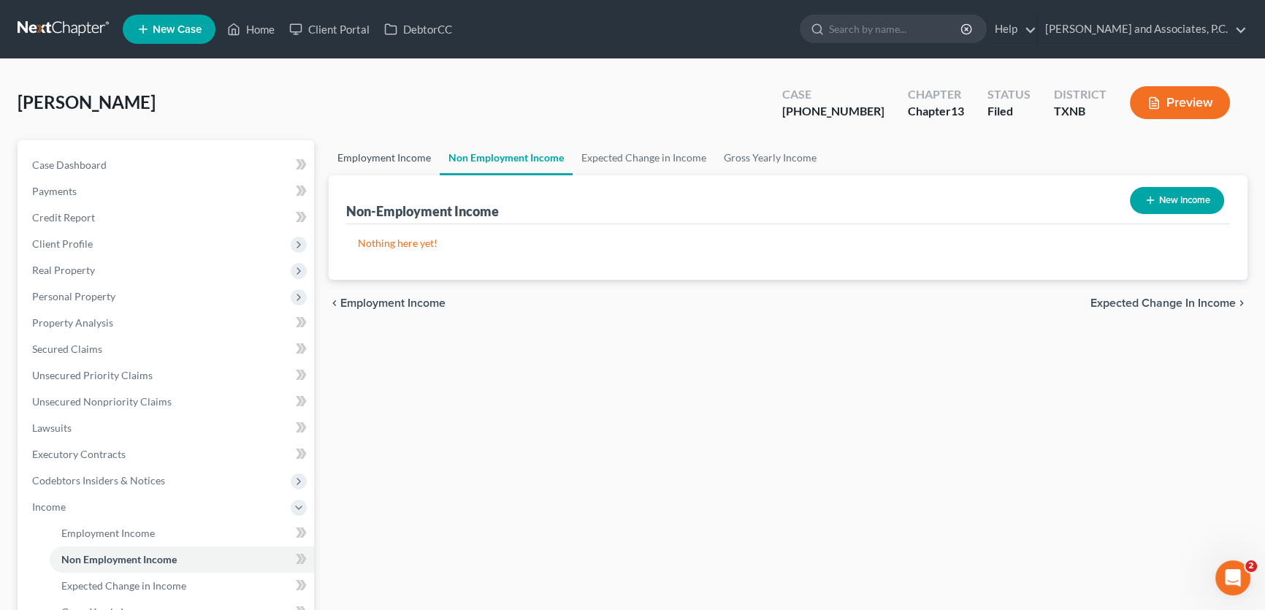
click at [405, 150] on link "Employment Income" at bounding box center [384, 157] width 111 height 35
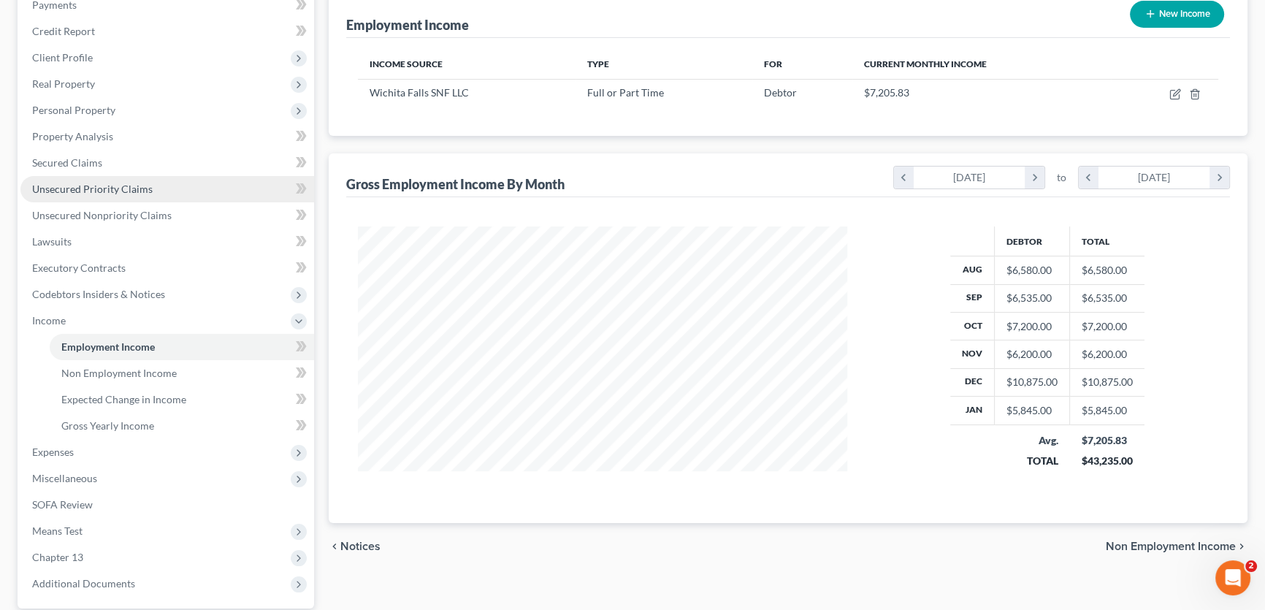
scroll to position [265, 0]
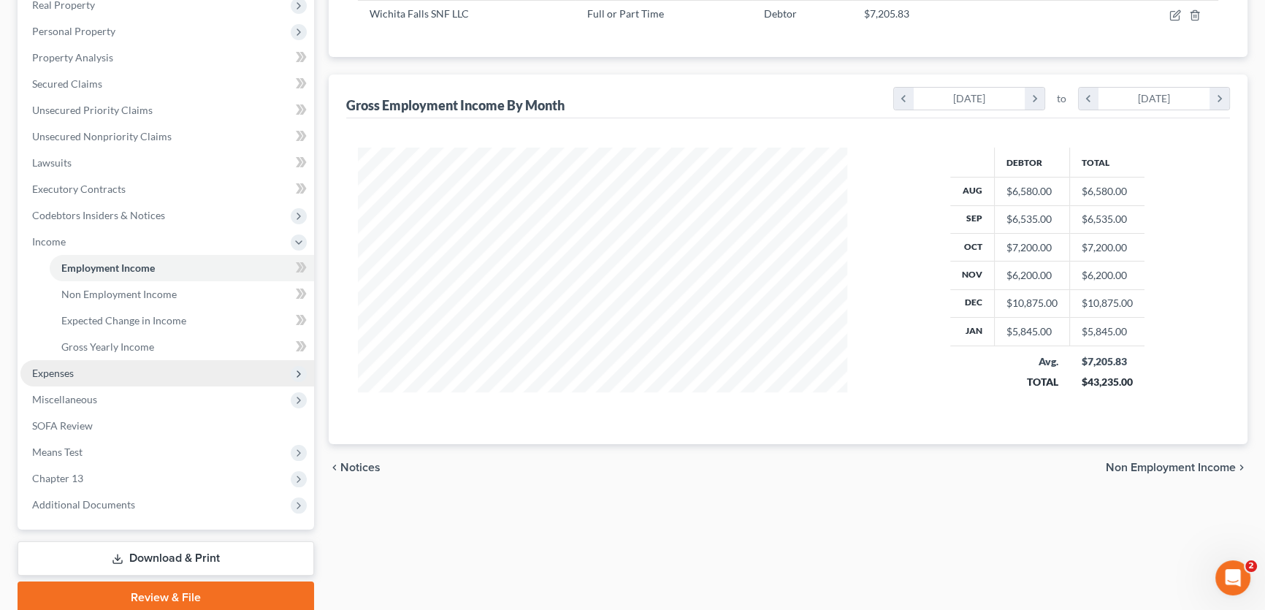
click at [138, 377] on span "Expenses" at bounding box center [167, 373] width 294 height 26
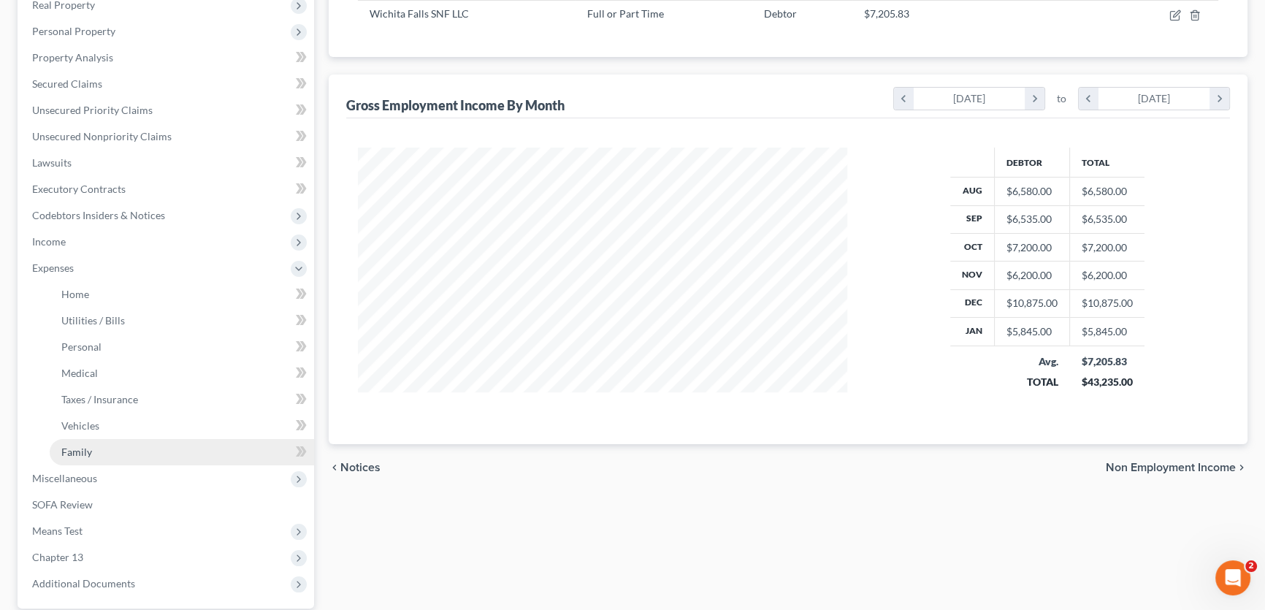
click at [120, 448] on link "Family" at bounding box center [182, 452] width 264 height 26
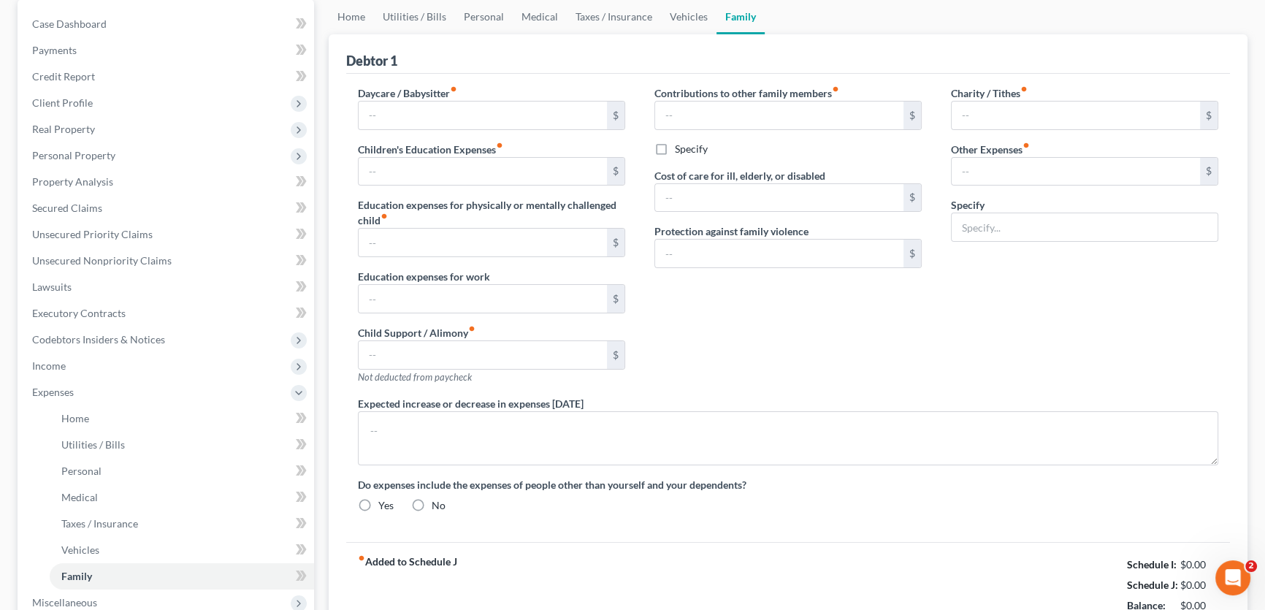
type input "0.00"
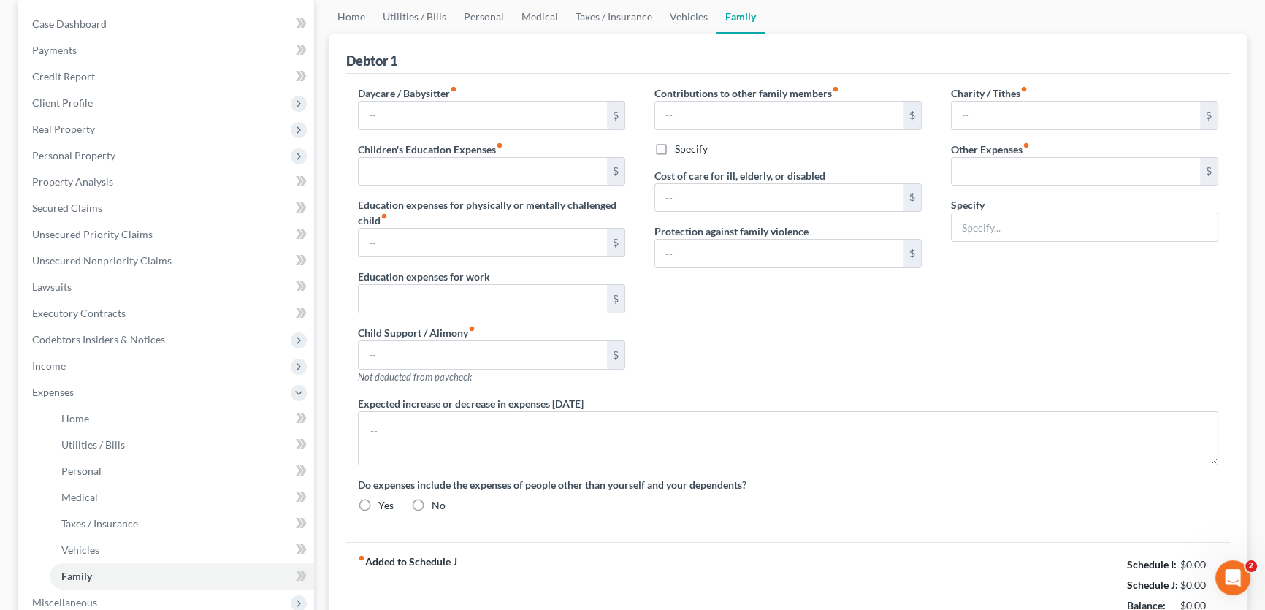
type input "0.00"
type input "80.00"
type input "145.00"
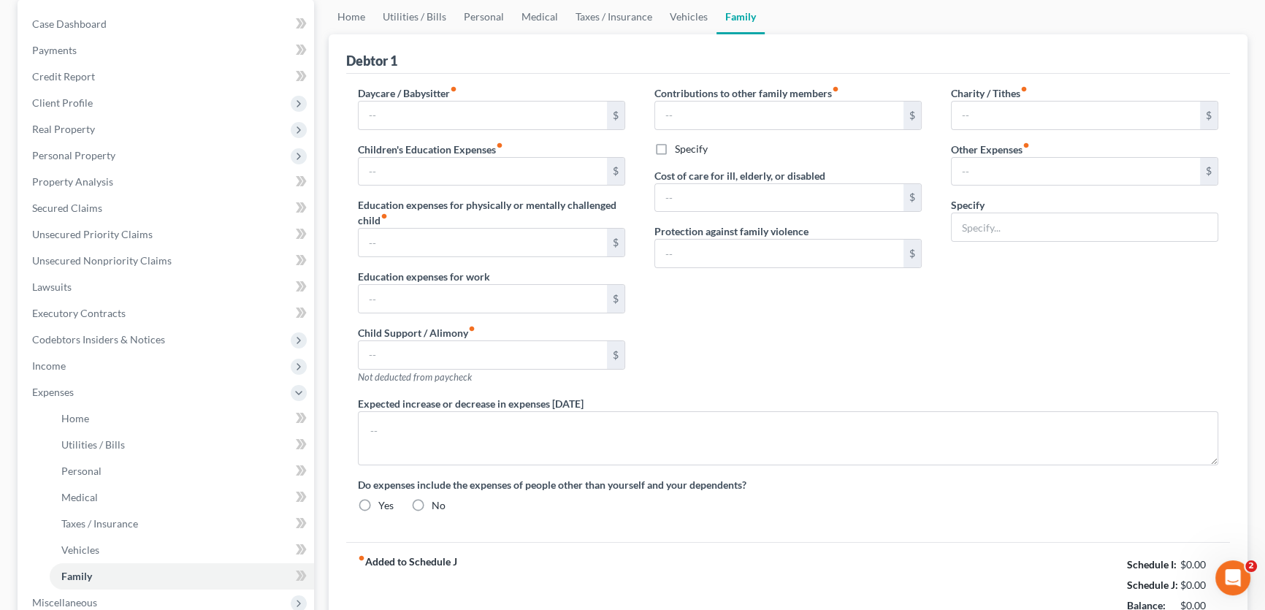
type input "lawn care"
type textarea "Debtor will begin making direct payments on taxes and insurance beginning month…"
radio input "true"
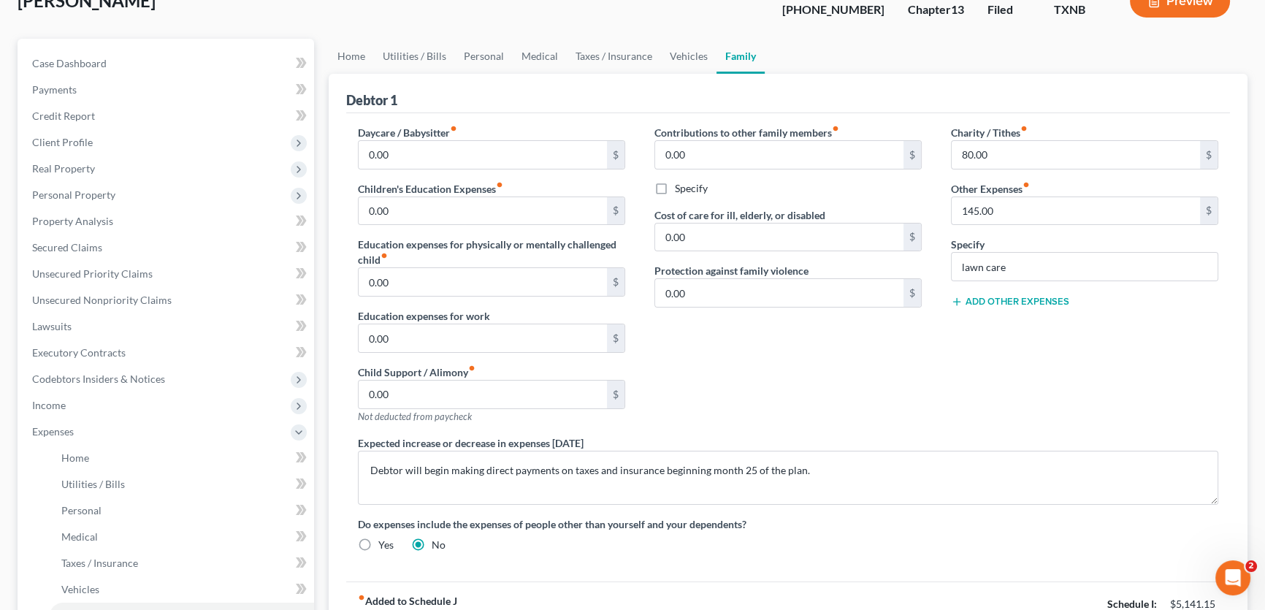
scroll to position [132, 0]
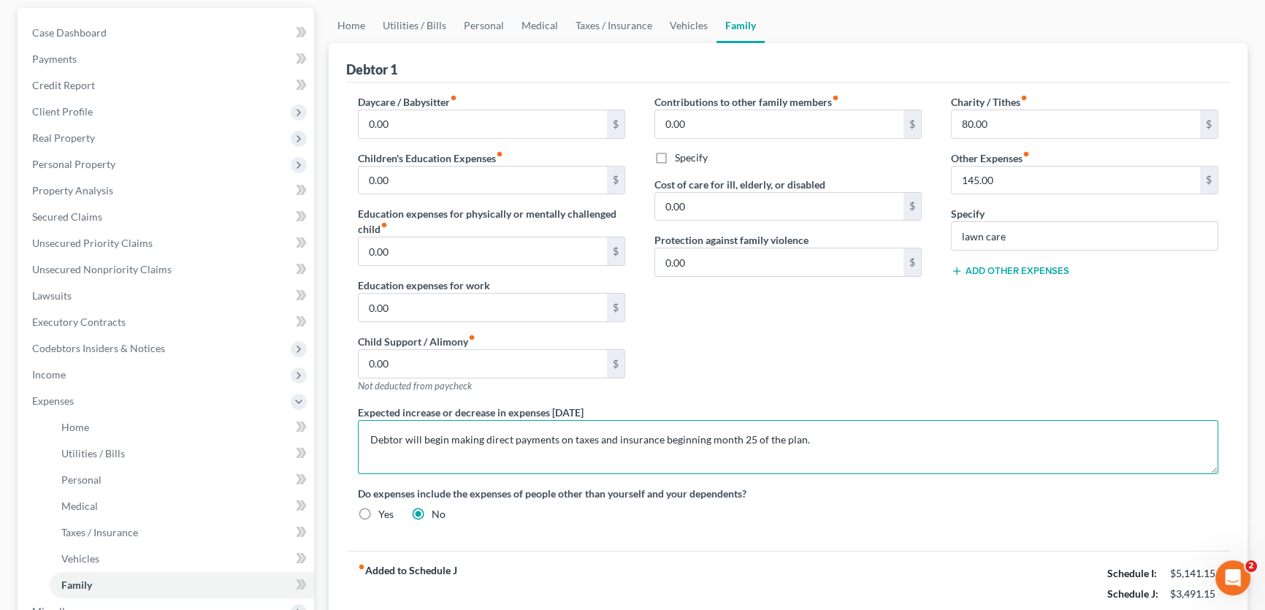
drag, startPoint x: 803, startPoint y: 437, endPoint x: 335, endPoint y: 426, distance: 468.2
click at [335, 426] on div "Debtor 1 Daycare / Babysitter fiber_manual_record 0.00 $ Children's Education E…" at bounding box center [788, 339] width 919 height 593
click at [830, 437] on textarea "Debtor will begin making direct payments on taxes and insurance beginning month…" at bounding box center [788, 447] width 860 height 54
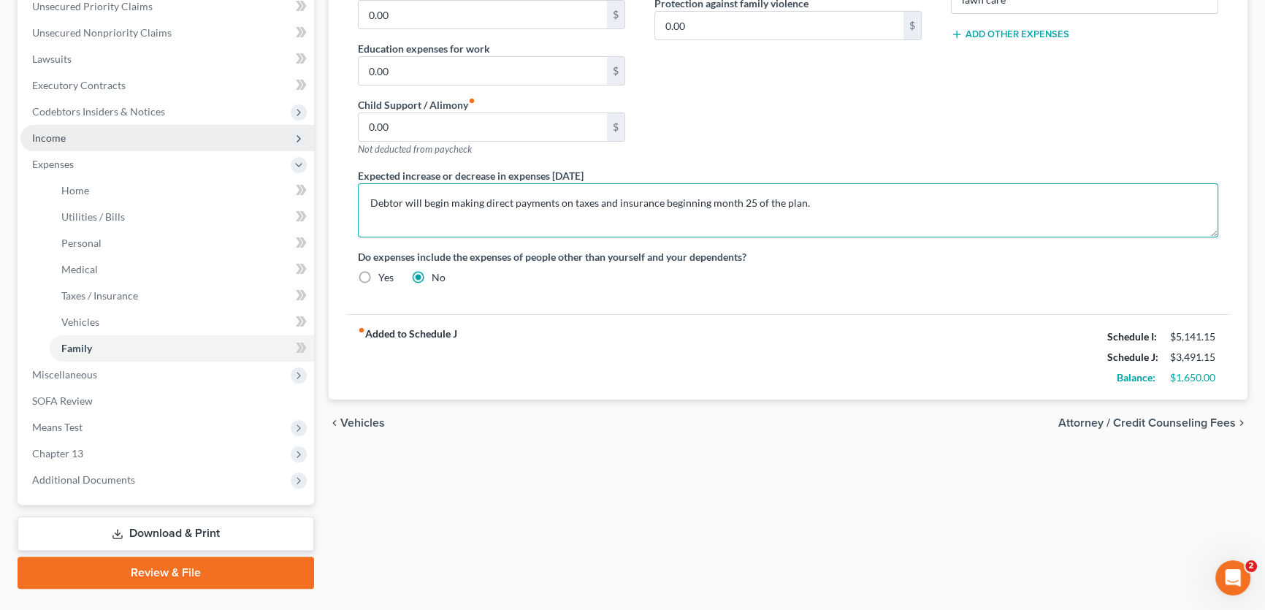
scroll to position [398, 0]
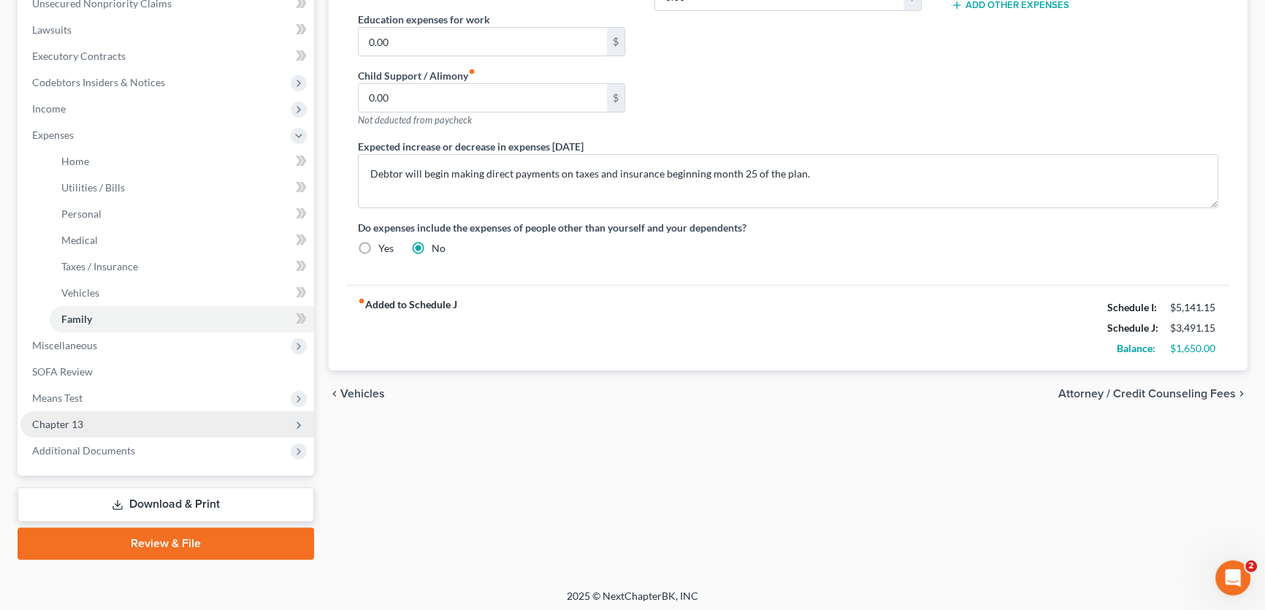
click at [80, 426] on span "Chapter 13" at bounding box center [57, 424] width 51 height 12
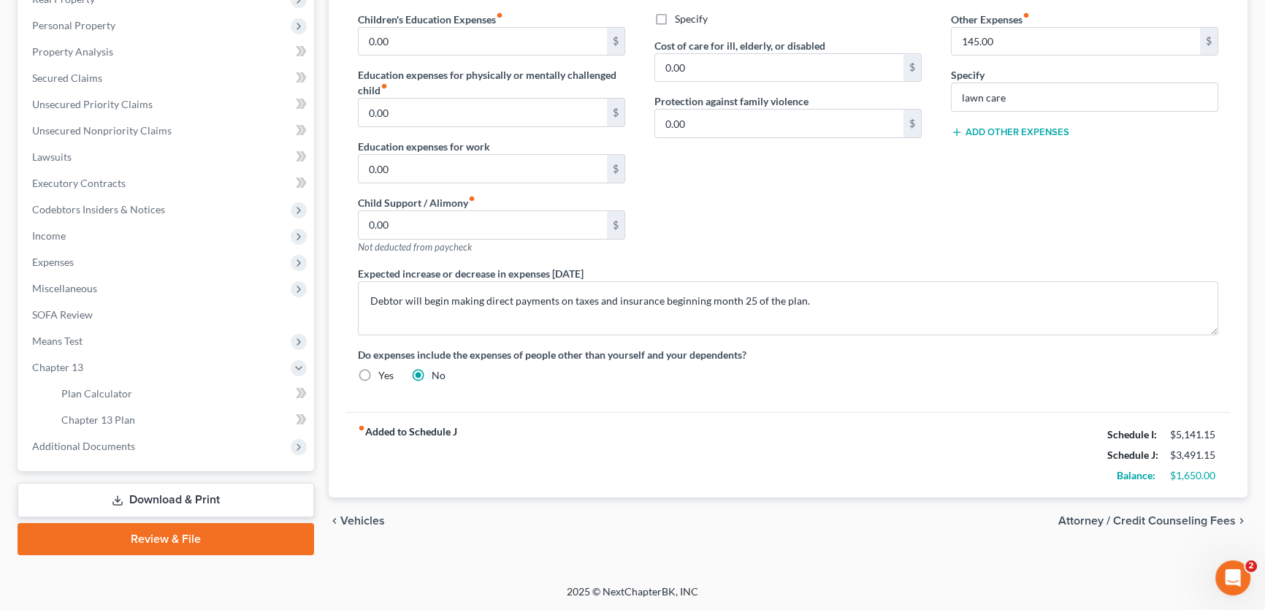
scroll to position [269, 0]
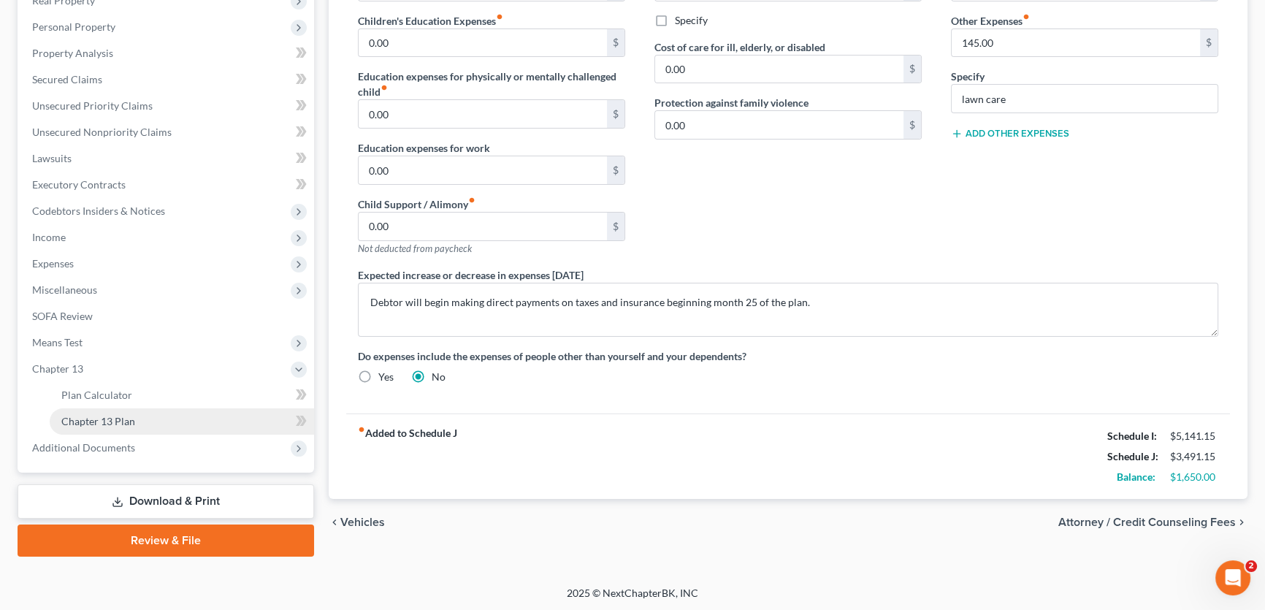
click at [107, 421] on span "Chapter 13 Plan" at bounding box center [98, 421] width 74 height 12
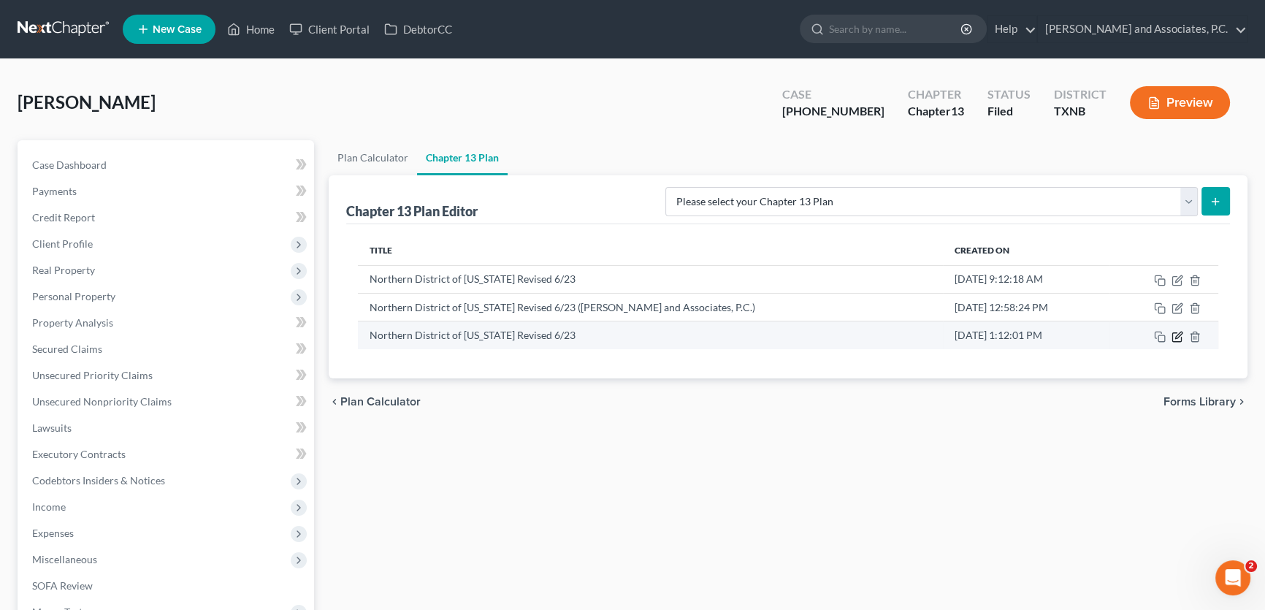
click at [1175, 334] on icon "button" at bounding box center [1177, 337] width 12 height 12
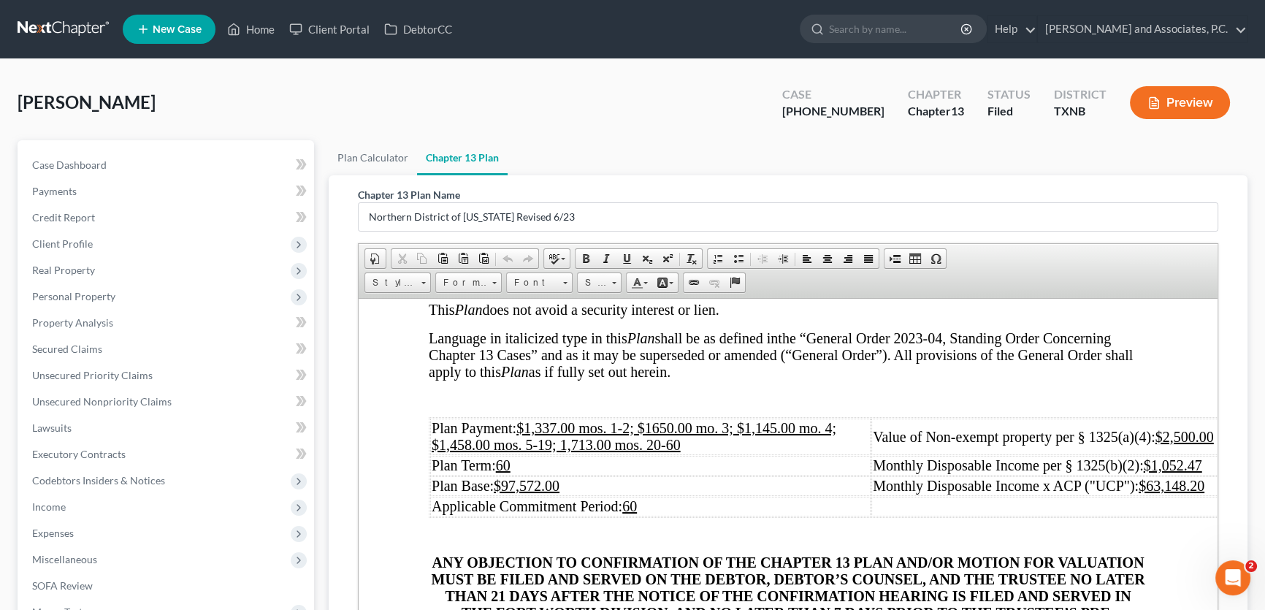
scroll to position [464, 0]
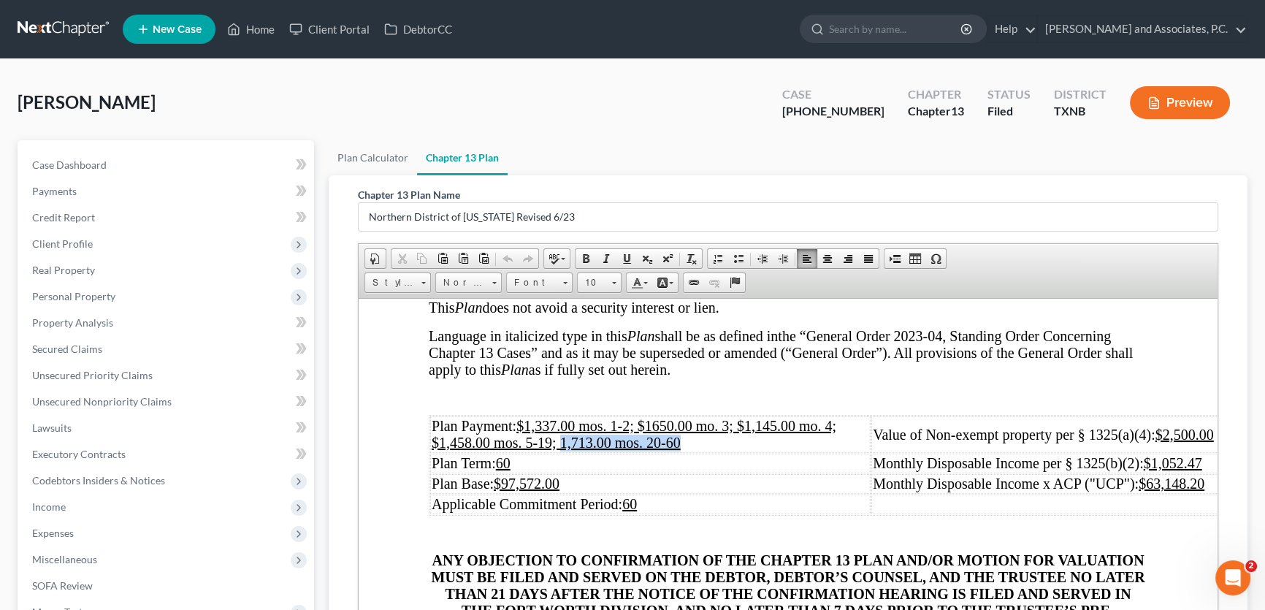
drag, startPoint x: 559, startPoint y: 455, endPoint x: 681, endPoint y: 459, distance: 121.3
click at [681, 451] on div "$1,458.00 mos. 5-19; 1,713.00 mos. 20-60" at bounding box center [650, 442] width 437 height 17
click at [681, 402] on p at bounding box center [788, 395] width 719 height 13
click at [166, 158] on link "Case Dashboard" at bounding box center [167, 165] width 294 height 26
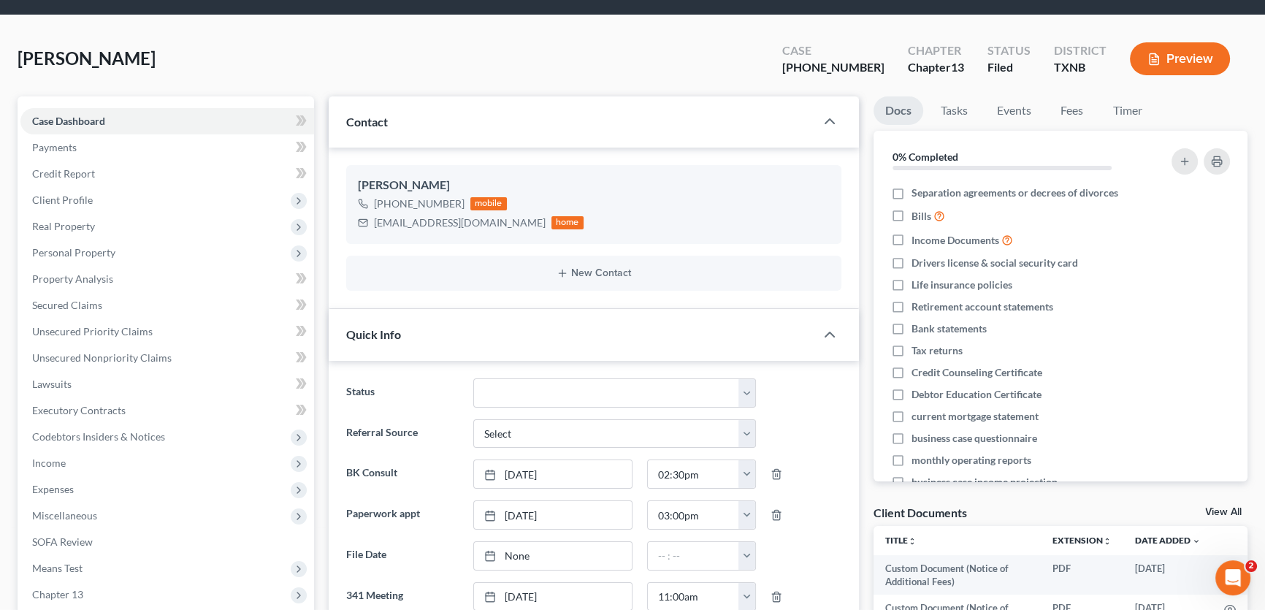
scroll to position [66, 0]
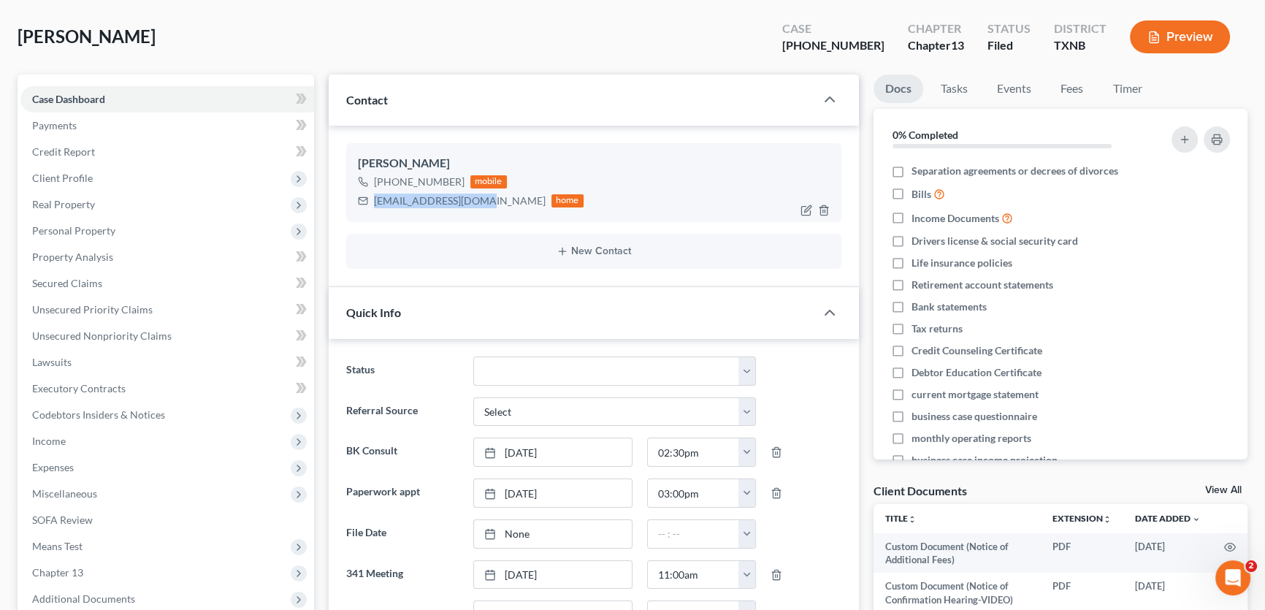
drag, startPoint x: 486, startPoint y: 202, endPoint x: 390, endPoint y: 213, distance: 96.4
click at [370, 204] on div "[EMAIL_ADDRESS][DOMAIN_NAME] home" at bounding box center [471, 200] width 226 height 19
click at [390, 213] on div "[PERSON_NAME] [PHONE_NUMBER] mobile [EMAIL_ADDRESS][DOMAIN_NAME] home" at bounding box center [593, 182] width 495 height 79
click at [400, 210] on div "[PERSON_NAME] [PHONE_NUMBER] mobile [EMAIL_ADDRESS][DOMAIN_NAME] home" at bounding box center [593, 182] width 495 height 79
click at [411, 226] on ng-include "[PERSON_NAME] [PHONE_NUMBER] mobile [EMAIL_ADDRESS][DOMAIN_NAME] home New Conta…" at bounding box center [593, 206] width 495 height 126
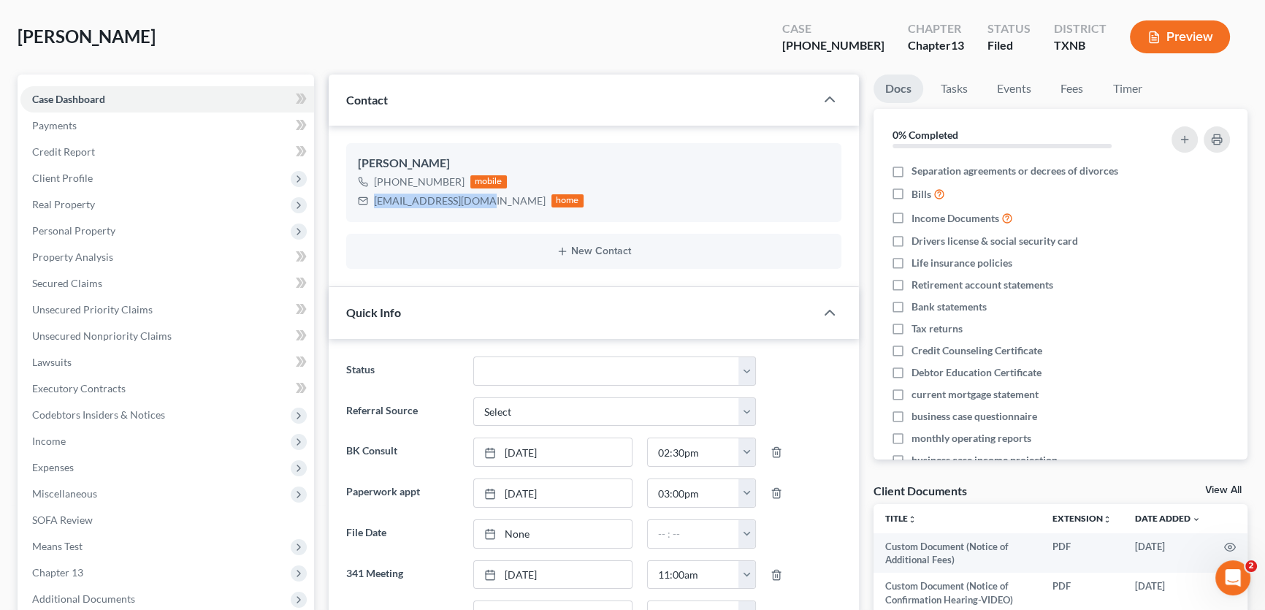
click at [416, 52] on div "[PERSON_NAME] Upgraded Case [PHONE_NUMBER] Chapter Chapter 13 Status [GEOGRAPHI…" at bounding box center [633, 43] width 1230 height 64
click at [459, 174] on div "[PHONE_NUMBER] mobile" at bounding box center [471, 181] width 226 height 19
click at [459, 181] on div "[PHONE_NUMBER] mobile" at bounding box center [471, 181] width 226 height 19
click at [420, 182] on div "[PHONE_NUMBER] mobile" at bounding box center [471, 181] width 226 height 19
click at [467, 210] on div "[PERSON_NAME] [PHONE_NUMBER] mobile [EMAIL_ADDRESS][DOMAIN_NAME] home" at bounding box center [593, 182] width 495 height 79
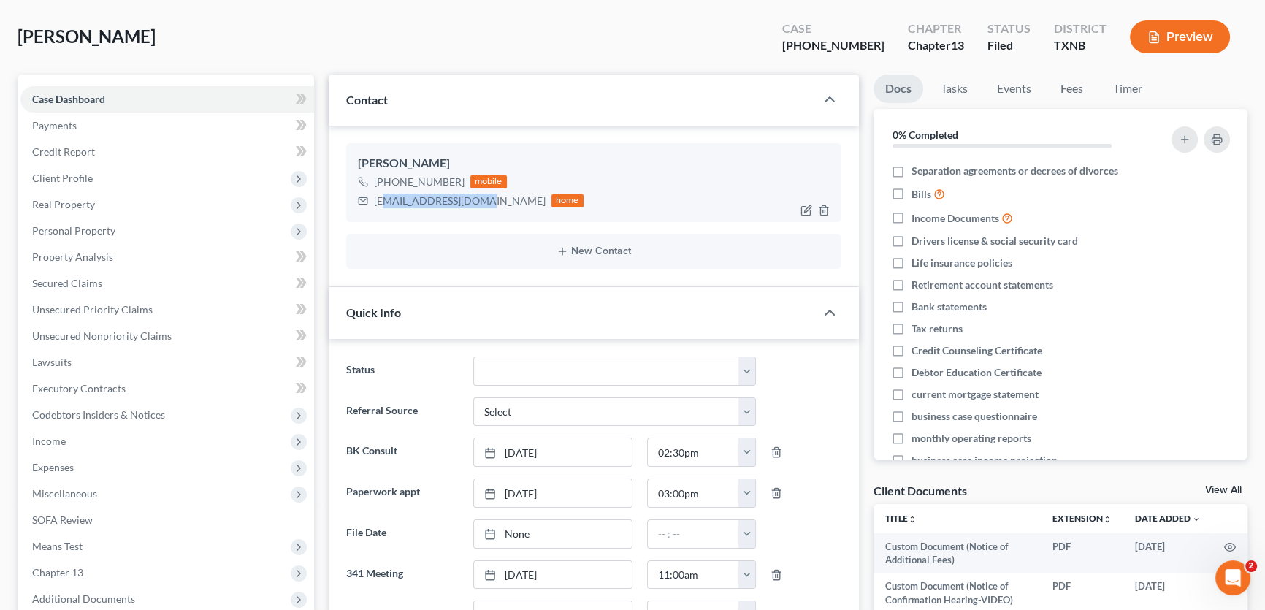
click at [385, 199] on div "[EMAIL_ADDRESS][DOMAIN_NAME]" at bounding box center [460, 201] width 172 height 15
click at [374, 200] on div "[EMAIL_ADDRESS][DOMAIN_NAME]" at bounding box center [460, 201] width 172 height 15
click at [432, 200] on div "[EMAIL_ADDRESS][DOMAIN_NAME]" at bounding box center [460, 201] width 172 height 15
click at [433, 200] on div "[EMAIL_ADDRESS][DOMAIN_NAME]" at bounding box center [460, 201] width 172 height 15
click at [374, 201] on div "[EMAIL_ADDRESS][DOMAIN_NAME] home" at bounding box center [471, 200] width 226 height 19
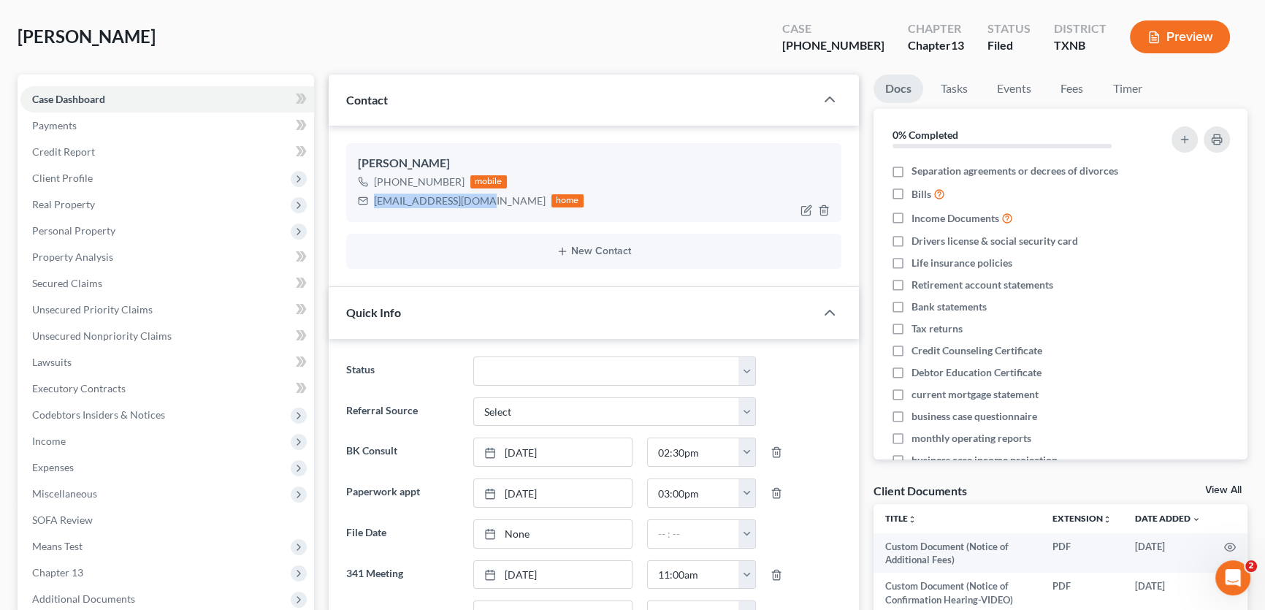
copy div "[EMAIL_ADDRESS][DOMAIN_NAME]"
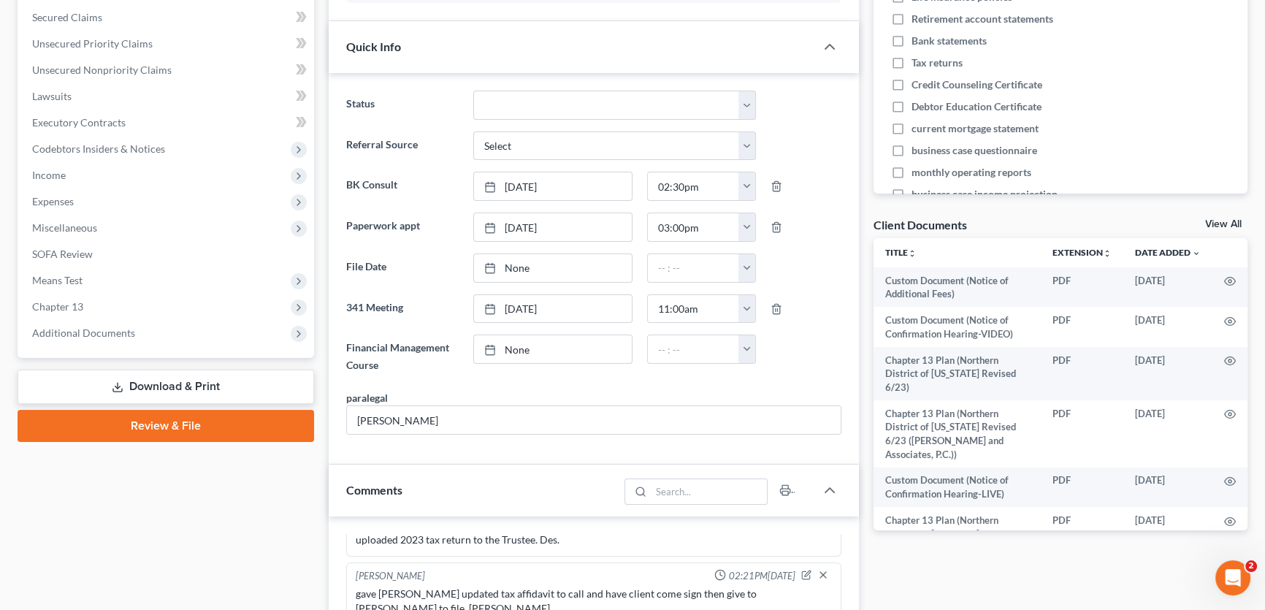
scroll to position [0, 0]
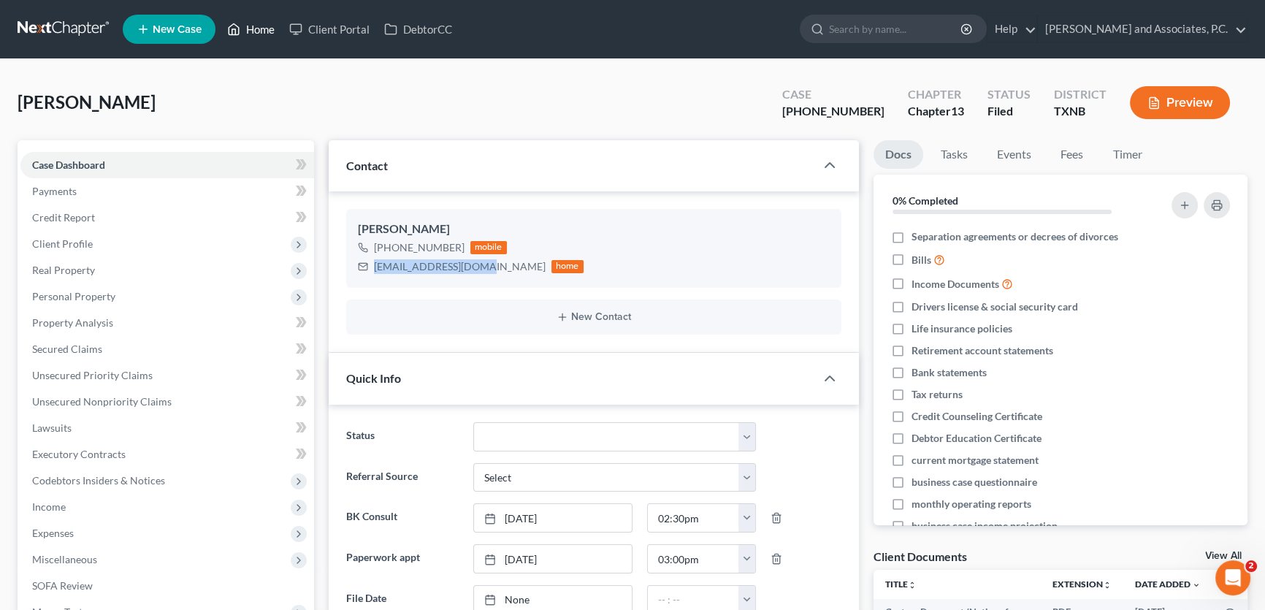
click at [263, 32] on link "Home" at bounding box center [251, 29] width 62 height 26
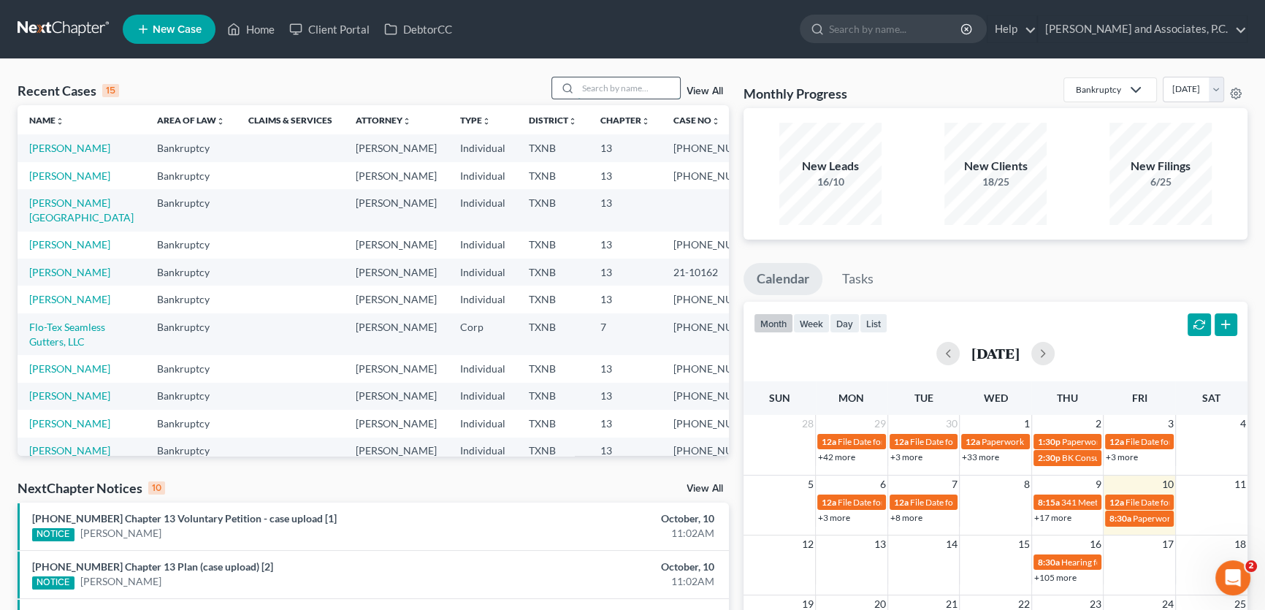
click at [613, 91] on input "search" at bounding box center [629, 87] width 102 height 21
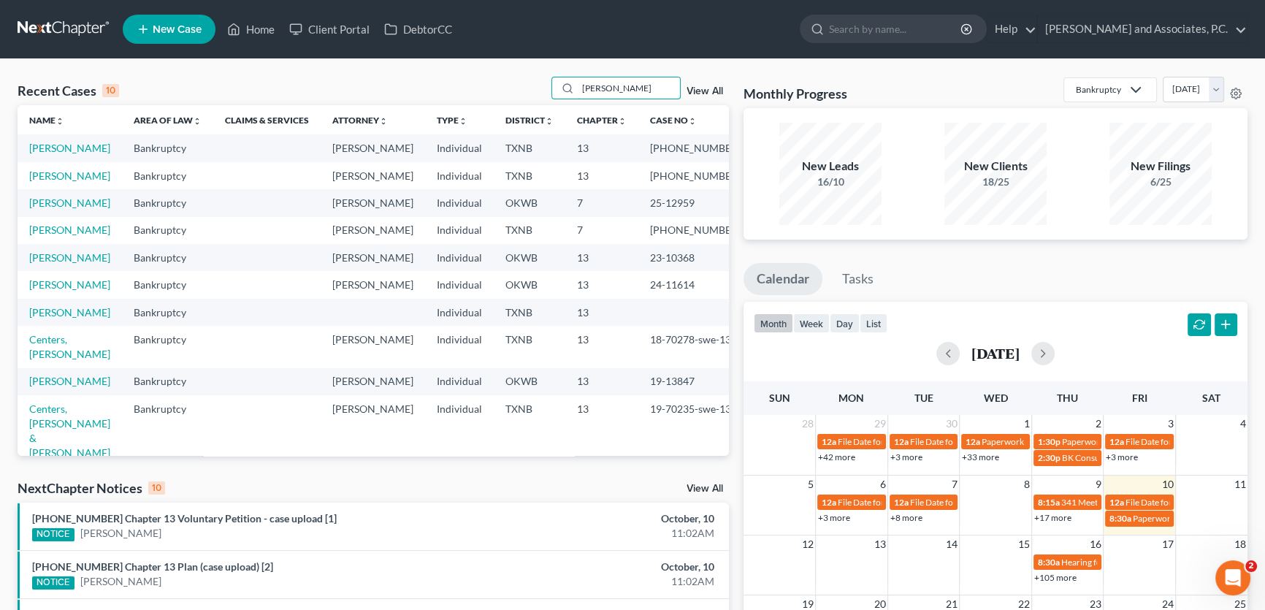
drag, startPoint x: 641, startPoint y: 89, endPoint x: 532, endPoint y: 89, distance: 108.8
click at [532, 89] on div "Recent Cases 10 [PERSON_NAME] View All" at bounding box center [373, 91] width 711 height 28
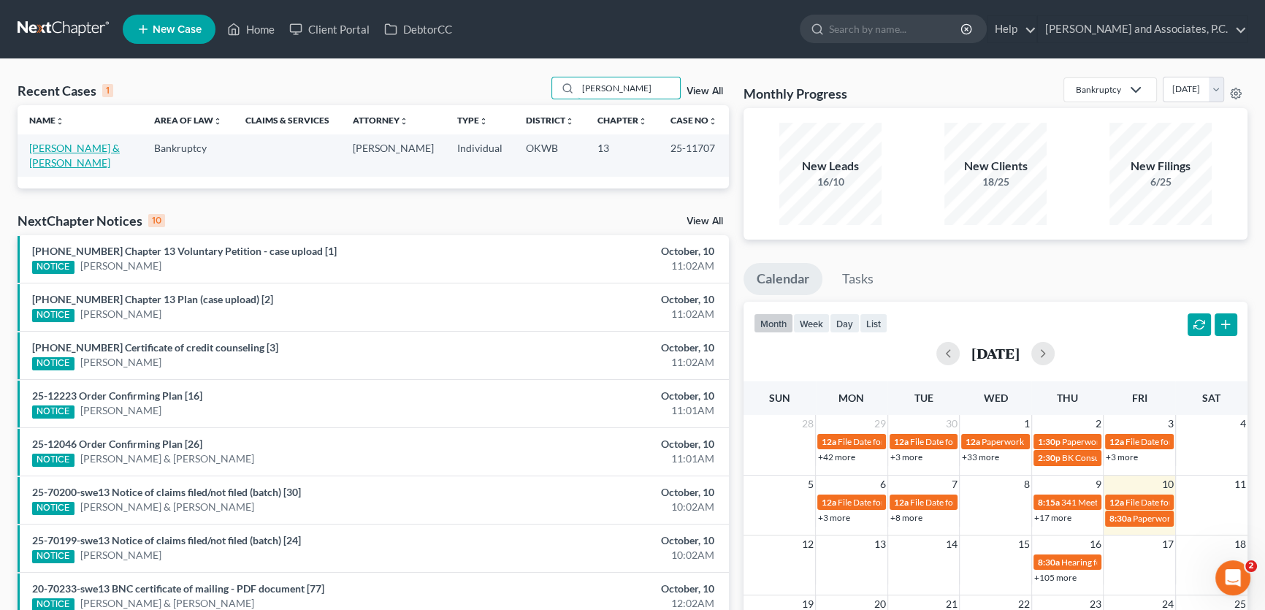
type input "[PERSON_NAME]"
click at [120, 149] on link "[PERSON_NAME] & [PERSON_NAME]" at bounding box center [74, 155] width 91 height 27
select select "5"
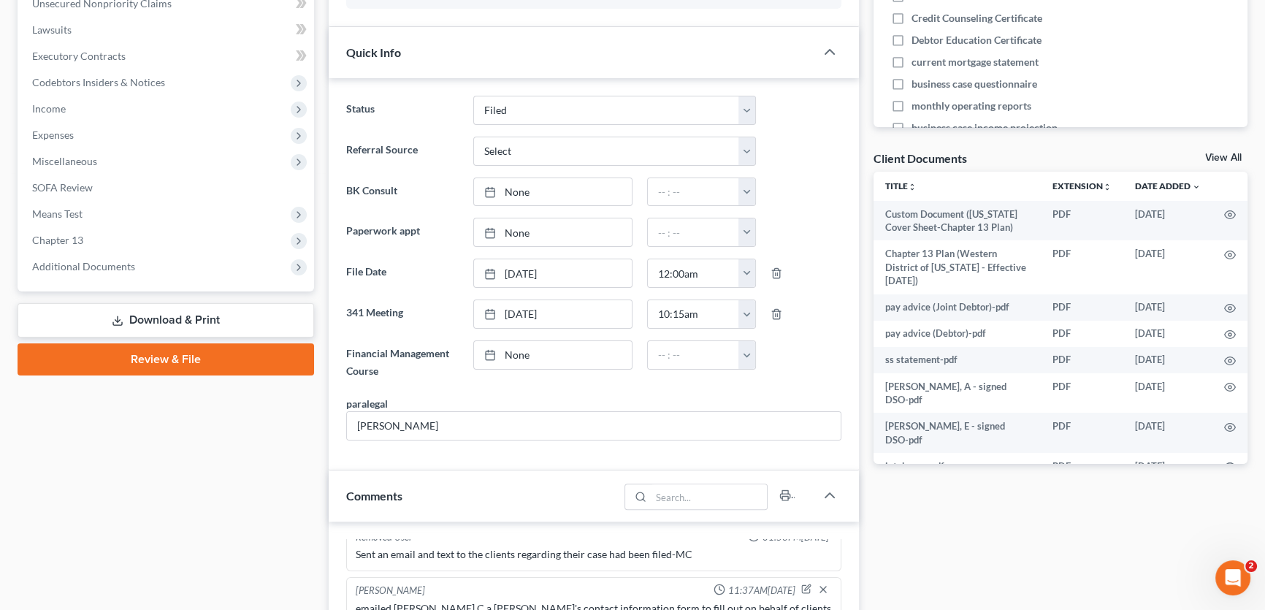
scroll to position [1634, 0]
click at [116, 260] on span "Additional Documents" at bounding box center [83, 266] width 103 height 12
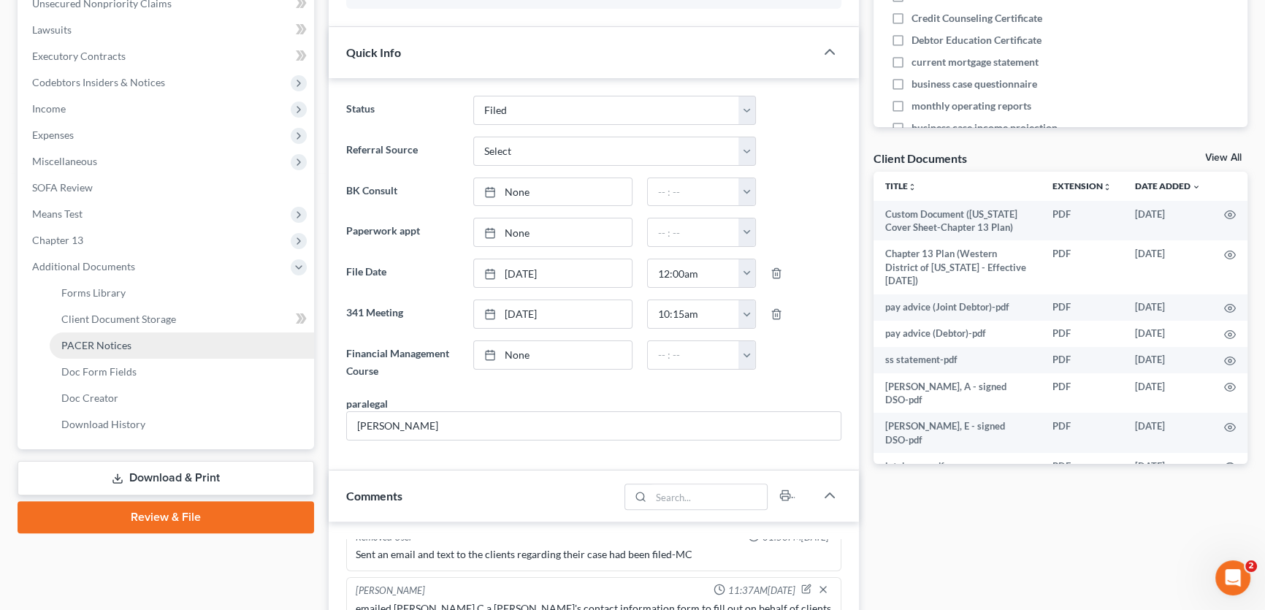
click at [118, 345] on span "PACER Notices" at bounding box center [96, 345] width 70 height 12
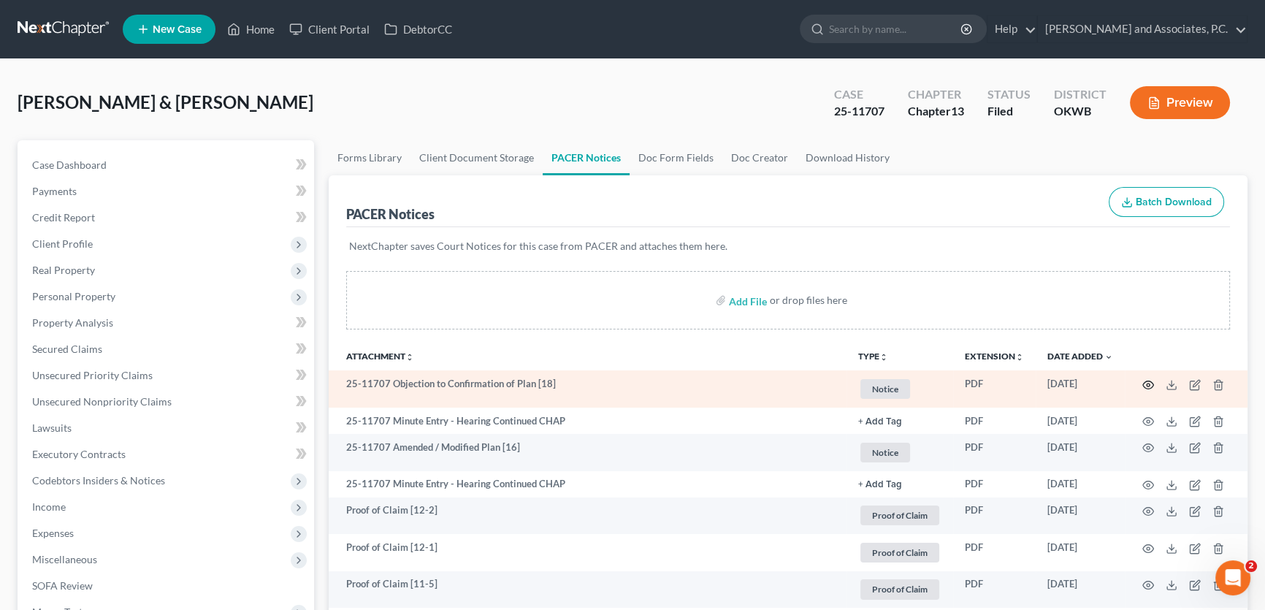
click at [1150, 380] on icon "button" at bounding box center [1148, 385] width 12 height 12
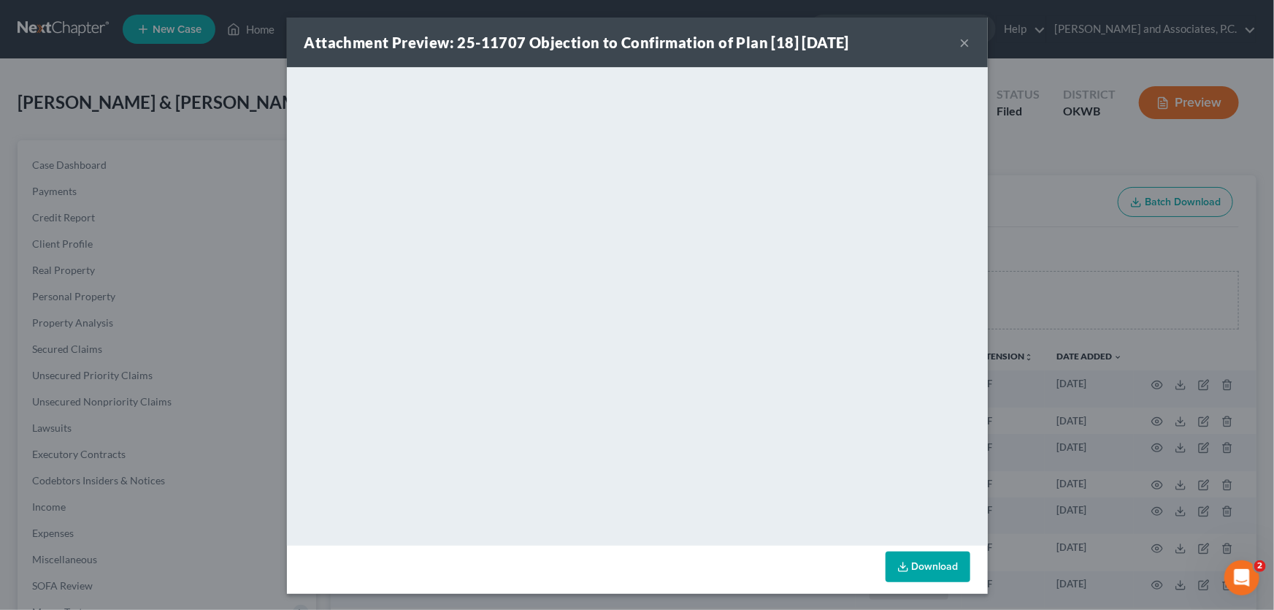
click at [960, 39] on button "×" at bounding box center [965, 43] width 10 height 18
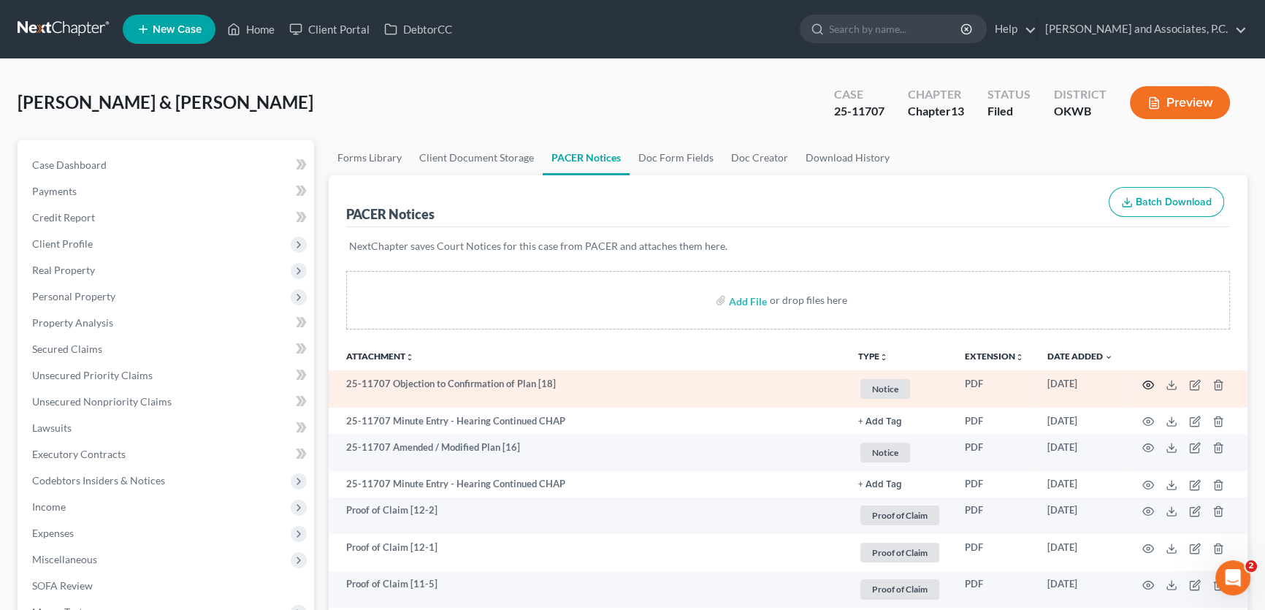
click at [1146, 383] on icon "button" at bounding box center [1148, 385] width 12 height 12
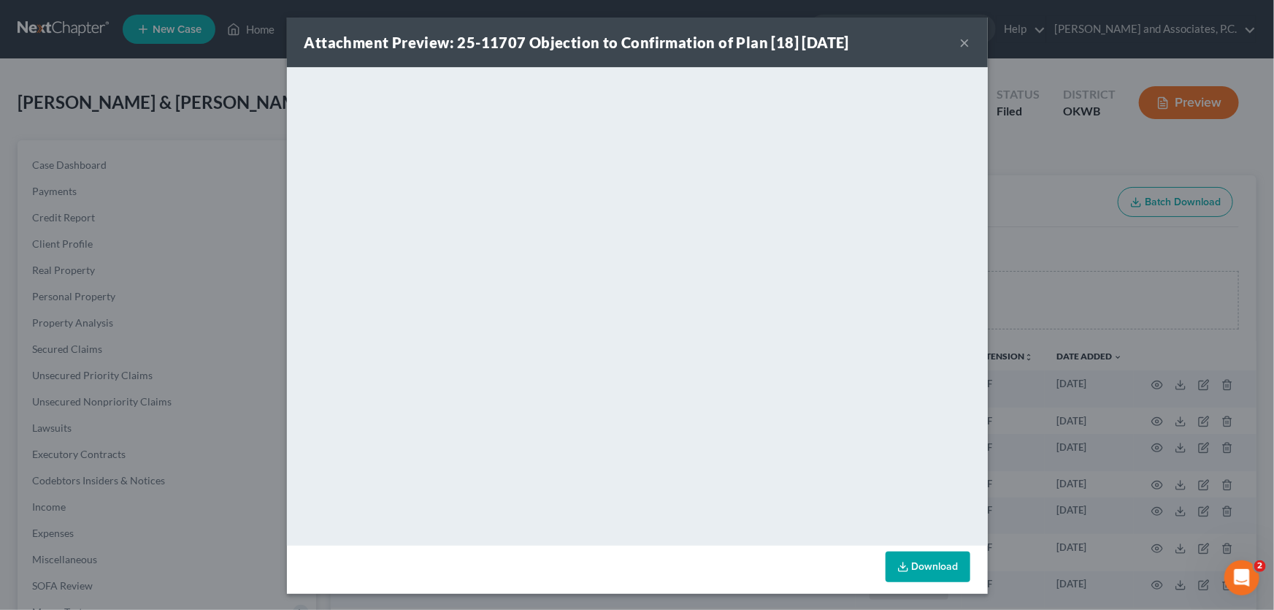
click at [962, 42] on button "×" at bounding box center [965, 43] width 10 height 18
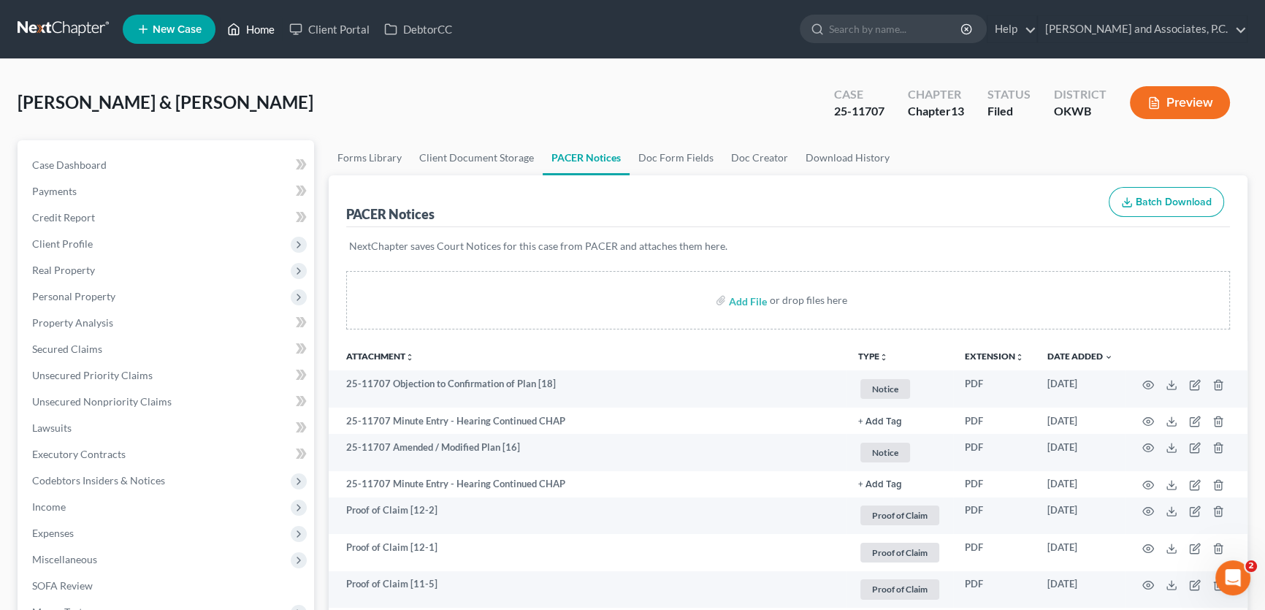
click at [254, 29] on link "Home" at bounding box center [251, 29] width 62 height 26
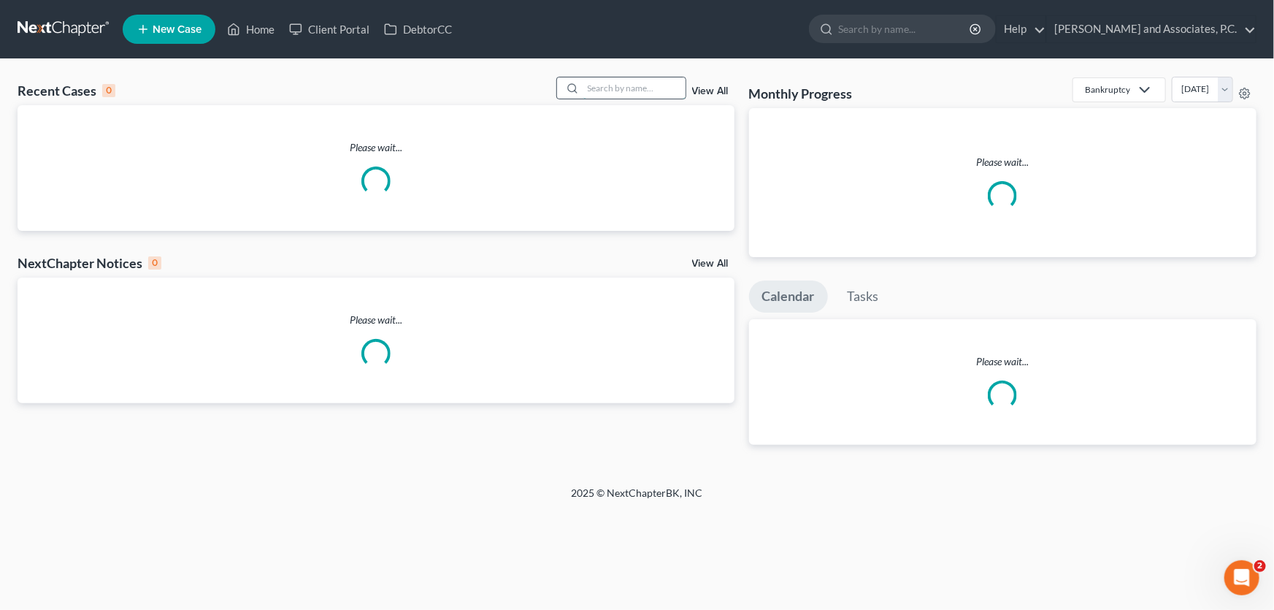
click at [627, 88] on input "search" at bounding box center [634, 87] width 102 height 21
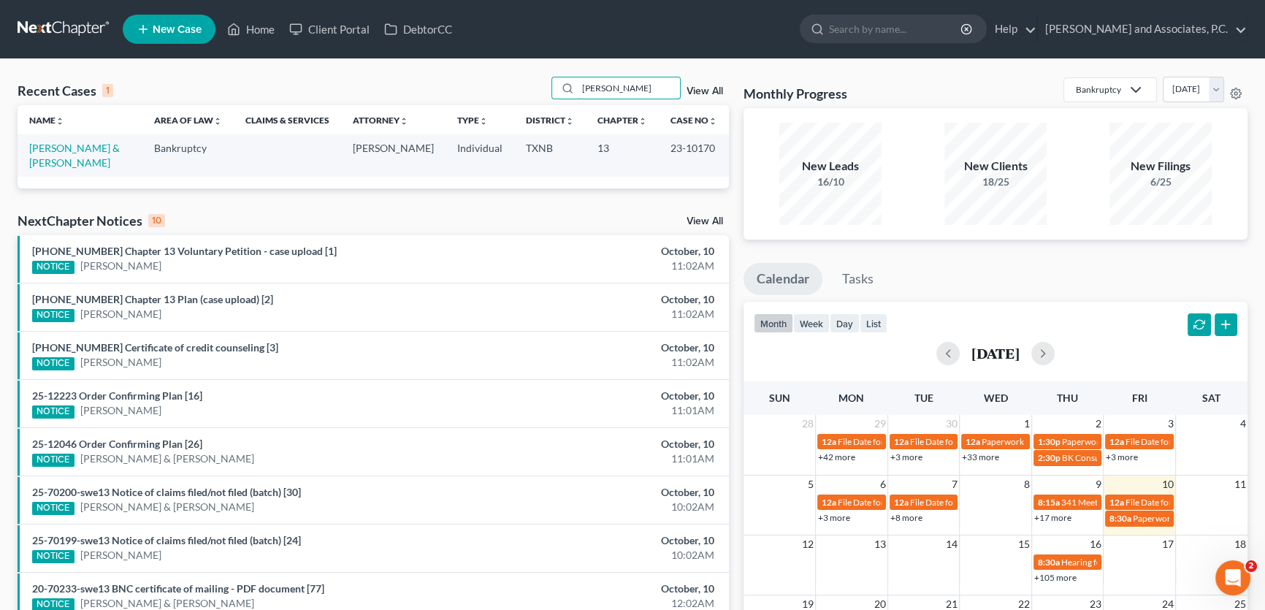
type input "[PERSON_NAME]"
drag, startPoint x: 629, startPoint y: 91, endPoint x: 525, endPoint y: 93, distance: 104.4
click at [525, 93] on div "Recent Cases 1 [PERSON_NAME] View All" at bounding box center [373, 91] width 711 height 28
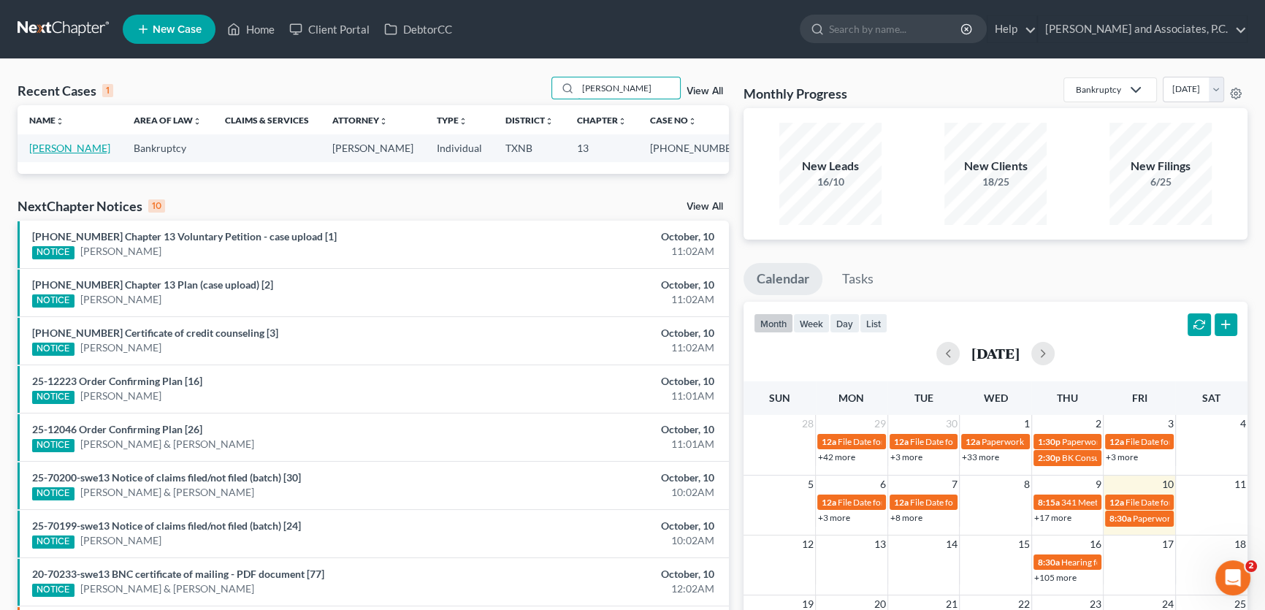
type input "[PERSON_NAME]"
click at [75, 148] on link "[PERSON_NAME]" at bounding box center [69, 148] width 81 height 12
select select "3"
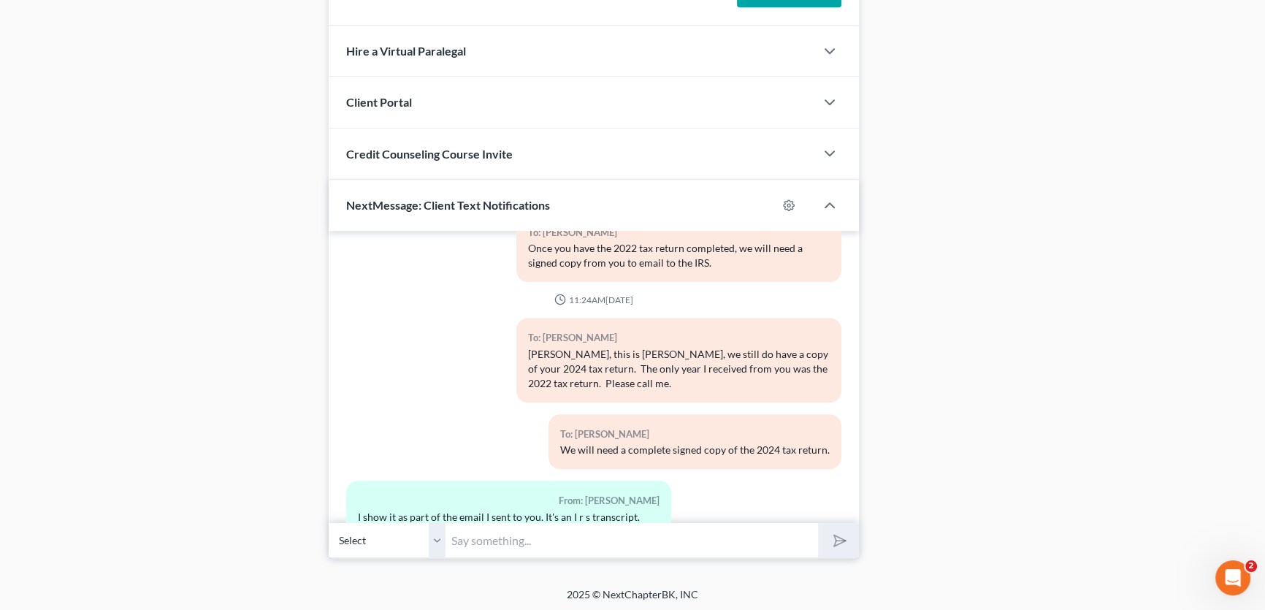
scroll to position [472, 0]
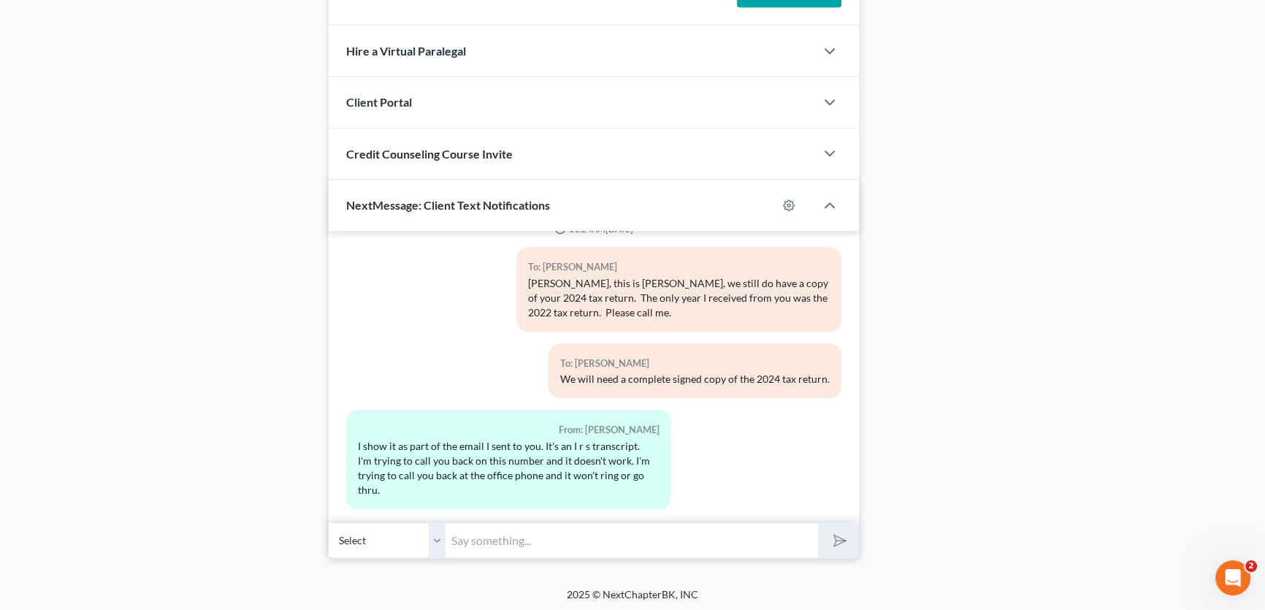
click at [440, 540] on select "Select [PHONE_NUMBER] - [PERSON_NAME]" at bounding box center [387, 540] width 117 height 36
click at [436, 535] on select "Select [PHONE_NUMBER] - [PERSON_NAME]" at bounding box center [387, 540] width 117 height 36
click at [435, 540] on select "Select [PHONE_NUMBER] - [PERSON_NAME]" at bounding box center [387, 540] width 117 height 36
click at [454, 536] on input "text" at bounding box center [631, 540] width 372 height 36
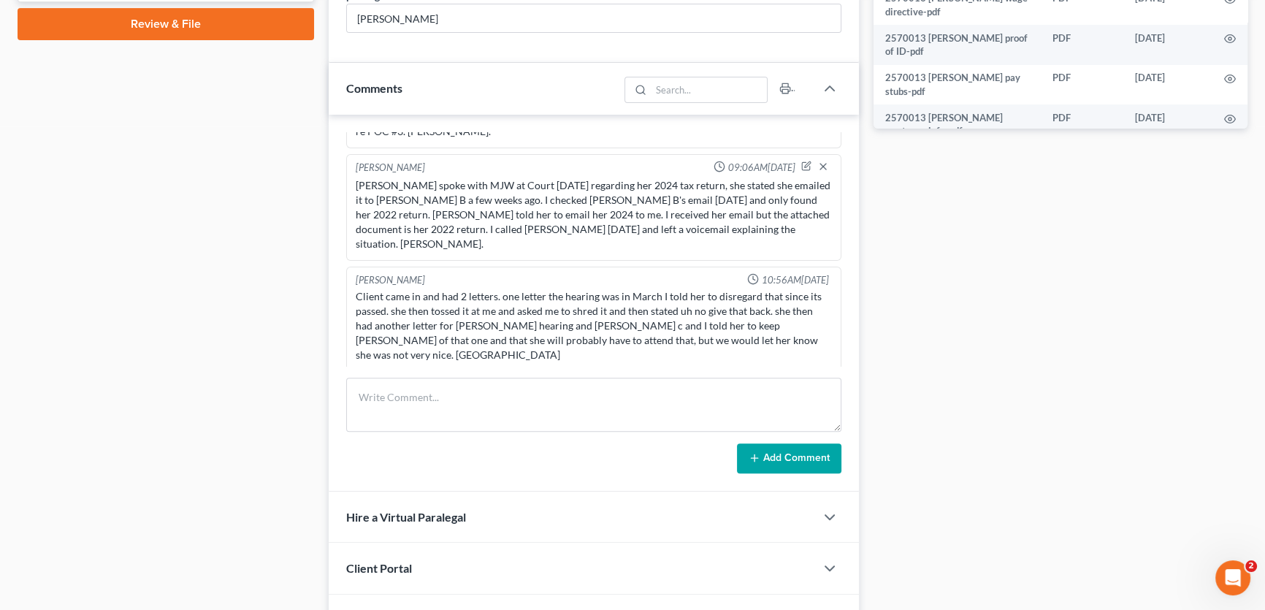
scroll to position [336, 0]
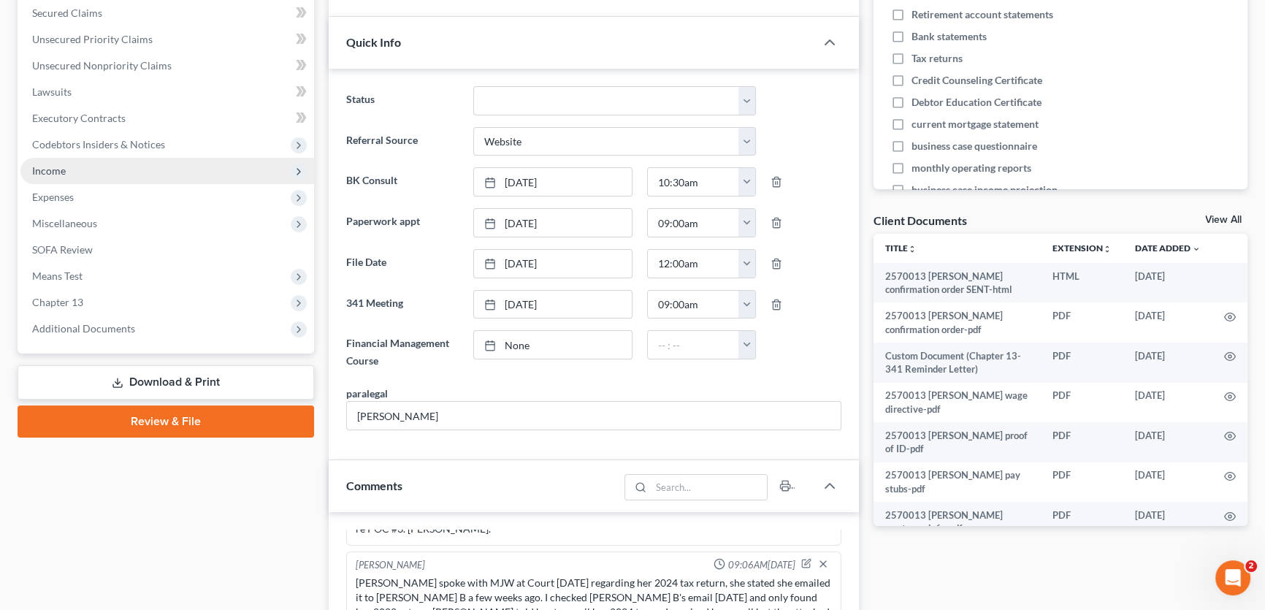
click at [82, 168] on span "Income" at bounding box center [167, 171] width 294 height 26
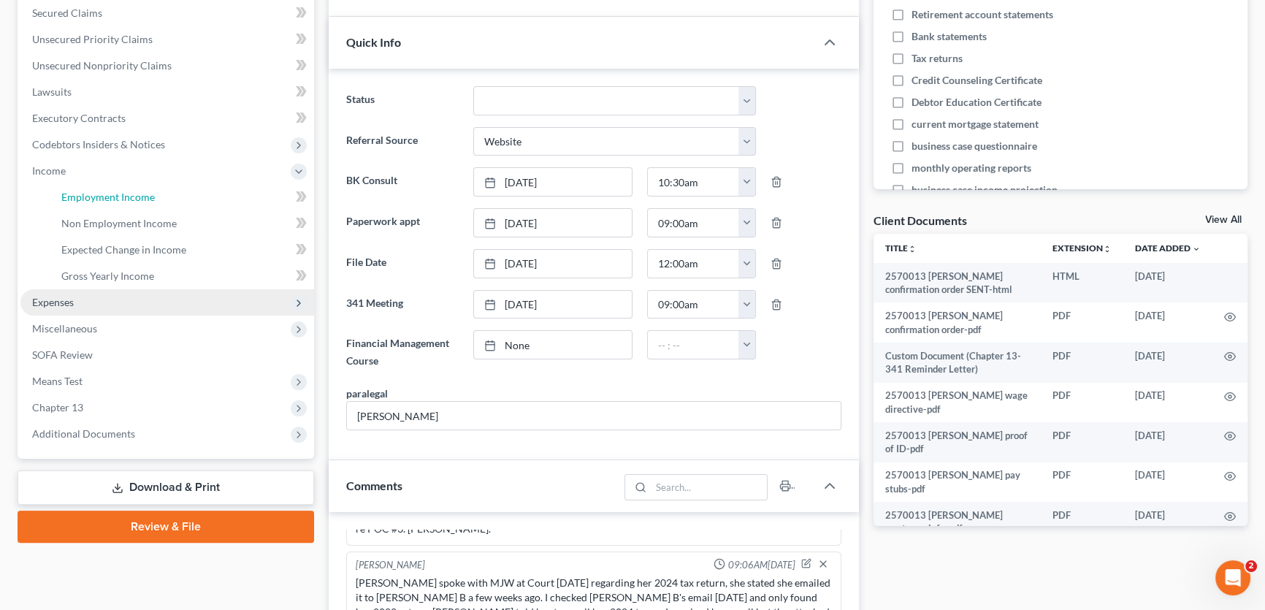
click at [80, 195] on span "Employment Income" at bounding box center [107, 197] width 93 height 12
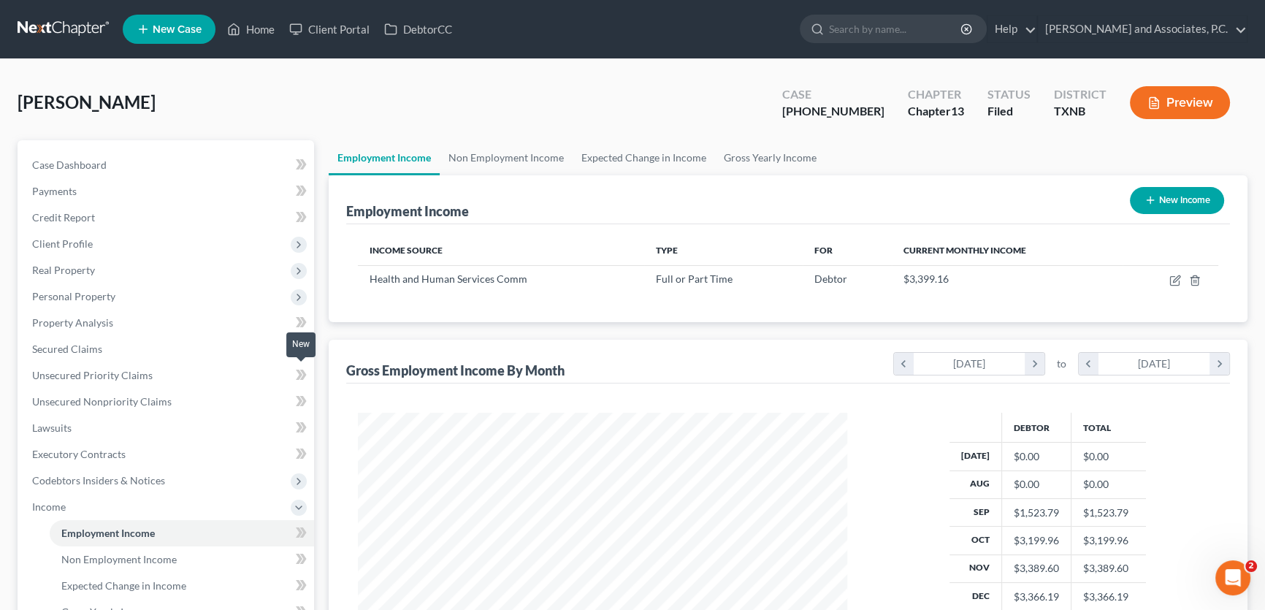
scroll to position [261, 518]
click at [487, 158] on link "Non Employment Income" at bounding box center [506, 157] width 133 height 35
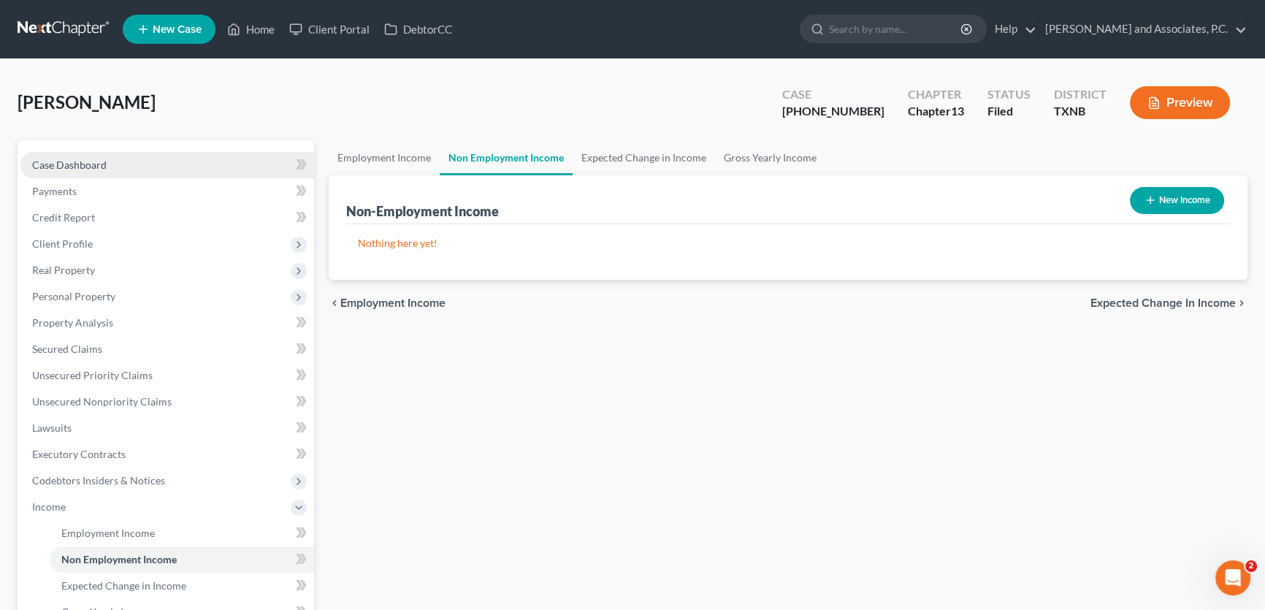
click at [87, 166] on span "Case Dashboard" at bounding box center [69, 164] width 74 height 12
select select "3"
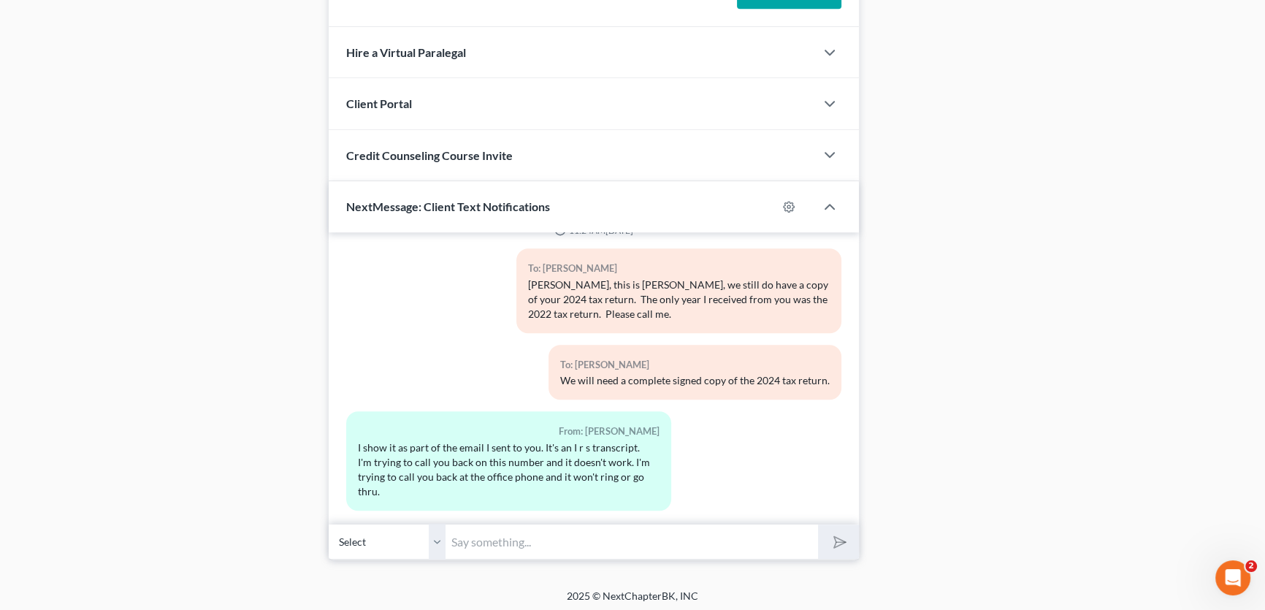
scroll to position [1199, 0]
click at [467, 542] on input "text" at bounding box center [631, 540] width 372 height 36
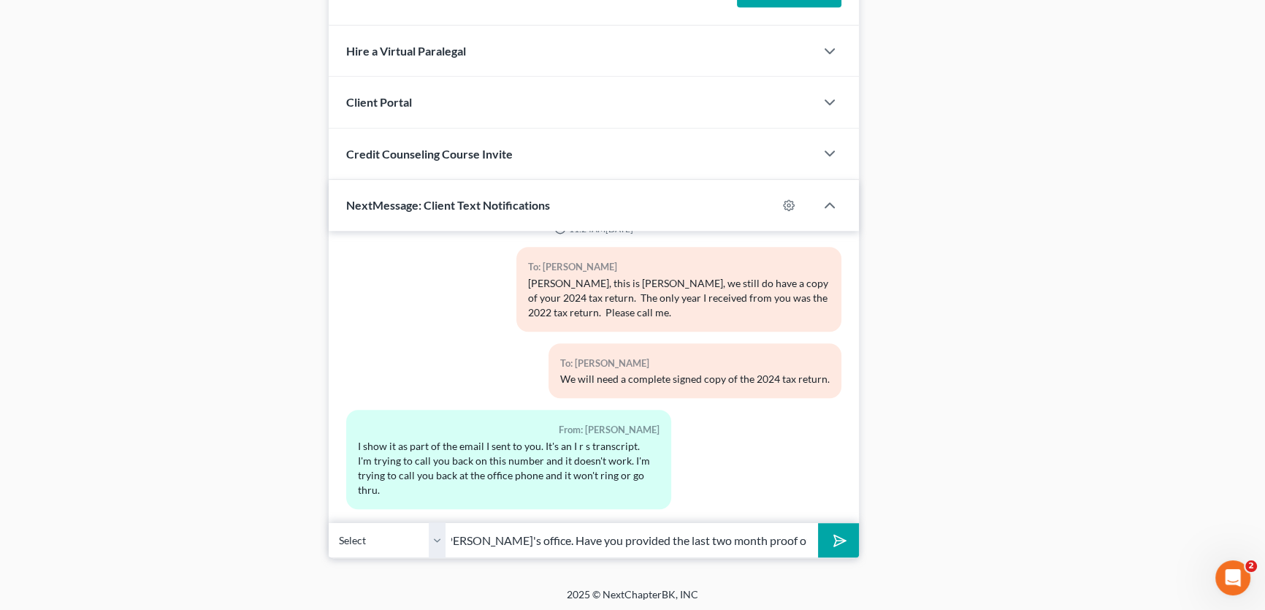
scroll to position [0, 248]
type input "[PERSON_NAME], this is [PERSON_NAME] at [PERSON_NAME]'s office. Have you provid…"
click at [818, 523] on button "submit" at bounding box center [838, 540] width 40 height 34
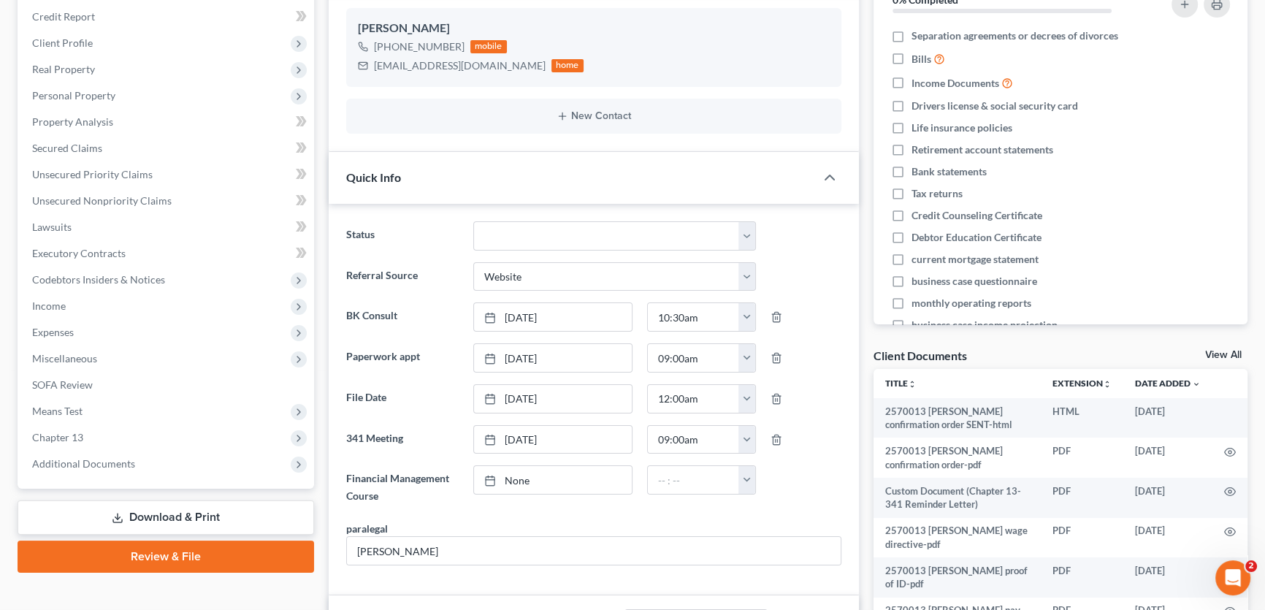
scroll to position [0, 0]
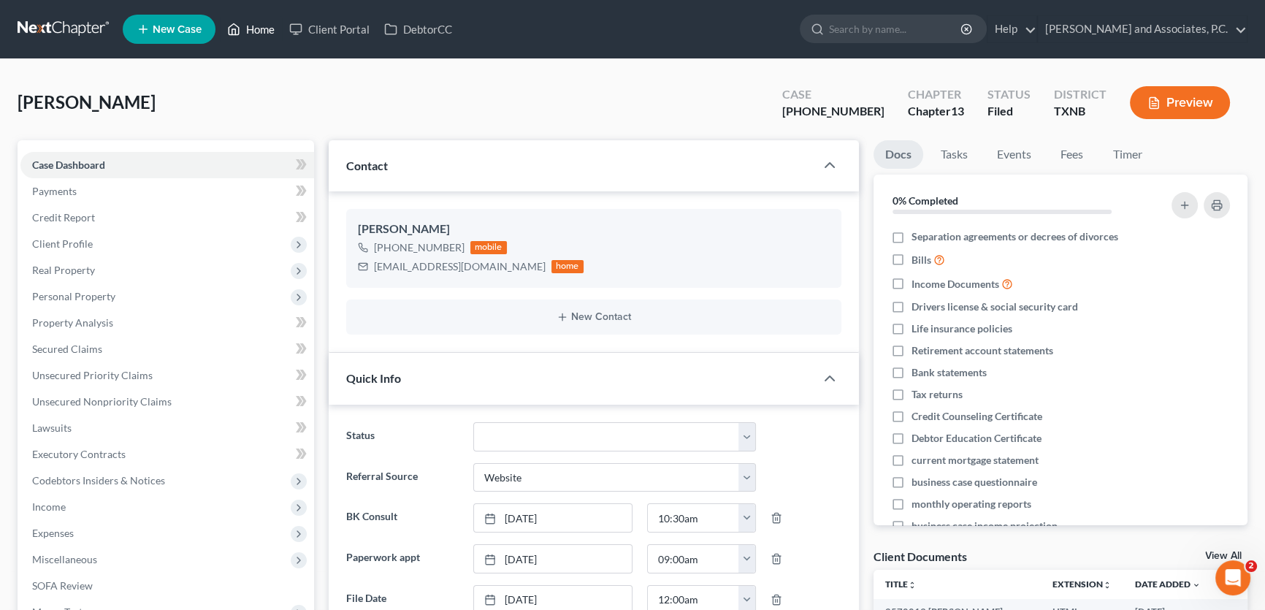
click at [253, 27] on link "Home" at bounding box center [251, 29] width 62 height 26
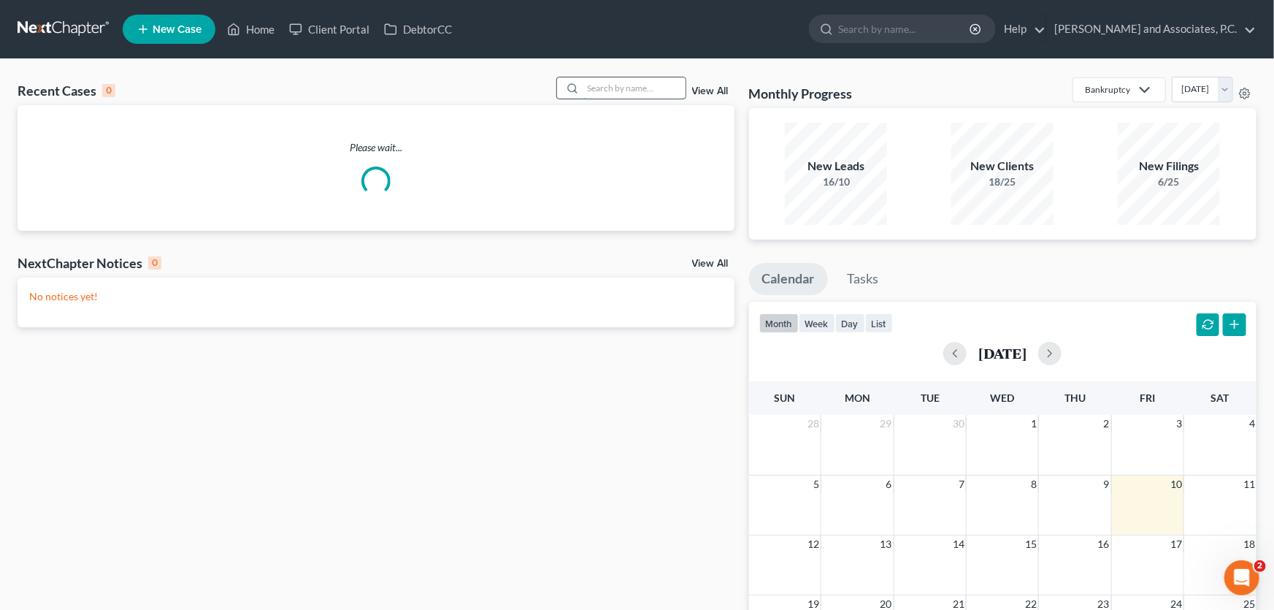
click at [598, 84] on input "search" at bounding box center [634, 87] width 102 height 21
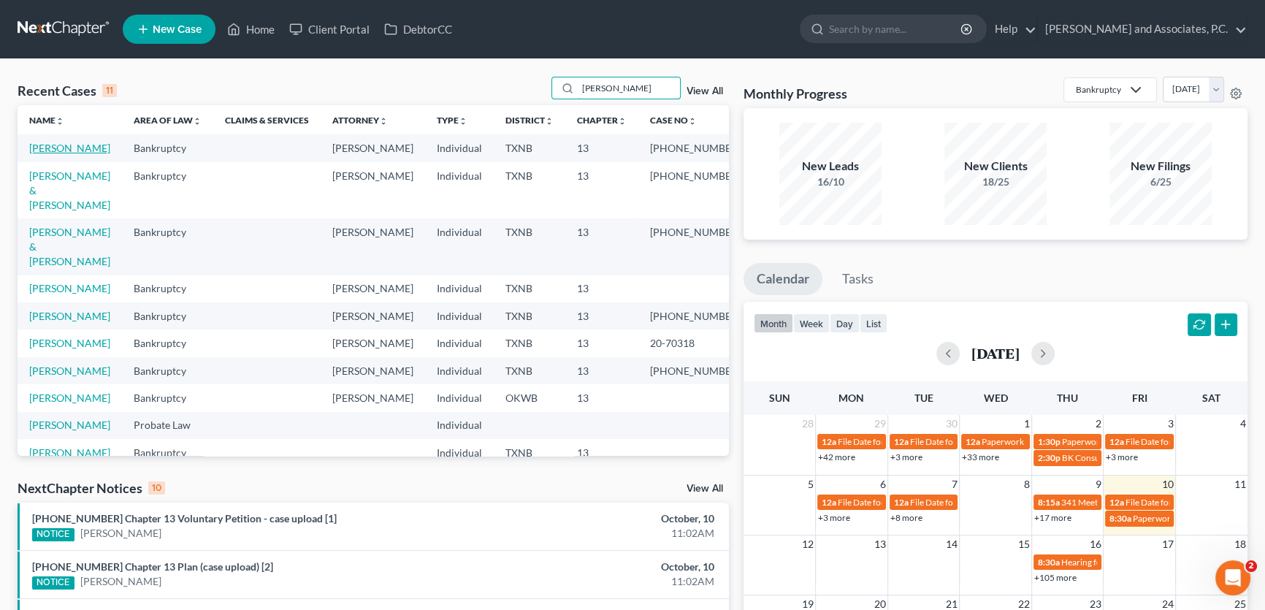
type input "[PERSON_NAME]"
click at [77, 149] on link "[PERSON_NAME]" at bounding box center [69, 148] width 81 height 12
select select "1"
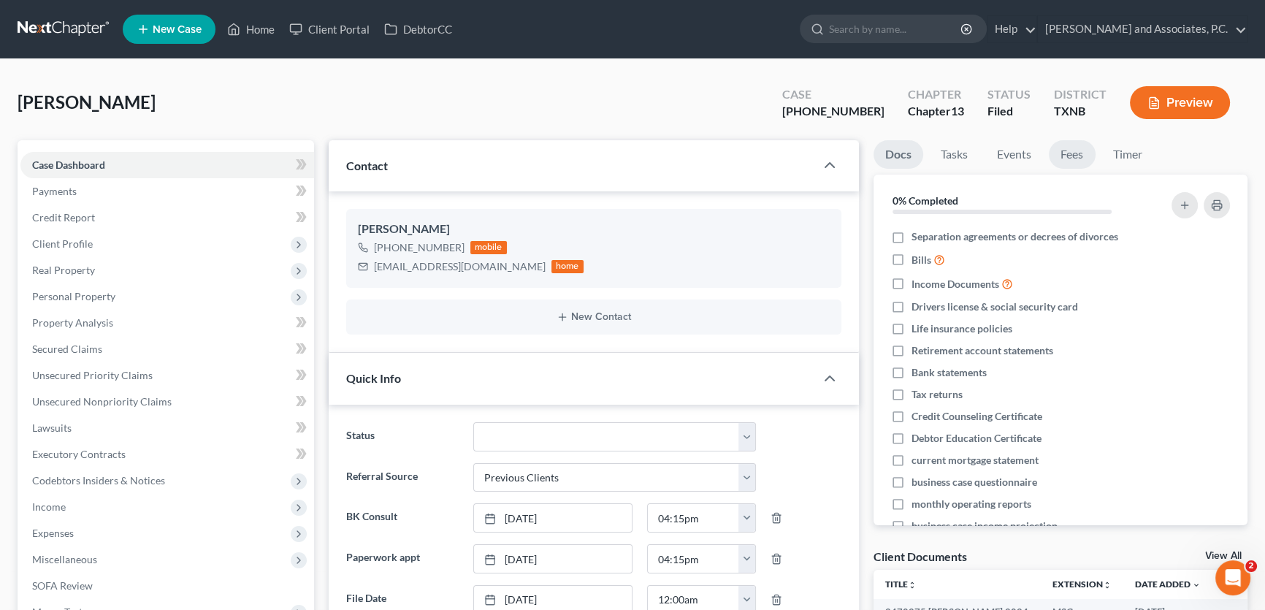
click at [1076, 151] on link "Fees" at bounding box center [1072, 154] width 47 height 28
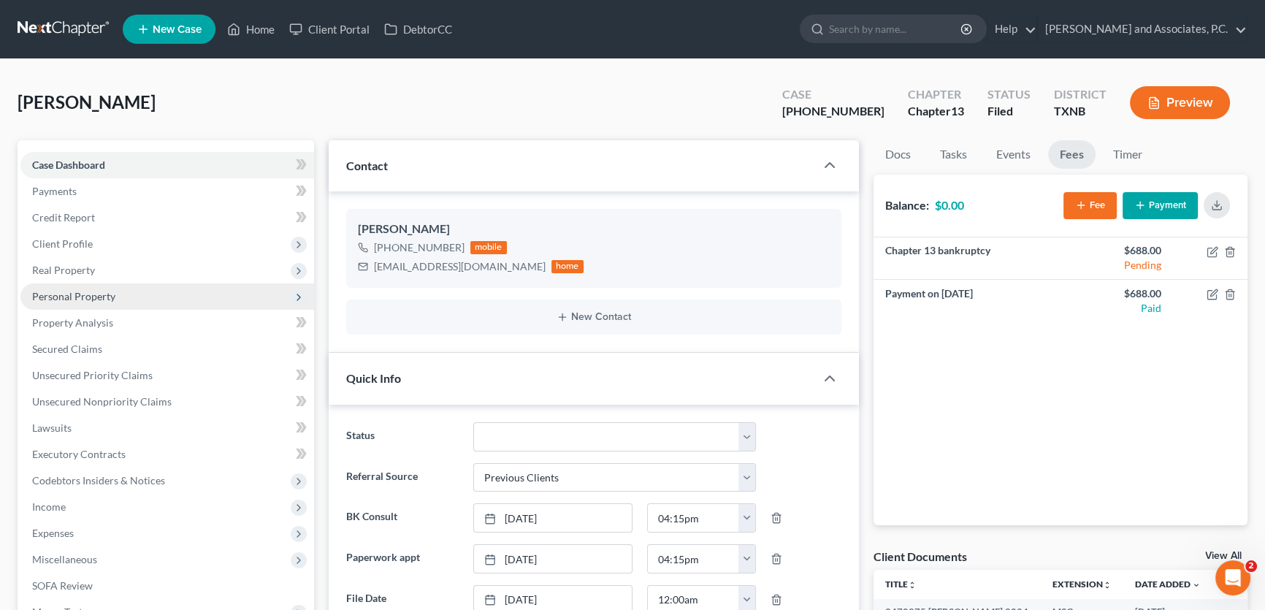
click at [91, 295] on span "Personal Property" at bounding box center [73, 296] width 83 height 12
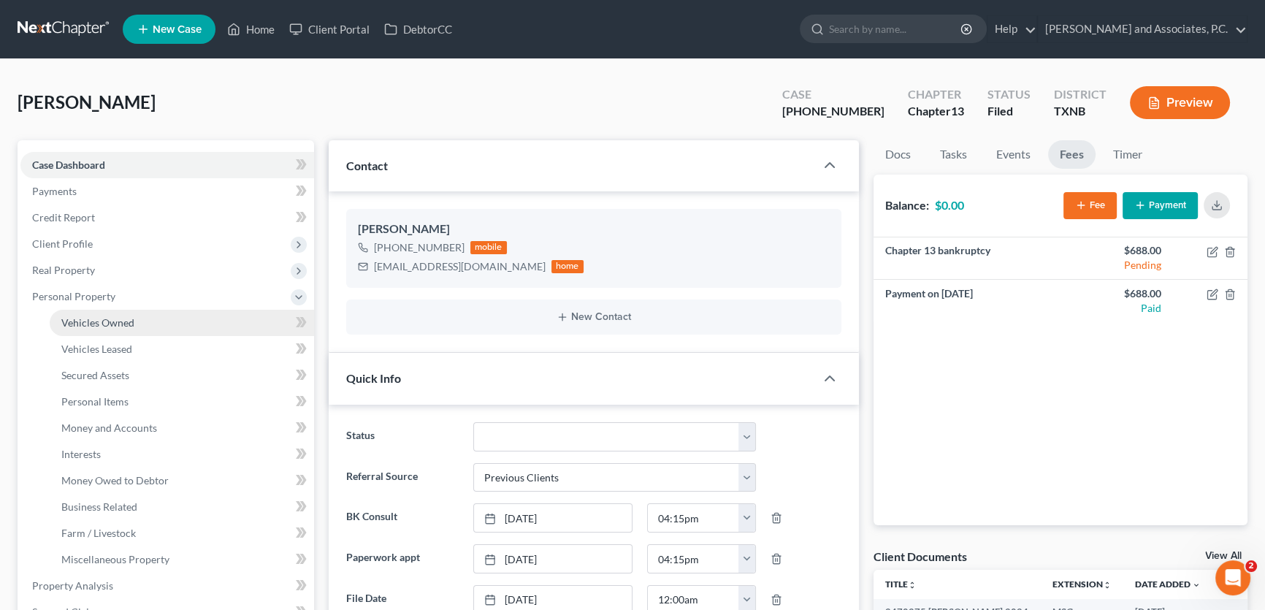
click at [92, 319] on span "Vehicles Owned" at bounding box center [97, 322] width 73 height 12
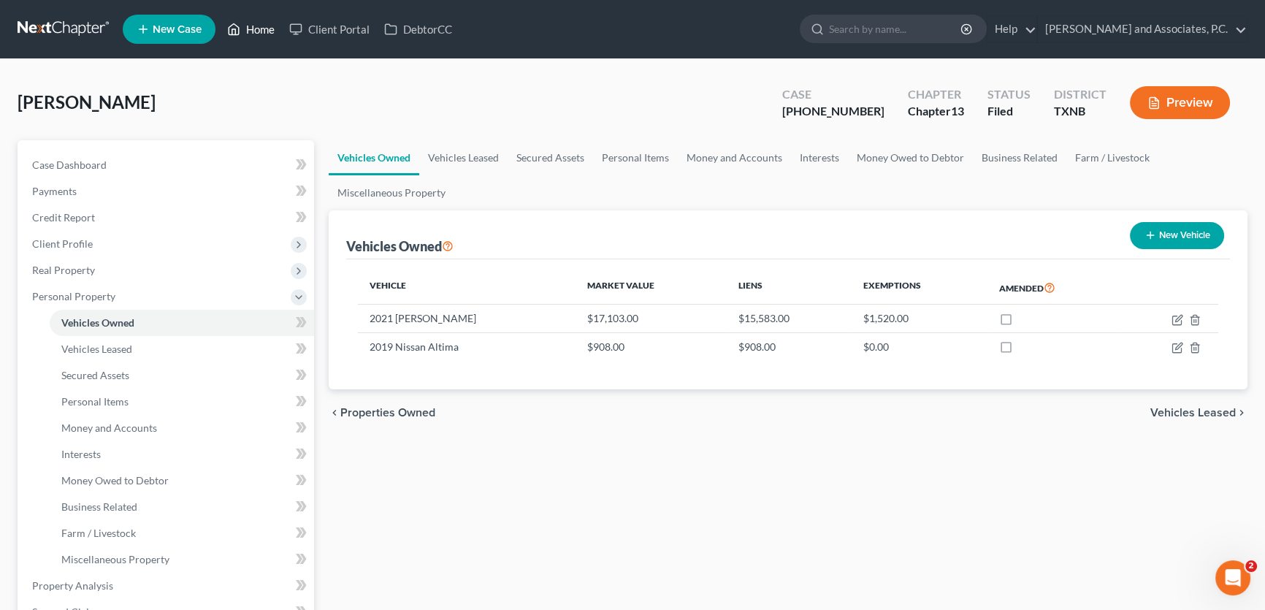
click at [266, 31] on link "Home" at bounding box center [251, 29] width 62 height 26
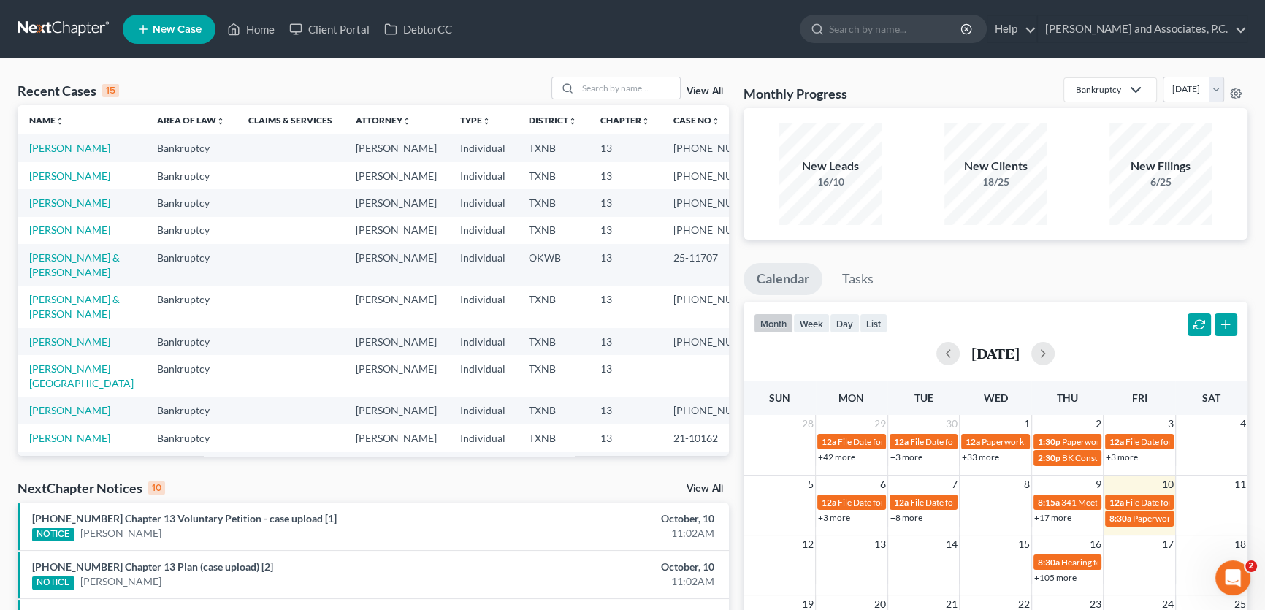
click at [85, 151] on link "[PERSON_NAME]" at bounding box center [69, 148] width 81 height 12
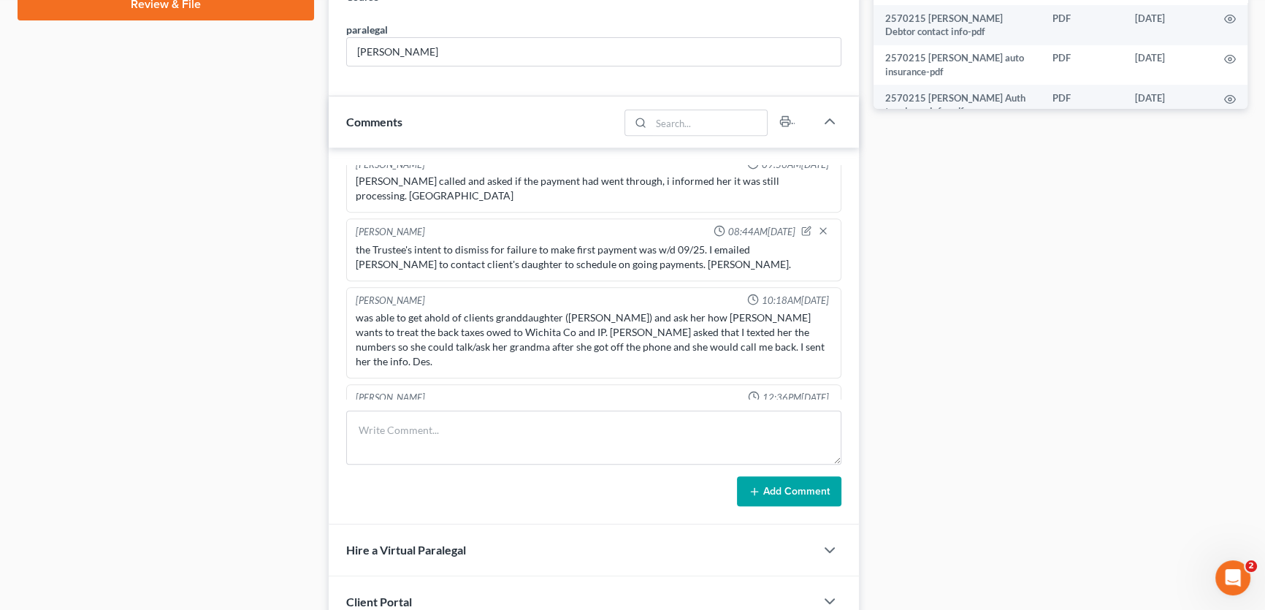
scroll to position [730, 0]
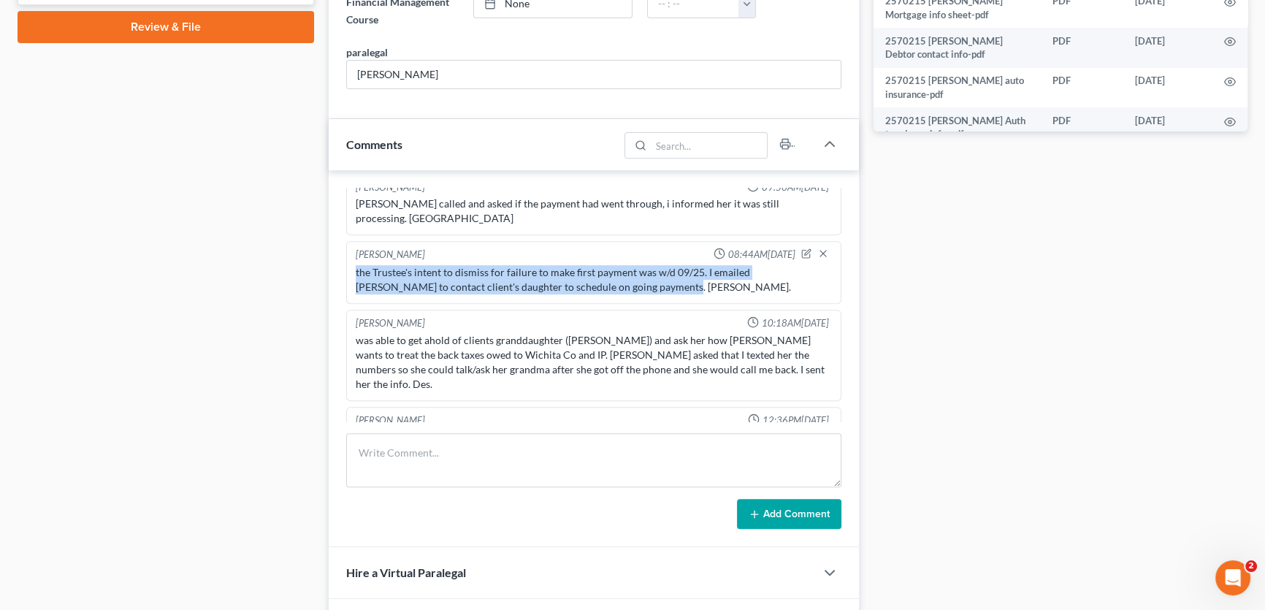
drag, startPoint x: 650, startPoint y: 254, endPoint x: 342, endPoint y: 241, distance: 308.4
click at [342, 241] on div "[PERSON_NAME] 04:19PM[DATE] Called consumer portfolio to make them aware of the…" at bounding box center [594, 359] width 530 height 378
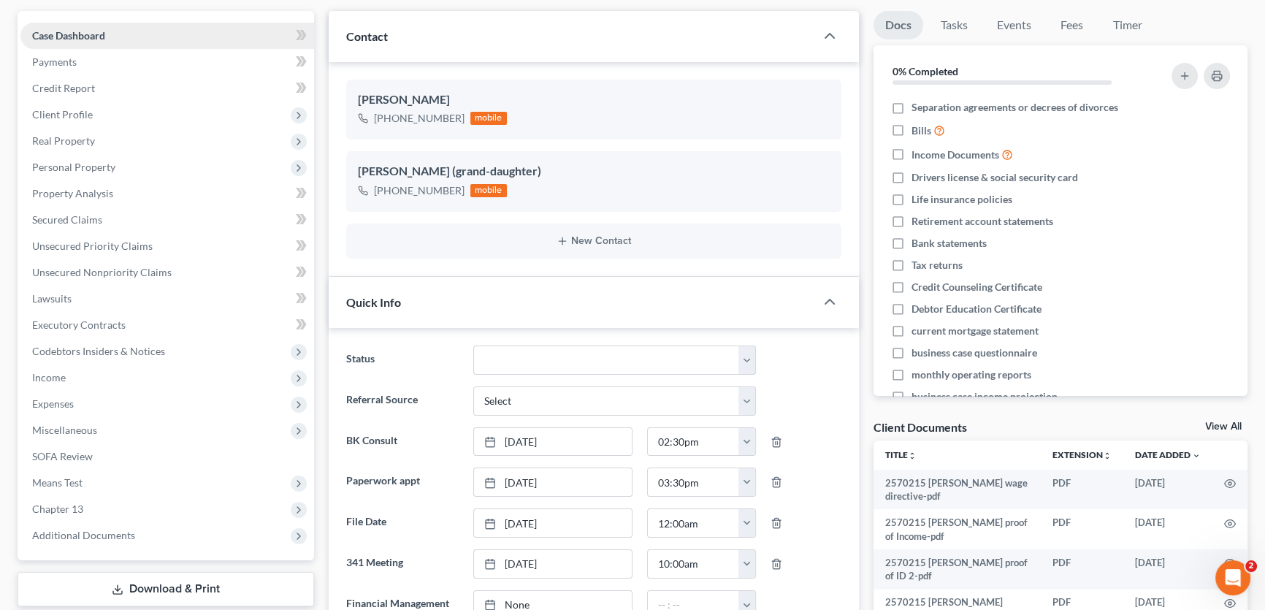
scroll to position [0, 0]
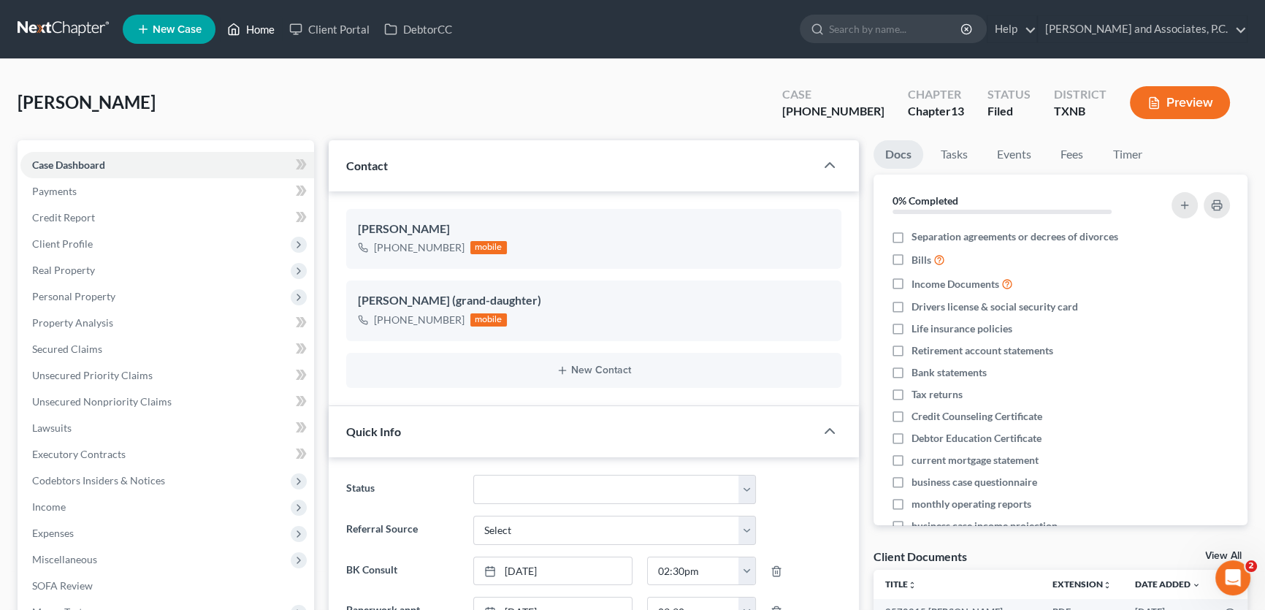
click at [262, 28] on link "Home" at bounding box center [251, 29] width 62 height 26
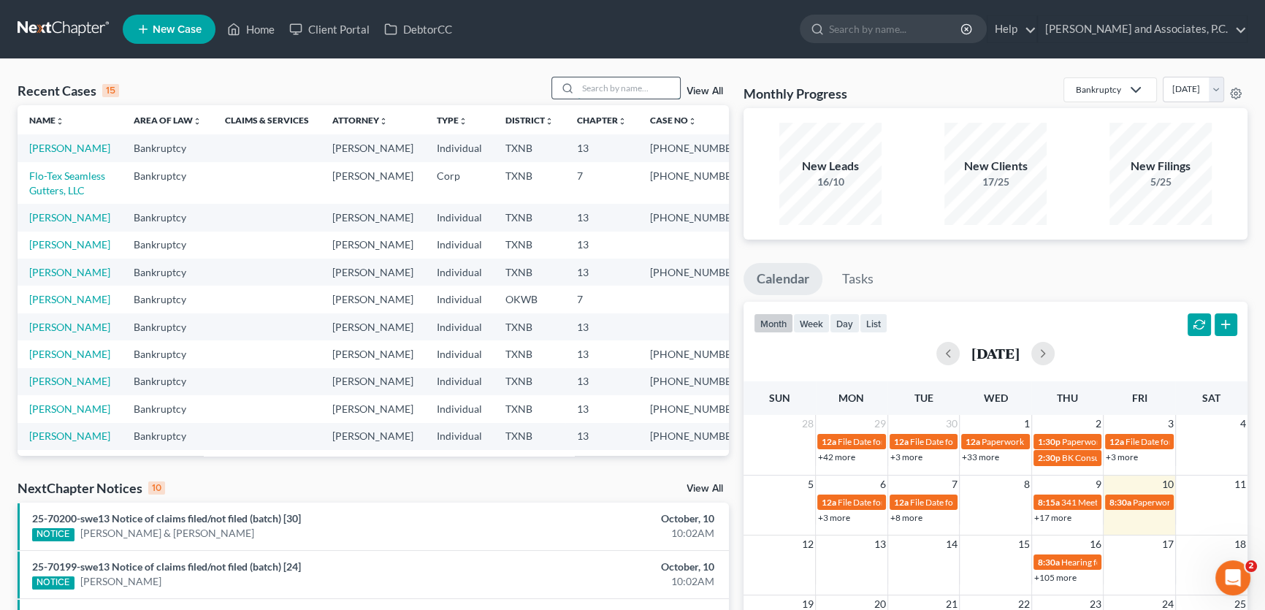
click at [621, 84] on input "search" at bounding box center [629, 87] width 102 height 21
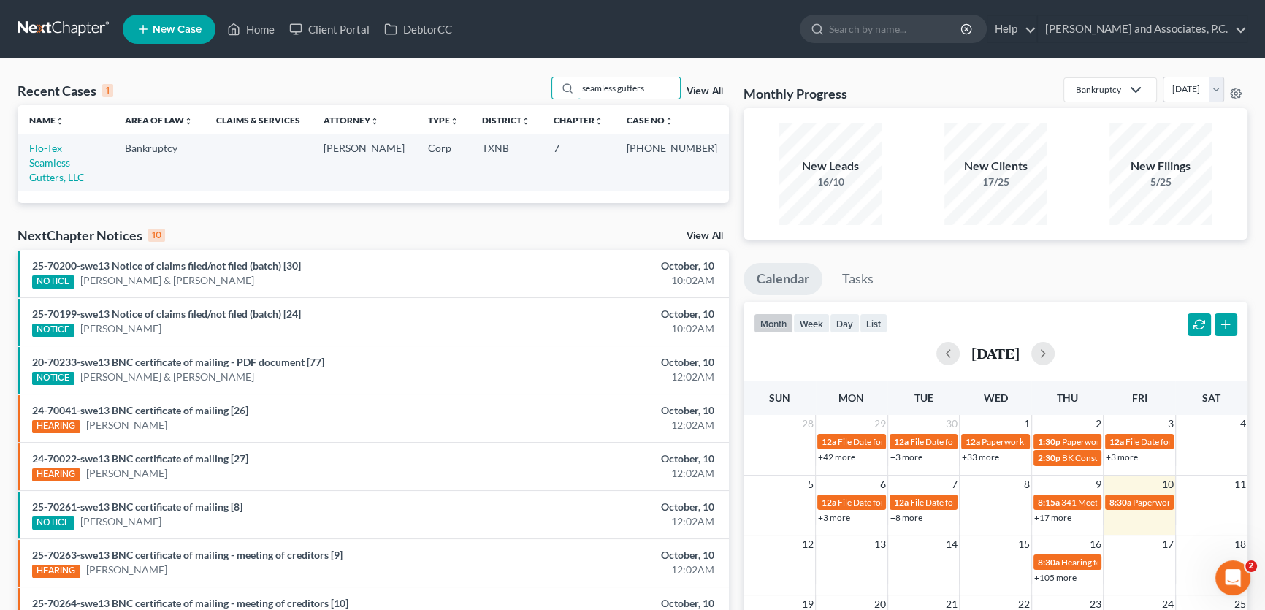
type input "seamless gutters"
click at [74, 148] on link "Flo-Tex Seamless Gutters, LLC" at bounding box center [56, 163] width 55 height 42
select select "5"
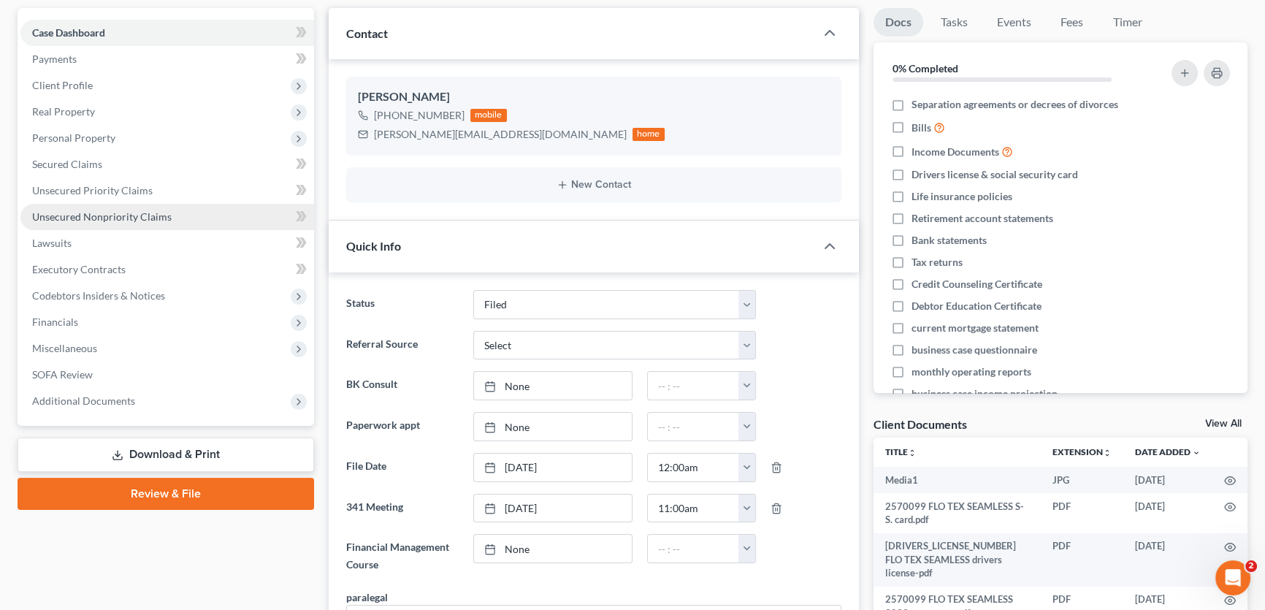
scroll to position [3592, 0]
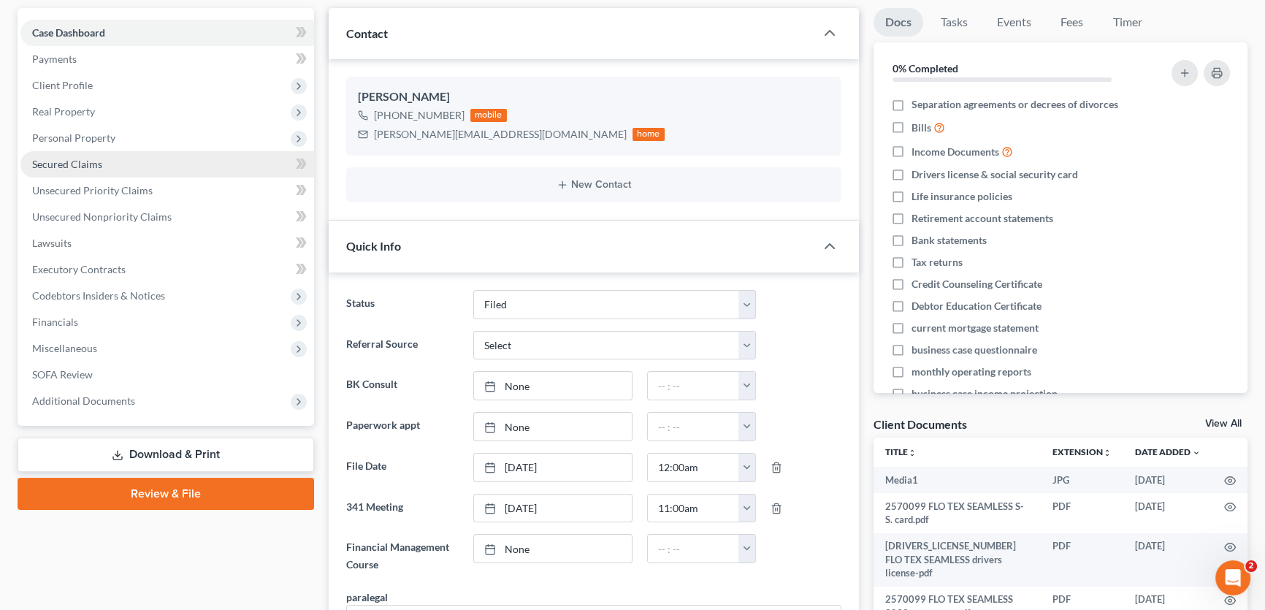
click at [112, 168] on link "Secured Claims" at bounding box center [167, 164] width 294 height 26
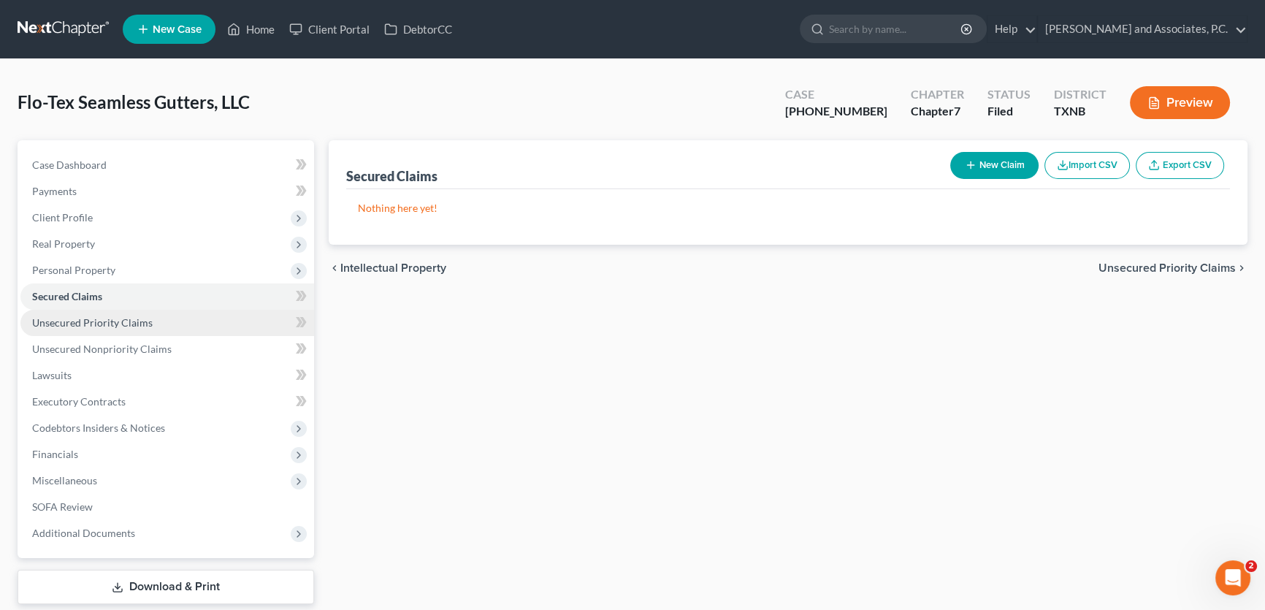
click at [120, 319] on span "Unsecured Priority Claims" at bounding box center [92, 322] width 120 height 12
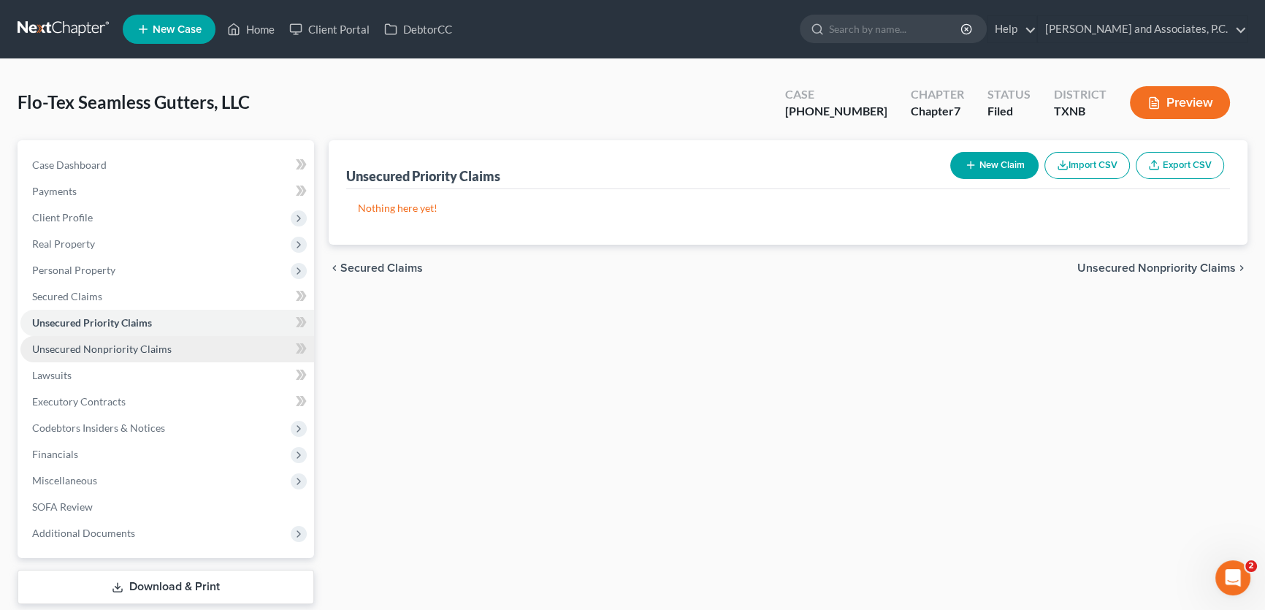
click at [123, 348] on span "Unsecured Nonpriority Claims" at bounding box center [101, 348] width 139 height 12
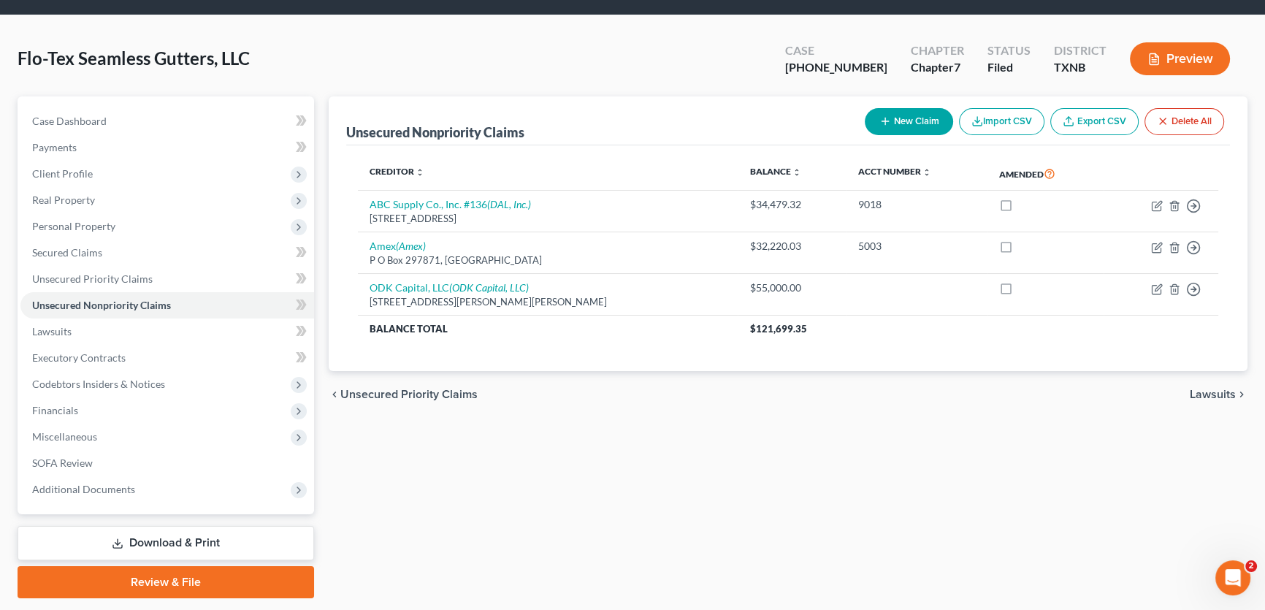
scroll to position [66, 0]
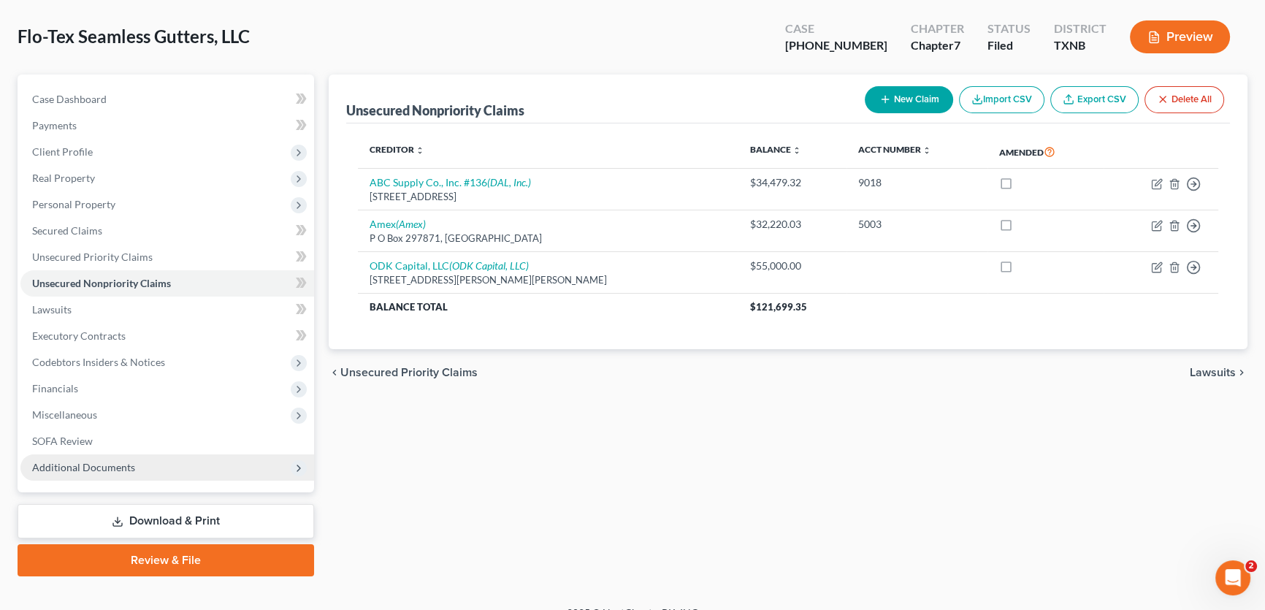
click at [89, 463] on span "Additional Documents" at bounding box center [83, 467] width 103 height 12
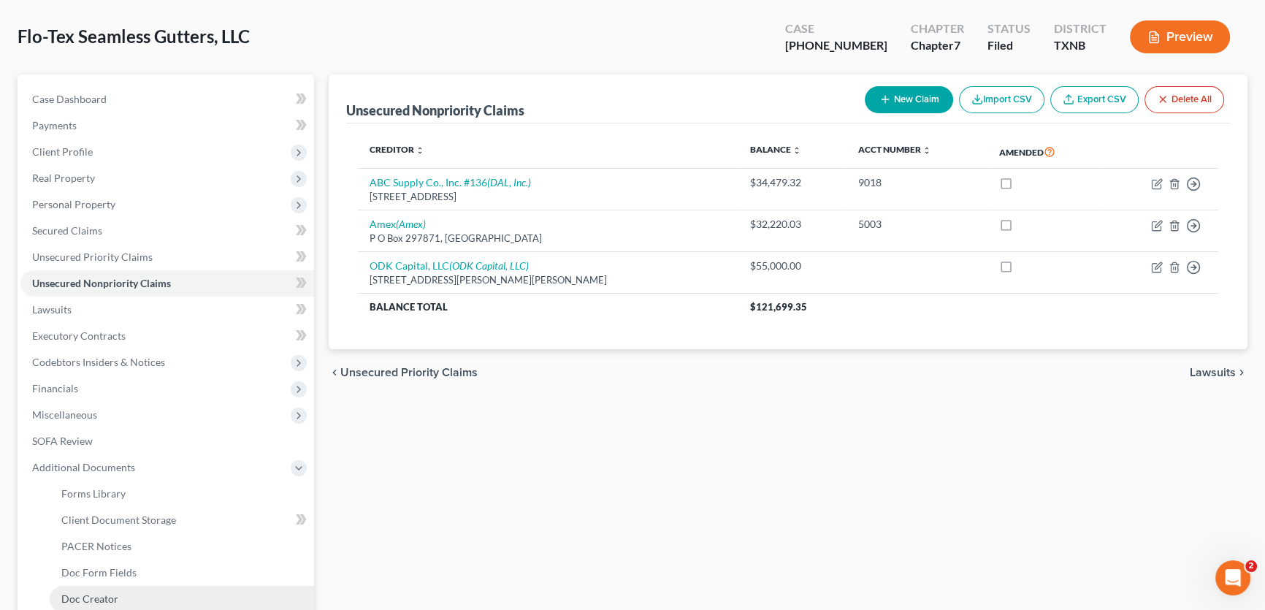
click at [95, 597] on span "Doc Creator" at bounding box center [89, 598] width 57 height 12
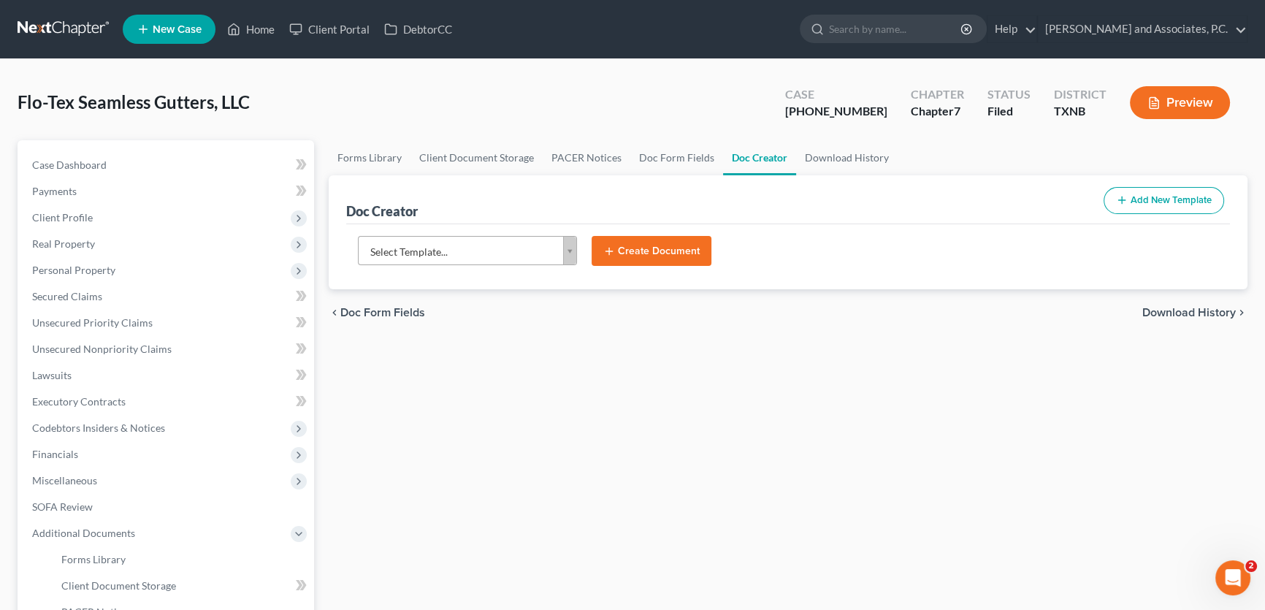
click at [443, 256] on body "Home New Case Client Portal DebtorCC Monte J. White and Associates, P.C. amy@mo…" at bounding box center [632, 427] width 1265 height 855
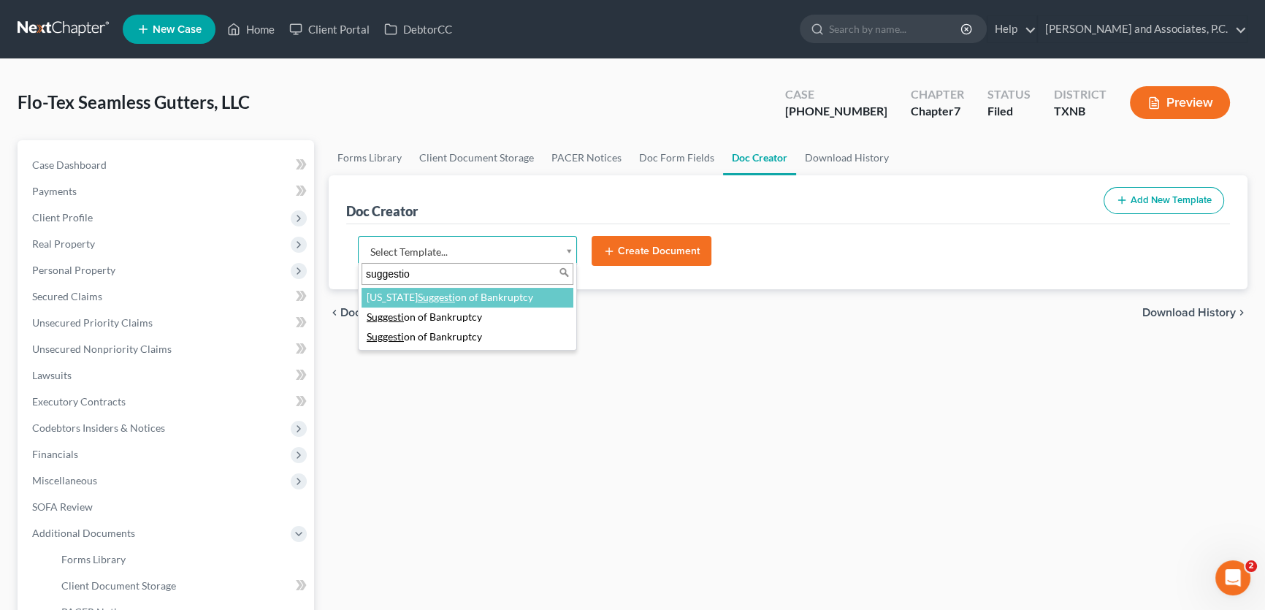
type input "suggestion"
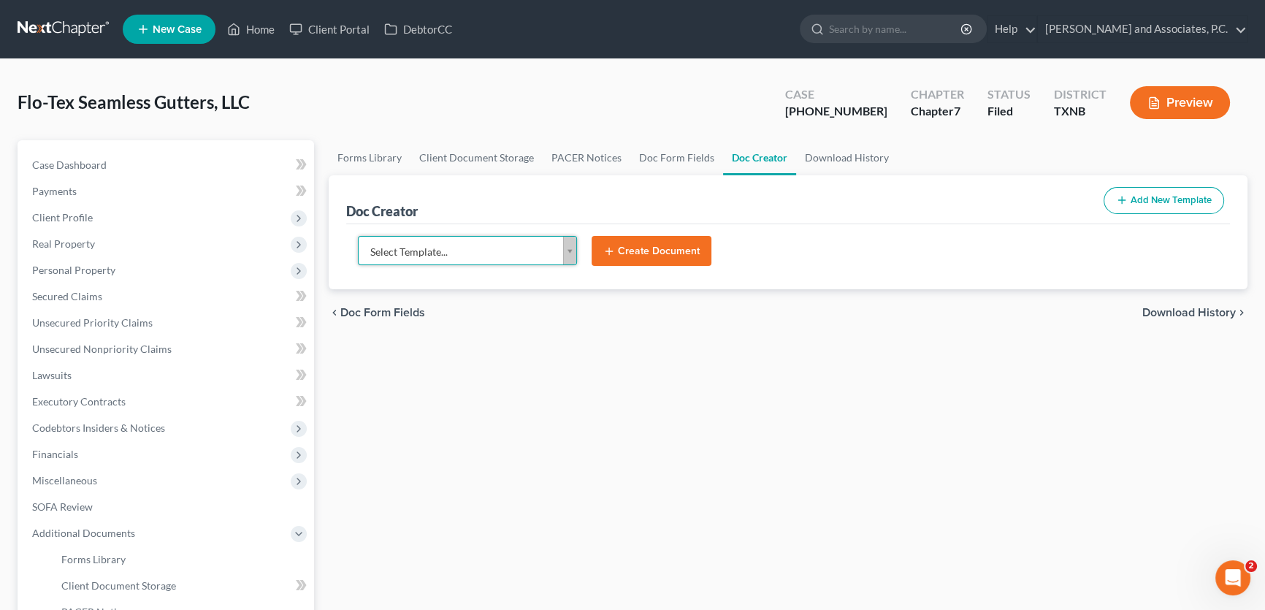
click at [478, 184] on body "Home New Case Client Portal DebtorCC Monte J. White and Associates, P.C. amy@mo…" at bounding box center [632, 427] width 1265 height 855
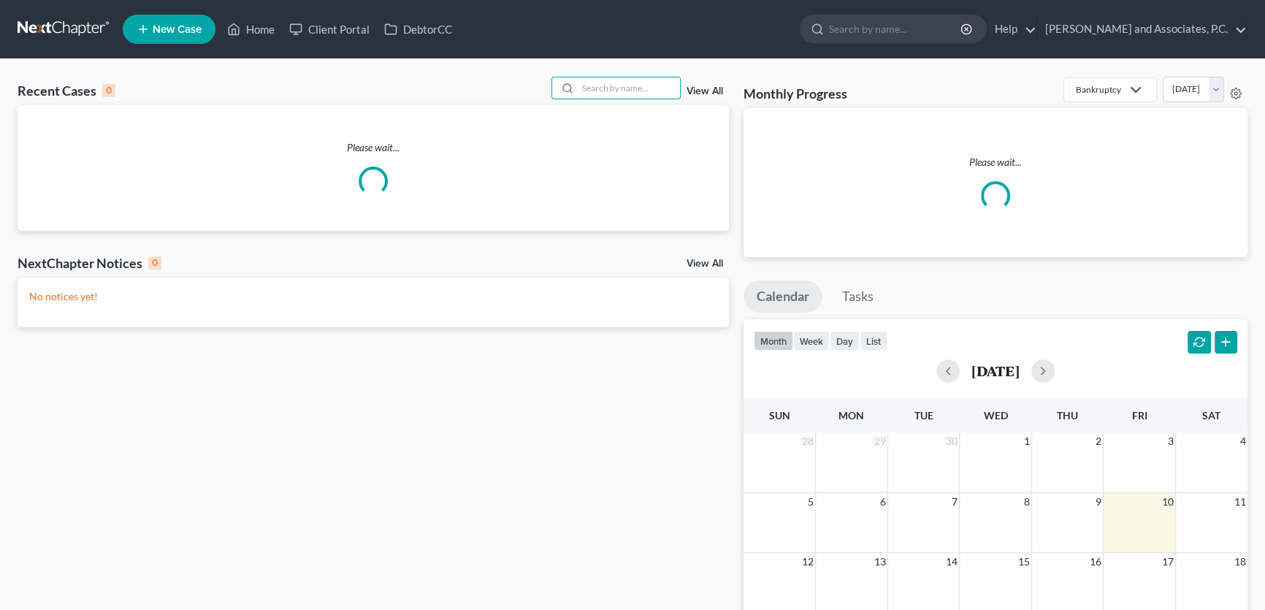
click at [634, 91] on input "search" at bounding box center [629, 87] width 102 height 21
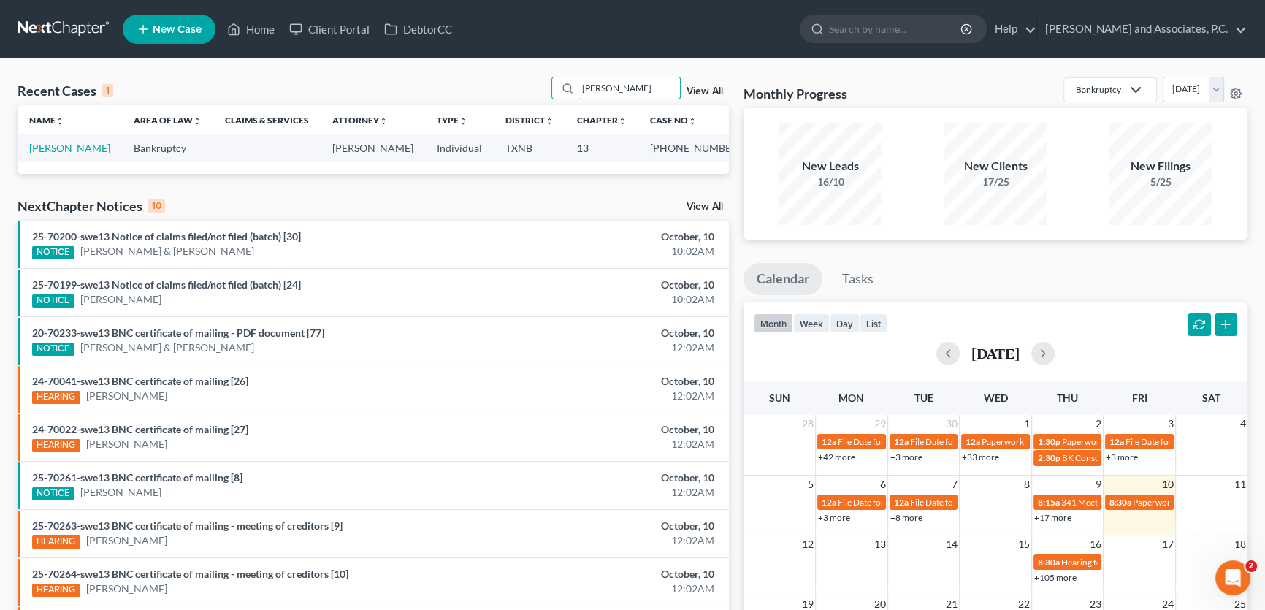
type input "[PERSON_NAME]"
click at [81, 149] on link "[PERSON_NAME]" at bounding box center [69, 148] width 81 height 12
select select "5"
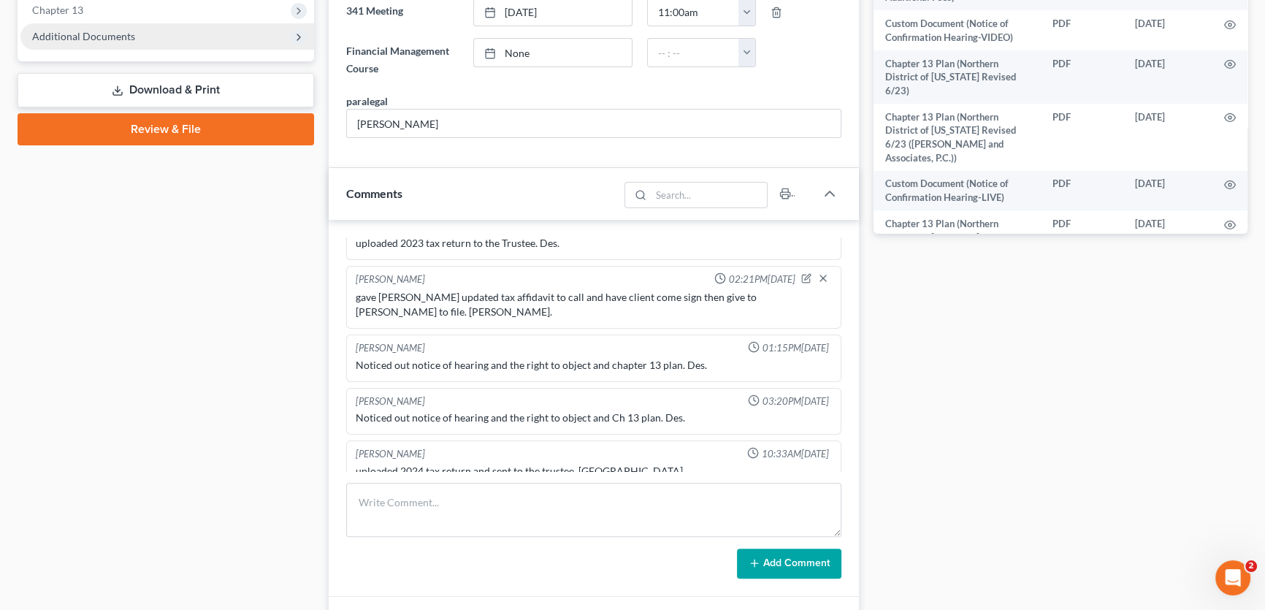
scroll to position [10031, 0]
click at [91, 30] on span "Additional Documents" at bounding box center [83, 36] width 103 height 12
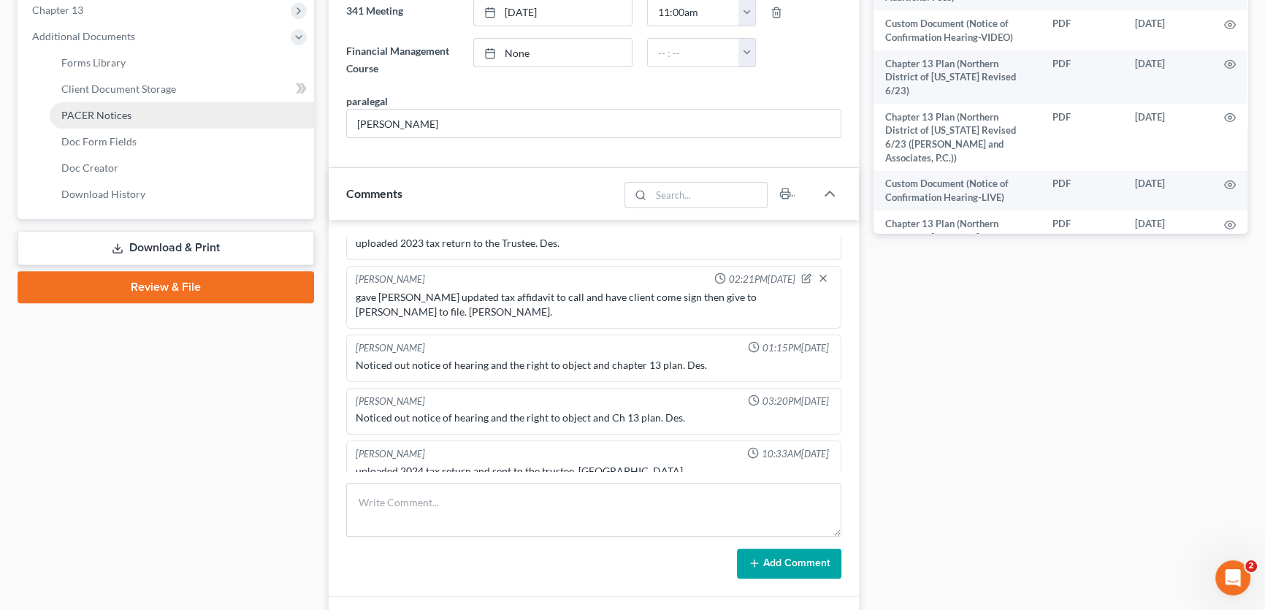
click at [102, 115] on span "PACER Notices" at bounding box center [96, 115] width 70 height 12
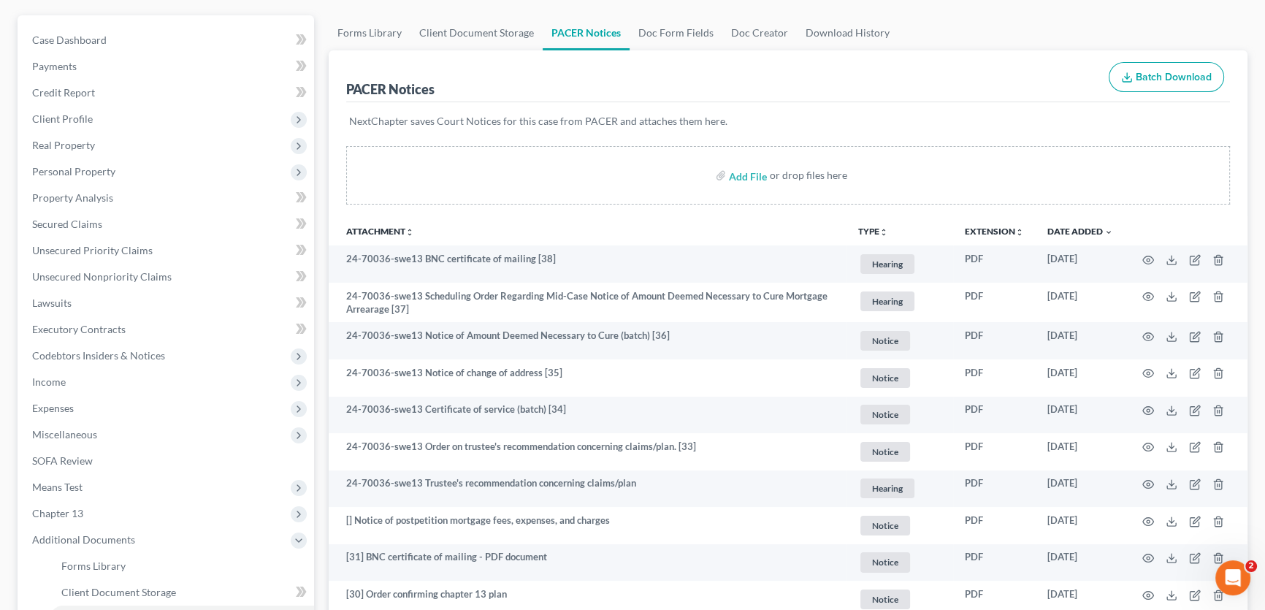
scroll to position [132, 0]
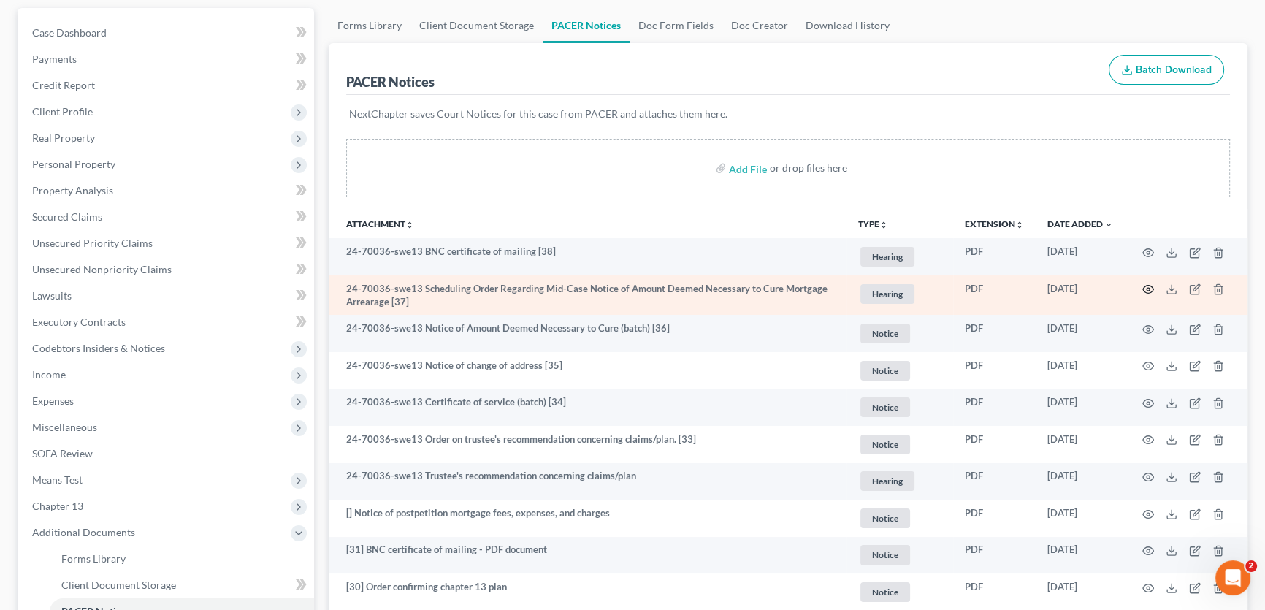
click at [1150, 290] on icon "button" at bounding box center [1148, 290] width 11 height 8
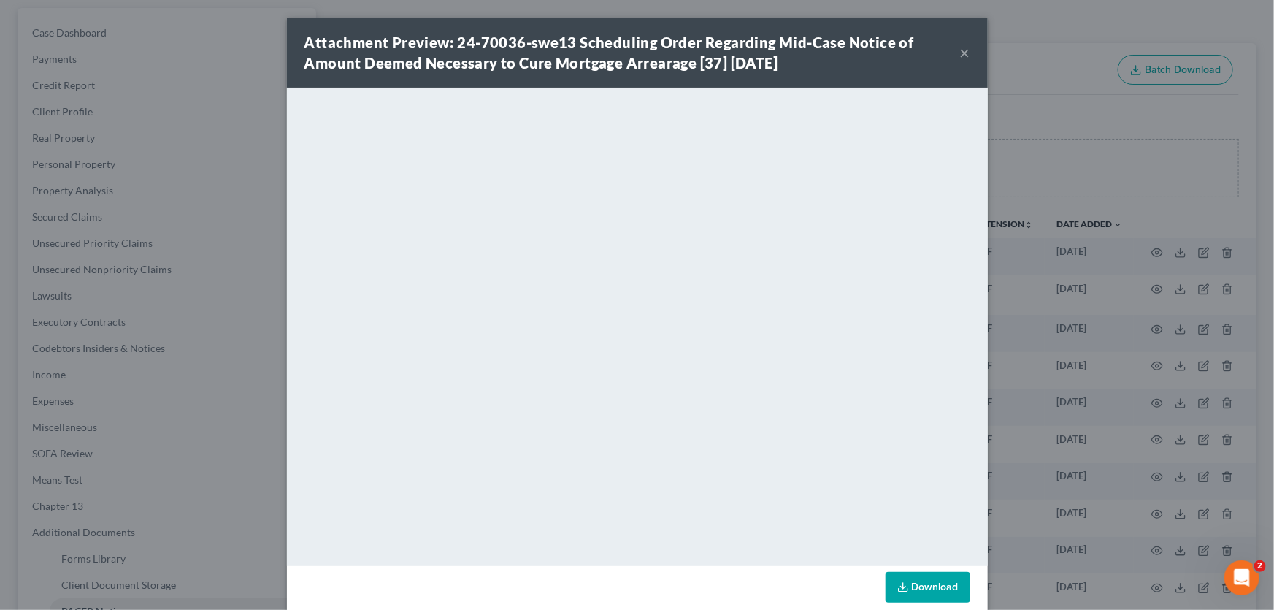
click at [960, 54] on button "×" at bounding box center [965, 53] width 10 height 18
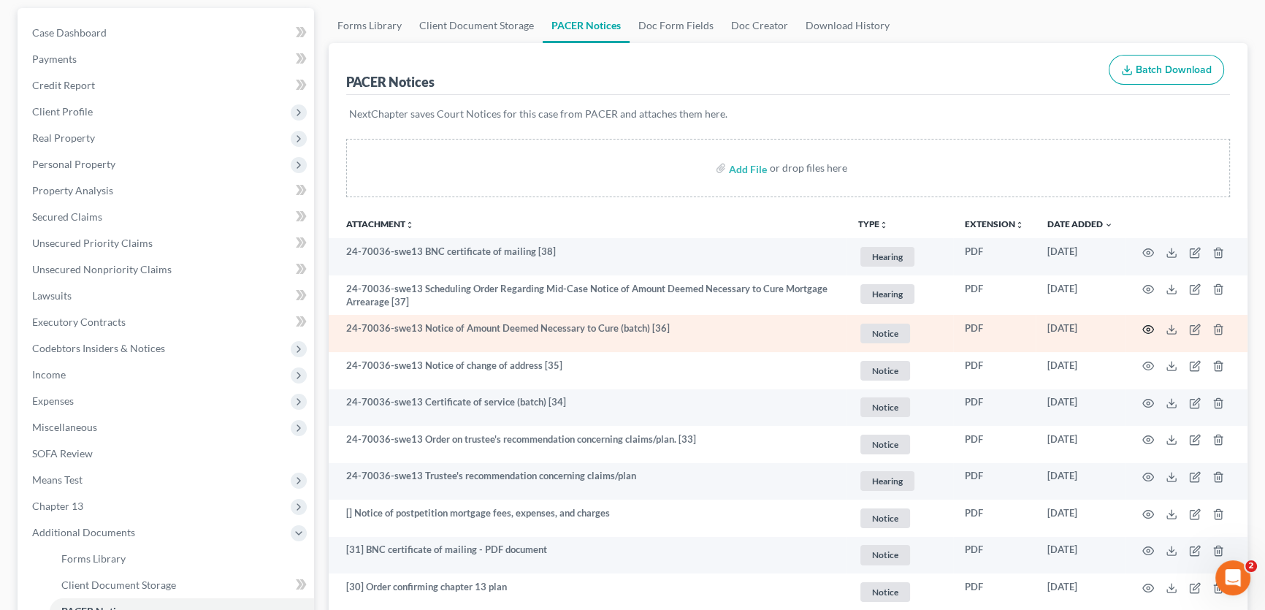
click at [1146, 328] on circle "button" at bounding box center [1147, 329] width 3 height 3
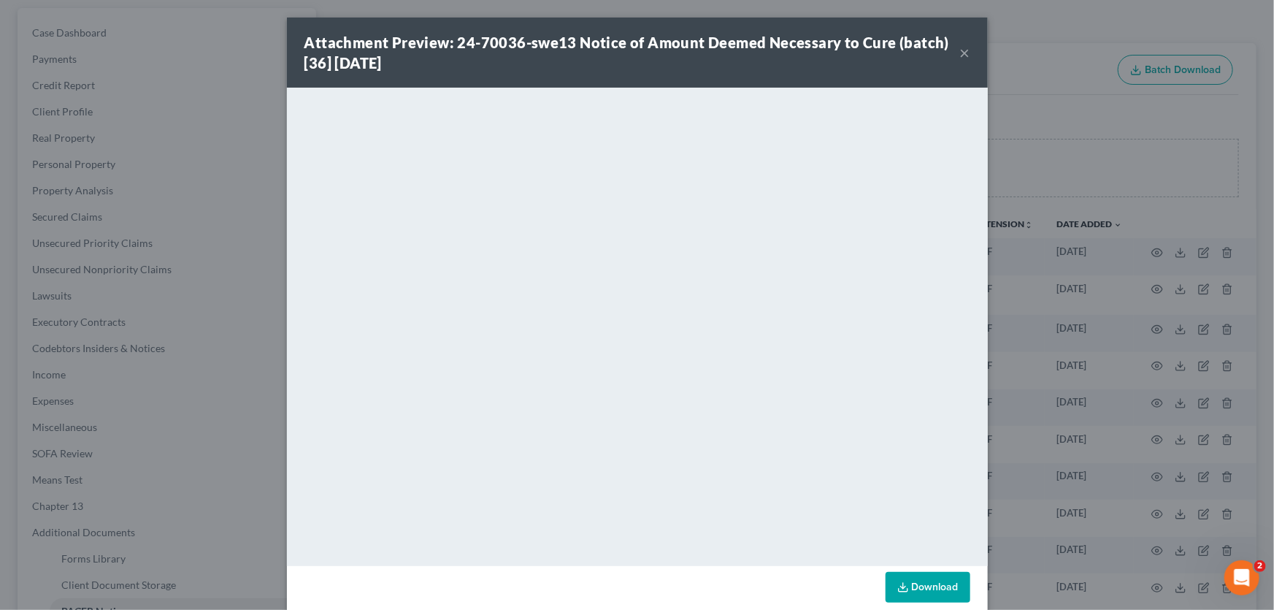
click at [960, 50] on button "×" at bounding box center [965, 53] width 10 height 18
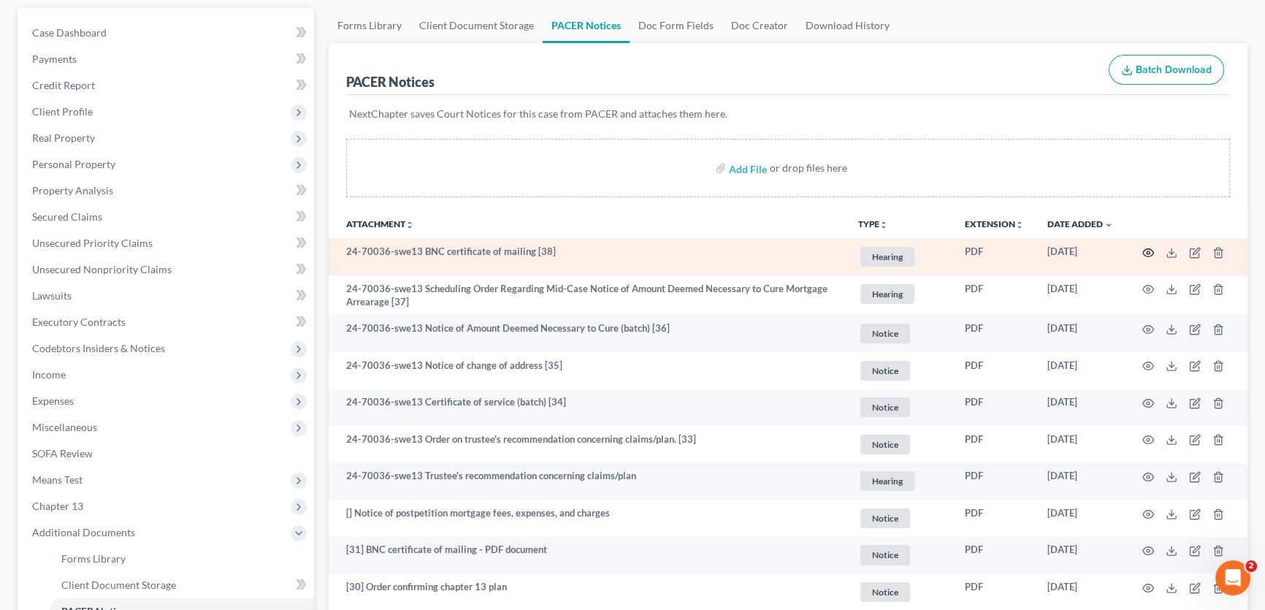
click at [1144, 248] on icon "button" at bounding box center [1148, 253] width 12 height 12
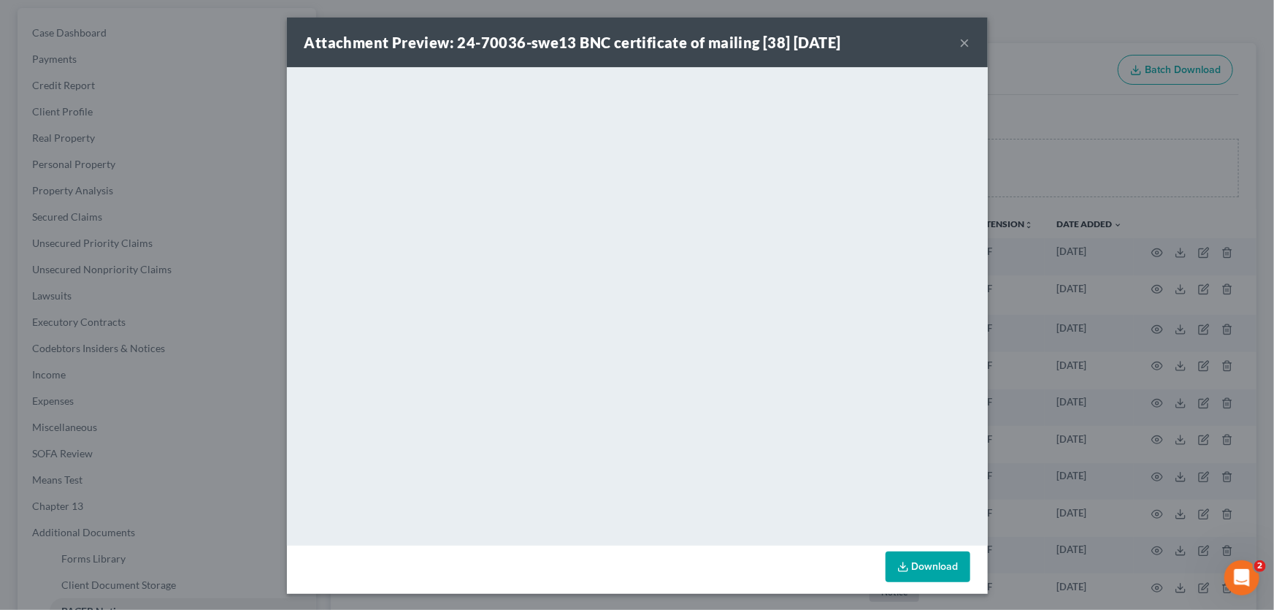
click at [963, 42] on button "×" at bounding box center [965, 43] width 10 height 18
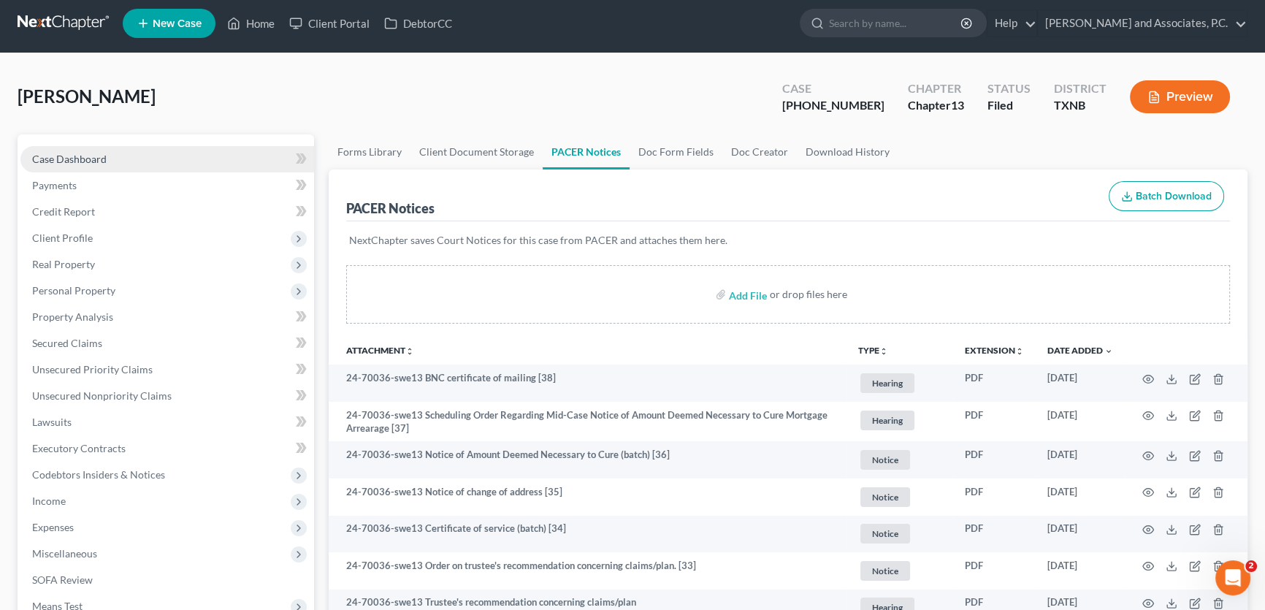
scroll to position [0, 0]
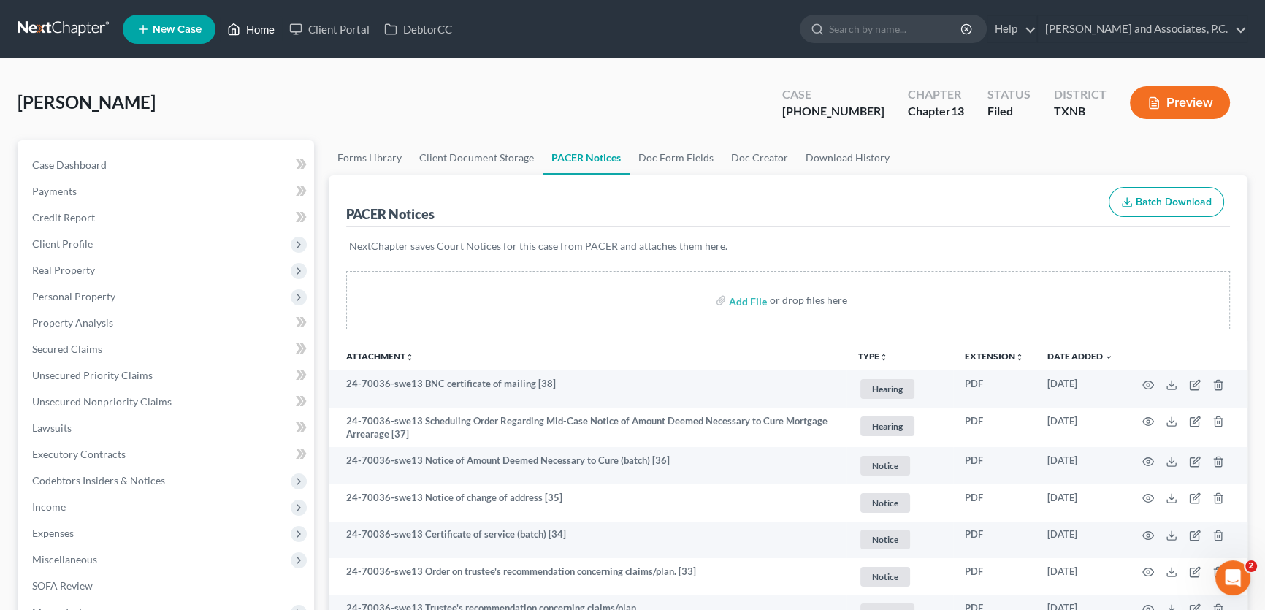
click at [272, 29] on link "Home" at bounding box center [251, 29] width 62 height 26
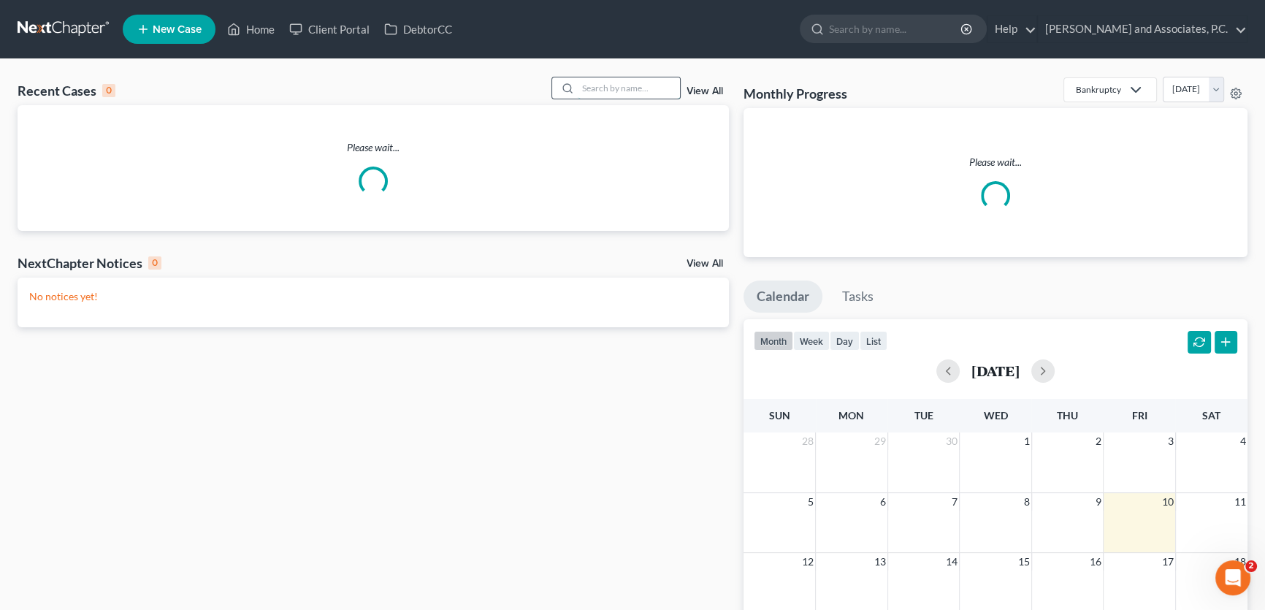
click at [630, 83] on input "search" at bounding box center [629, 87] width 102 height 21
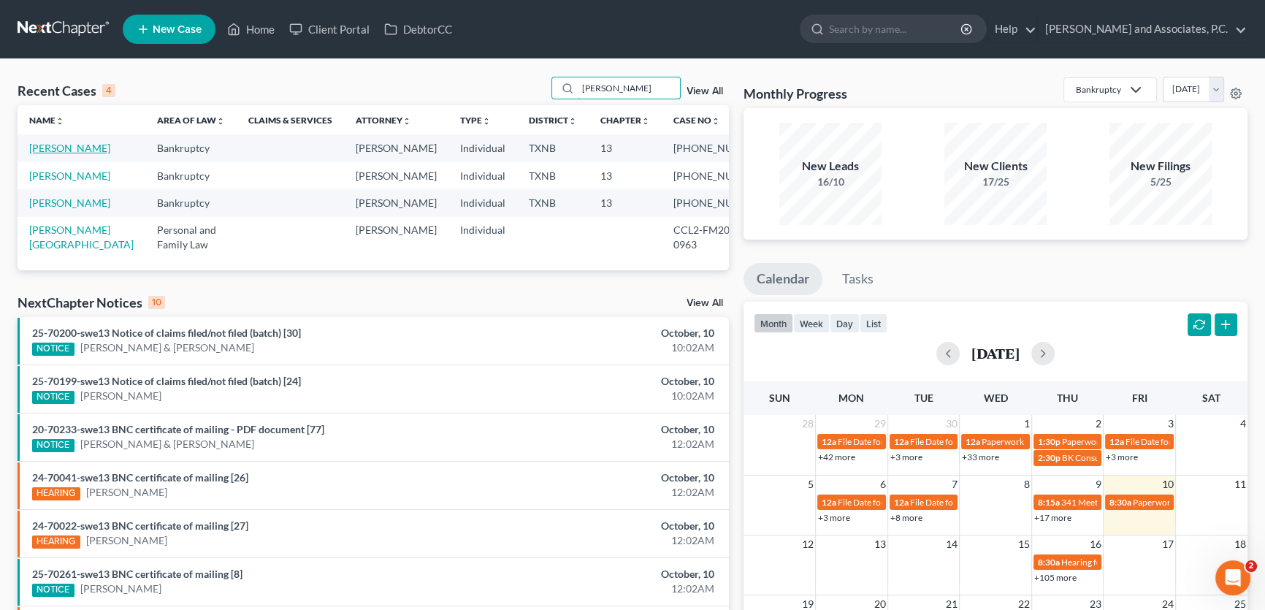
type input "[PERSON_NAME]"
click at [43, 154] on link "[PERSON_NAME]" at bounding box center [69, 148] width 81 height 12
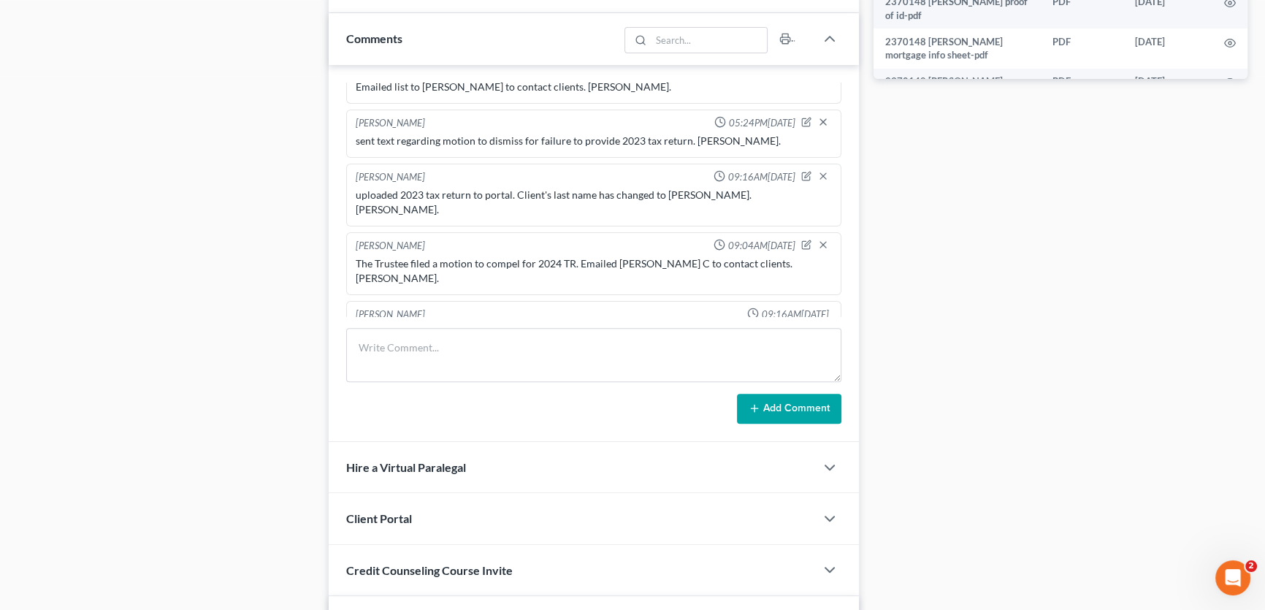
scroll to position [464, 0]
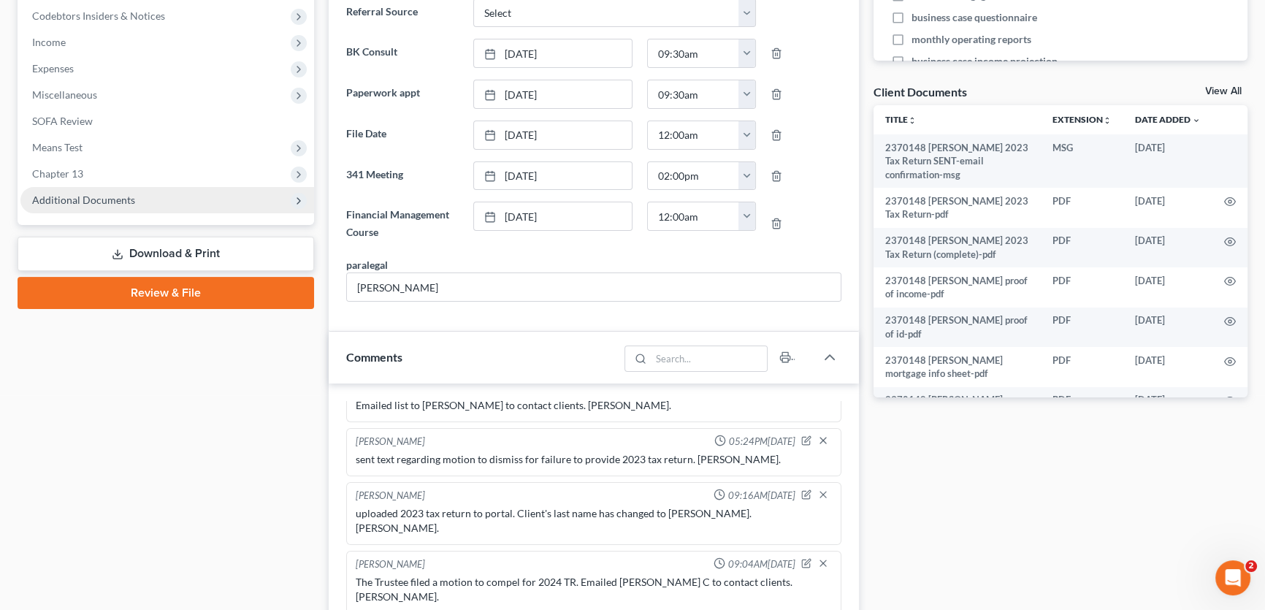
click at [123, 203] on span "Additional Documents" at bounding box center [83, 200] width 103 height 12
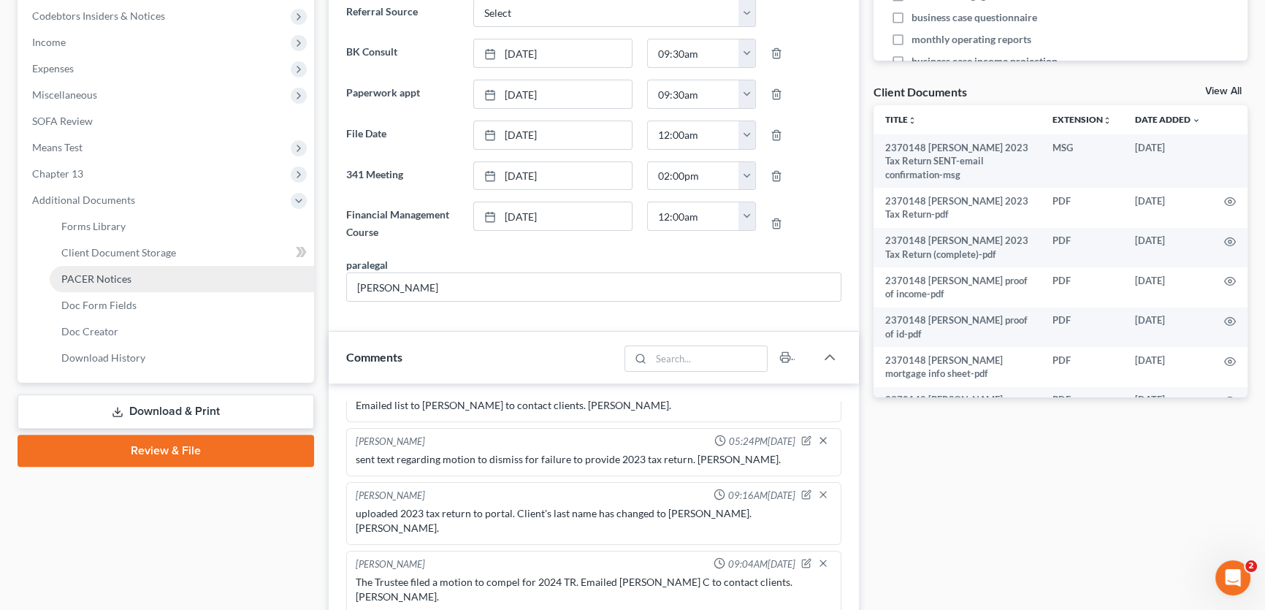
click at [84, 282] on span "PACER Notices" at bounding box center [96, 278] width 70 height 12
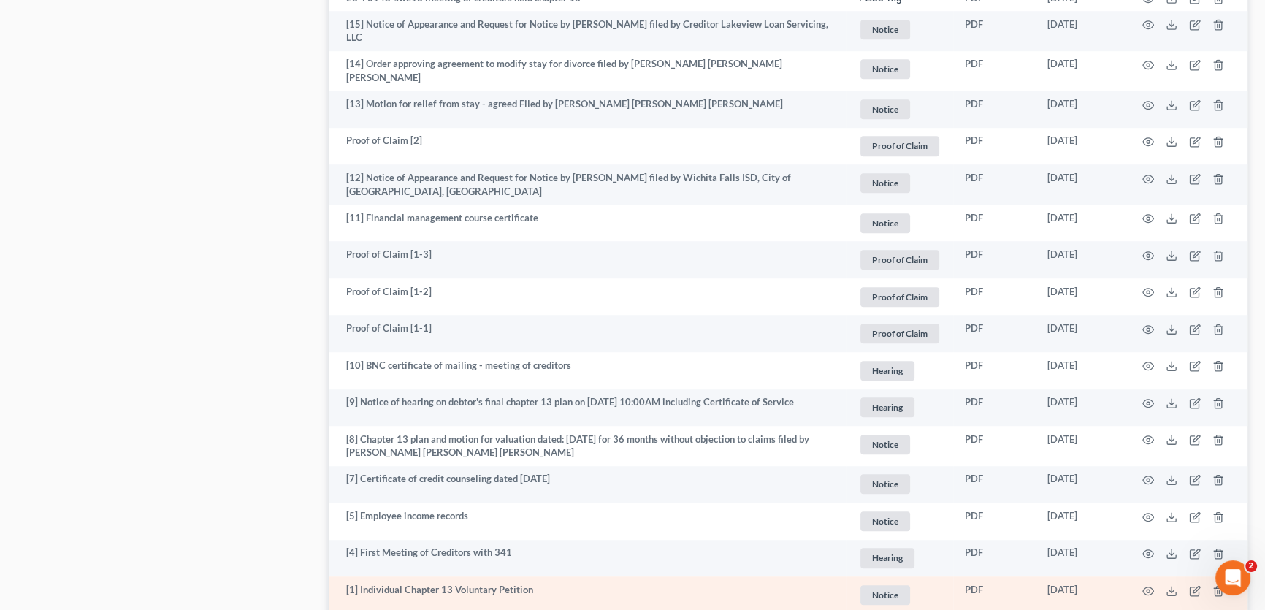
scroll to position [1460, 0]
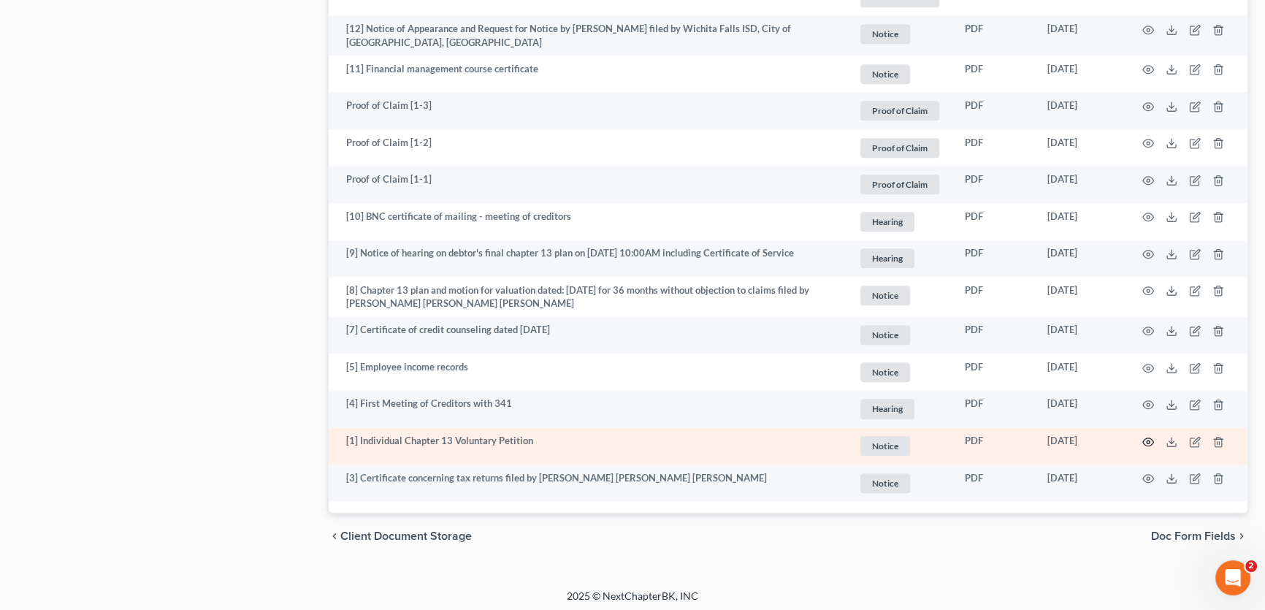
click at [1149, 439] on icon "button" at bounding box center [1148, 442] width 12 height 12
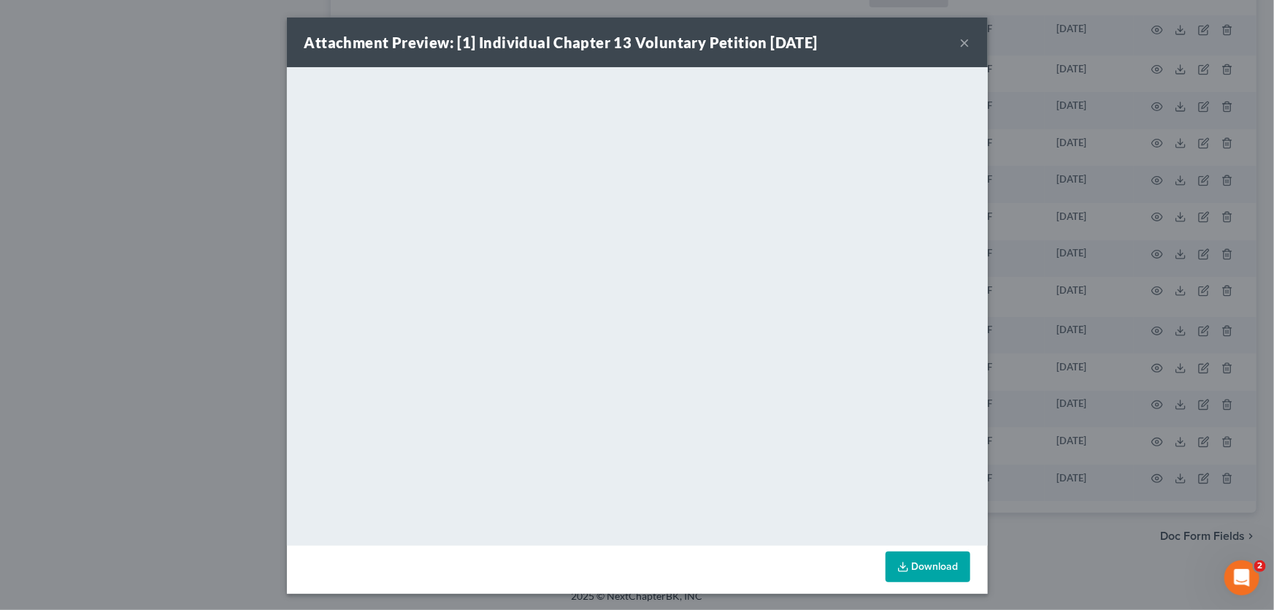
click at [961, 46] on button "×" at bounding box center [965, 43] width 10 height 18
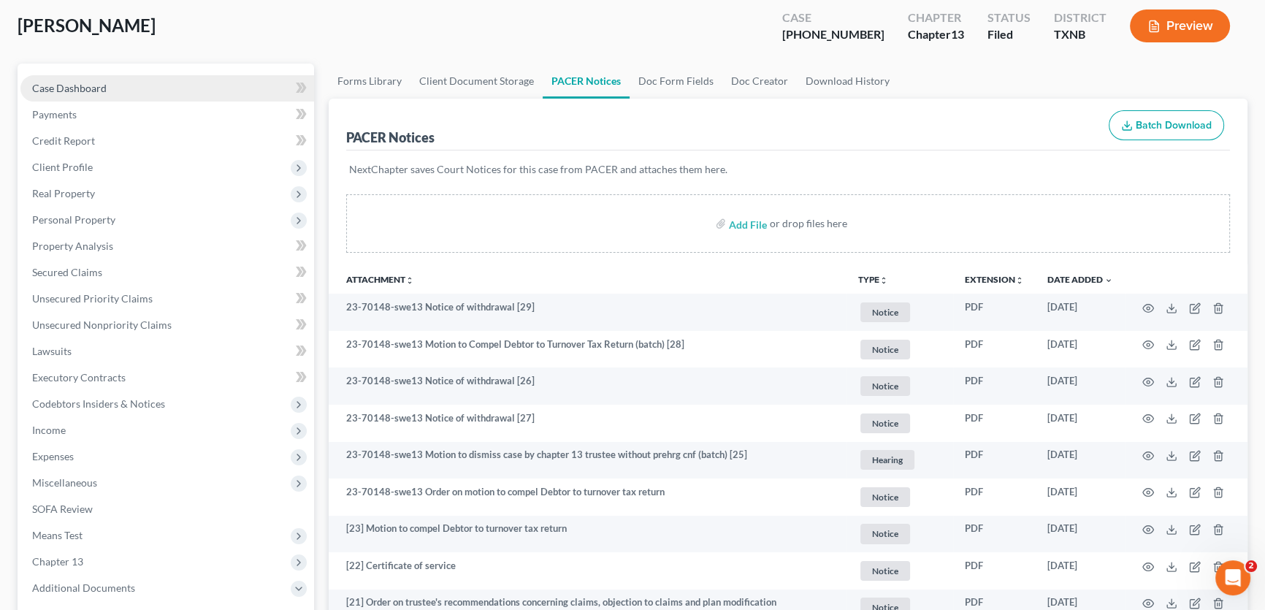
scroll to position [0, 0]
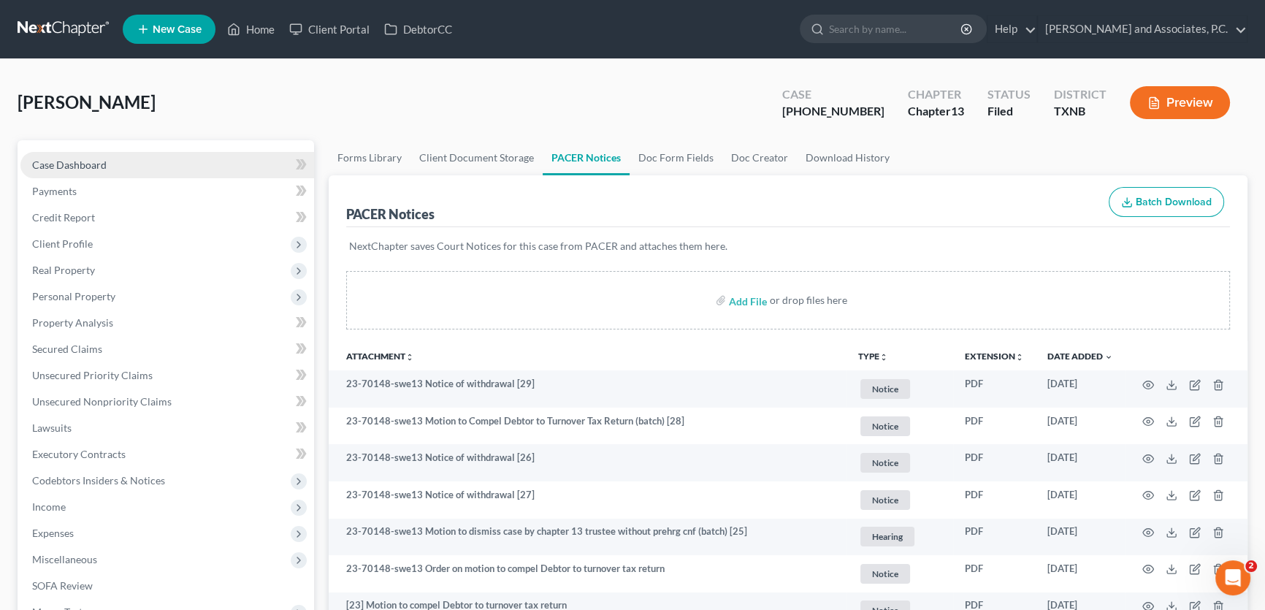
click at [119, 164] on link "Case Dashboard" at bounding box center [167, 165] width 294 height 26
select select "5"
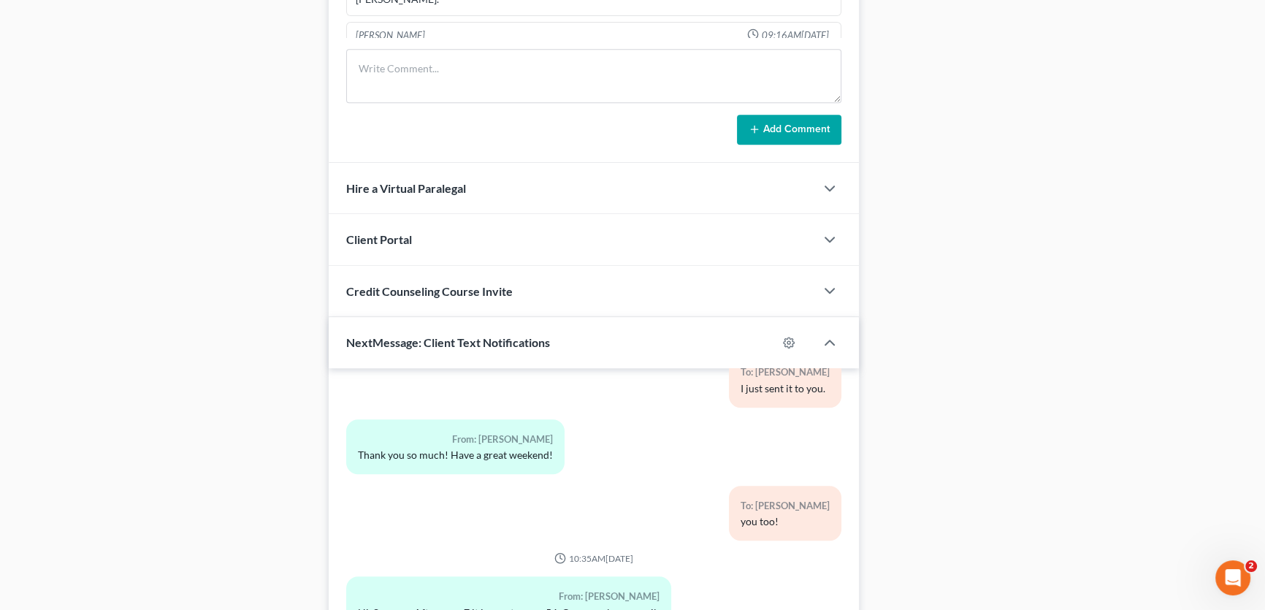
scroll to position [1199, 0]
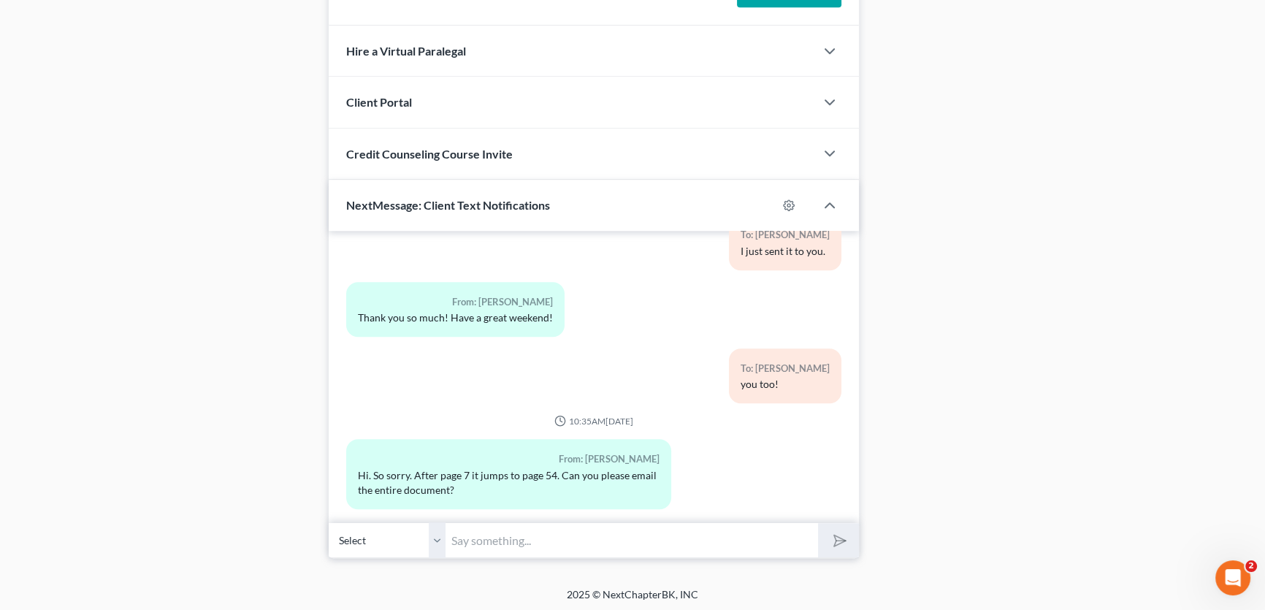
drag, startPoint x: 434, startPoint y: 531, endPoint x: 451, endPoint y: 533, distance: 16.9
click at [434, 531] on select "Select [PHONE_NUMBER] - [PERSON_NAME]" at bounding box center [387, 540] width 117 height 36
click at [468, 533] on input "text" at bounding box center [631, 540] width 372 height 36
type input "I just emailed you the entire BK filing packet. See if that will work"
click at [818, 523] on button "submit" at bounding box center [838, 540] width 40 height 34
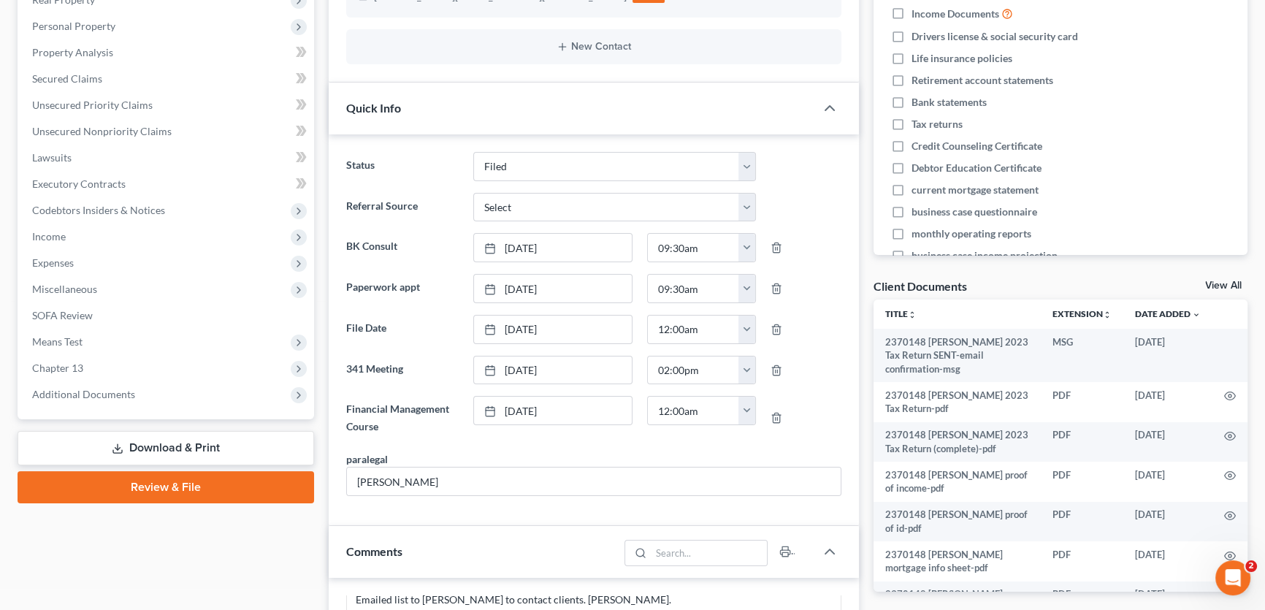
scroll to position [0, 0]
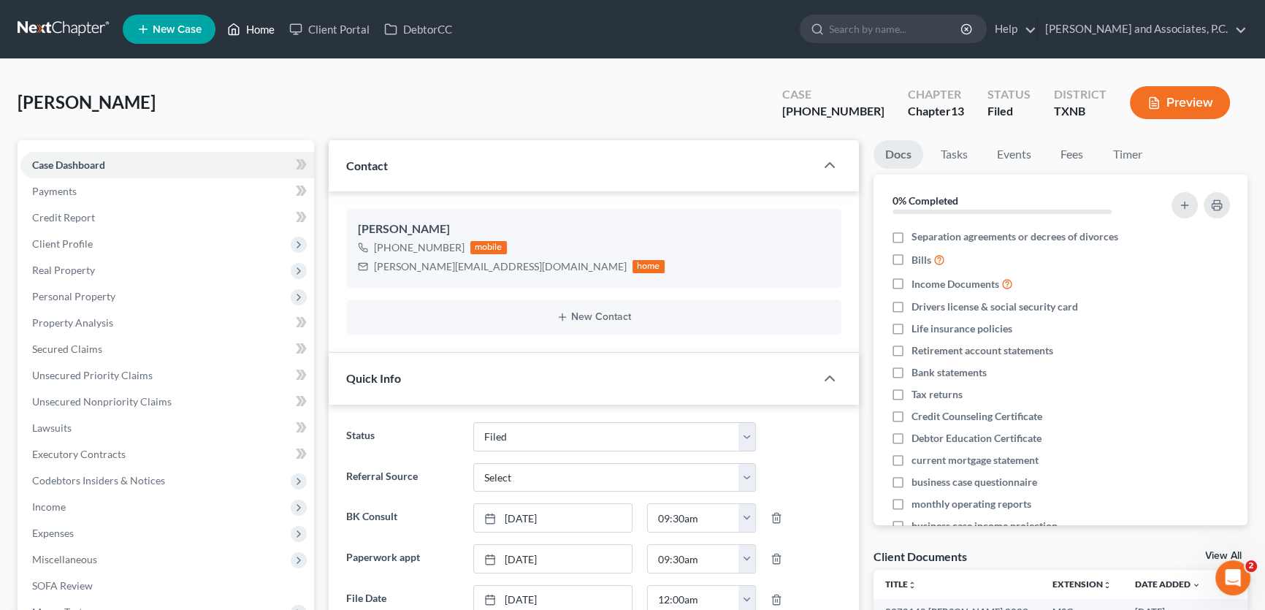
click at [265, 26] on link "Home" at bounding box center [251, 29] width 62 height 26
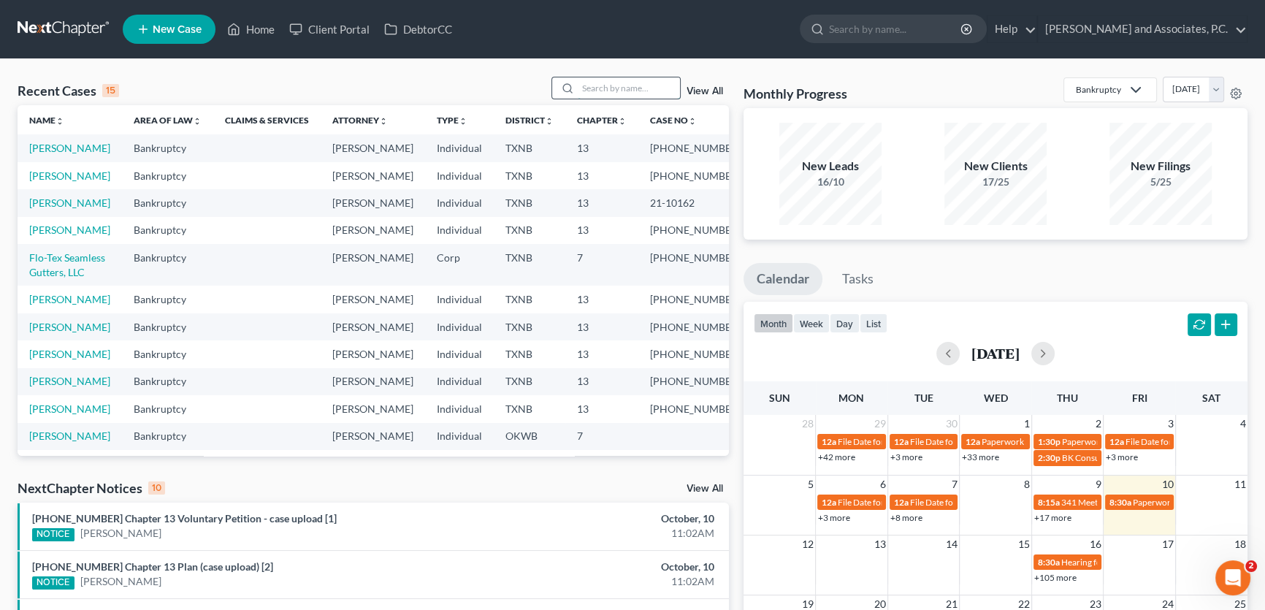
click at [646, 91] on input "search" at bounding box center [629, 87] width 102 height 21
type input "hamlin"
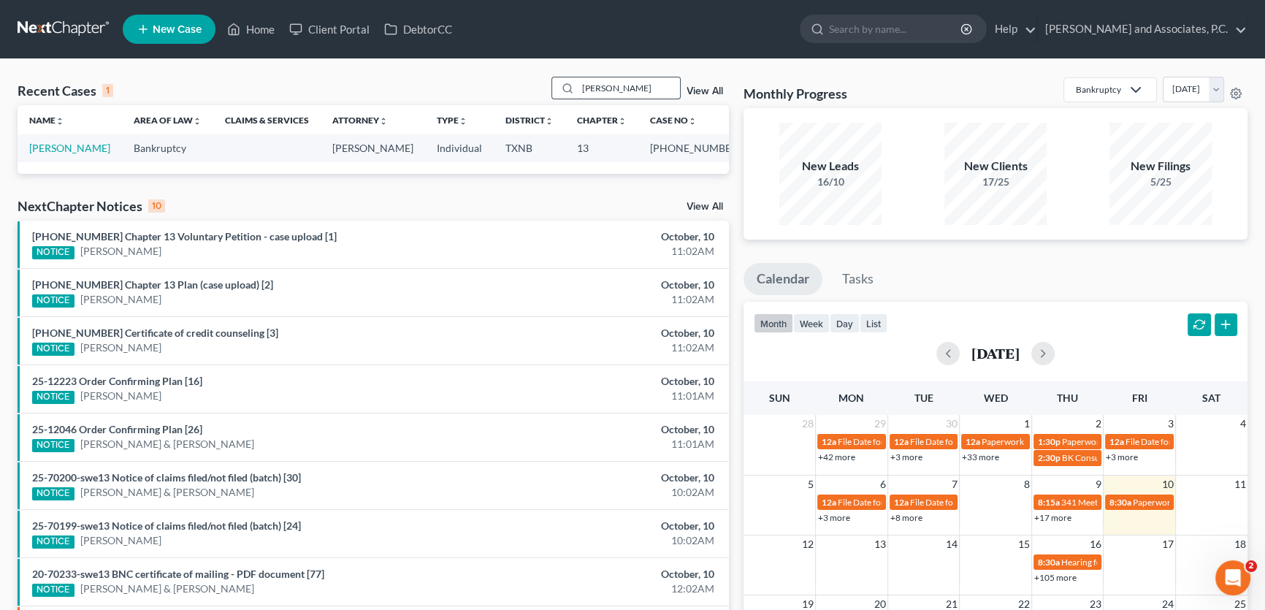
drag, startPoint x: 618, startPoint y: 80, endPoint x: 555, endPoint y: 80, distance: 63.5
click at [555, 80] on div "hamlin" at bounding box center [616, 88] width 130 height 23
